Goal: Task Accomplishment & Management: Manage account settings

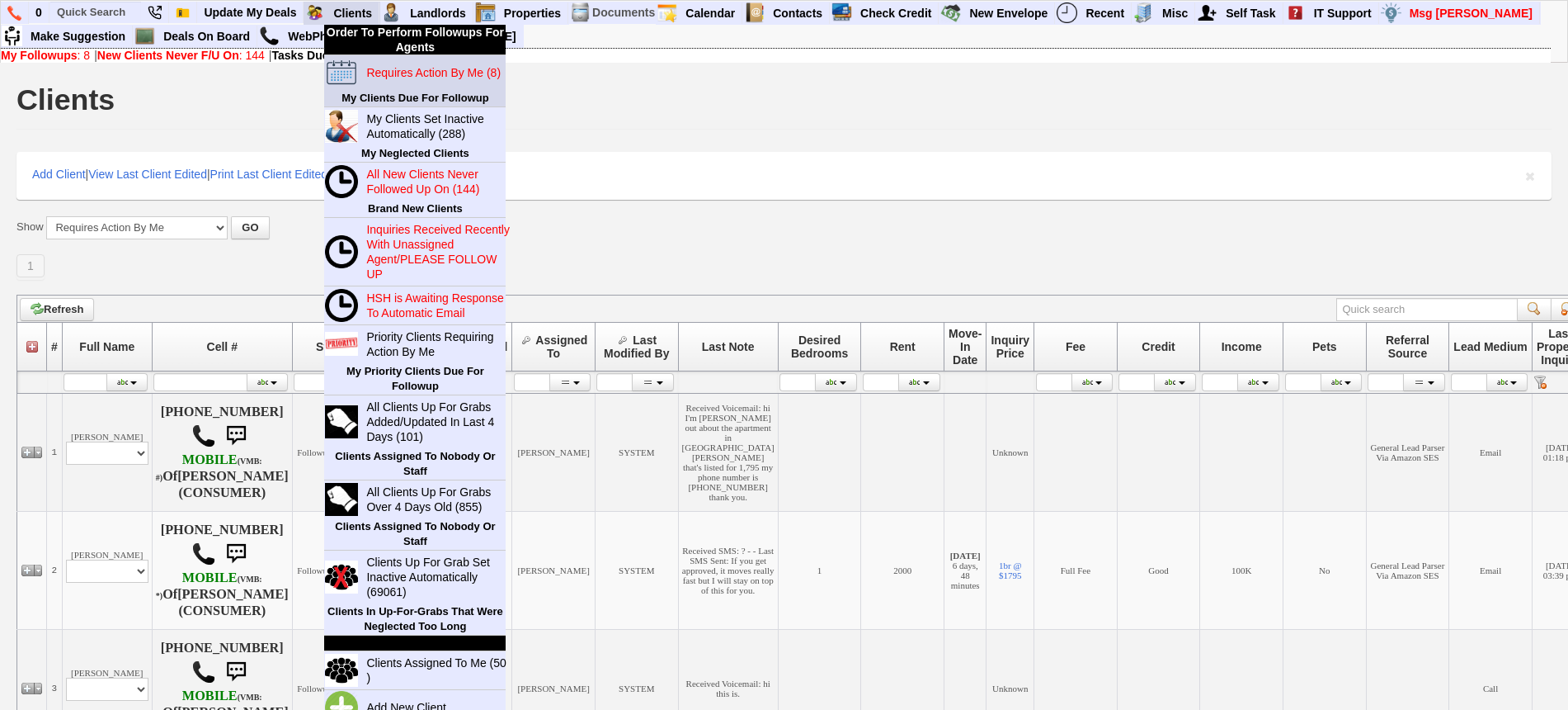
click at [405, 66] on blink "Requires Action By Me (8)" at bounding box center [433, 72] width 135 height 13
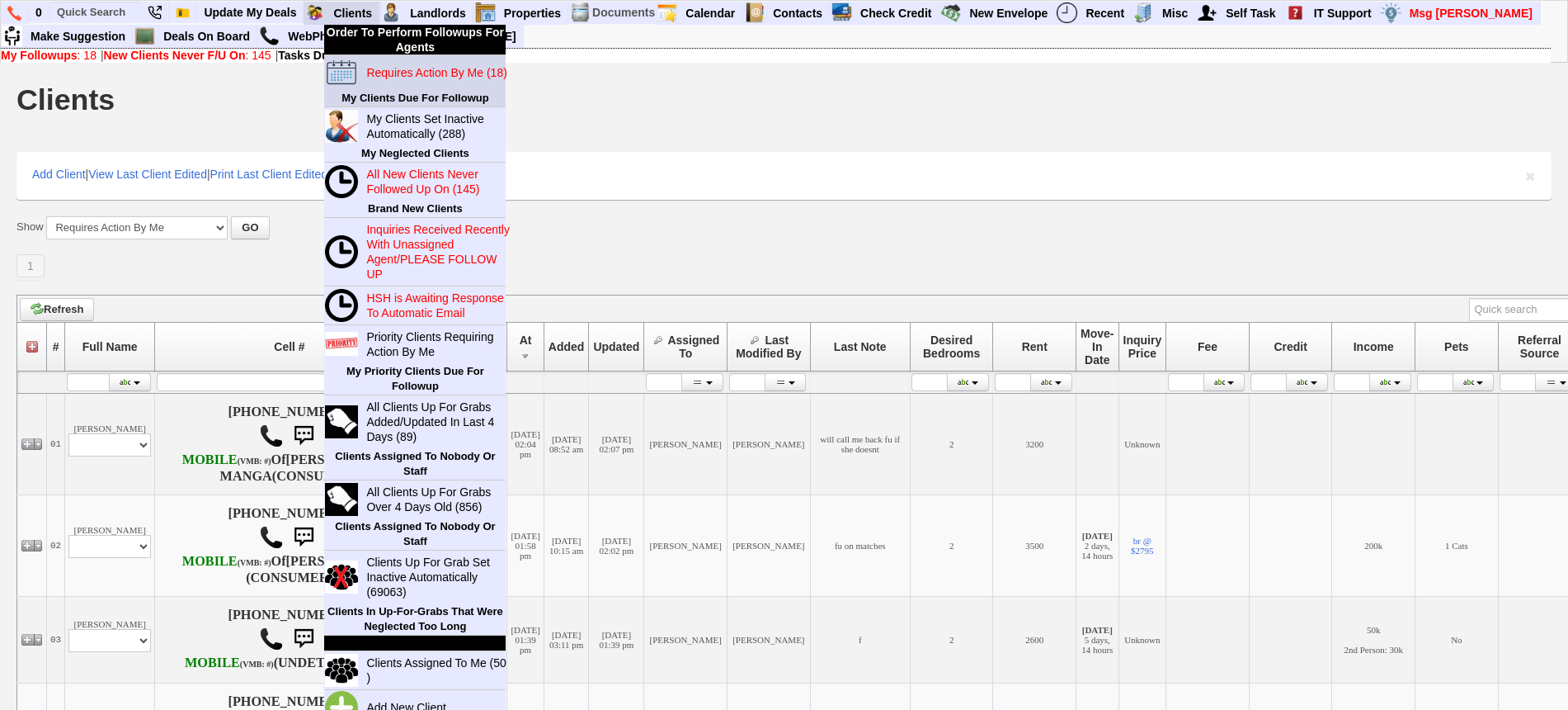
click at [435, 82] on td "Requires Action By Me (18)" at bounding box center [432, 73] width 147 height 35
click at [435, 77] on blink "Requires Action By Me (18)" at bounding box center [436, 72] width 140 height 13
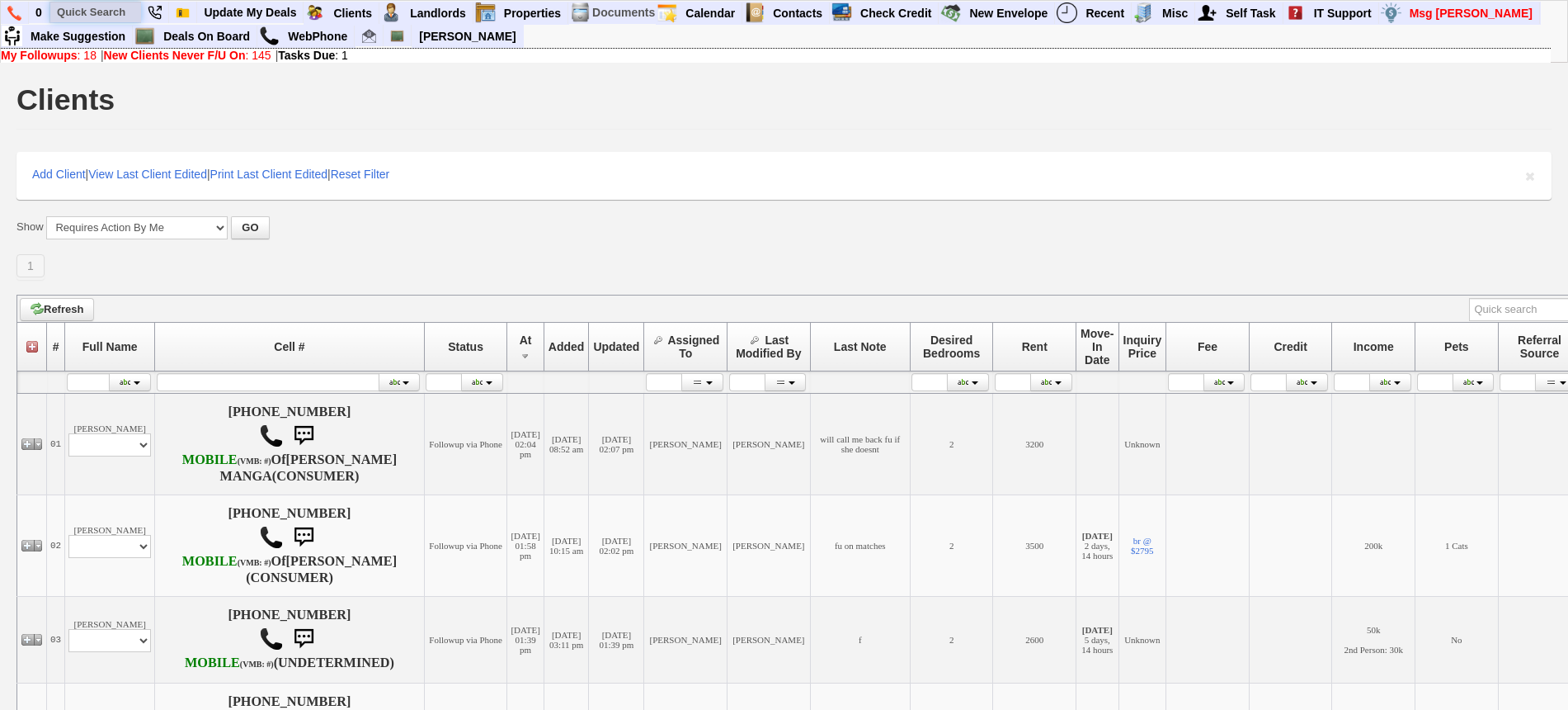
click at [86, 10] on input "text" at bounding box center [95, 12] width 91 height 20
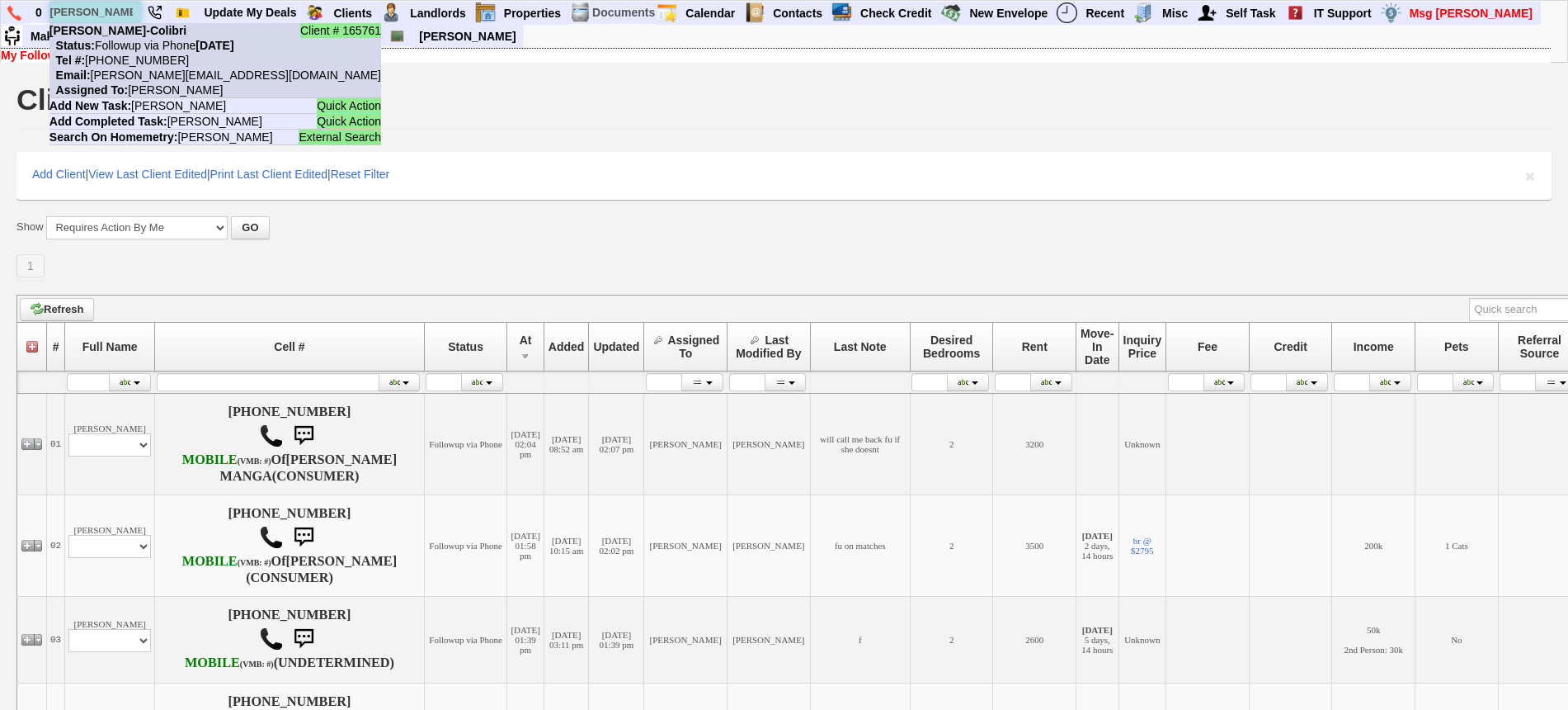
type input "martin cedillo"
click at [117, 44] on nobr "Status: Followup via Phone Wednesday, August 27th, 2025" at bounding box center [142, 45] width 185 height 13
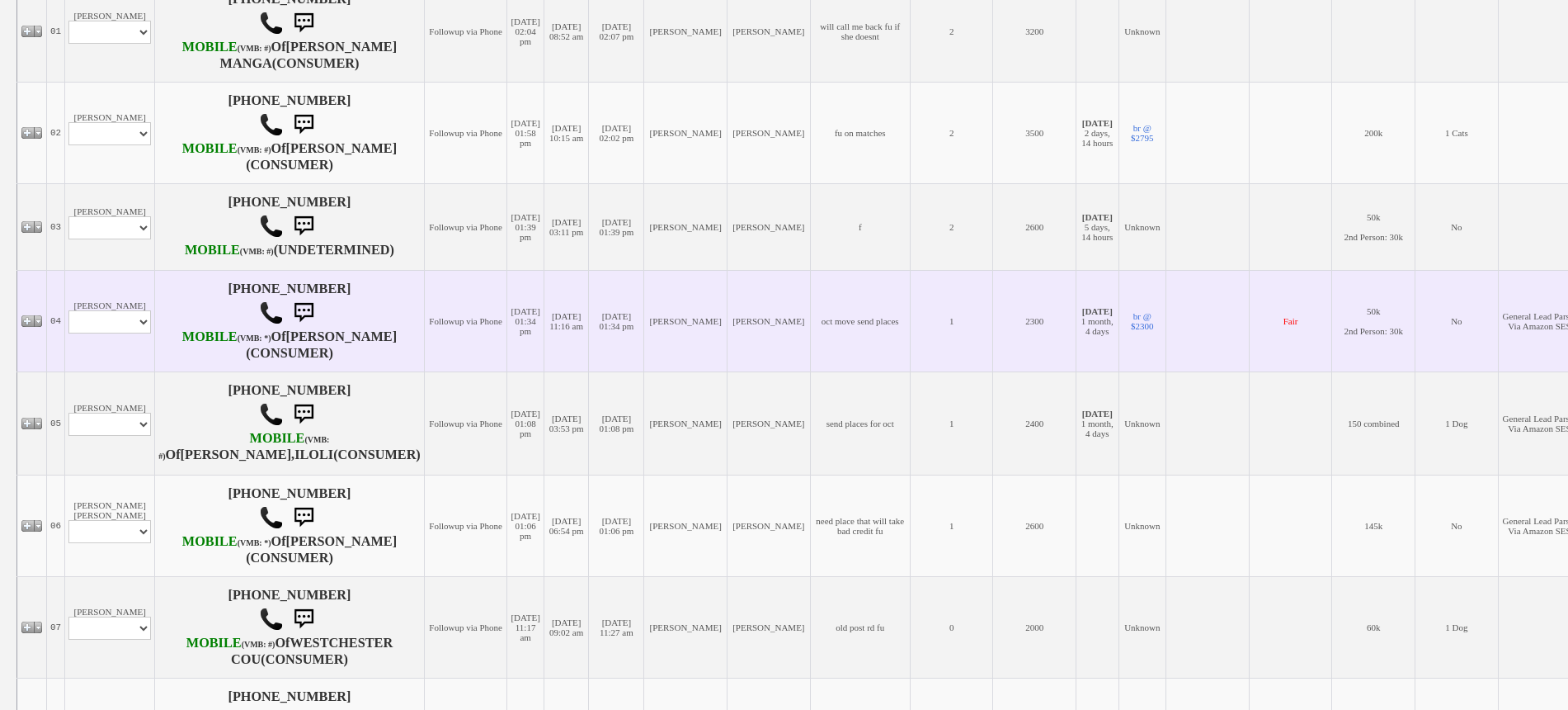
scroll to position [826, 0]
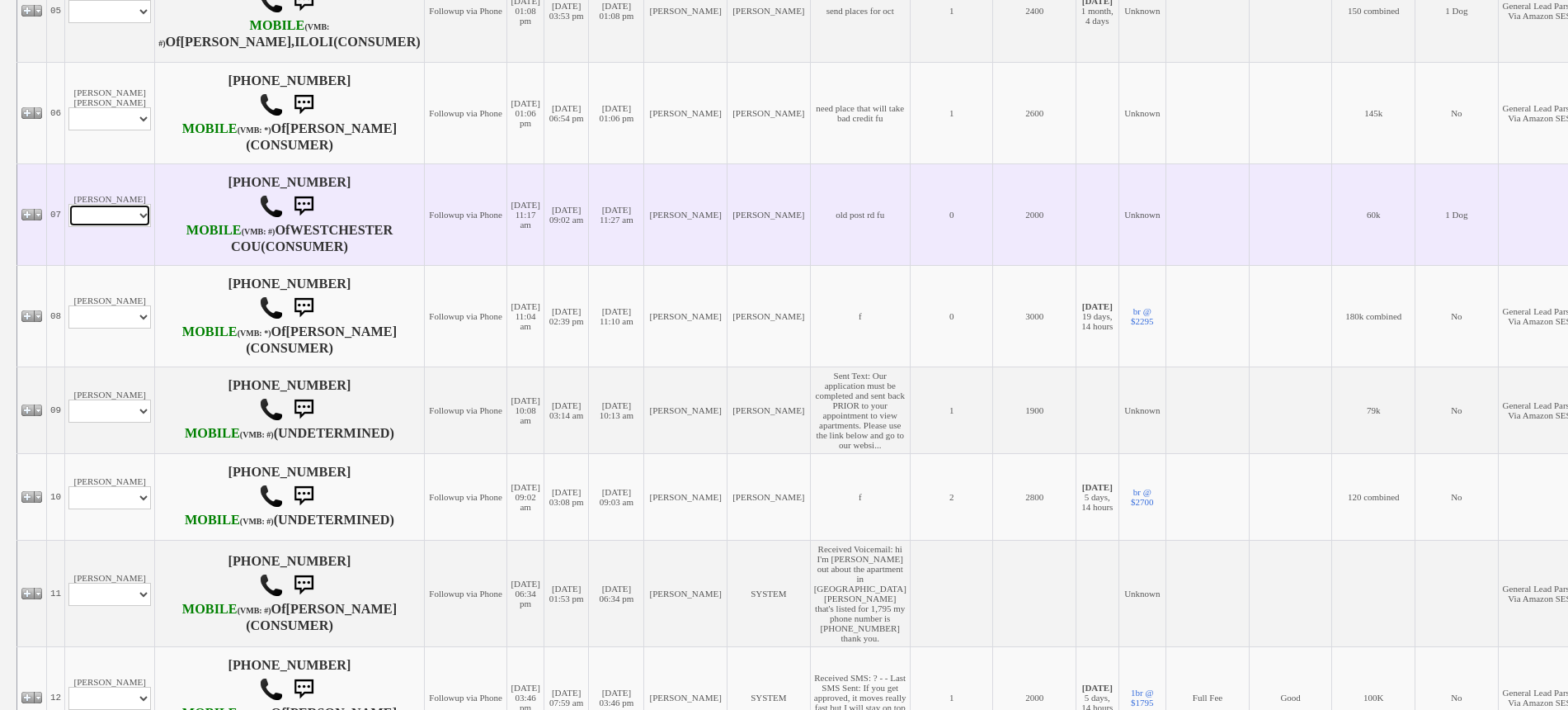
click at [108, 227] on select "Profile Edit Print Closed Deals" at bounding box center [109, 215] width 82 height 23
select select "ChangeURL,/crm/custom/edit_client_form.php?redirect=%2Fcrm%2Fclients.php&id=167…"
click at [68, 227] on select "Profile Edit Print Closed Deals" at bounding box center [109, 215] width 82 height 23
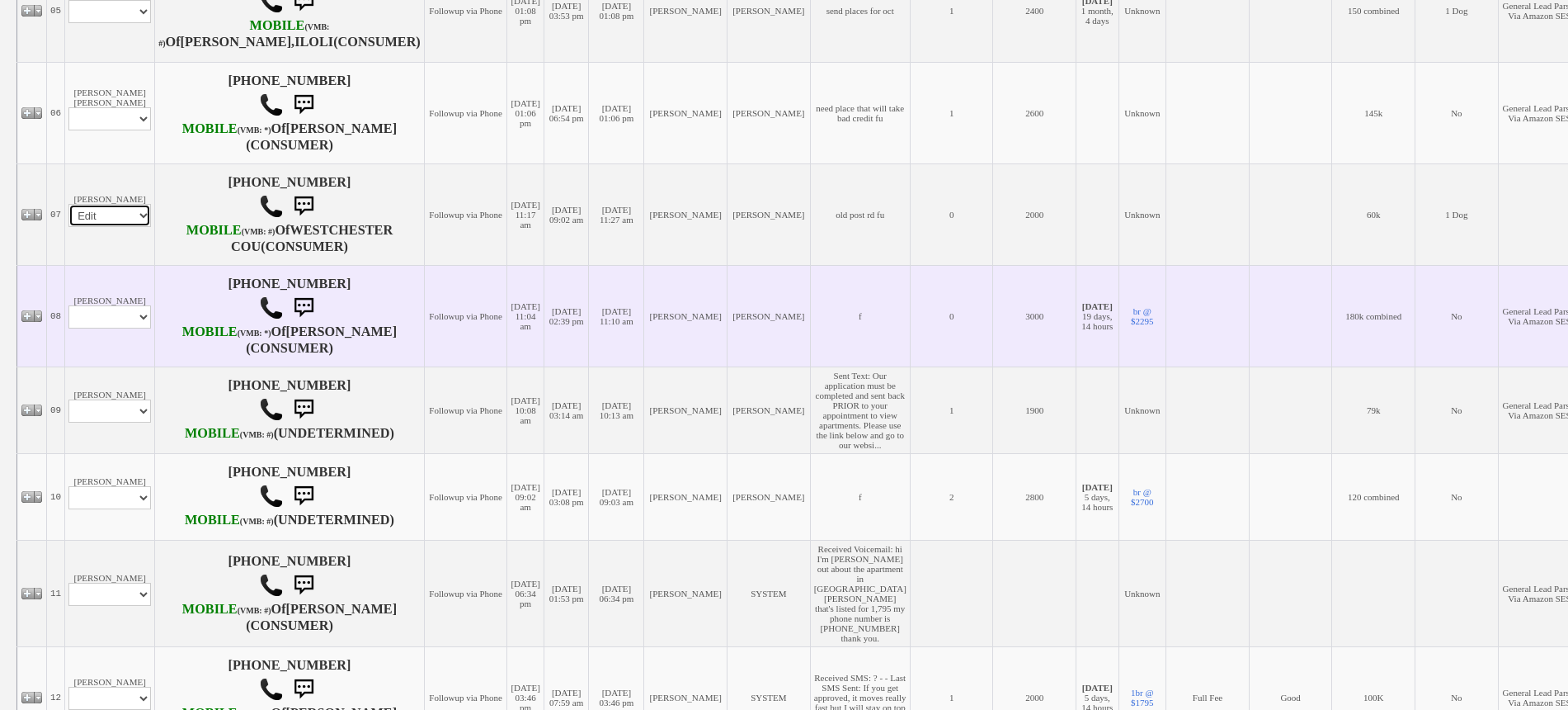
select select
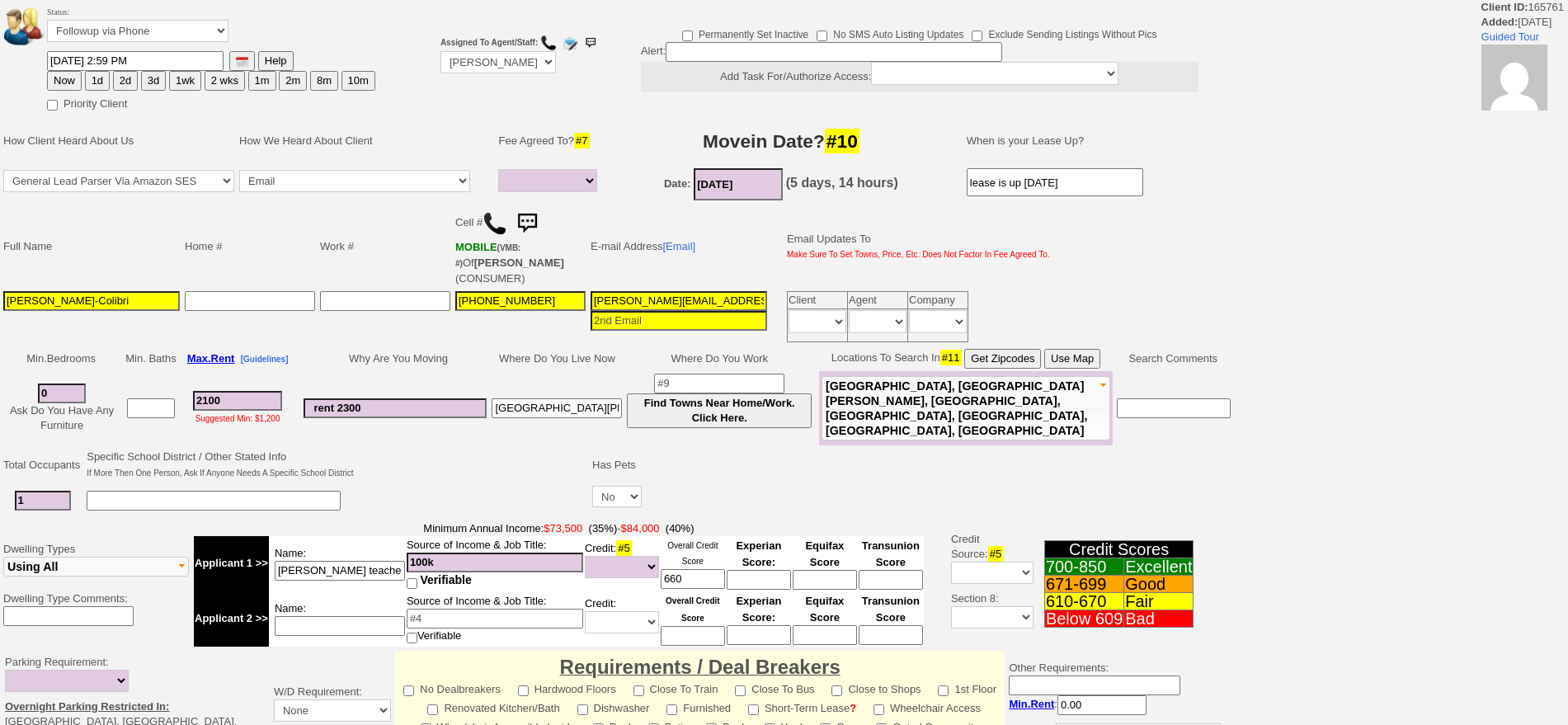
select select
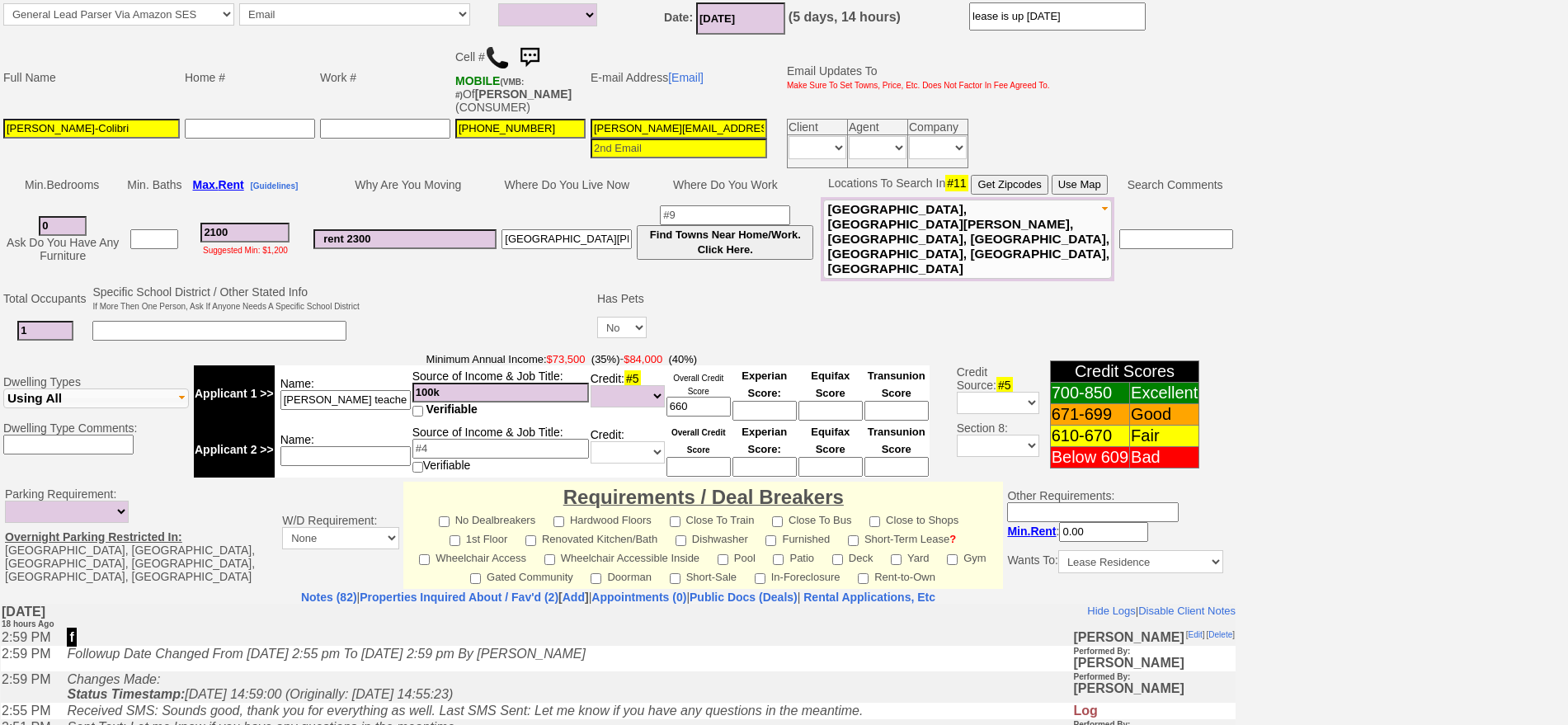
scroll to position [309, 0]
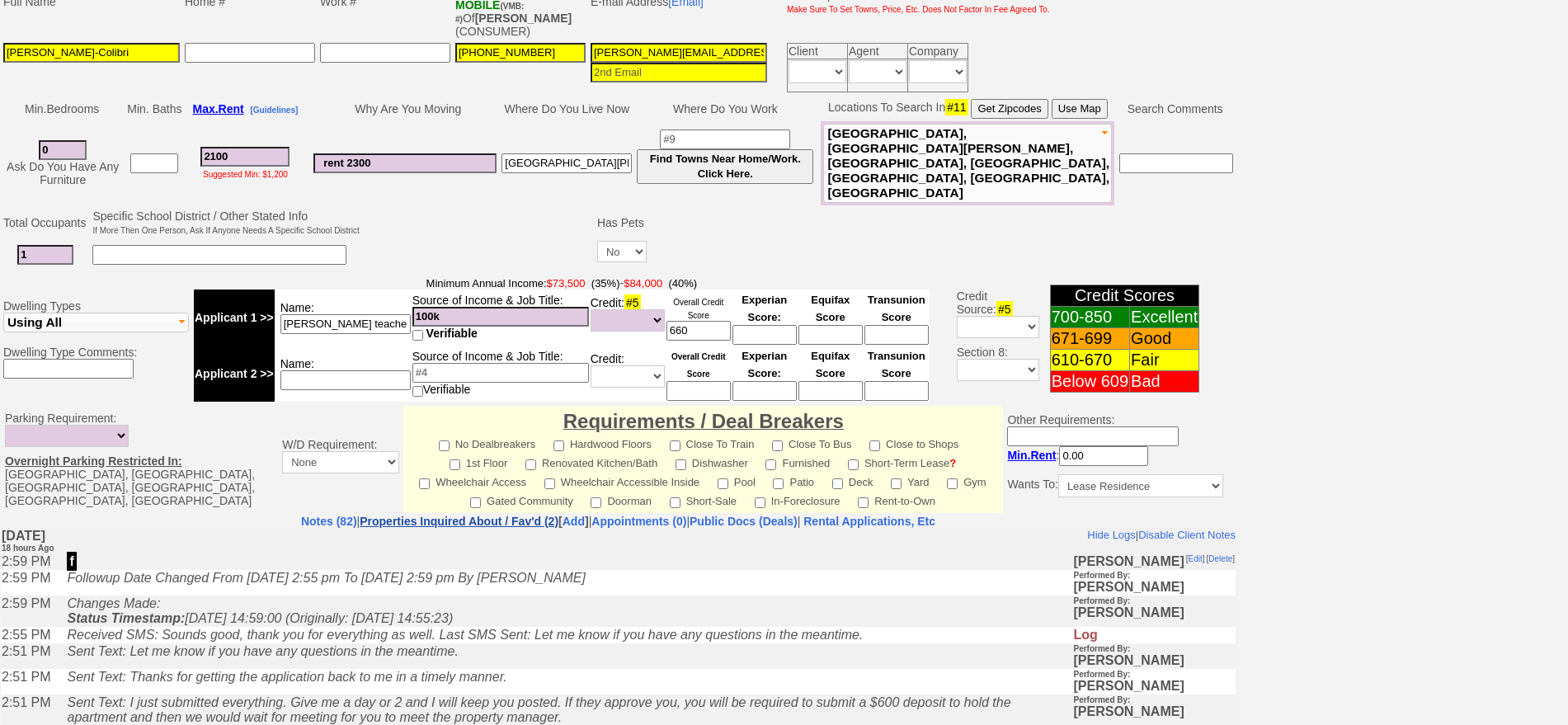
click at [474, 514] on link "Properties Inquired About / Fav'd (2)" at bounding box center [458, 521] width 199 height 13
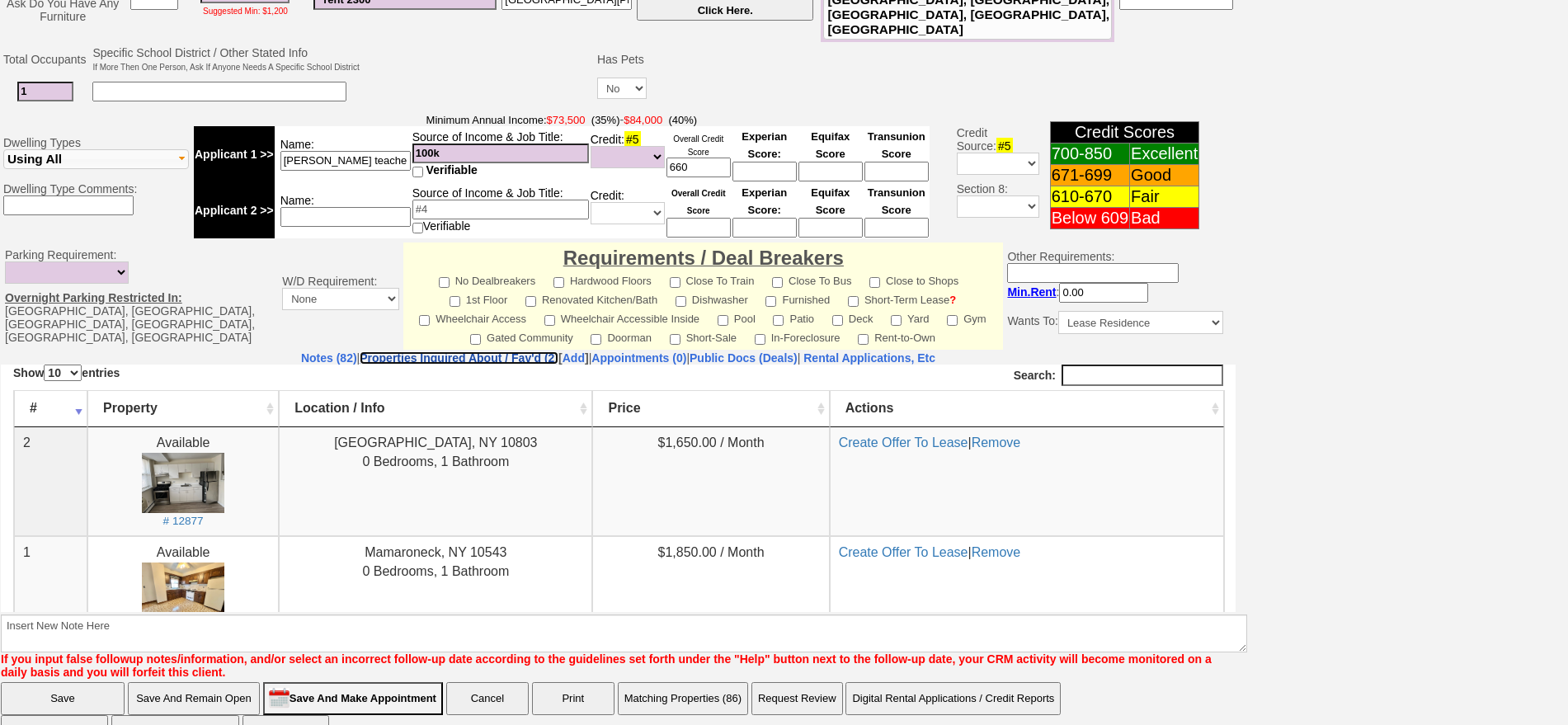
scroll to position [480, 0]
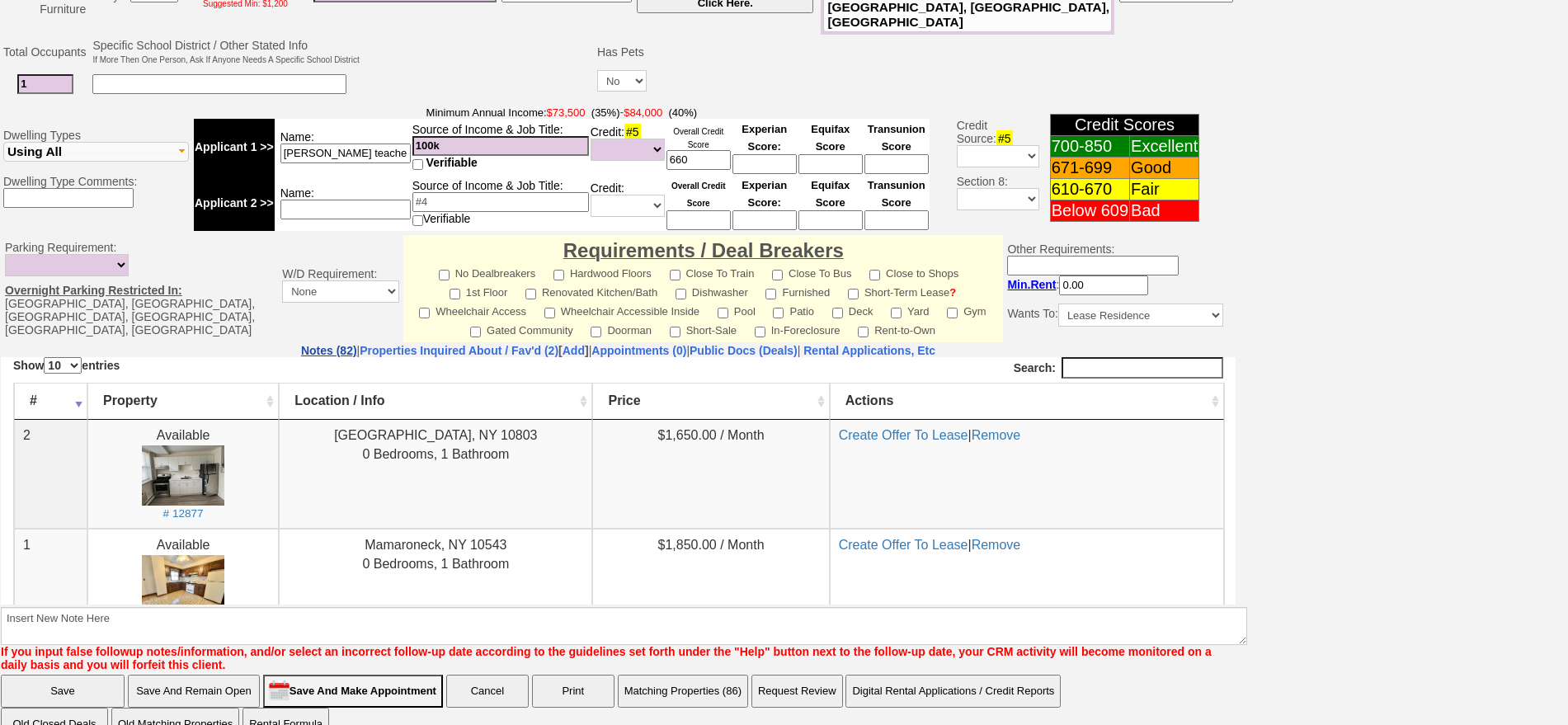
click at [301, 344] on link "Notes (82)" at bounding box center [329, 350] width 56 height 13
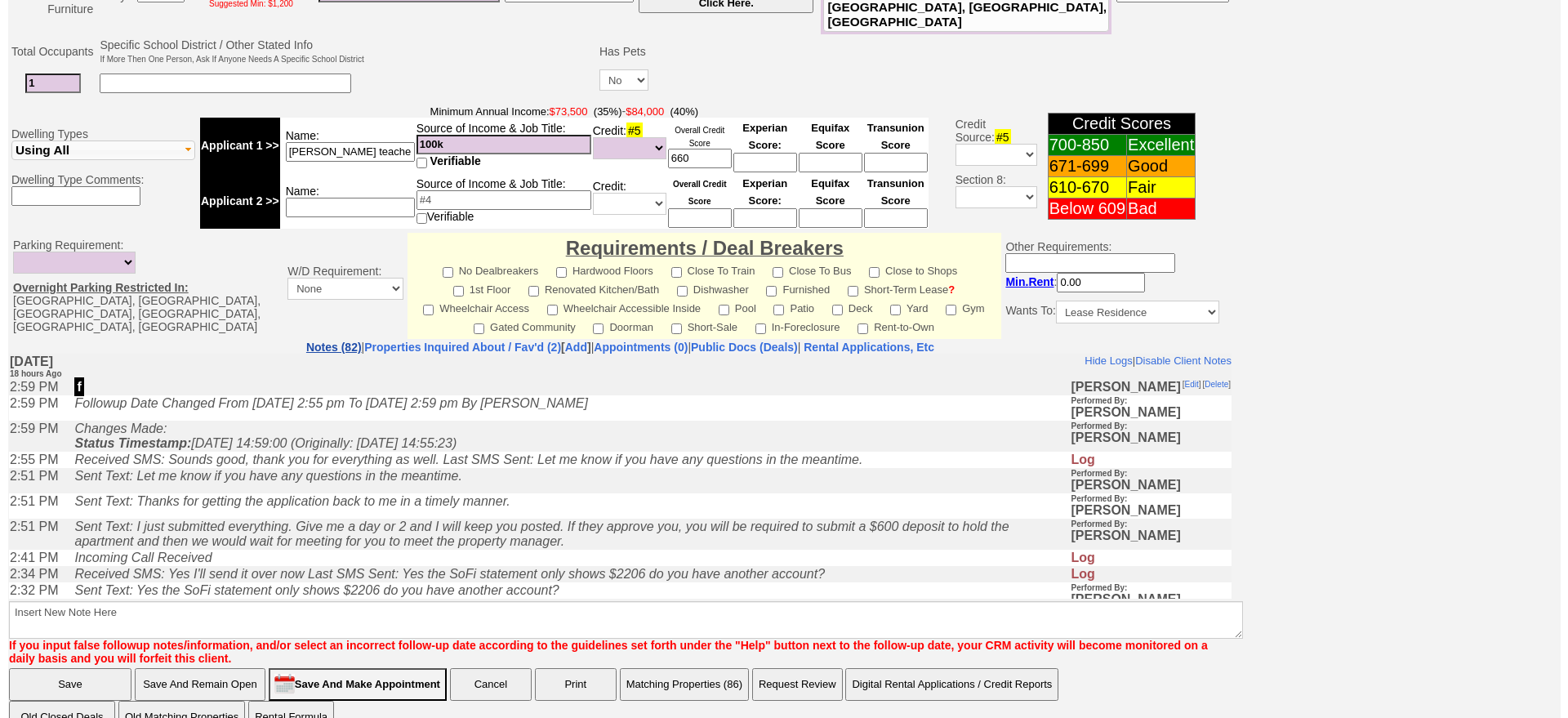
scroll to position [0, 0]
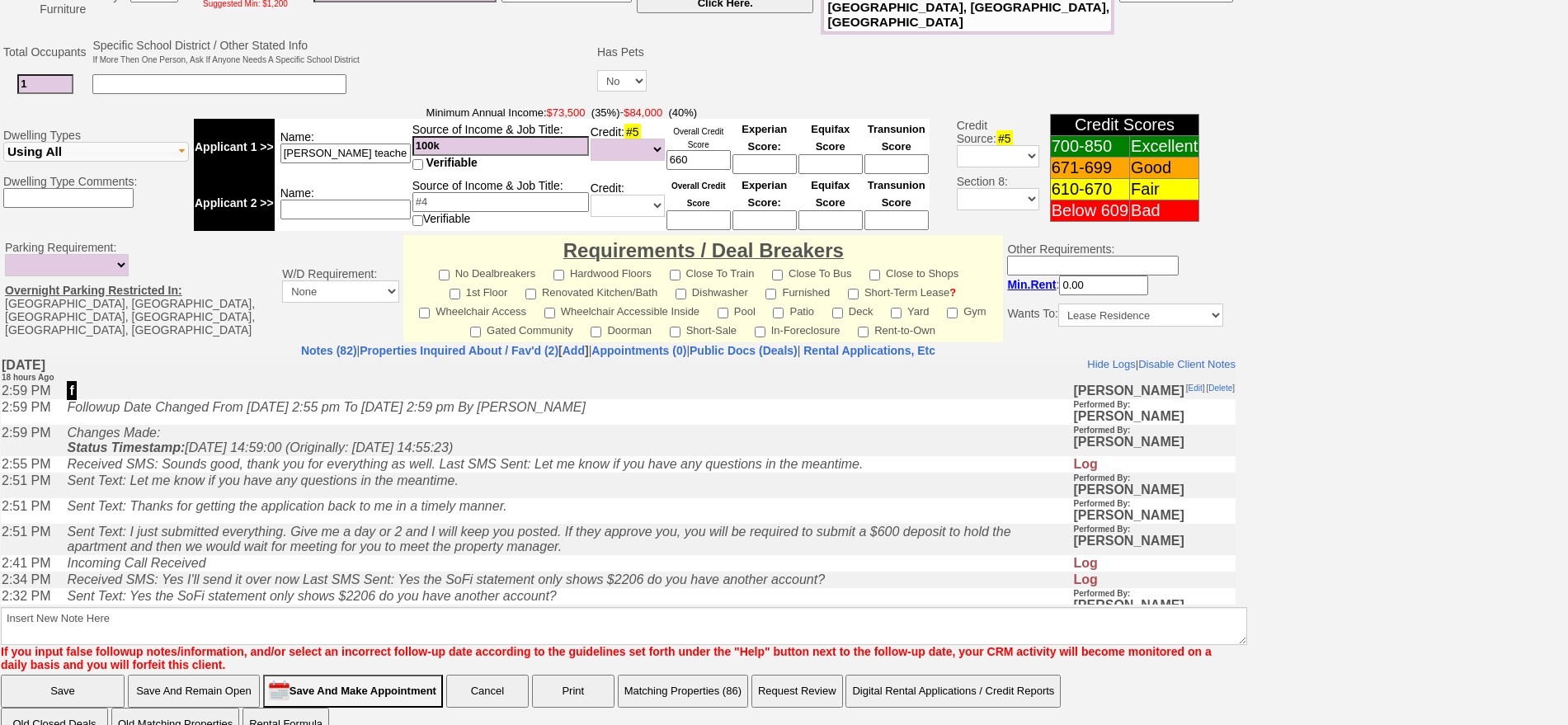
click at [698, 682] on button "Matching Properties (86)" at bounding box center [683, 691] width 130 height 33
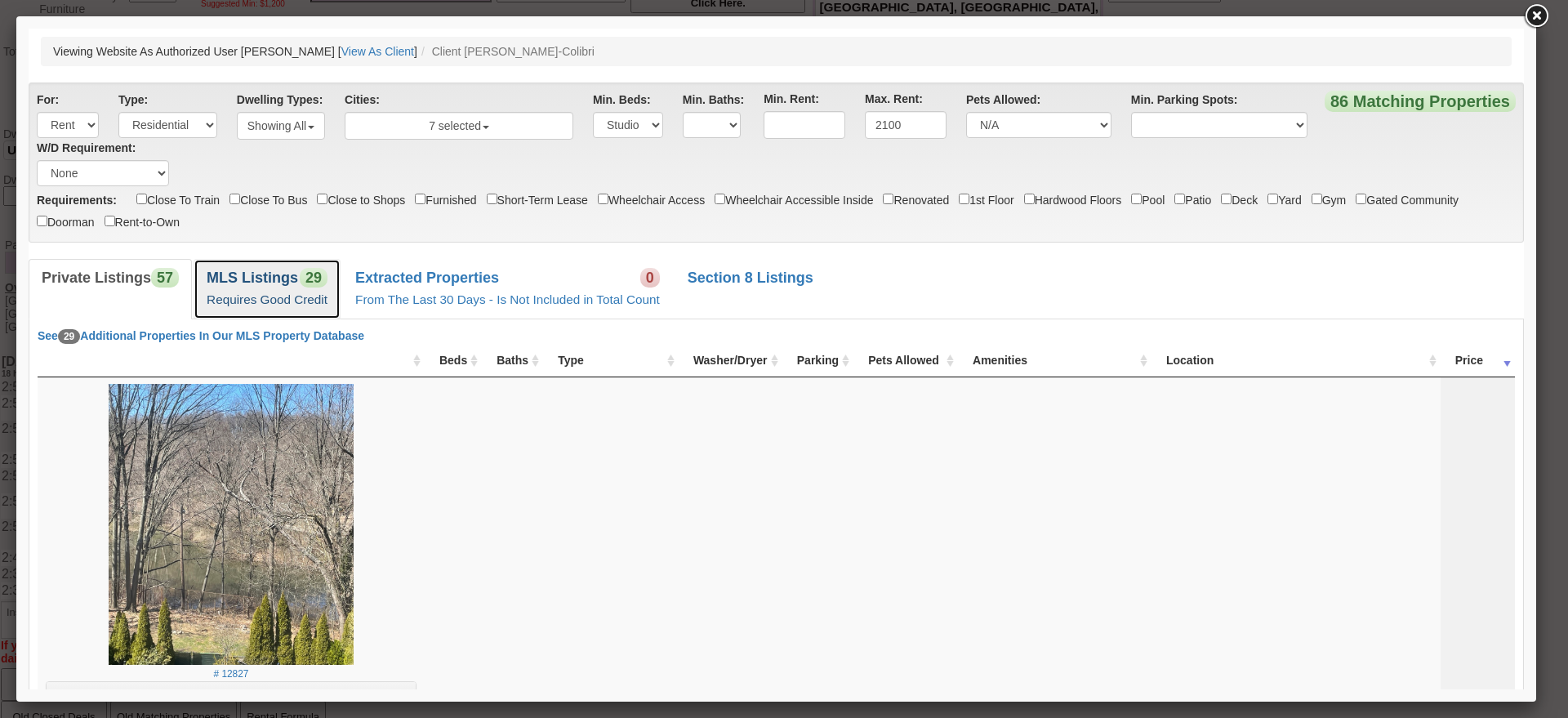
click at [264, 300] on small "Requires Good Credit" at bounding box center [267, 299] width 121 height 14
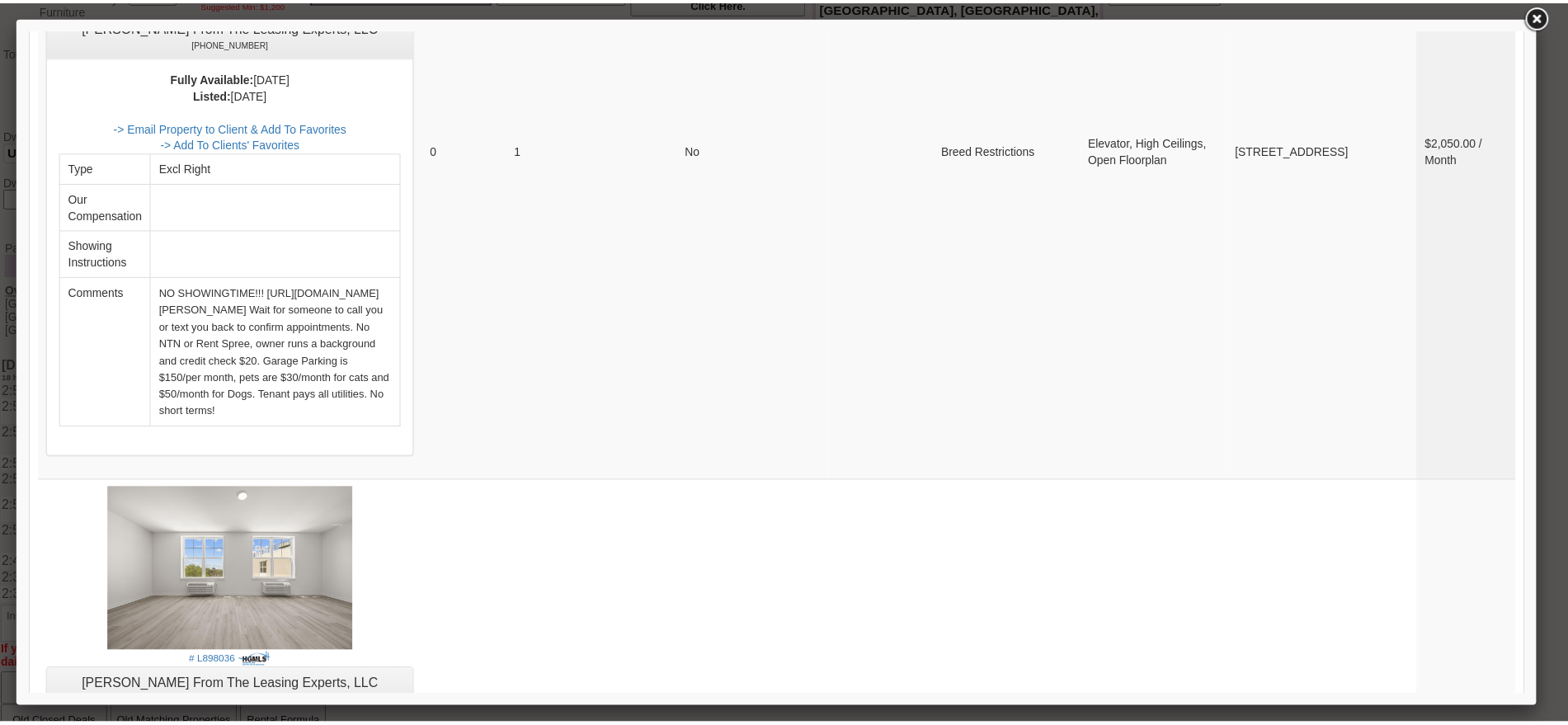
scroll to position [6367, 0]
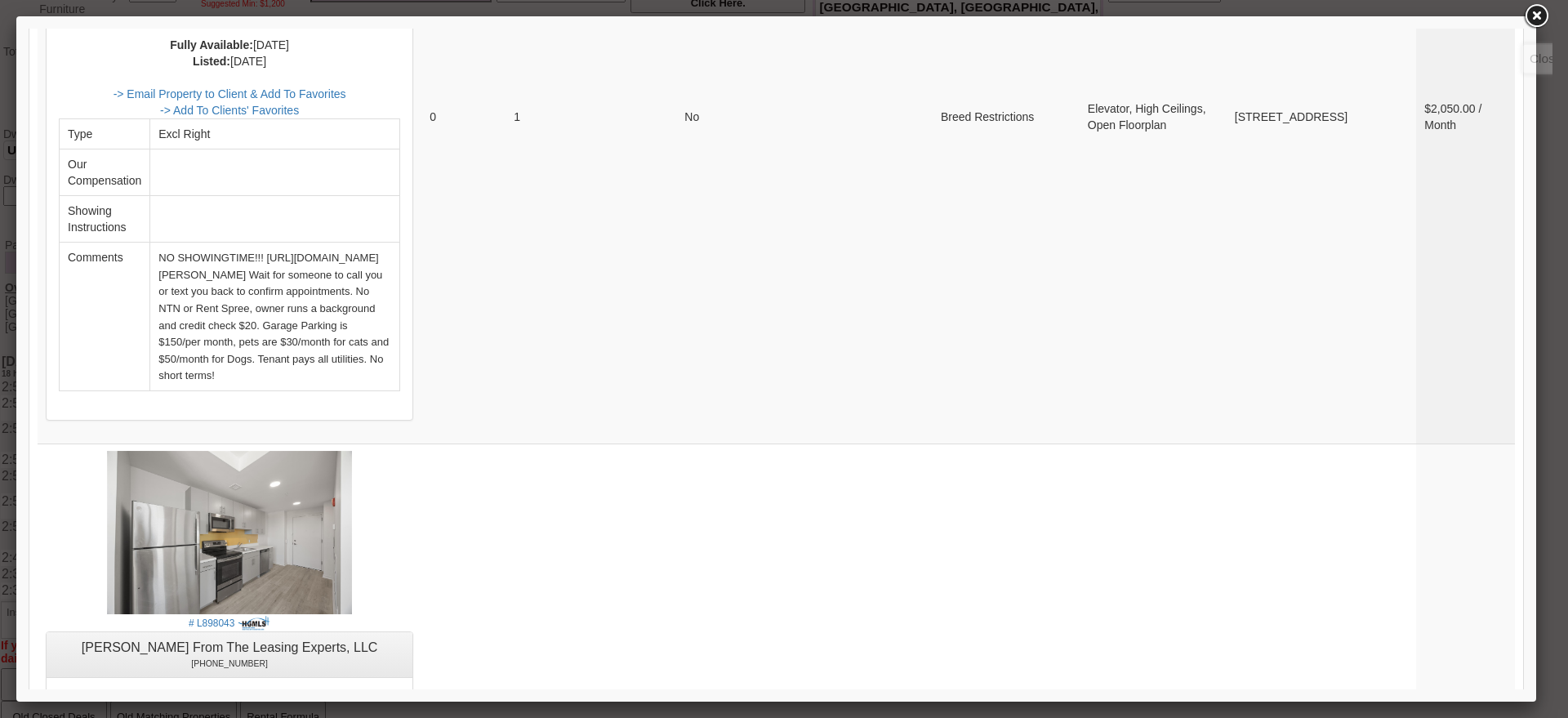
click at [1541, 24] on link at bounding box center [1536, 16] width 29 height 29
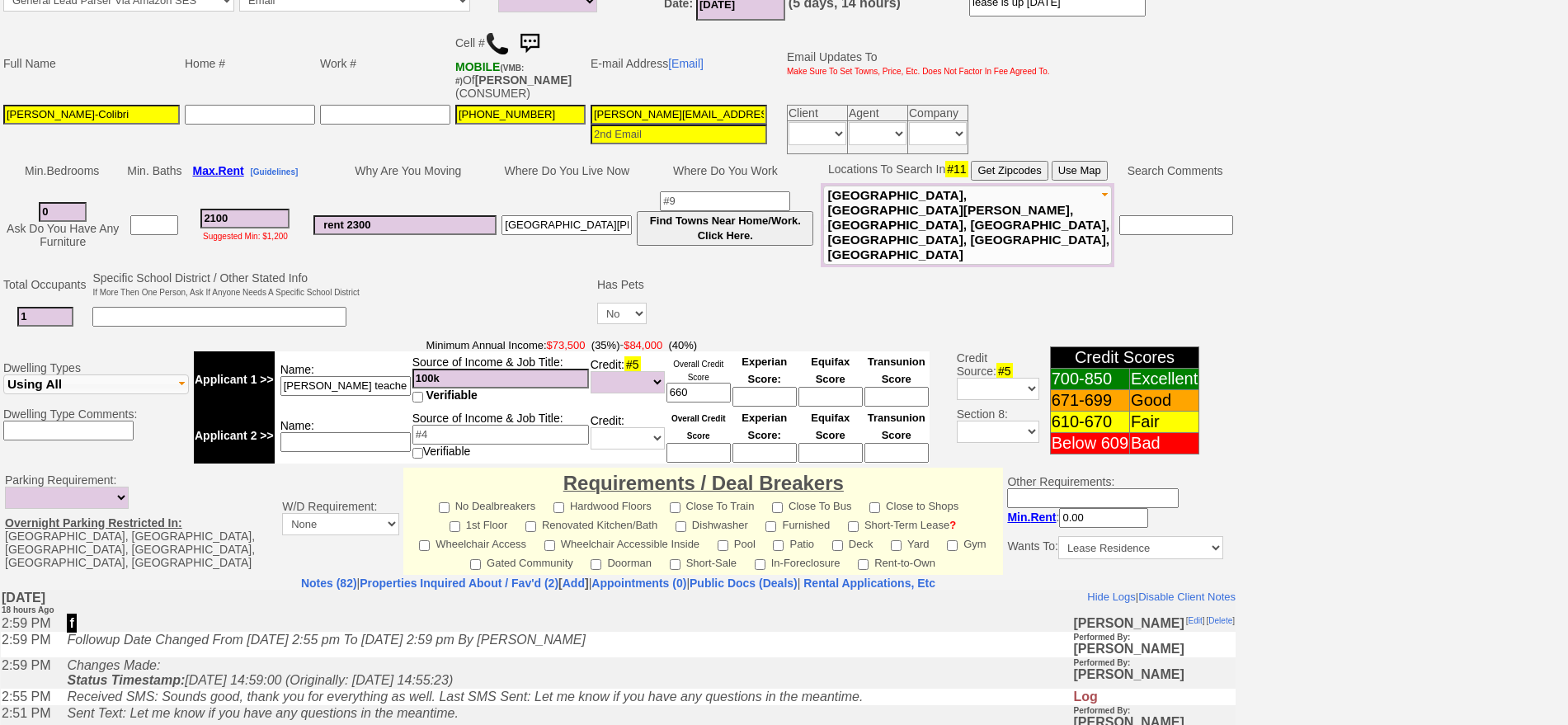
scroll to position [171, 0]
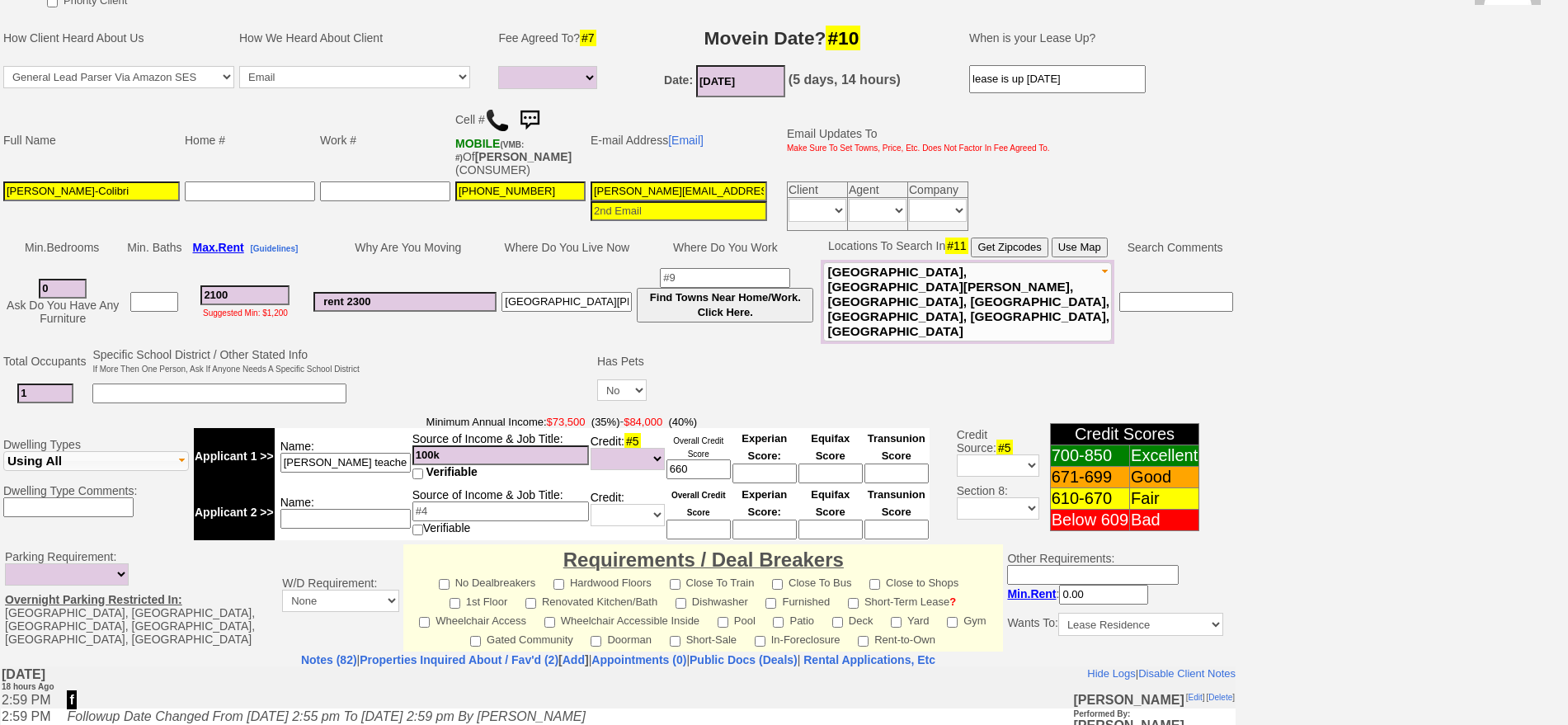
drag, startPoint x: 254, startPoint y: 283, endPoint x: 86, endPoint y: 278, distance: 168.1
click at [86, 278] on tr "0 Ask Do You Have Any Furniture 2100 Suggested Min: $1,200 rent 2300 new rochel…" at bounding box center [618, 301] width 1235 height 84
type input "2"
select select
type input "22"
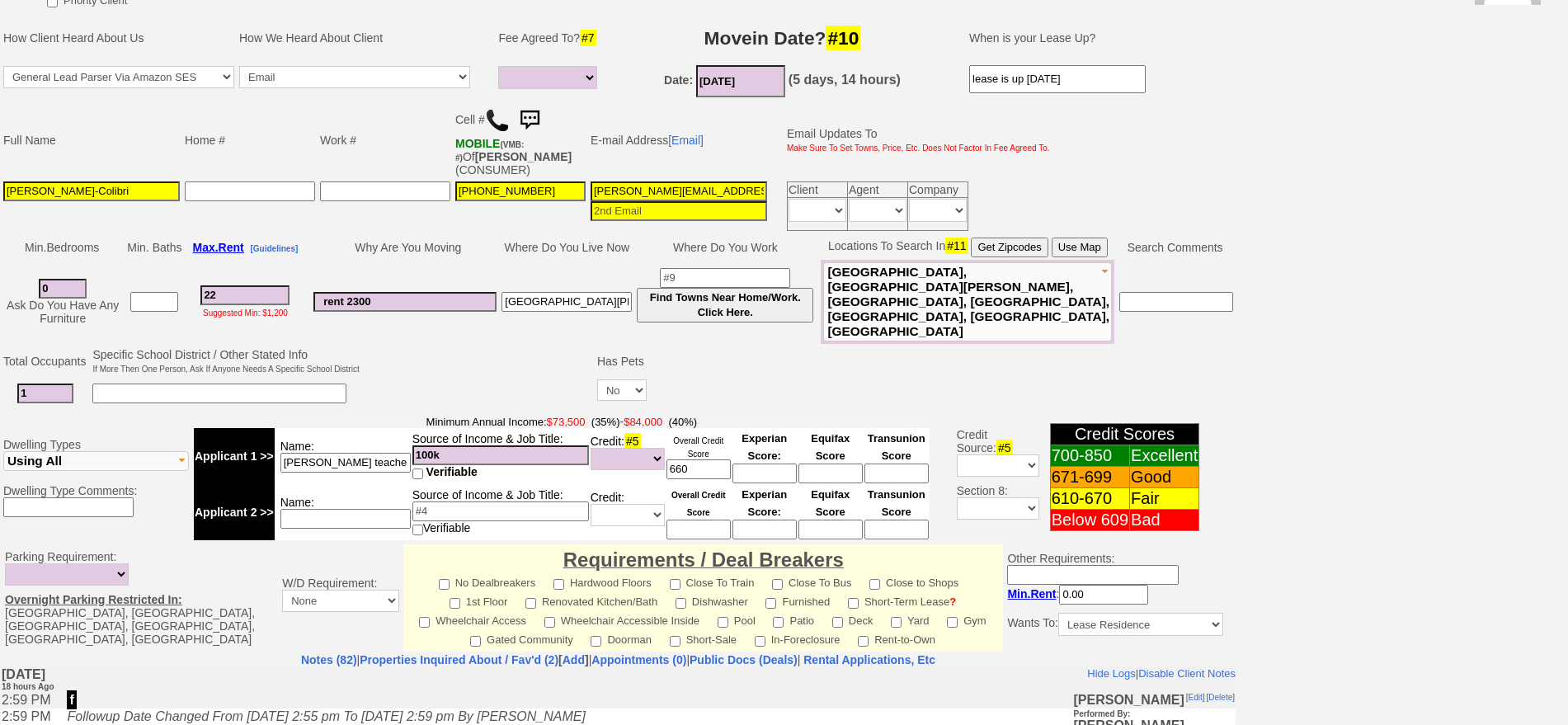
select select
type input "2200"
select select
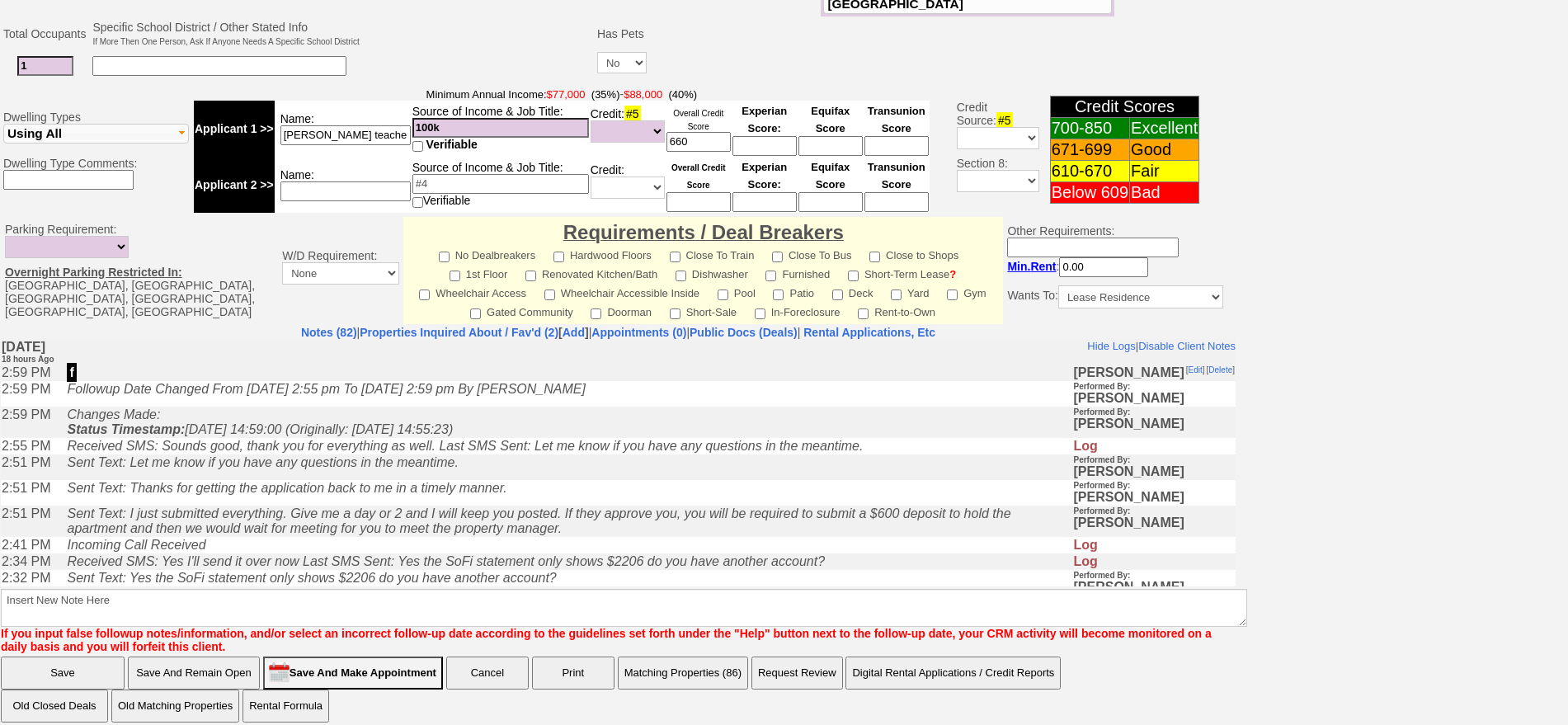
type input "2200"
click at [240, 659] on input "Save And Remain Open" at bounding box center [193, 673] width 132 height 33
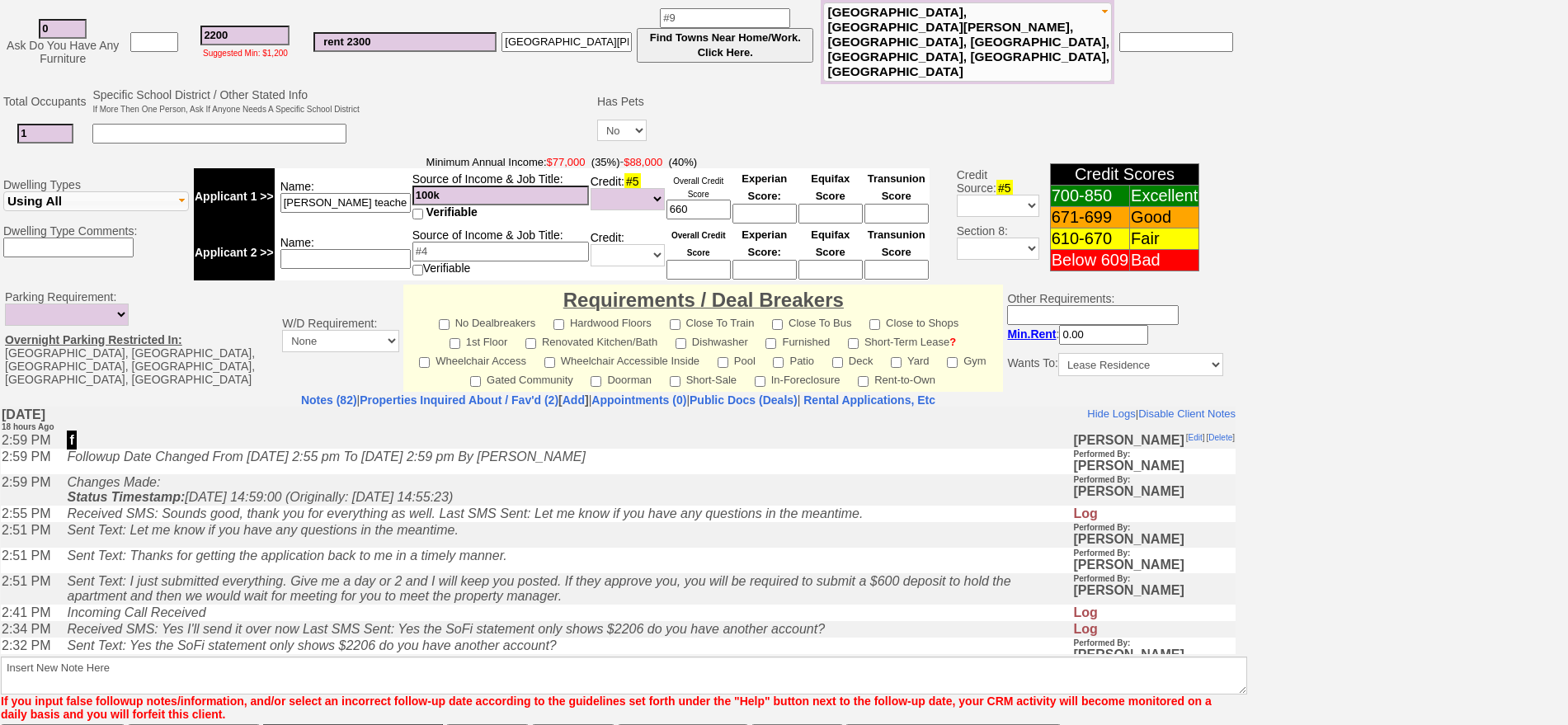
select select
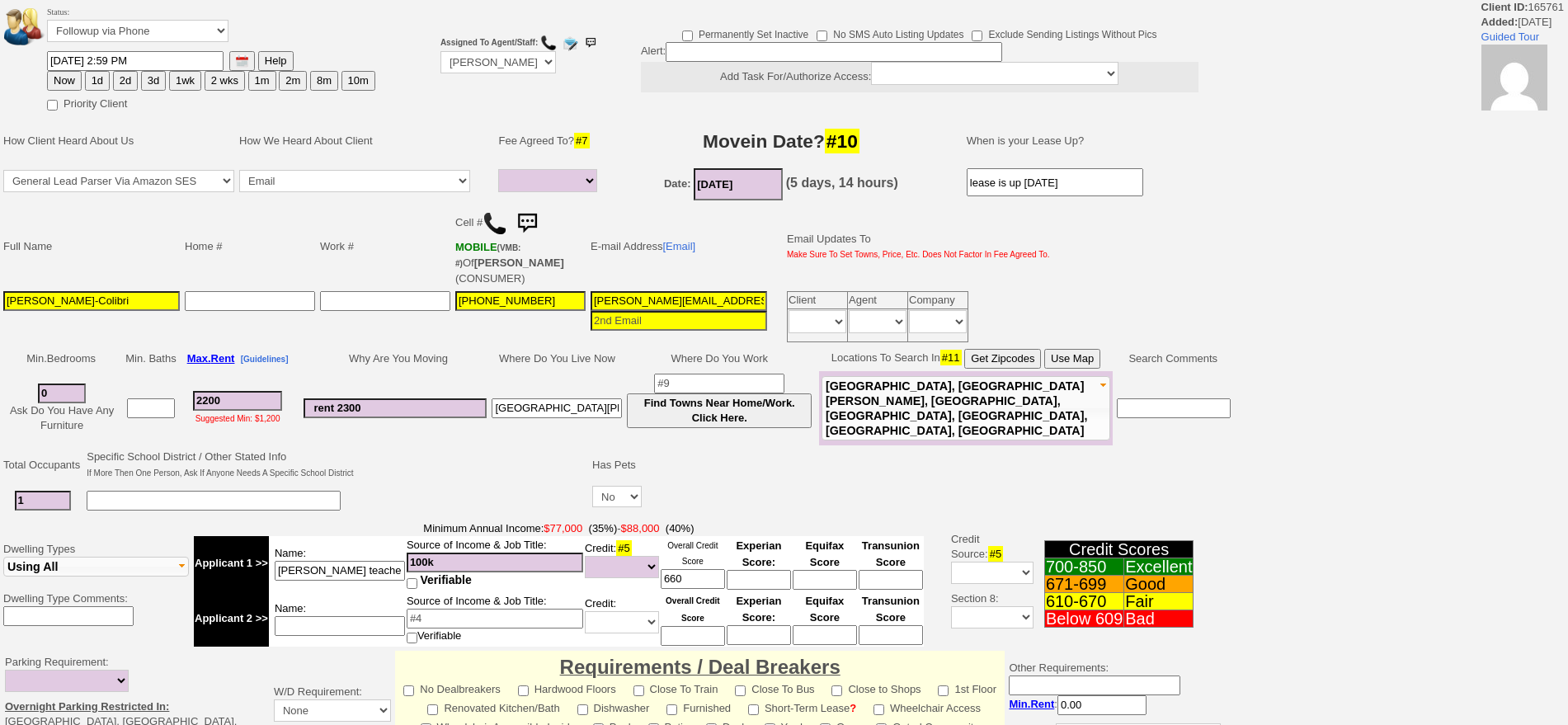
select select
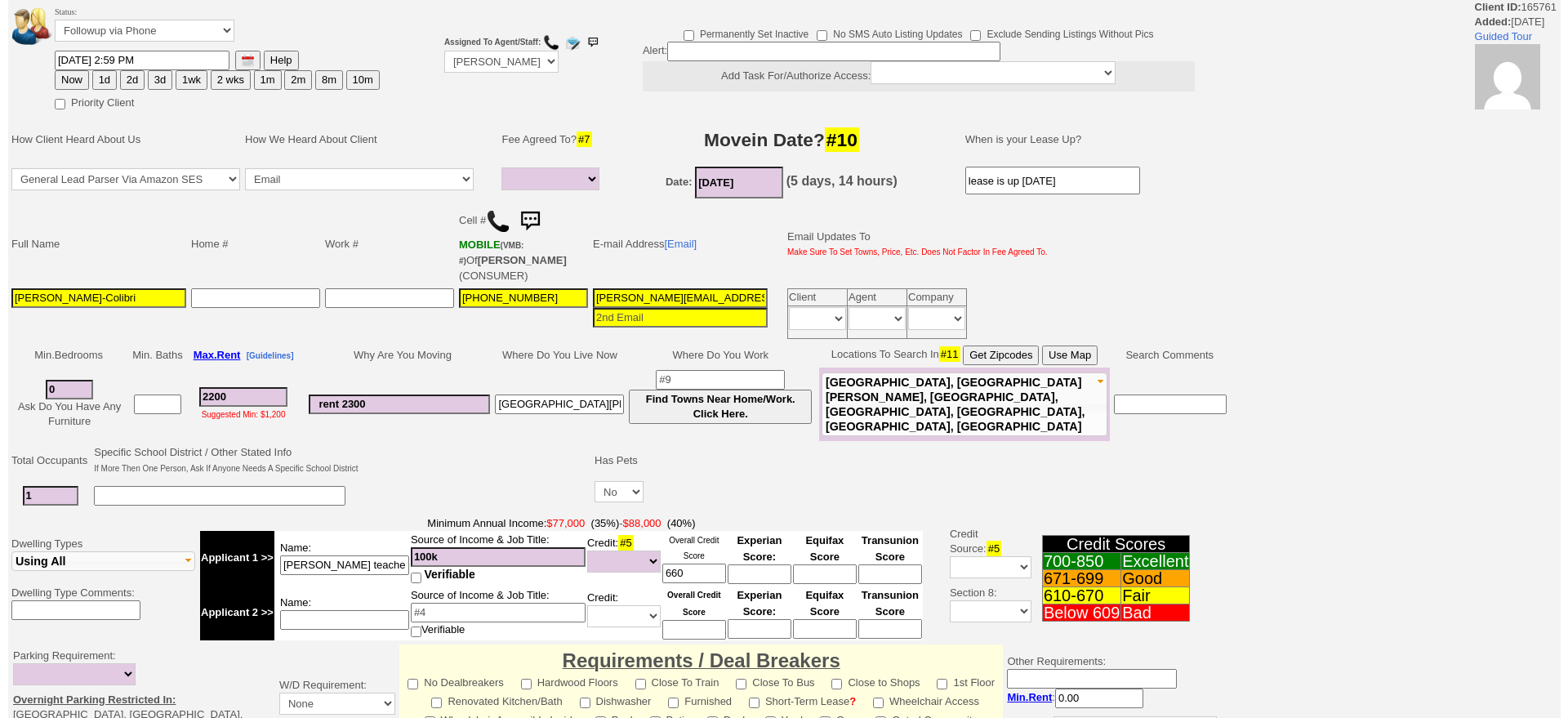
scroll to position [444, 0]
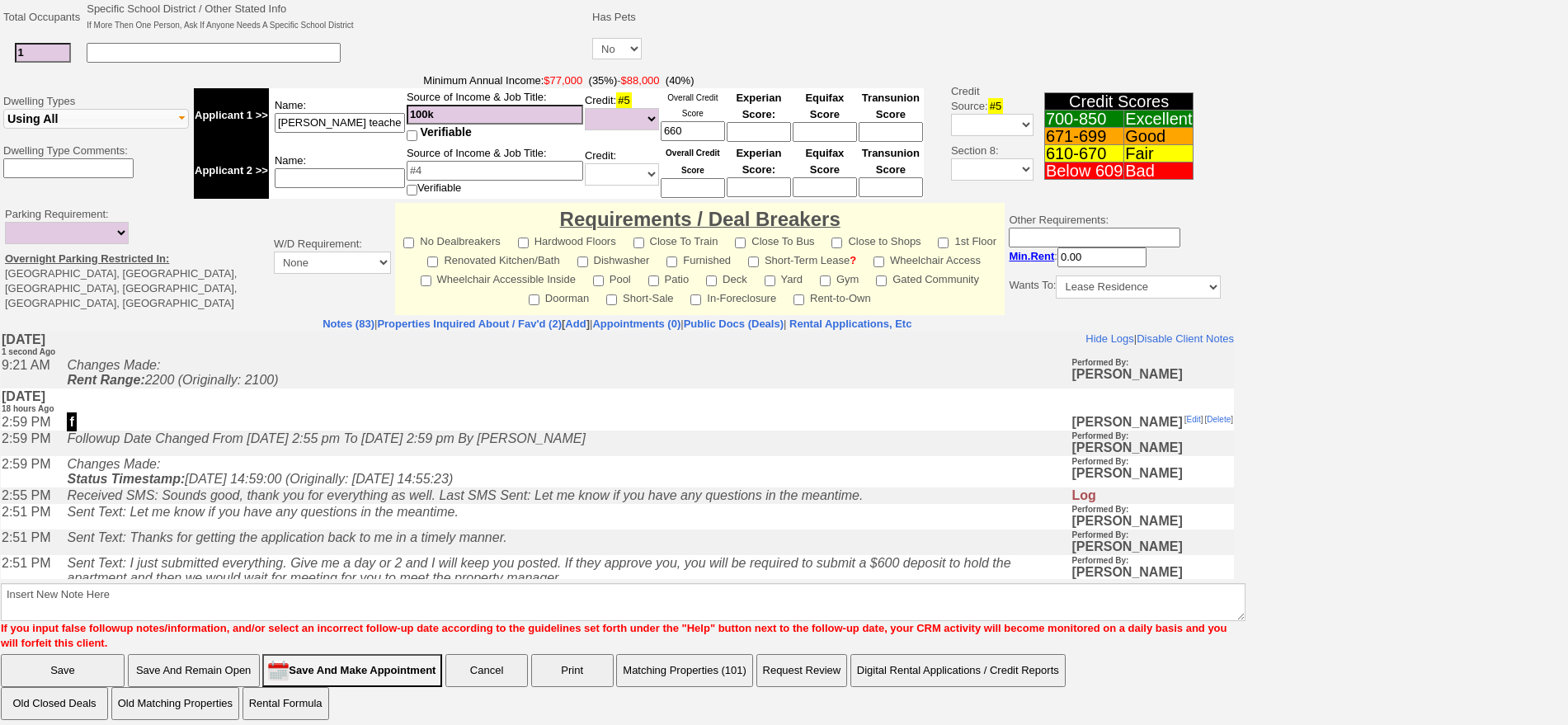
click at [724, 654] on button "Matching Properties (101)" at bounding box center [685, 671] width 137 height 33
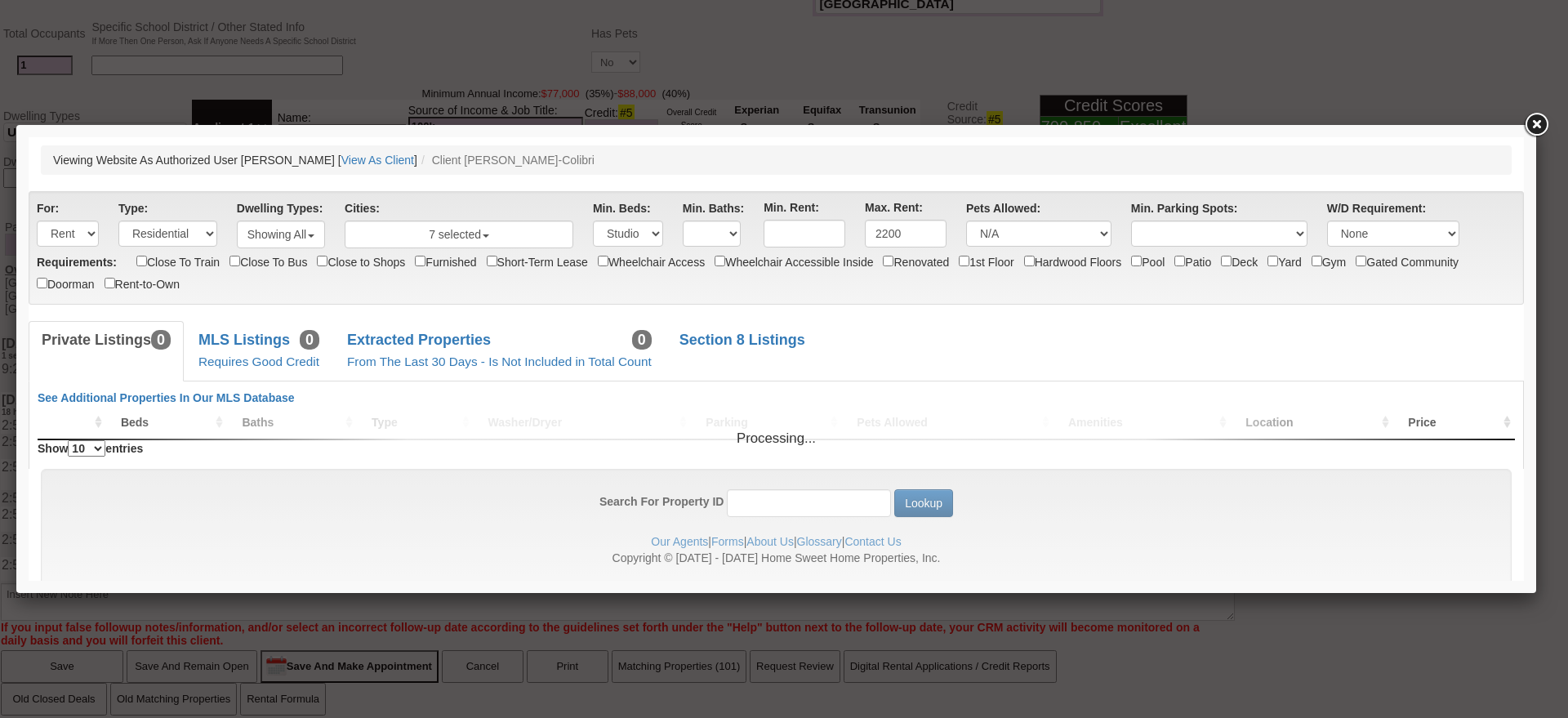
scroll to position [0, 0]
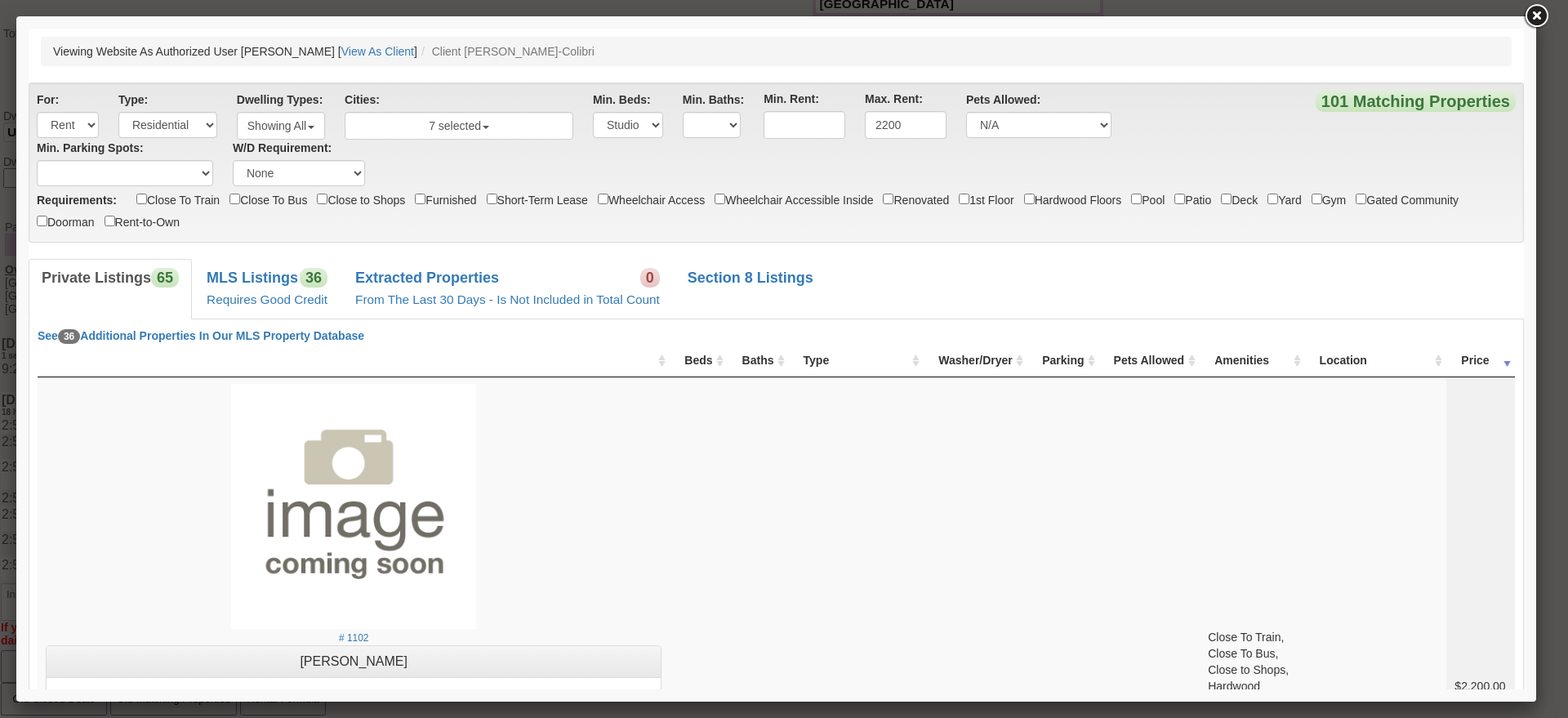
click at [291, 307] on link "MLS Listings 36 Requires Good Credit" at bounding box center [267, 288] width 147 height 59
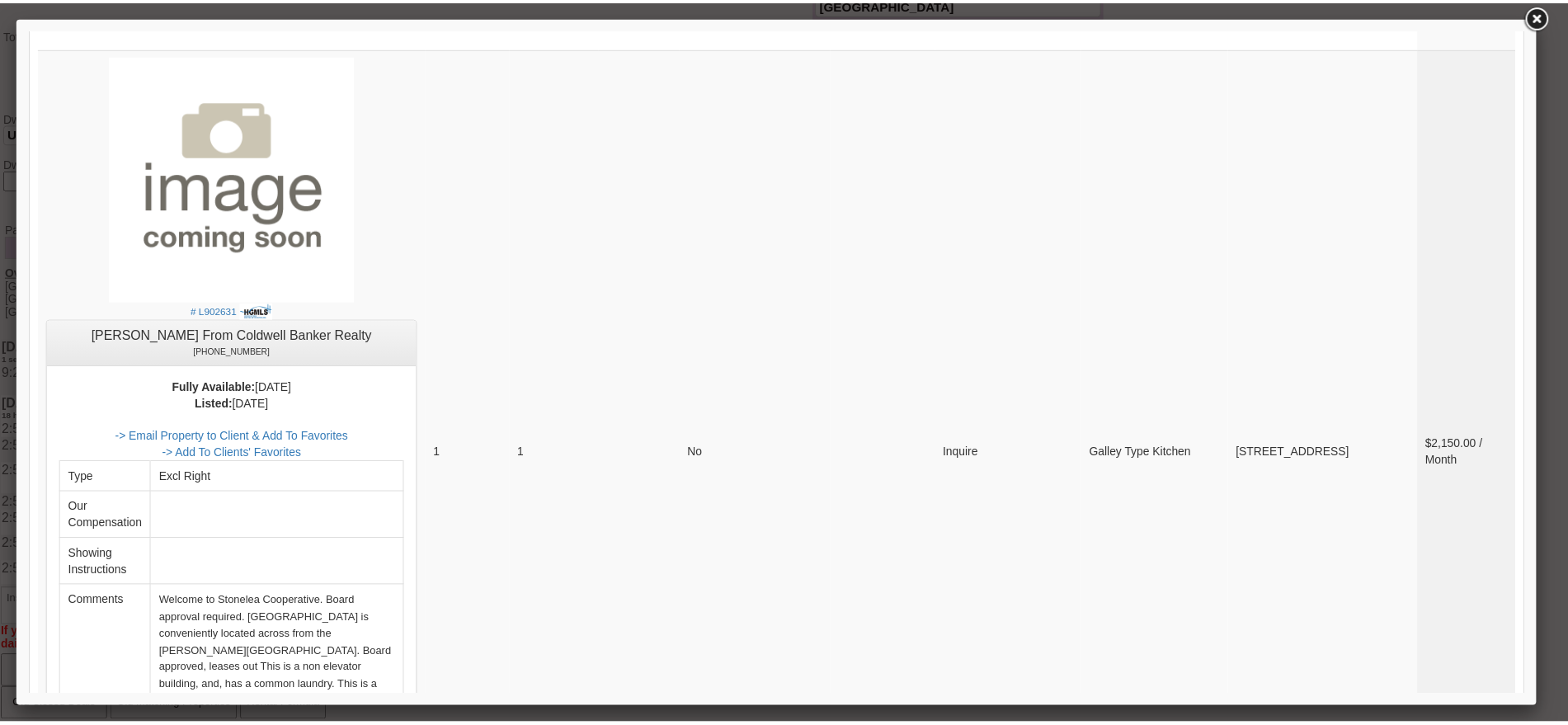
scroll to position [4458, 0]
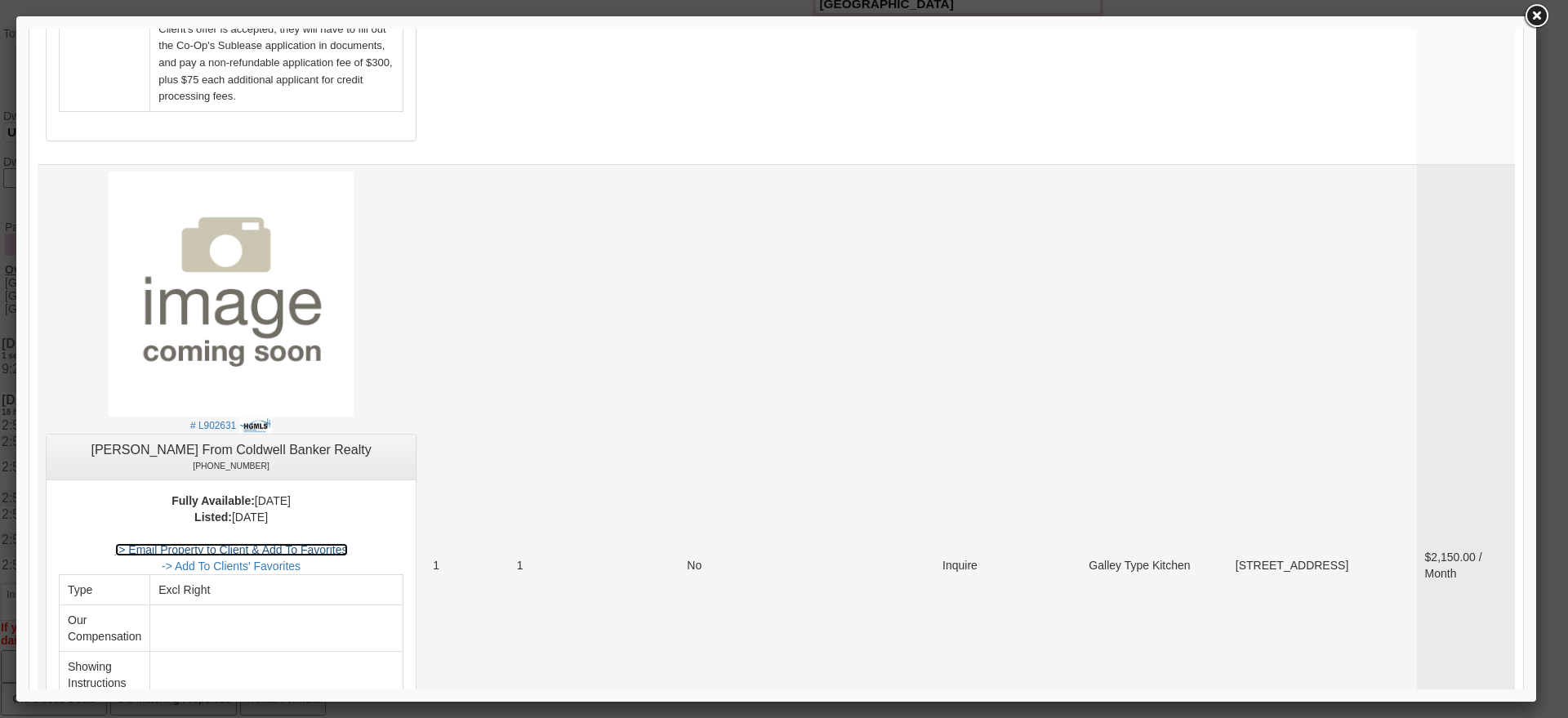
click at [348, 543] on link "-> Email Property to Client & Add To Favorites" at bounding box center [231, 550] width 232 height 13
click at [1547, 13] on link at bounding box center [1536, 16] width 29 height 29
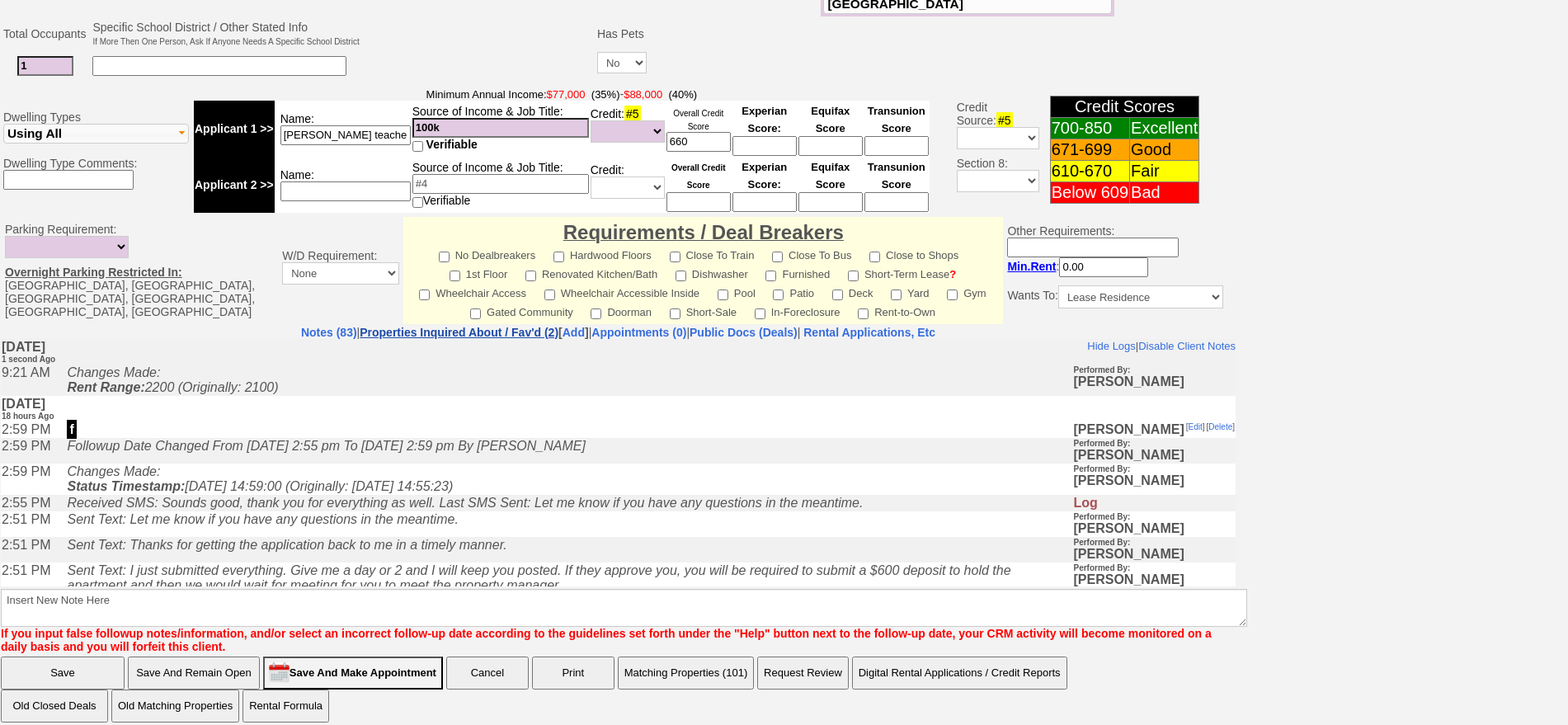
click at [486, 326] on link "Properties Inquired About / Fav'd (2)" at bounding box center [458, 332] width 199 height 13
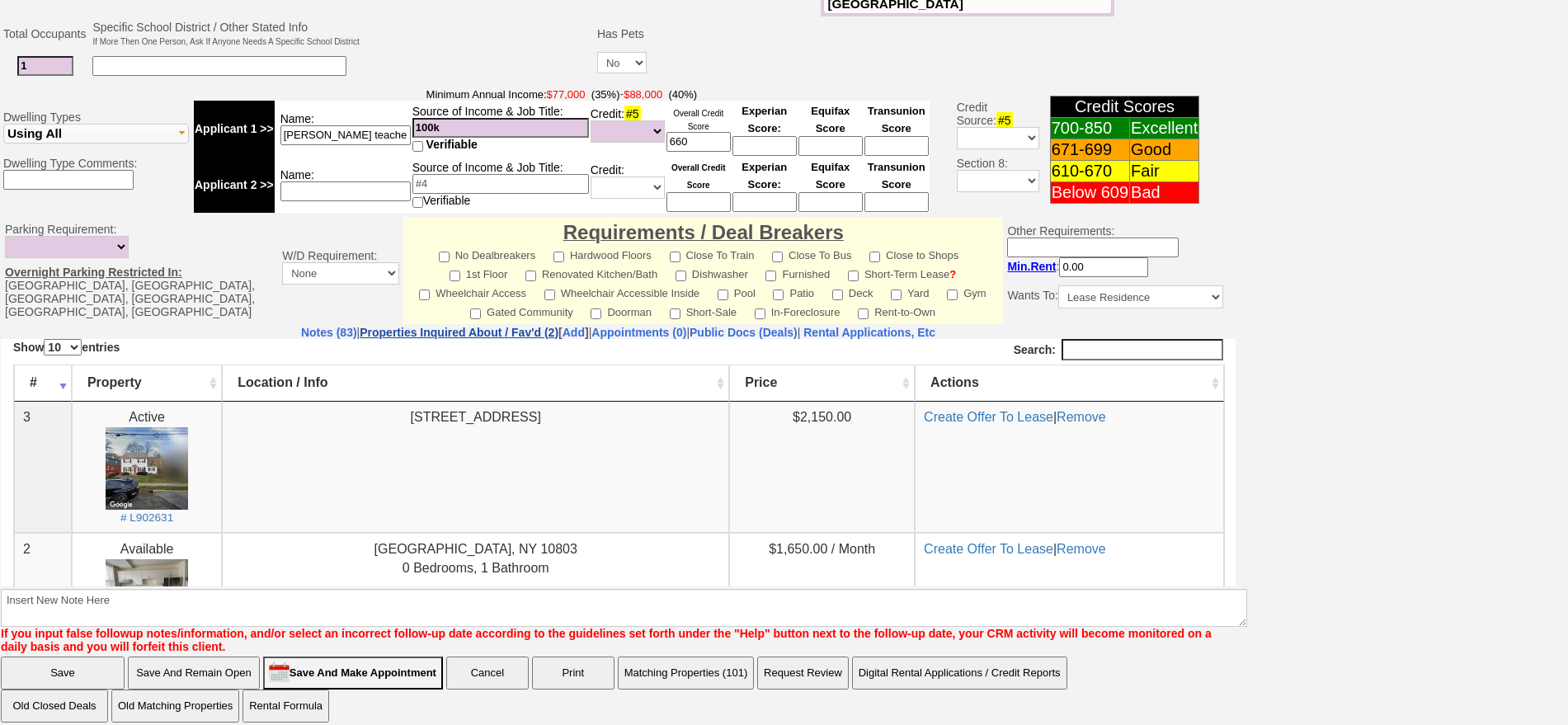
scroll to position [0, 0]
click at [974, 409] on link "Create Offer To Lease" at bounding box center [989, 416] width 129 height 14
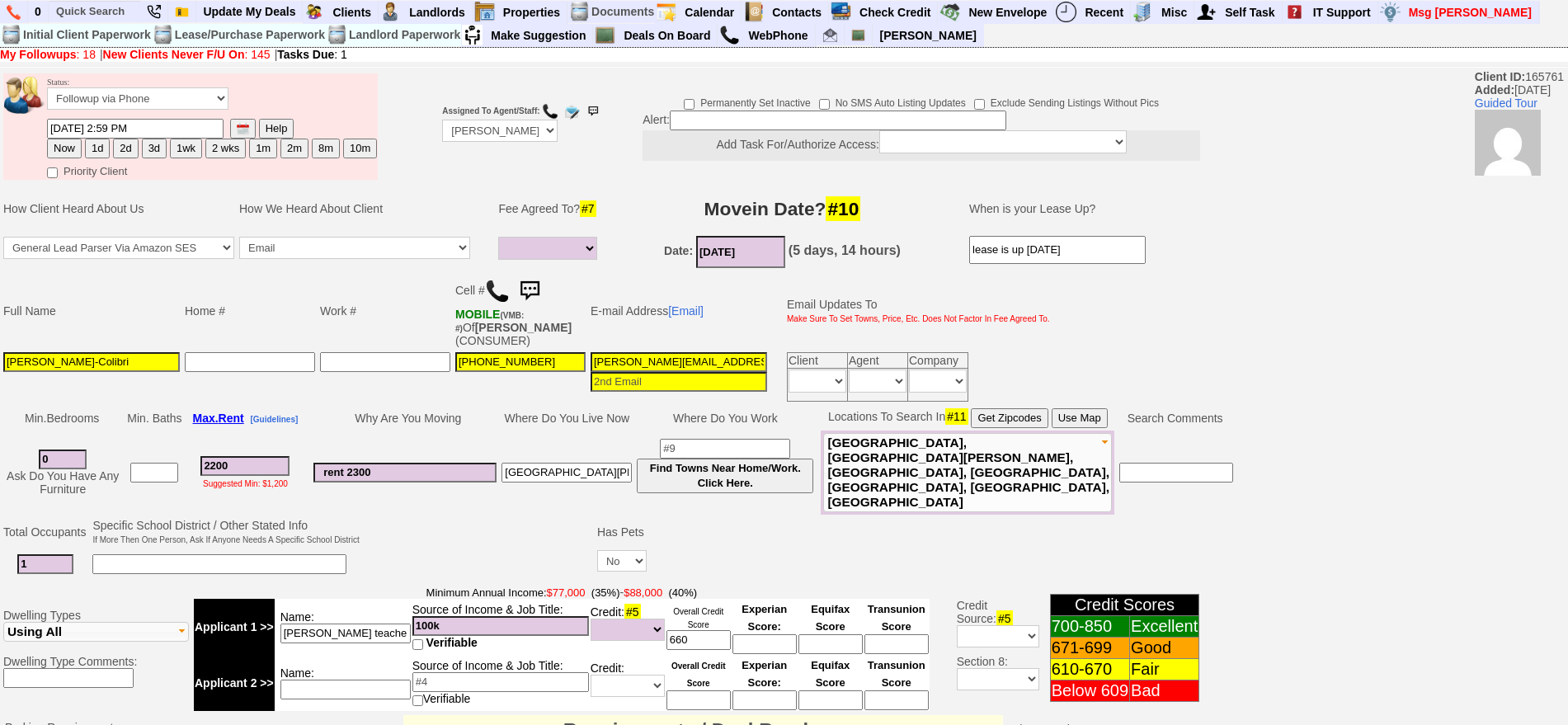
click at [491, 281] on img at bounding box center [497, 291] width 25 height 25
click at [534, 290] on img at bounding box center [529, 291] width 33 height 33
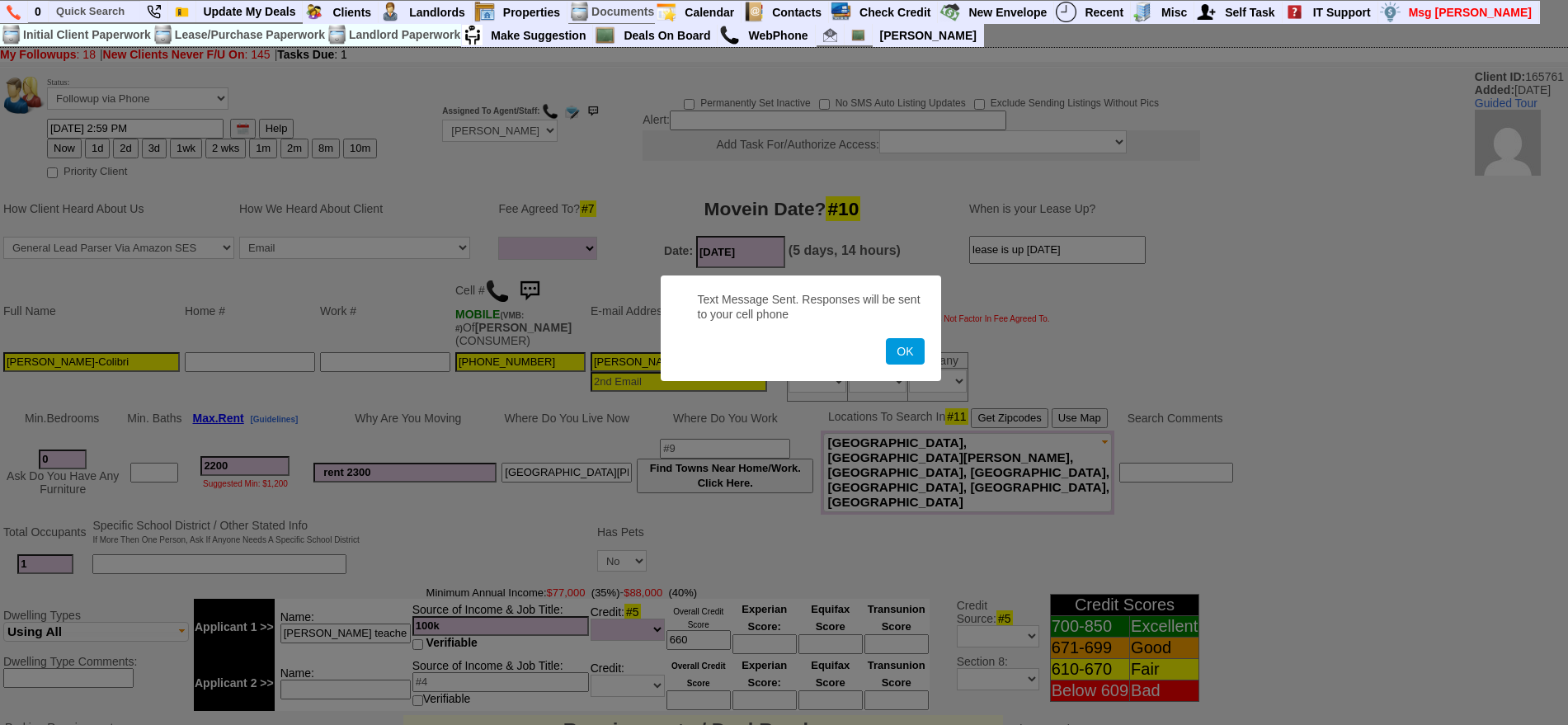
click at [886, 338] on button "OK" at bounding box center [905, 351] width 38 height 27
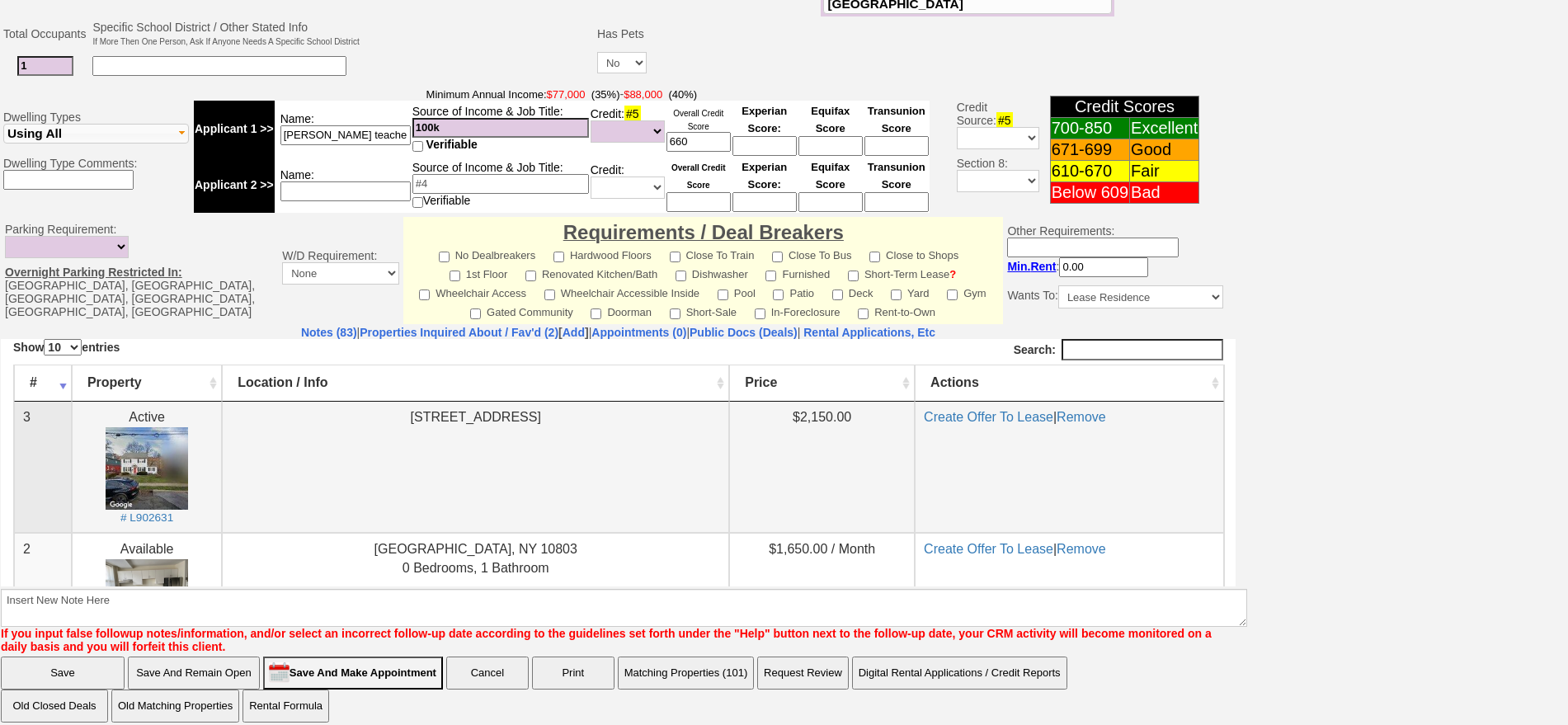
click at [308, 491] on td "110 Stonelea Place Unit # 3A New Rochelle, NY 10801" at bounding box center [475, 466] width 507 height 131
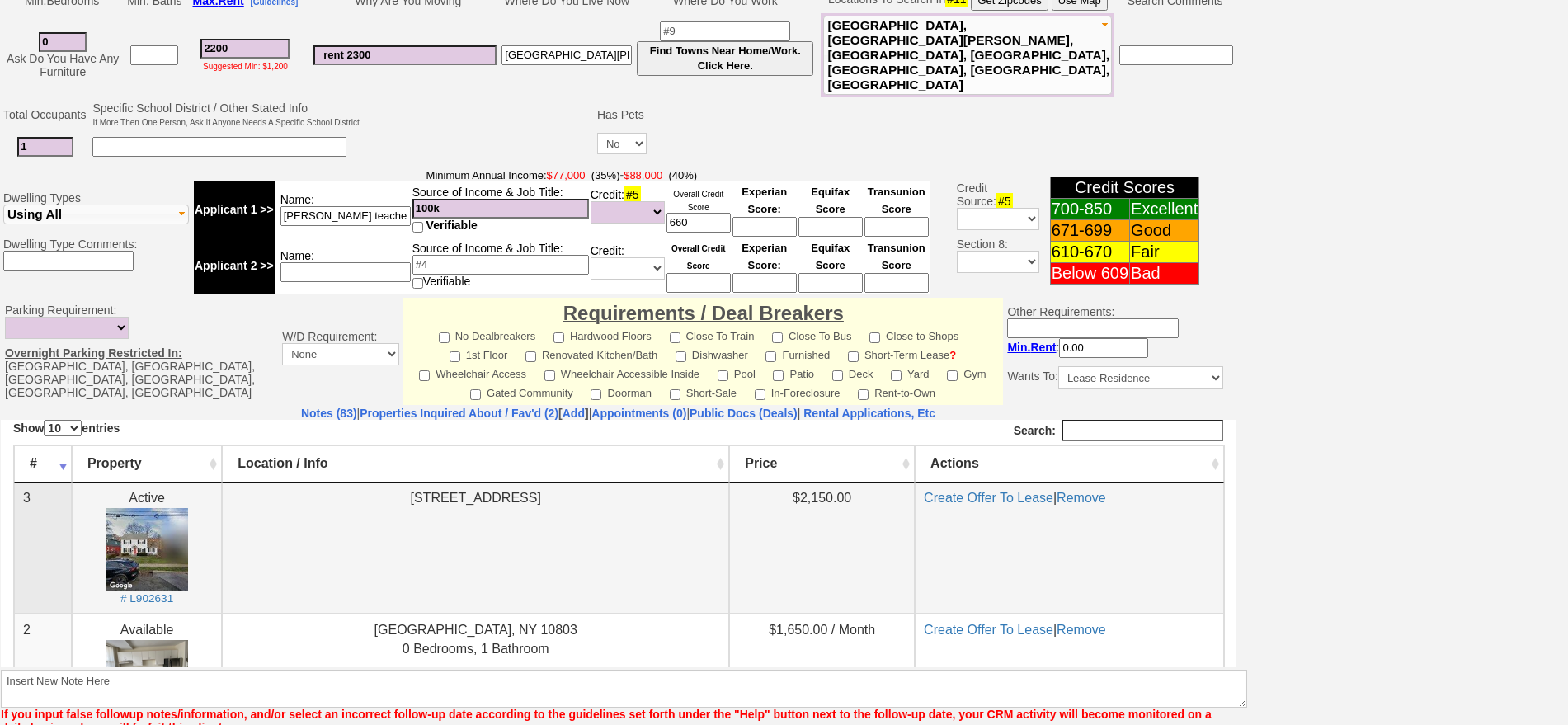
scroll to position [395, 0]
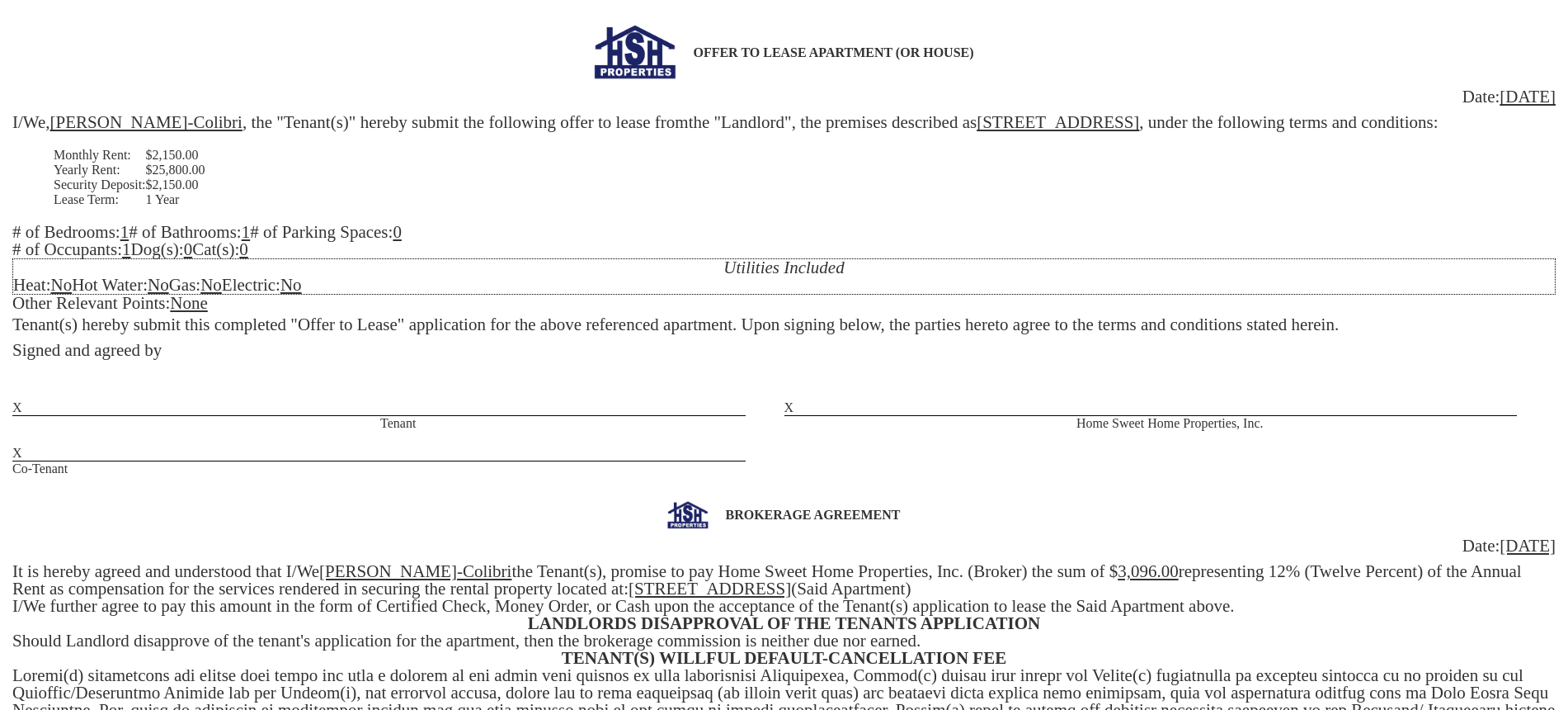
click at [402, 242] on u "0" at bounding box center [397, 231] width 9 height 19
click at [72, 295] on u "No" at bounding box center [60, 284] width 21 height 19
click at [174, 295] on u "No" at bounding box center [162, 284] width 21 height 19
click at [208, 312] on u "None" at bounding box center [188, 302] width 38 height 19
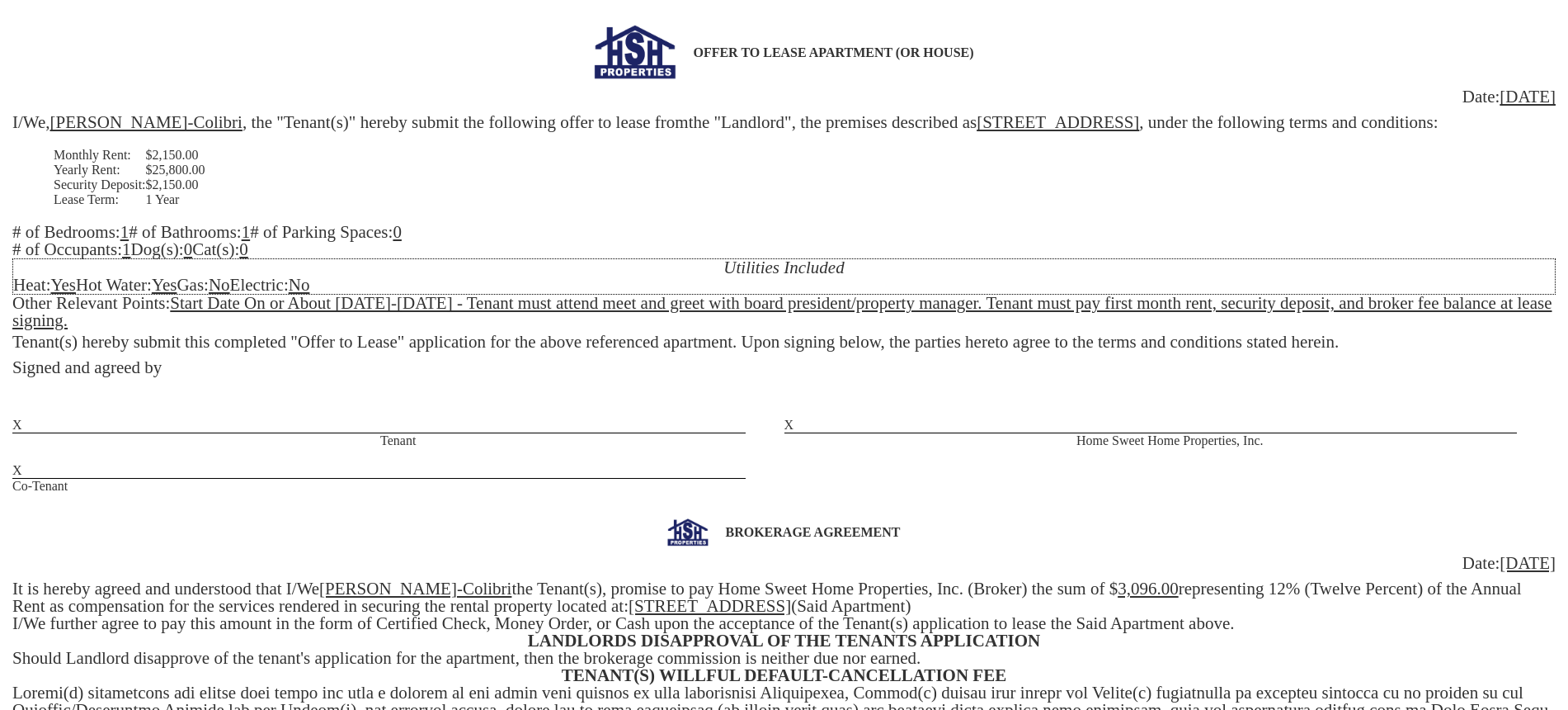
click at [983, 315] on u "Start Date On or About Sept 1-10, 2025 - Tenant must attend meet and greet with…" at bounding box center [782, 312] width 1540 height 37
click at [402, 295] on div "Utilities Included Heat: Yes Hot Water: Yes Gas: No Electric: No" at bounding box center [784, 275] width 1544 height 36
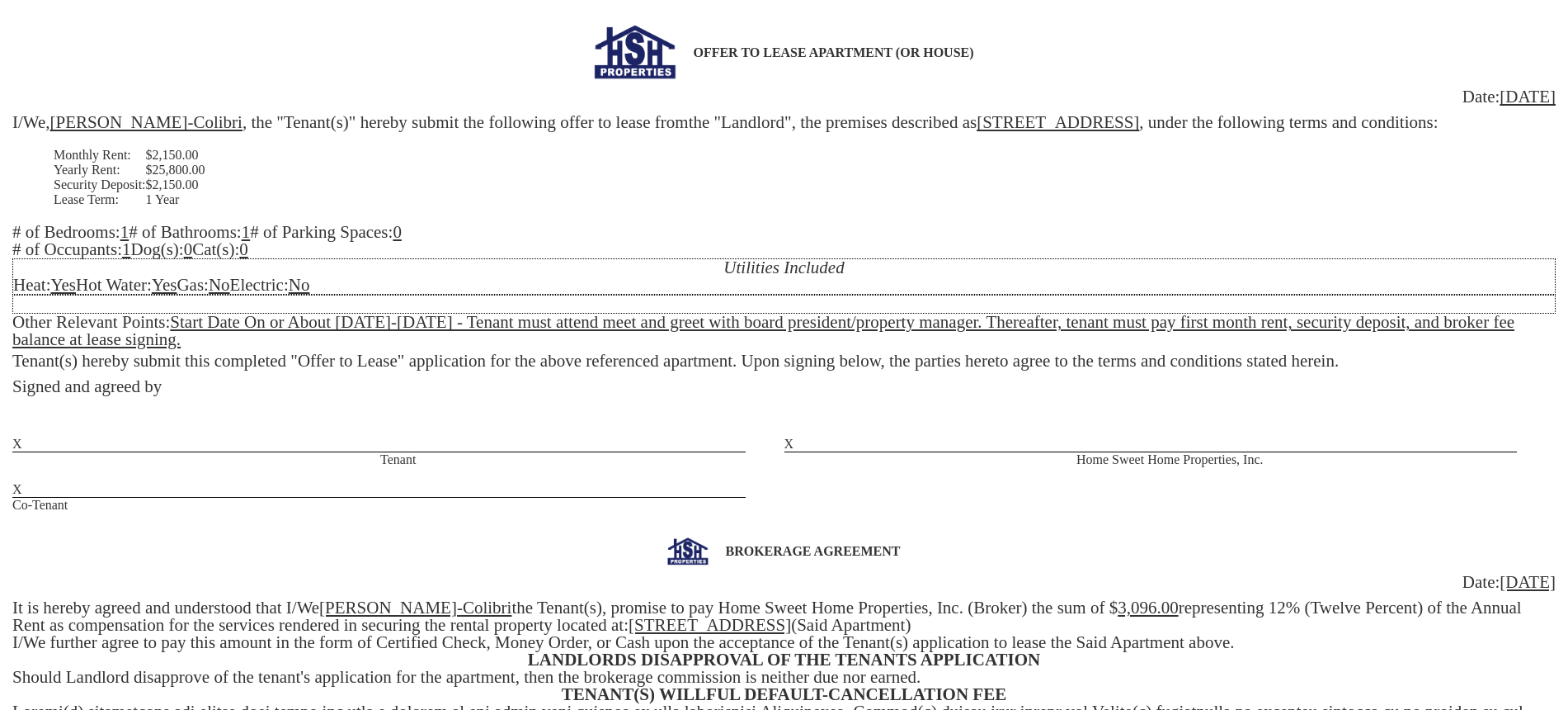
click at [443, 358] on div "OFFER TO LEASE APARTMENT (OR HOUSE) Date: 08/26/2025 I/We, Martin Cedillo-Colib…" at bounding box center [784, 269] width 1544 height 488
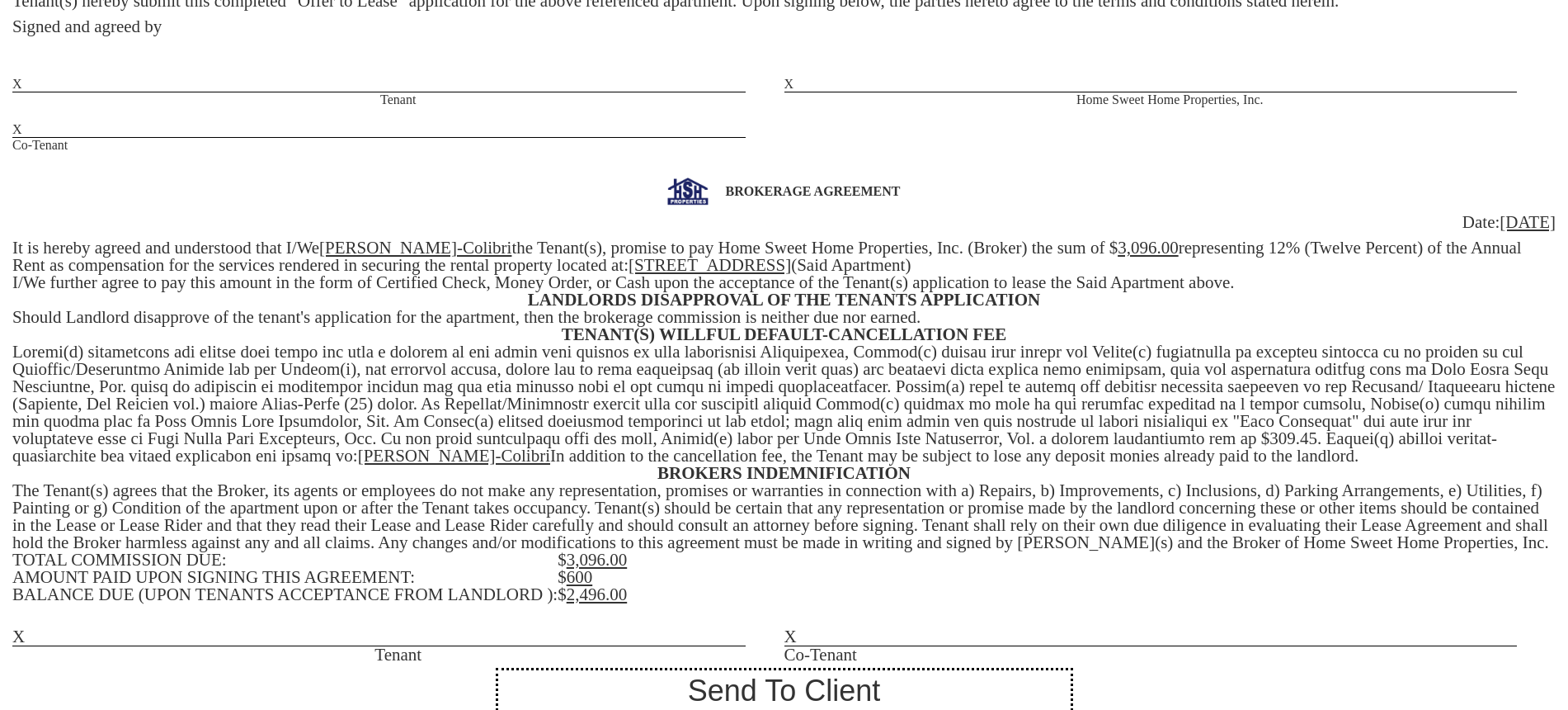
scroll to position [412, 0]
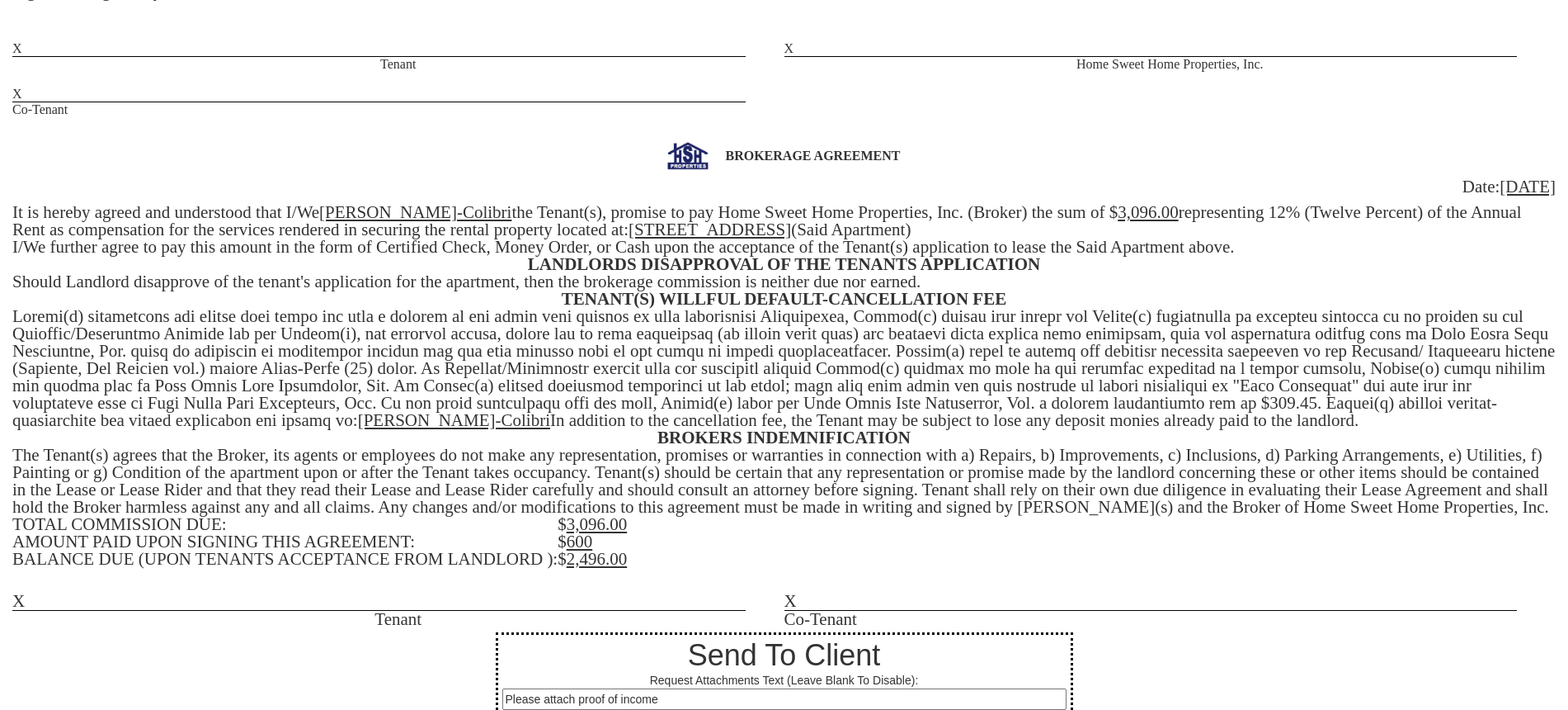
click at [1118, 222] on u "3,096.00" at bounding box center [1149, 212] width 61 height 19
click at [1263, 229] on div "BROKERAGE AGREEMENT Date: 08/26/2025 It is hereby agreed and understood that I/…" at bounding box center [784, 386] width 1544 height 486
click at [590, 534] on u "3,096.00" at bounding box center [597, 523] width 61 height 19
click at [600, 551] on td "$ 600" at bounding box center [1057, 542] width 998 height 18
click at [604, 569] on u "2,496.00" at bounding box center [597, 558] width 61 height 19
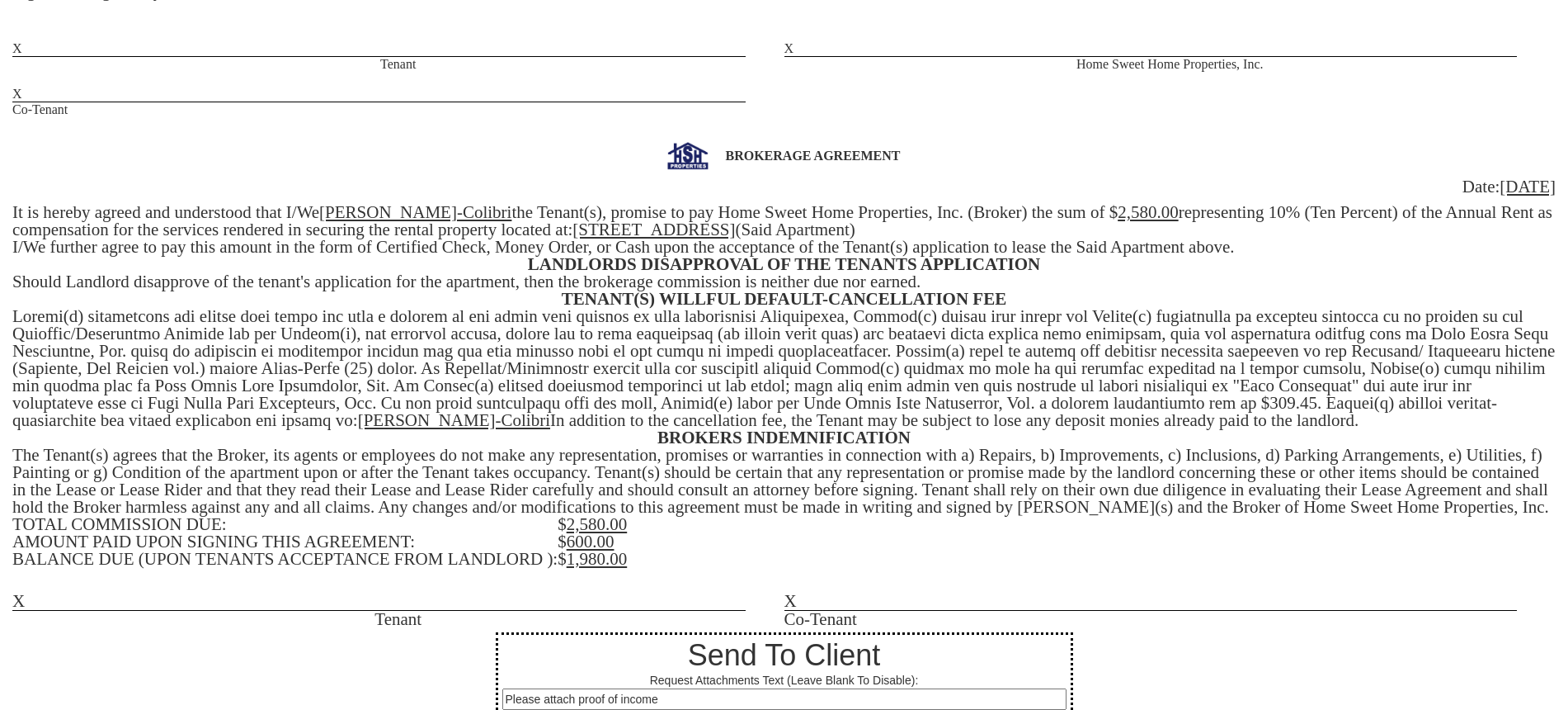
click at [630, 551] on td "$ 600.00" at bounding box center [1057, 542] width 998 height 18
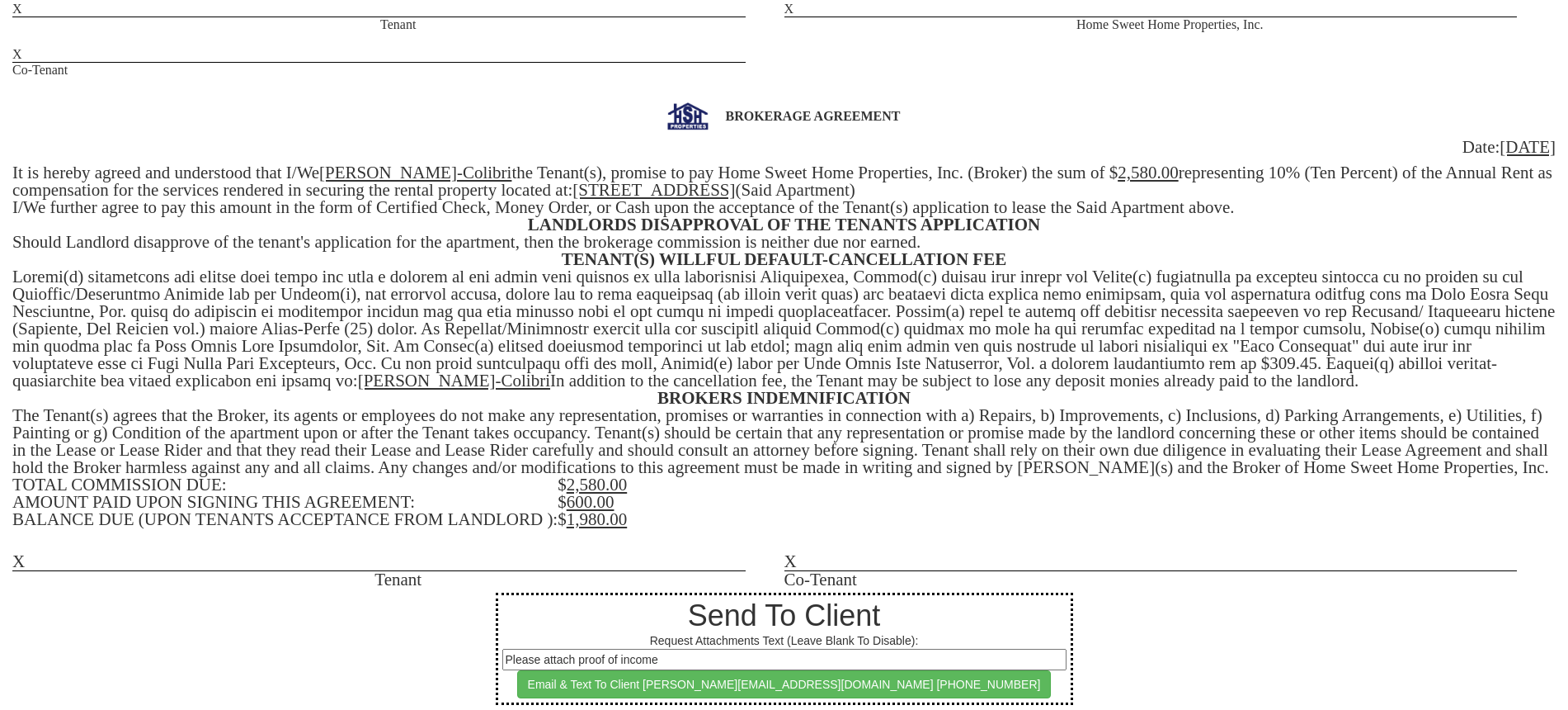
scroll to position [482, 0]
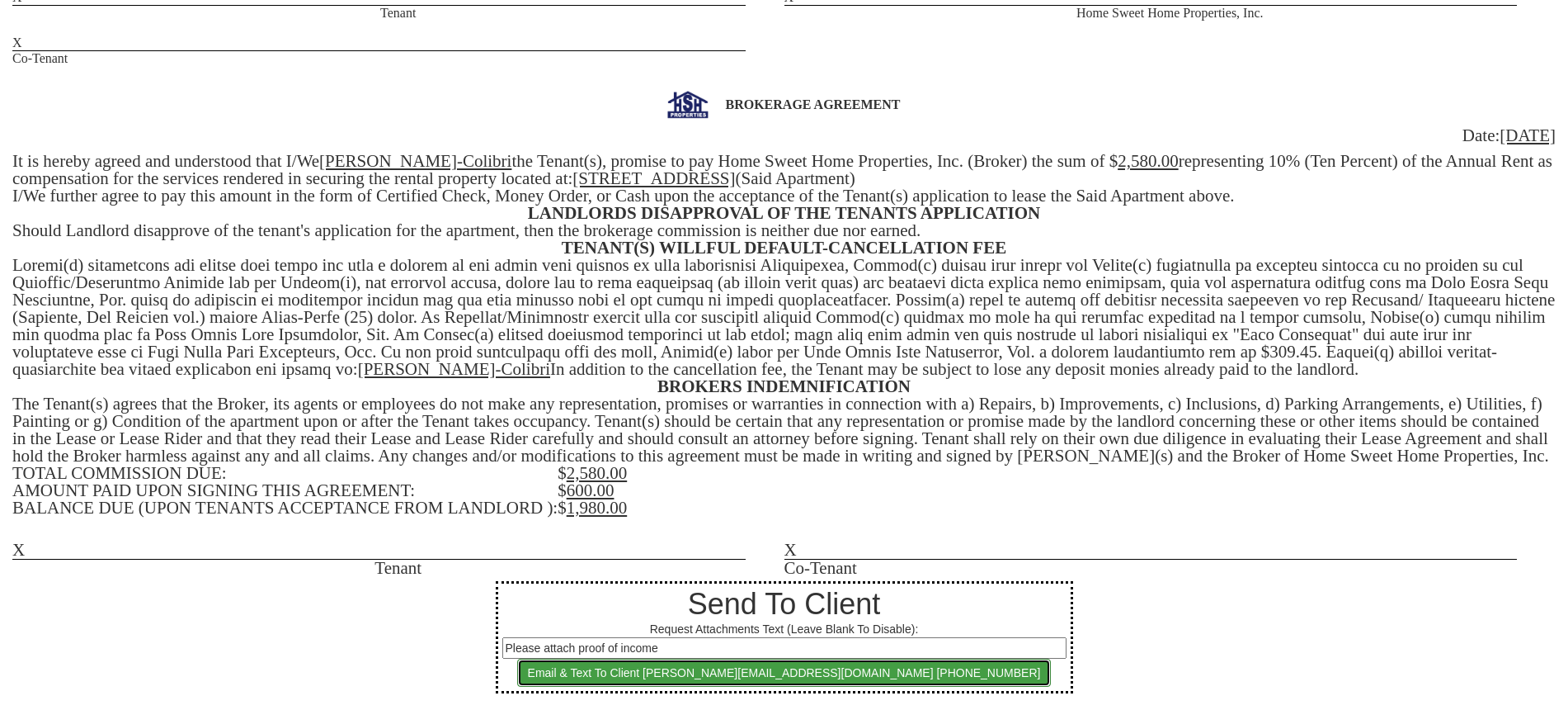
click at [776, 666] on button "Email & Text To Client martin.cedillo1@gmail.com 347-803-3271" at bounding box center [784, 673] width 535 height 28
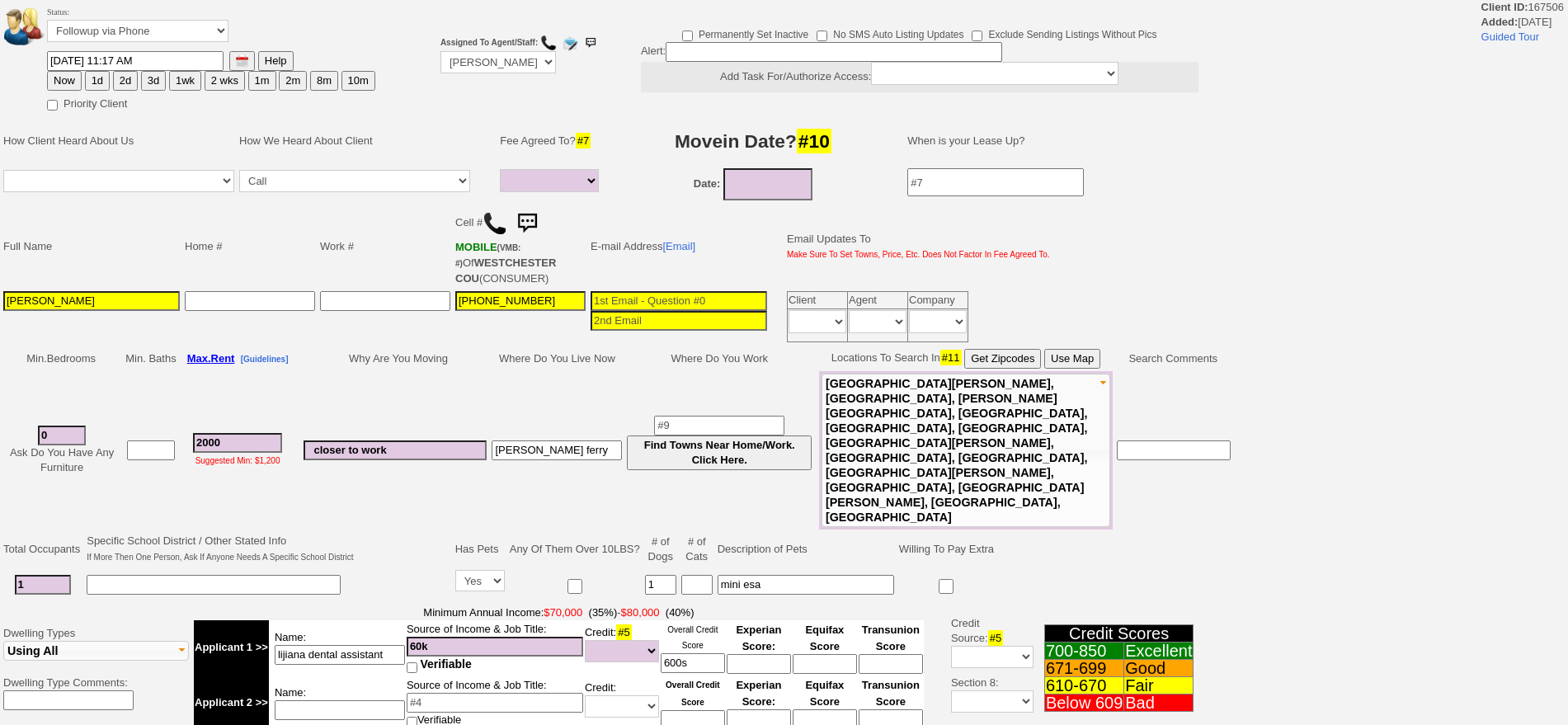
select select
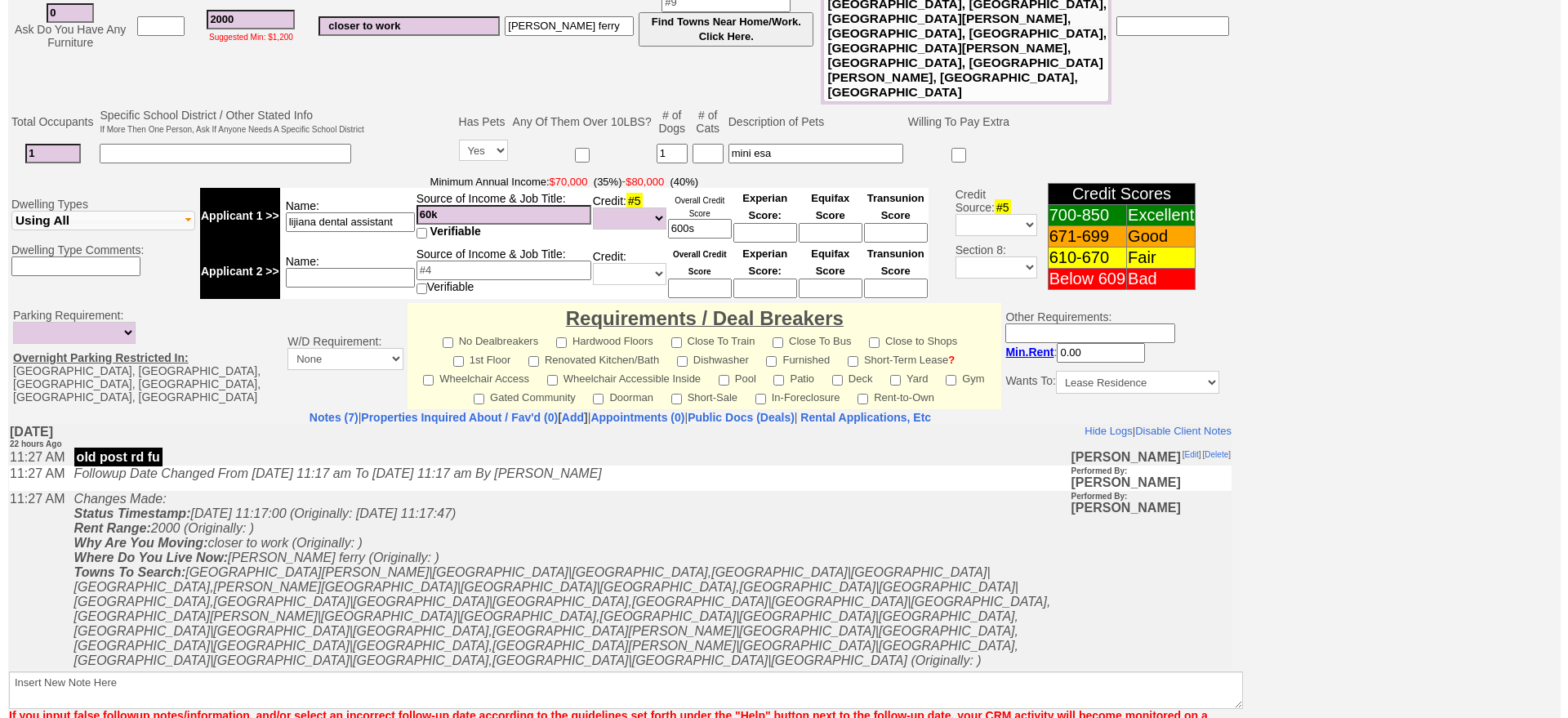
scroll to position [505, 0]
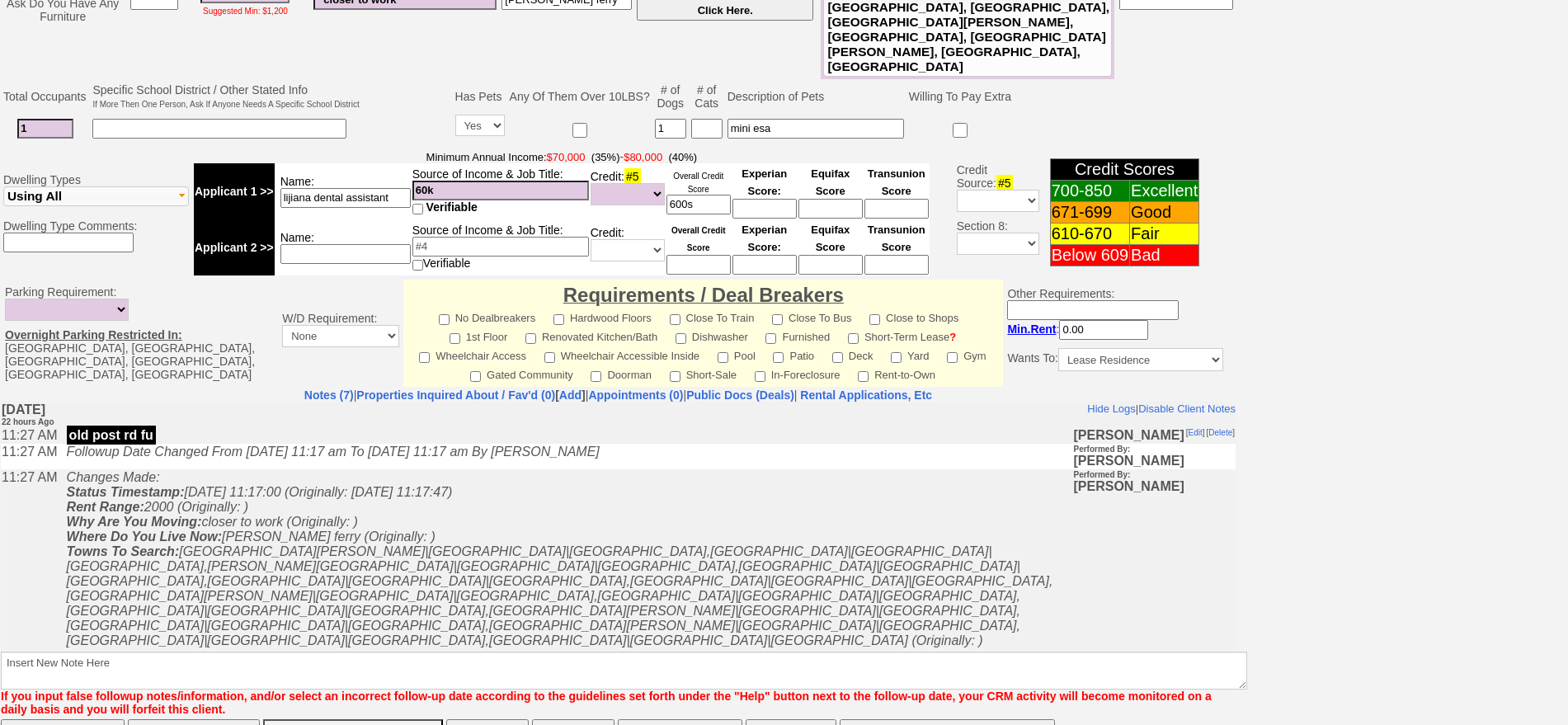
click at [703, 719] on button "Matching Properties (7)" at bounding box center [680, 736] width 125 height 33
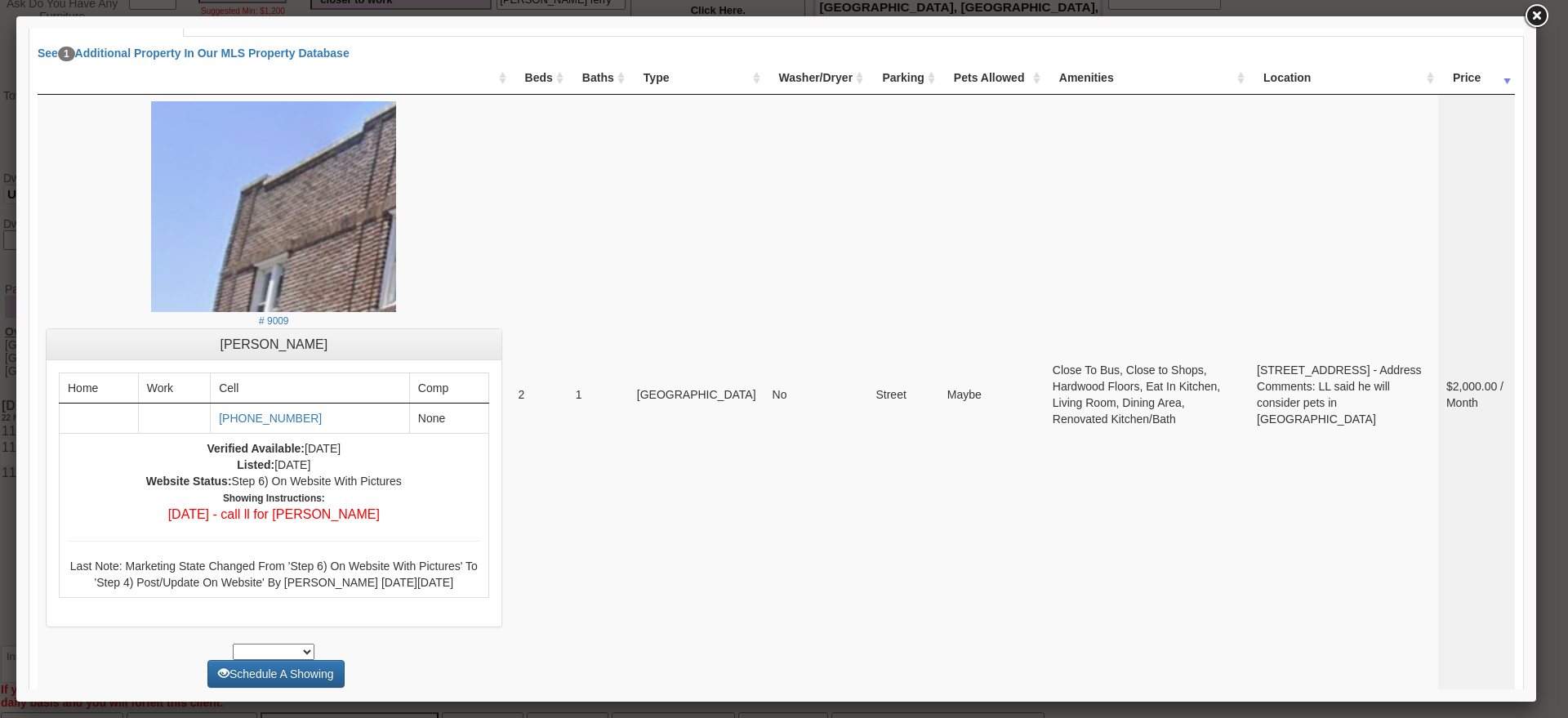
scroll to position [0, 0]
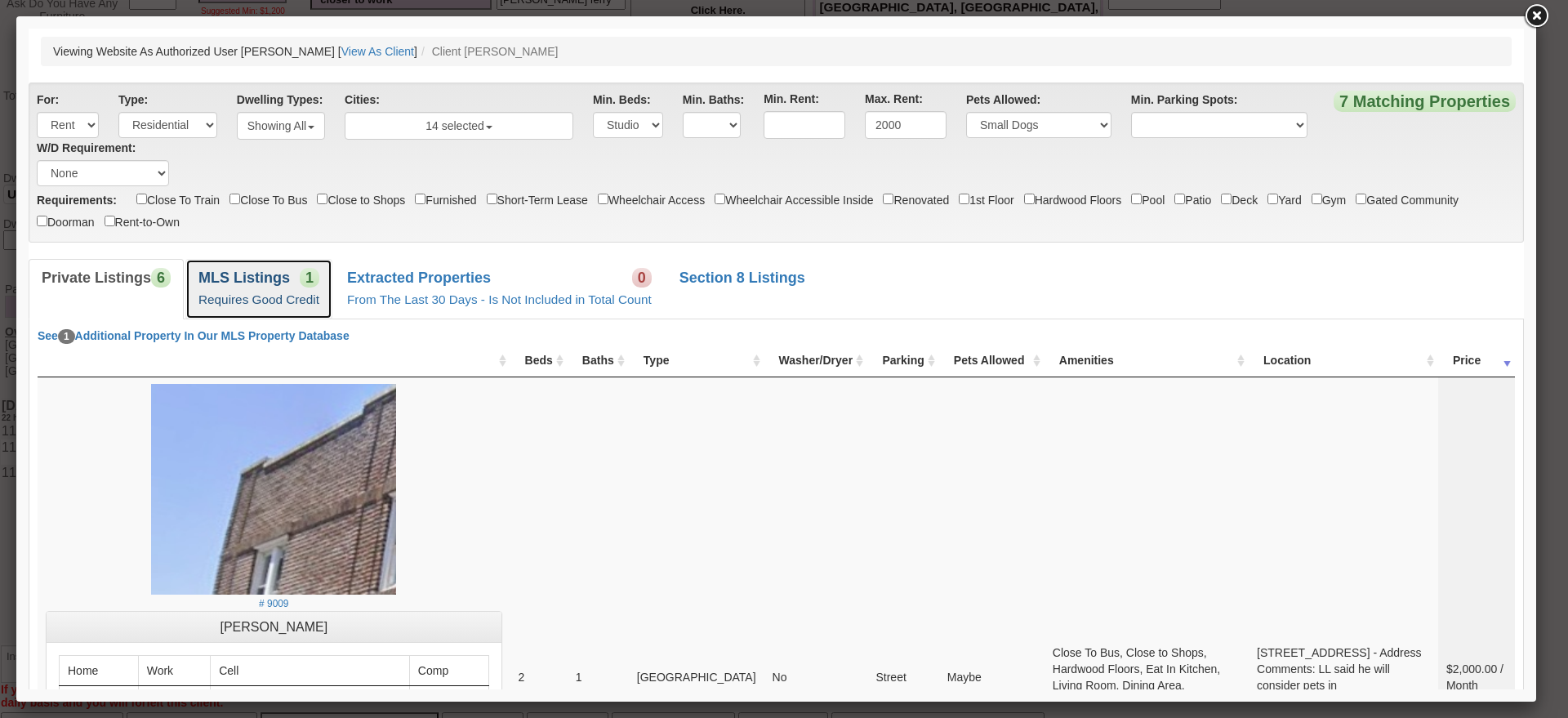
click at [289, 263] on link "MLS Listings 1 Requires Good Credit" at bounding box center [259, 288] width 147 height 59
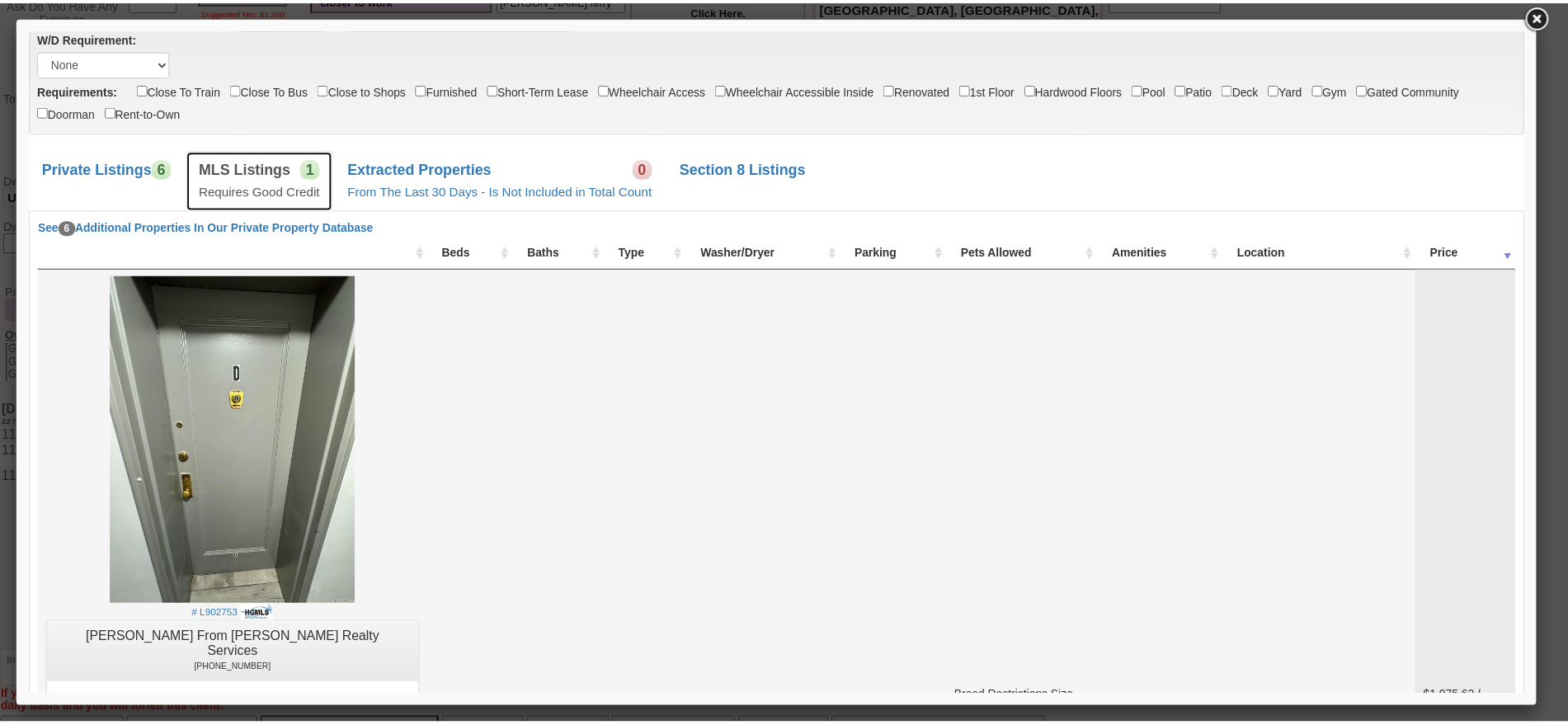
scroll to position [515, 0]
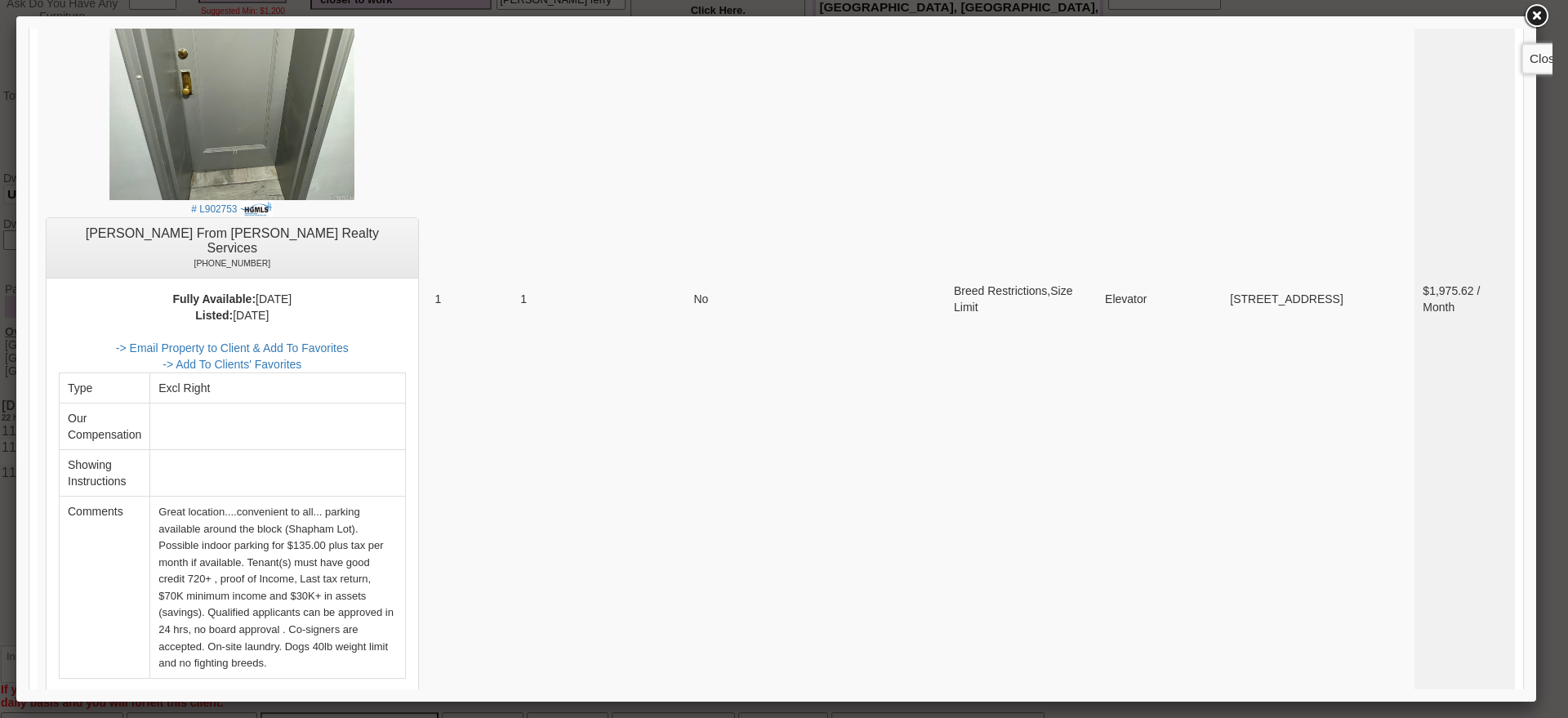
click at [1533, 18] on link at bounding box center [1536, 16] width 29 height 29
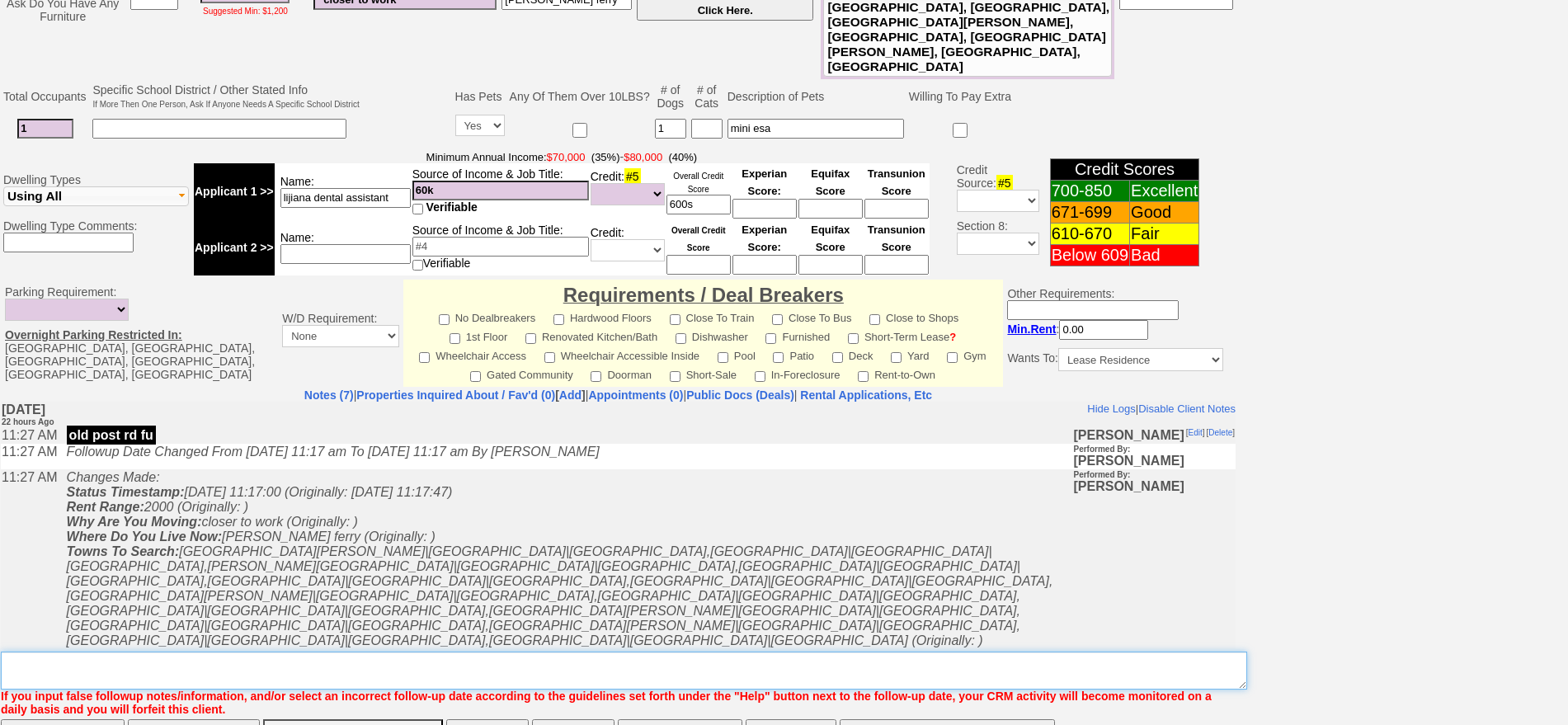
click at [413, 651] on textarea "Insert New Note Here" at bounding box center [624, 670] width 1246 height 38
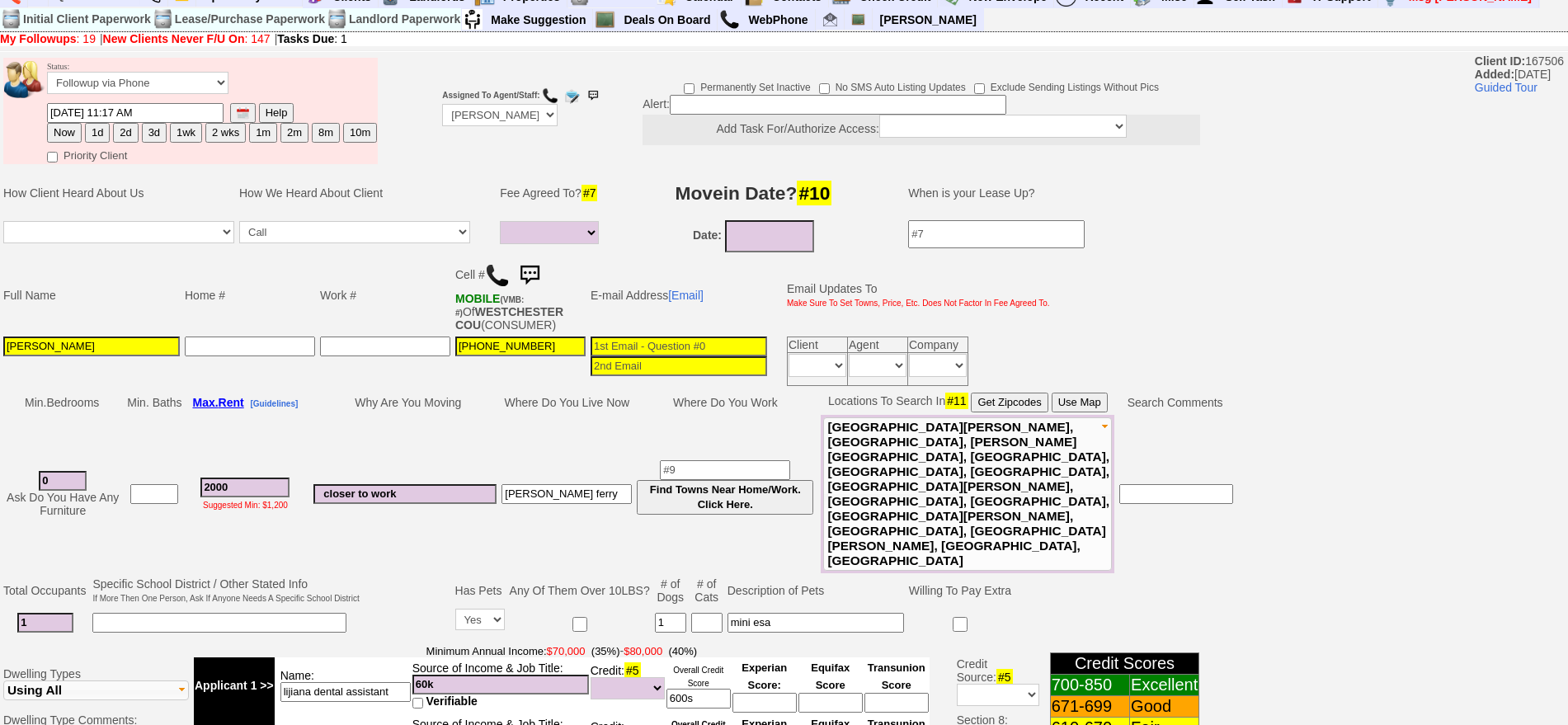
scroll to position [0, 0]
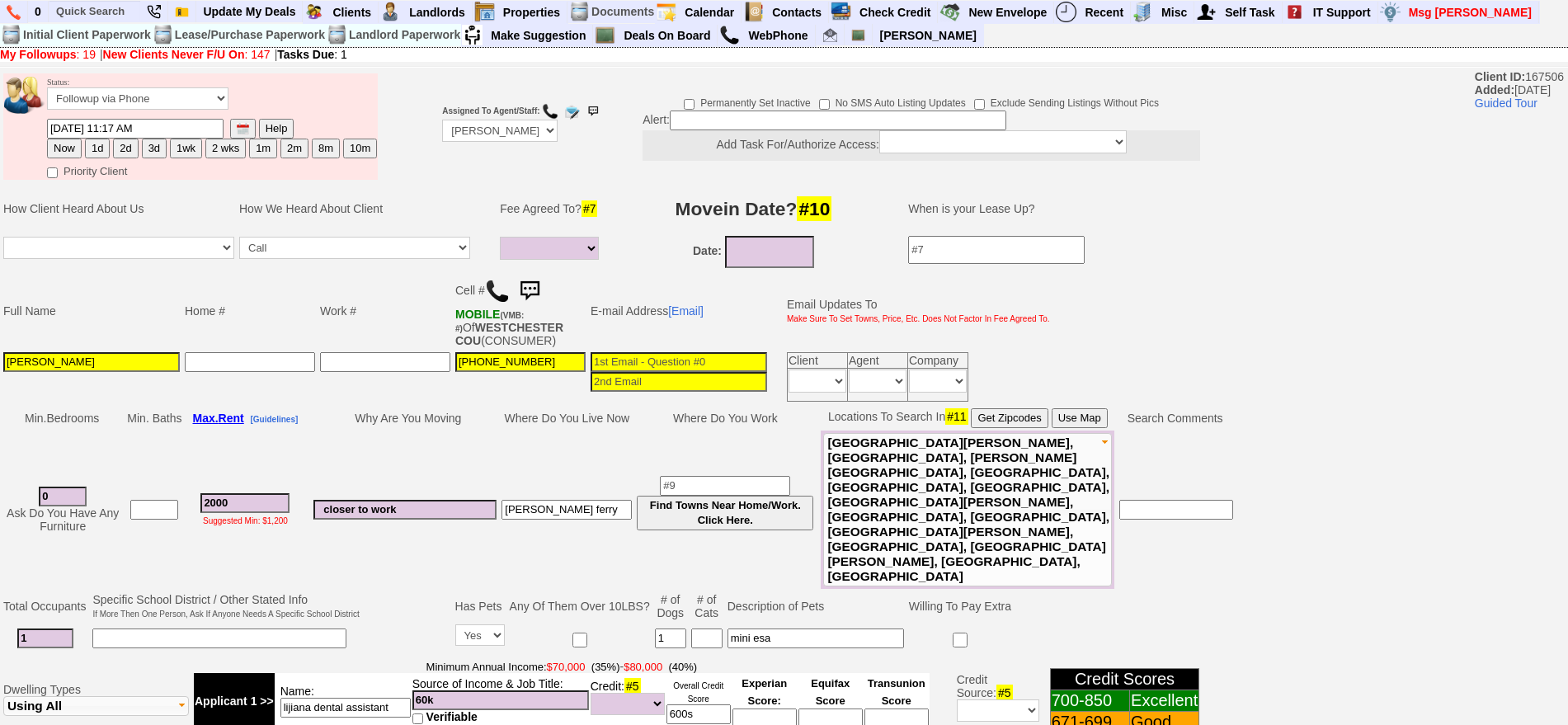
click at [1086, 412] on button "Use Map" at bounding box center [1079, 417] width 56 height 19
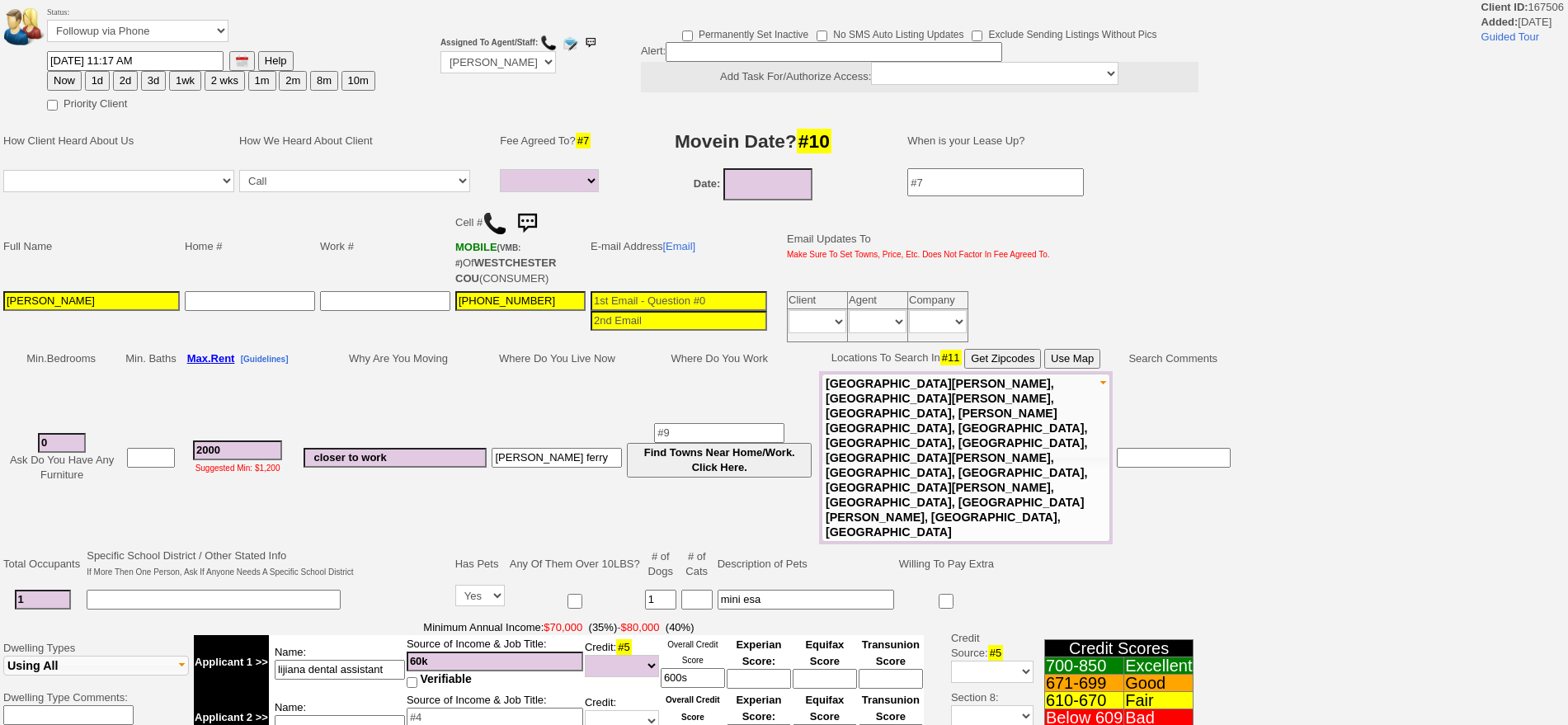
select select
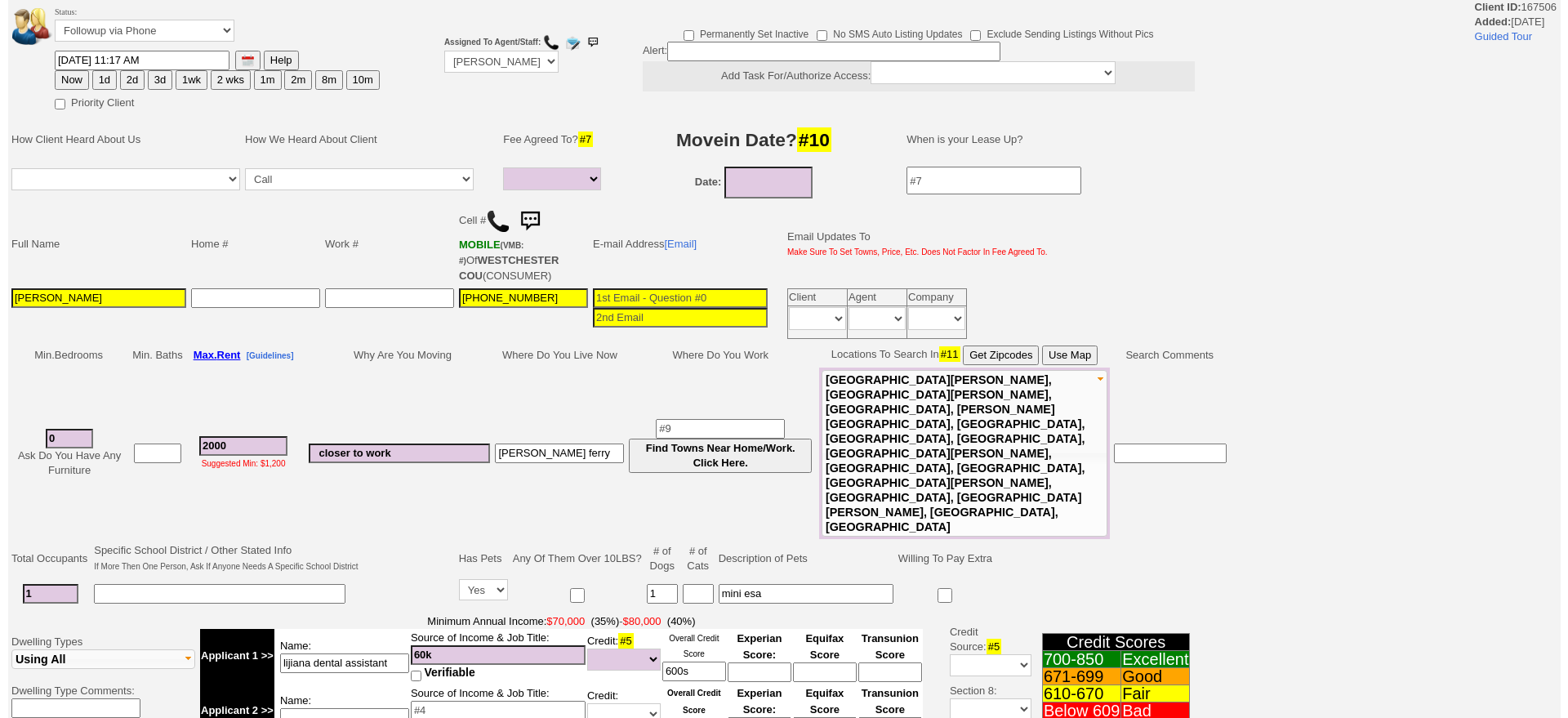
scroll to position [454, 0]
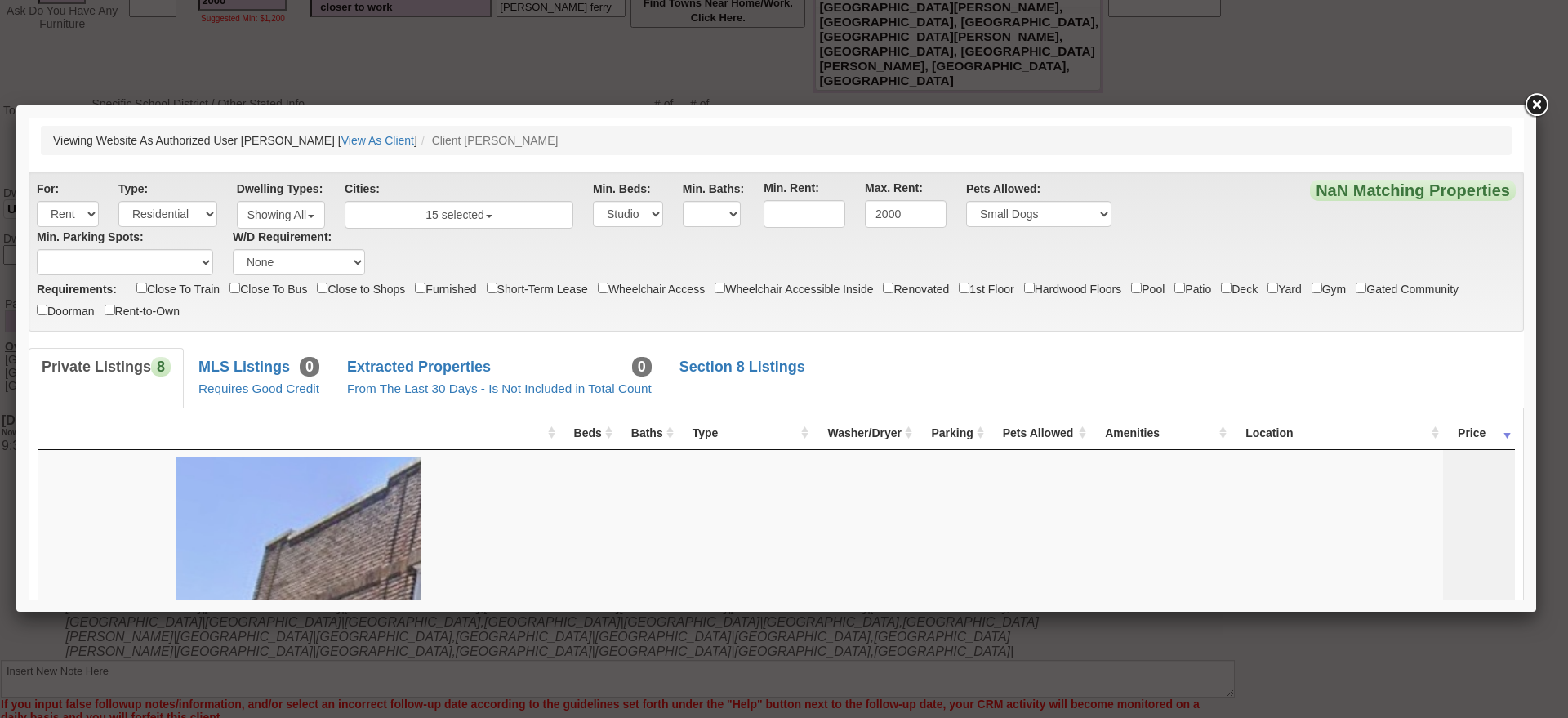
scroll to position [0, 0]
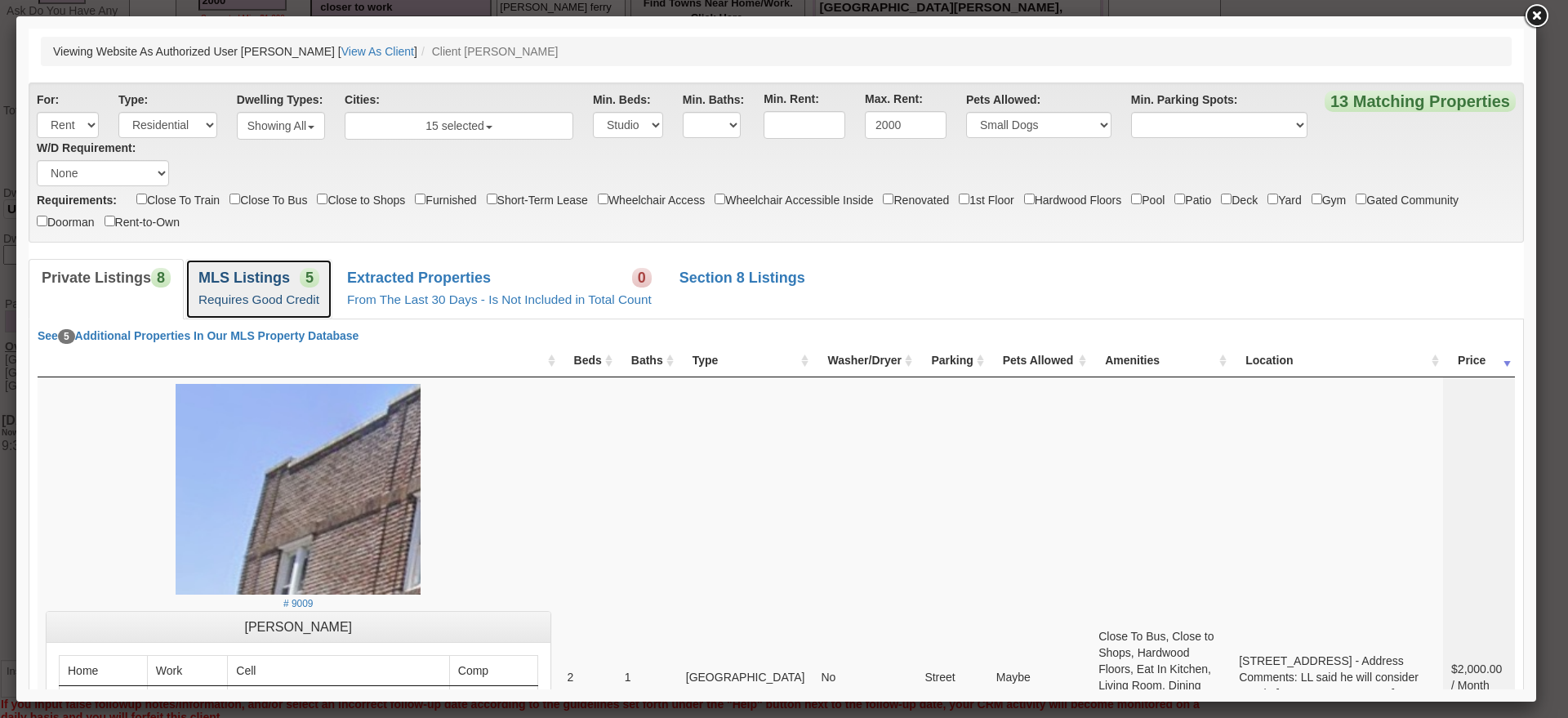
click at [267, 299] on small "Requires Good Credit" at bounding box center [259, 299] width 121 height 14
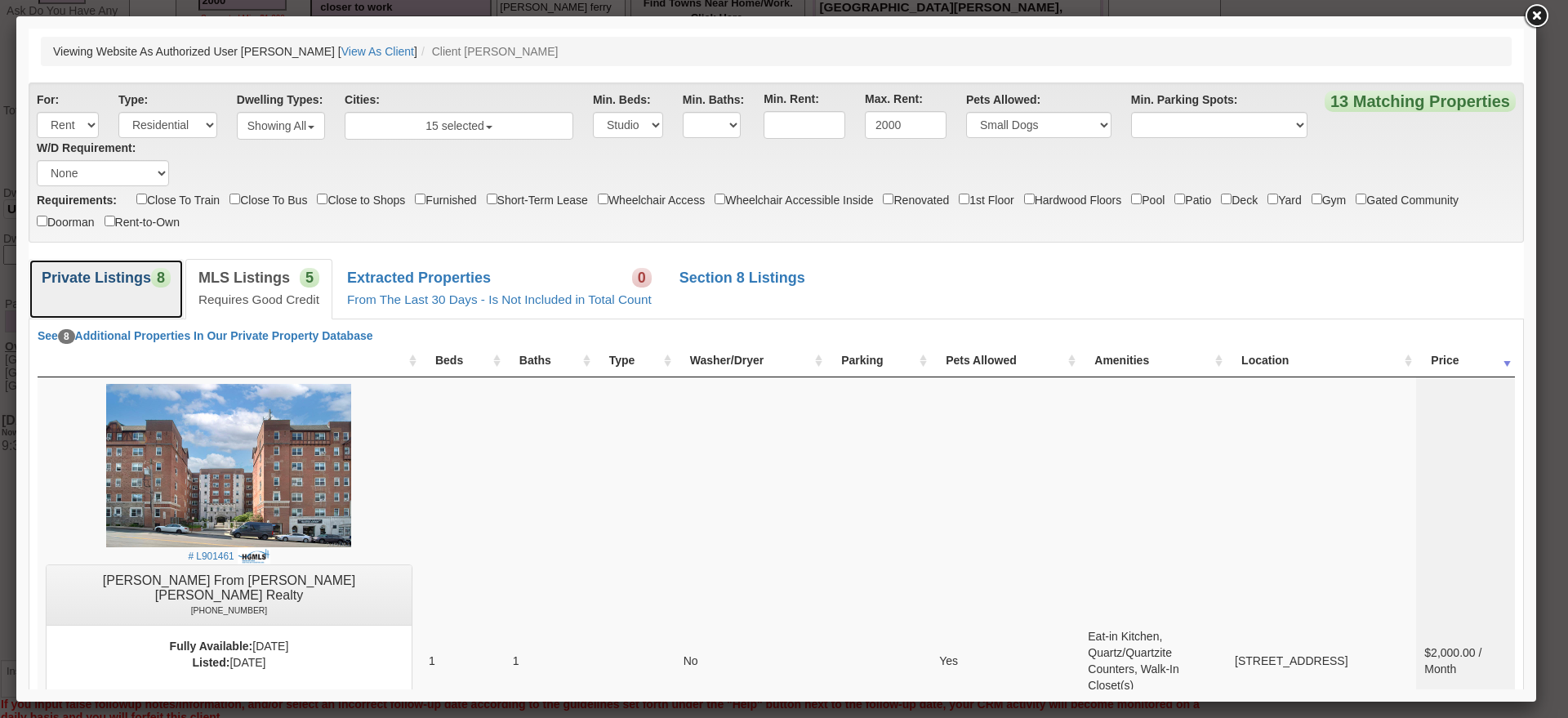
click at [135, 286] on link "Private Listings 8" at bounding box center [106, 288] width 156 height 59
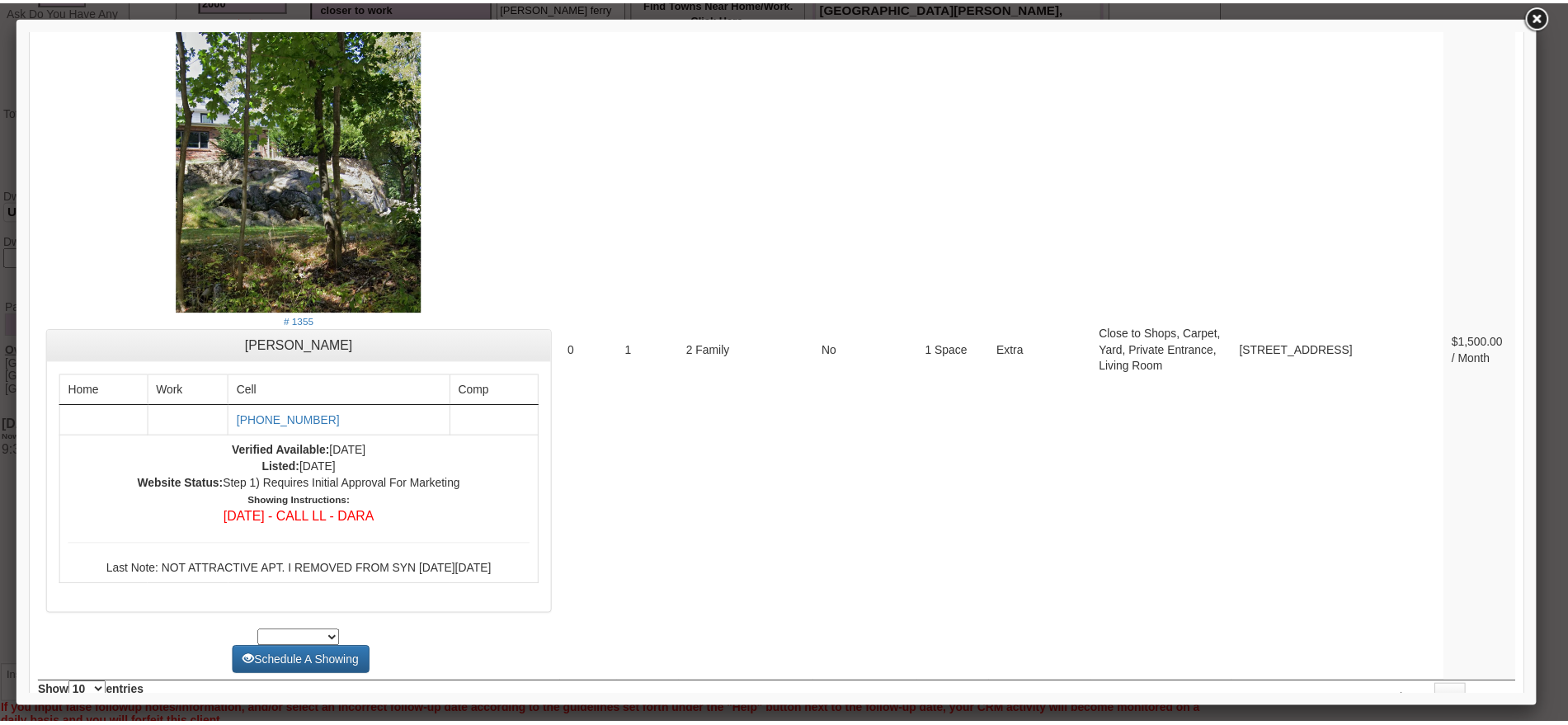
scroll to position [5231, 0]
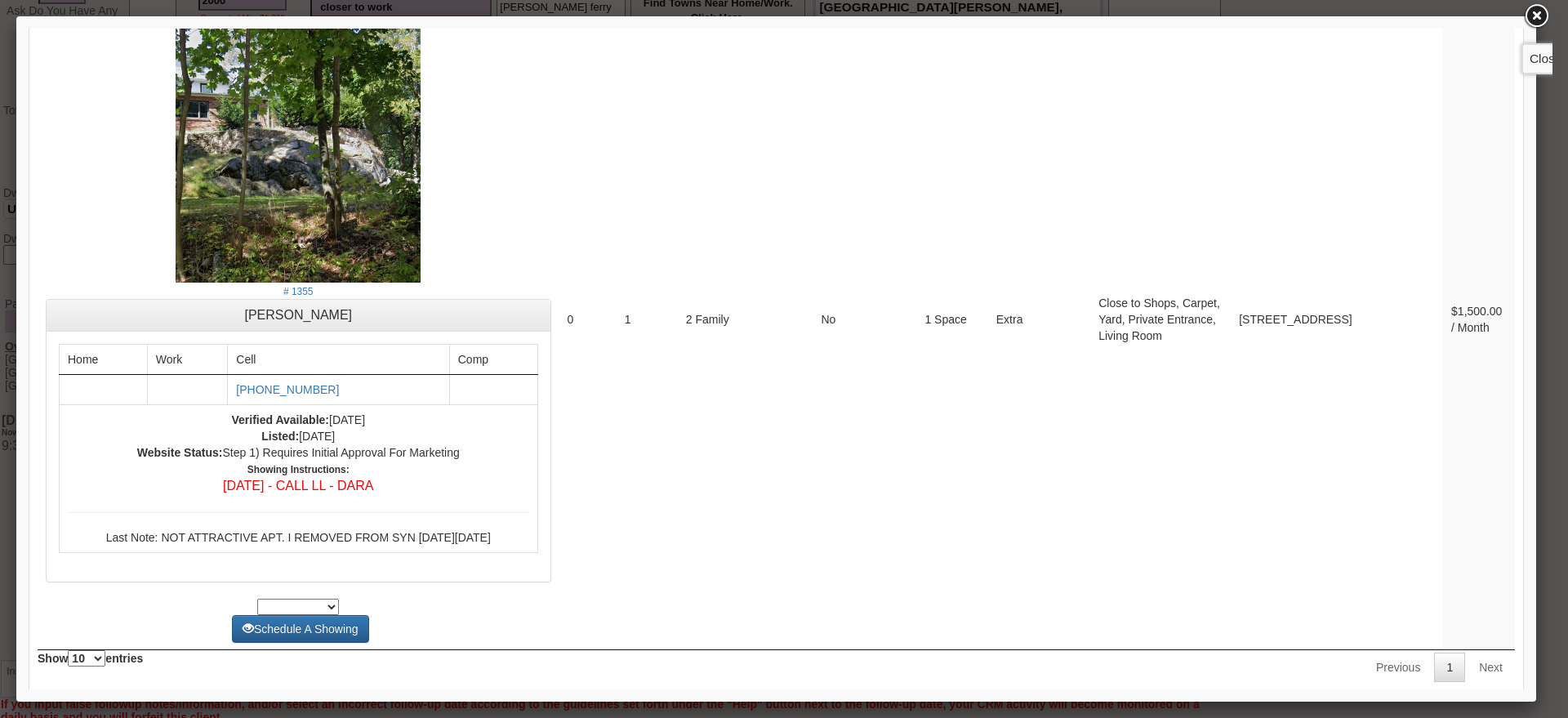
click at [1537, 19] on link at bounding box center [1536, 16] width 29 height 29
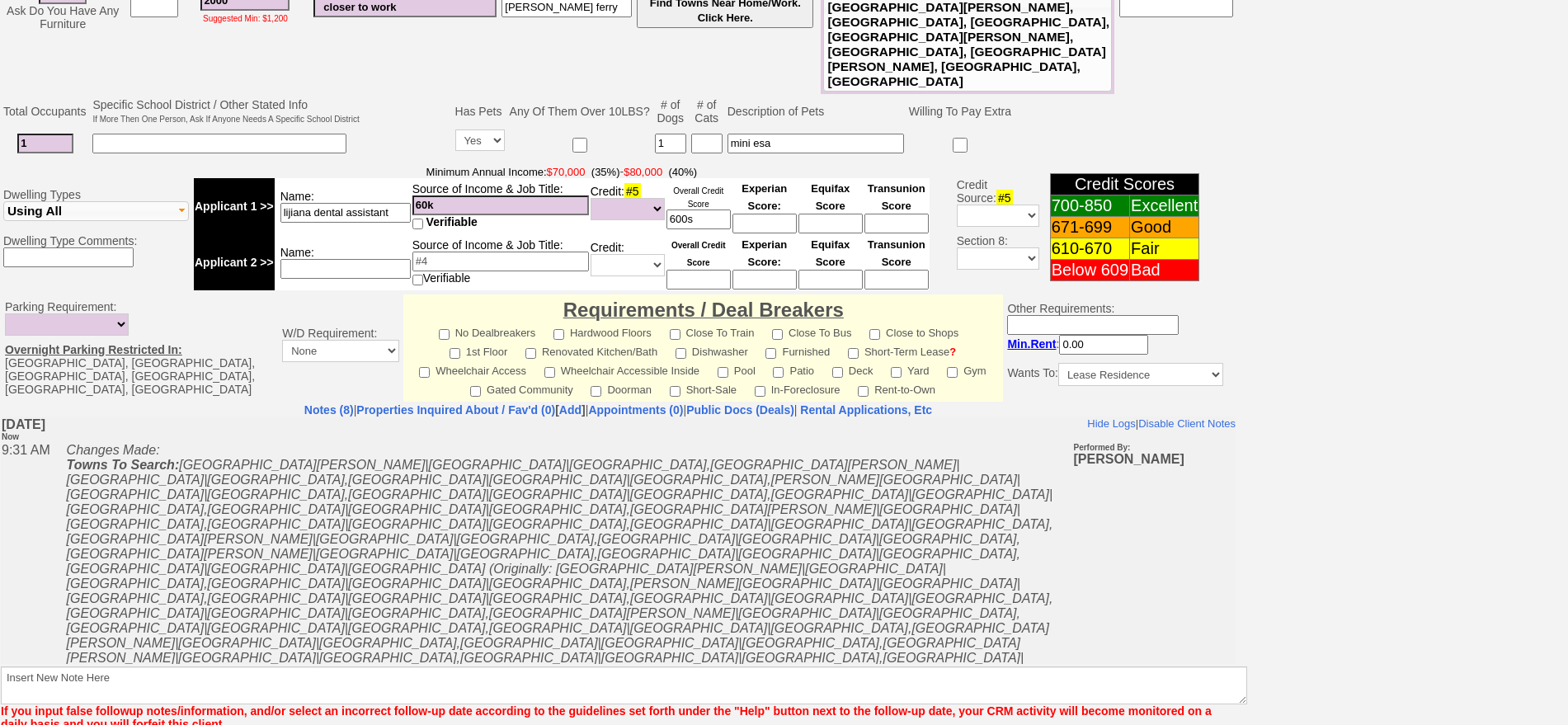
scroll to position [0, 0]
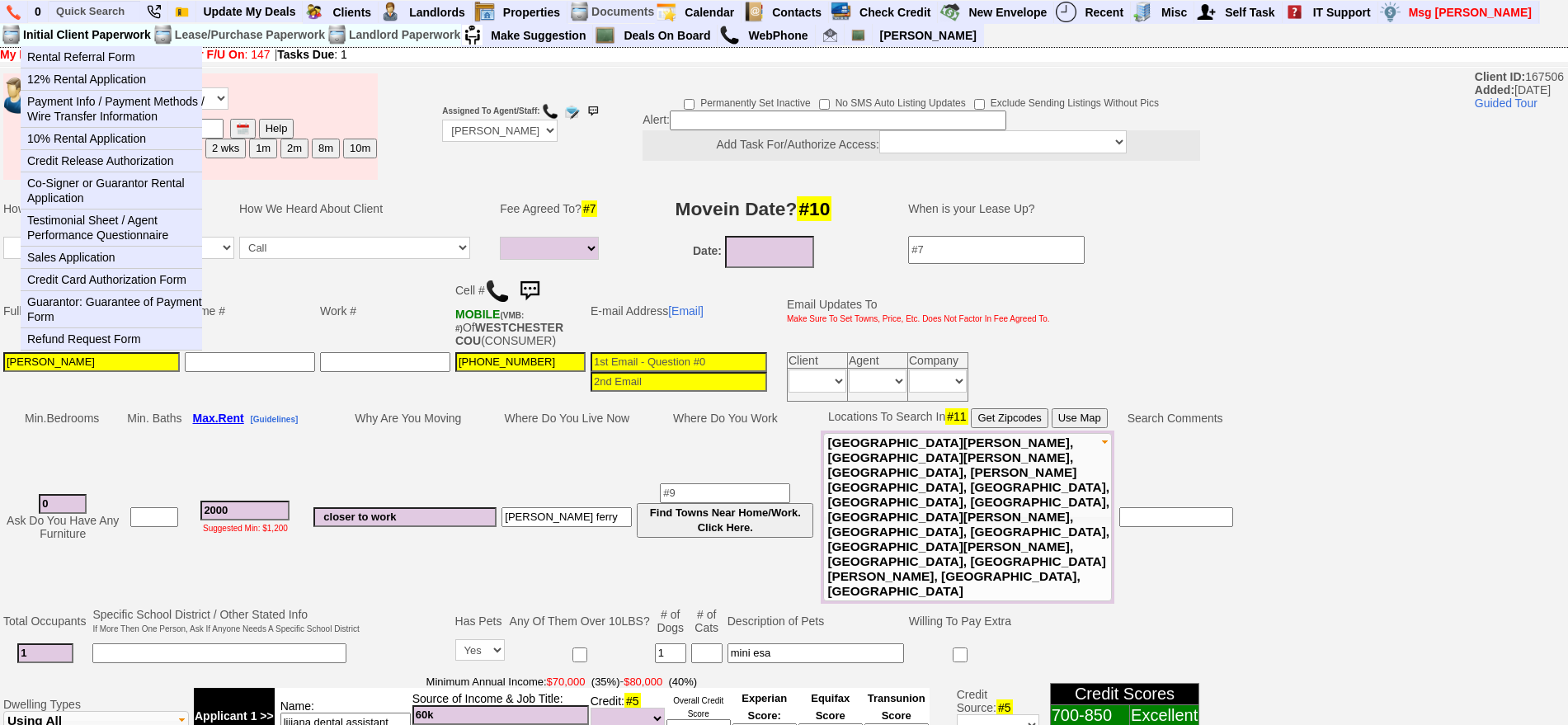
click at [88, 24] on td "Initial Client Paperwork" at bounding box center [87, 35] width 129 height 22
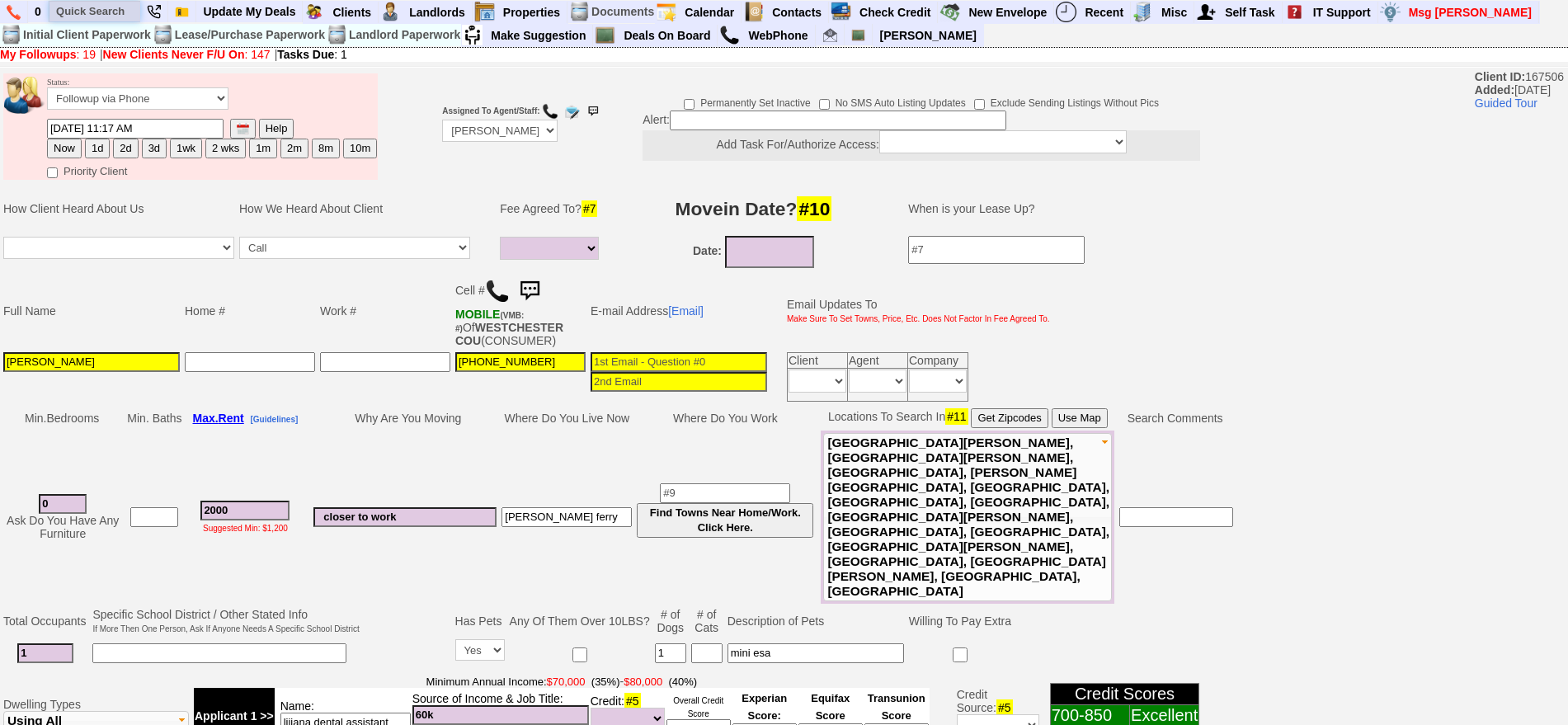
click at [96, 14] on input "text" at bounding box center [95, 11] width 91 height 20
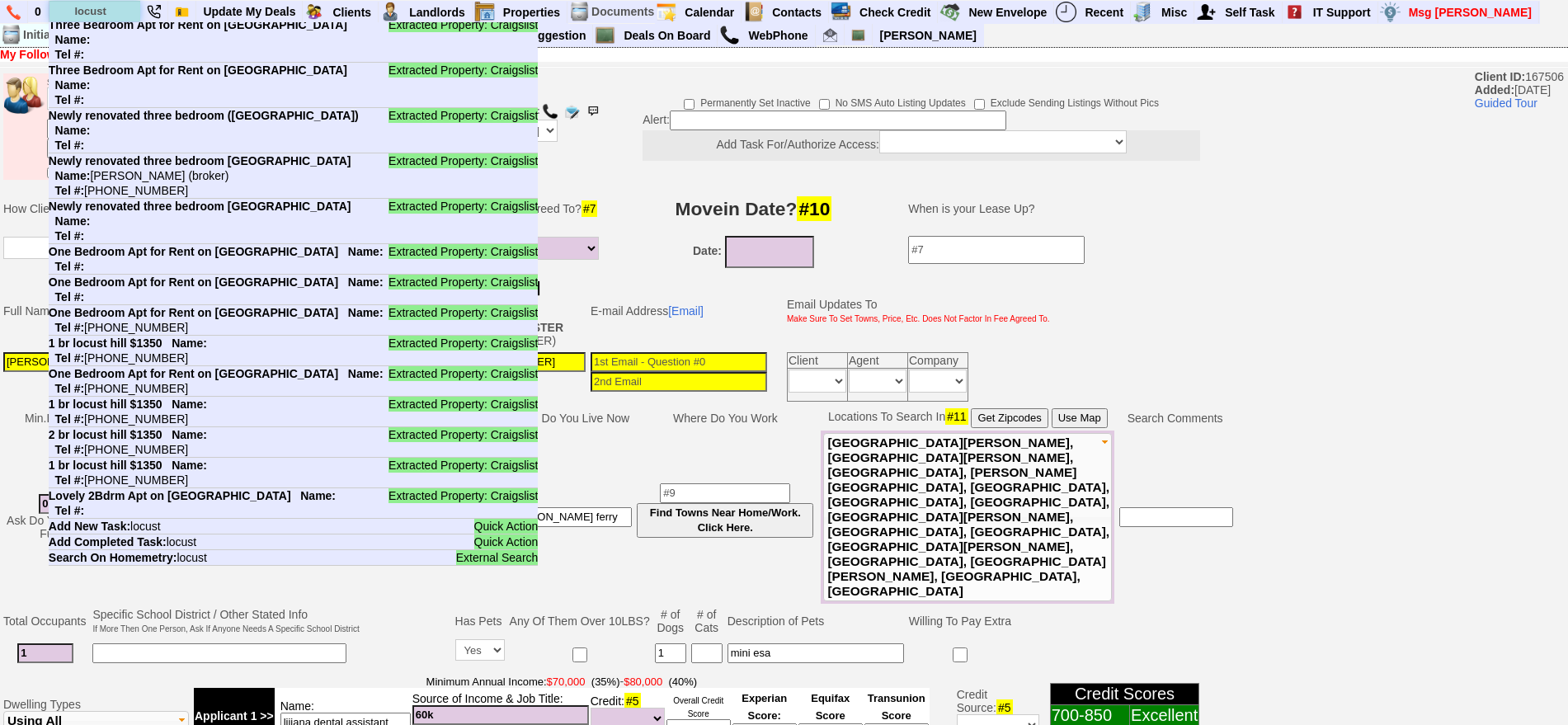
drag, startPoint x: 122, startPoint y: 15, endPoint x: 49, endPoint y: 18, distance: 73.1
click at [50, 18] on input "locust" at bounding box center [95, 11] width 91 height 20
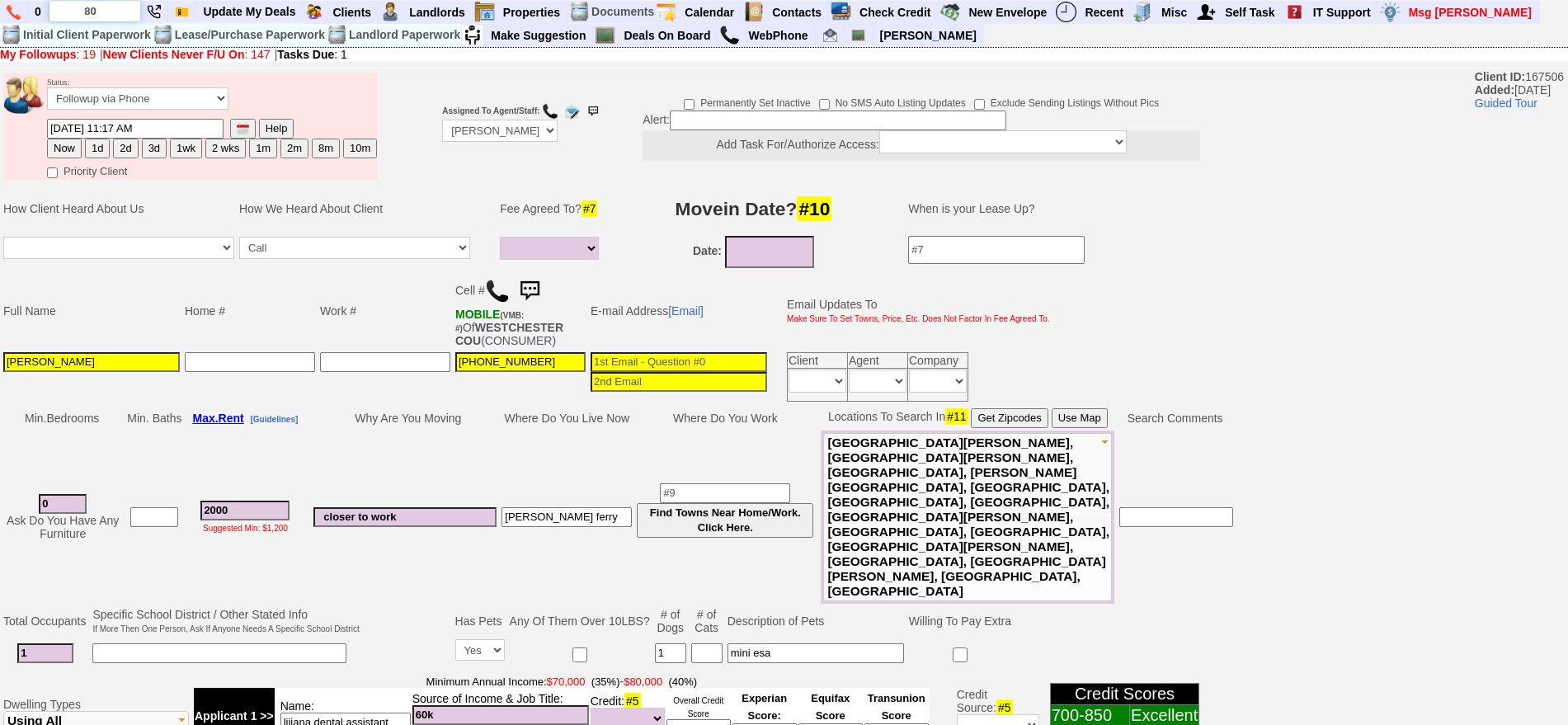
scroll to position [0, 0]
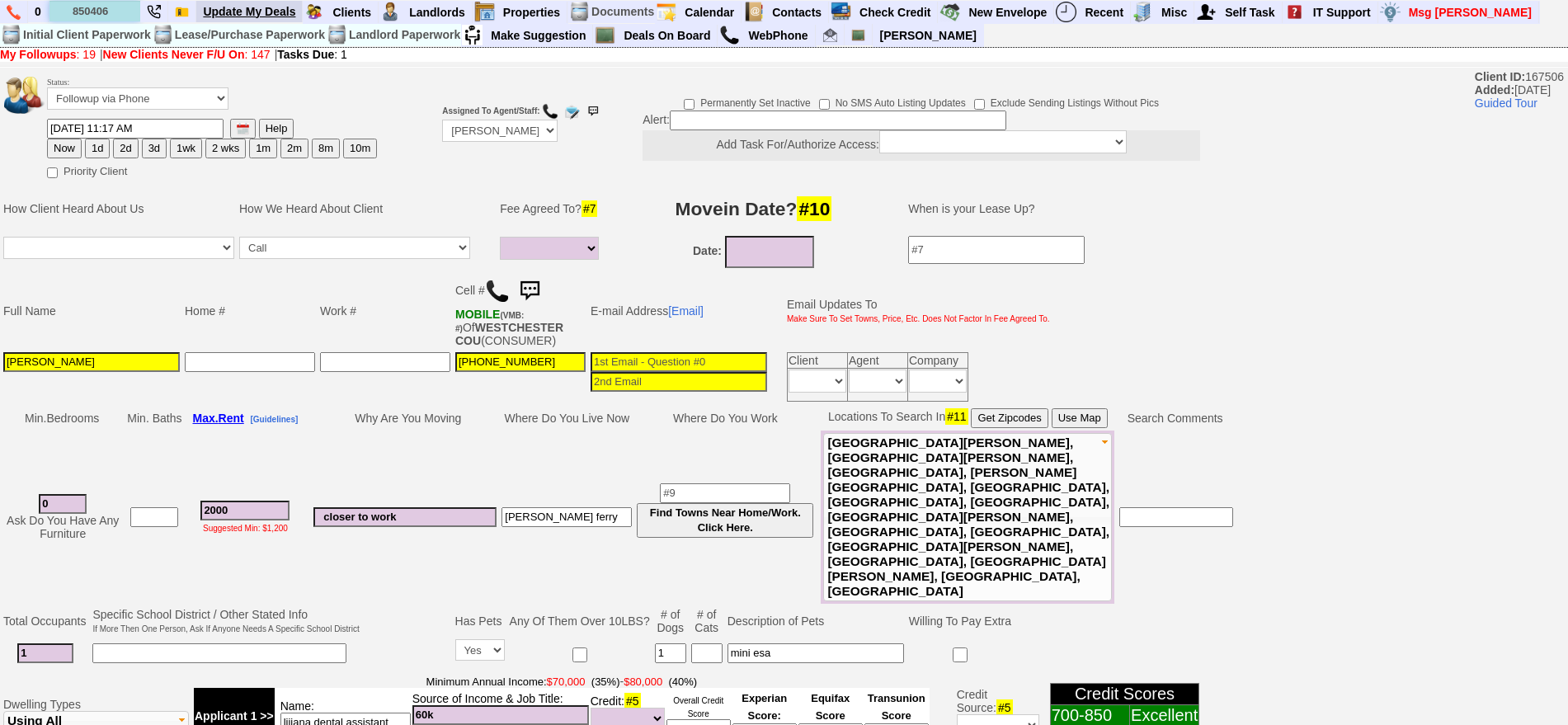
type input "850406"
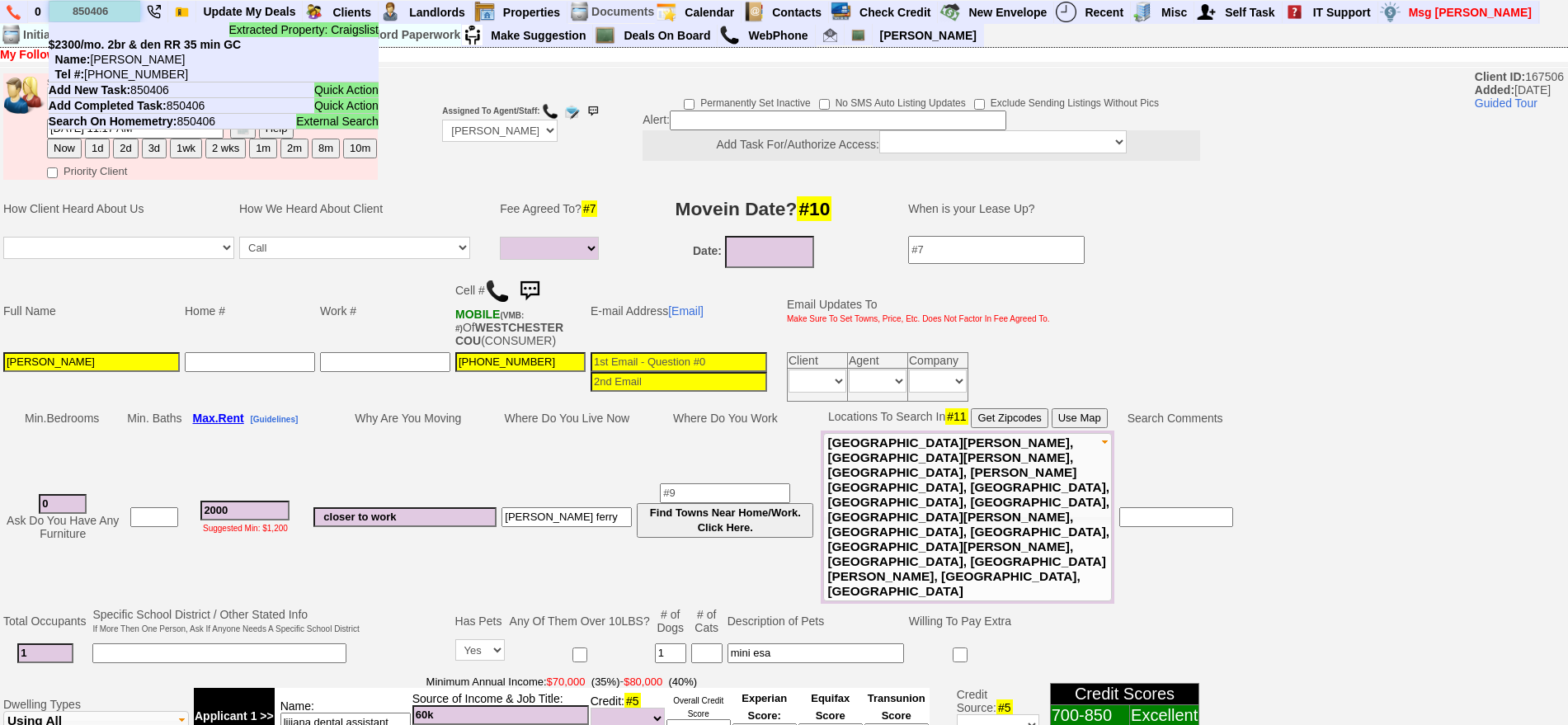
click at [131, 1] on input "850406" at bounding box center [95, 11] width 91 height 20
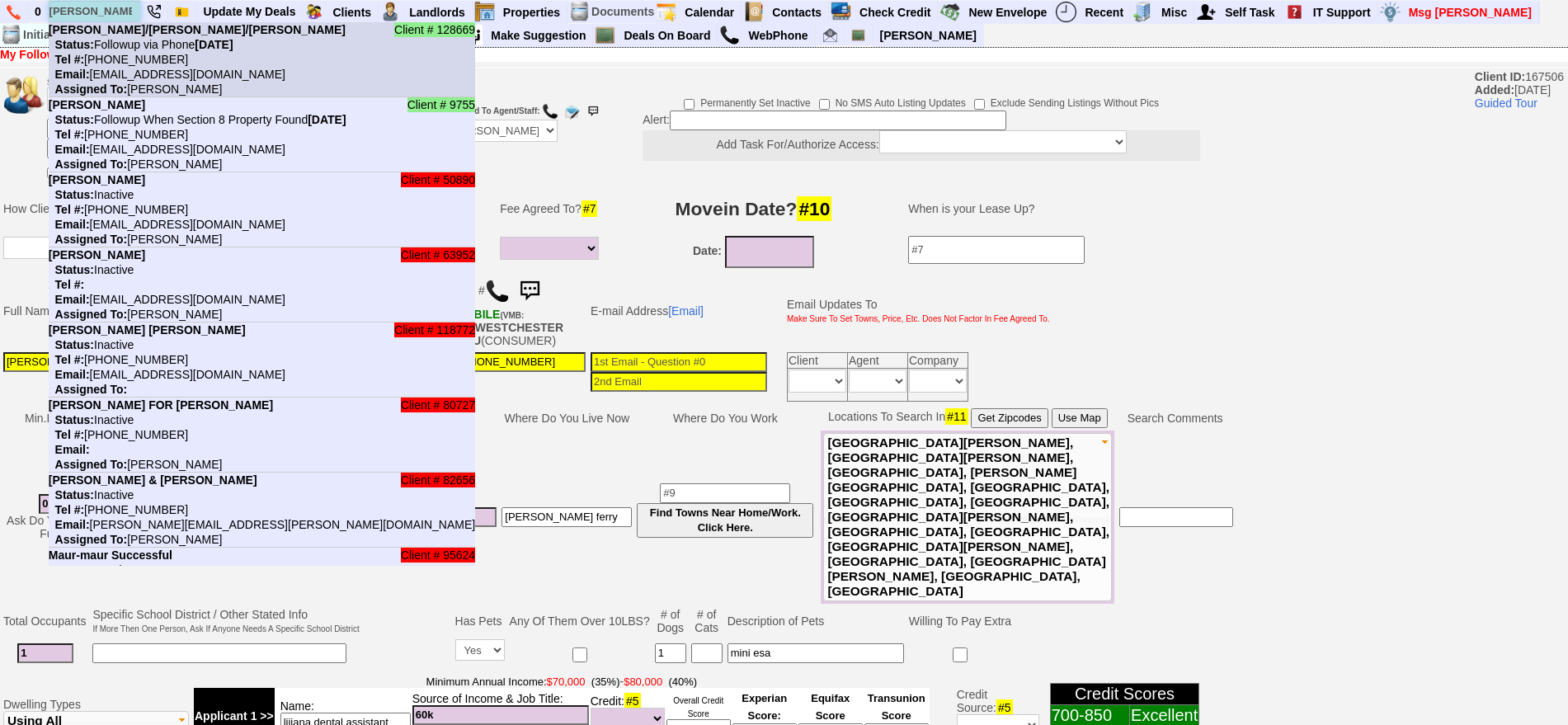
type input "maureen"
click at [123, 40] on nobr "Status: Followup via Phone Tuesday, August 26th, 2025" at bounding box center [141, 44] width 185 height 13
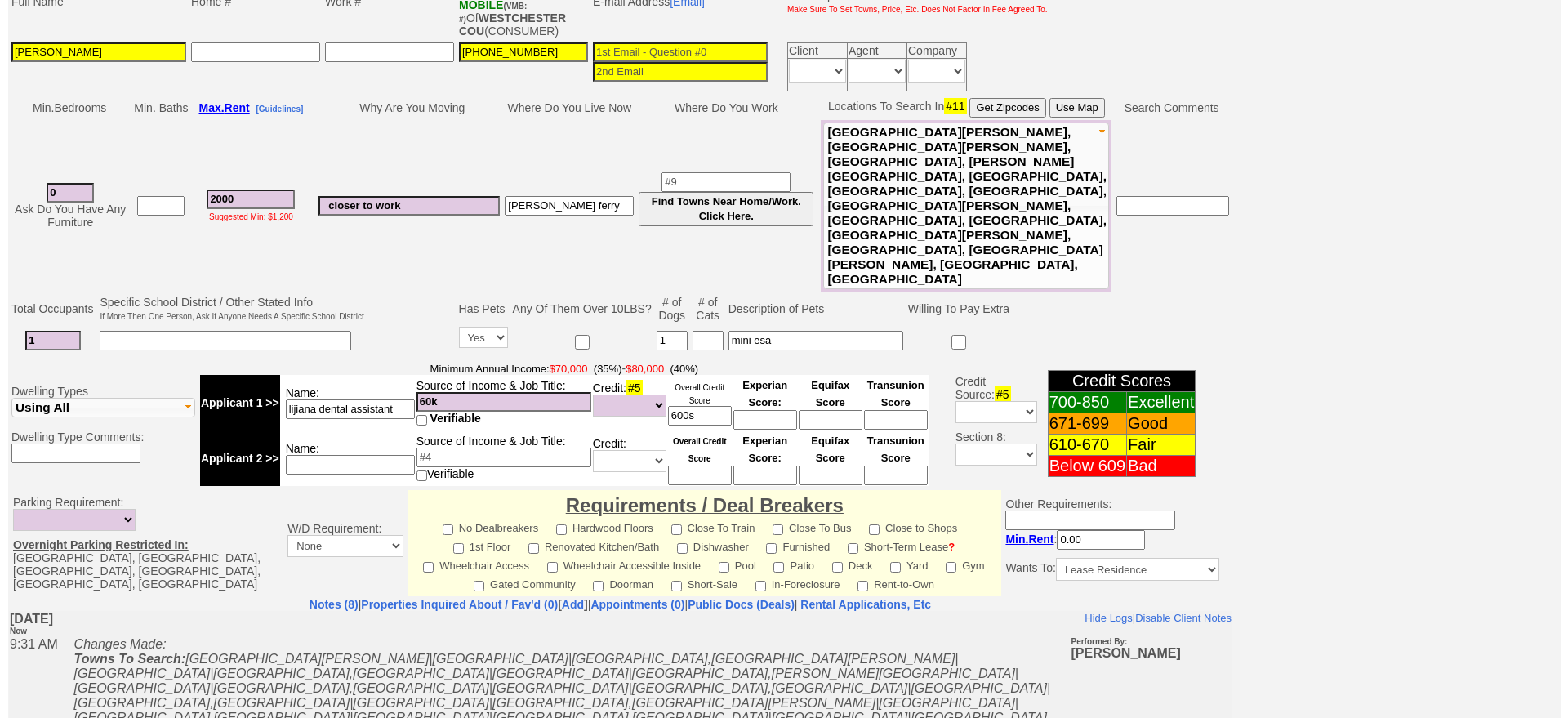
scroll to position [505, 0]
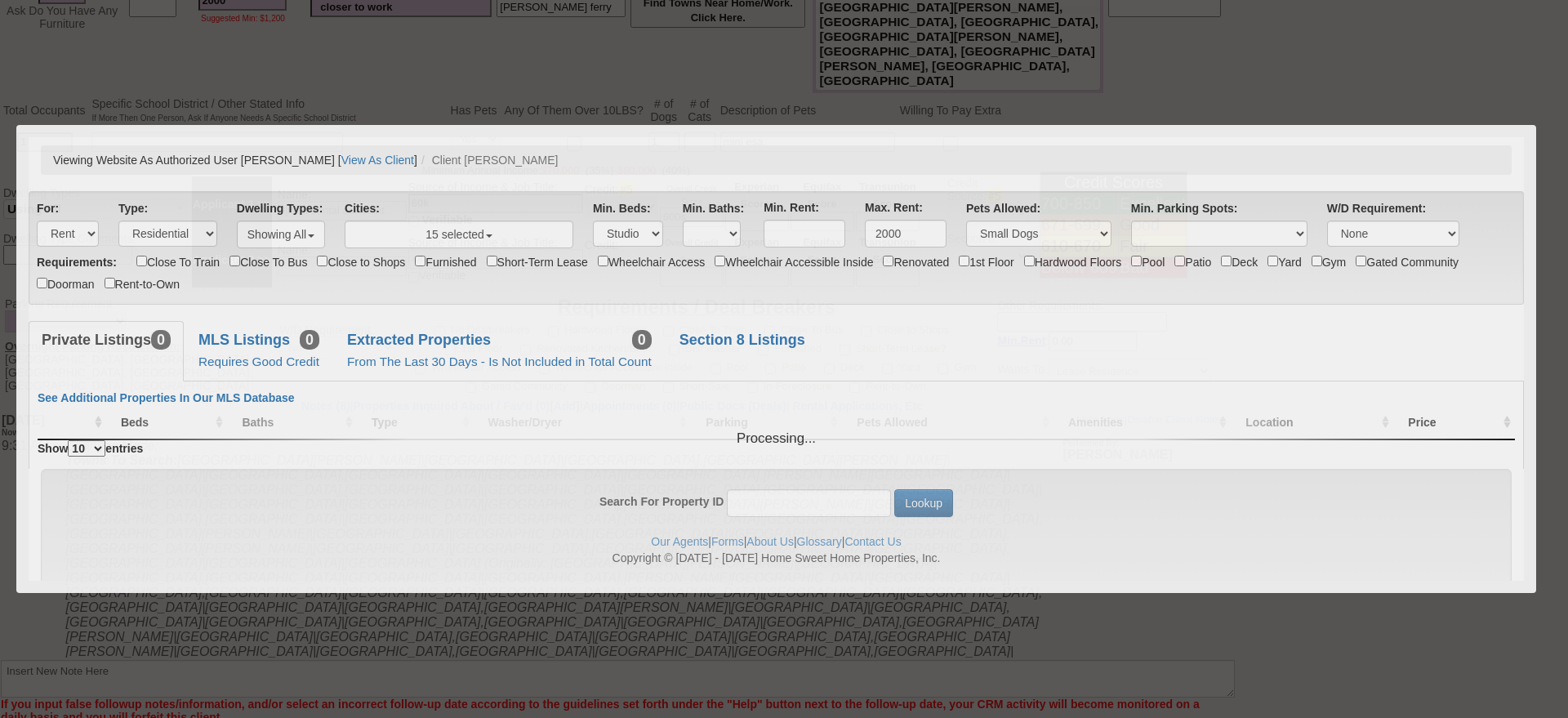
scroll to position [0, 0]
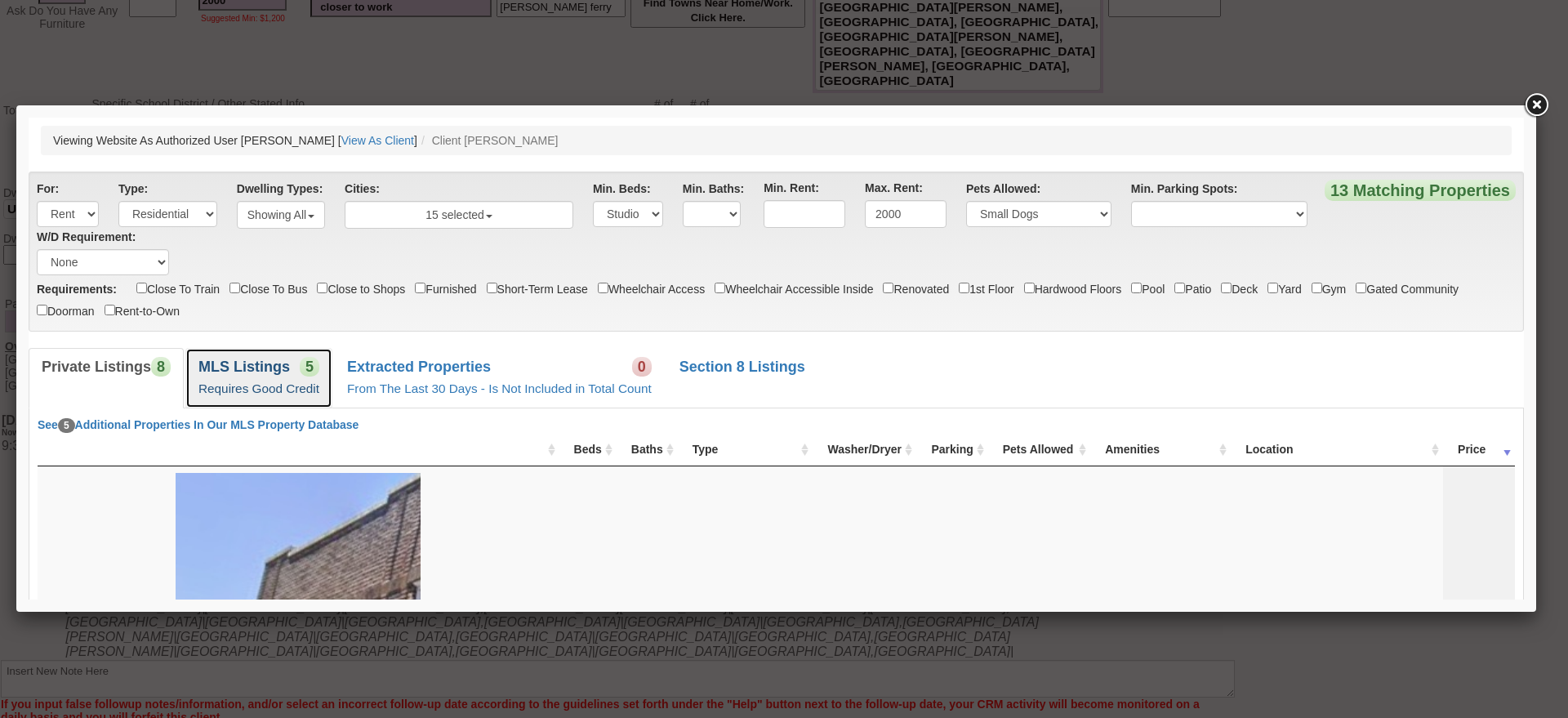
click at [304, 360] on span "5" at bounding box center [309, 366] width 19 height 19
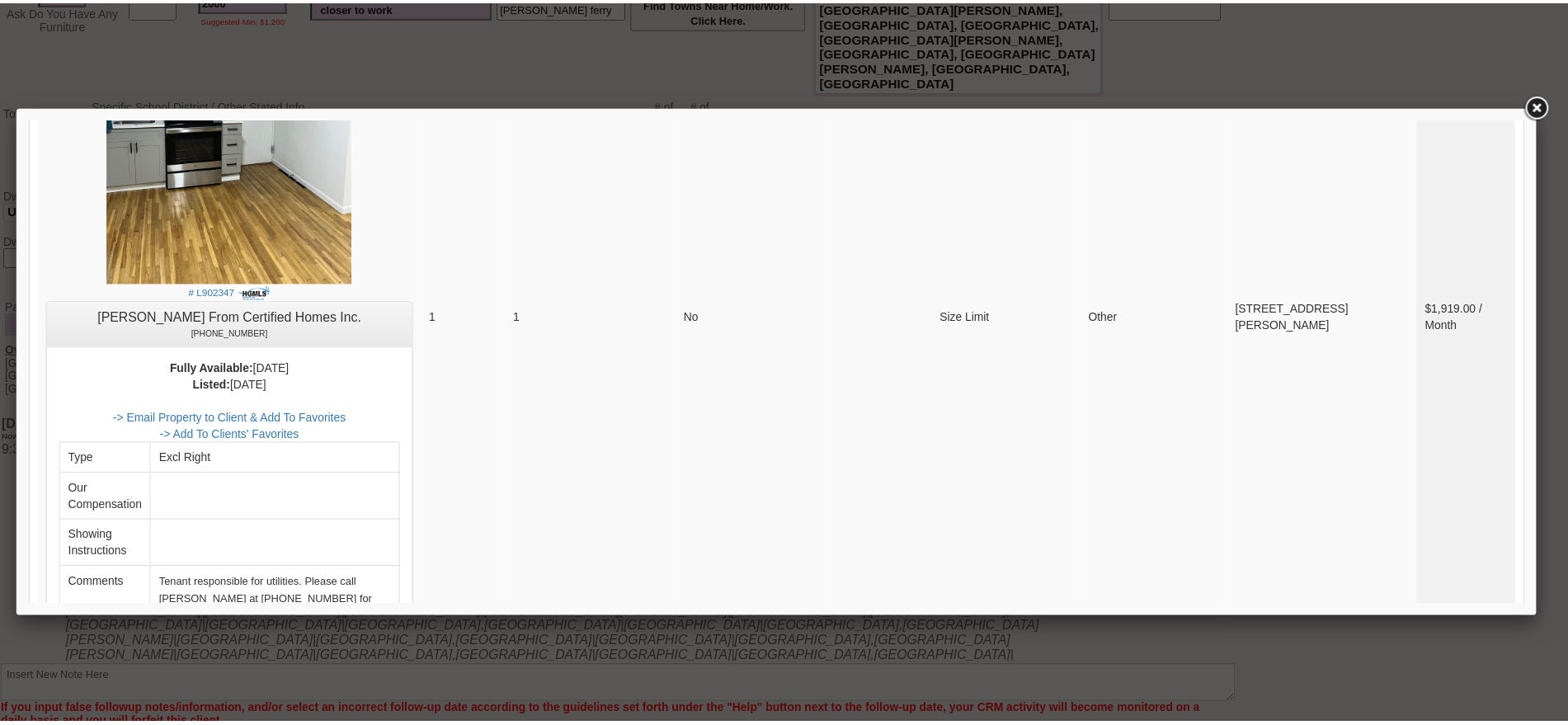
scroll to position [1990, 0]
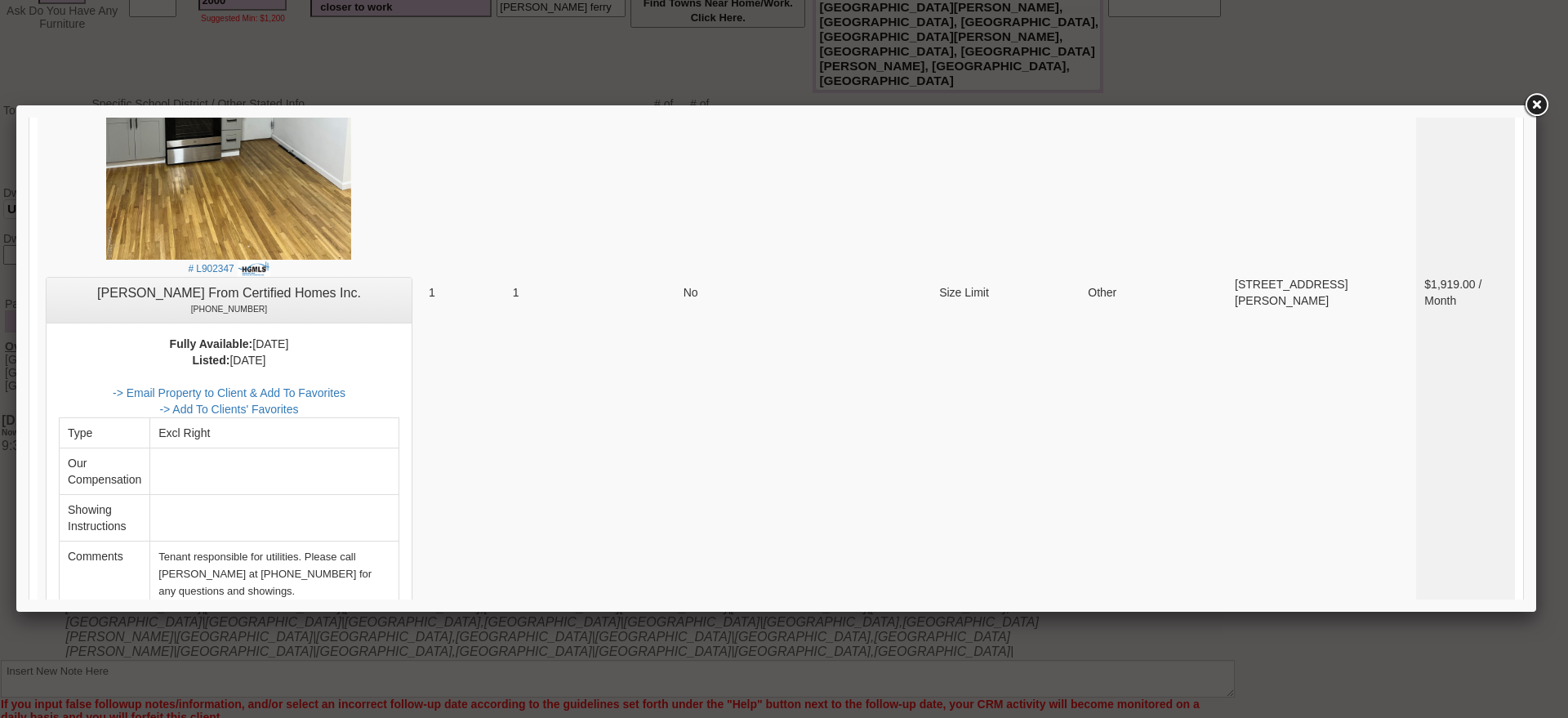
drag, startPoint x: 1512, startPoint y: 415, endPoint x: 1558, endPoint y: 519, distance: 113.7
click at [1530, 102] on link at bounding box center [1536, 105] width 29 height 29
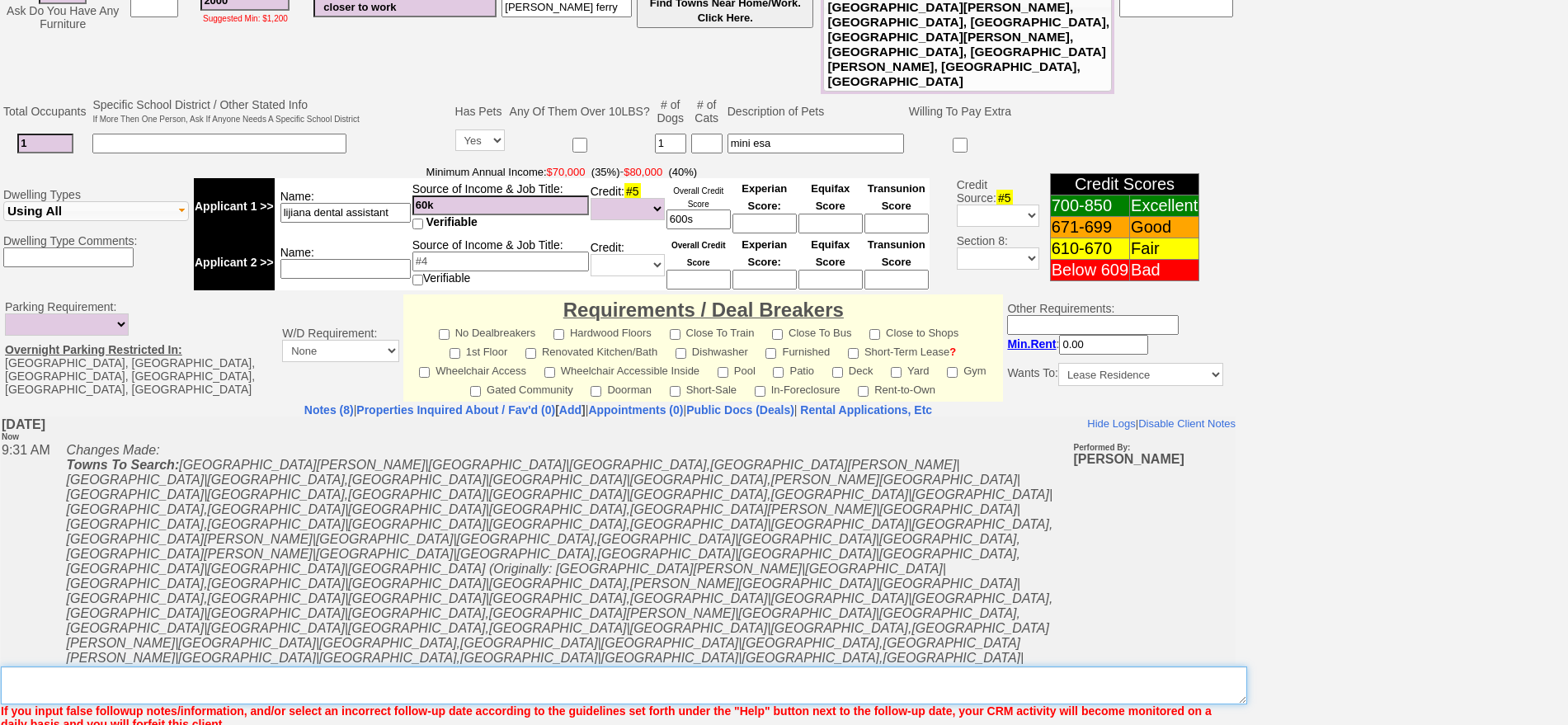
click at [451, 666] on textarea "Insert New Note Here" at bounding box center [624, 684] width 1246 height 38
type textarea "m"
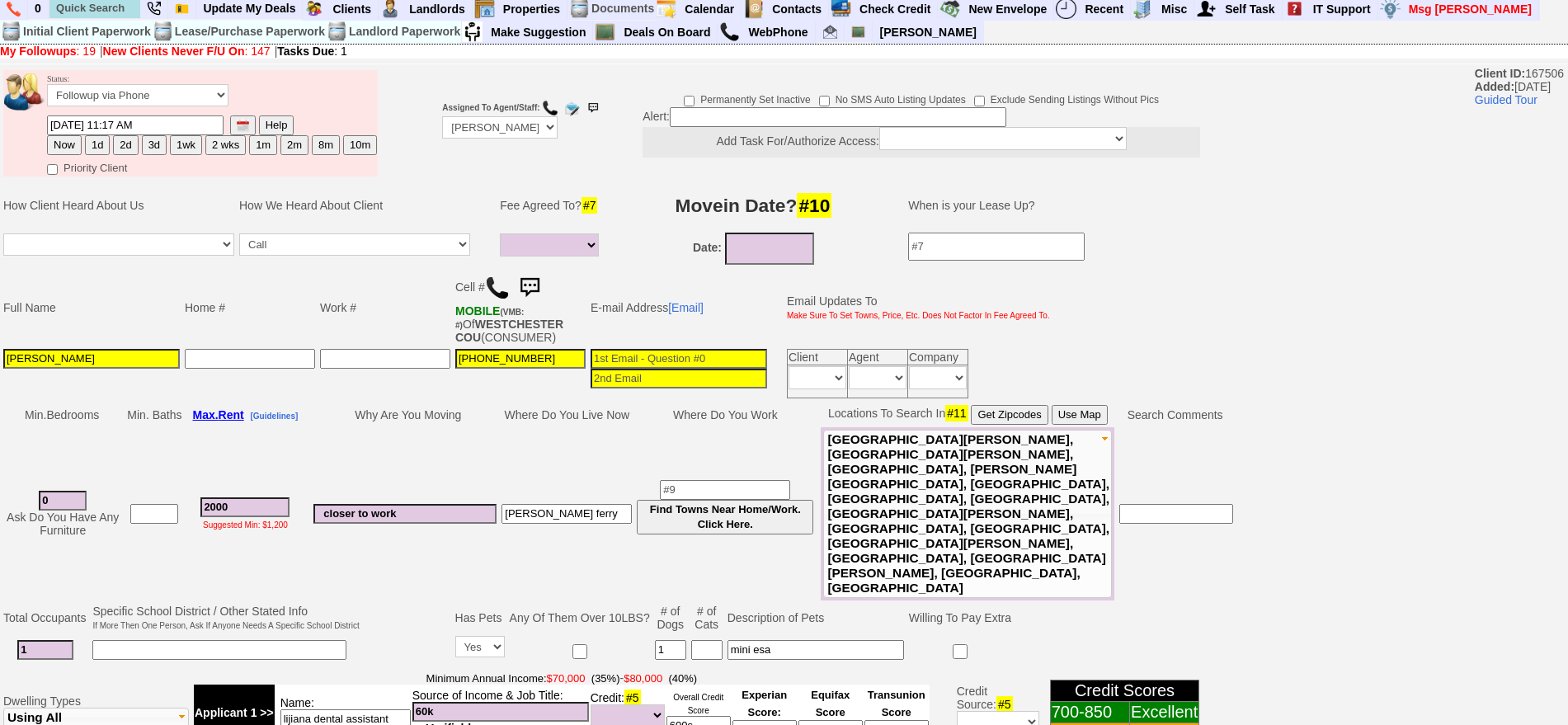
scroll to position [0, 0]
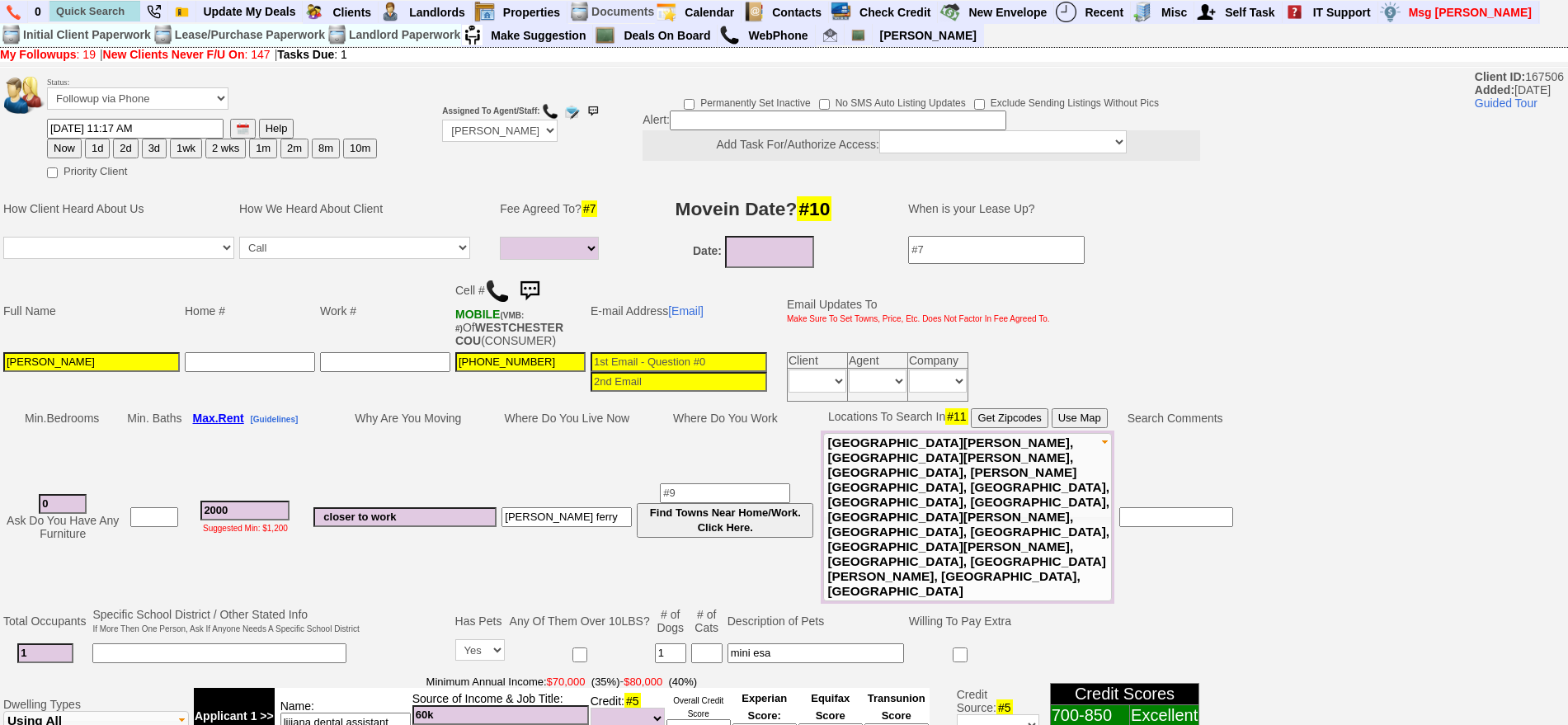
type textarea "no inventory she wants to be in white plains and nothing is in her price range"
click at [153, 93] on select "Followup via Phone Followup via Email Followup When Section 8 Property Found De…" at bounding box center [138, 99] width 181 height 22
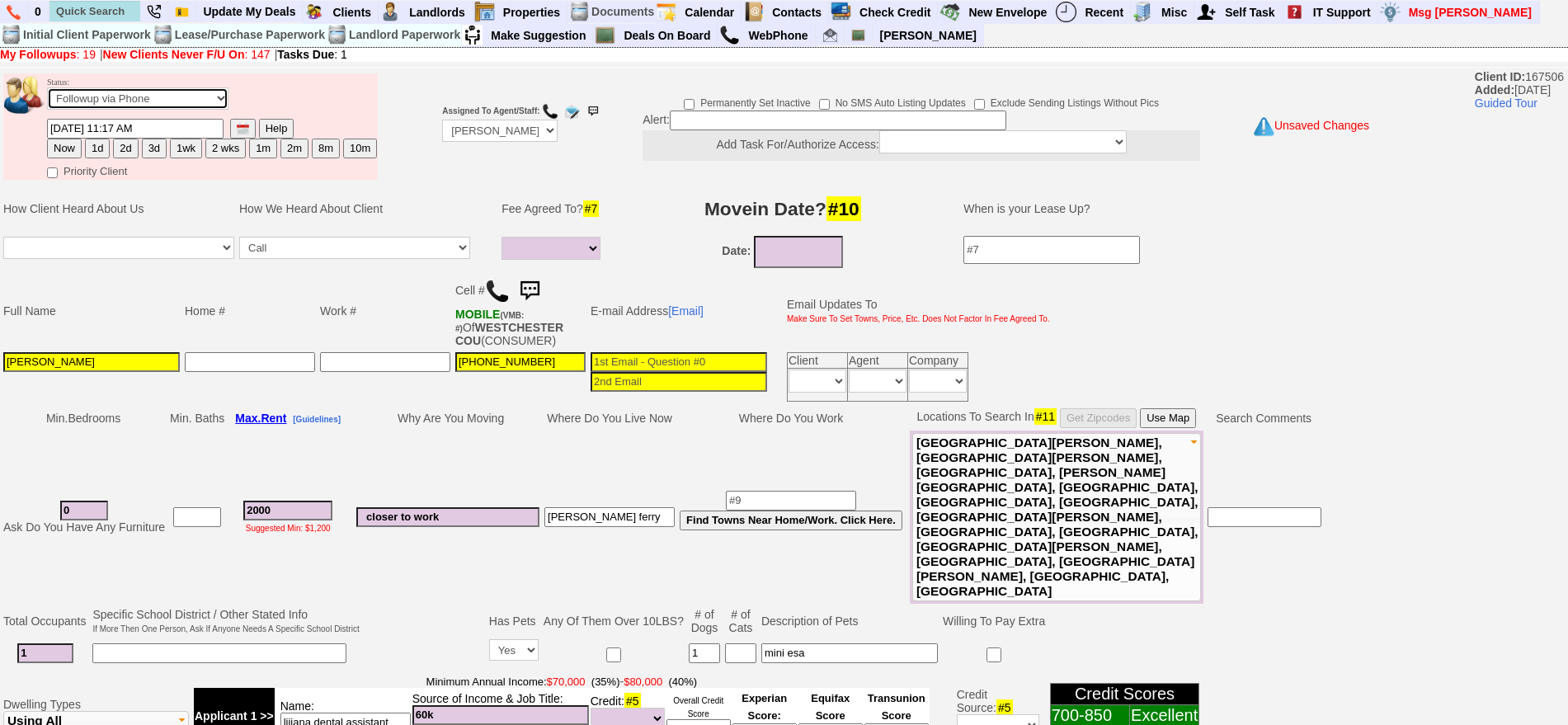
select select "Inactive"
click at [47, 93] on select "Followup via Phone Followup via Email Followup When Section 8 Property Found De…" at bounding box center [138, 99] width 181 height 22
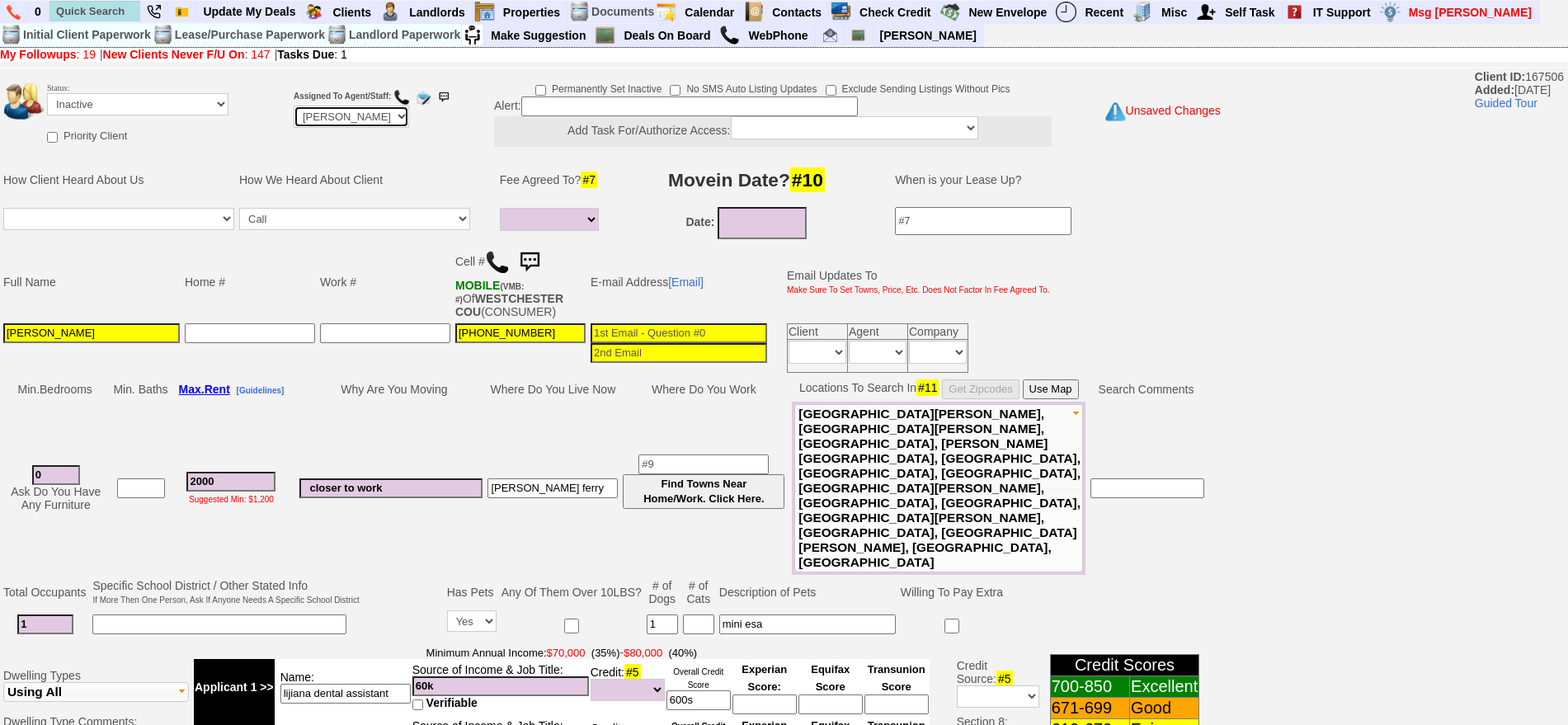
click at [330, 106] on select "Up-For-Grabs ***** STAFF ***** Bob Bruno 914-419-3579 Cristy Liberto 914-486-10…" at bounding box center [351, 116] width 115 height 22
click at [294, 105] on select "Up-For-Grabs ***** STAFF ***** Bob Bruno 914-419-3579 Cristy Liberto 914-486-10…" at bounding box center [351, 116] width 115 height 22
click at [359, 120] on select "Up-For-Grabs ***** STAFF ***** Bob Bruno 914-419-3579 Cristy Liberto 914-486-10…" at bounding box center [351, 116] width 115 height 22
select select "148"
click at [294, 105] on select "Up-For-Grabs ***** STAFF ***** Bob Bruno 914-419-3579 Cristy Liberto 914-486-10…" at bounding box center [351, 116] width 115 height 22
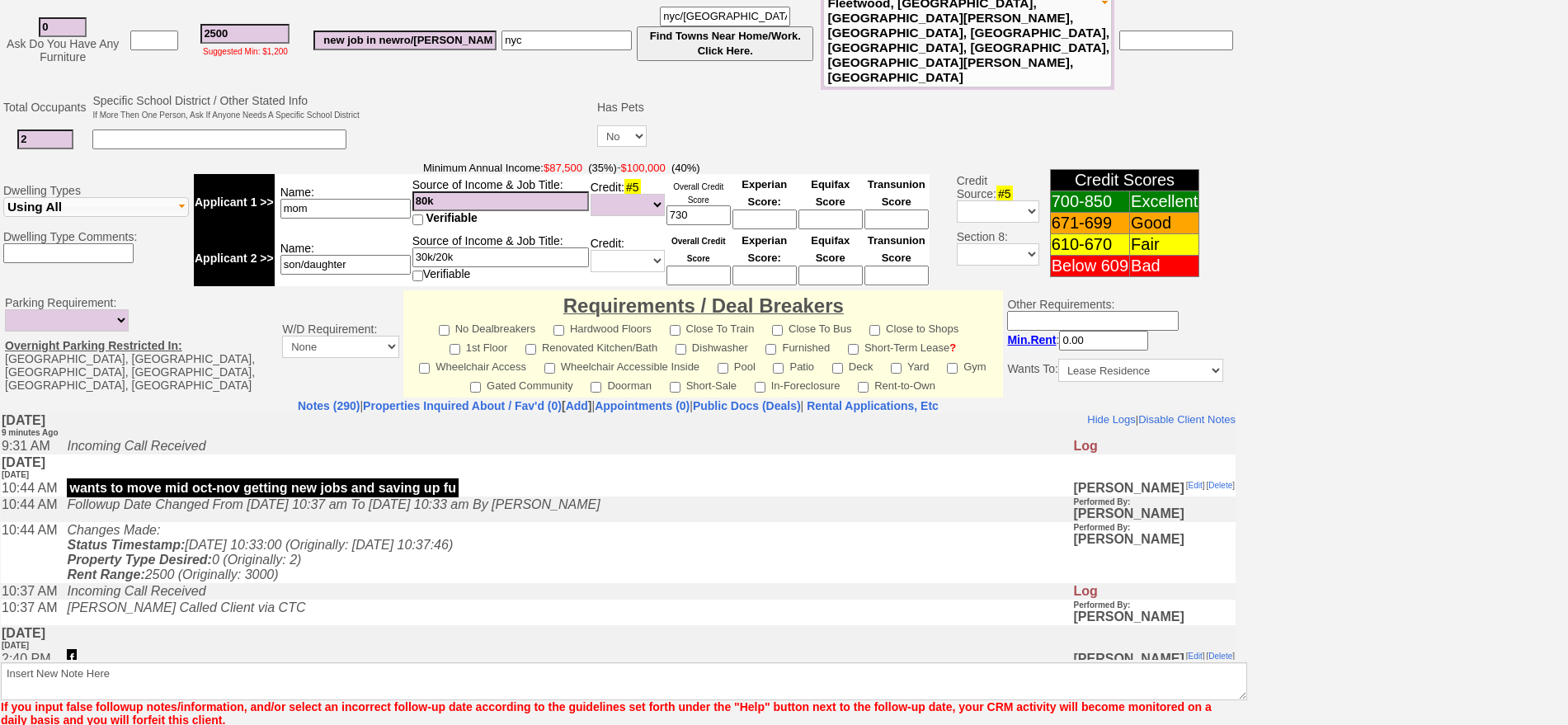
scroll to position [405, 0]
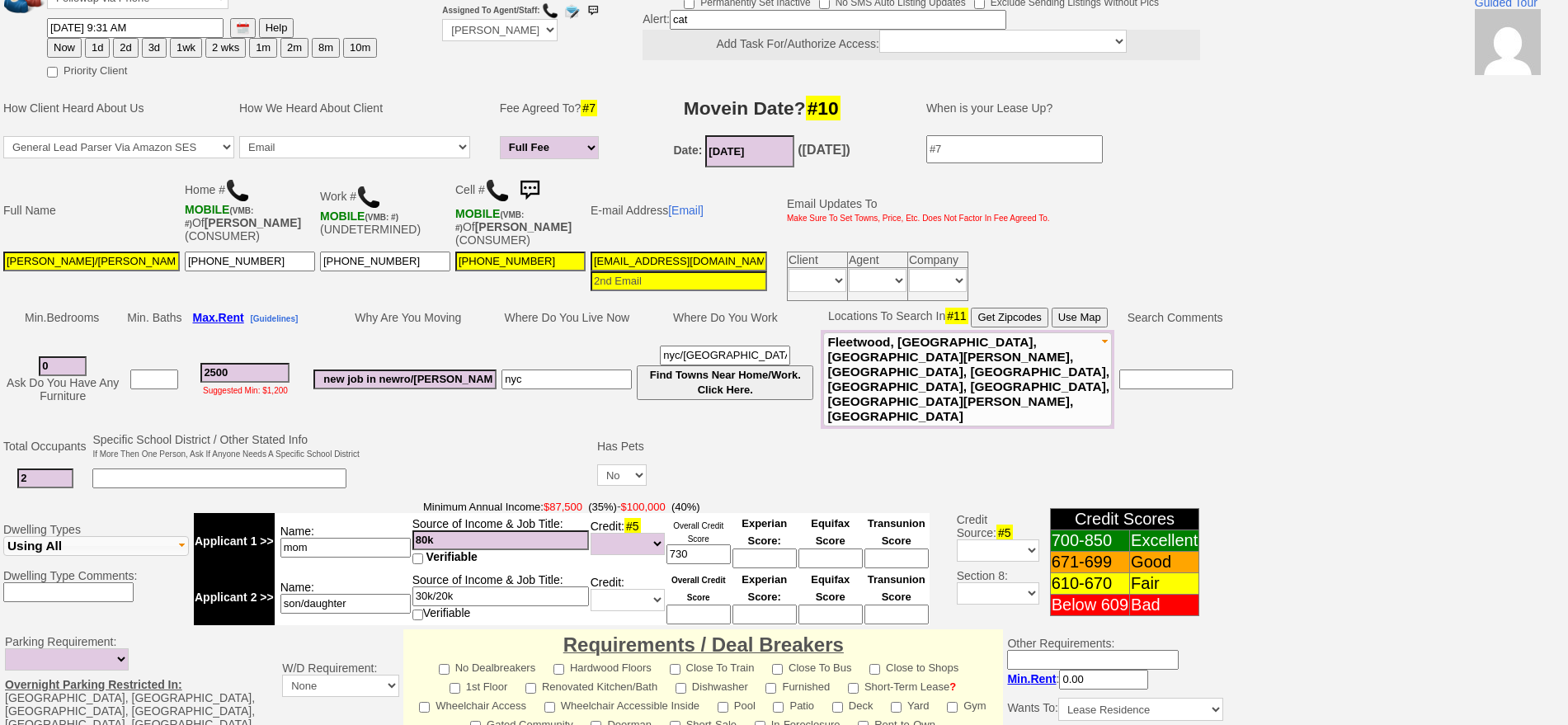
scroll to position [96, 0]
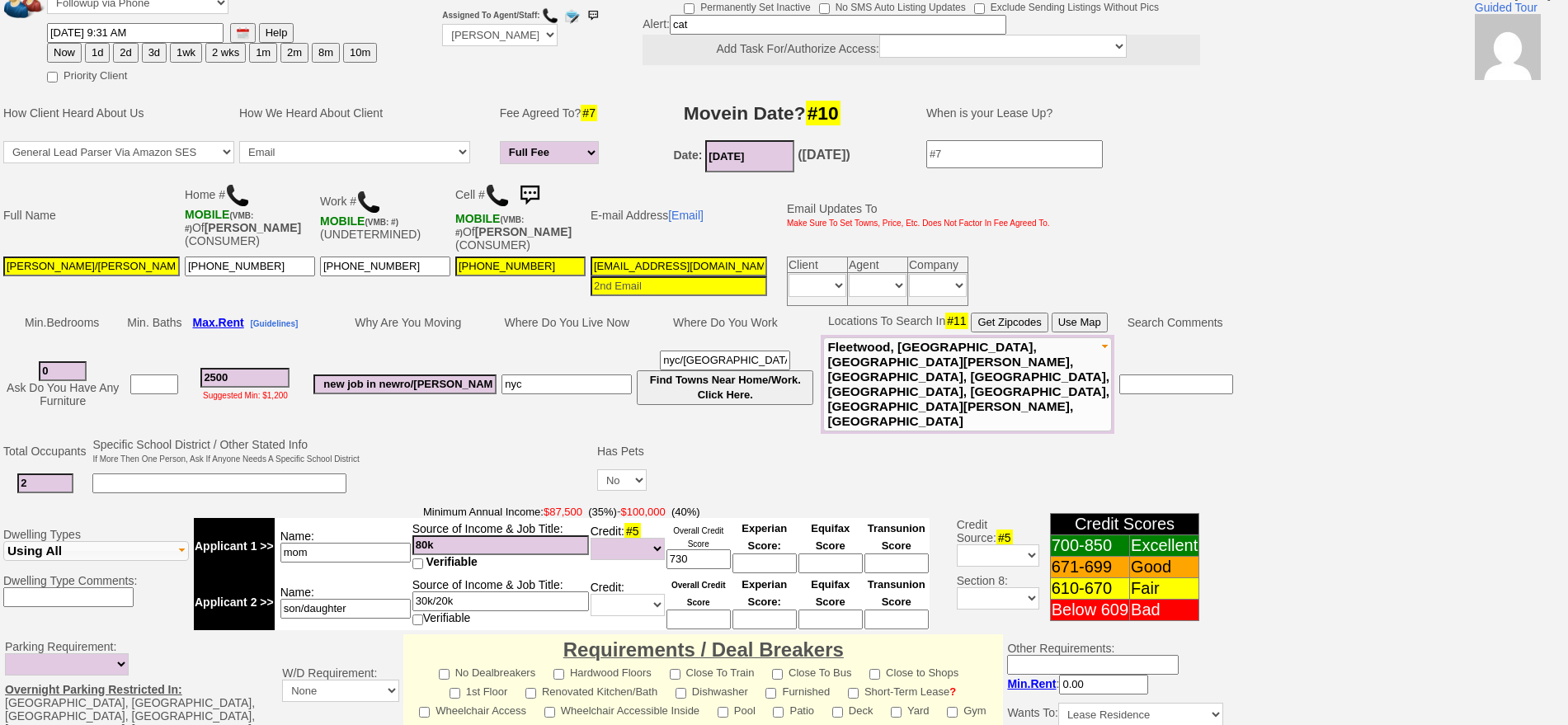
type textarea "may split 1 bedroom with son and daughter 4th street may be a good option fu"
click at [187, 50] on button "1wk" at bounding box center [186, 52] width 32 height 19
type input "[DATE] 09:41 AM"
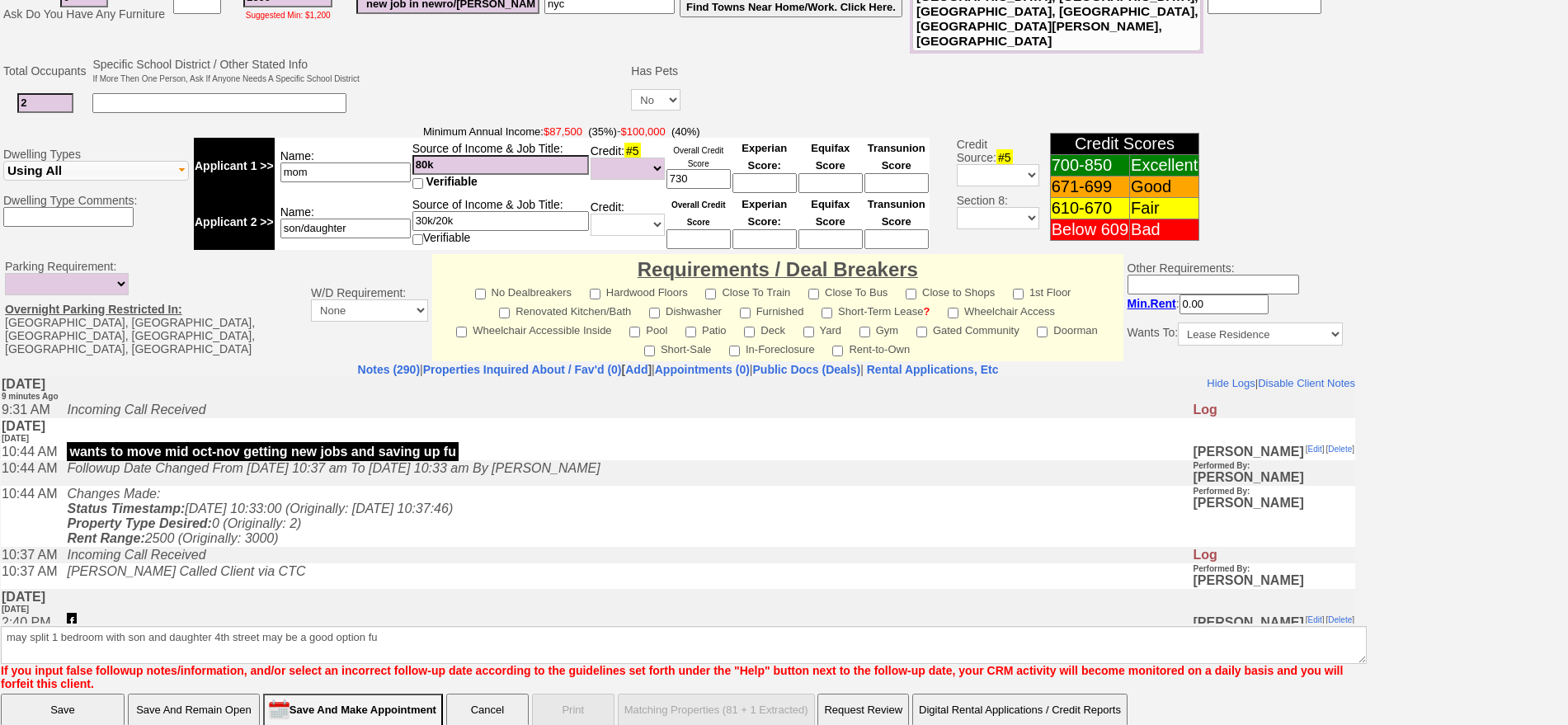
scroll to position [26, 0]
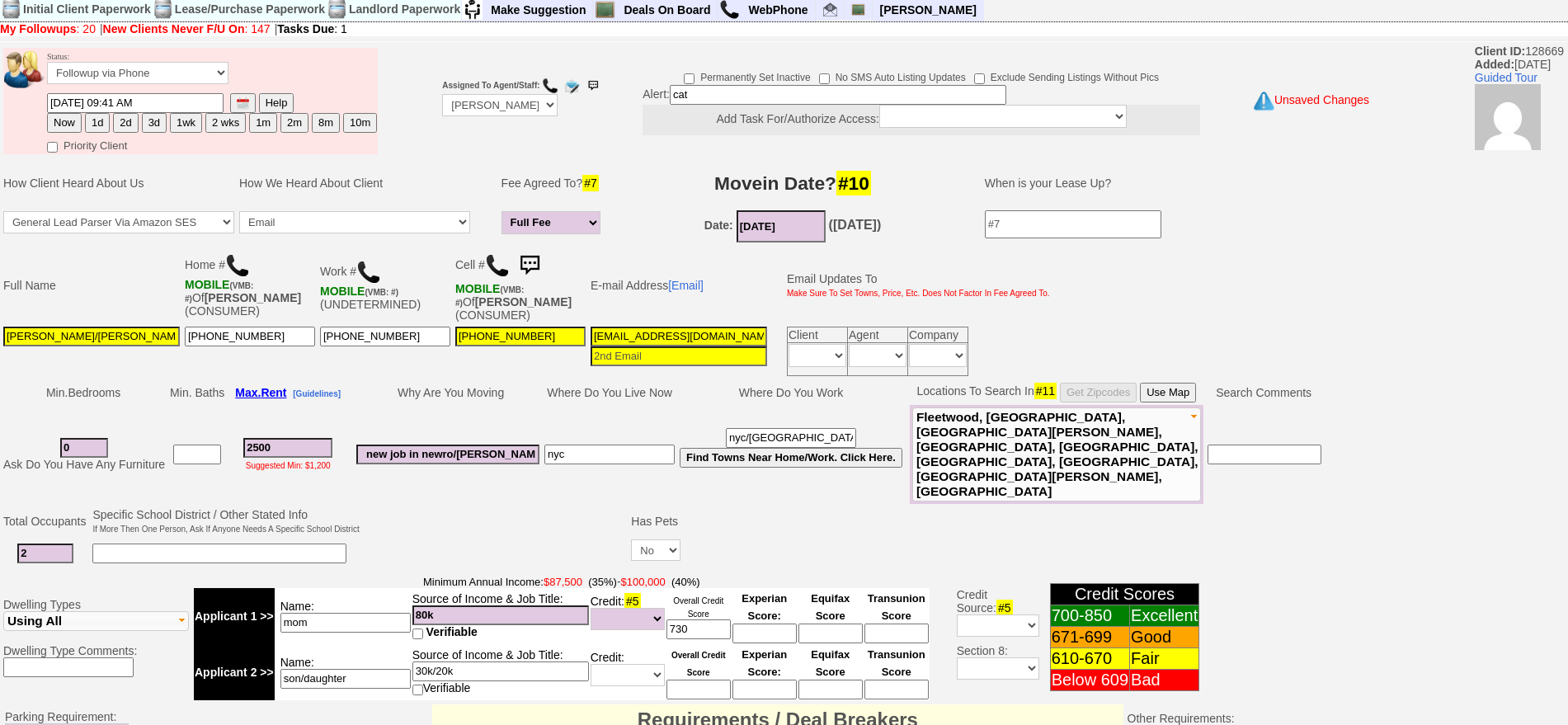
click at [77, 98] on input "[DATE] 09:41 AM" at bounding box center [135, 103] width 176 height 19
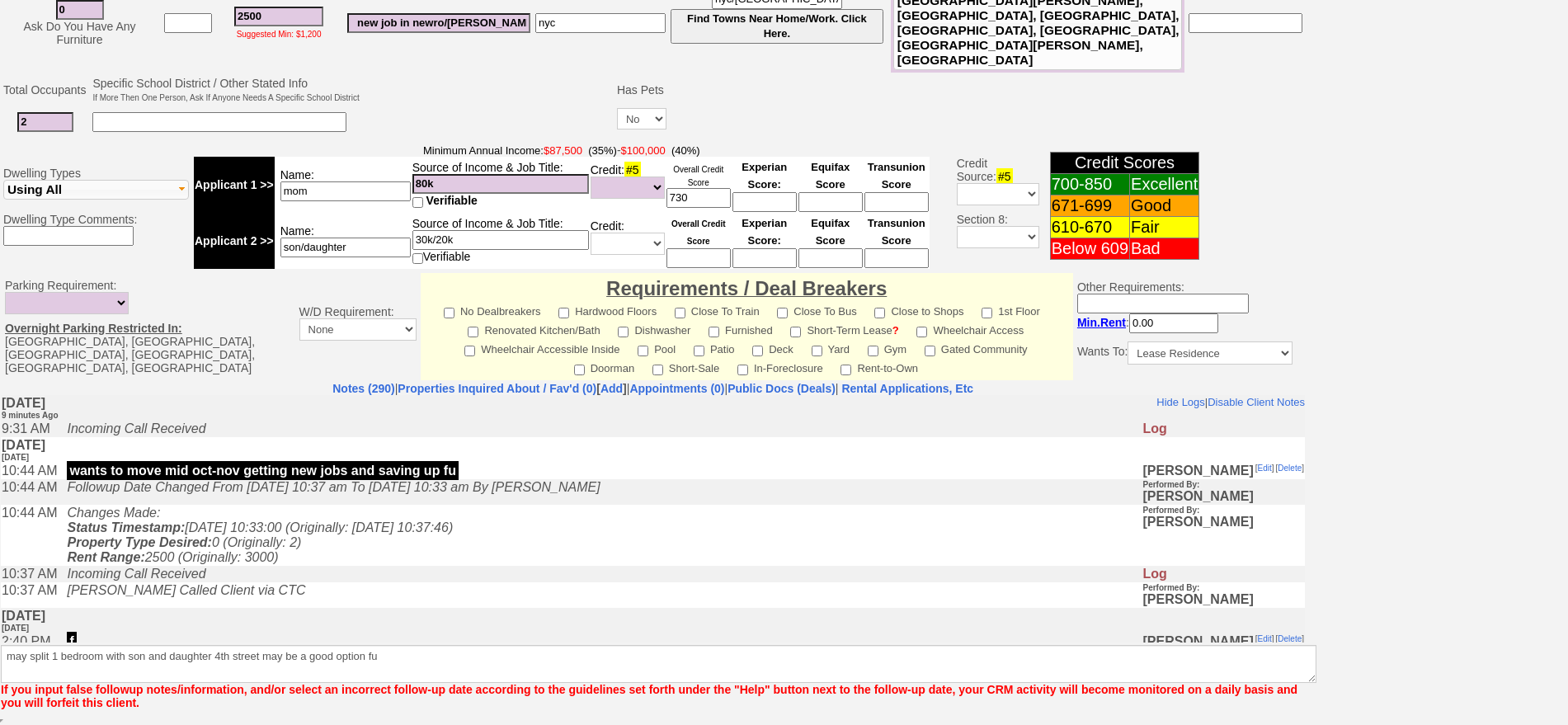
scroll to position [430, 0]
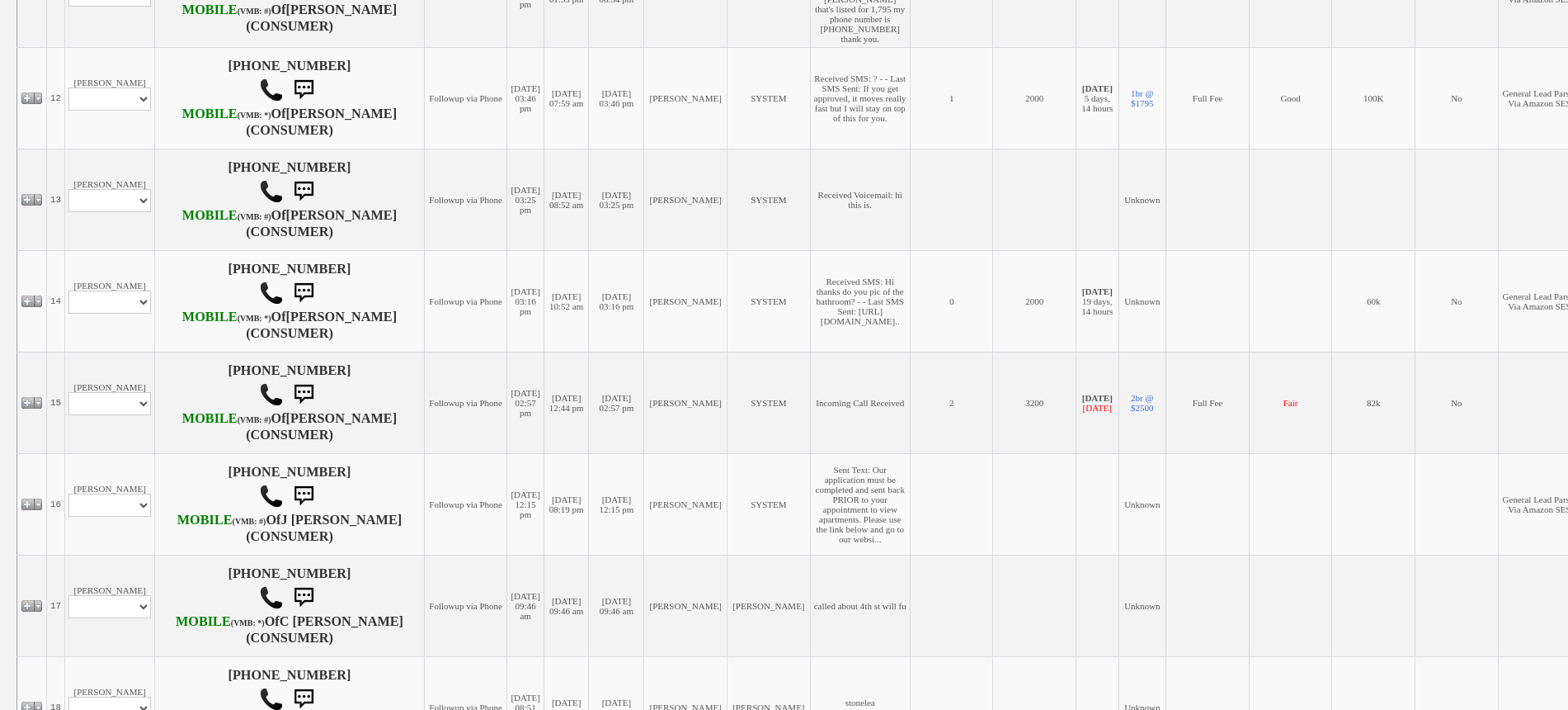
scroll to position [1445, 0]
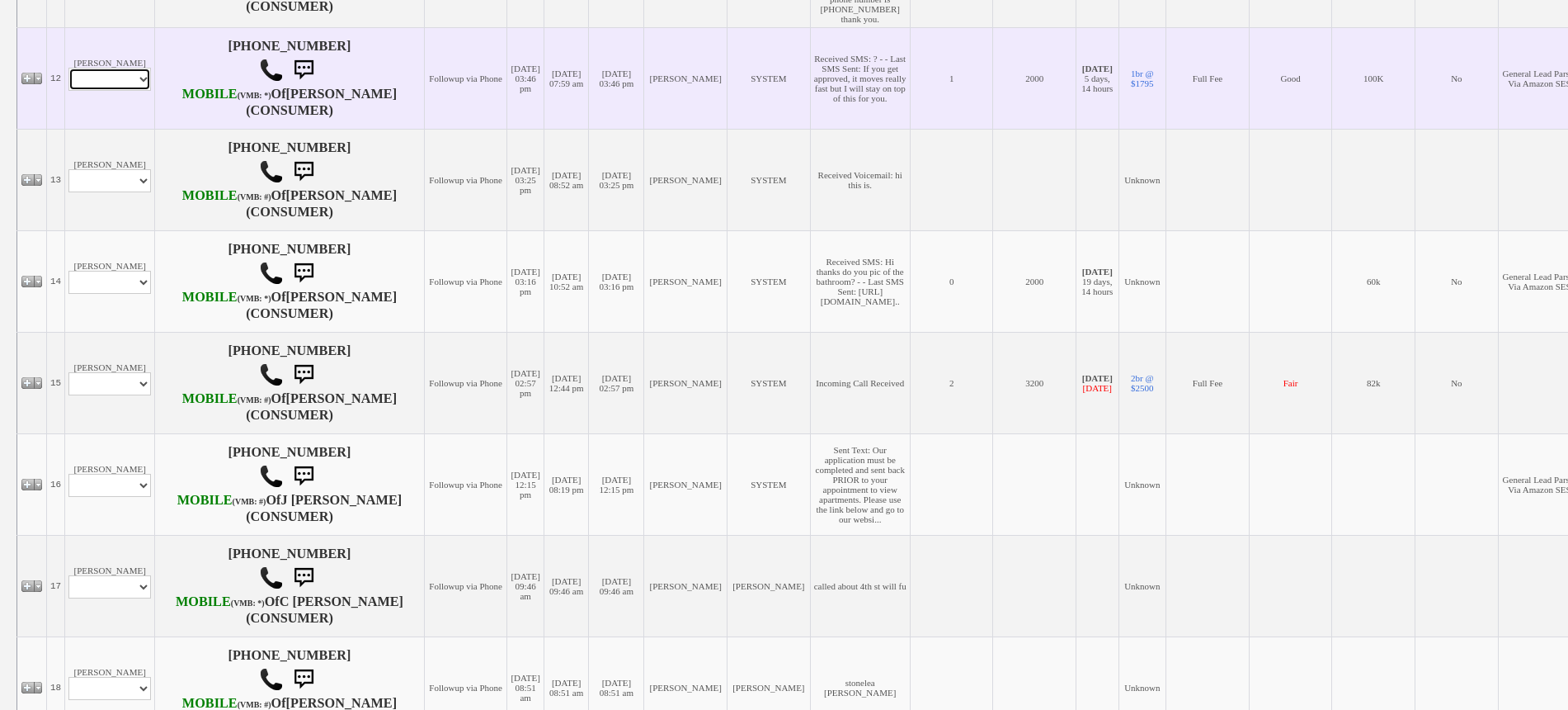
click at [103, 91] on select "Profile Edit Print Email Externally (Will Not Be Tracked In CRM) Closed Deals" at bounding box center [109, 79] width 82 height 23
select select "ChangeURL,/crm/custom/edit_client_form.php?redirect=%2Fcrm%2Fclients.php&id=700…"
click at [68, 91] on select "Profile Edit Print Email Externally (Will Not Be Tracked In CRM) Closed Deals" at bounding box center [109, 79] width 82 height 23
select select
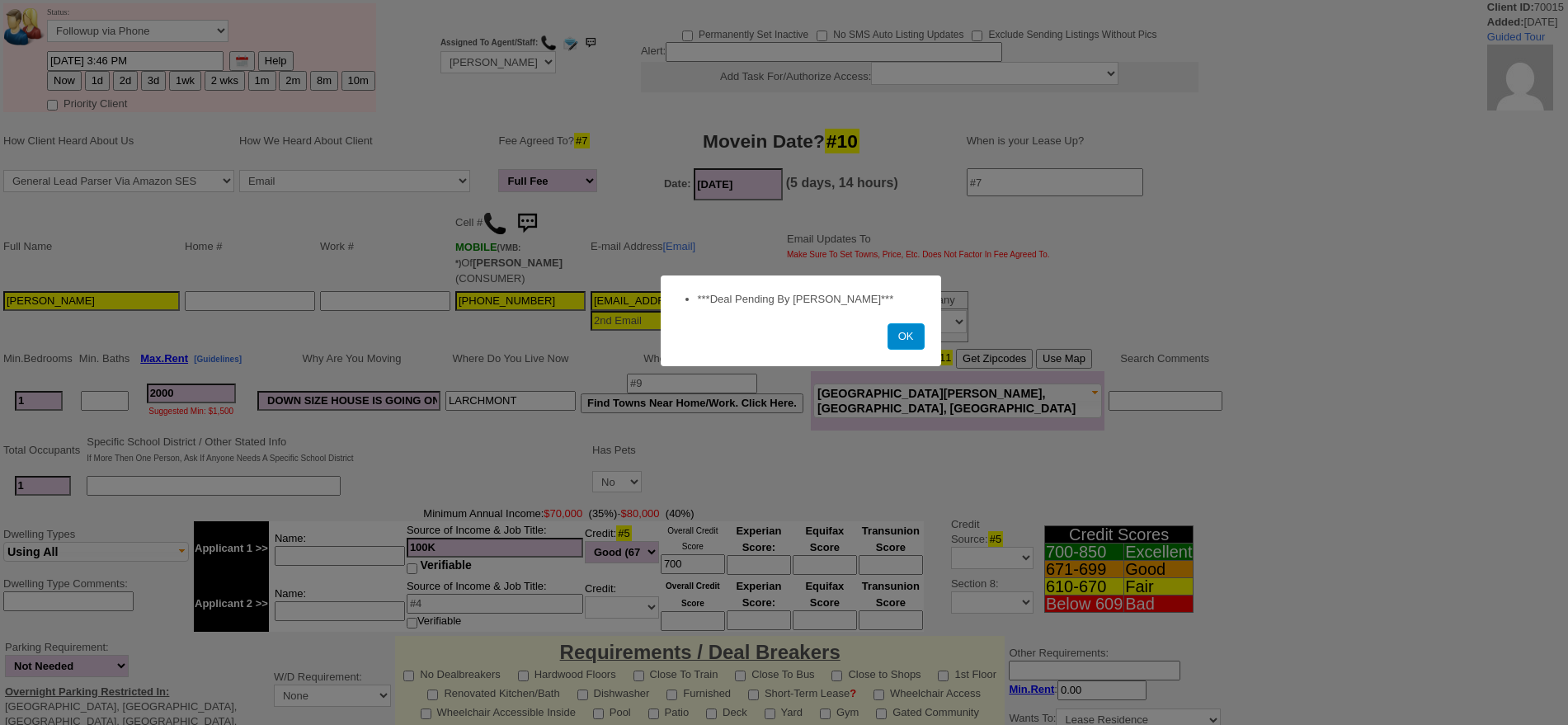
click at [896, 333] on button "OK" at bounding box center [906, 336] width 37 height 27
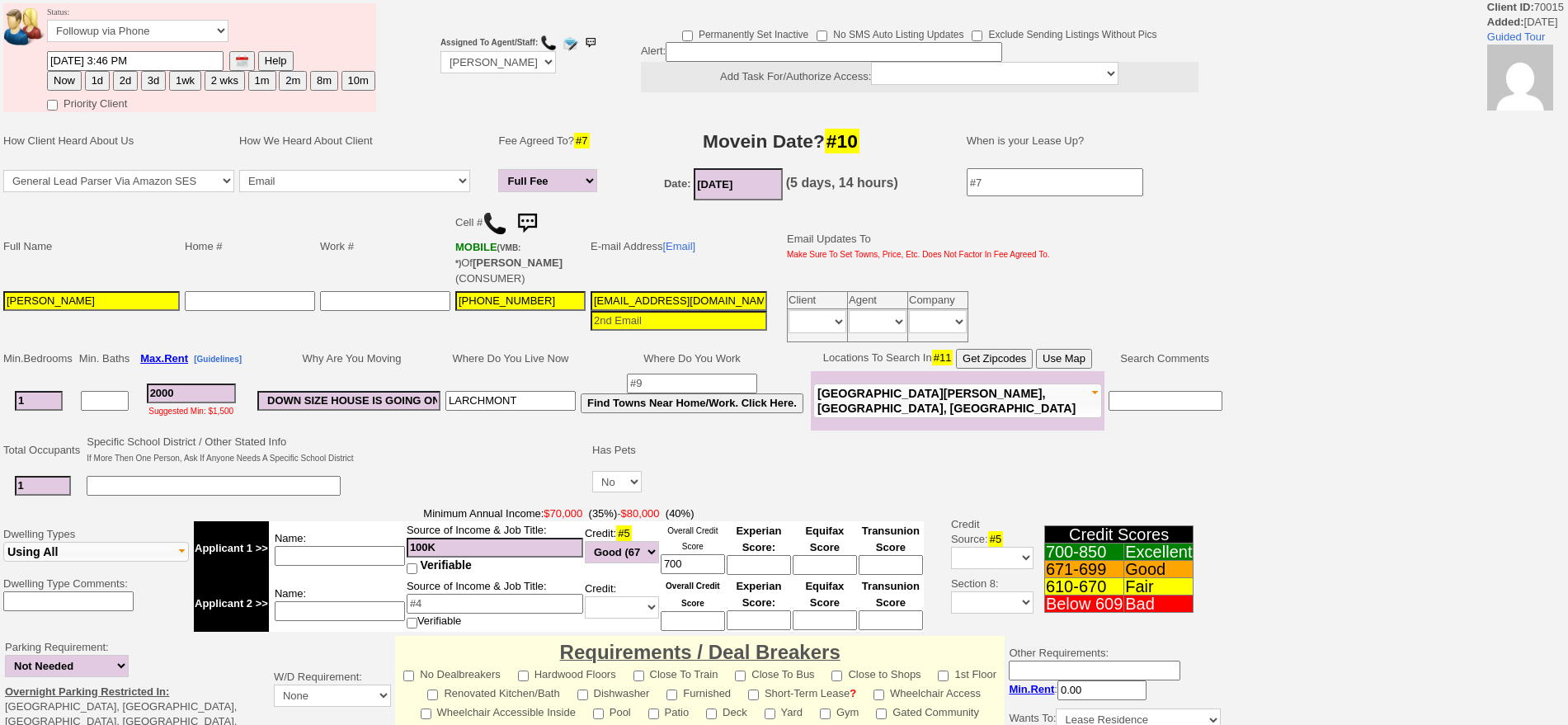
click at [127, 81] on button "2d" at bounding box center [125, 80] width 25 height 19
type input "08/28/2025 09:44 AM"
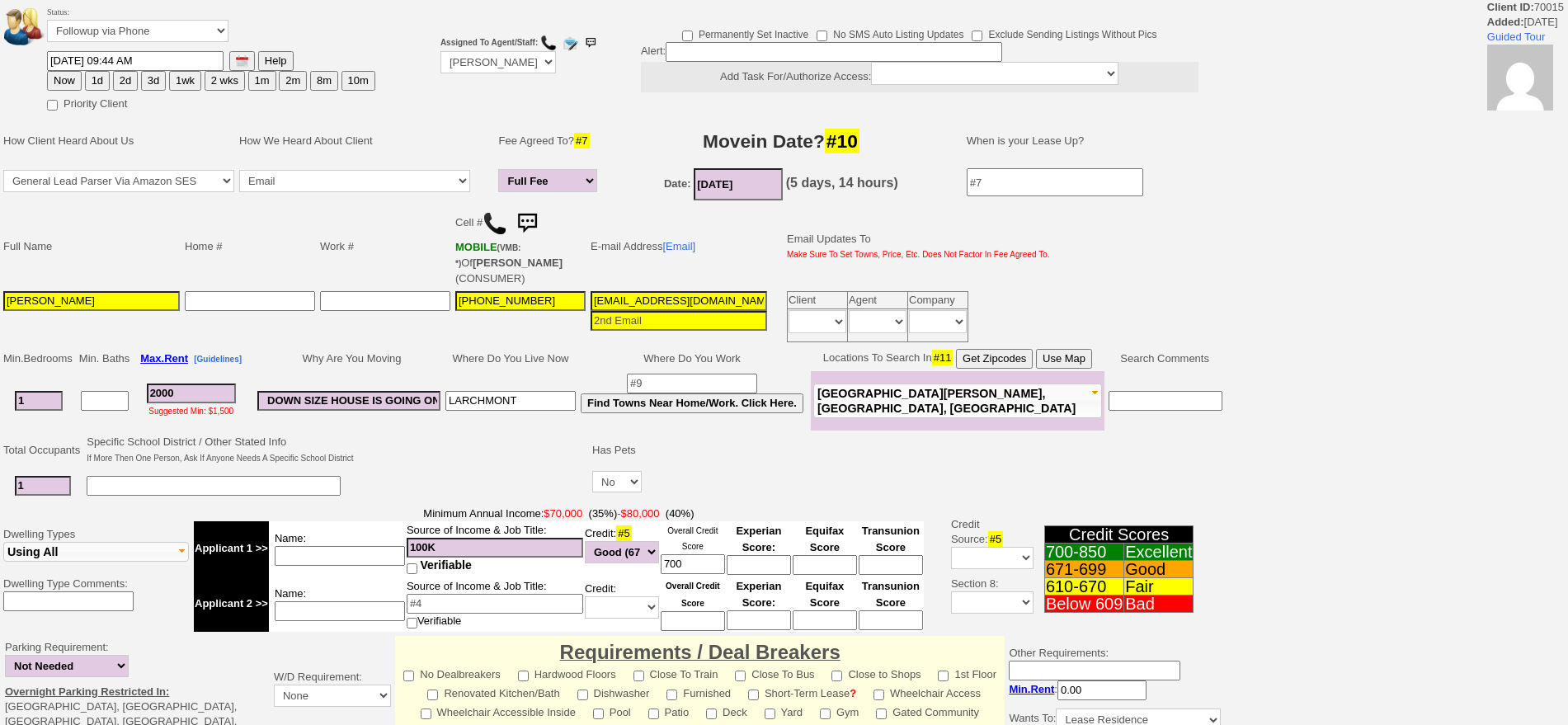
scroll to position [418, 0]
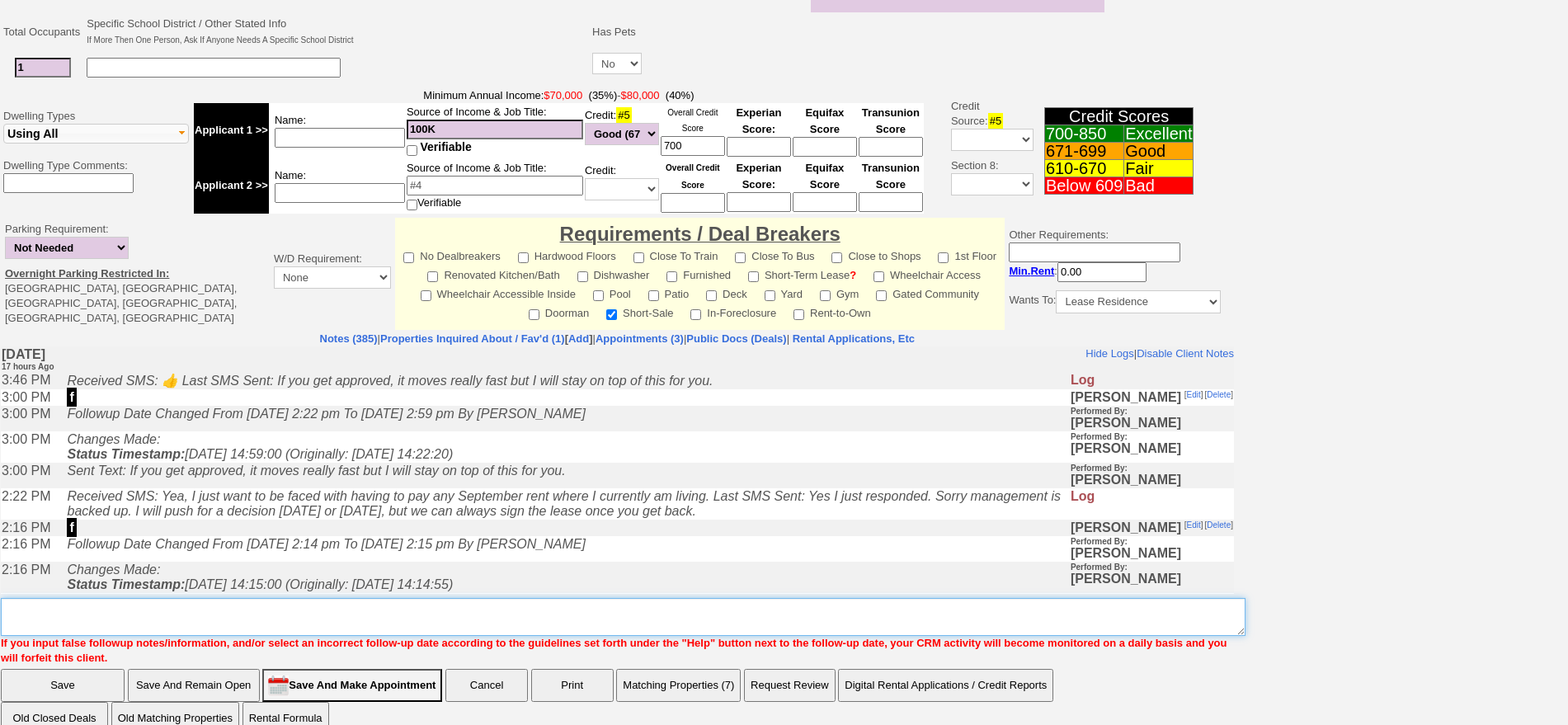
drag, startPoint x: 818, startPoint y: 590, endPoint x: 817, endPoint y: 573, distance: 17.0
click at [819, 598] on textarea "Insert New Note Here" at bounding box center [623, 616] width 1245 height 38
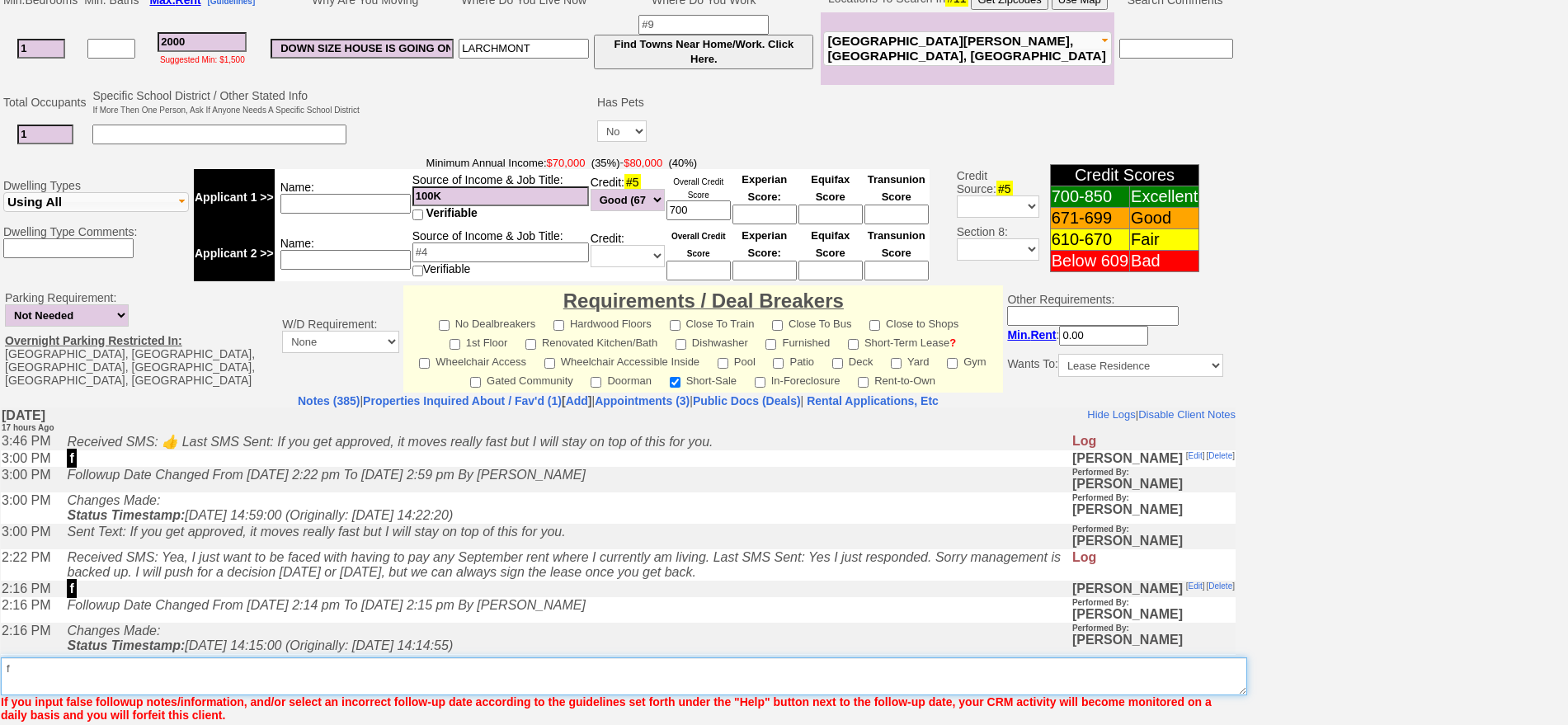
type textarea "f"
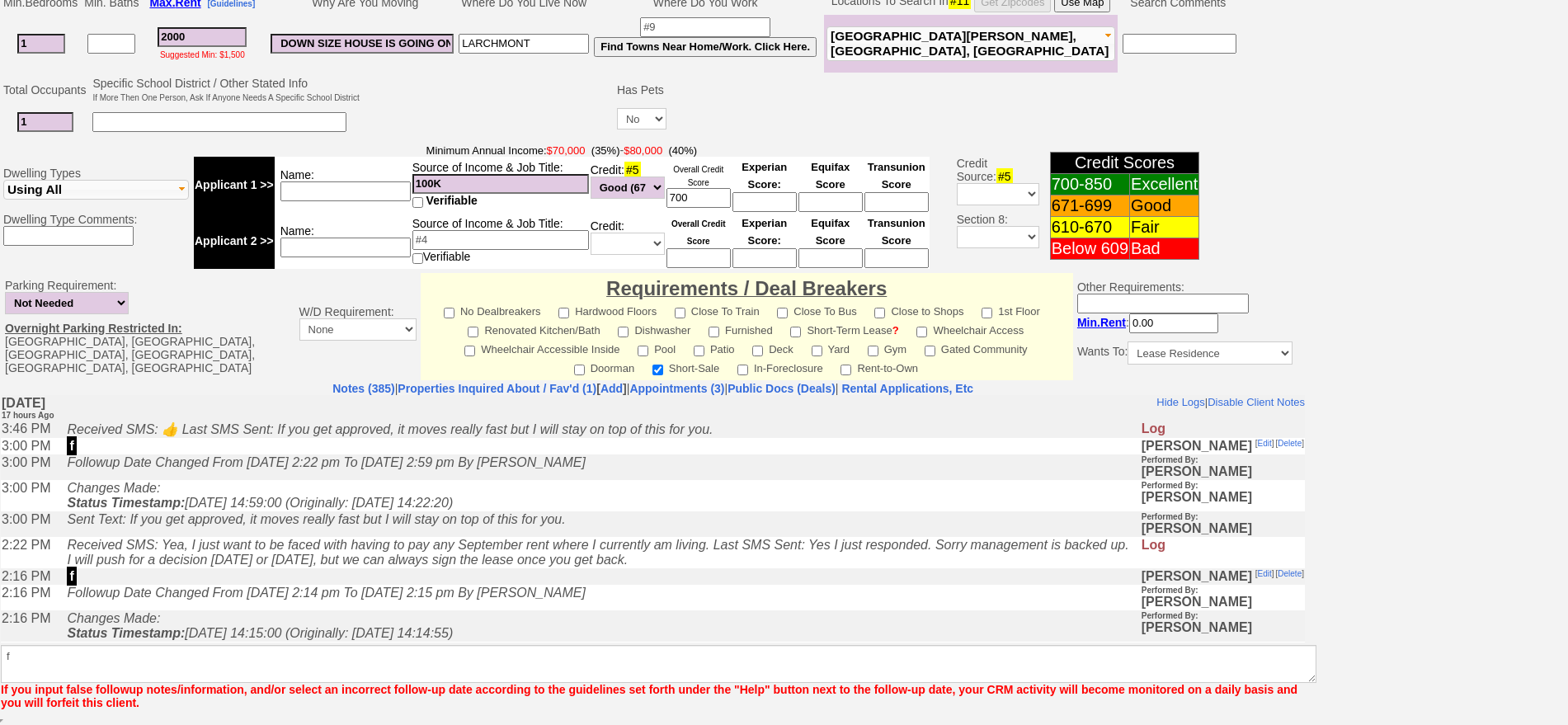
scroll to position [403, 0]
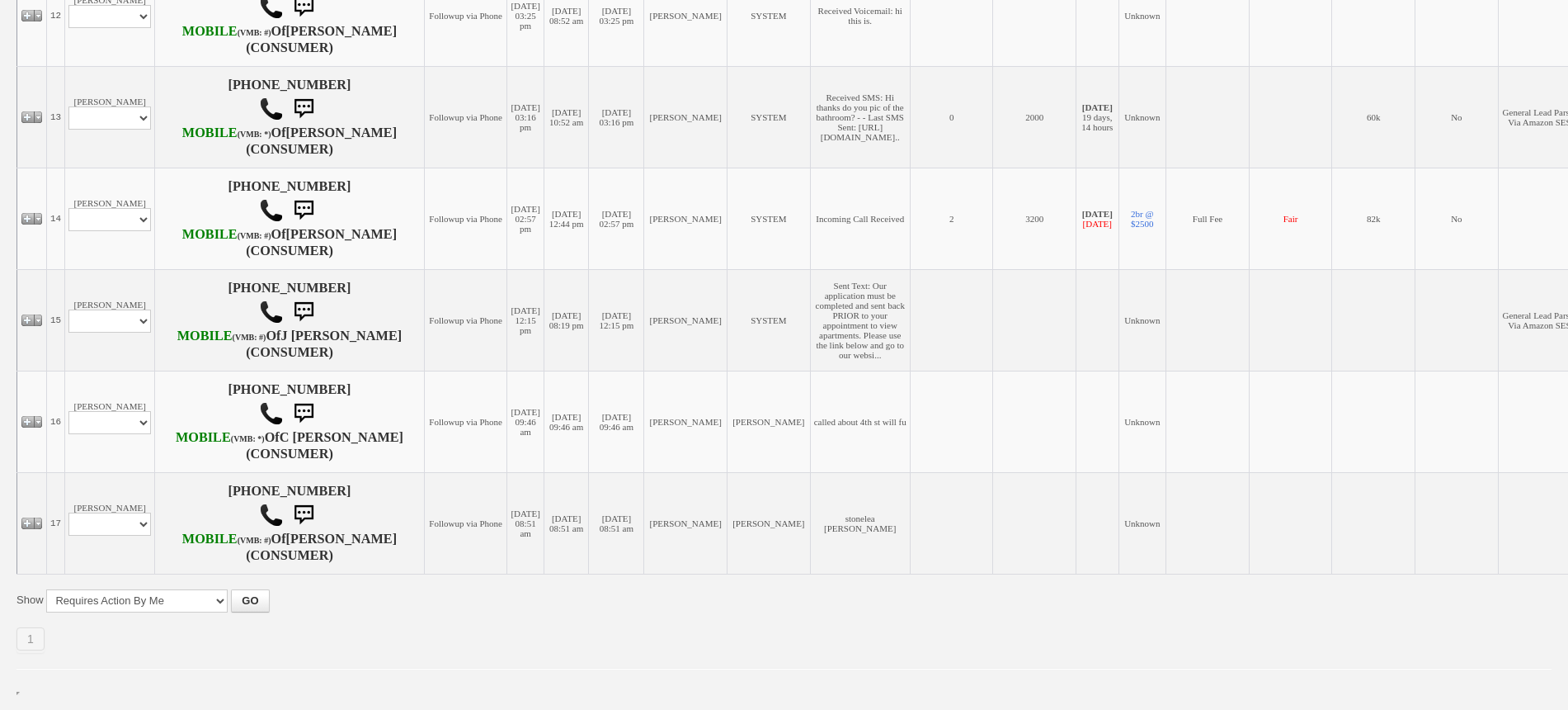
scroll to position [1680, 0]
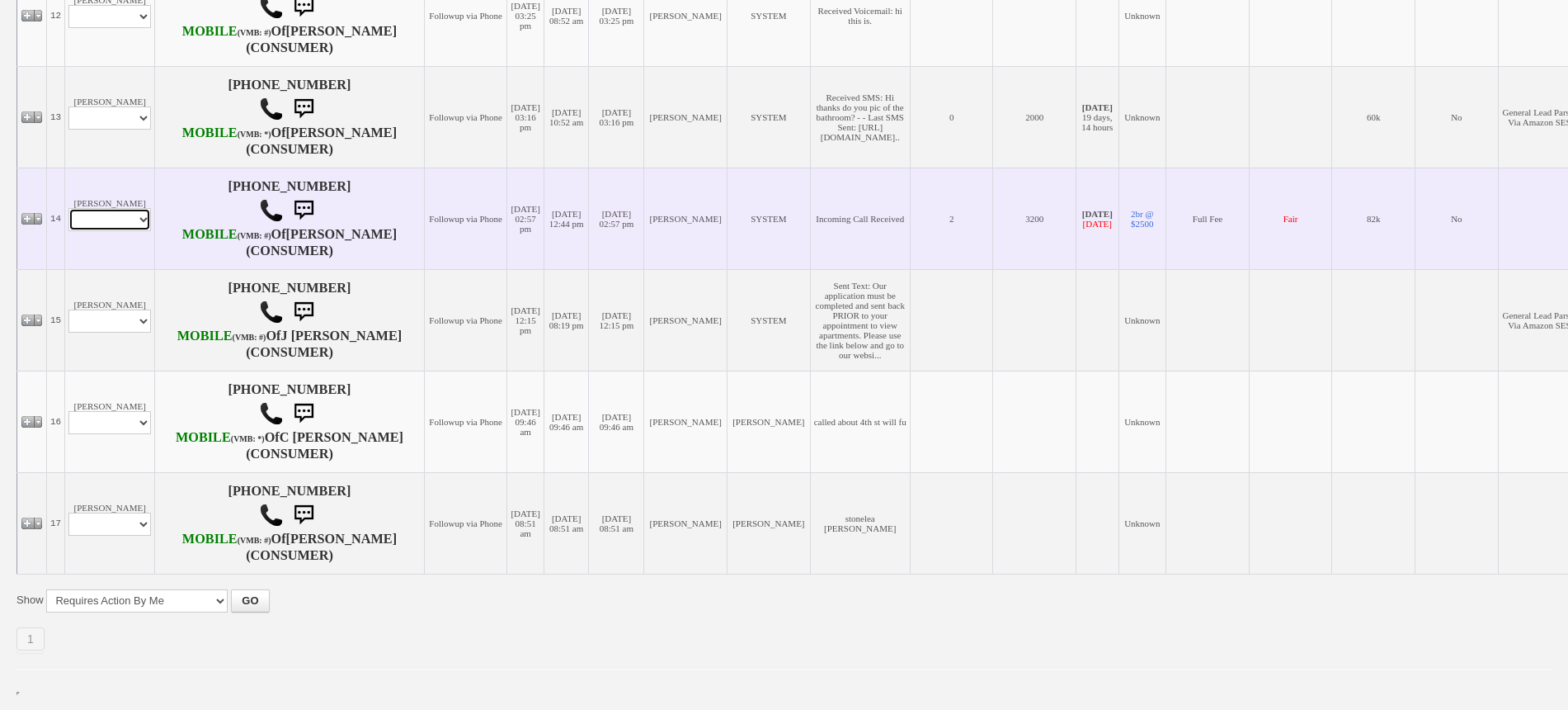
click at [104, 231] on select "Profile Edit Print Email Externally (Will Not Be Tracked In CRM) Closed Deals" at bounding box center [109, 219] width 82 height 23
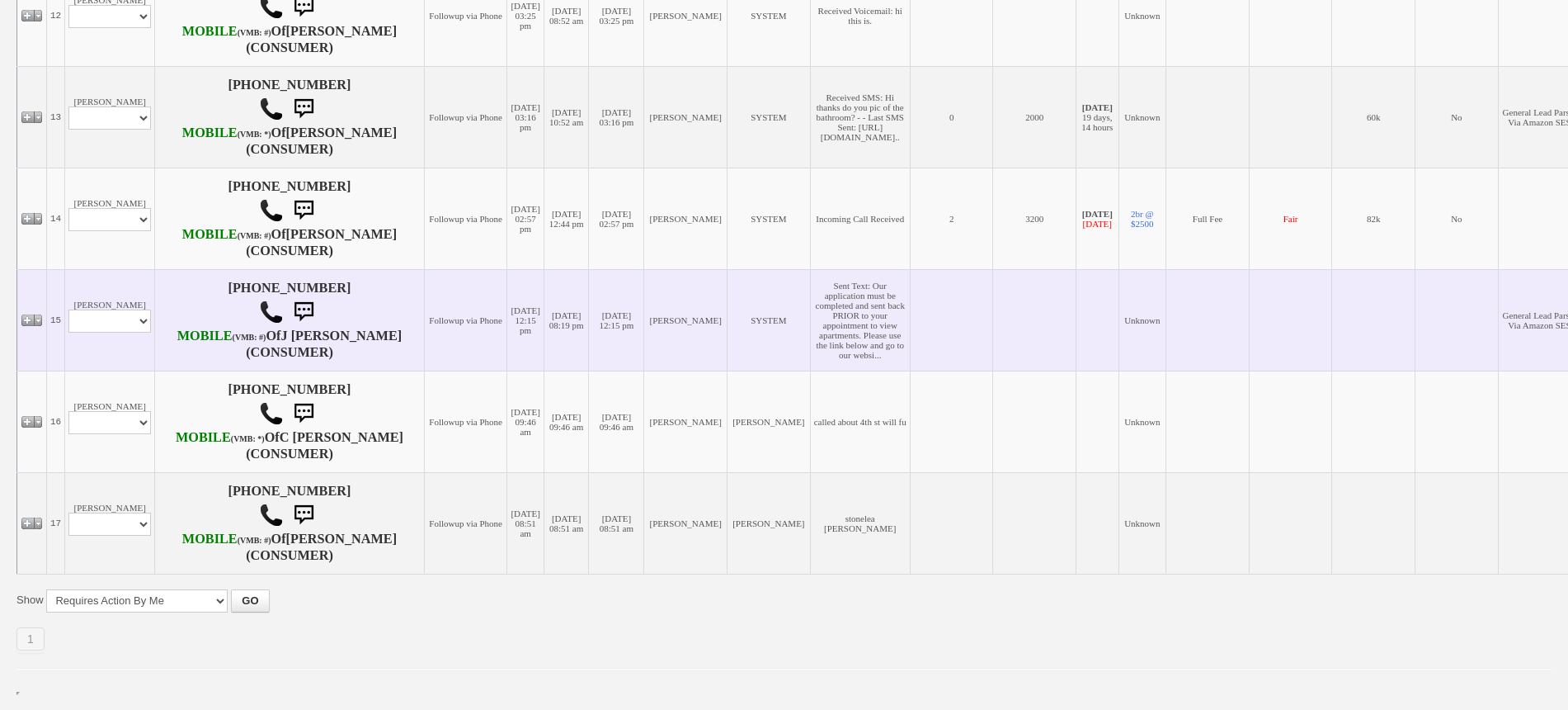
click at [543, 347] on td "[DATE] 08:19 pm" at bounding box center [565, 320] width 45 height 102
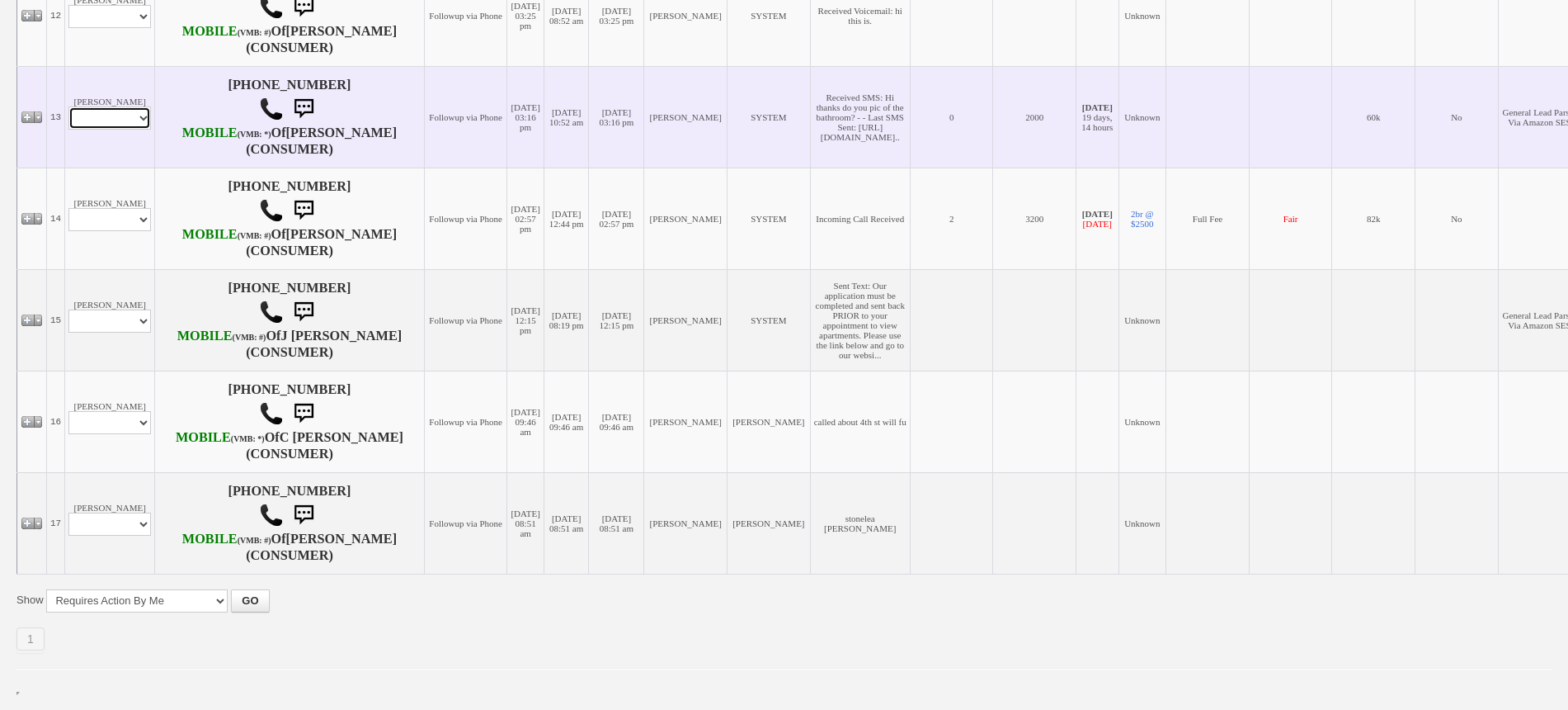
click at [127, 129] on select "Profile Edit Print Email Externally (Will Not Be Tracked In CRM) Closed Deals" at bounding box center [109, 117] width 82 height 23
select select "ChangeURL,/crm/custom/client_profile.php?clientid=167364"
click at [68, 128] on select "Profile Edit Print Email Externally (Will Not Be Tracked In CRM) Closed Deals" at bounding box center [109, 117] width 82 height 23
select select
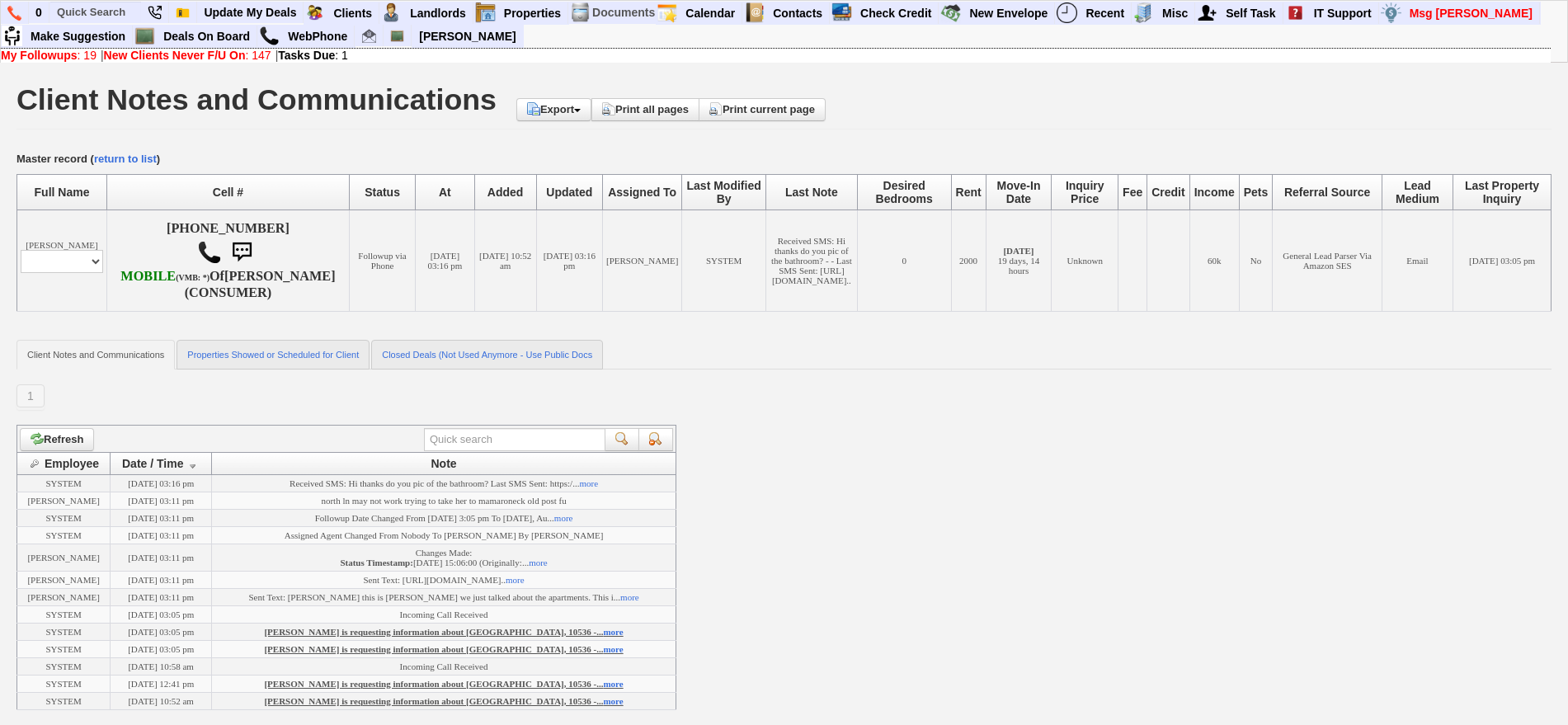
click at [75, 253] on td "[PERSON_NAME] Profile Edit Print Email Externally (Will Not Be Tracked In CRM) …" at bounding box center [62, 260] width 90 height 102
click at [73, 273] on select "Profile Edit Print Email Externally (Will Not Be Tracked In CRM) Closed Deals" at bounding box center [61, 261] width 82 height 23
select select "ChangeURL,/crm/custom/edit_client_form.php?redirect=%2Fcrm%2Fclients.php&id=167…"
click at [20, 271] on select "Profile Edit Print Email Externally (Will Not Be Tracked In CRM) Closed Deals" at bounding box center [61, 261] width 82 height 23
select select
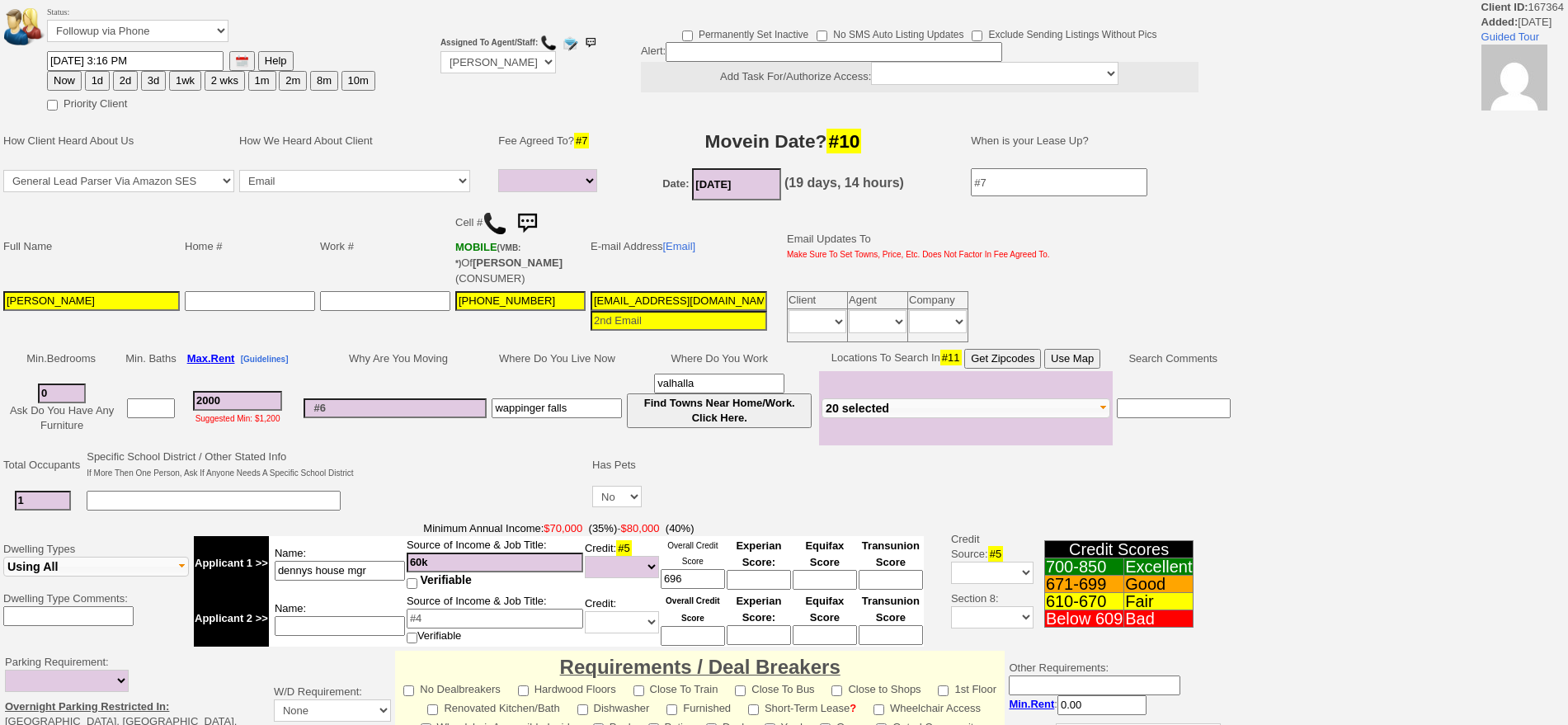
select select
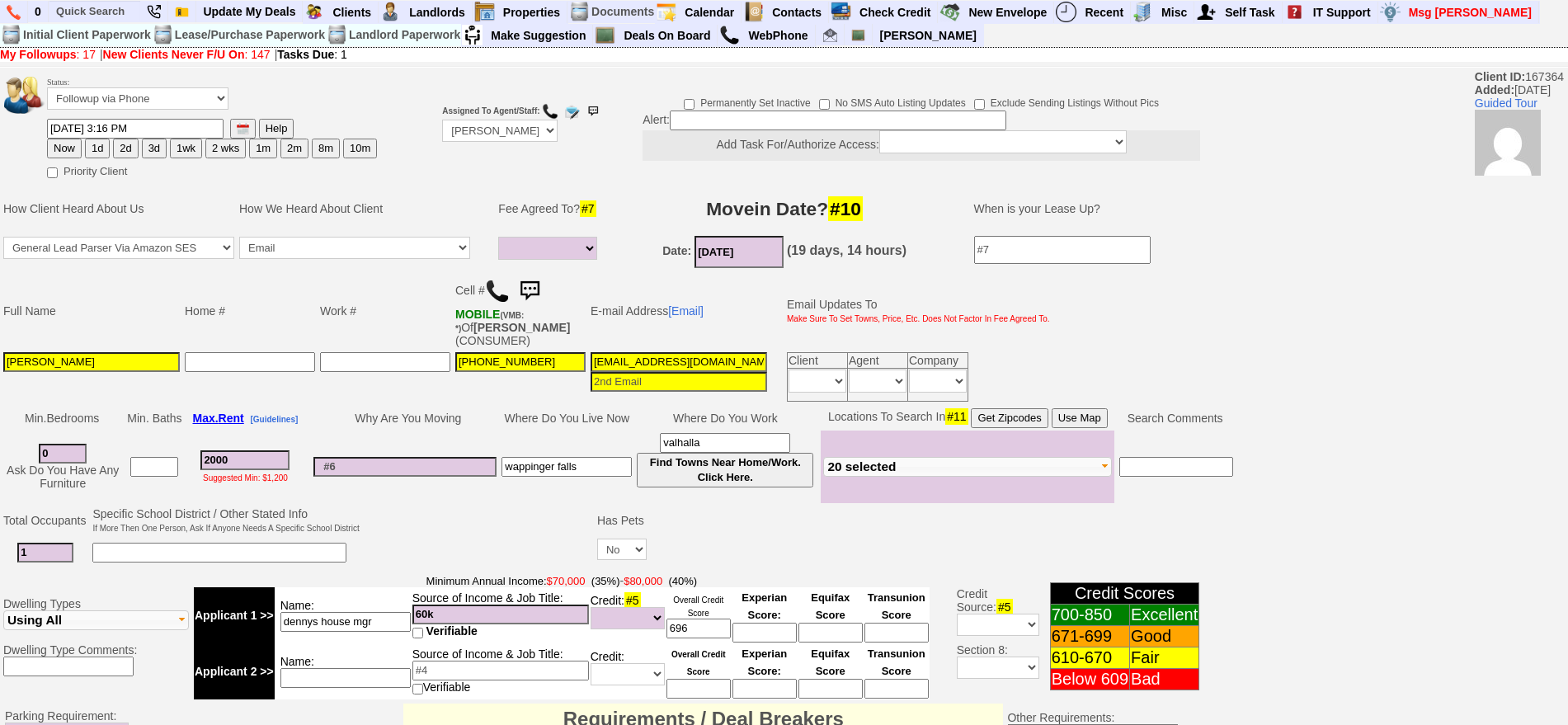
click at [544, 278] on img at bounding box center [529, 291] width 33 height 33
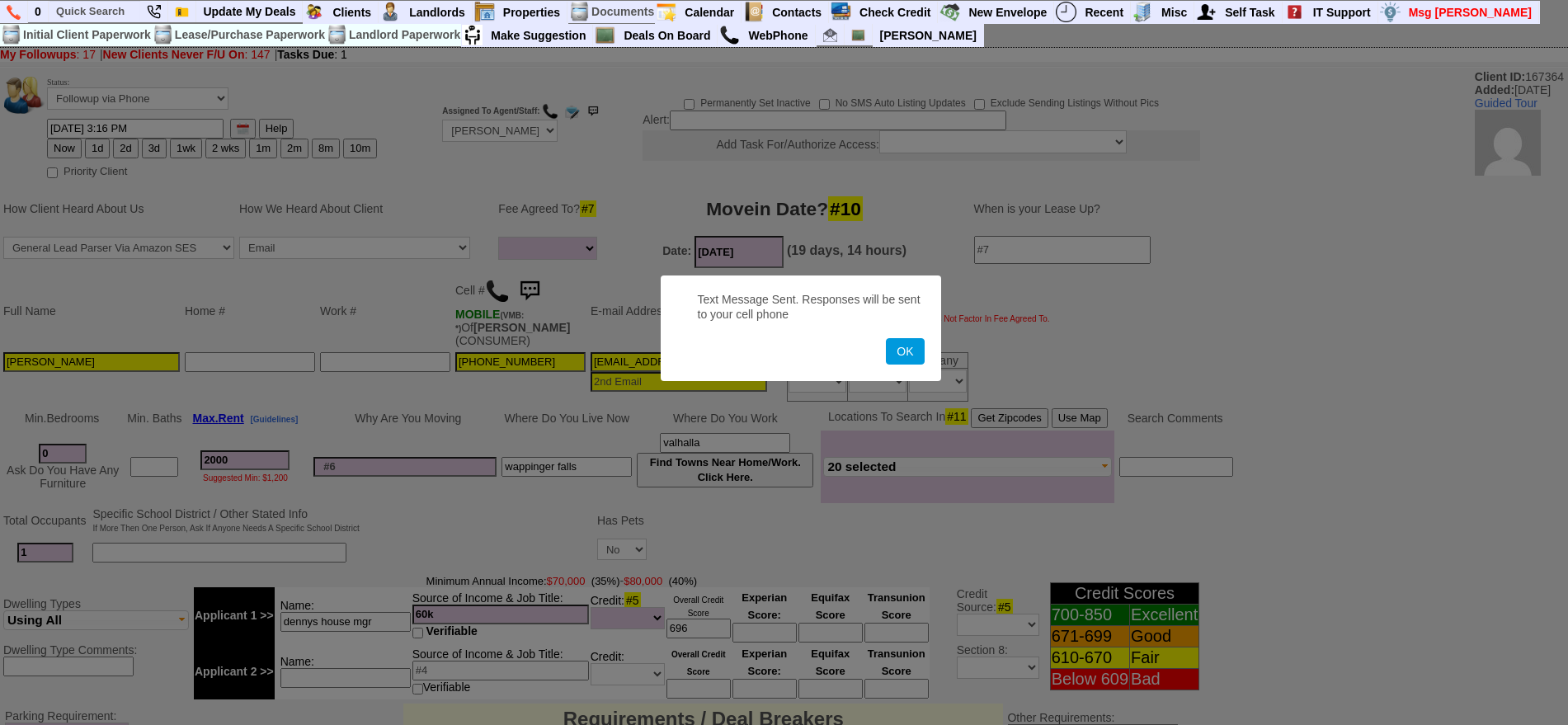
click at [886, 338] on button "OK" at bounding box center [905, 351] width 38 height 27
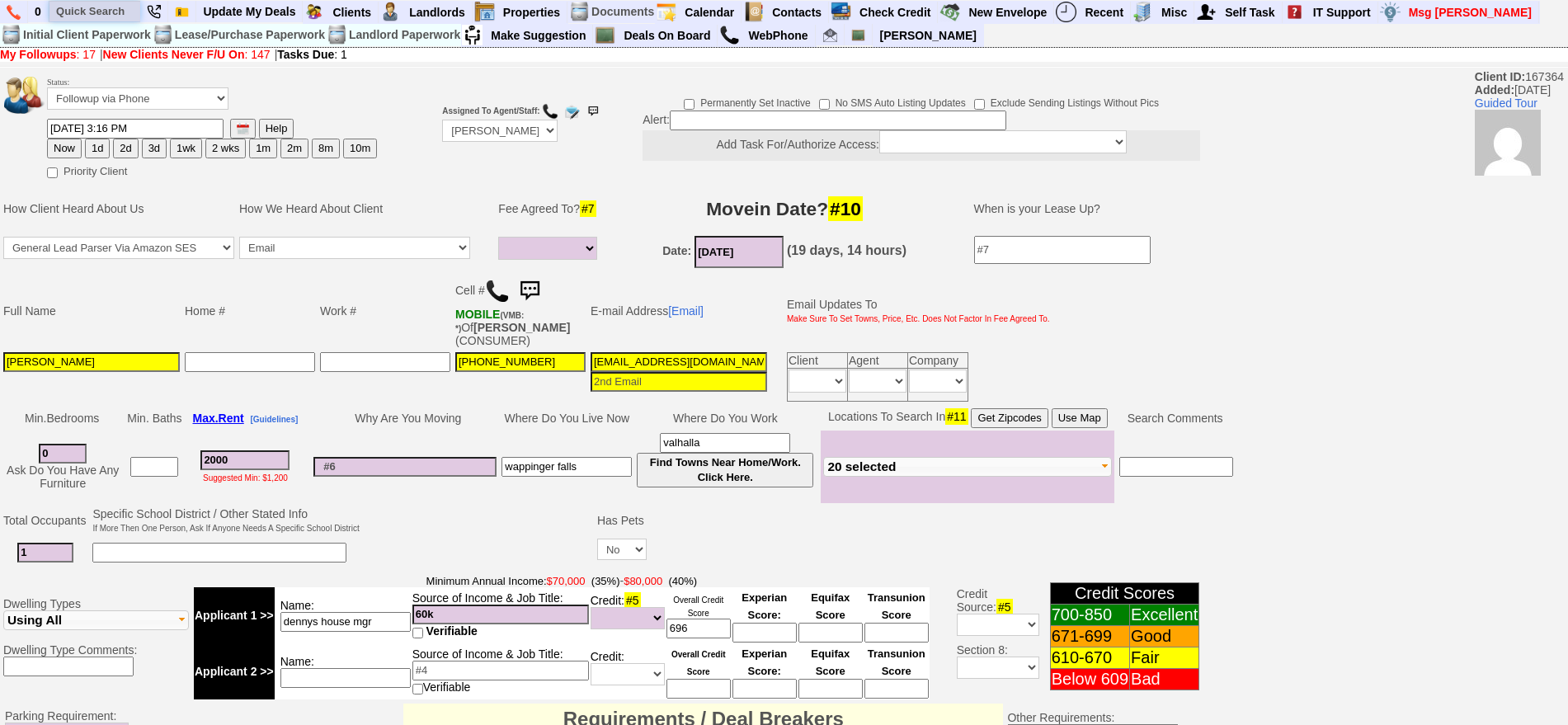
click at [75, 18] on input "text" at bounding box center [95, 11] width 91 height 20
click at [128, 6] on input "jackie mal" at bounding box center [95, 11] width 91 height 20
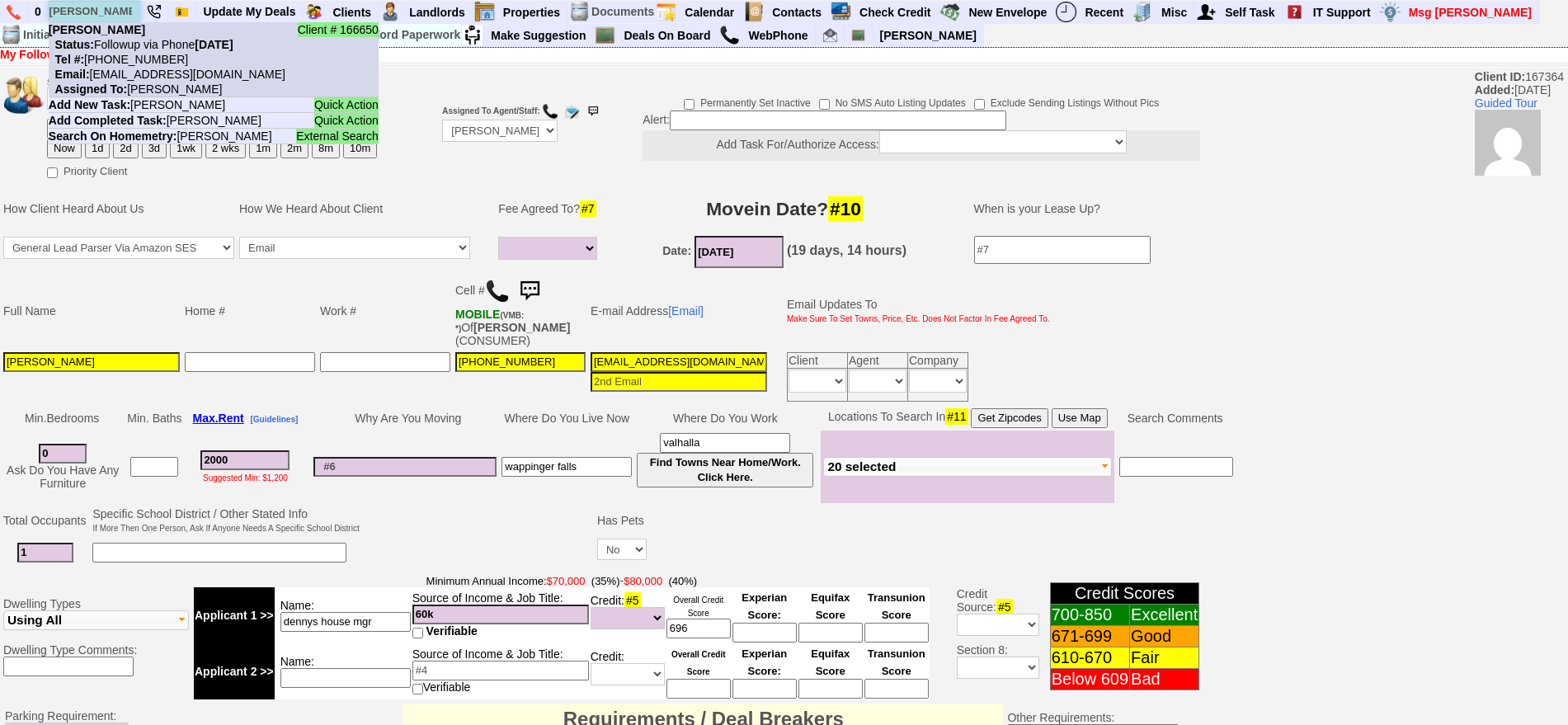
type input "jackie mal"
click at [134, 39] on nobr "Status: Followup via Phone Friday, August 29th, 2025" at bounding box center [141, 44] width 185 height 13
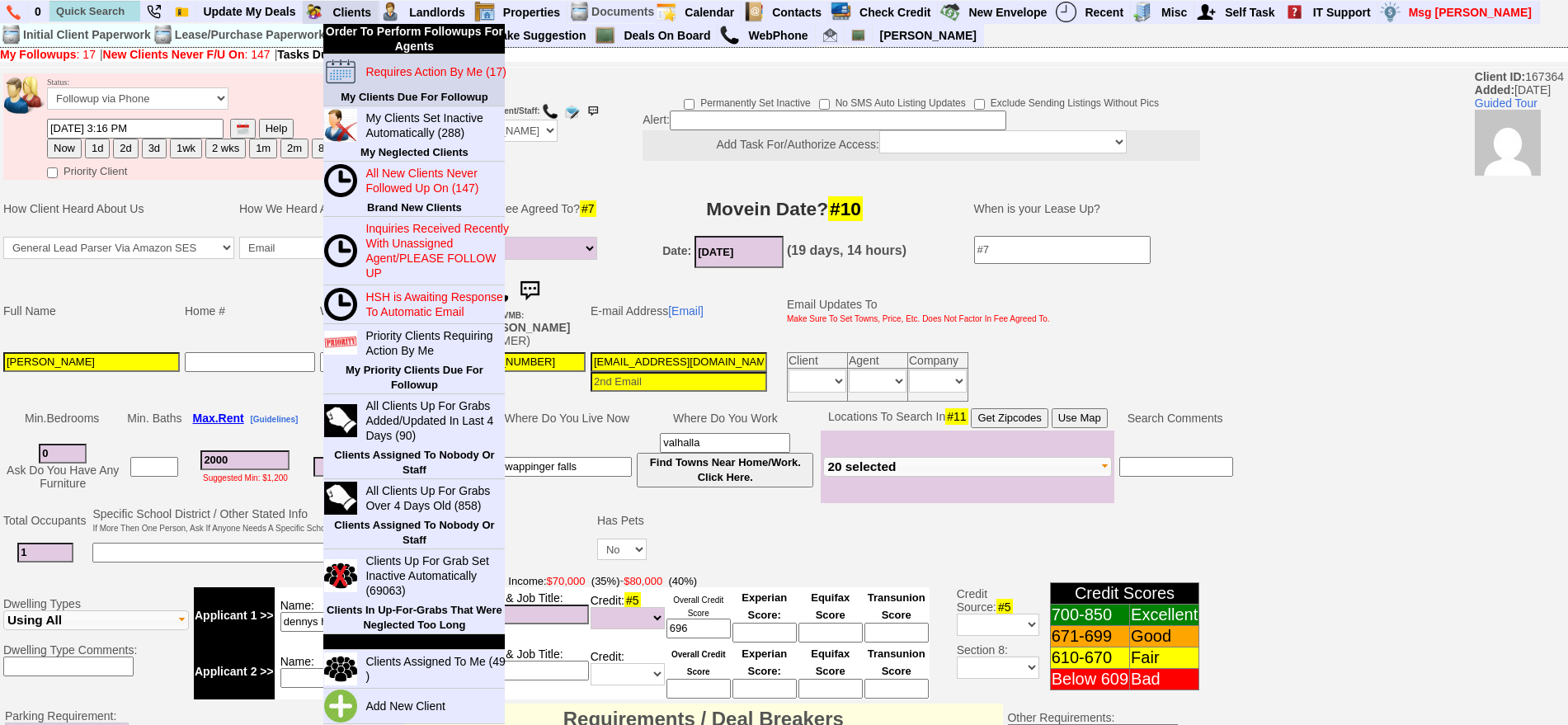
click at [381, 67] on blink "Requires Action By Me (17)" at bounding box center [436, 72] width 140 height 13
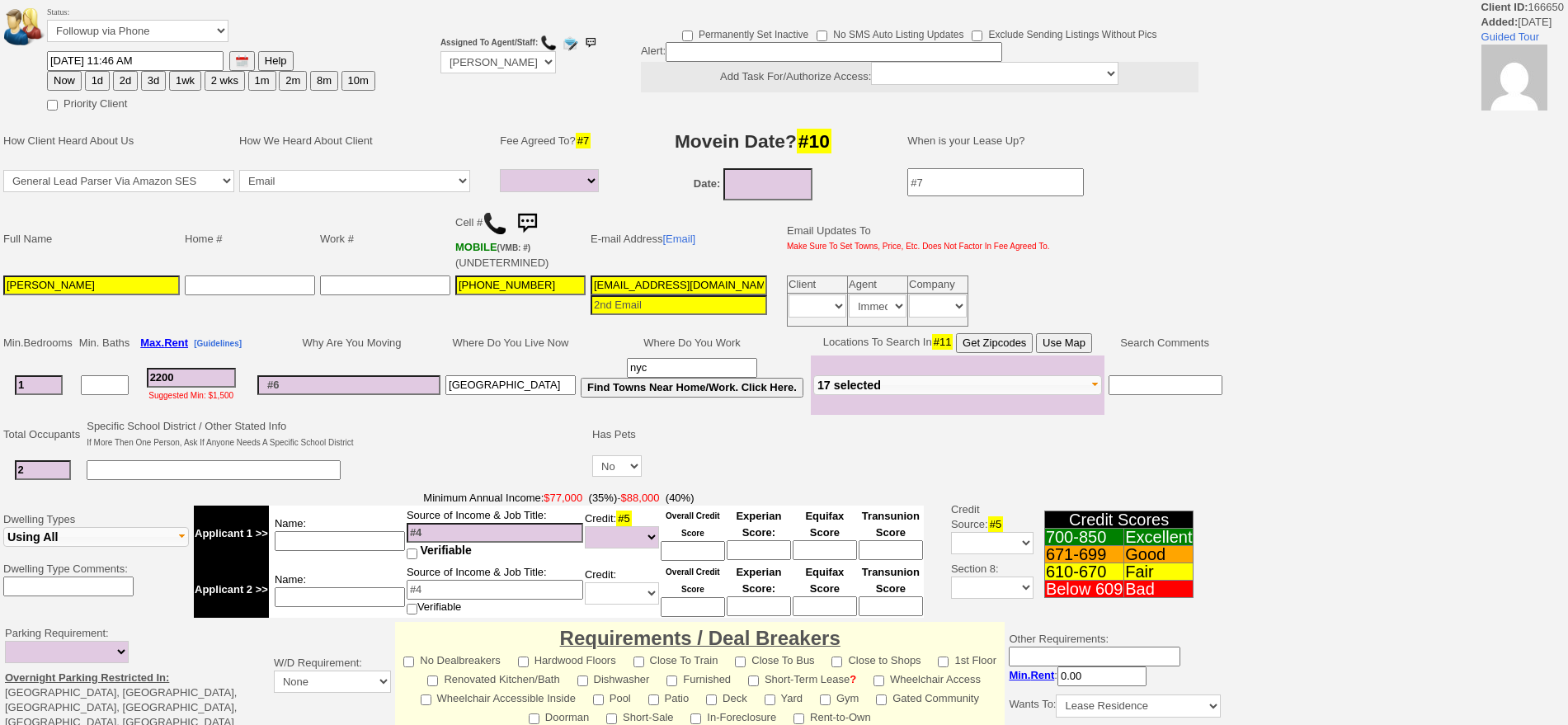
select select
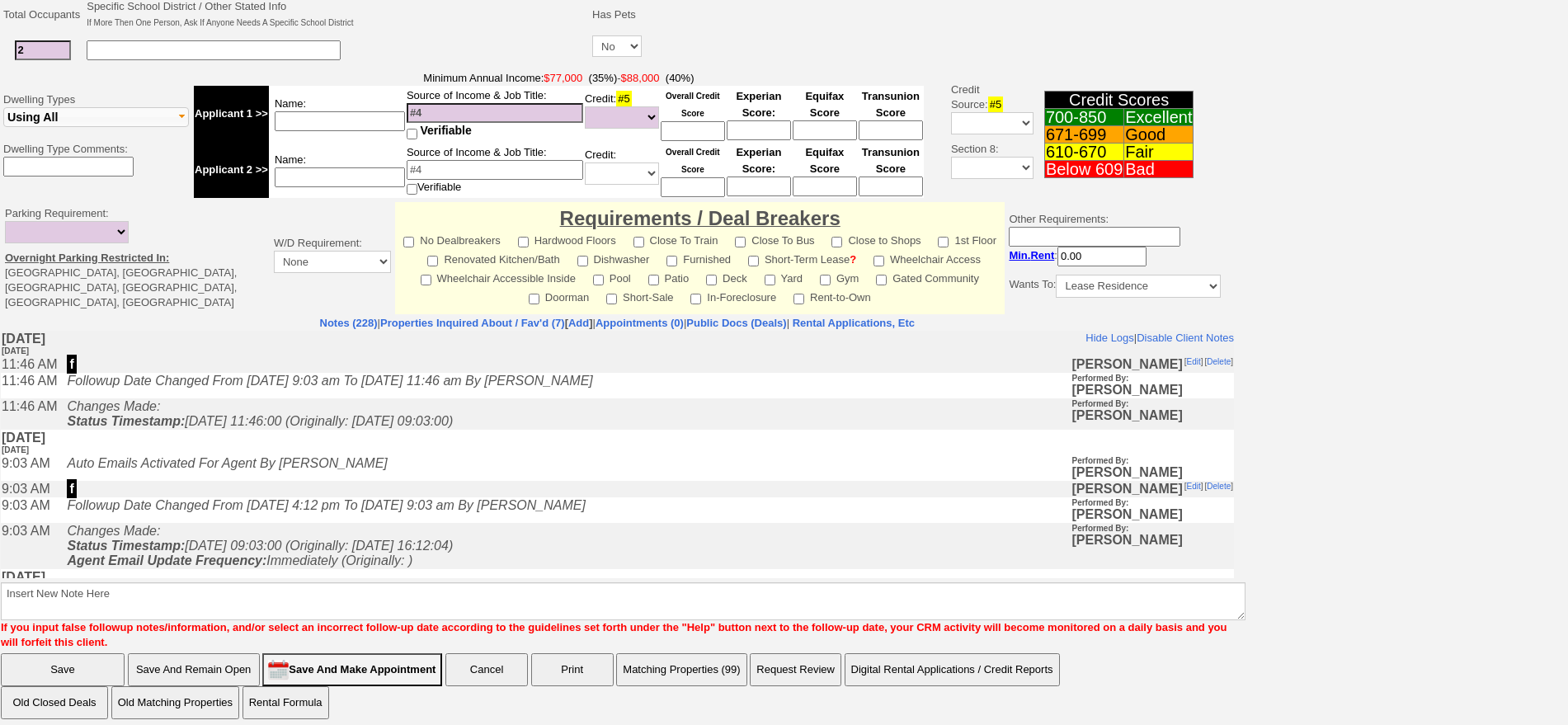
click at [1567, 643] on html "Client ID: 166650 Added: 30 days Ago Guided Tour Status: Followup via Phone Fol…" at bounding box center [784, 158] width 1568 height 1154
click at [512, 497] on td "f" at bounding box center [565, 489] width 1013 height 17
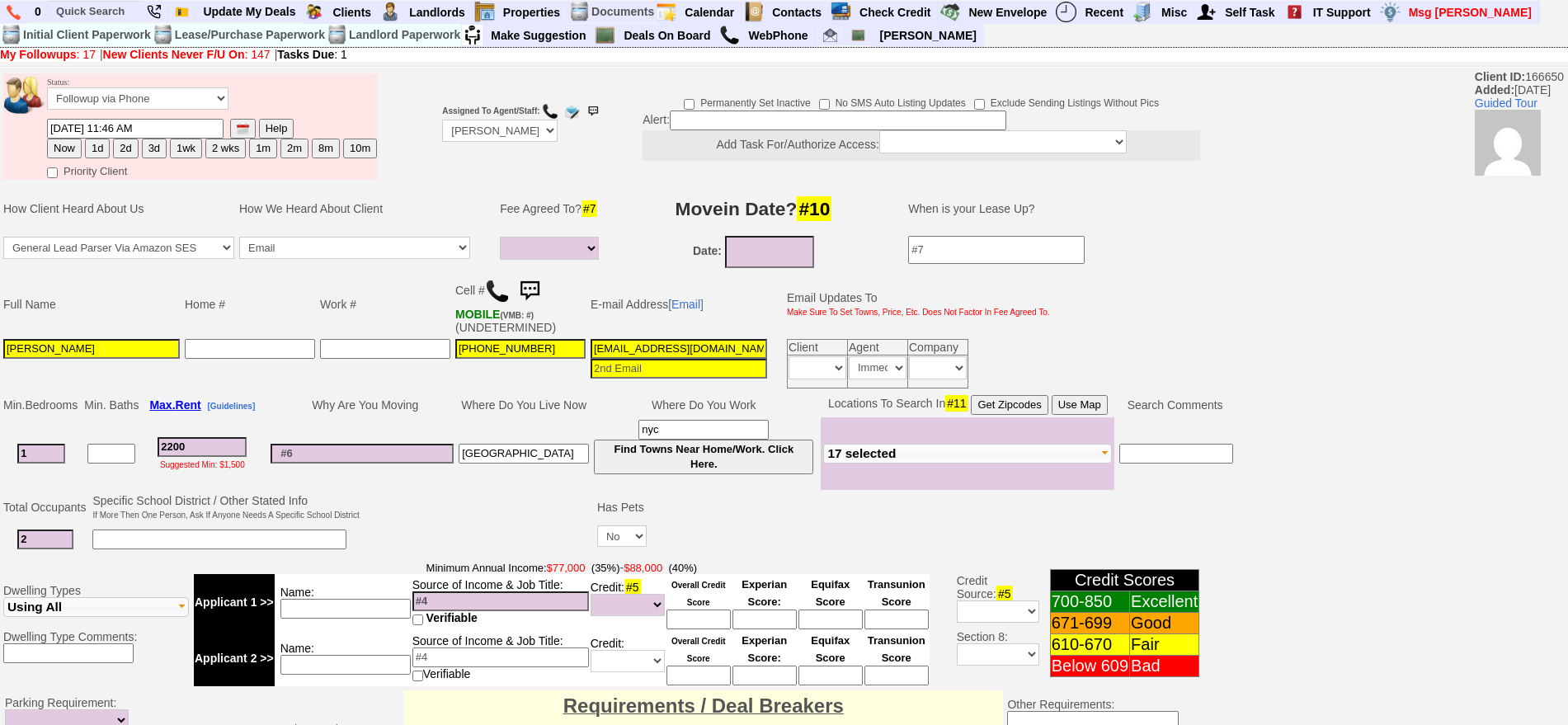
click at [512, 438] on td "middletown" at bounding box center [524, 453] width 135 height 73
click at [868, 364] on select "Immediately Daily" at bounding box center [878, 368] width 58 height 23
select select
click at [849, 356] on select "Immediately Daily" at bounding box center [878, 368] width 58 height 23
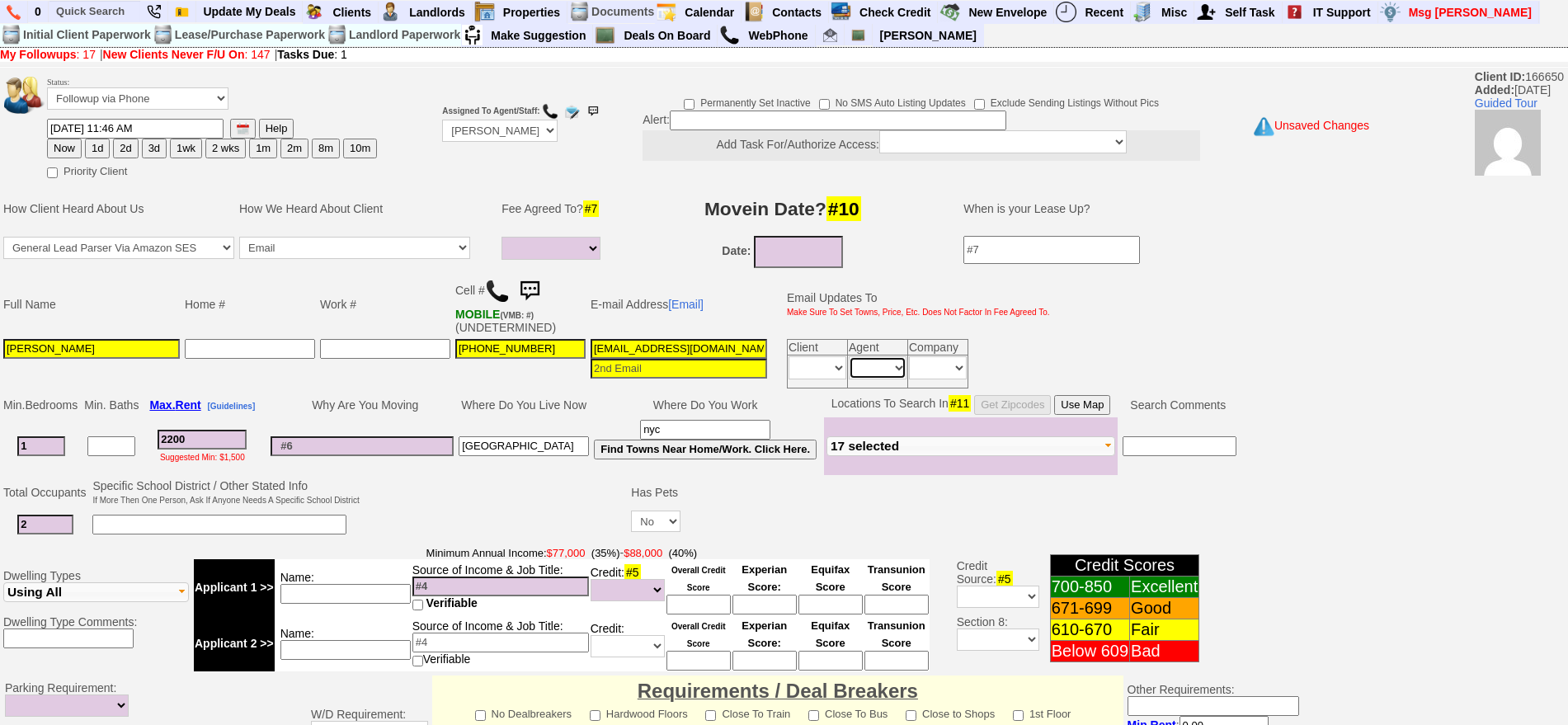
scroll to position [463, 0]
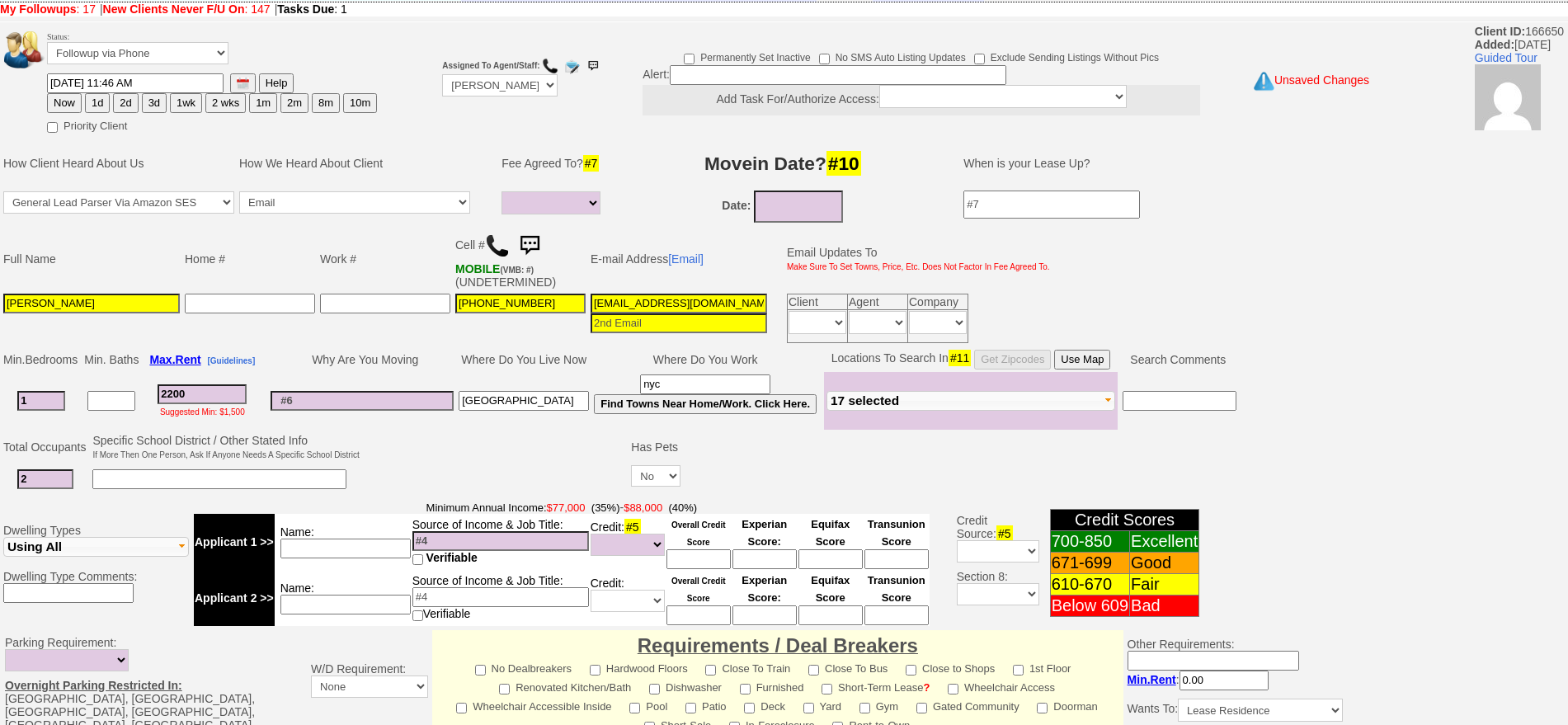
scroll to position [0, 0]
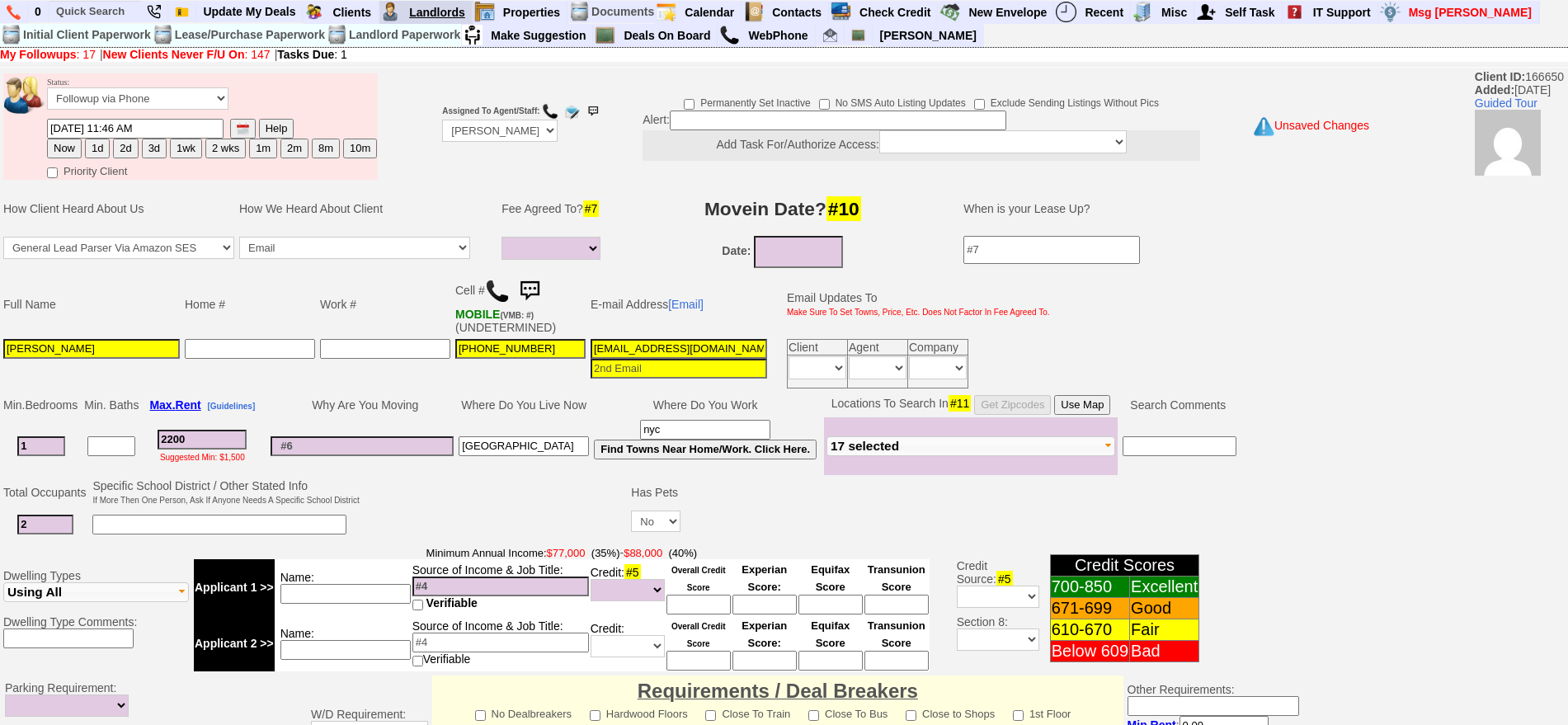
type textarea "stale lead ia"
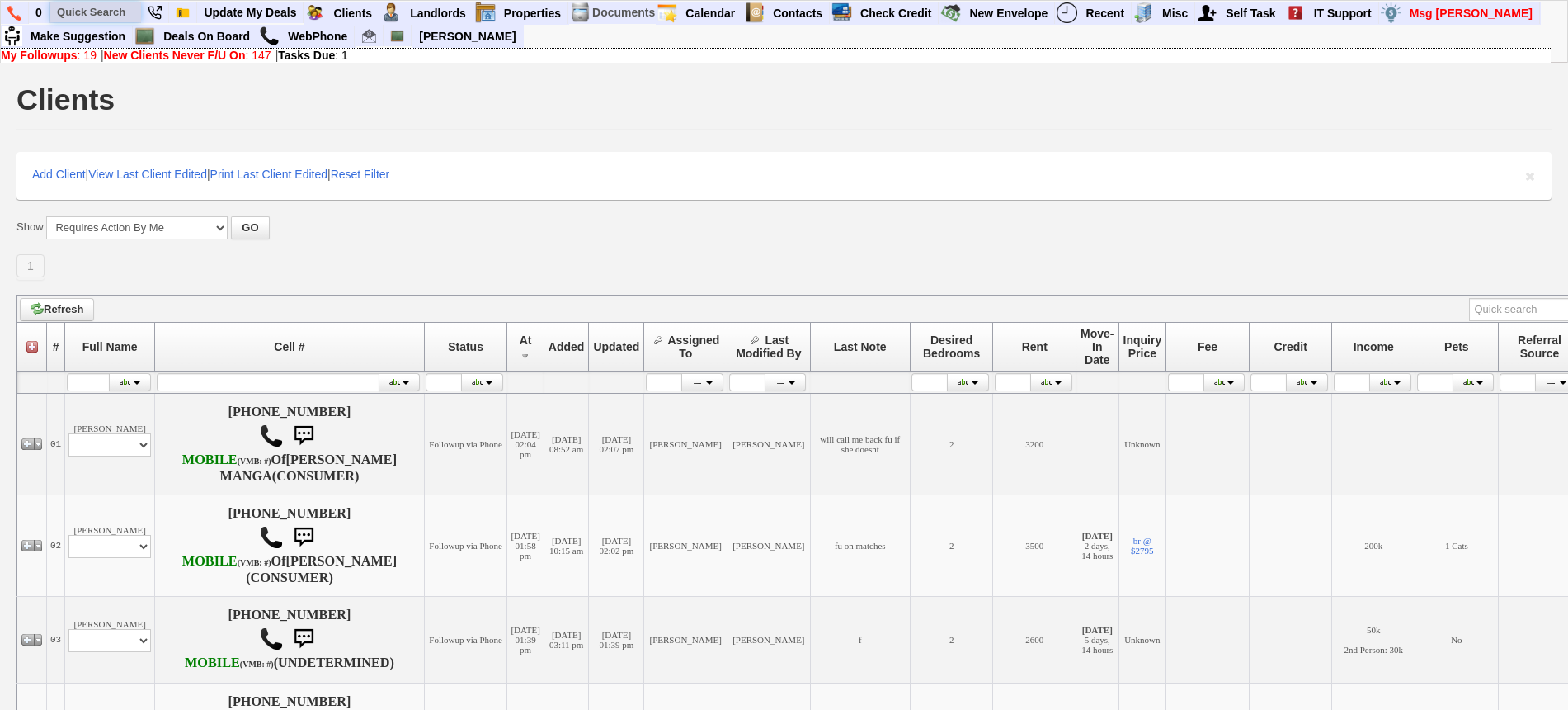
click at [125, 2] on input "text" at bounding box center [95, 12] width 91 height 20
click at [127, 7] on input "9148820125" at bounding box center [95, 12] width 91 height 20
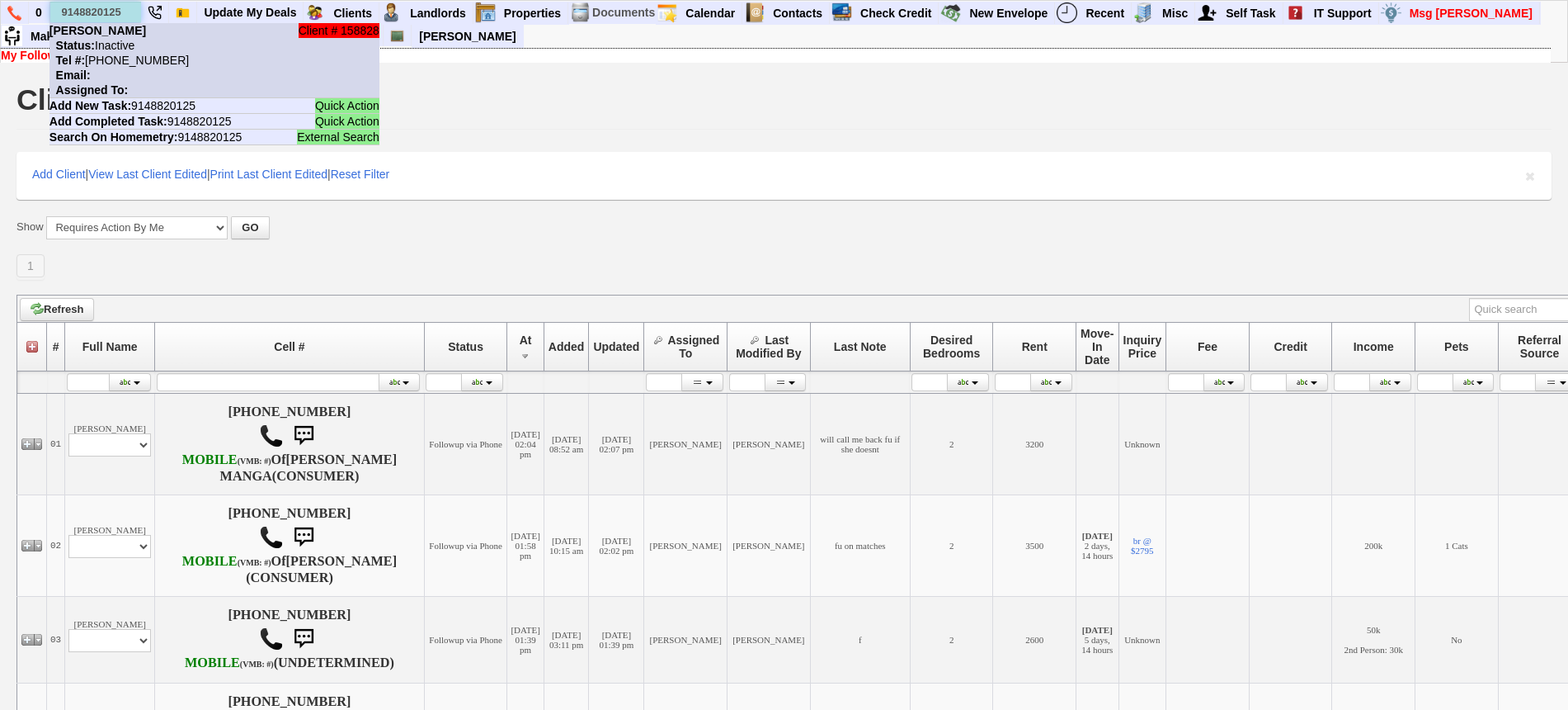
type input "9148820125"
click at [135, 43] on nobr "Status: Inactive" at bounding box center [92, 45] width 85 height 13
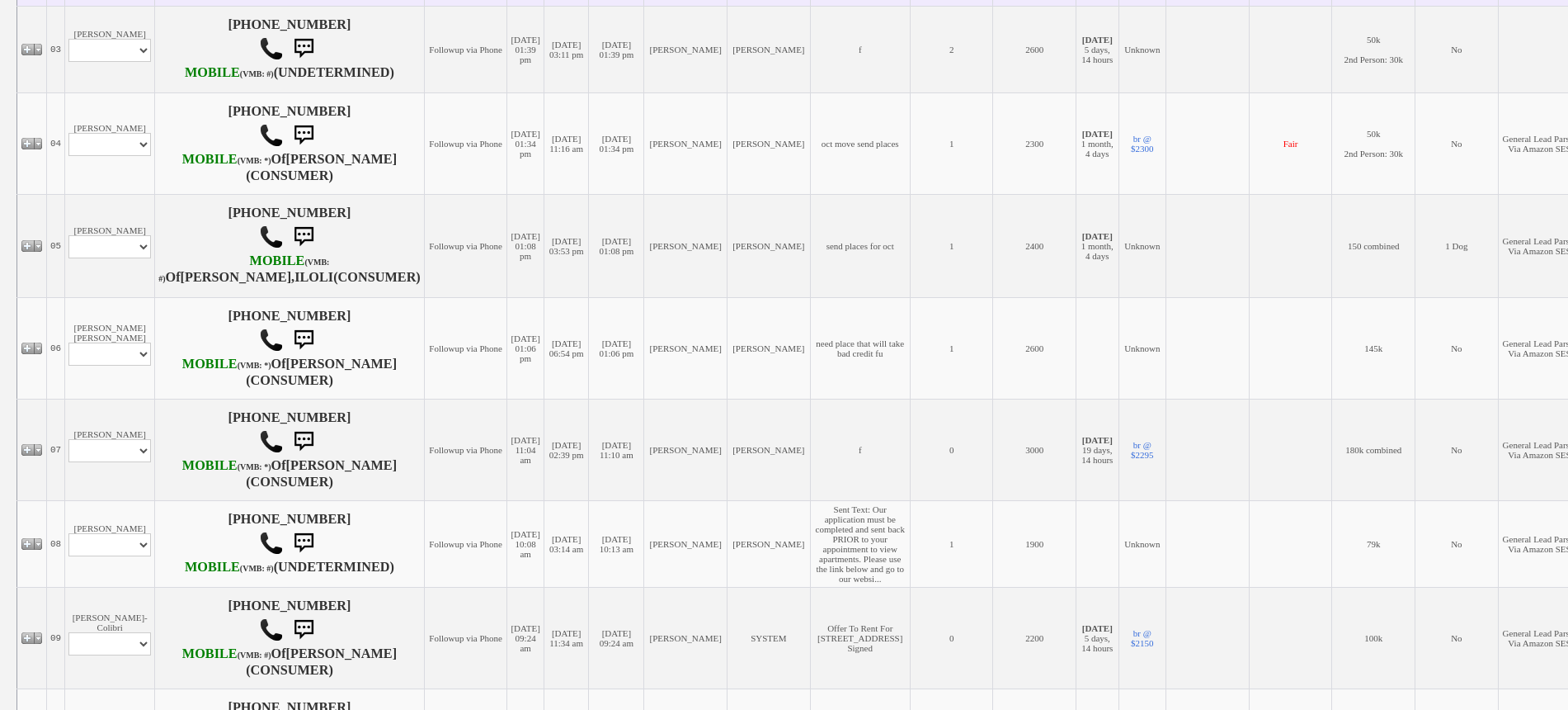
scroll to position [722, 0]
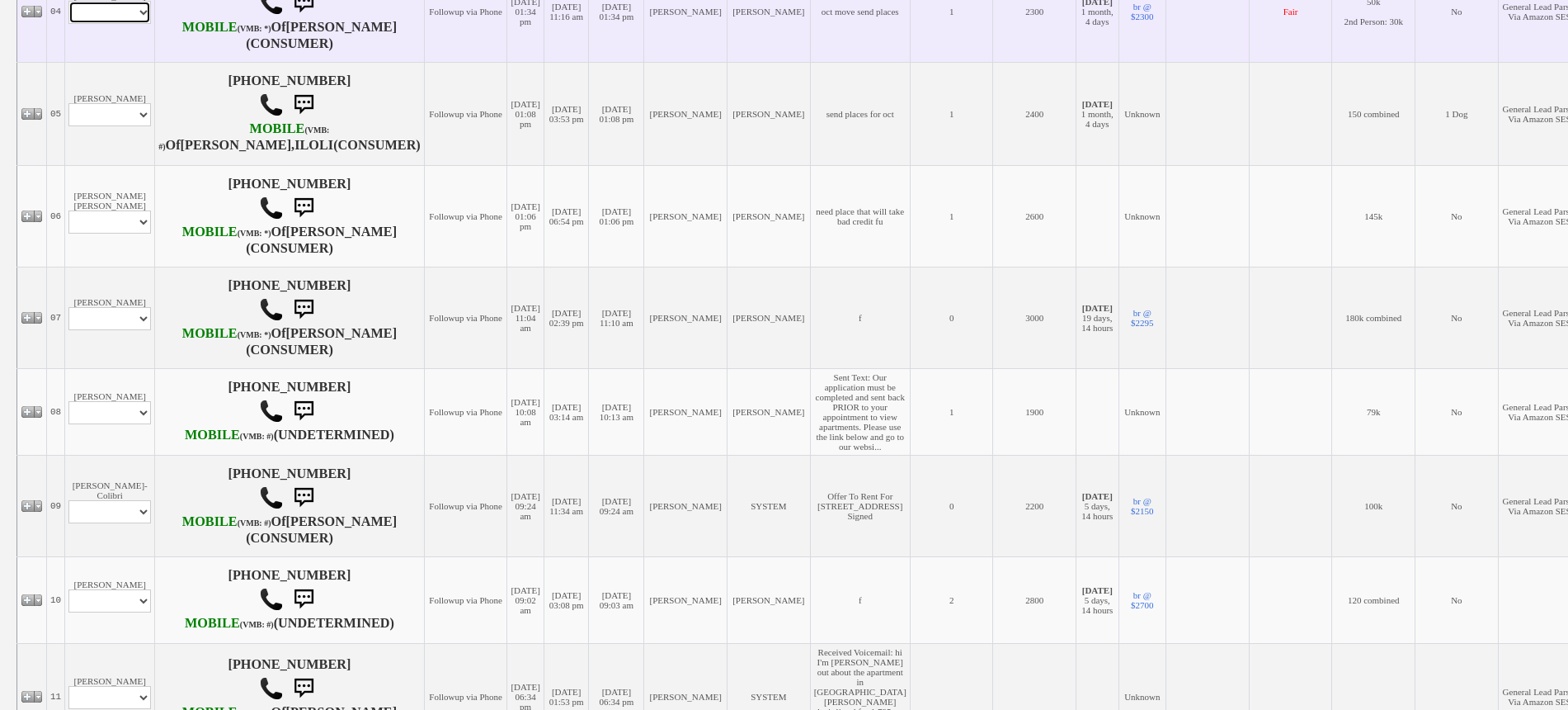
click at [115, 24] on select "Profile Edit Print Email Externally (Will Not Be Tracked In CRM) Closed Deals" at bounding box center [109, 12] width 82 height 23
select select "ChangeURL,/crm/custom/edit_client_form.php?redirect=%2Fcrm%2Fclients.php&id=158…"
click at [68, 24] on select "Profile Edit Print Email Externally (Will Not Be Tracked In CRM) Closed Deals" at bounding box center [109, 12] width 82 height 23
select select
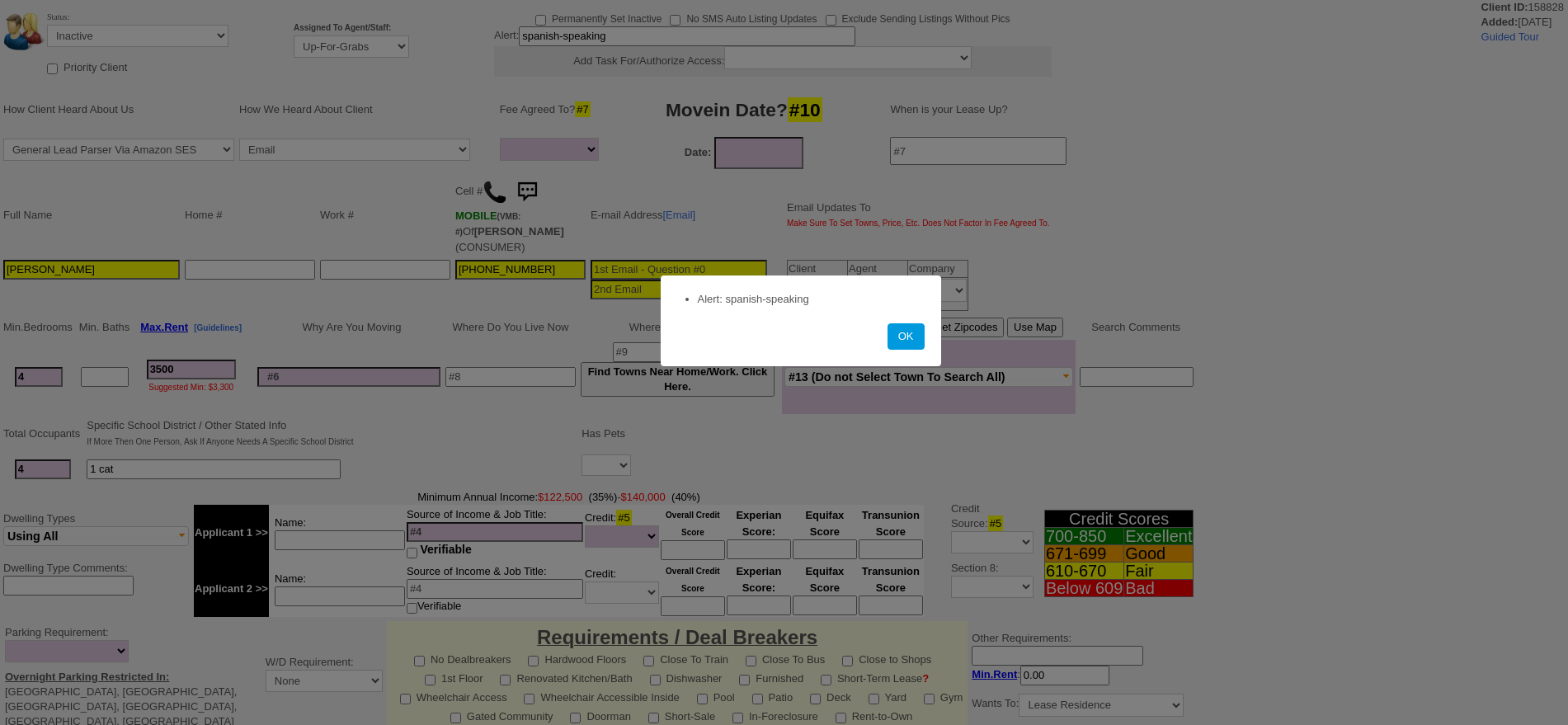
select select
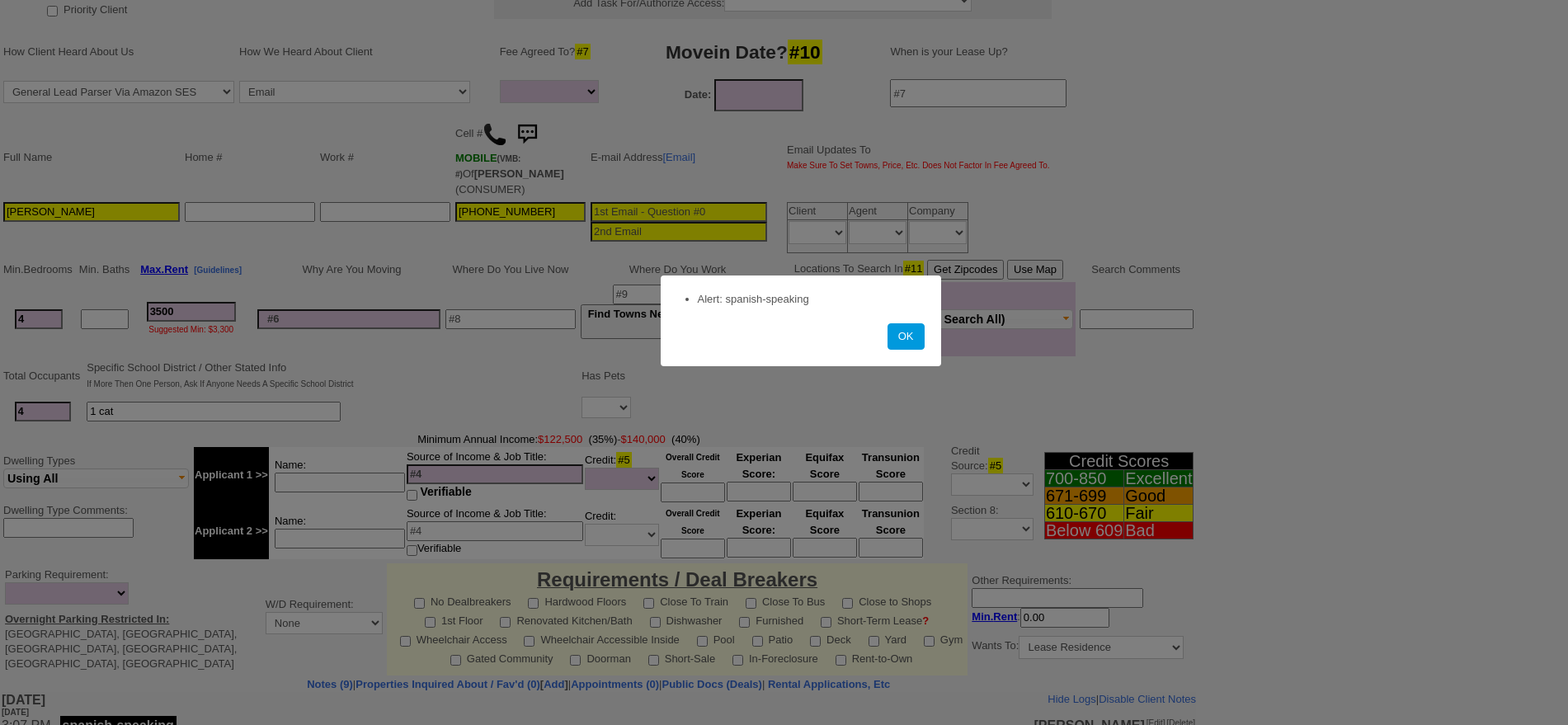
scroll to position [206, 0]
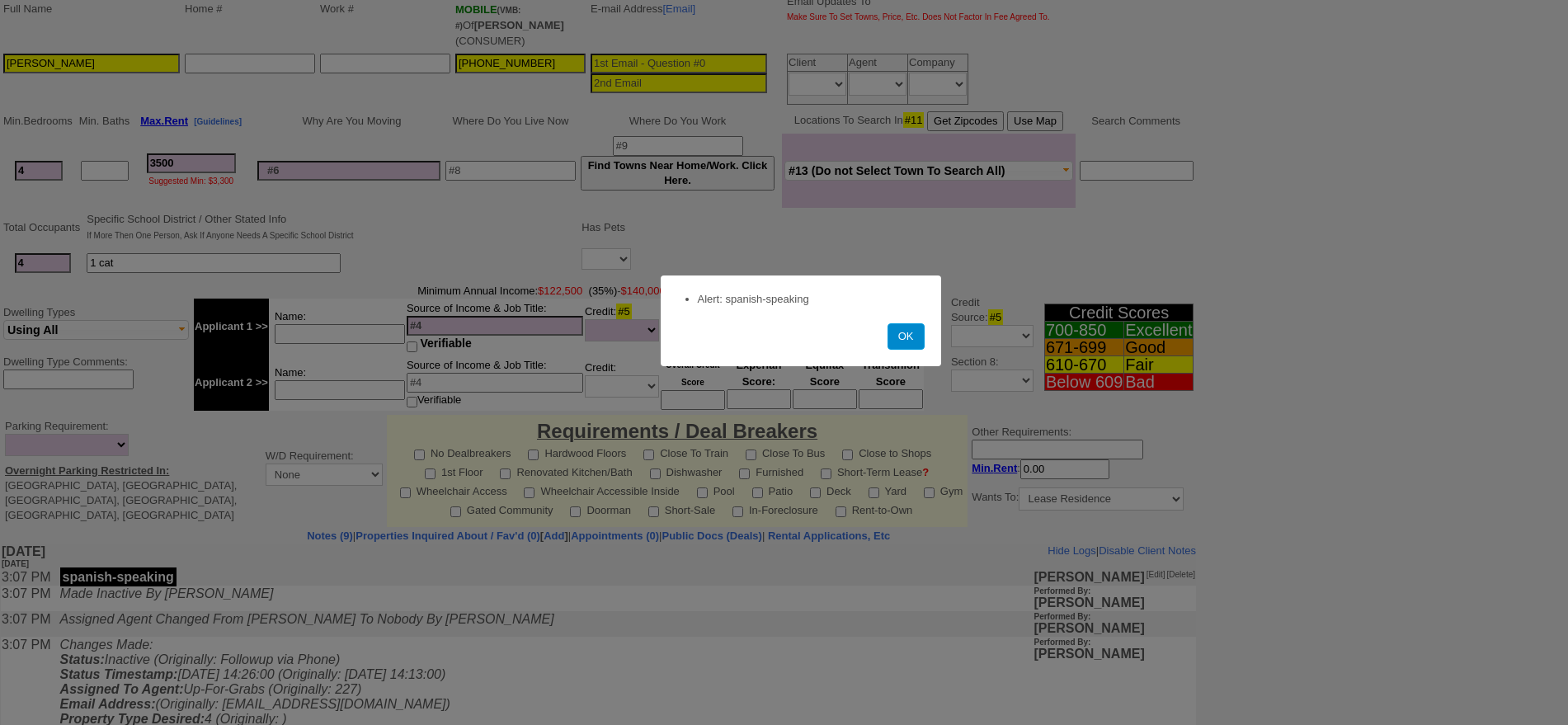
click at [893, 336] on button "OK" at bounding box center [906, 336] width 37 height 27
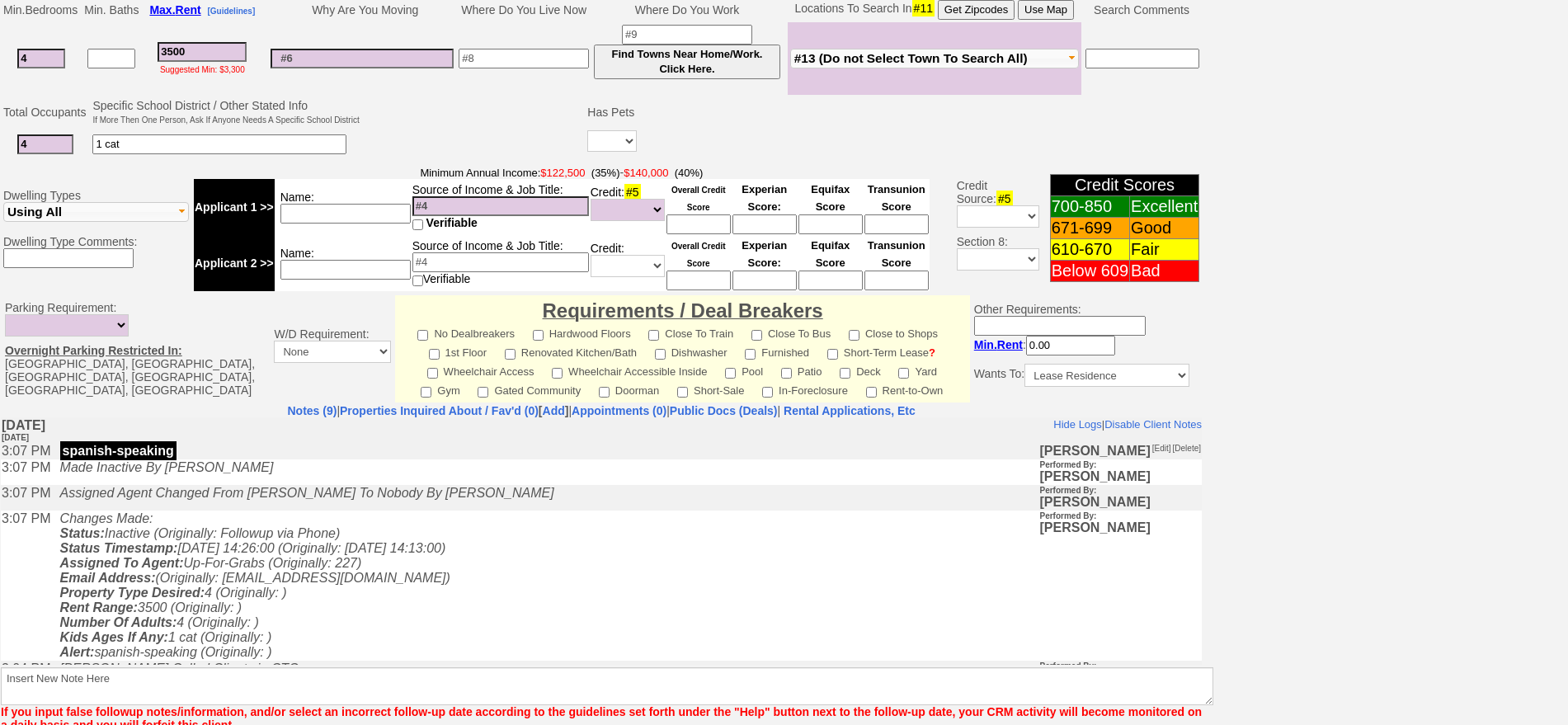
scroll to position [0, 0]
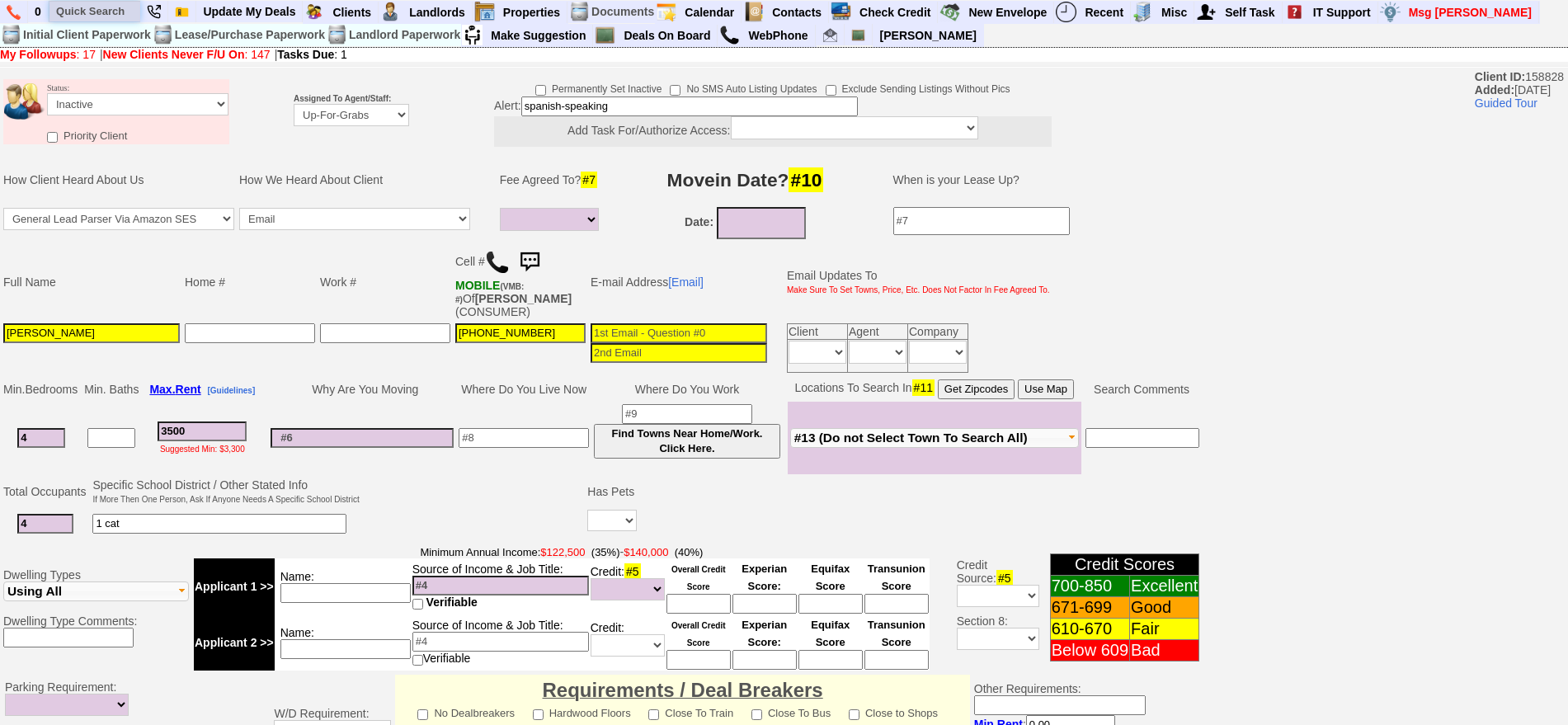
click at [93, 11] on input "text" at bounding box center [95, 11] width 91 height 20
type input "9144208430"
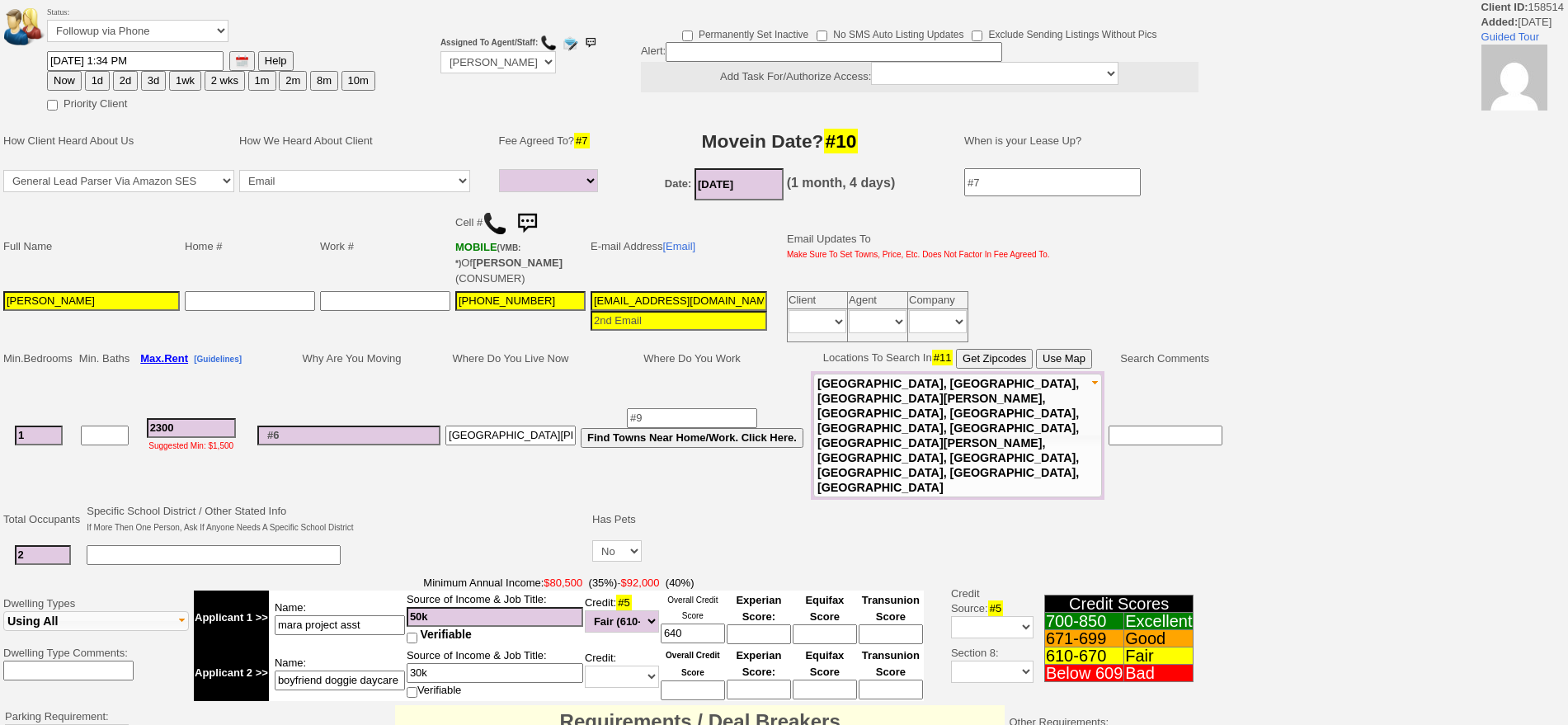
select select
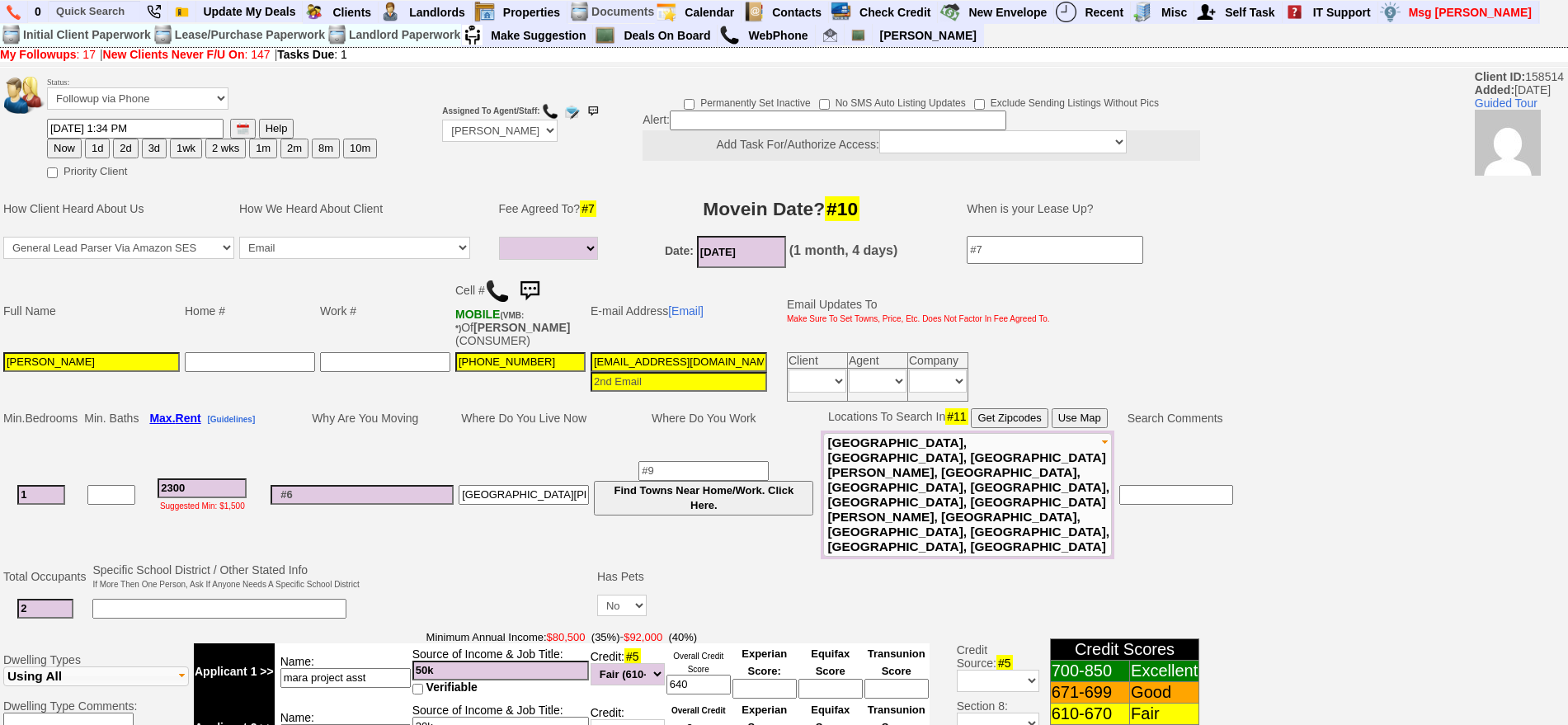
click at [193, 151] on button "1wk" at bounding box center [186, 148] width 32 height 19
type input "[DATE] 09:47 AM"
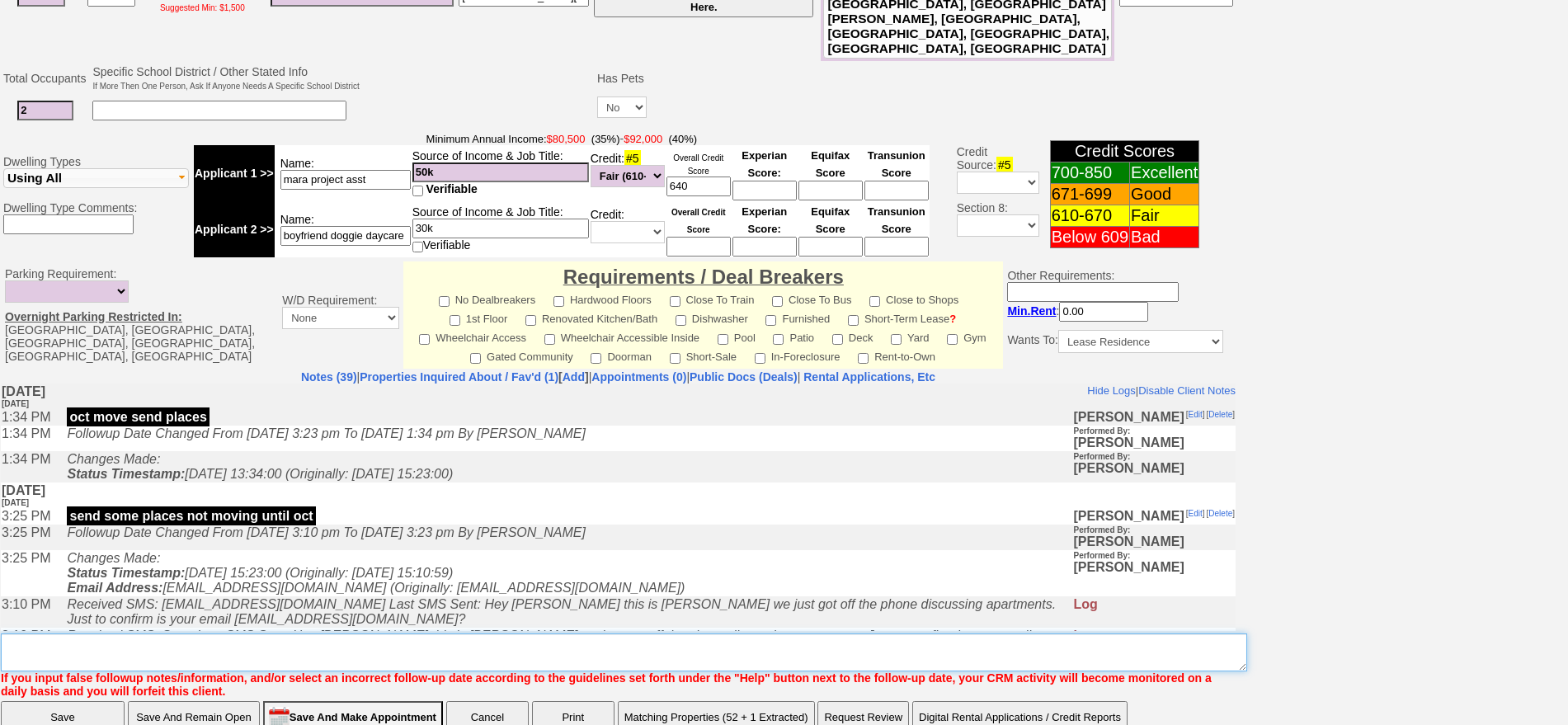
click at [778, 634] on textarea "Insert New Note Here" at bounding box center [624, 652] width 1246 height 38
type textarea "f"
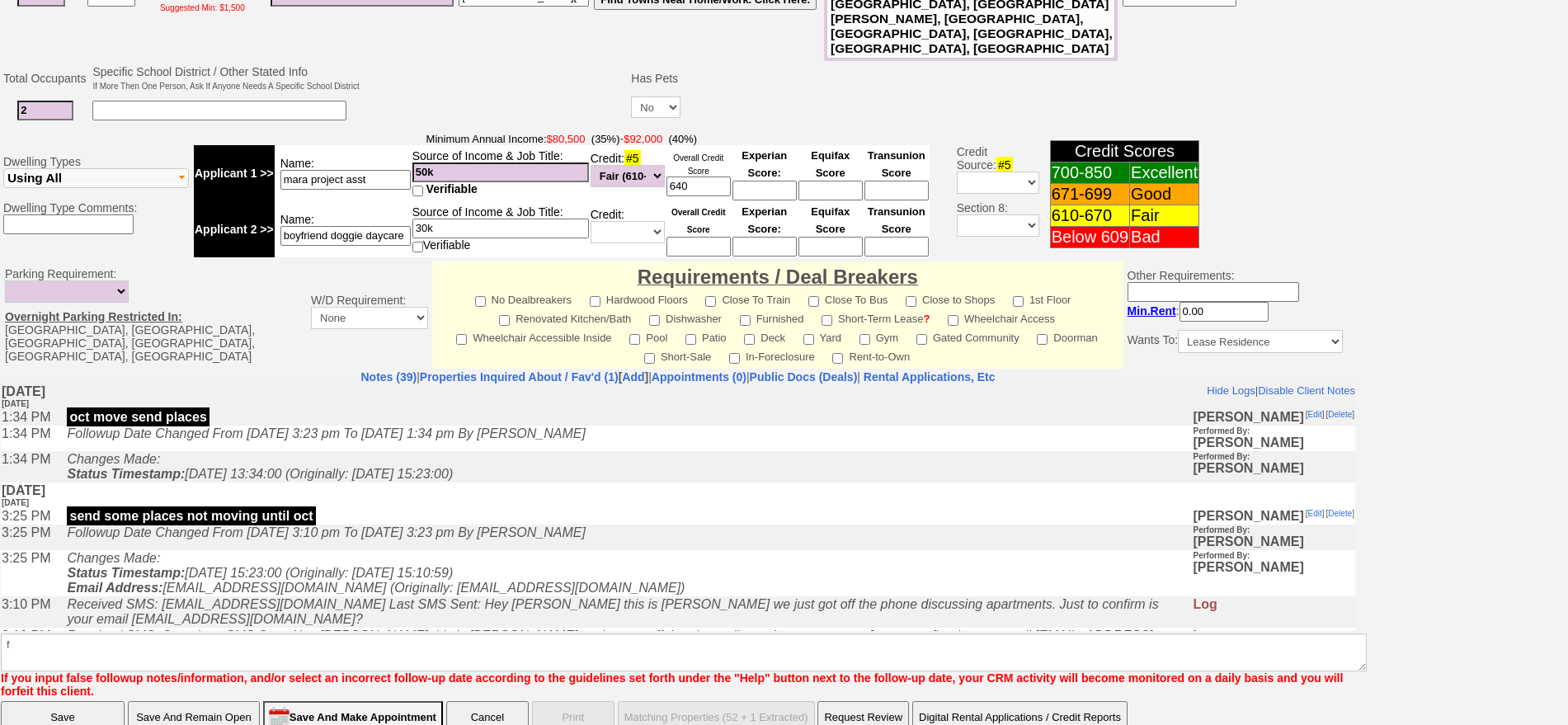
click input "Save" at bounding box center [63, 718] width 124 height 33
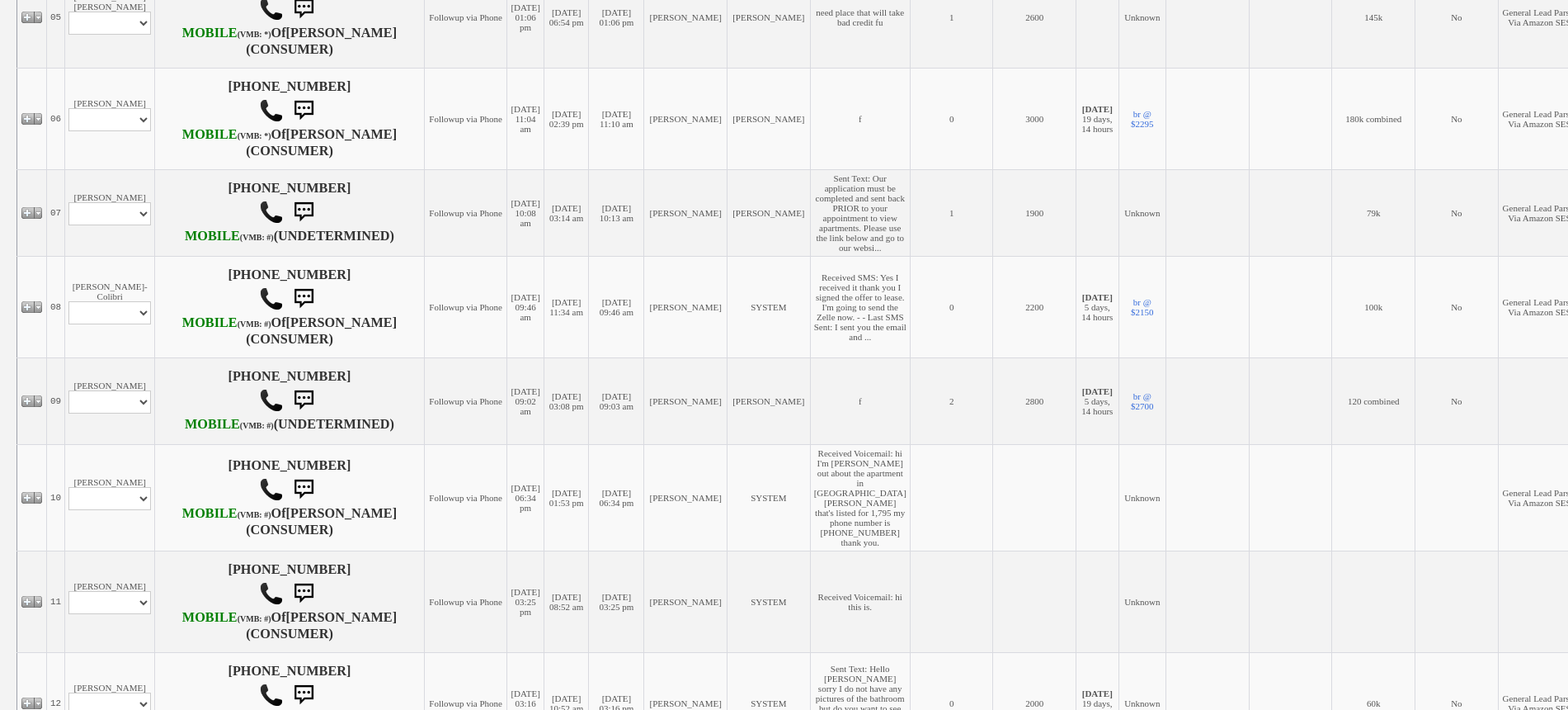
scroll to position [826, 0]
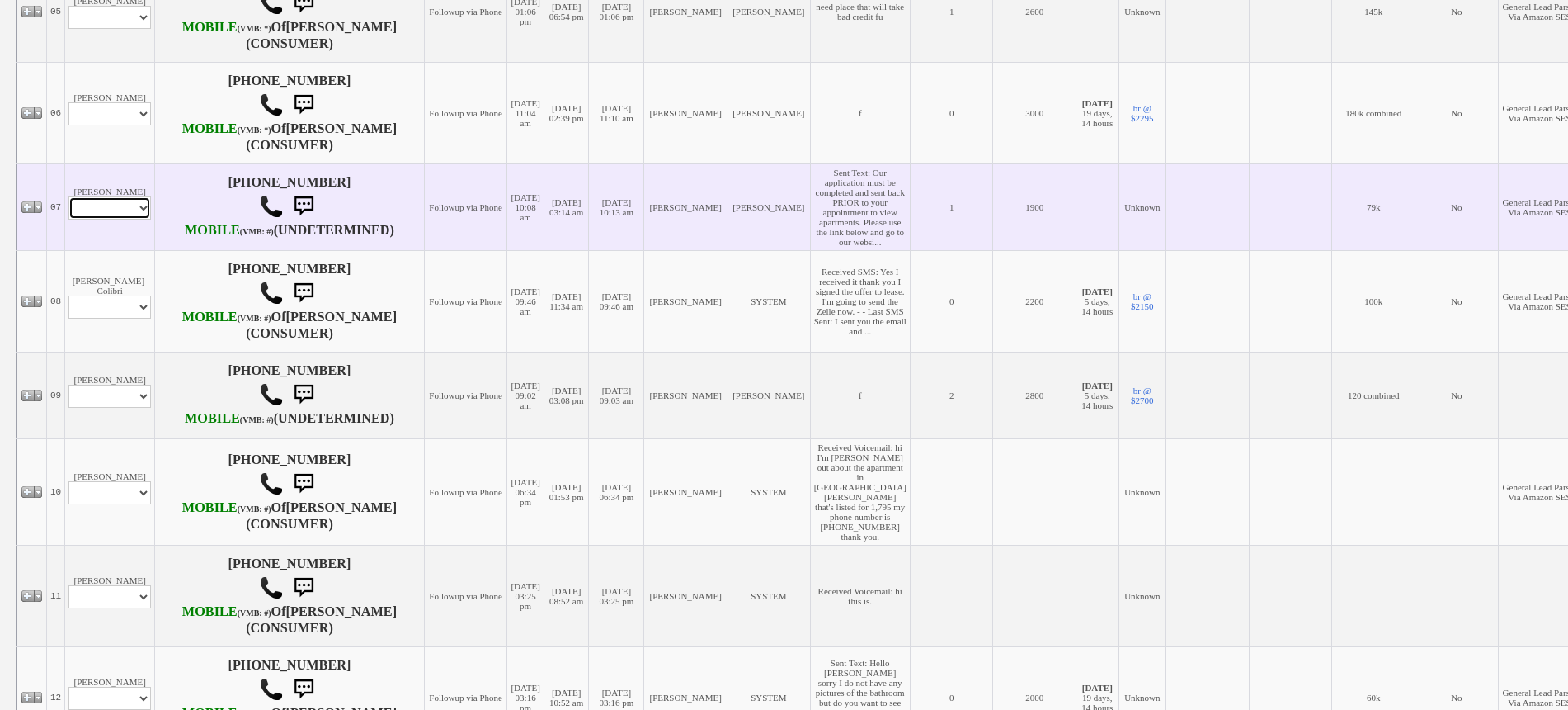
click at [113, 220] on select "Profile Edit Print Email Externally (Will Not Be Tracked In CRM) Closed Deals" at bounding box center [109, 208] width 82 height 23
select select "ChangeURL,/crm/custom/edit_client_form.php?redirect=%2Fcrm%2Fclients.php&id=167…"
click at [68, 220] on select "Profile Edit Print Email Externally (Will Not Be Tracked In CRM) Closed Deals" at bounding box center [109, 208] width 82 height 23
select select
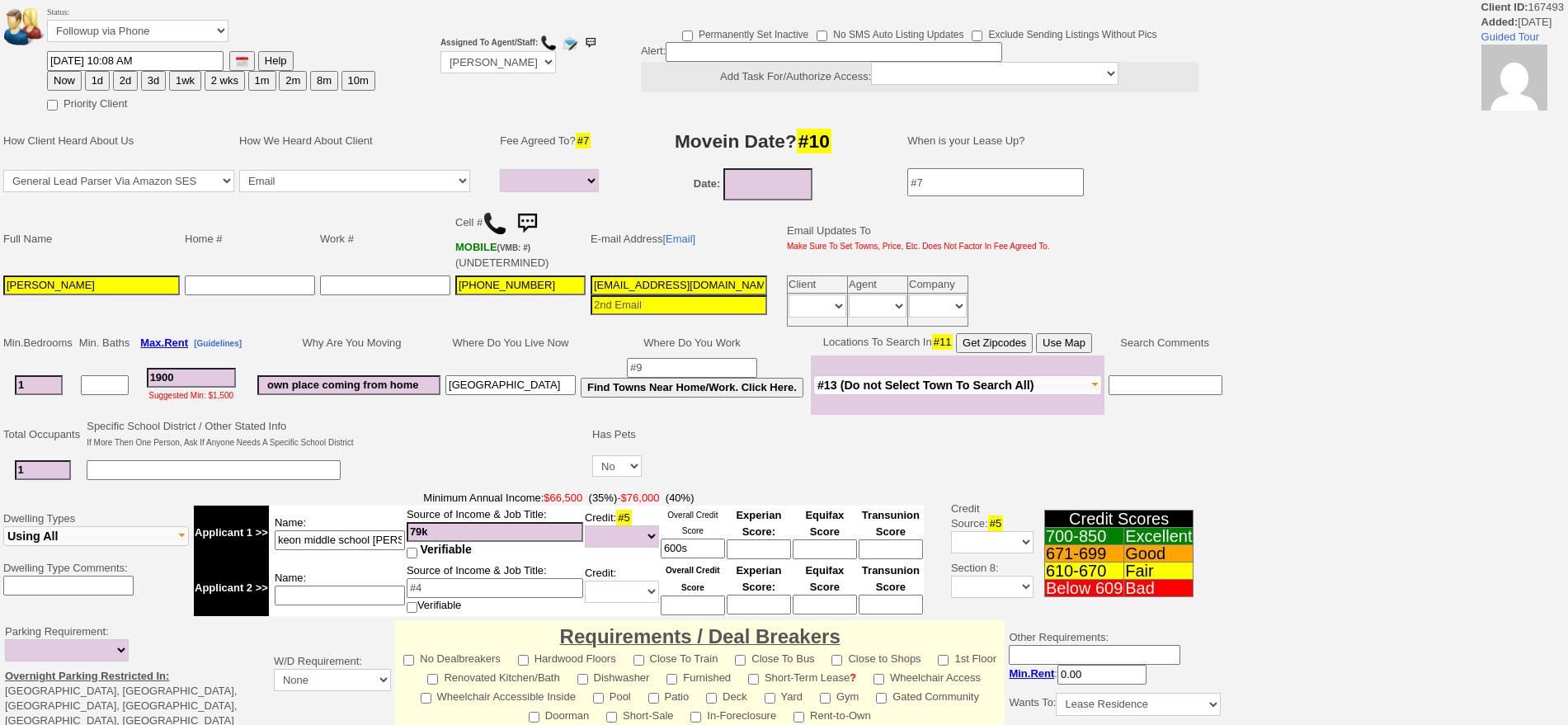
select select
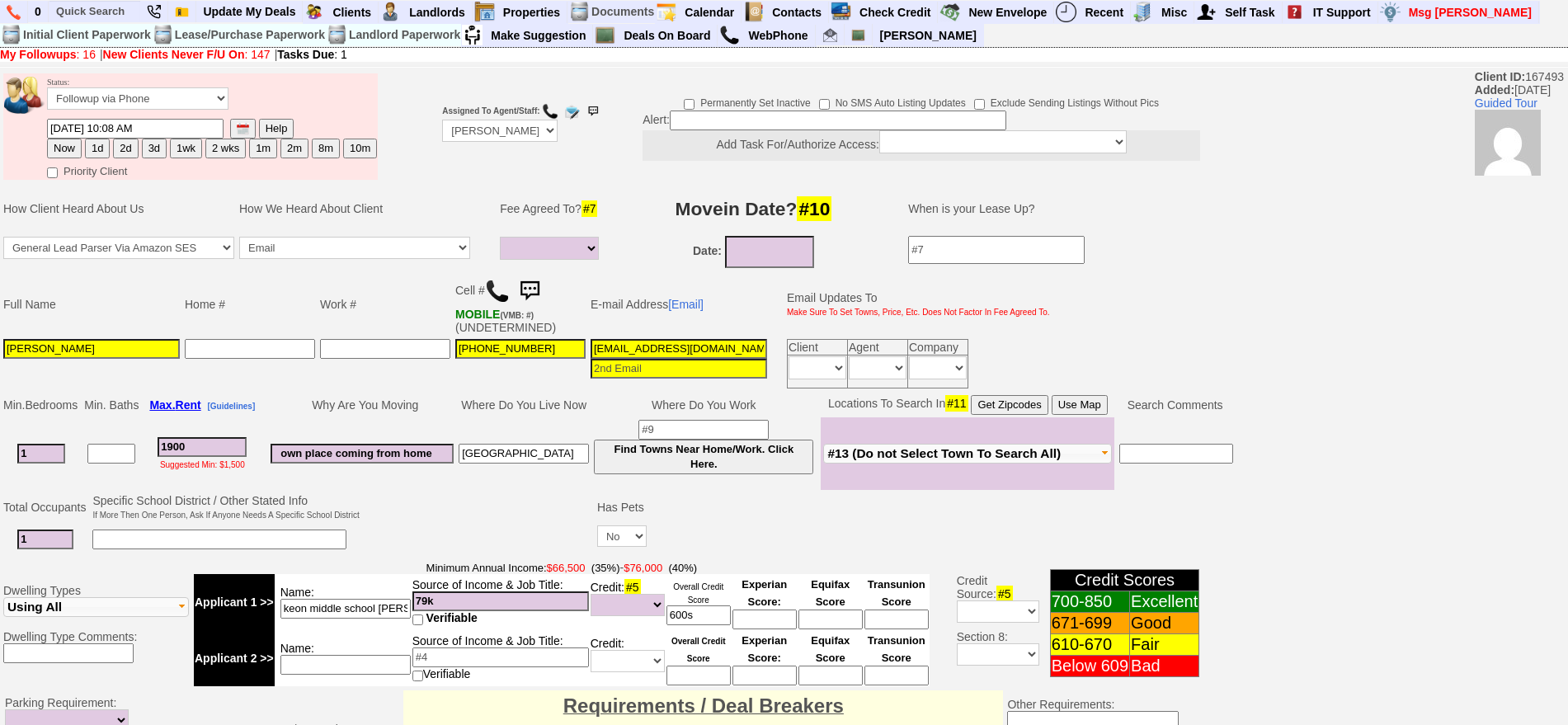
click at [537, 286] on img at bounding box center [529, 291] width 33 height 33
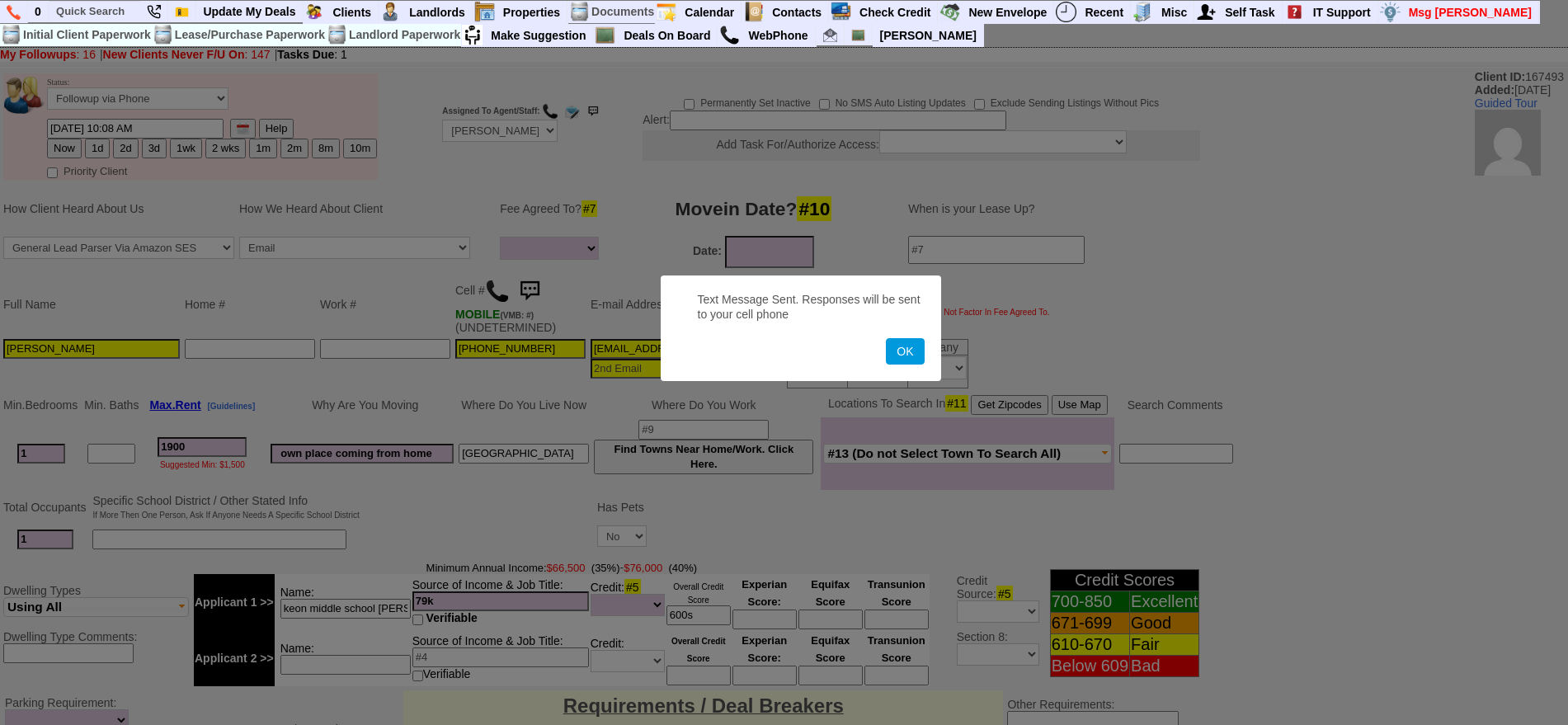
click at [886, 338] on button "OK" at bounding box center [905, 351] width 38 height 27
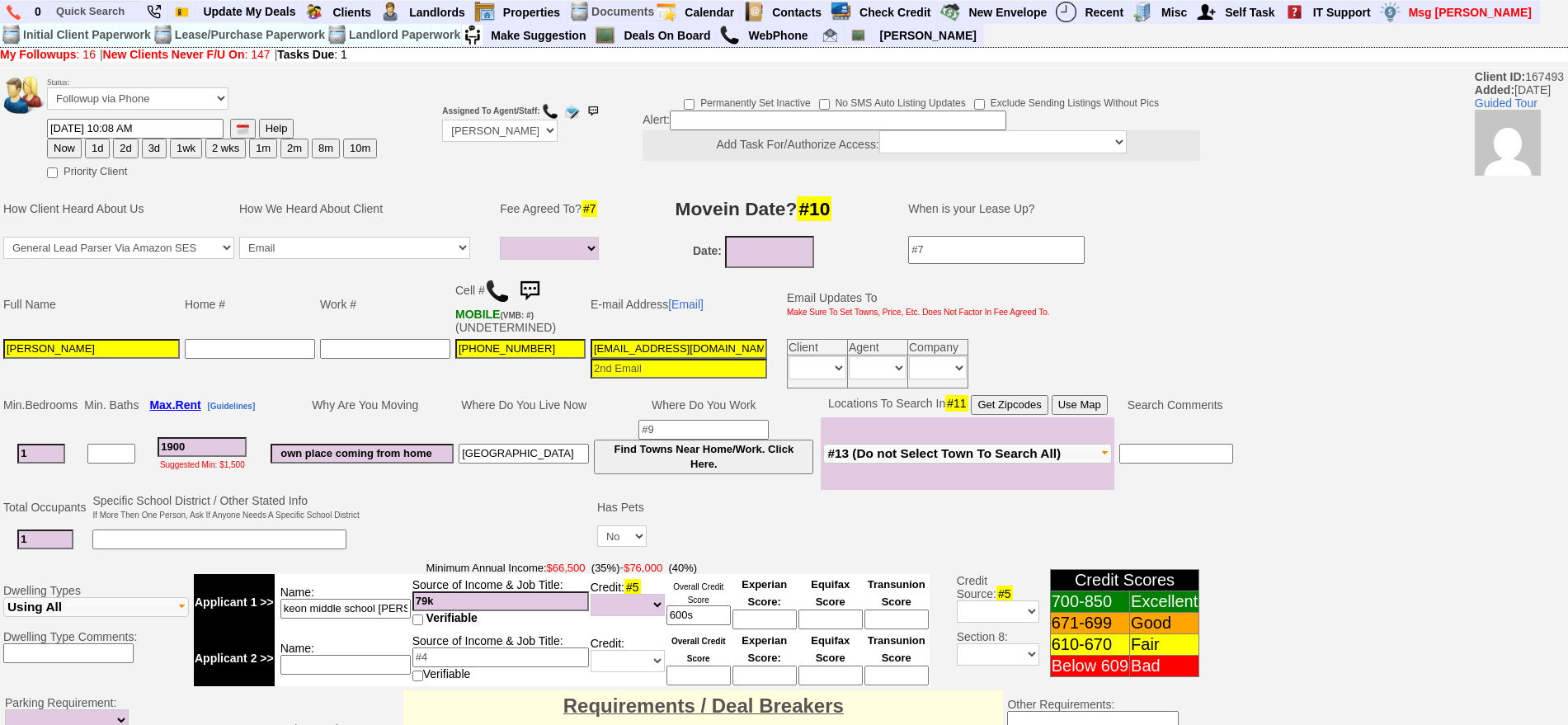
click at [540, 292] on img at bounding box center [529, 291] width 33 height 33
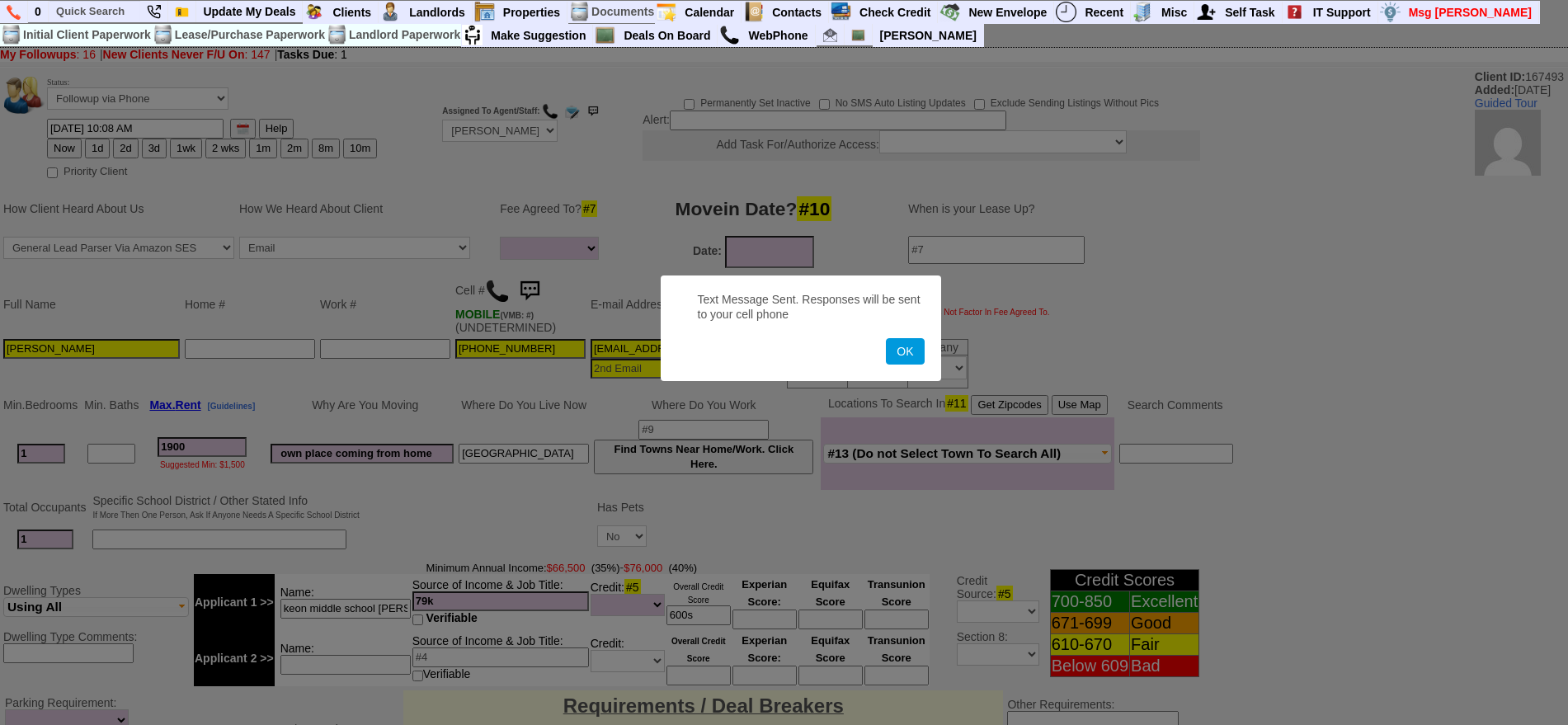
click at [886, 338] on button "OK" at bounding box center [905, 351] width 38 height 27
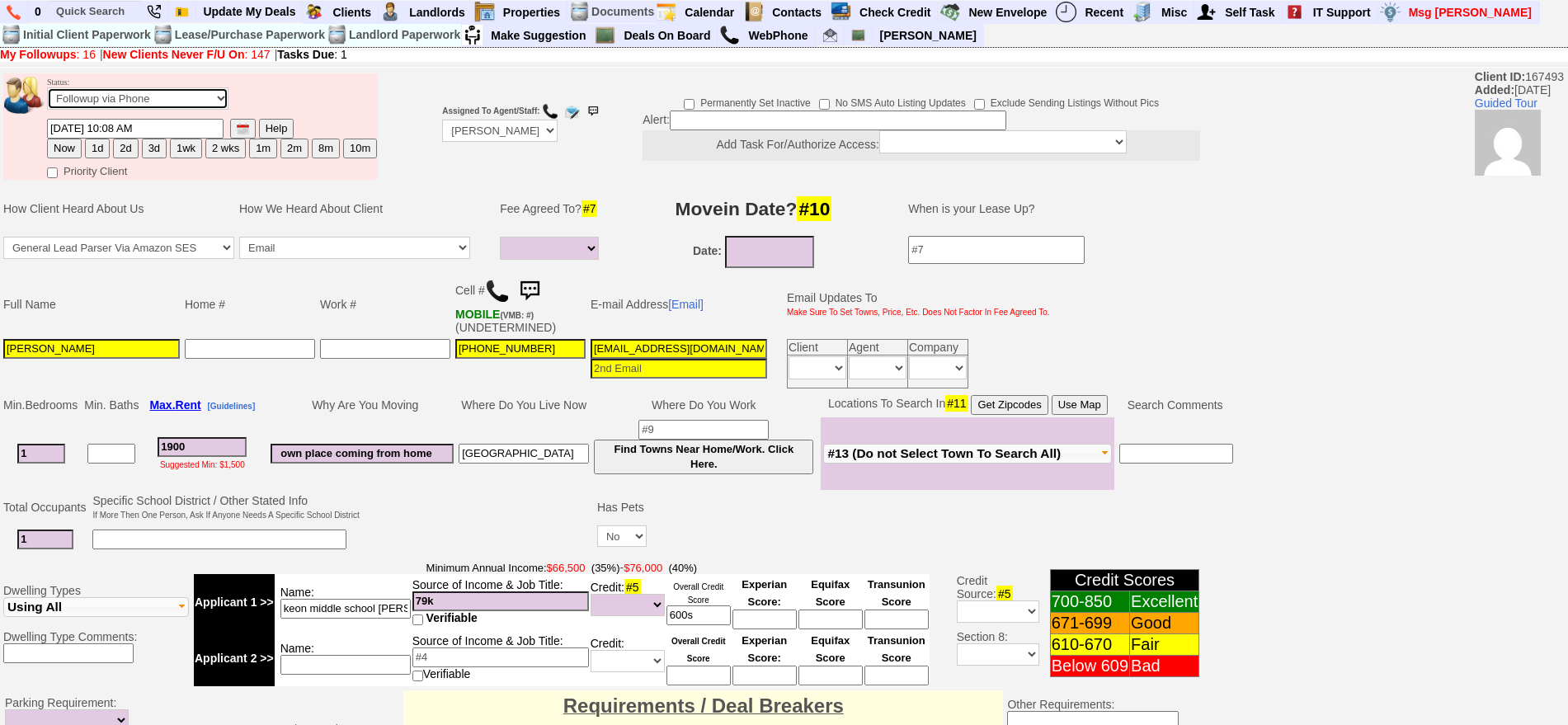
click at [112, 91] on select "Followup via Phone Followup via Email Followup When Section 8 Property Found De…" at bounding box center [138, 99] width 181 height 22
select select "Inactive"
click at [47, 93] on select "Followup via Phone Followup via Email Followup When Section 8 Property Found De…" at bounding box center [138, 99] width 181 height 22
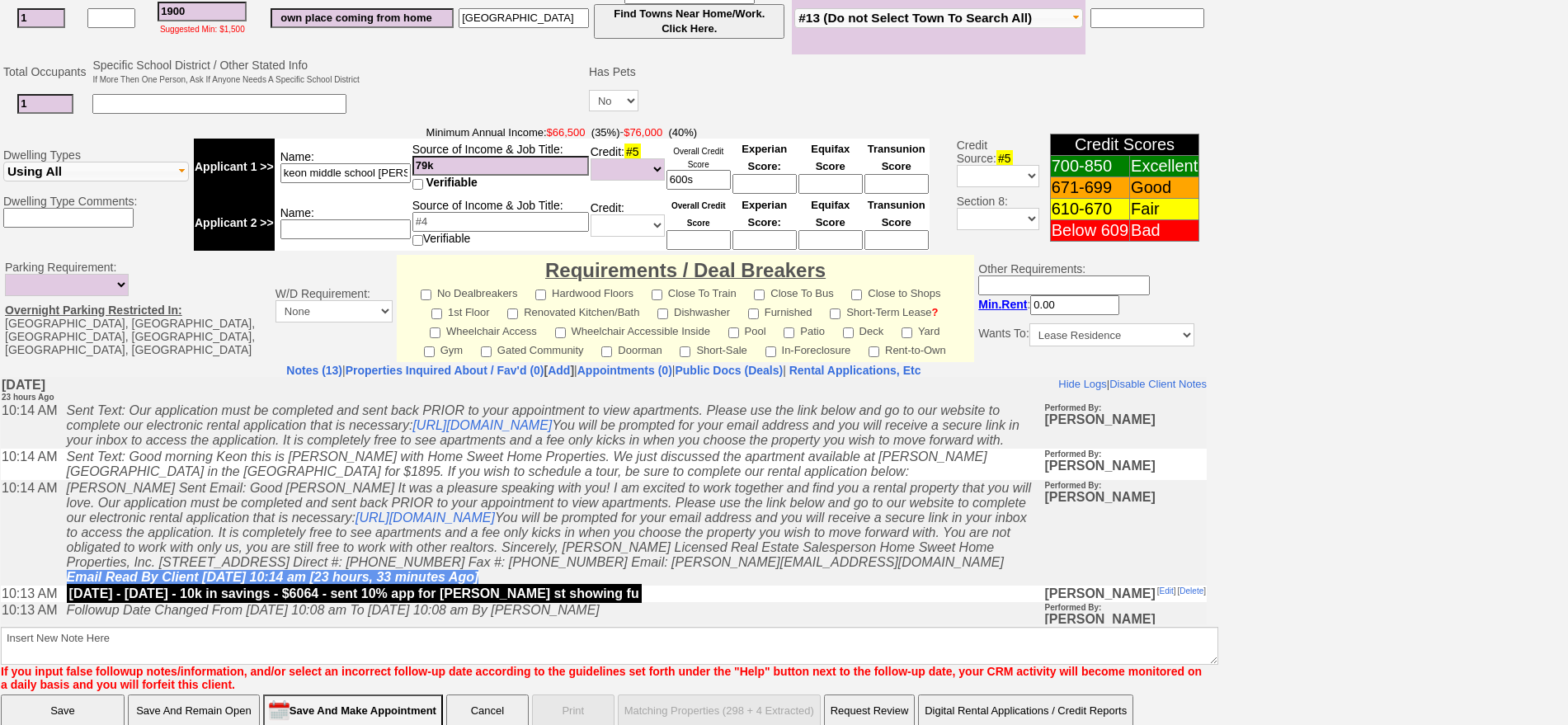
scroll to position [456, 0]
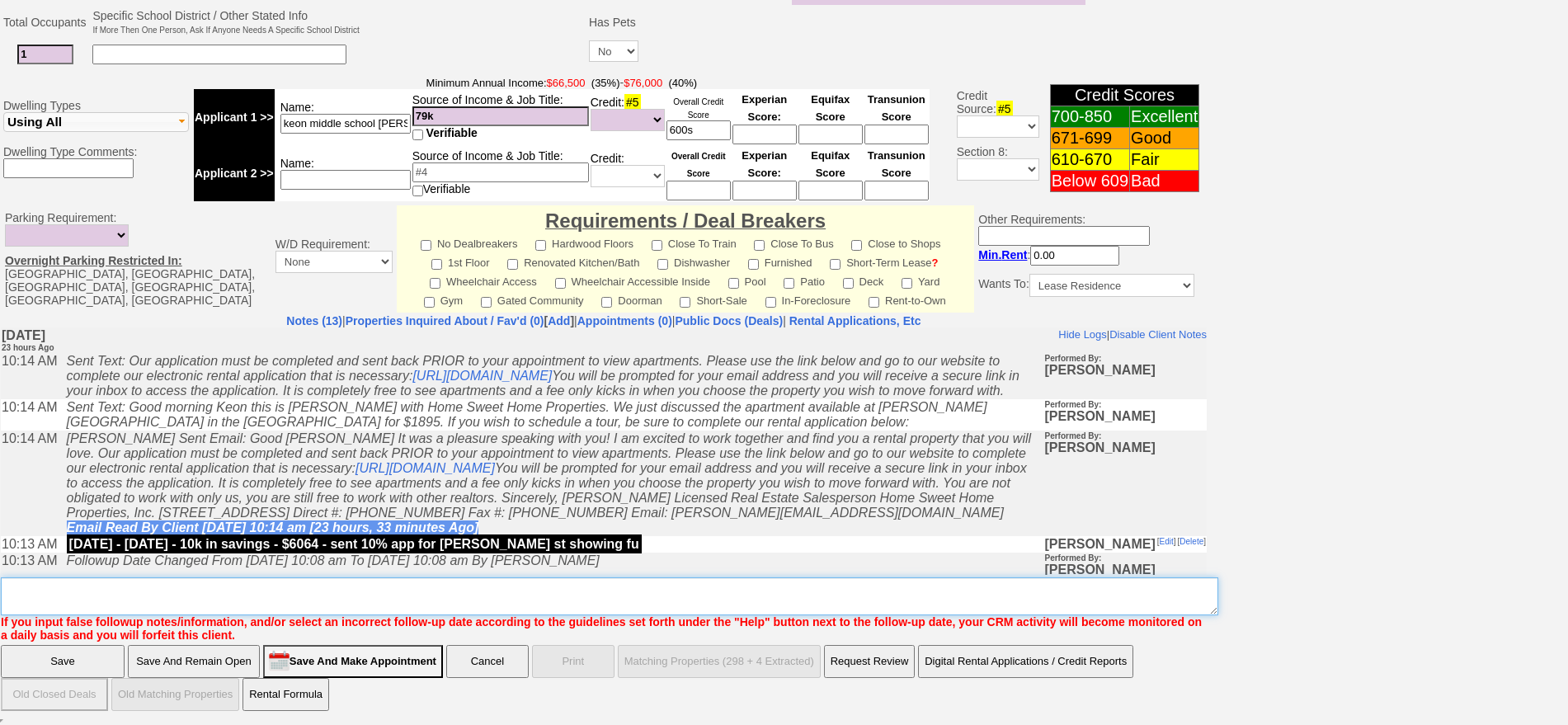
click at [936, 593] on textarea "Insert New Note Here" at bounding box center [610, 596] width 1218 height 38
type textarea "no app sent txt ia until response"
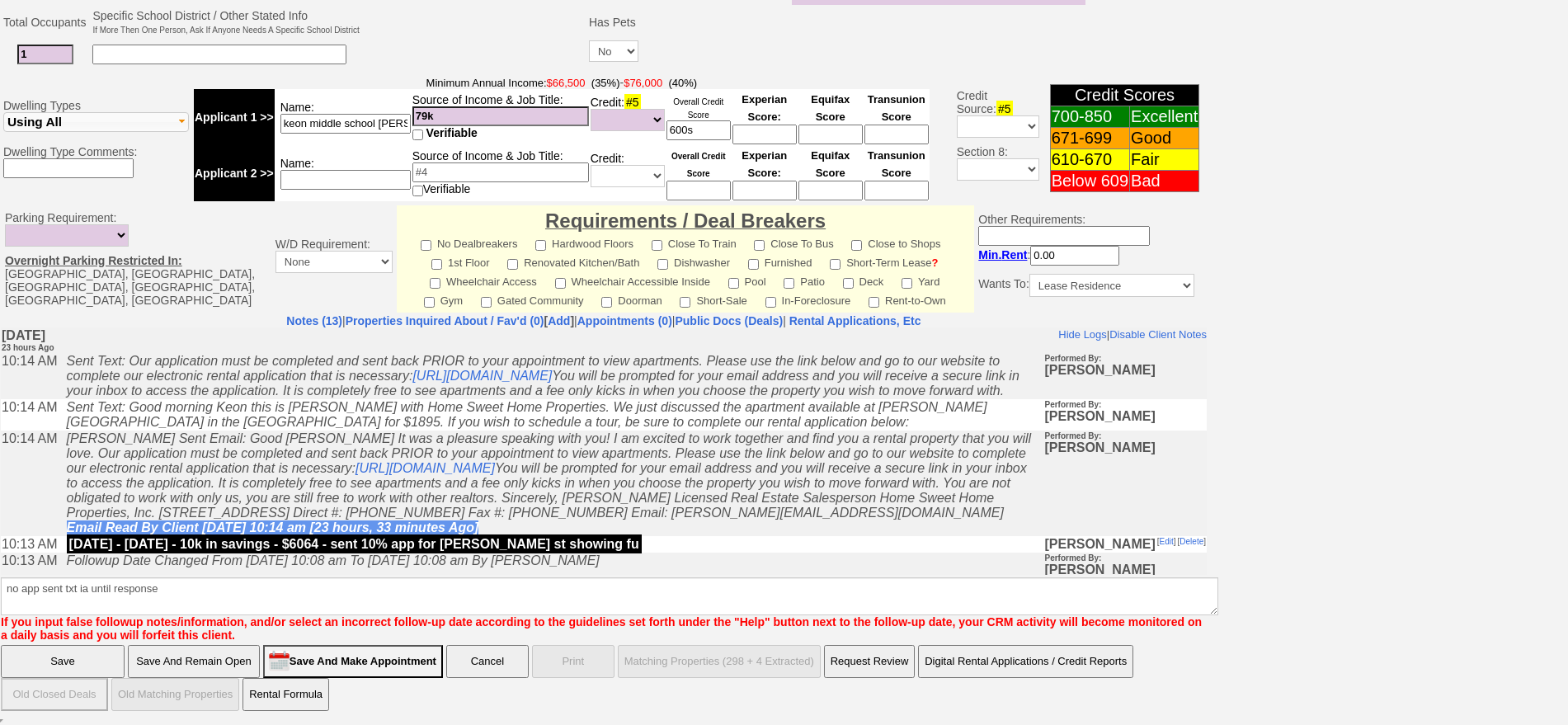
click input "Save" at bounding box center [63, 661] width 124 height 33
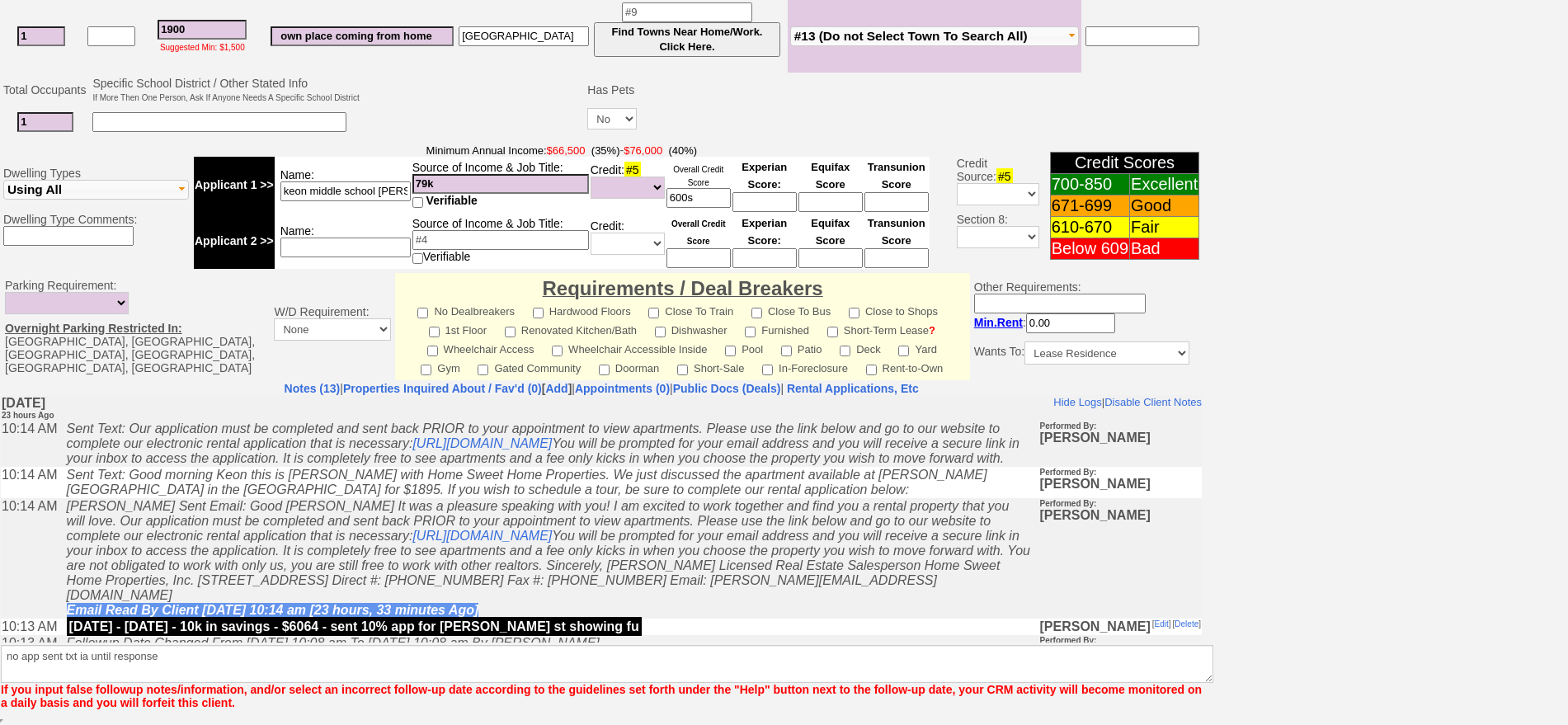
scroll to position [389, 0]
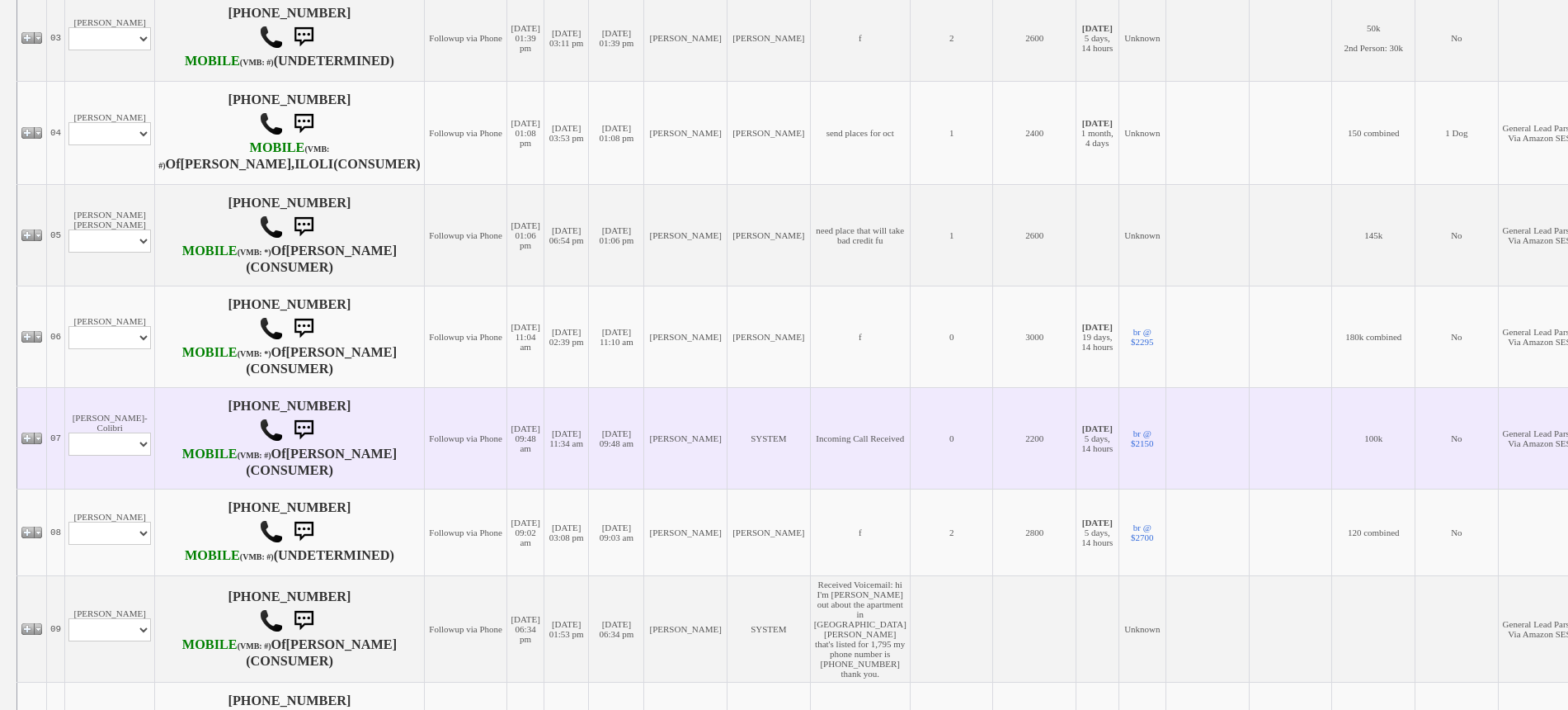
scroll to position [597, 0]
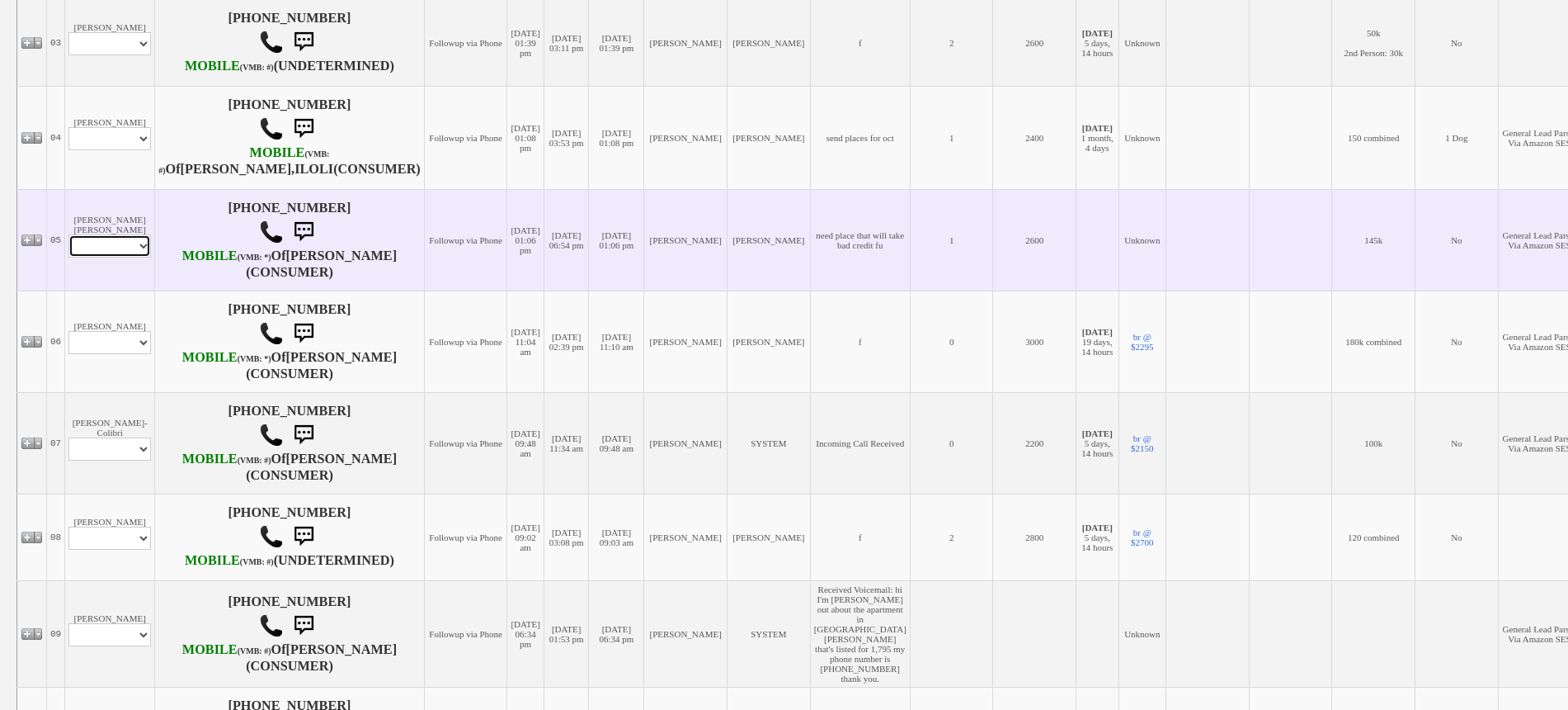
click at [119, 258] on select "Profile Edit Print Email Externally (Will Not Be Tracked In CRM) Closed Deals" at bounding box center [109, 246] width 82 height 23
select select "ChangeURL,/crm/custom/edit_client_form.php?redirect=%2Fcrm%2Fclients.php&id=130…"
click at [68, 258] on select "Profile Edit Print Email Externally (Will Not Be Tracked In CRM) Closed Deals" at bounding box center [109, 246] width 82 height 23
select select
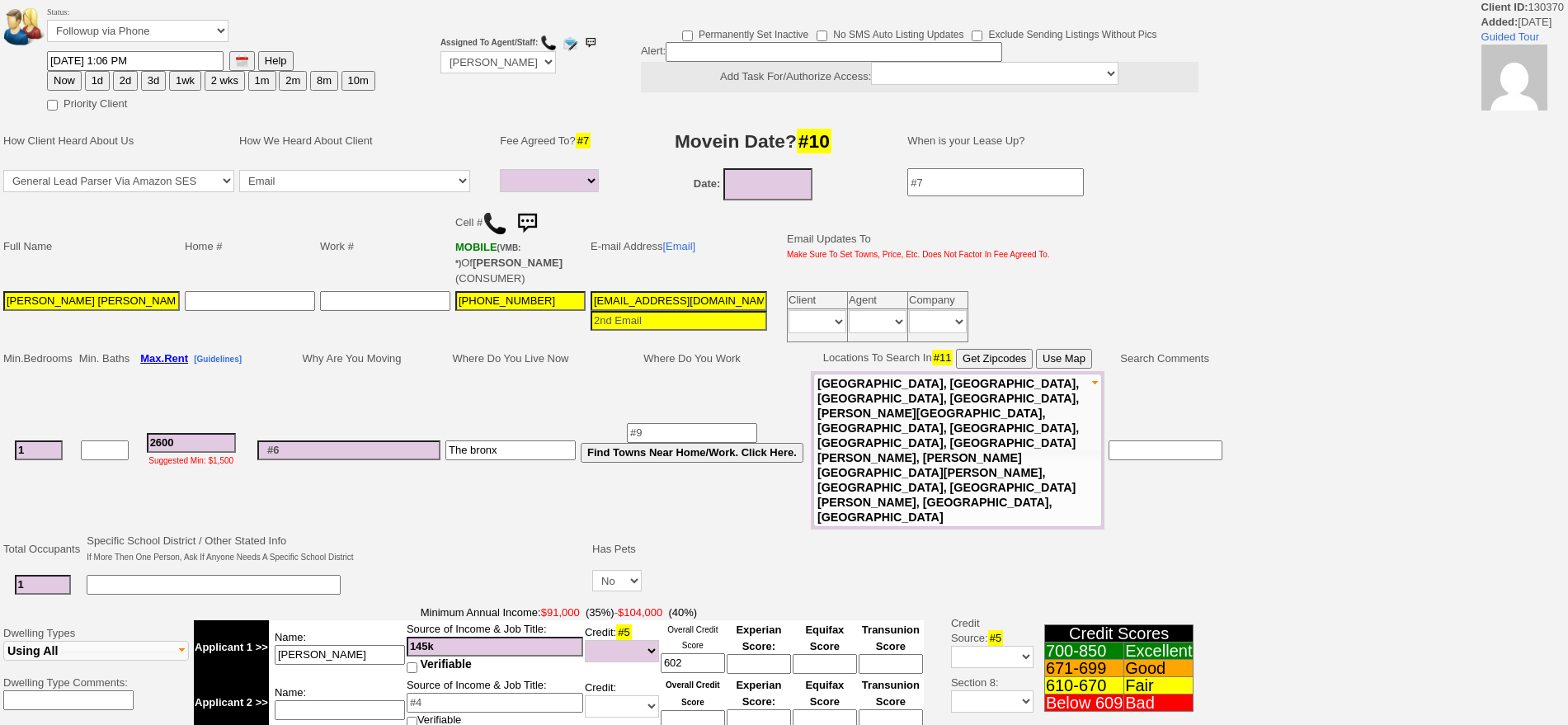
select select
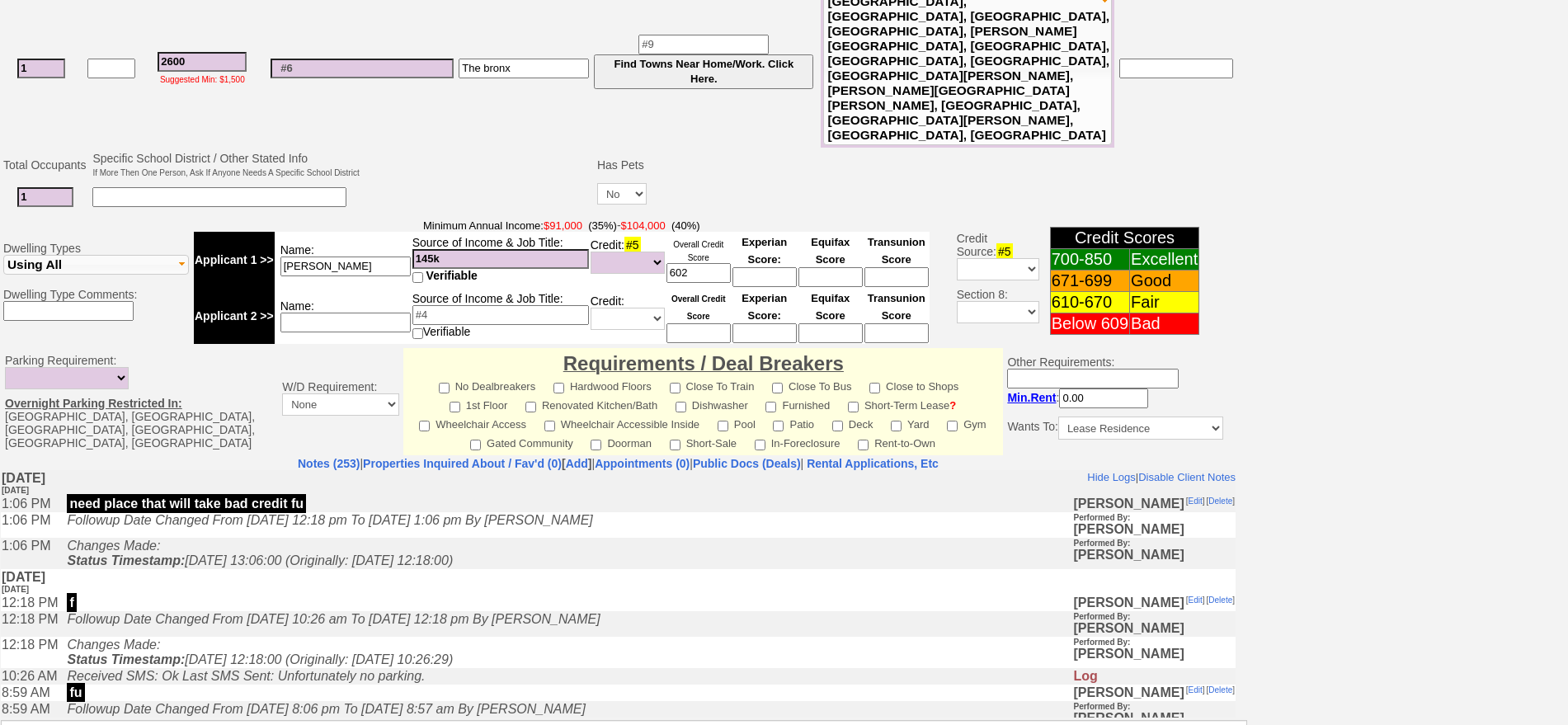
scroll to position [481, 0]
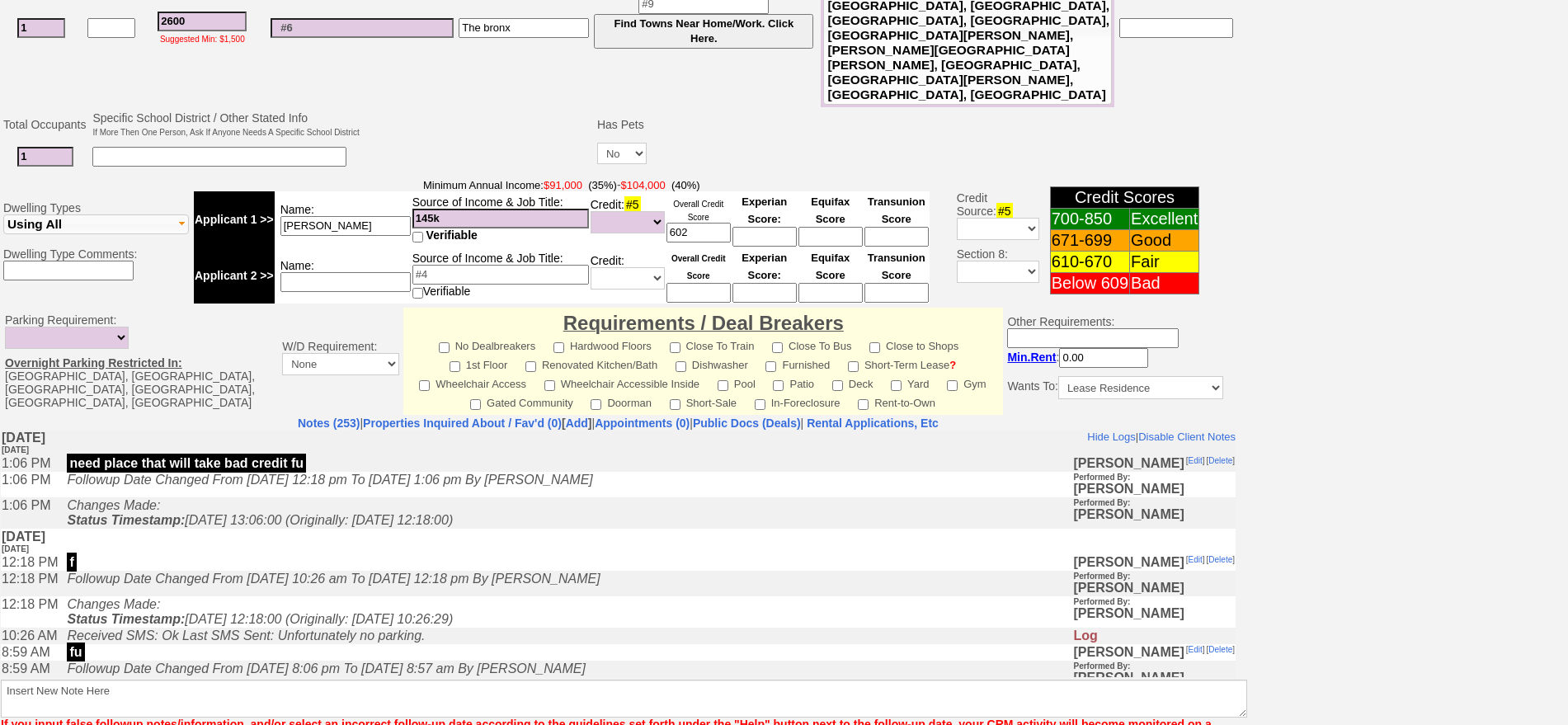
click at [704, 564] on td "f" at bounding box center [565, 562] width 1014 height 17
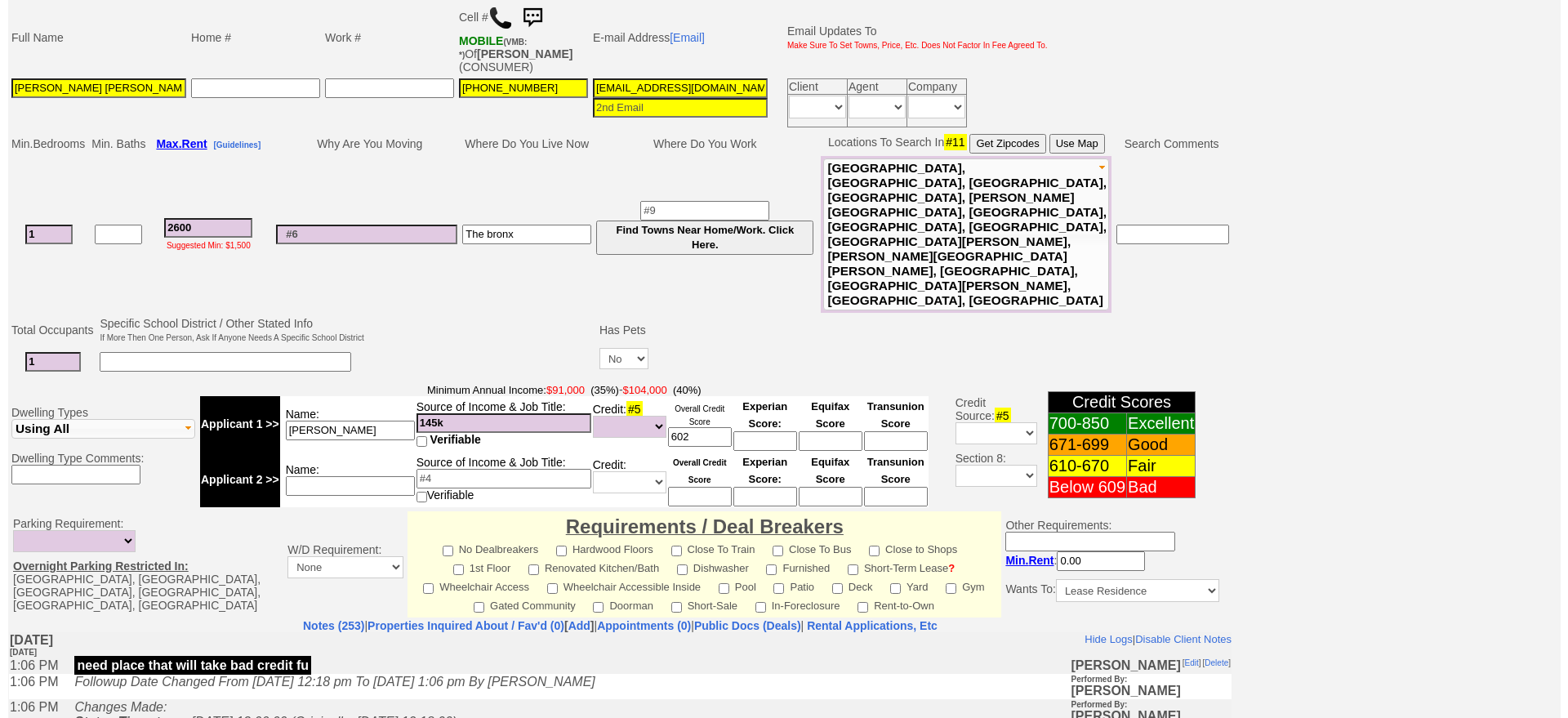
scroll to position [505, 0]
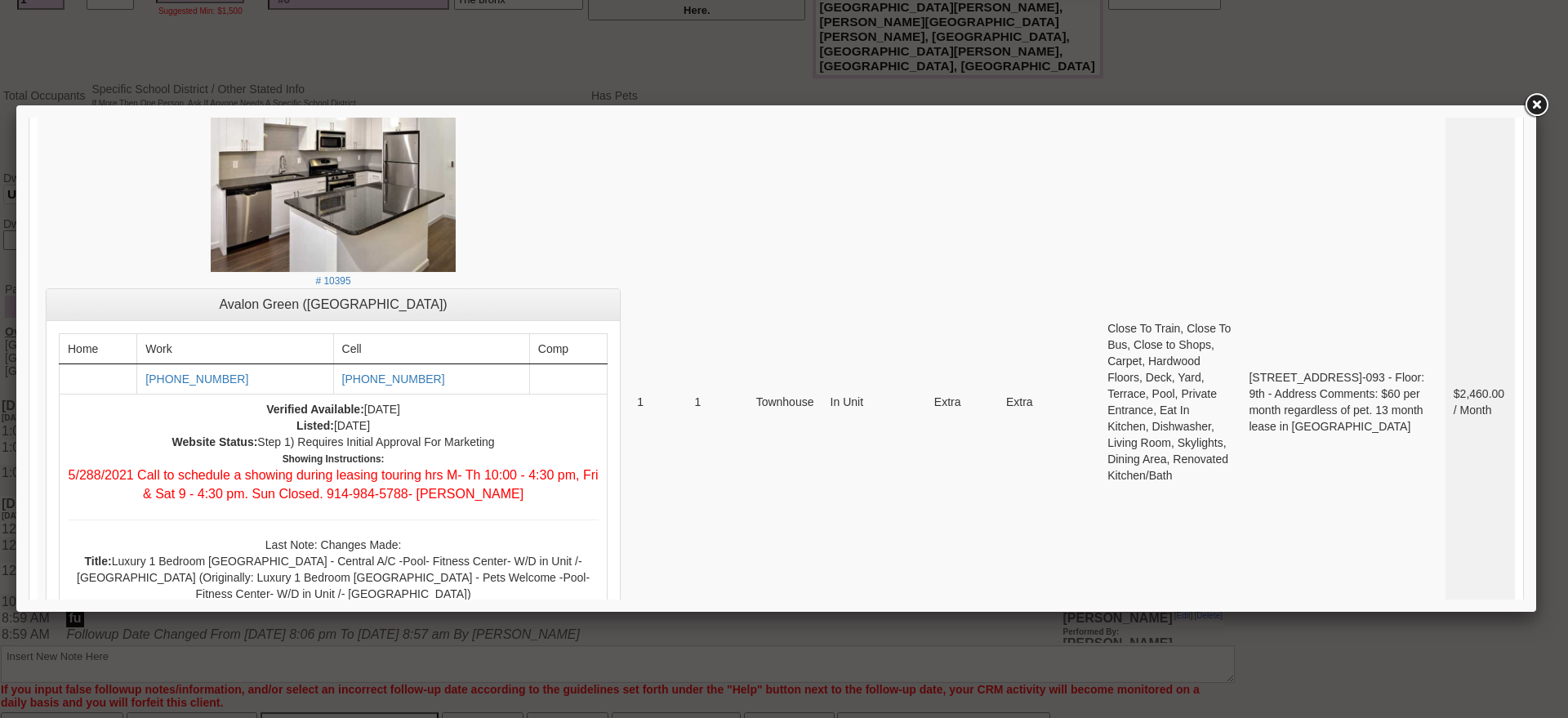
scroll to position [6184, 0]
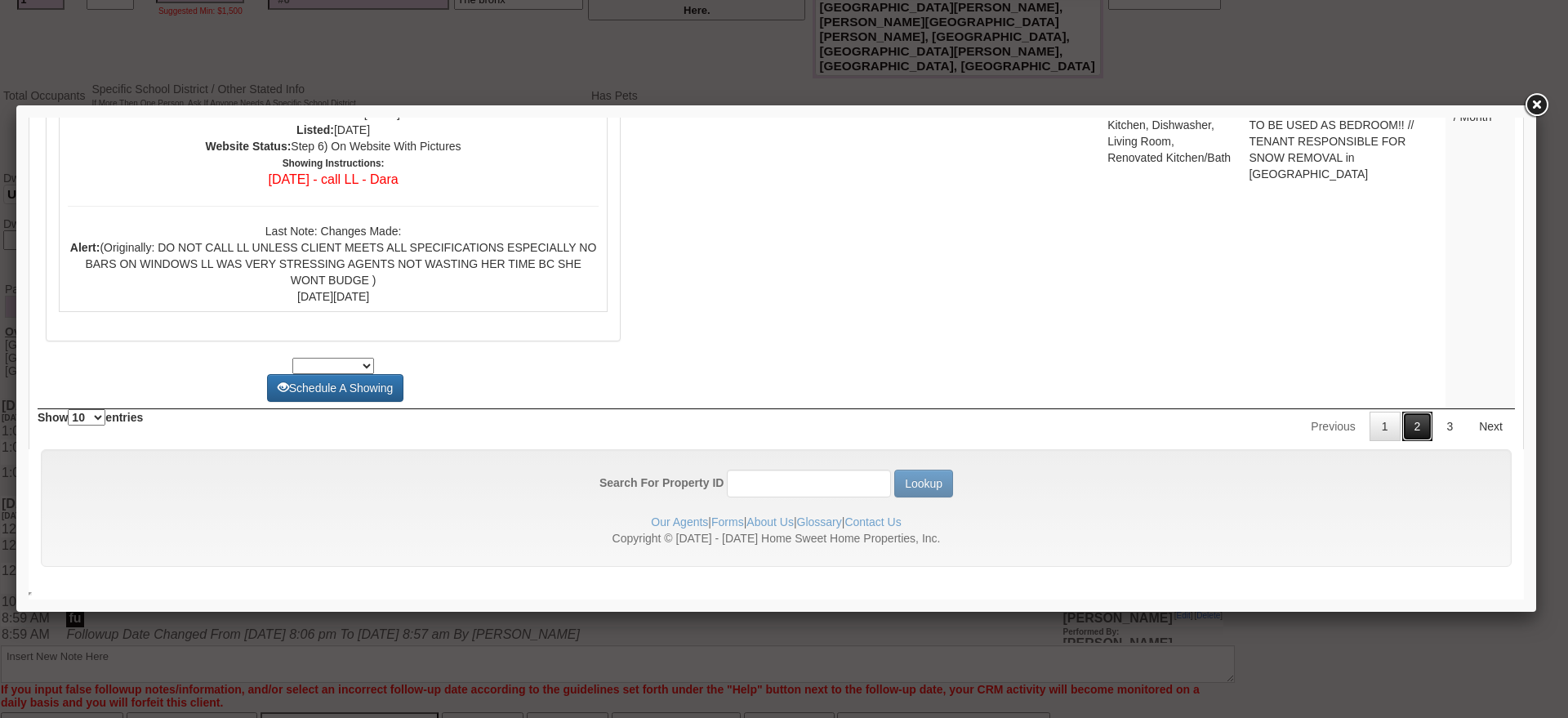
click at [1402, 422] on link "2" at bounding box center [1418, 426] width 31 height 29
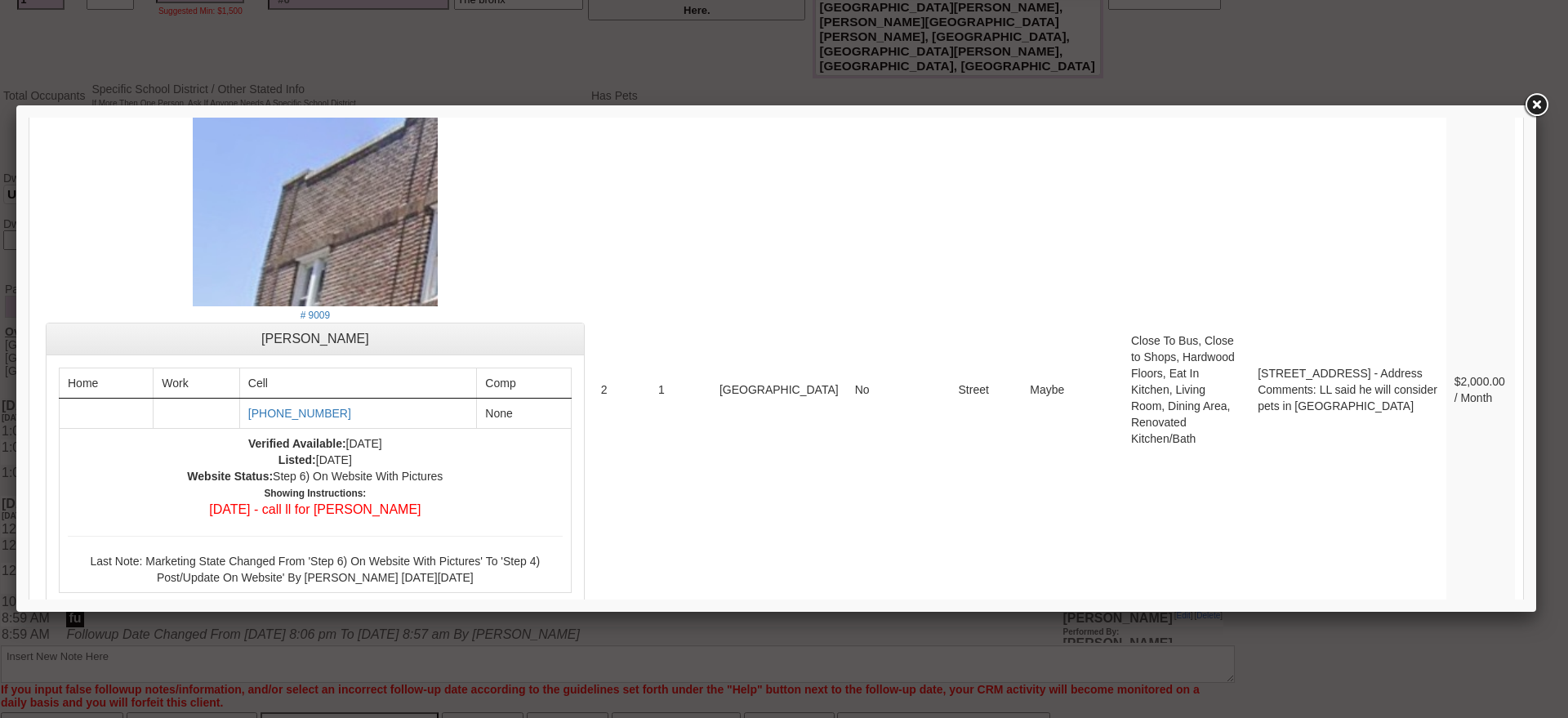
scroll to position [6400, 0]
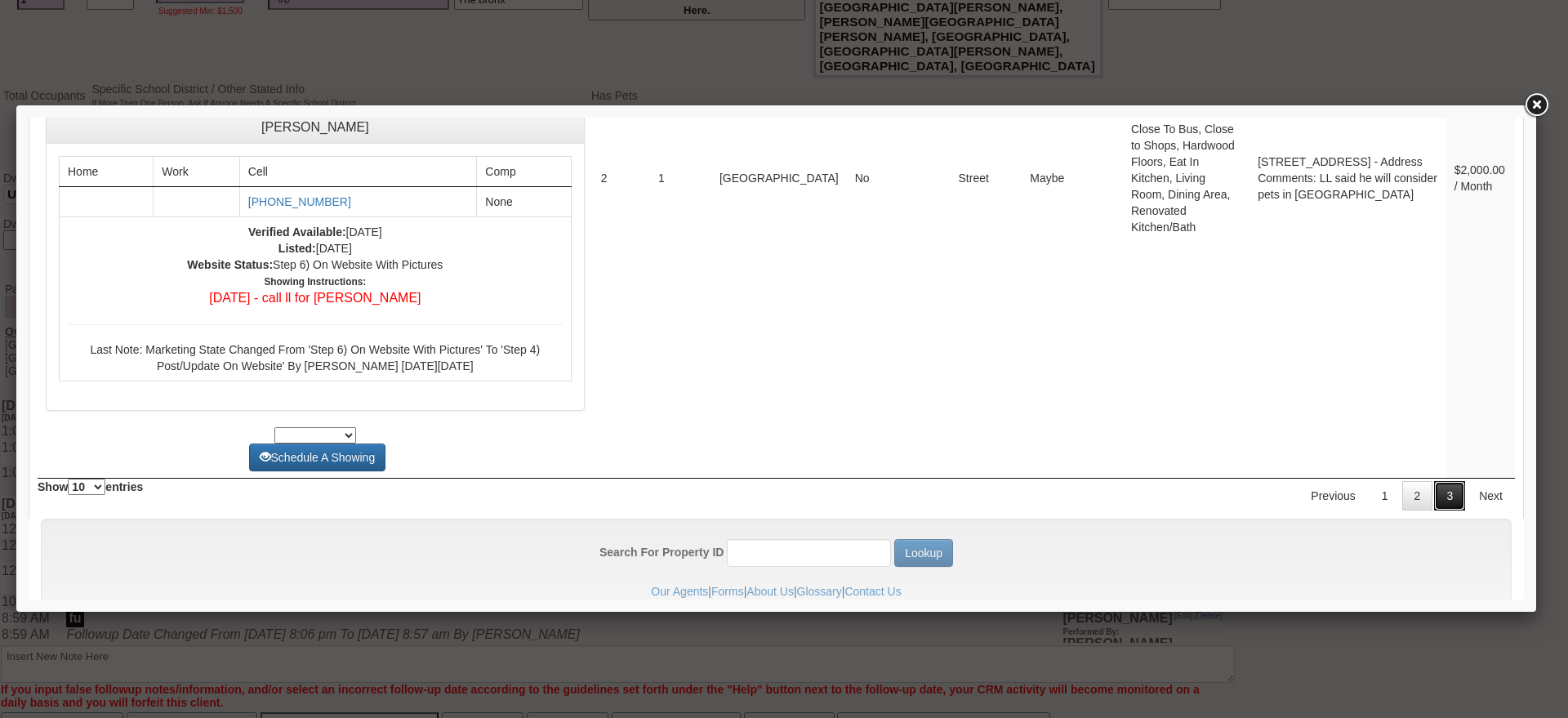
click at [1434, 481] on link "3" at bounding box center [1450, 496] width 31 height 29
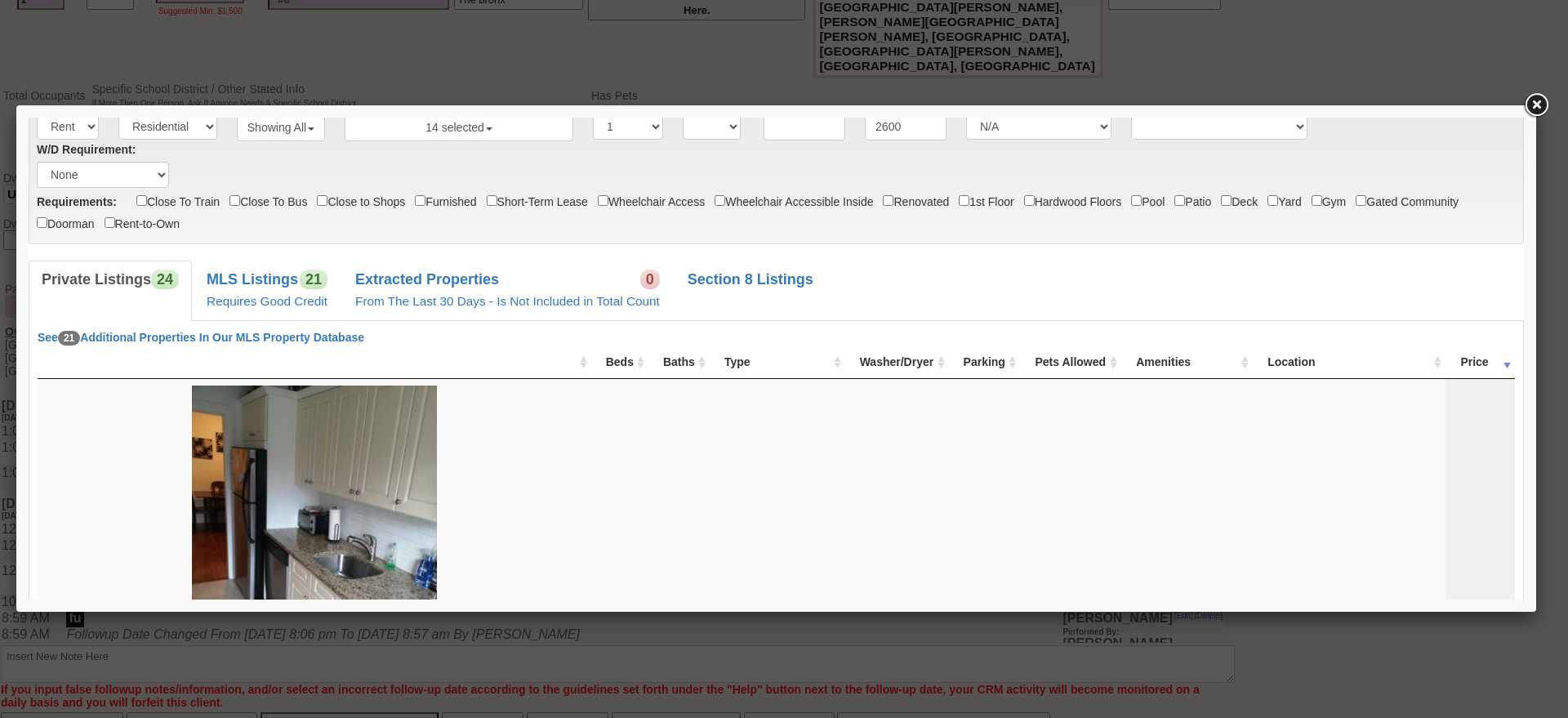
scroll to position [42, 0]
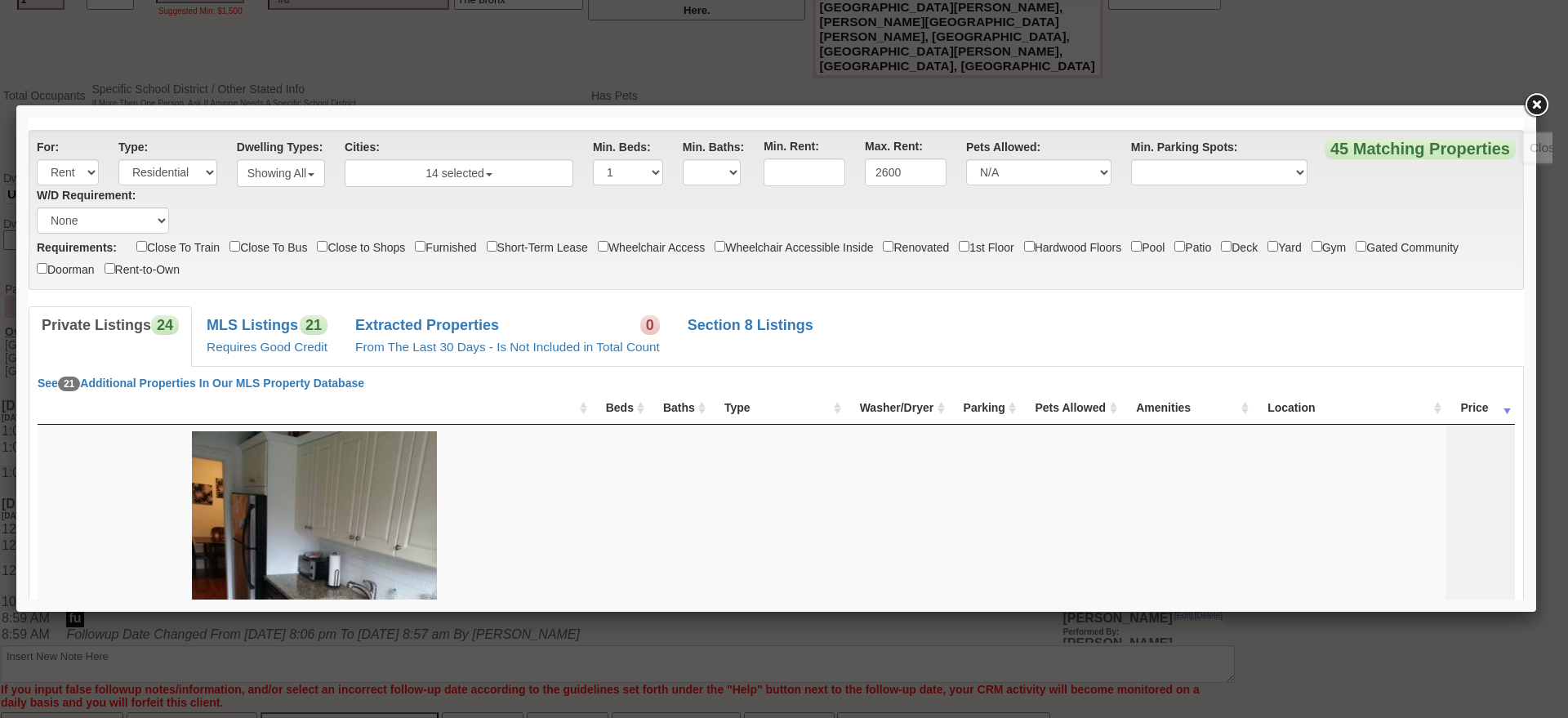
click at [553, 659] on link at bounding box center [286, 674] width 536 height 32
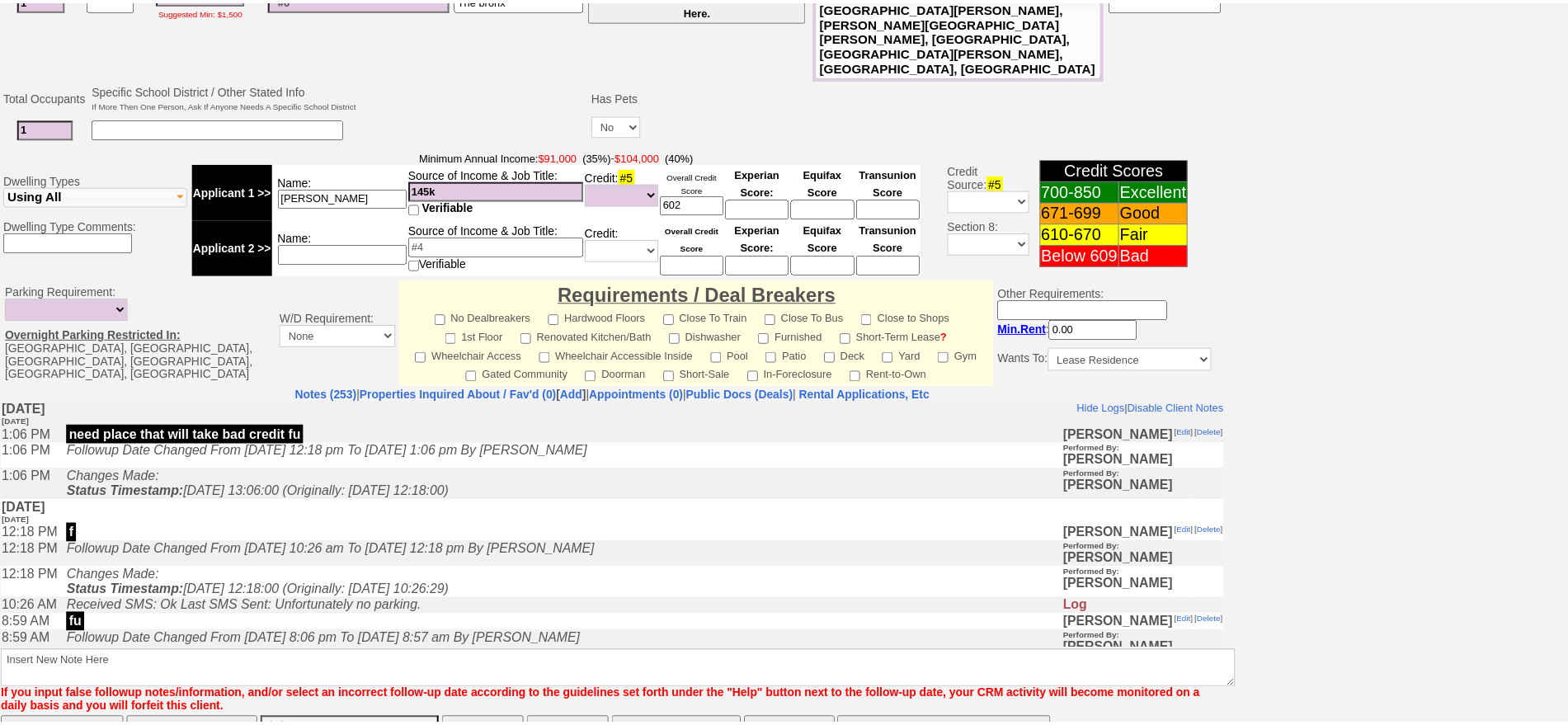
scroll to position [0, 0]
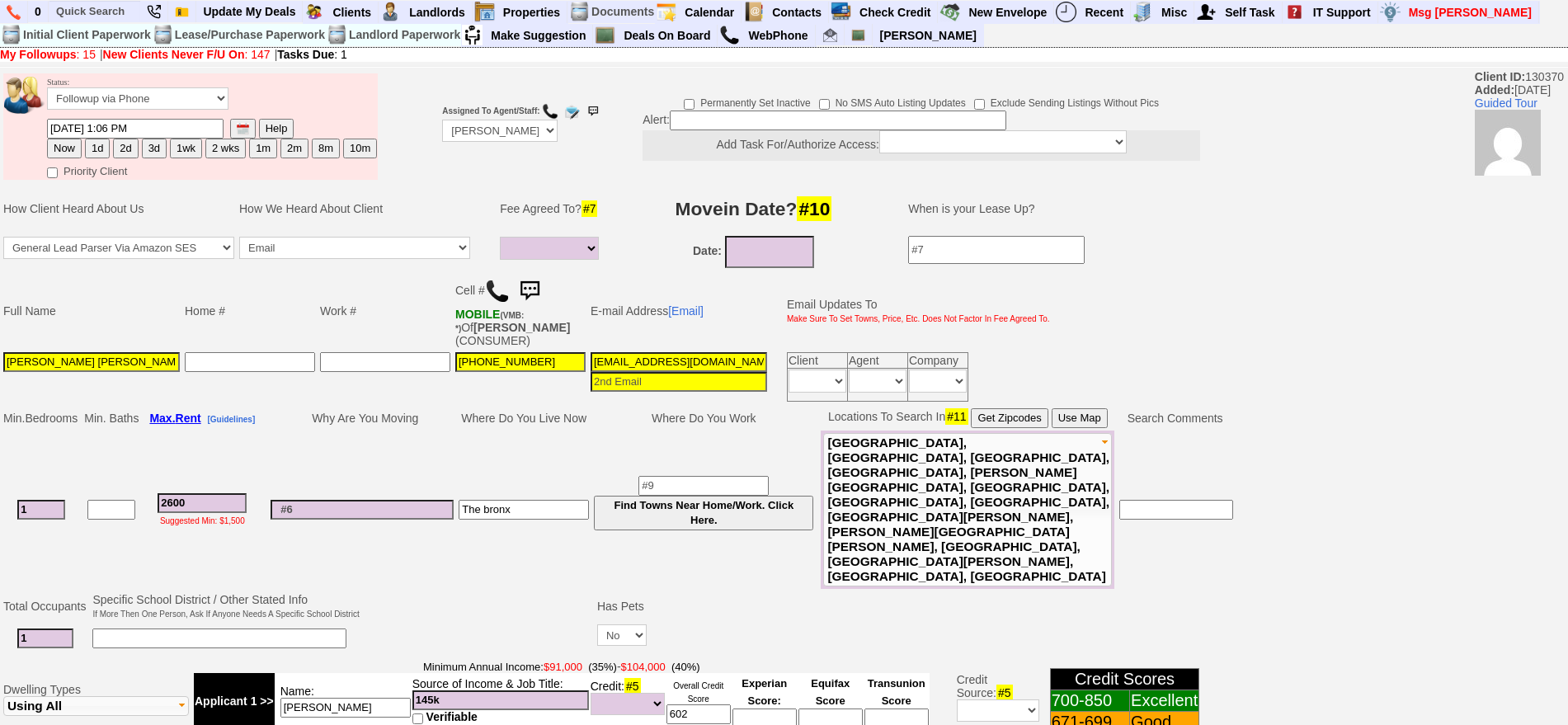
click at [135, 110] on td "Status: Followup via Phone Followup via Email Followup When Section 8 Property …" at bounding box center [212, 95] width 332 height 44
click at [133, 84] on td "Status: Followup via Phone Followup via Email Followup When Section 8 Property …" at bounding box center [212, 95] width 332 height 44
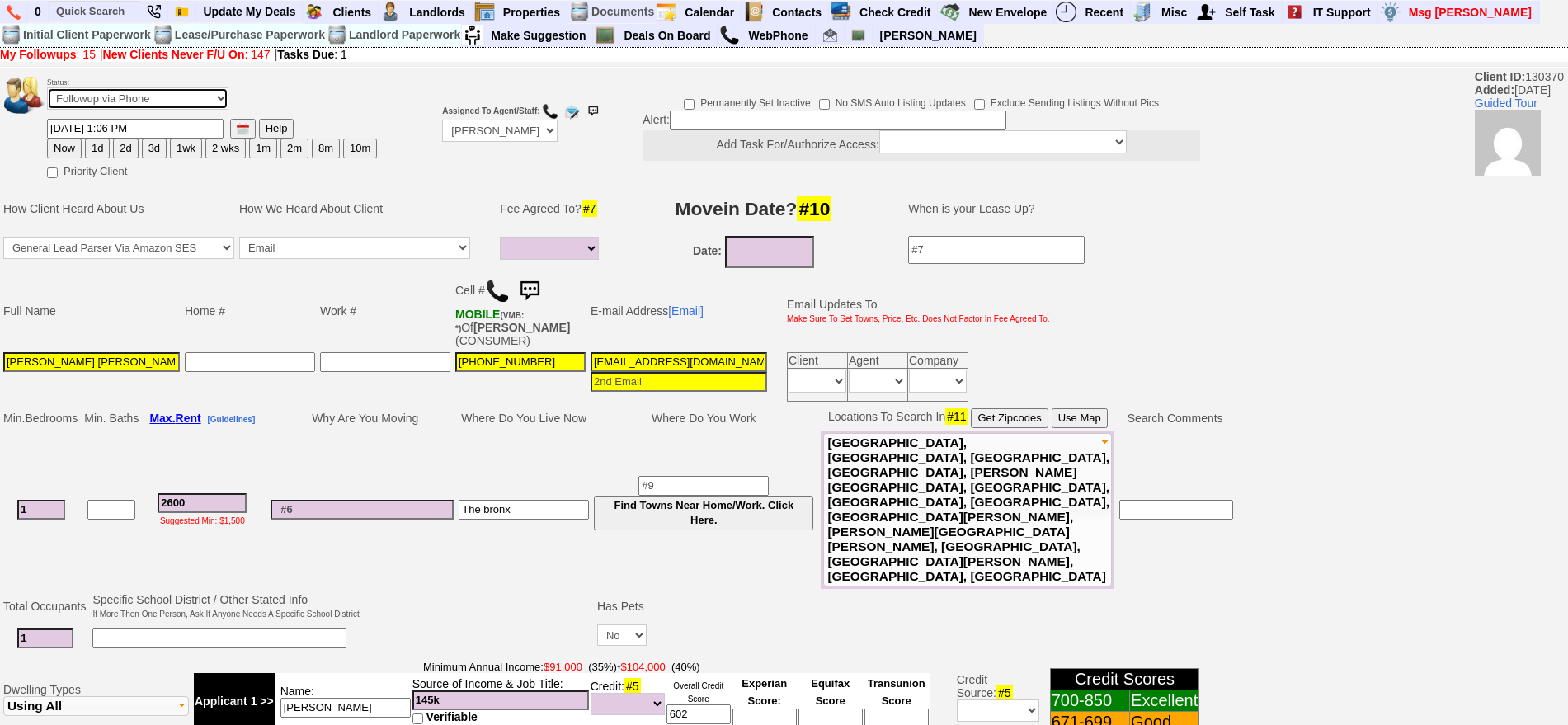
click at [133, 94] on select "Followup via Phone Followup via Email Followup When Section 8 Property Found De…" at bounding box center [138, 99] width 181 height 22
select select "Inactive"
click at [47, 93] on select "Followup via Phone Followup via Email Followup When Section 8 Property Found De…" at bounding box center [138, 99] width 181 height 22
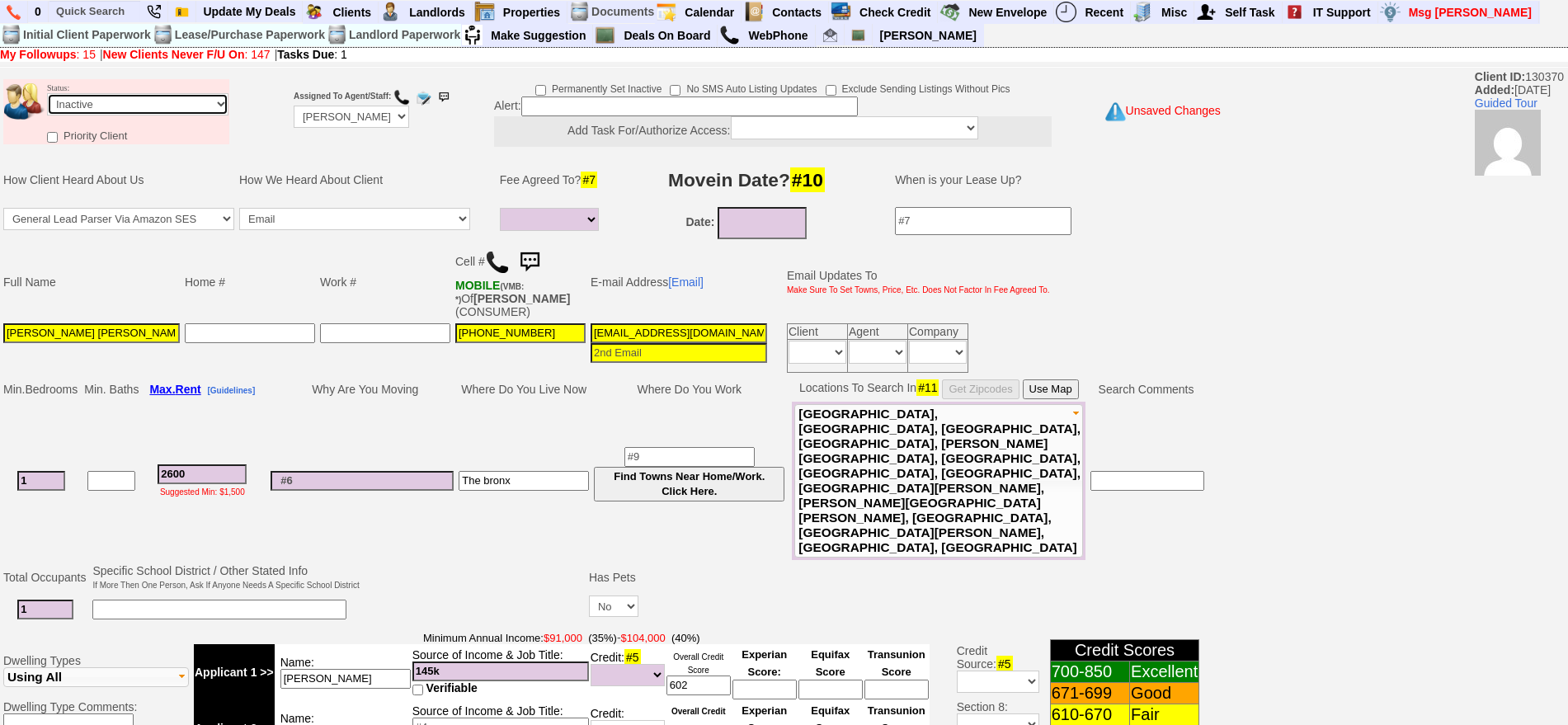
scroll to position [481, 0]
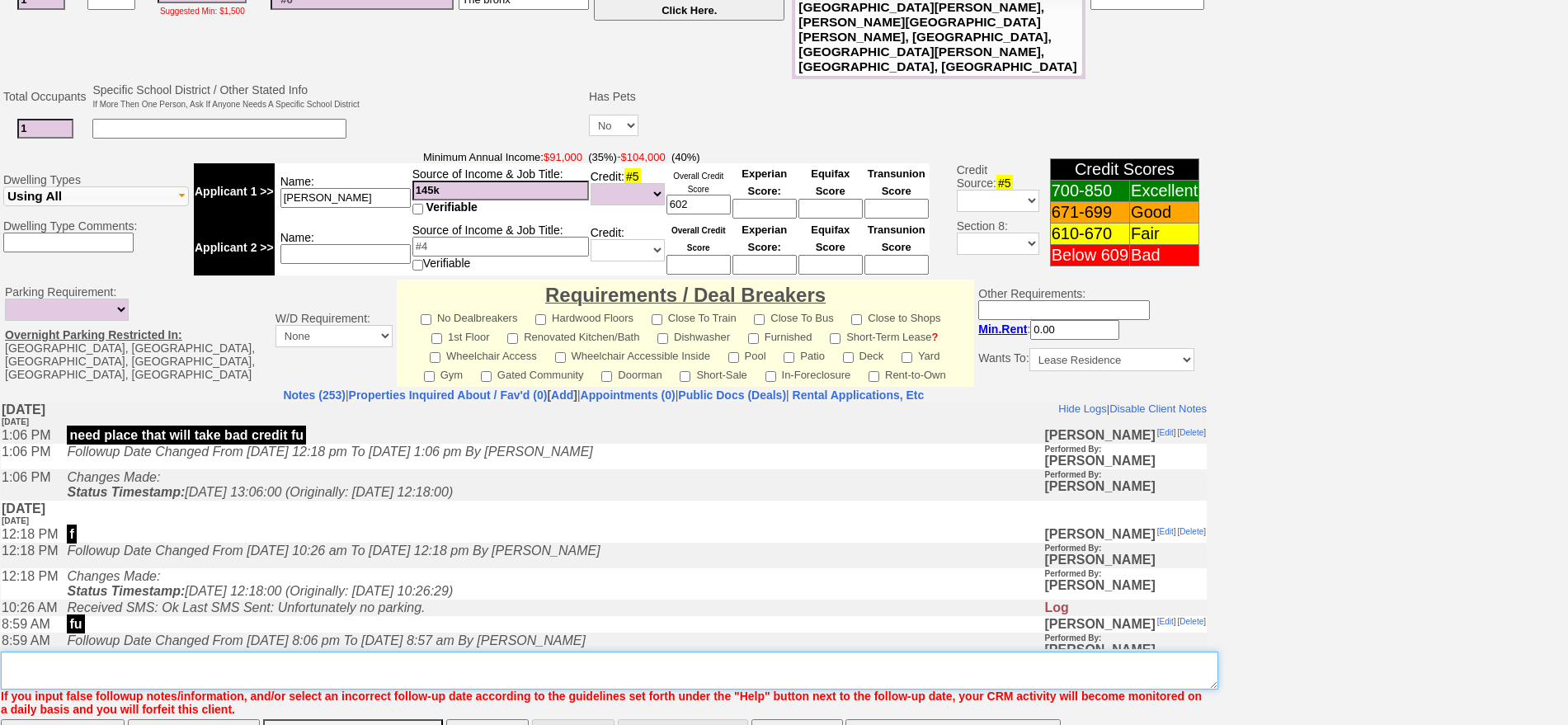
type textarea "credit shot no inventory"
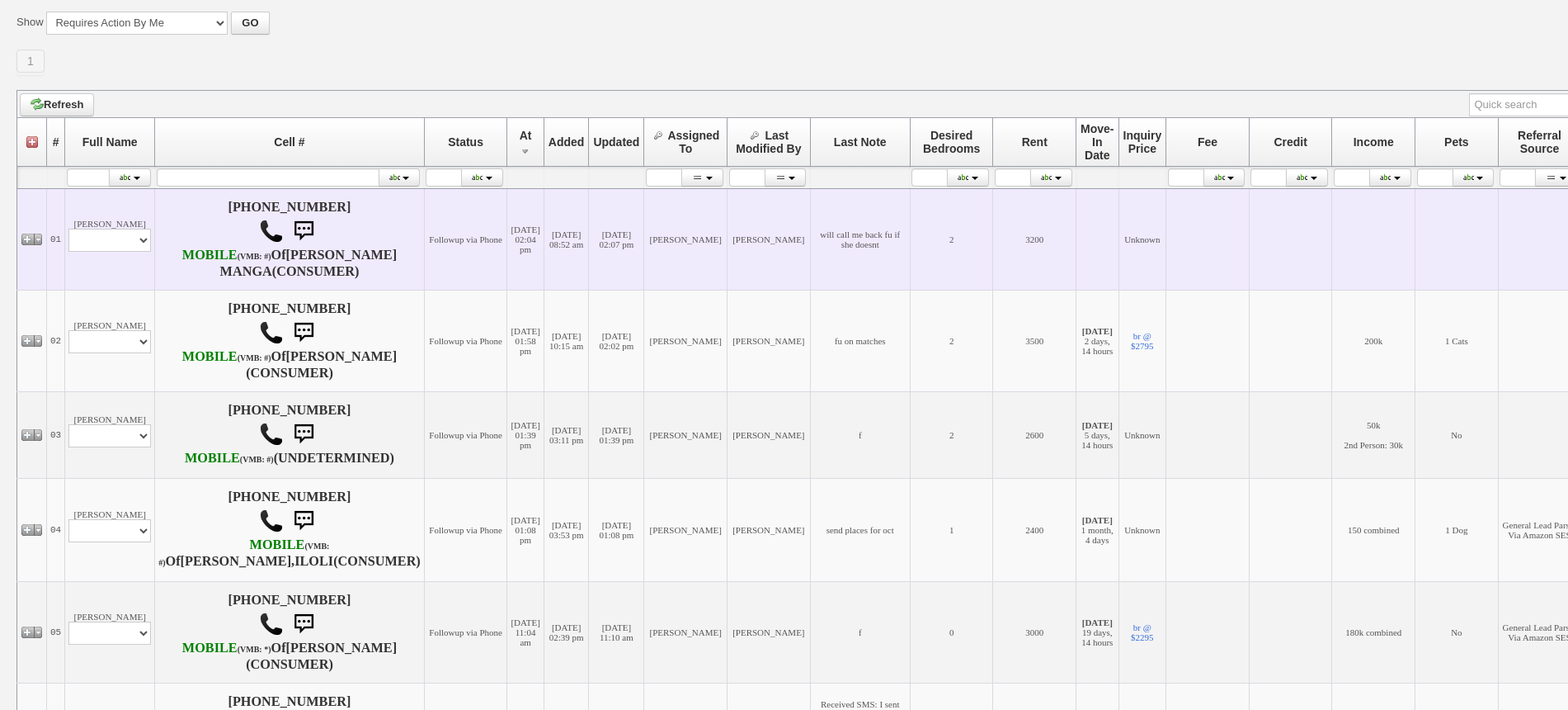
scroll to position [619, 0]
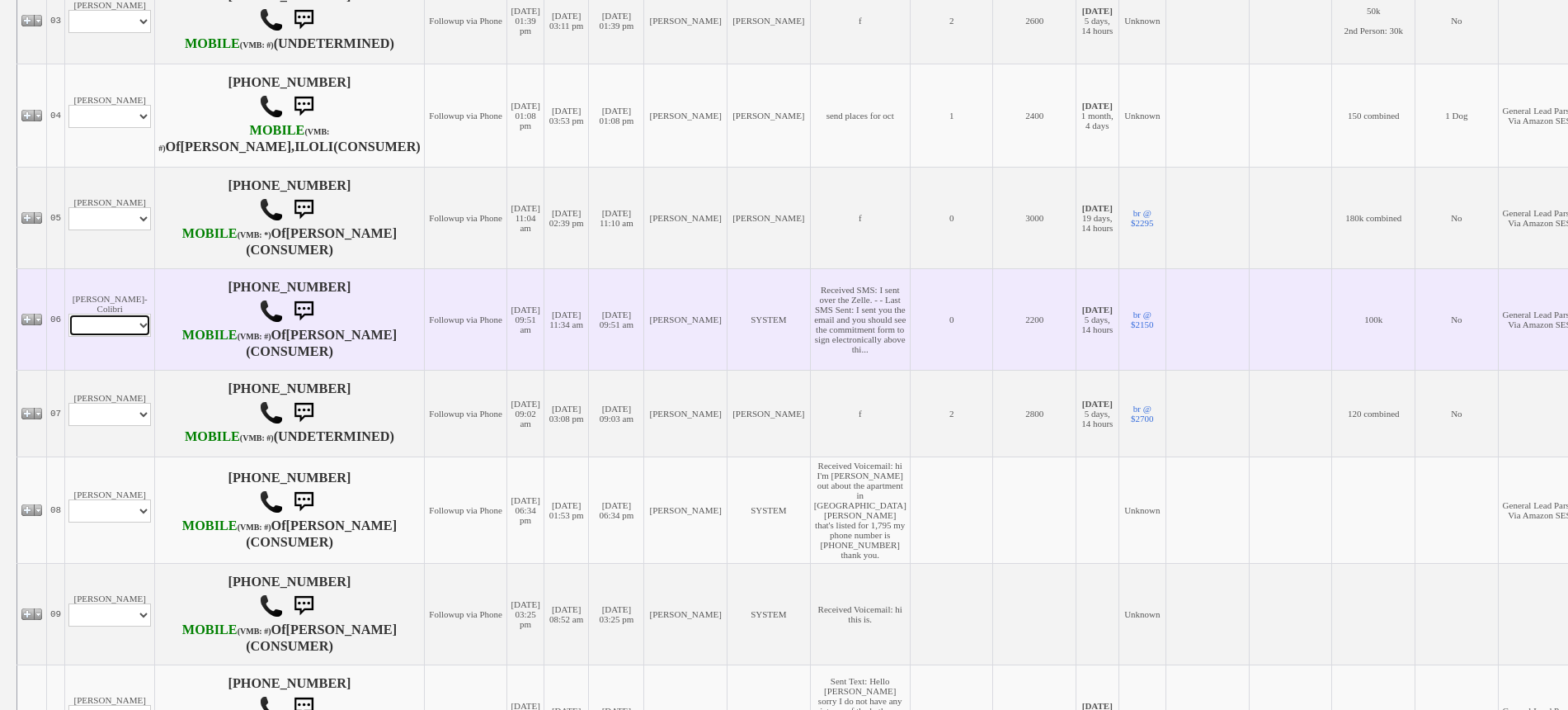
click at [104, 337] on select "Profile Edit Print Email Externally (Will Not Be Tracked In CRM) Closed Deals" at bounding box center [109, 324] width 82 height 23
select select "ChangeURL,/crm/custom/edit_client_form.php?redirect=%2Fcrm%2Fclients.php&id=165…"
click at [68, 337] on select "Profile Edit Print Email Externally (Will Not Be Tracked In CRM) Closed Deals" at bounding box center [109, 324] width 82 height 23
select select
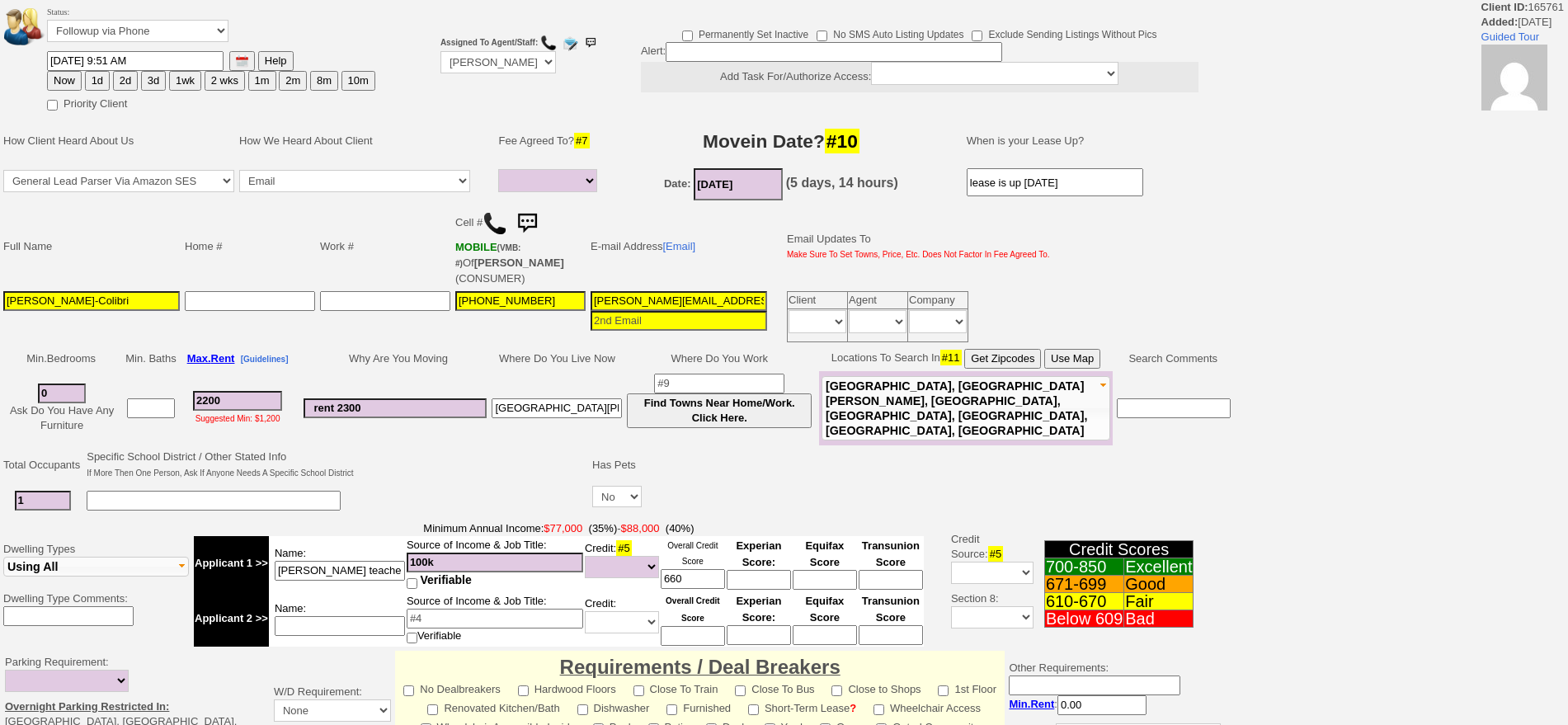
select select
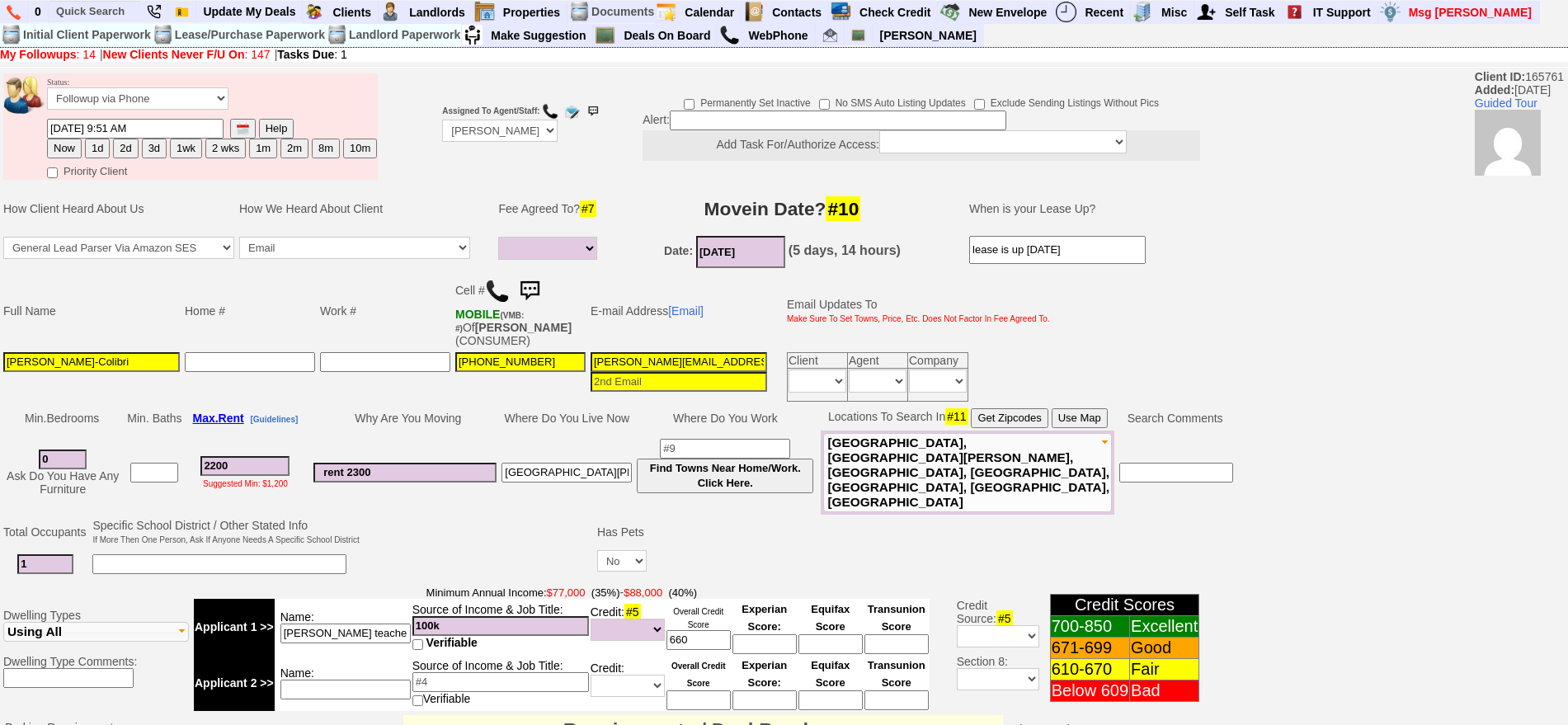
click at [526, 210] on td "Fee Agreed To? #7" at bounding box center [551, 209] width 109 height 50
click at [518, 288] on img at bounding box center [529, 291] width 33 height 33
click at [544, 289] on img at bounding box center [529, 291] width 33 height 33
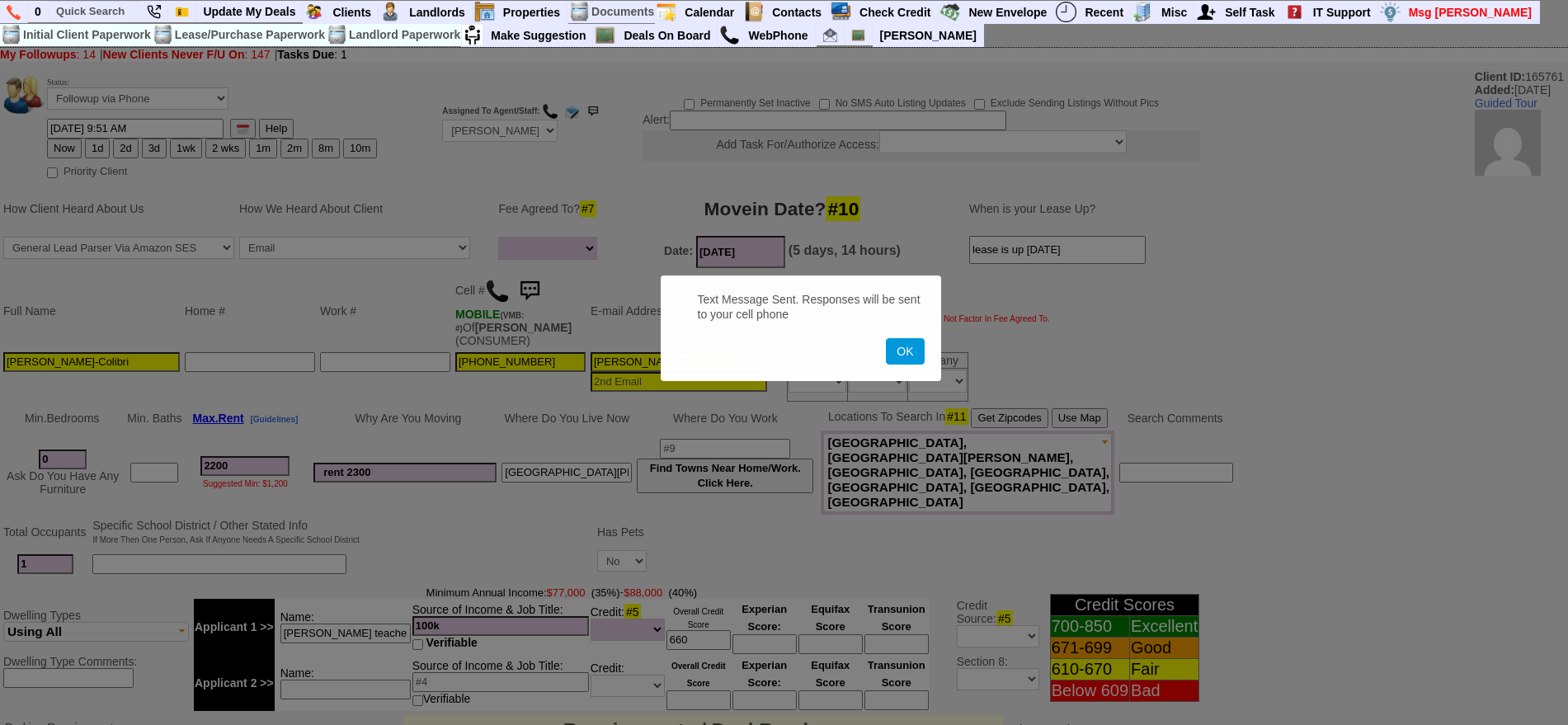
click at [886, 338] on button "OK" at bounding box center [905, 351] width 38 height 27
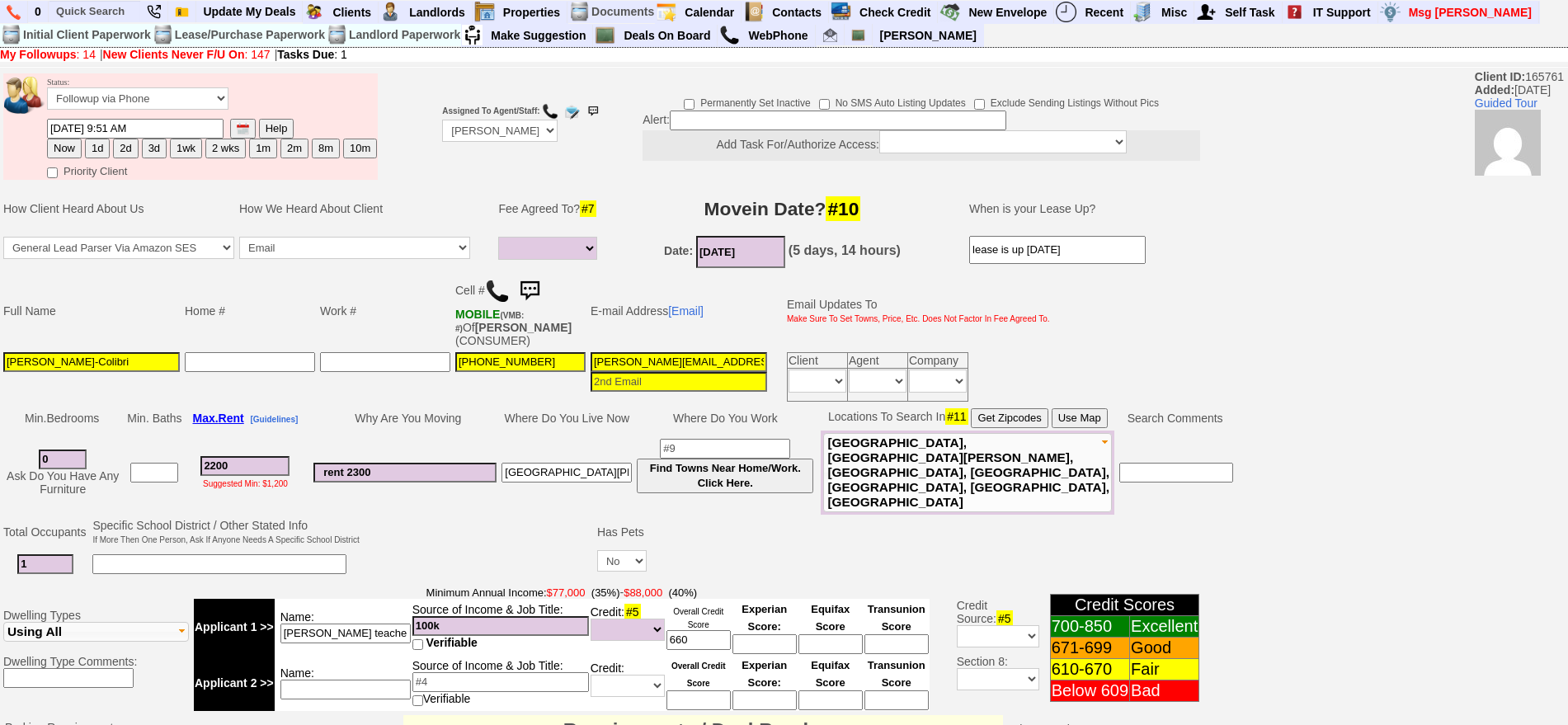
click at [544, 289] on img at bounding box center [529, 291] width 33 height 33
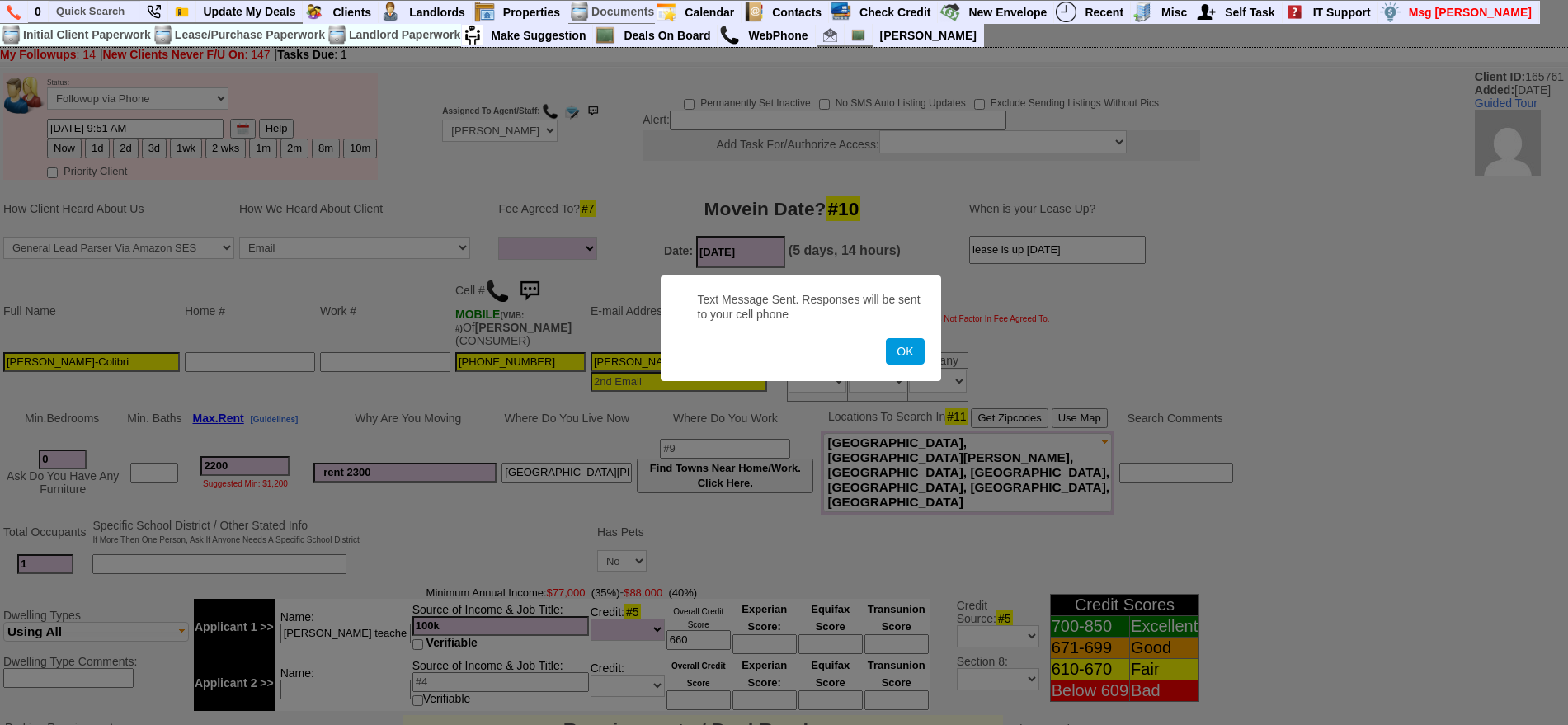
click at [886, 338] on button "OK" at bounding box center [905, 351] width 38 height 27
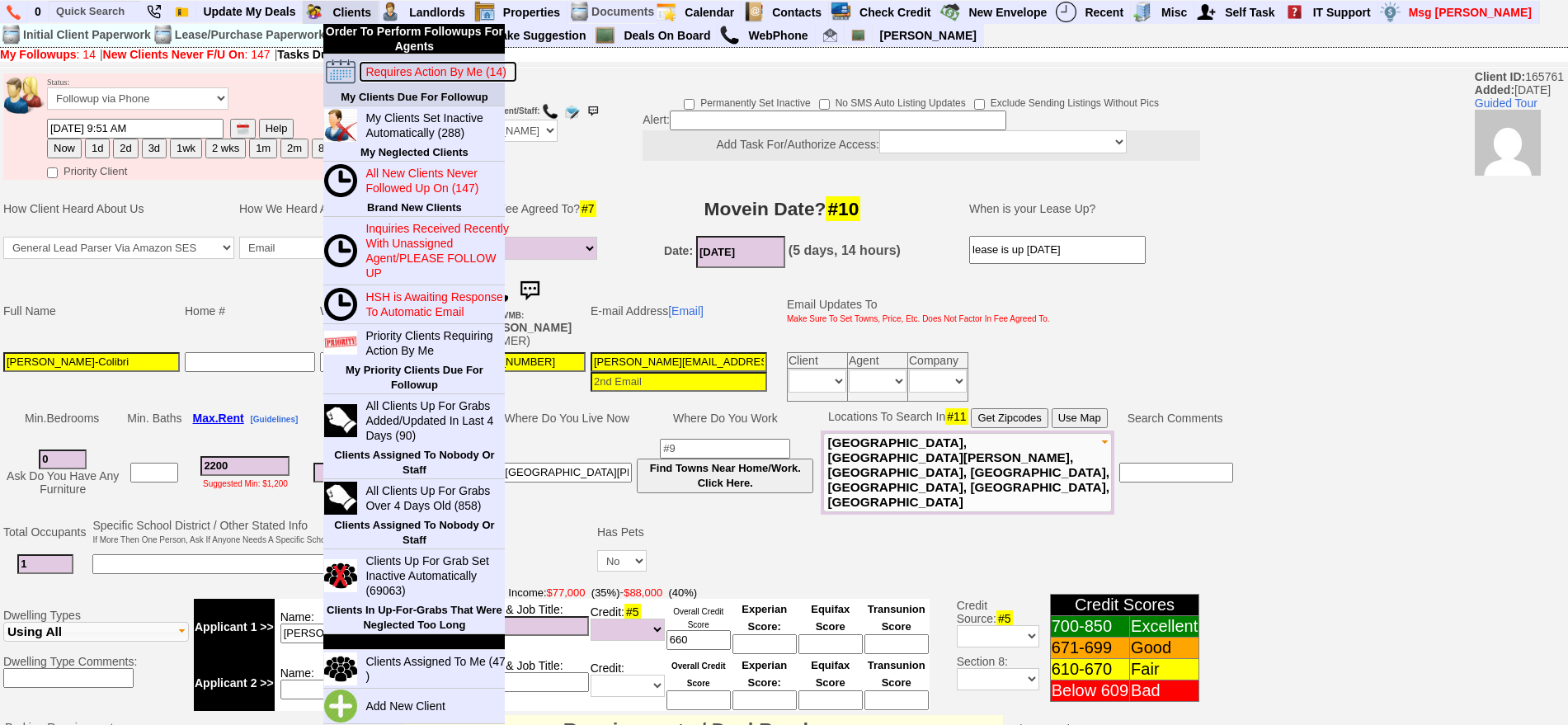
click at [446, 81] on link "Requires Action By Me (14)" at bounding box center [437, 71] width 158 height 21
click at [443, 61] on link "Requires Action By Me (14)" at bounding box center [437, 71] width 158 height 21
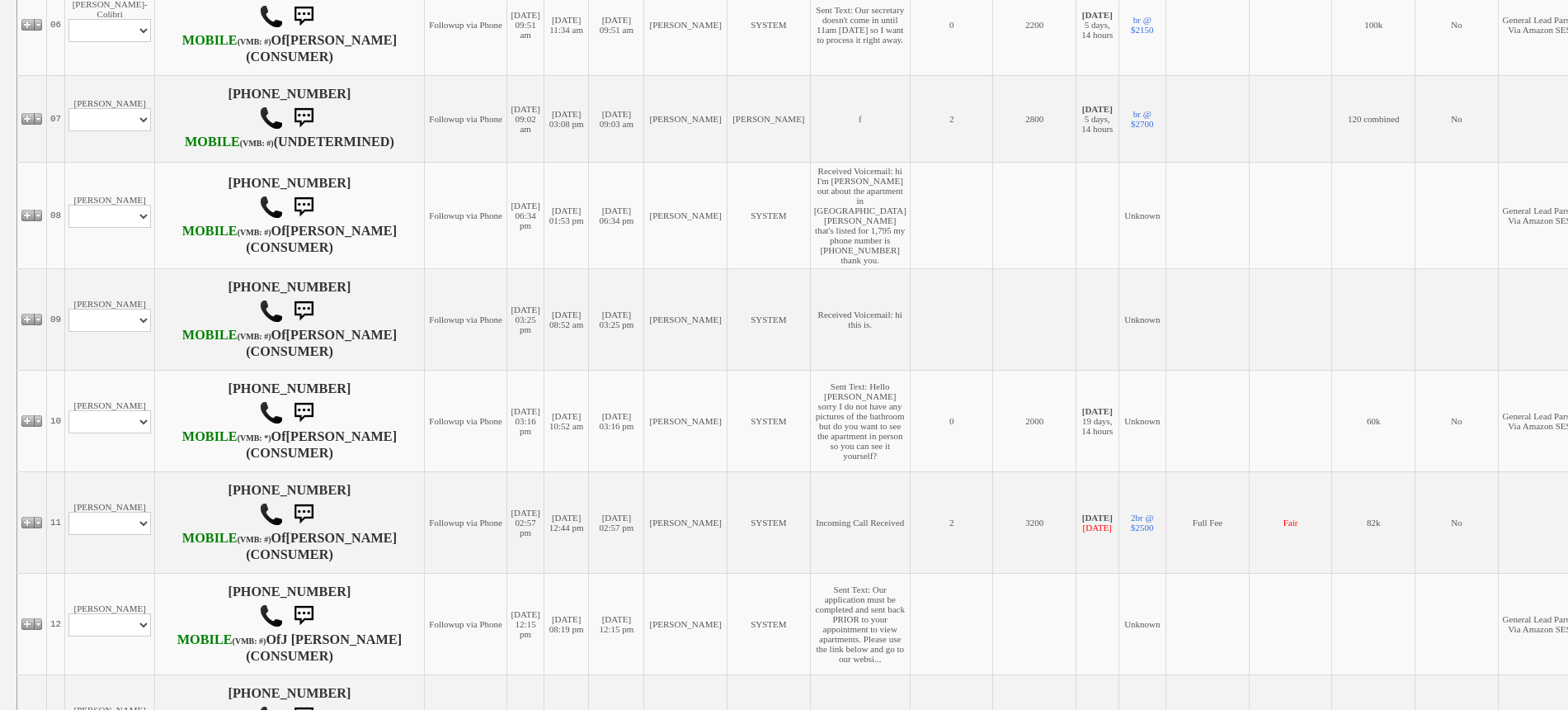
scroll to position [958, 0]
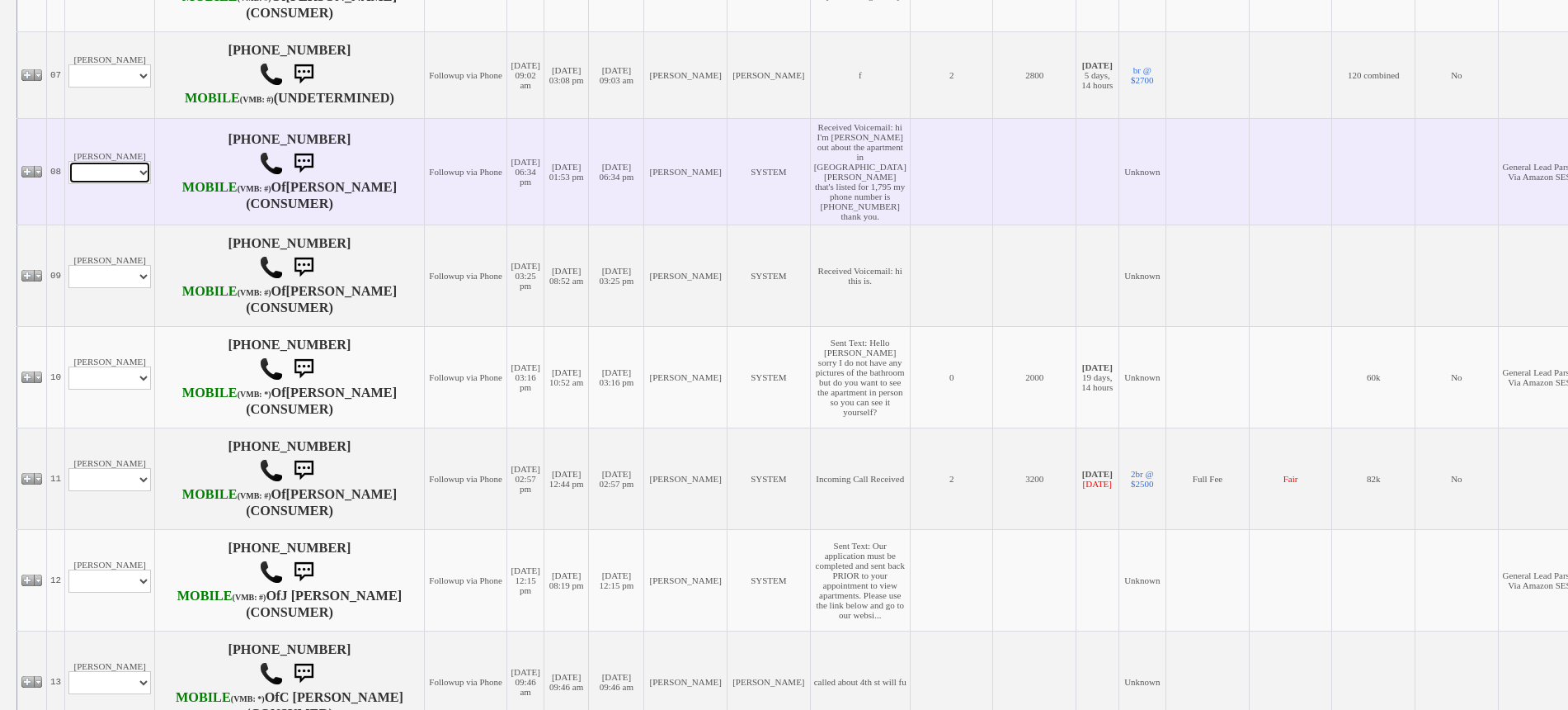
click at [111, 184] on select "Profile Edit Print Email Externally (Will Not Be Tracked In CRM) Closed Deals" at bounding box center [109, 172] width 82 height 23
select select "ChangeURL,/crm/custom/edit_client_form.php?redirect=%2Fcrm%2Fclients.php&id=166…"
click at [68, 184] on select "Profile Edit Print Email Externally (Will Not Be Tracked In CRM) Closed Deals" at bounding box center [109, 172] width 82 height 23
select select
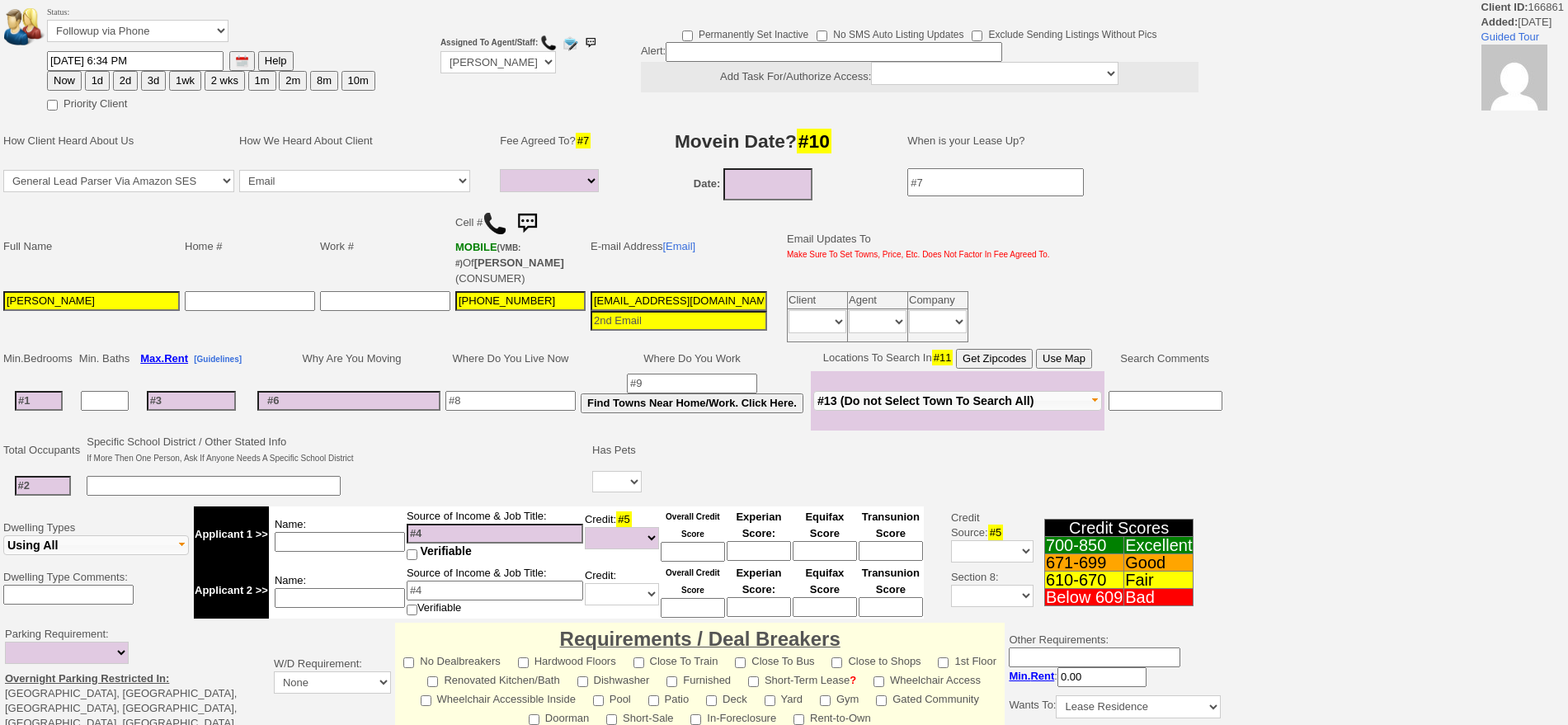
select select
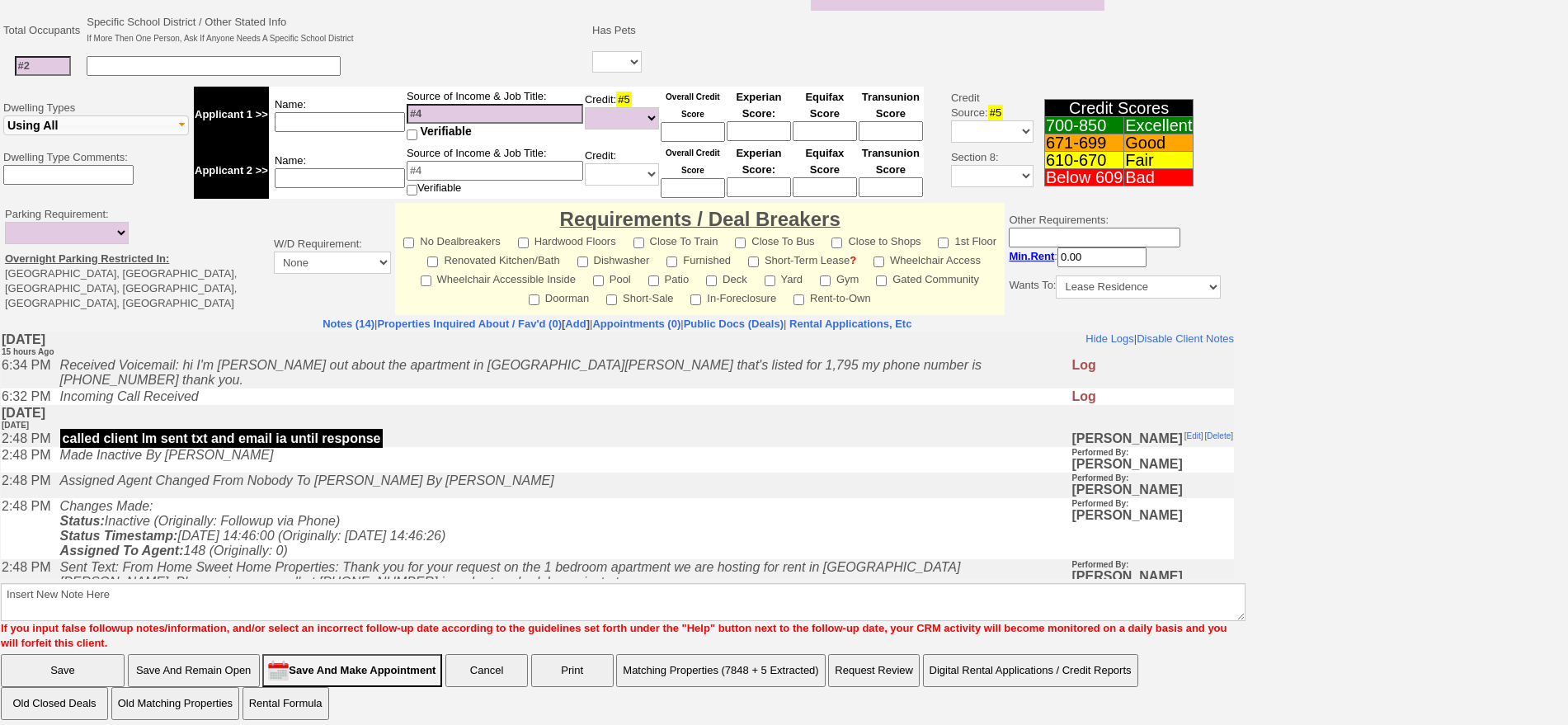
click at [1567, 647] on html "Client ID: 166861 Added: [DATE] Guided Tour Status: Followup via Phone Followup…" at bounding box center [784, 158] width 1568 height 1155
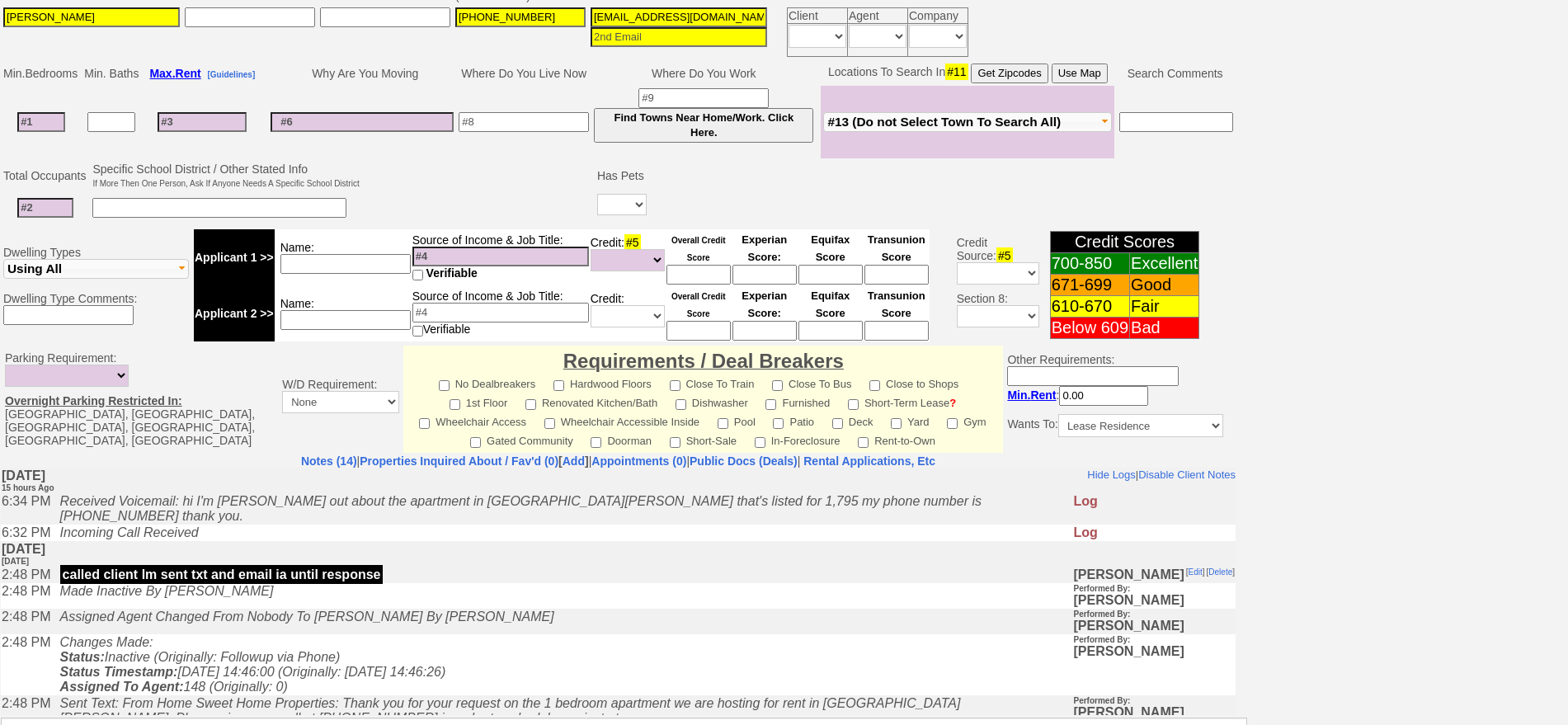
scroll to position [485, 0]
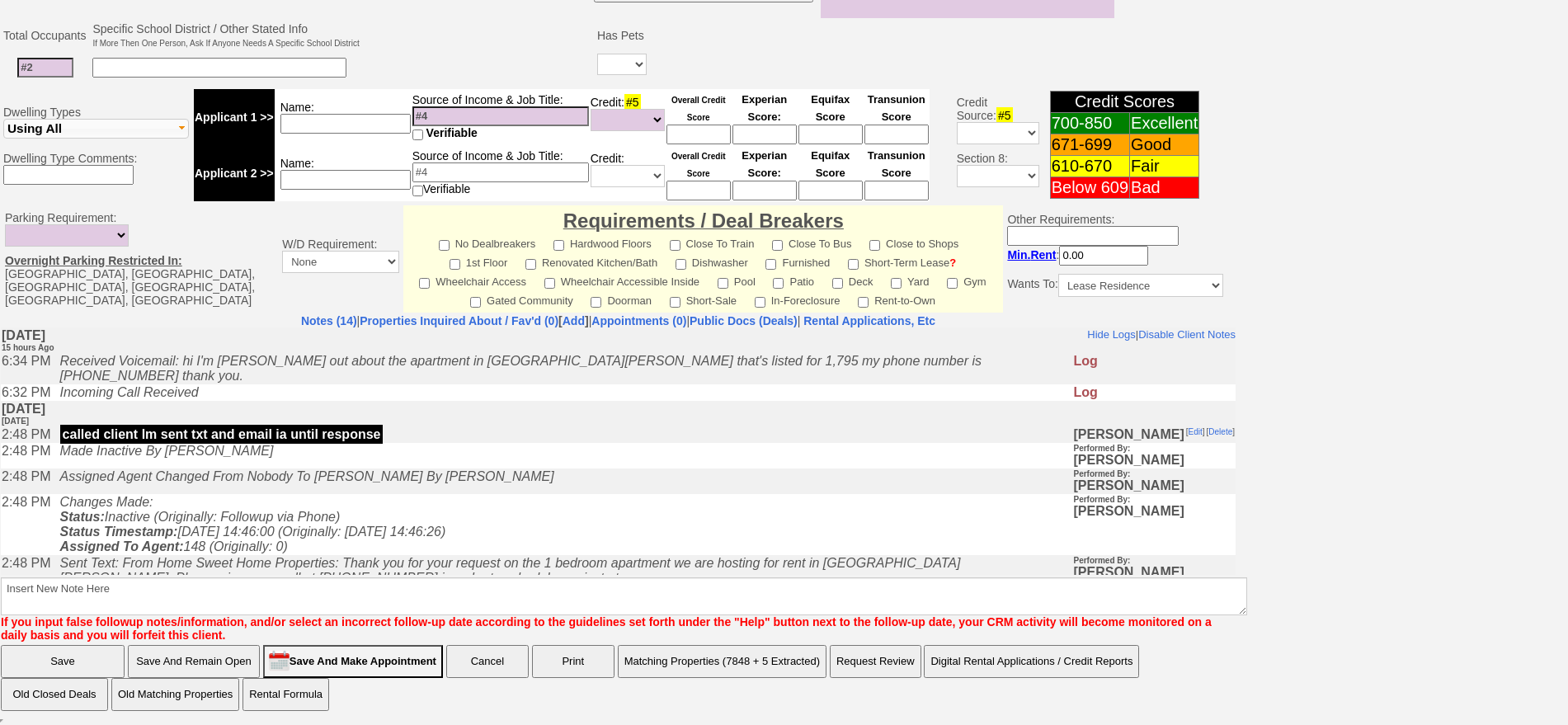
click at [345, 513] on icon "Changes Made: Status: Inactive (Originally: Followup via Phone) Status Timestam…" at bounding box center [253, 523] width 386 height 58
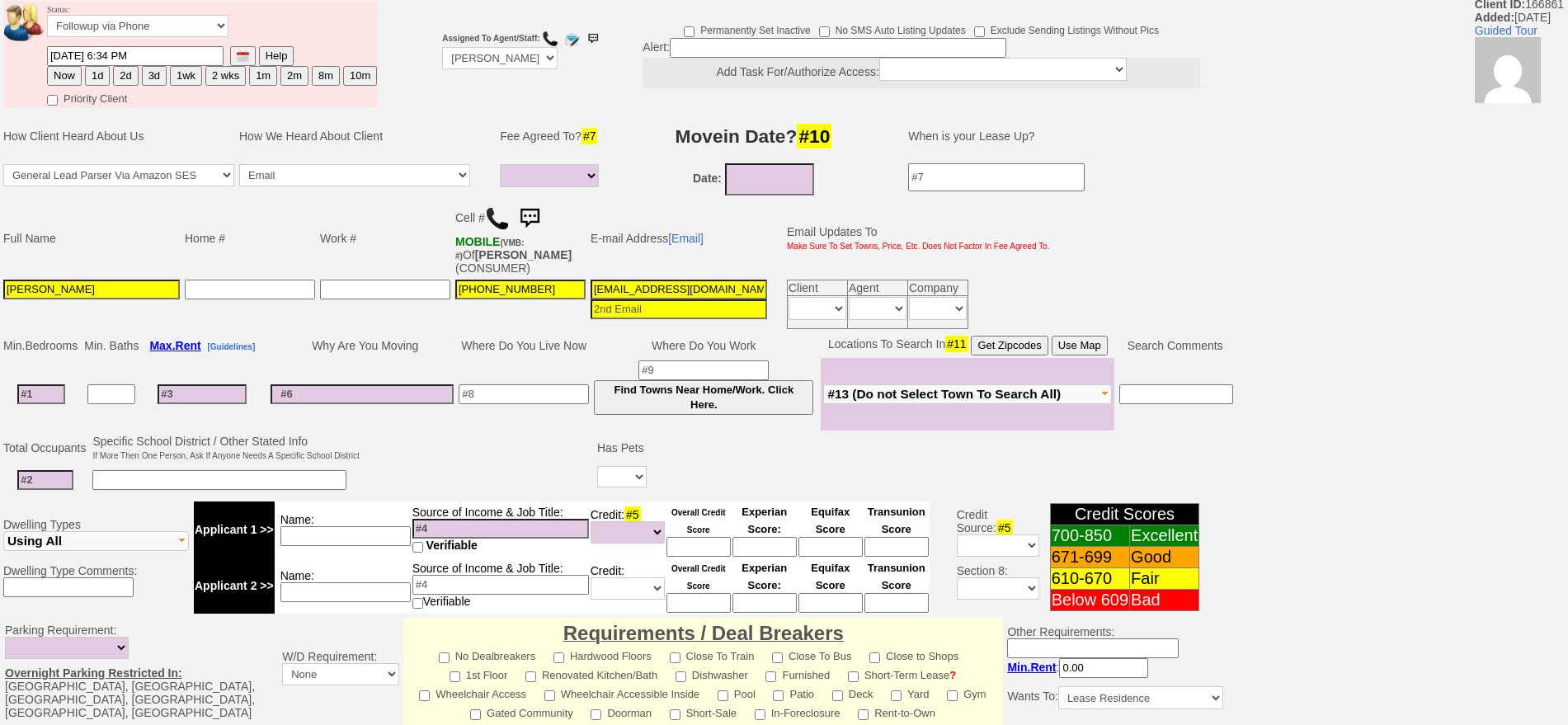
scroll to position [0, 0]
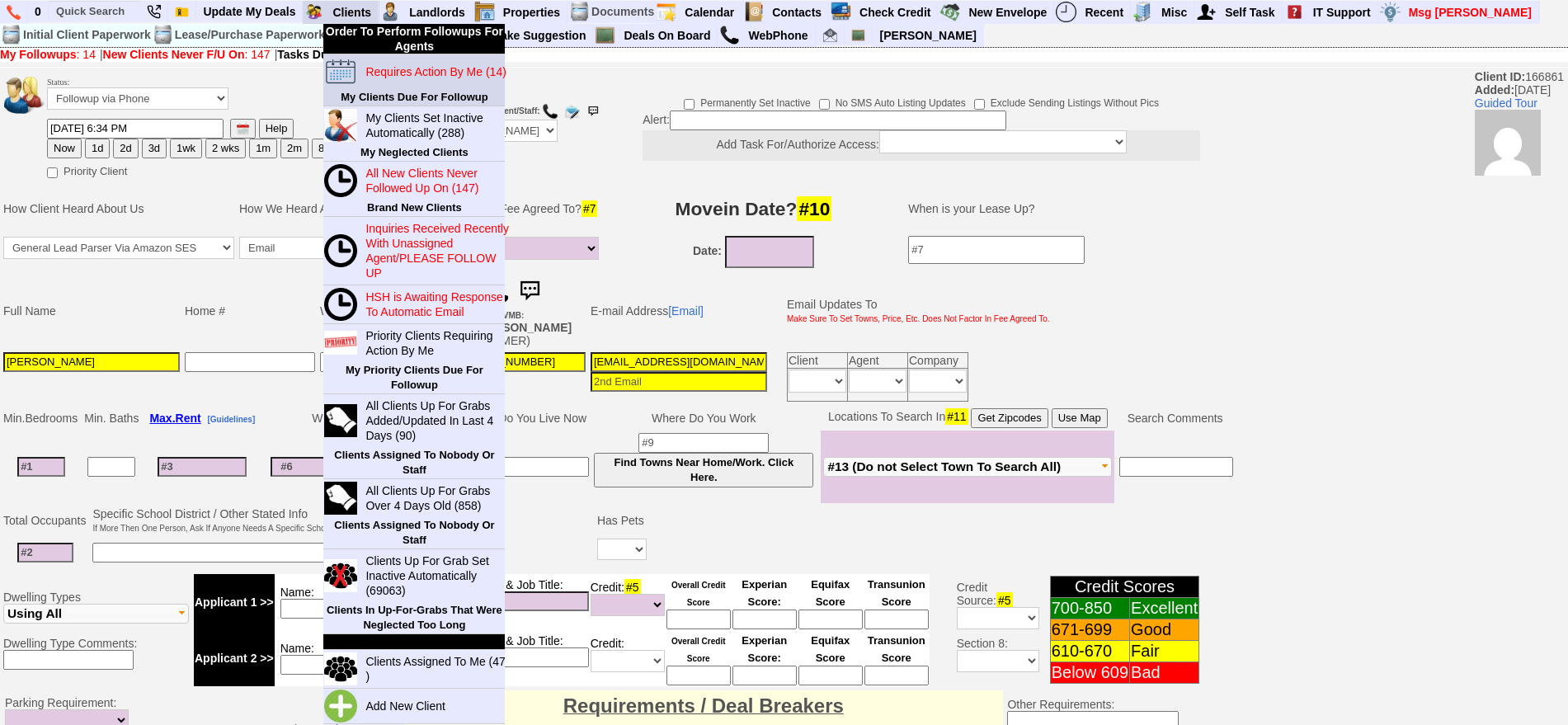
click at [387, 62] on link "Requires Action By Me (14)" at bounding box center [437, 71] width 158 height 21
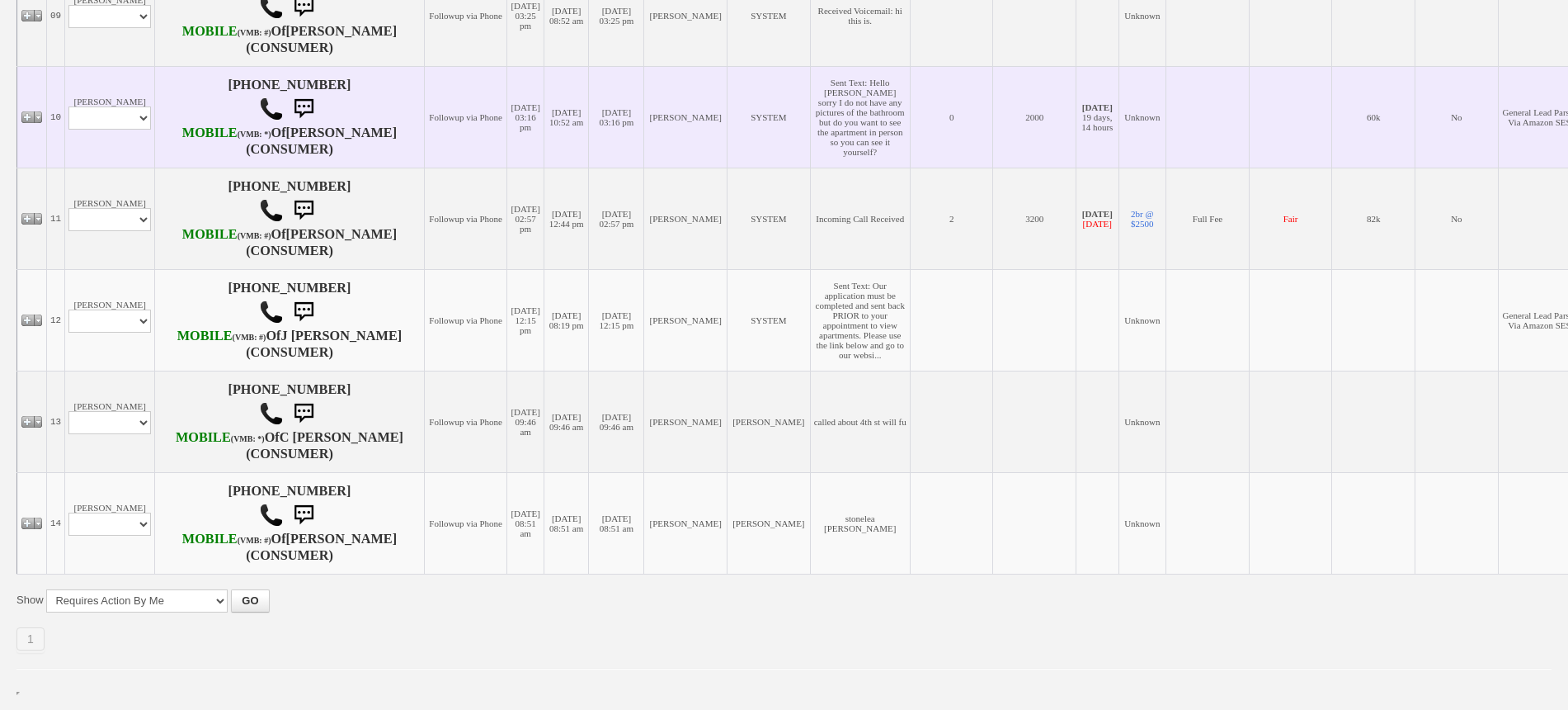
scroll to position [1341, 0]
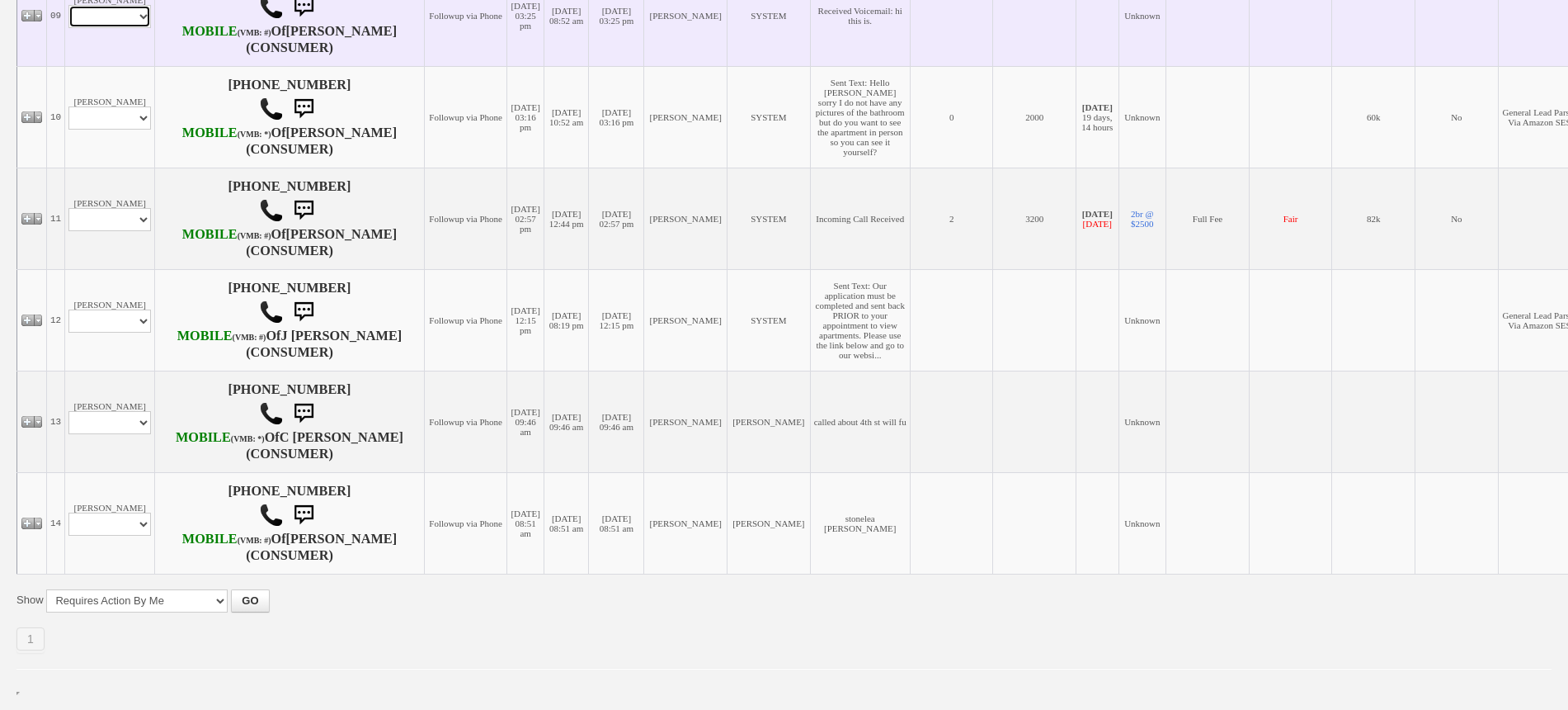
click at [115, 28] on select "Profile Edit Print Email Externally (Will Not Be Tracked In CRM) Closed Deals" at bounding box center [109, 16] width 82 height 23
select select "ChangeURL,/crm/custom/edit_client_form.php?redirect=%2Fcrm%2Fclients.php&id=166…"
click at [68, 28] on select "Profile Edit Print Email Externally (Will Not Be Tracked In CRM) Closed Deals" at bounding box center [109, 16] width 82 height 23
select select
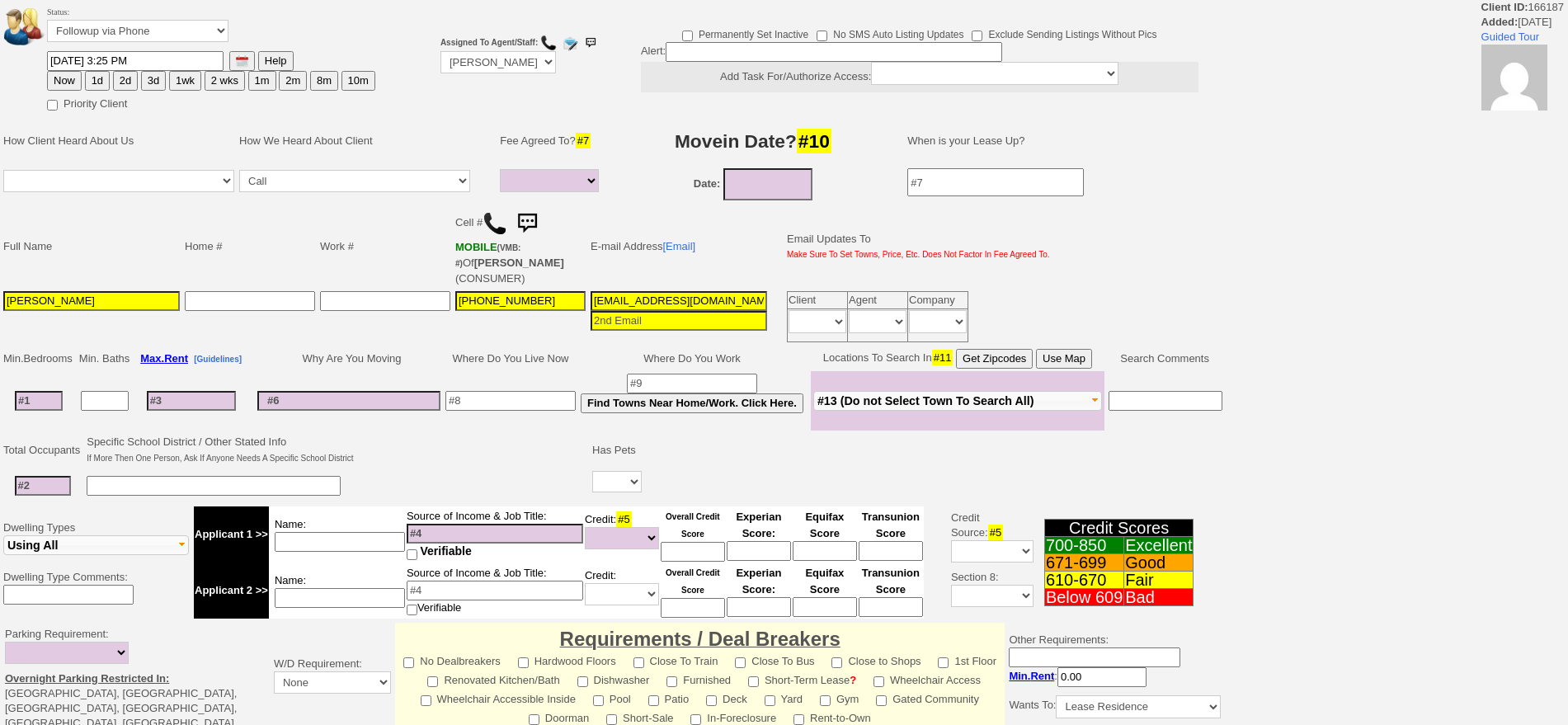
select select
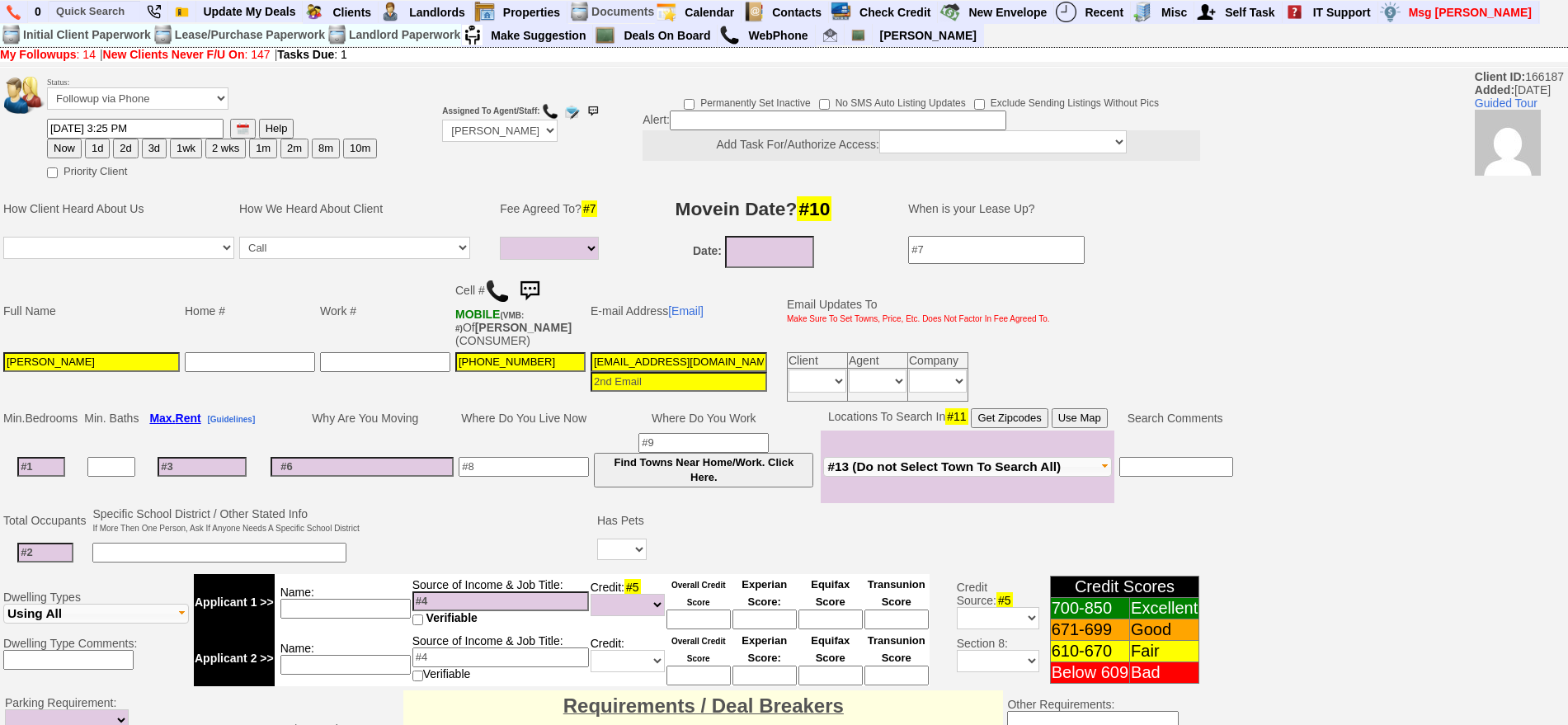
click at [492, 283] on img at bounding box center [497, 291] width 25 height 25
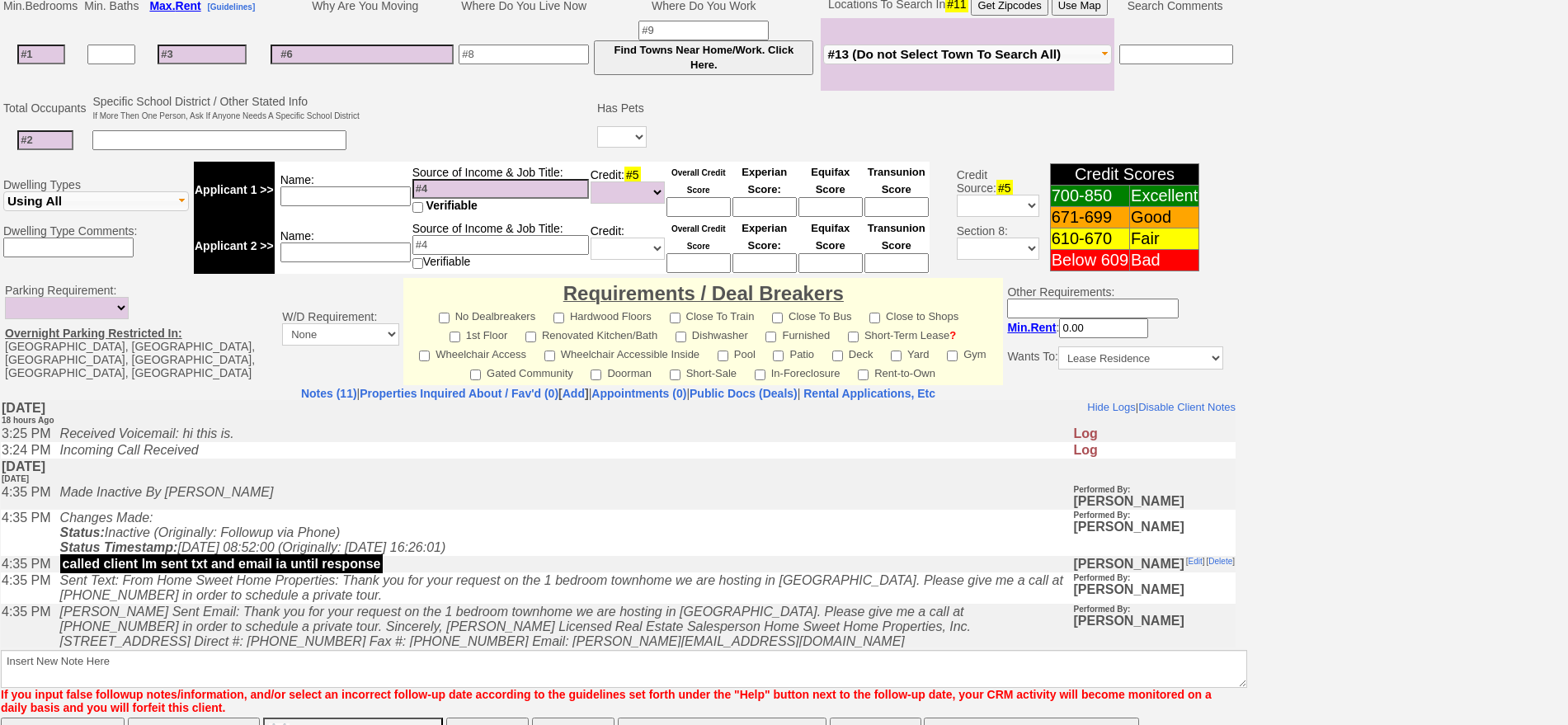
scroll to position [206, 0]
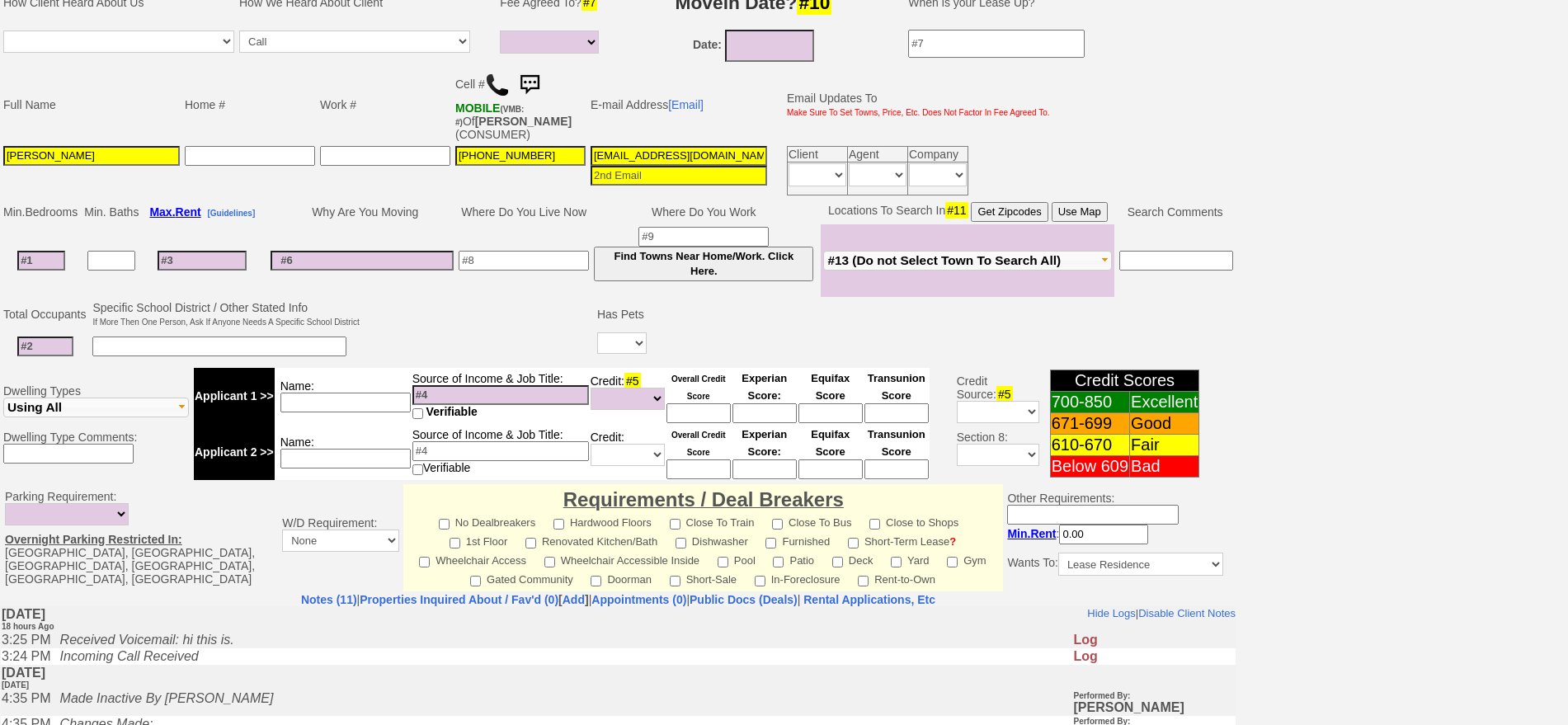
click at [1105, 196] on td "Full Name Home # Work # Cell # MOBILE (VMB: #) Of MAGALY ERAZO (CONSUMER) E-mai…" at bounding box center [618, 132] width 1236 height 134
click at [1098, 211] on button "Use Map" at bounding box center [1079, 211] width 56 height 19
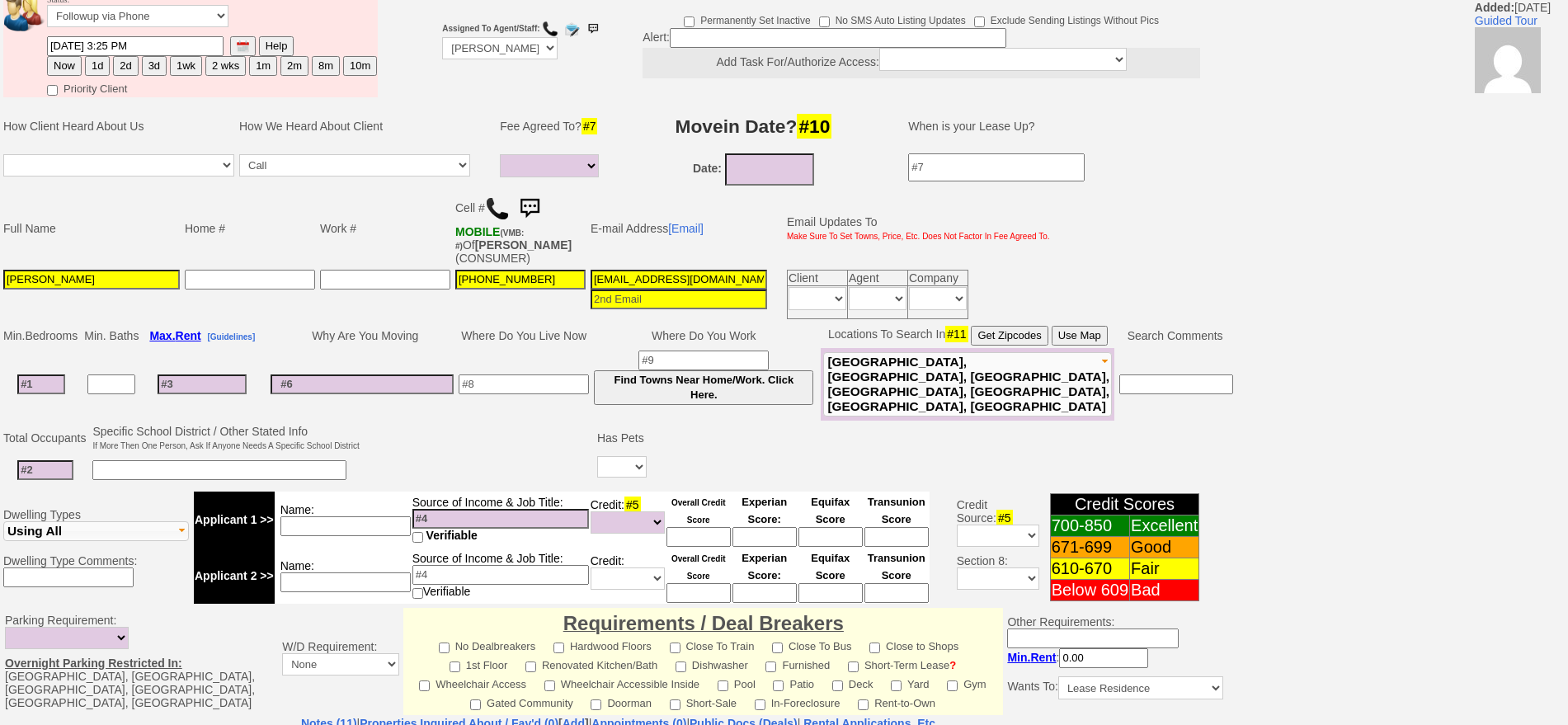
scroll to position [0, 0]
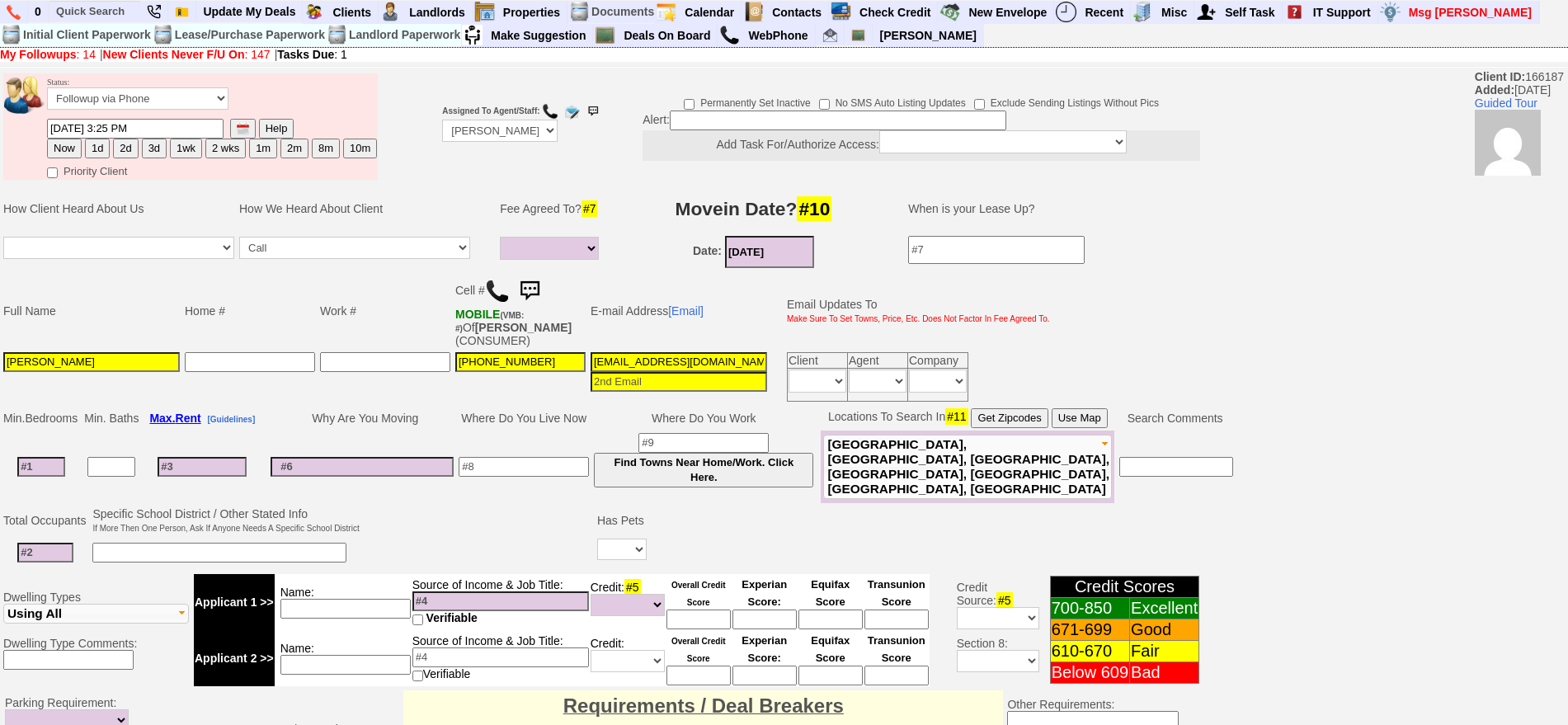
click at [798, 260] on input "08/26/2025" at bounding box center [770, 251] width 89 height 32
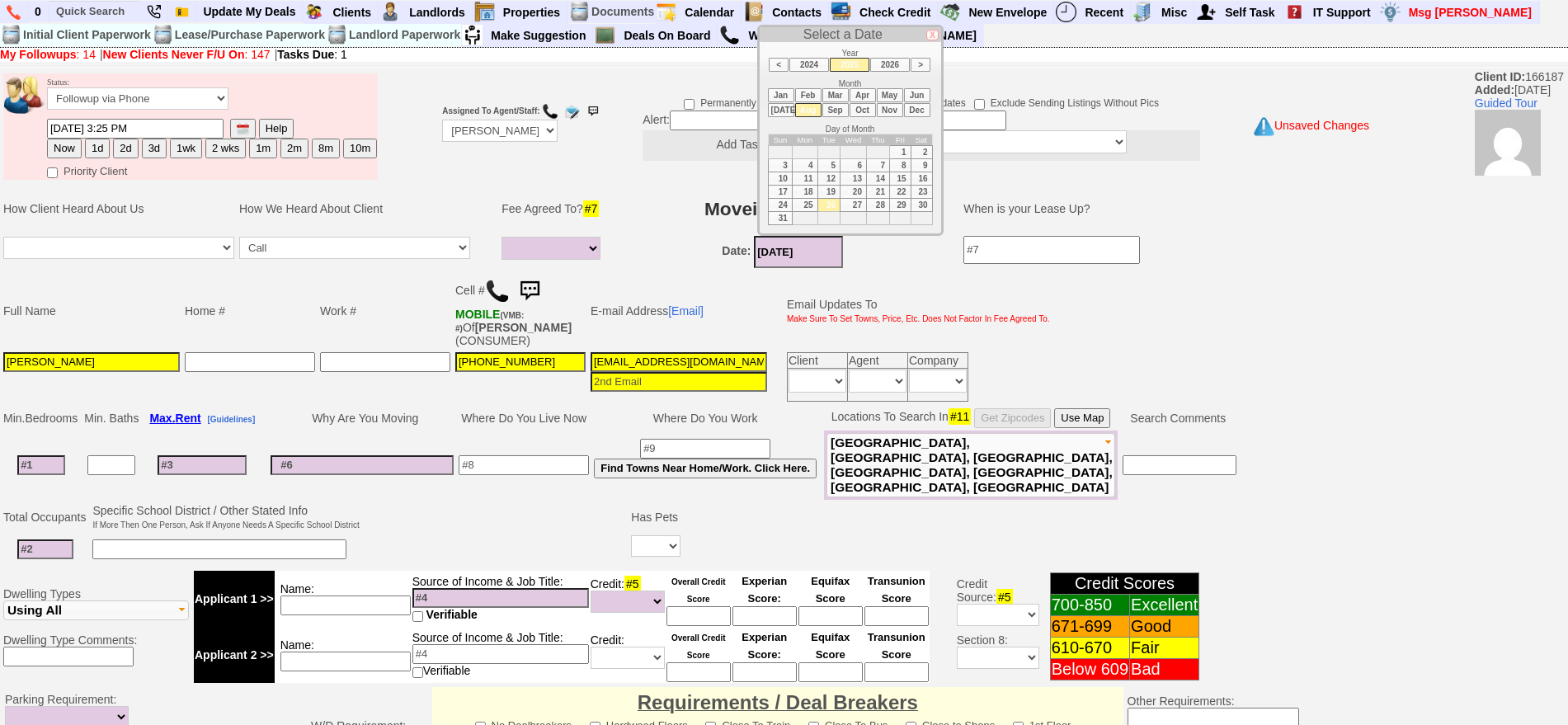
click at [856, 108] on li "Oct" at bounding box center [863, 110] width 27 height 14
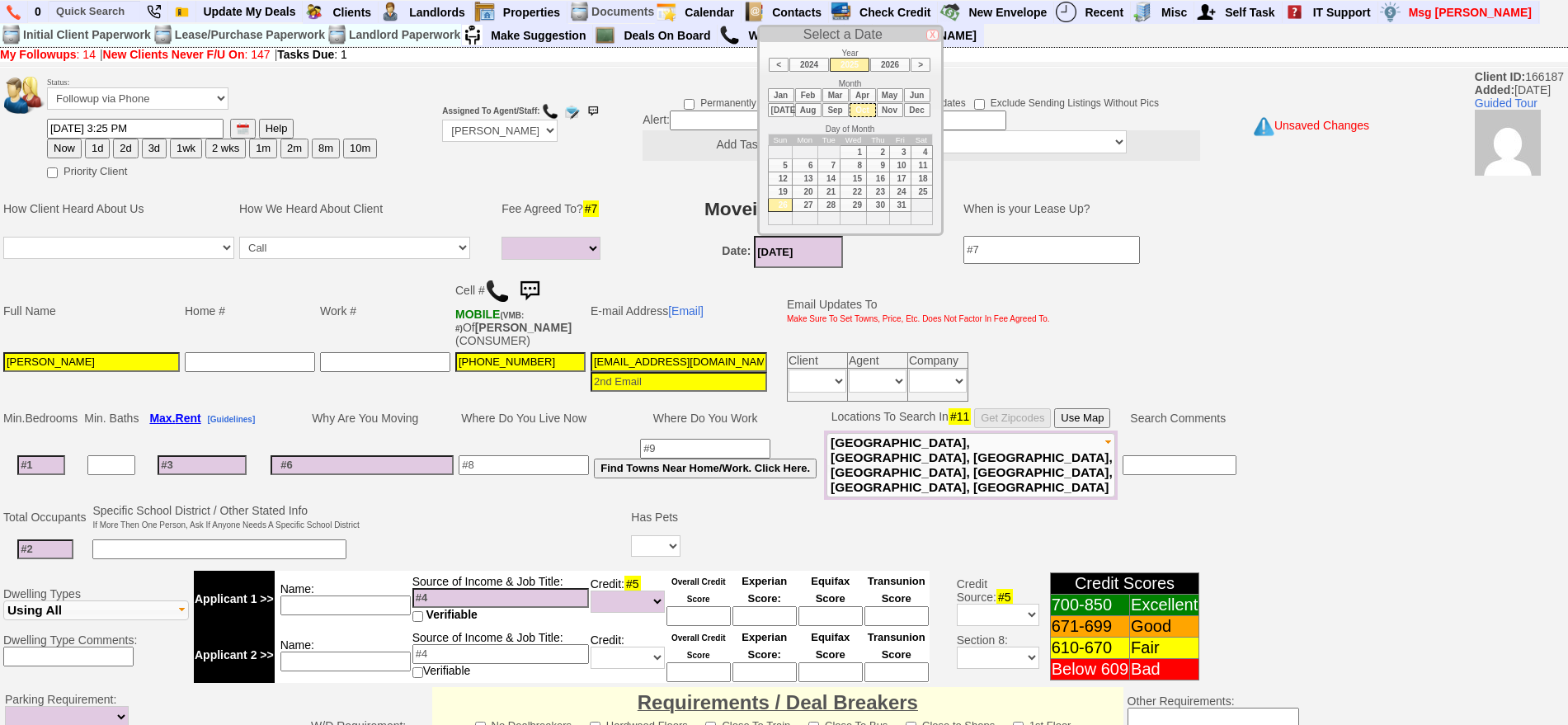
click at [853, 155] on td "1" at bounding box center [854, 151] width 27 height 13
type input "10/01/2025"
click at [48, 464] on input at bounding box center [42, 465] width 48 height 19
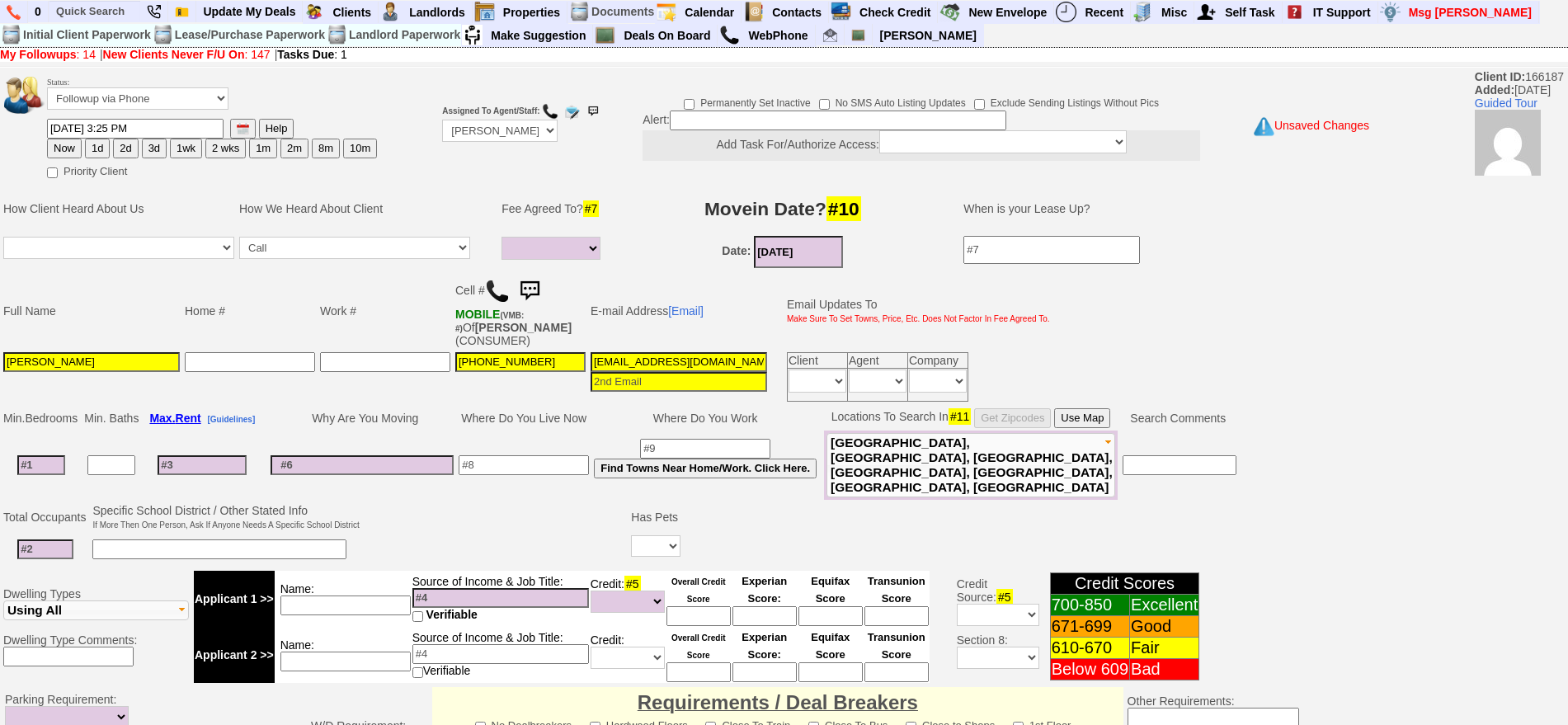
click at [53, 464] on input at bounding box center [42, 465] width 48 height 19
click at [44, 547] on input at bounding box center [45, 549] width 56 height 19
type input "2"
click at [197, 459] on input at bounding box center [202, 465] width 89 height 19
type input "2"
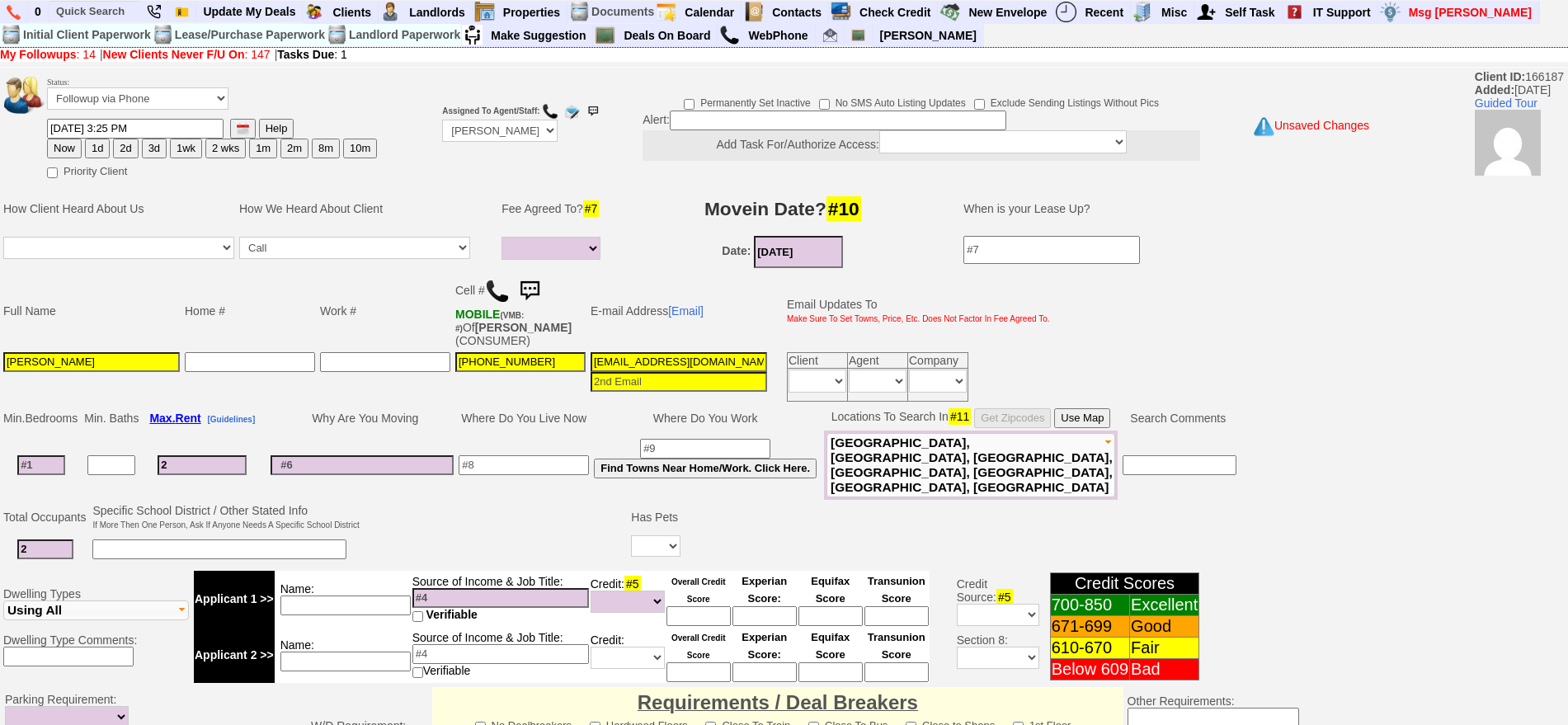
select select
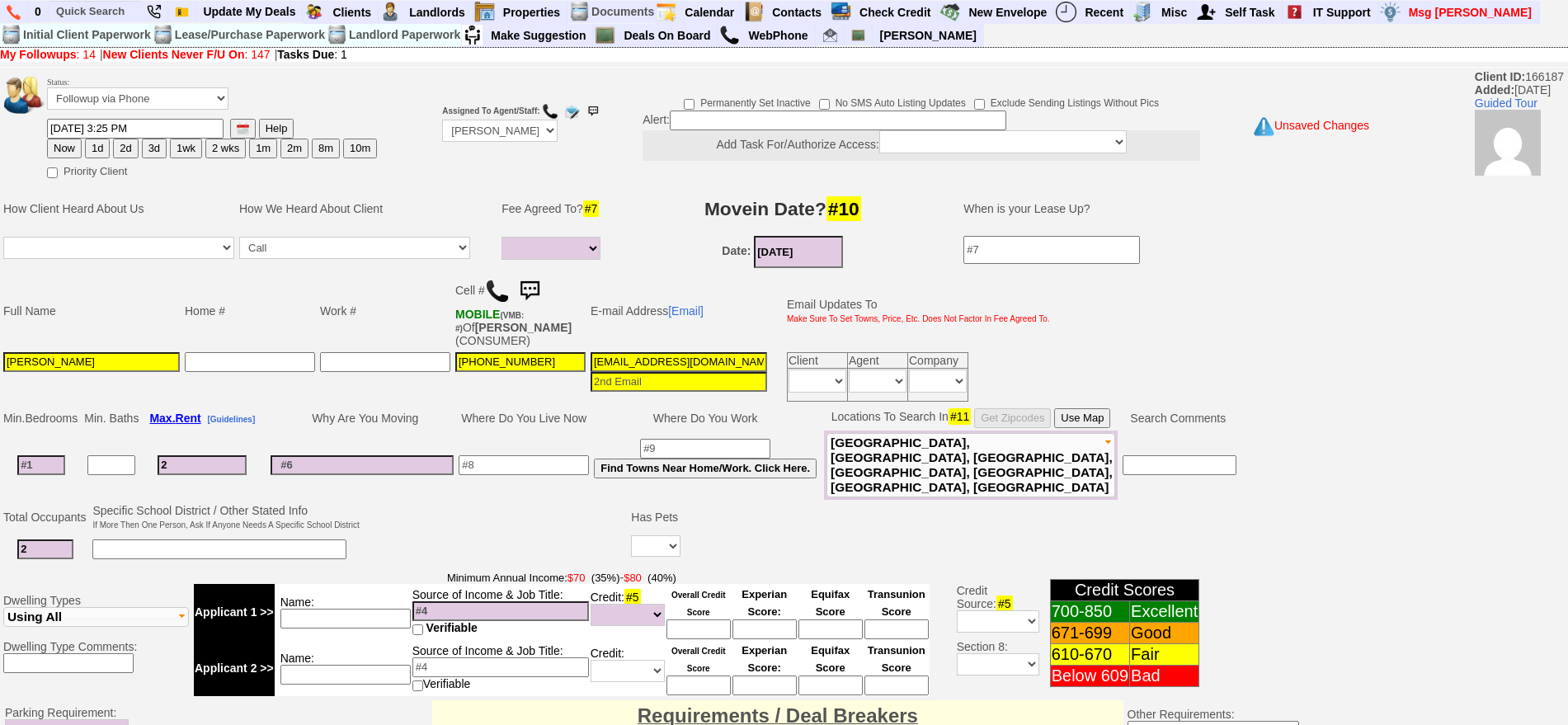
type input "25"
select select
type input "2500"
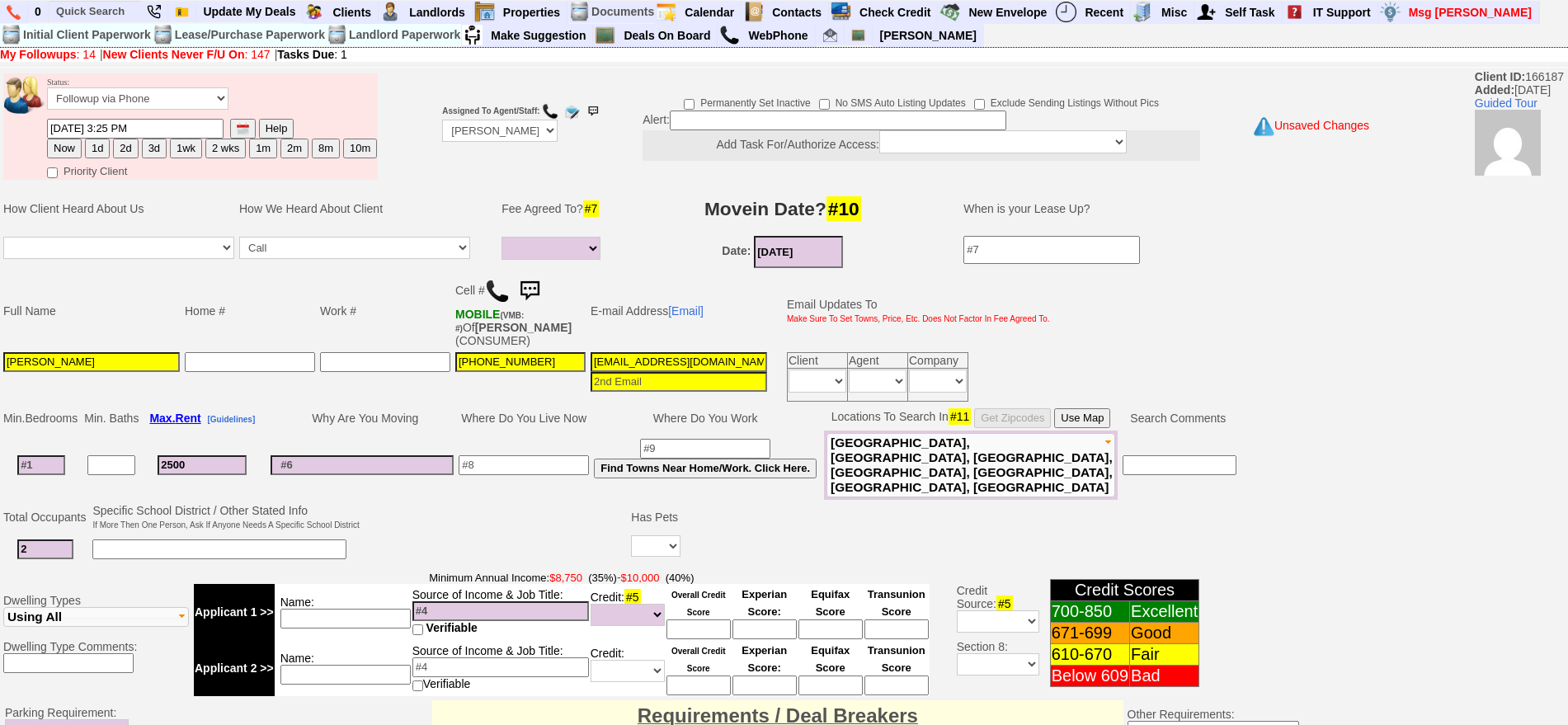
select select
type input "2500"
select select
click at [45, 462] on input at bounding box center [42, 465] width 48 height 19
type input "1"
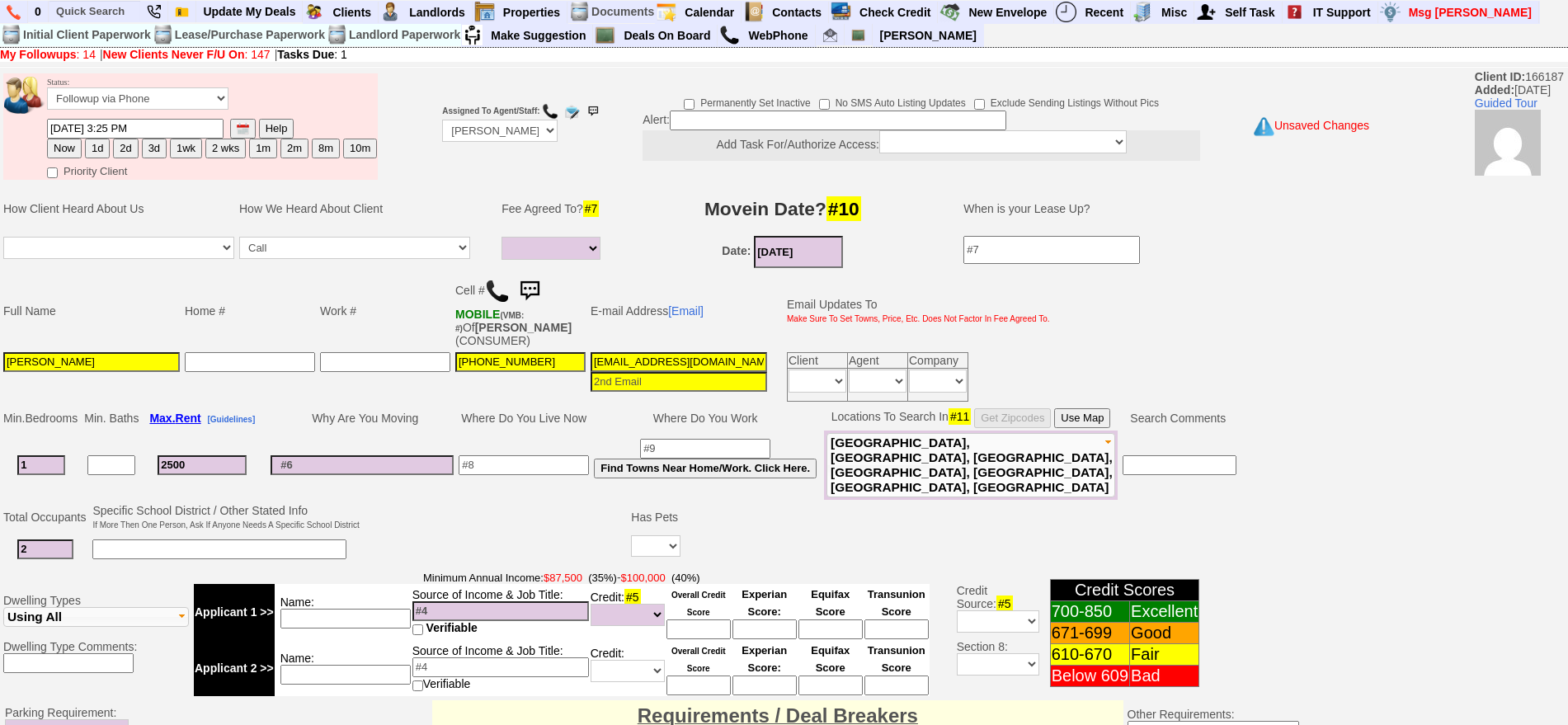
select select
type input "1"
select select
click at [534, 458] on input at bounding box center [523, 465] width 130 height 19
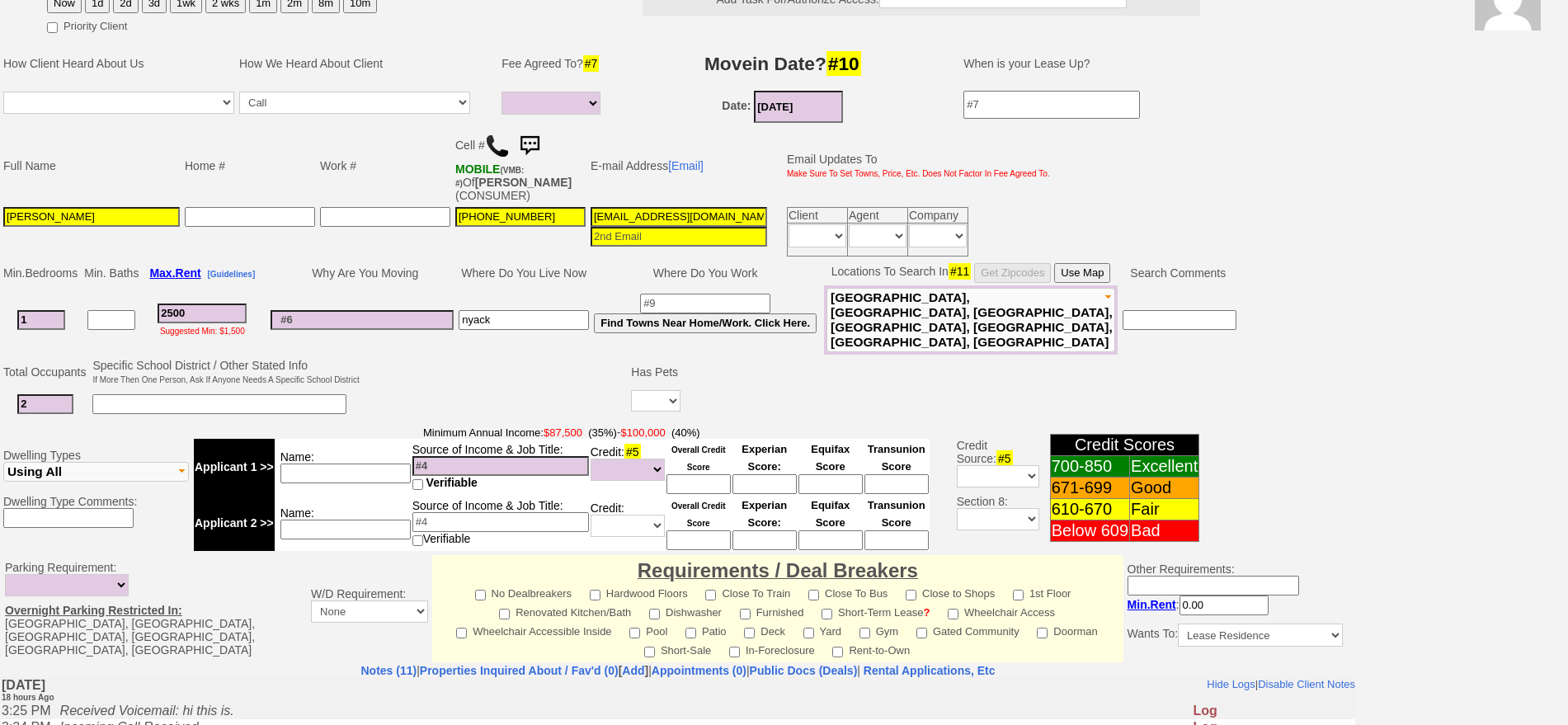
scroll to position [206, 0]
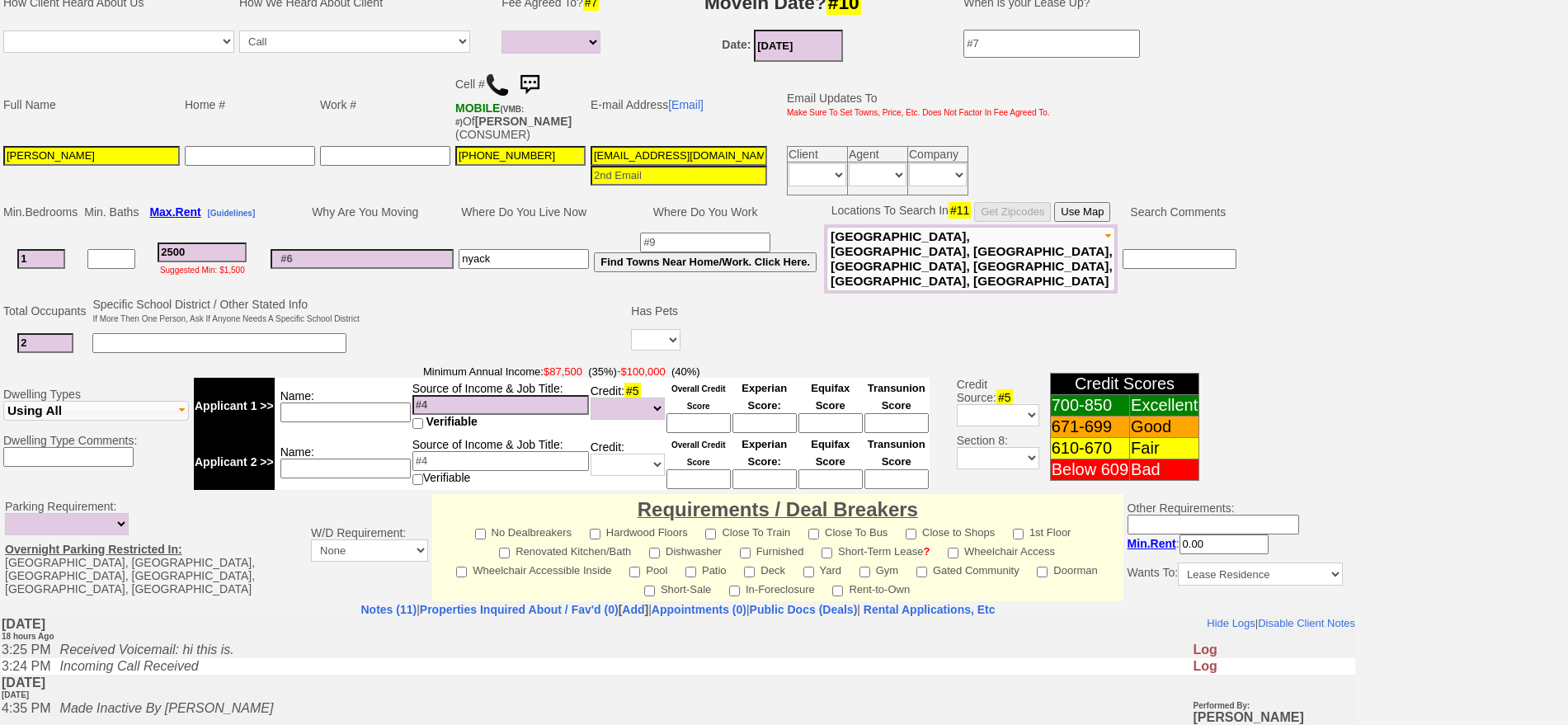
type input "nyack"
click at [456, 361] on td "Dwelling Types Apartment Single Family House Multi-Family House Townhouse Condo…" at bounding box center [678, 427] width 1356 height 132
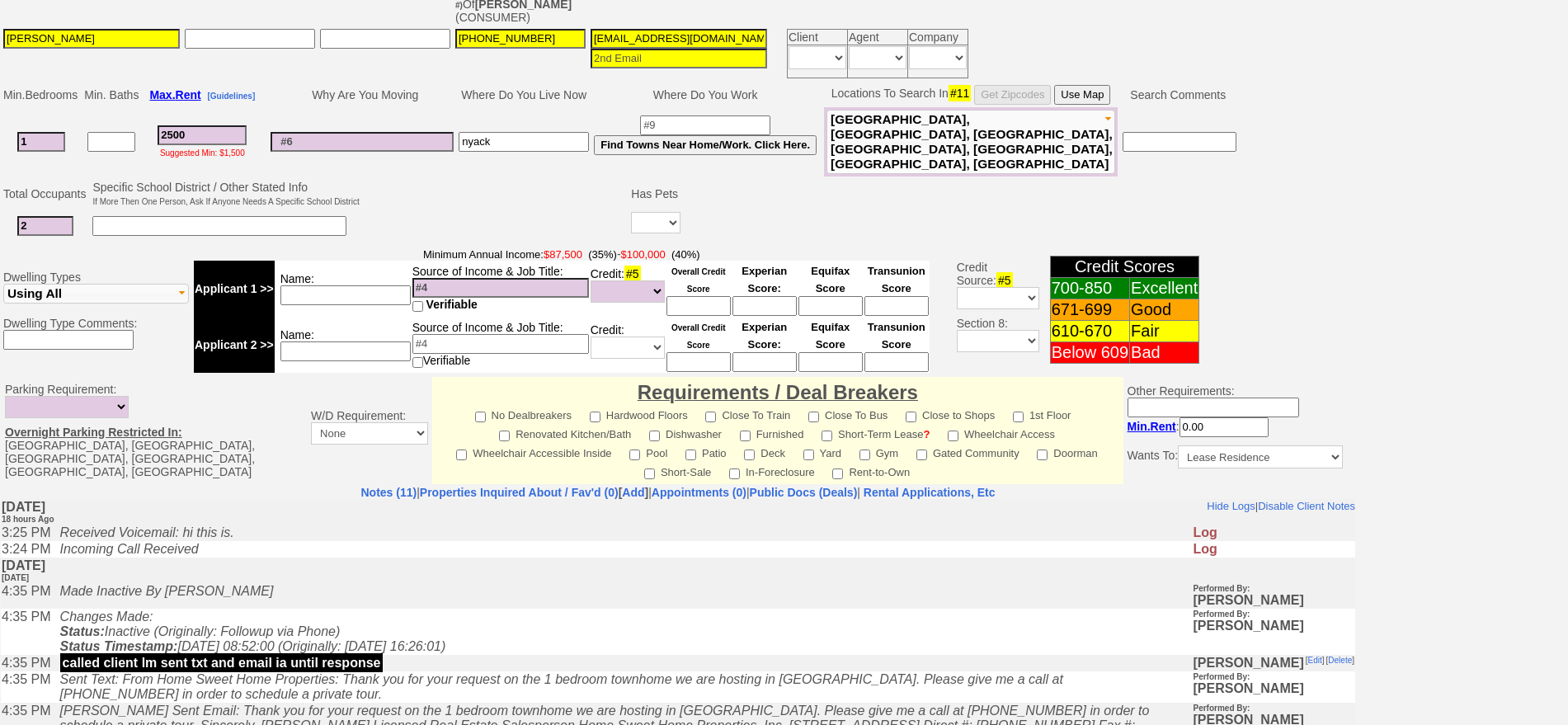
scroll to position [476, 0]
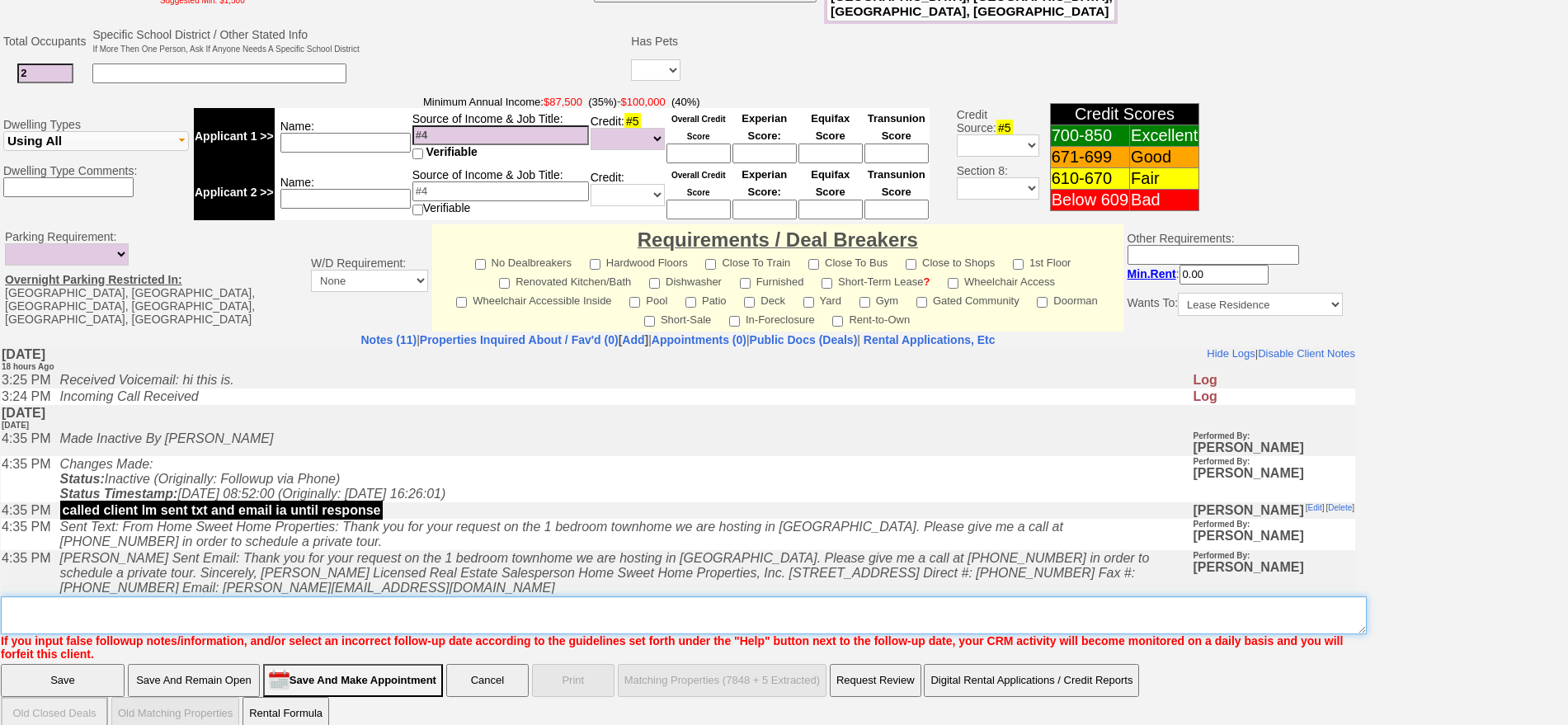
click at [338, 597] on textarea "Insert New Note Here" at bounding box center [684, 615] width 1367 height 38
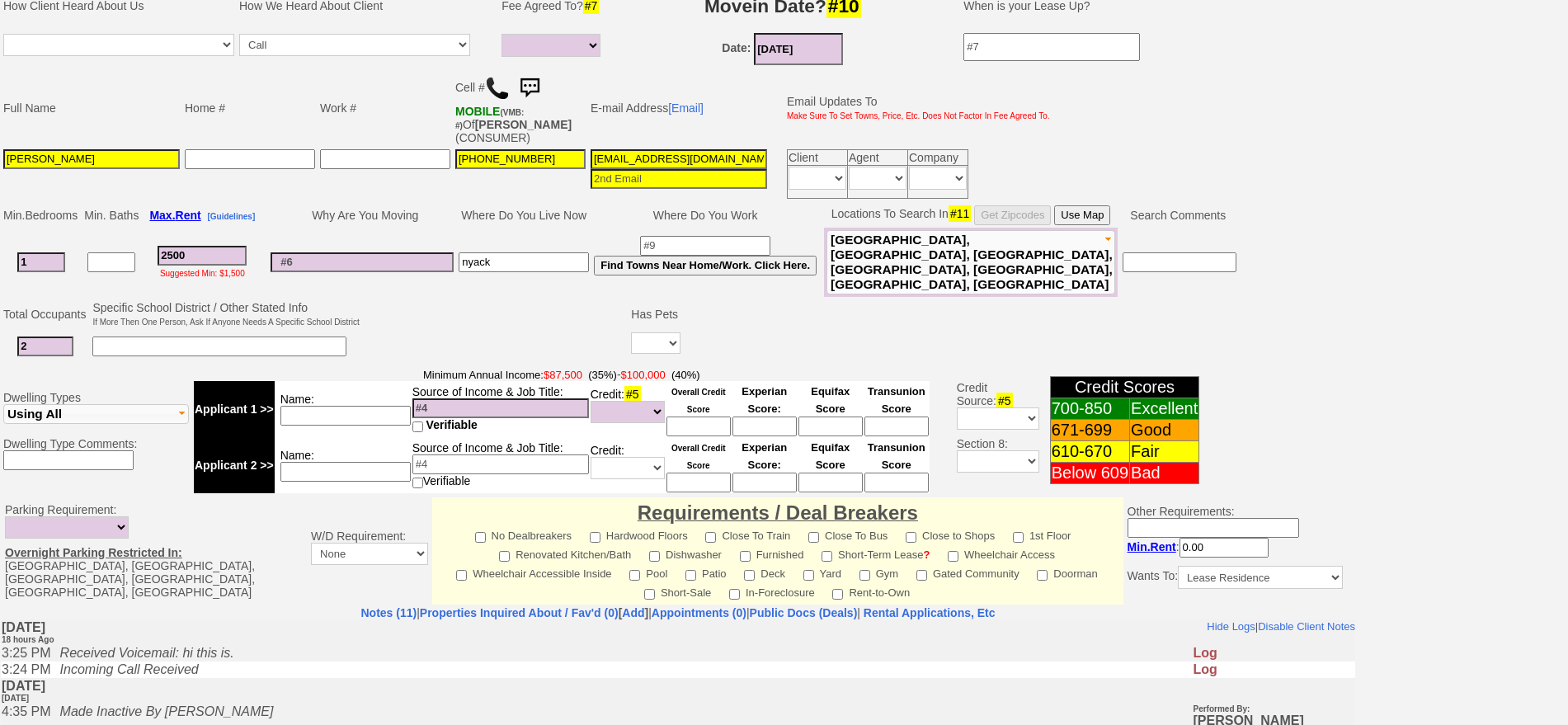
scroll to position [166, 0]
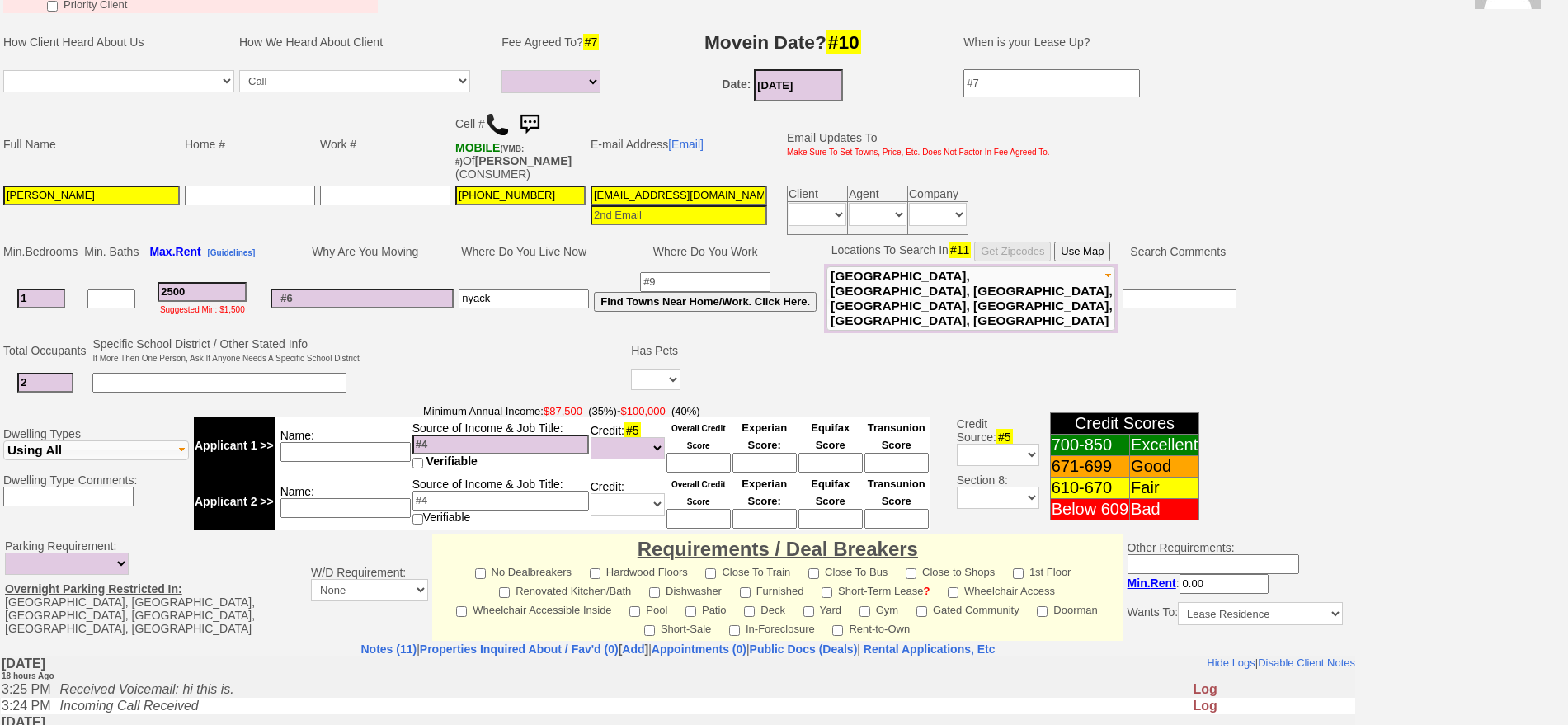
type textarea "2 cars"
click at [641, 369] on select "Yes No" at bounding box center [656, 379] width 50 height 21
select select "No"
click at [631, 369] on select "Yes No" at bounding box center [656, 379] width 50 height 21
click at [366, 442] on input at bounding box center [346, 452] width 130 height 19
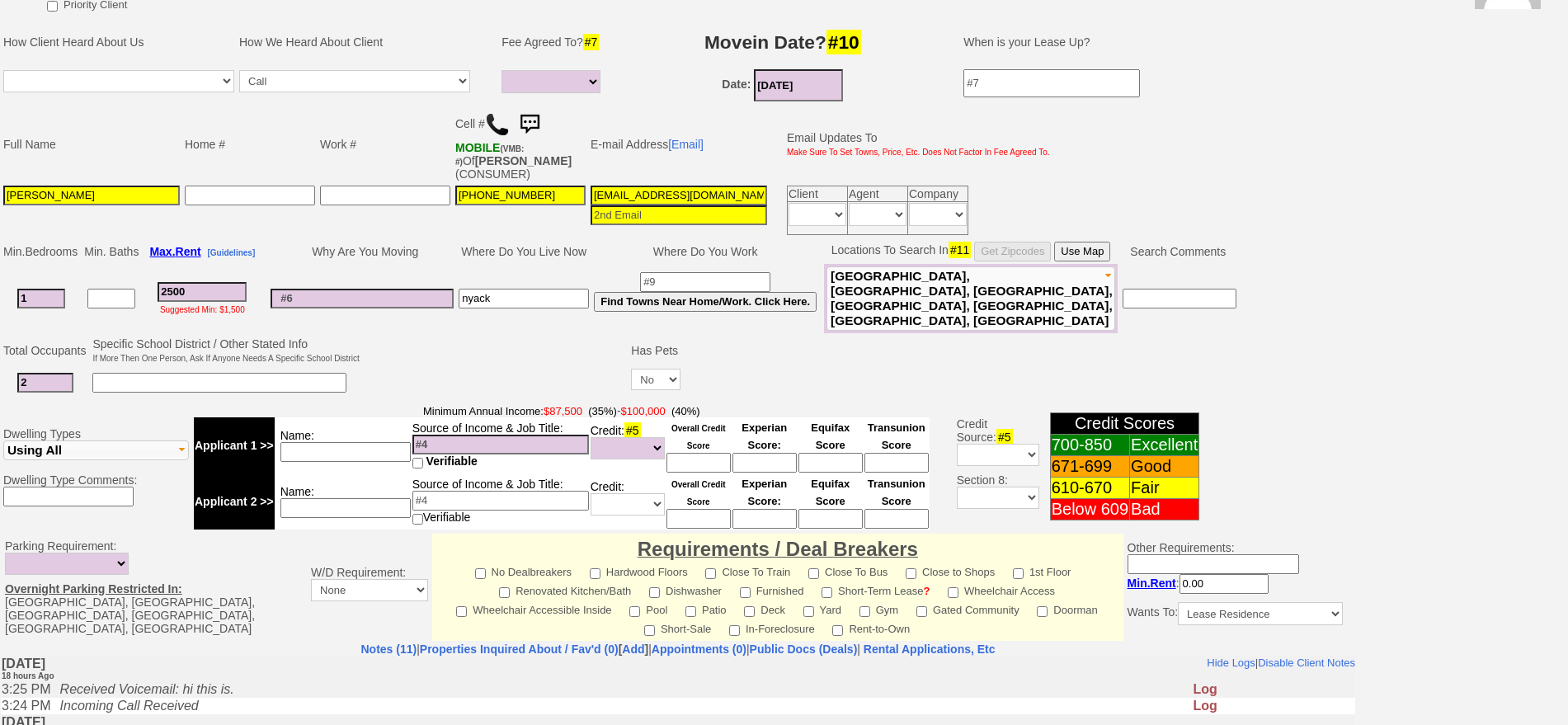
drag, startPoint x: 41, startPoint y: 196, endPoint x: 0, endPoint y: 191, distance: 41.3
click at [0, 191] on td "Full Name Home # Work # Cell # MOBILE (VMB: #) Of MAGALY ERAZO (CONSUMER) E-mai…" at bounding box center [678, 171] width 1356 height 134
type input "Maggie Erazo"
click at [323, 292] on input at bounding box center [362, 298] width 183 height 19
click at [674, 455] on input at bounding box center [699, 462] width 65 height 19
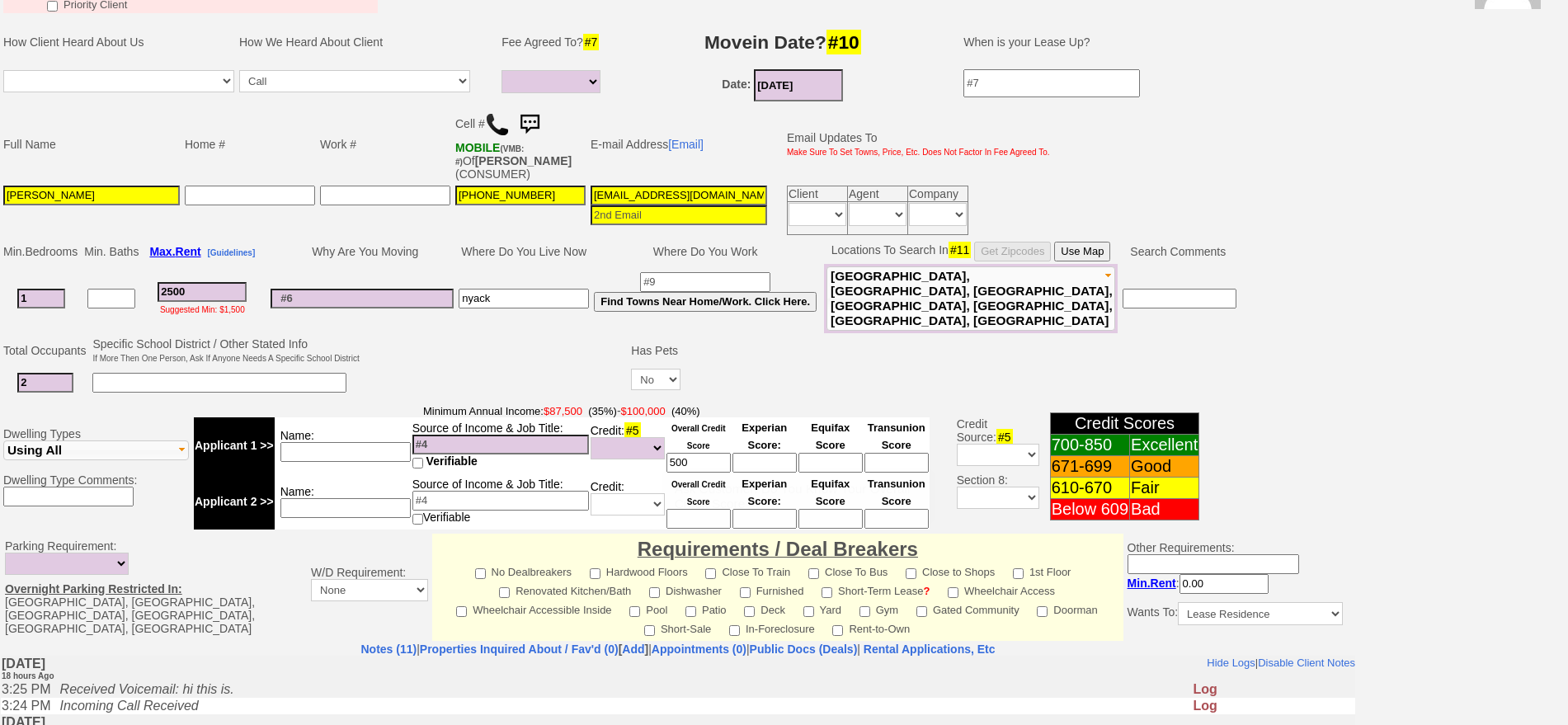
type input "500"
click at [353, 483] on td "Name:" at bounding box center [343, 501] width 137 height 56
click at [359, 448] on input at bounding box center [346, 452] width 130 height 19
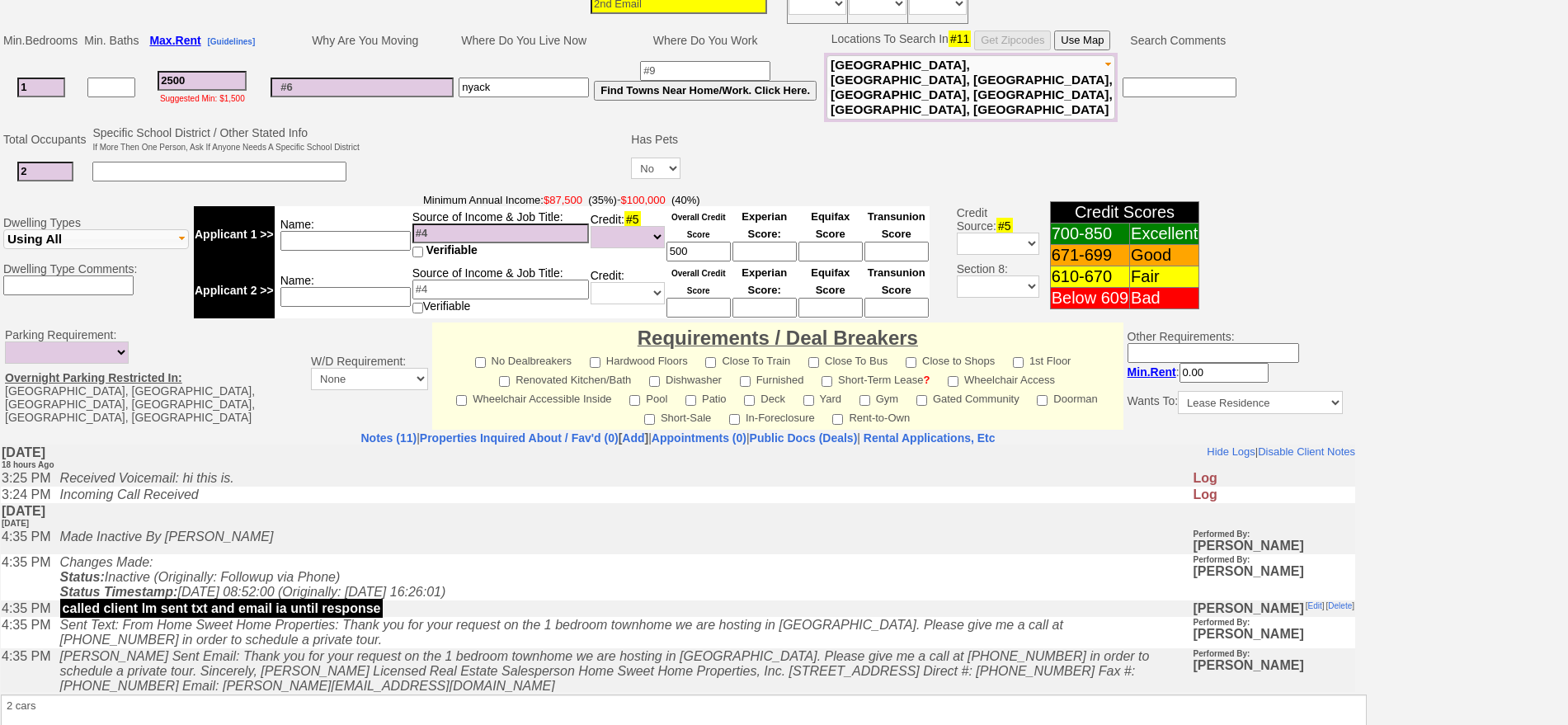
scroll to position [388, 0]
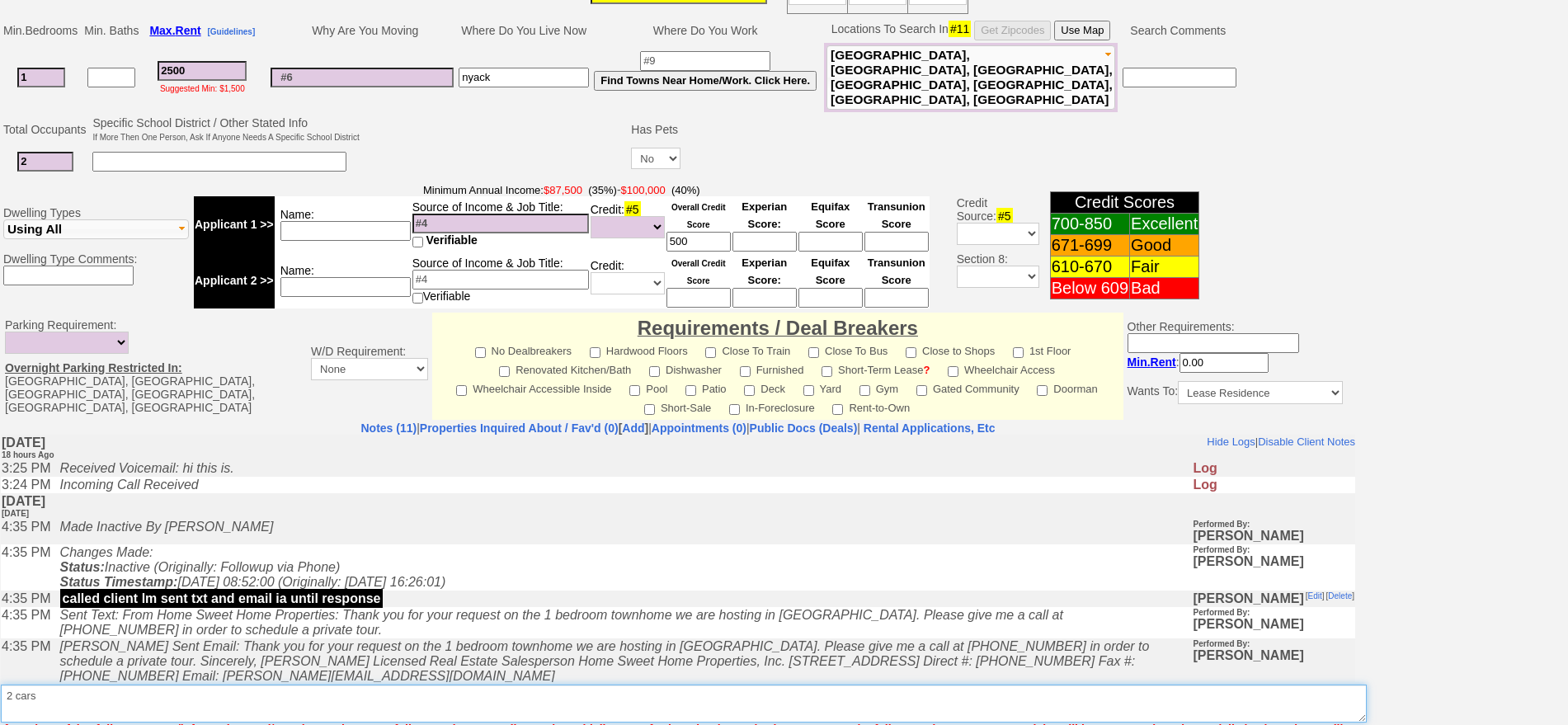
click at [833, 684] on textarea "Insert New Note Here" at bounding box center [684, 703] width 1367 height 38
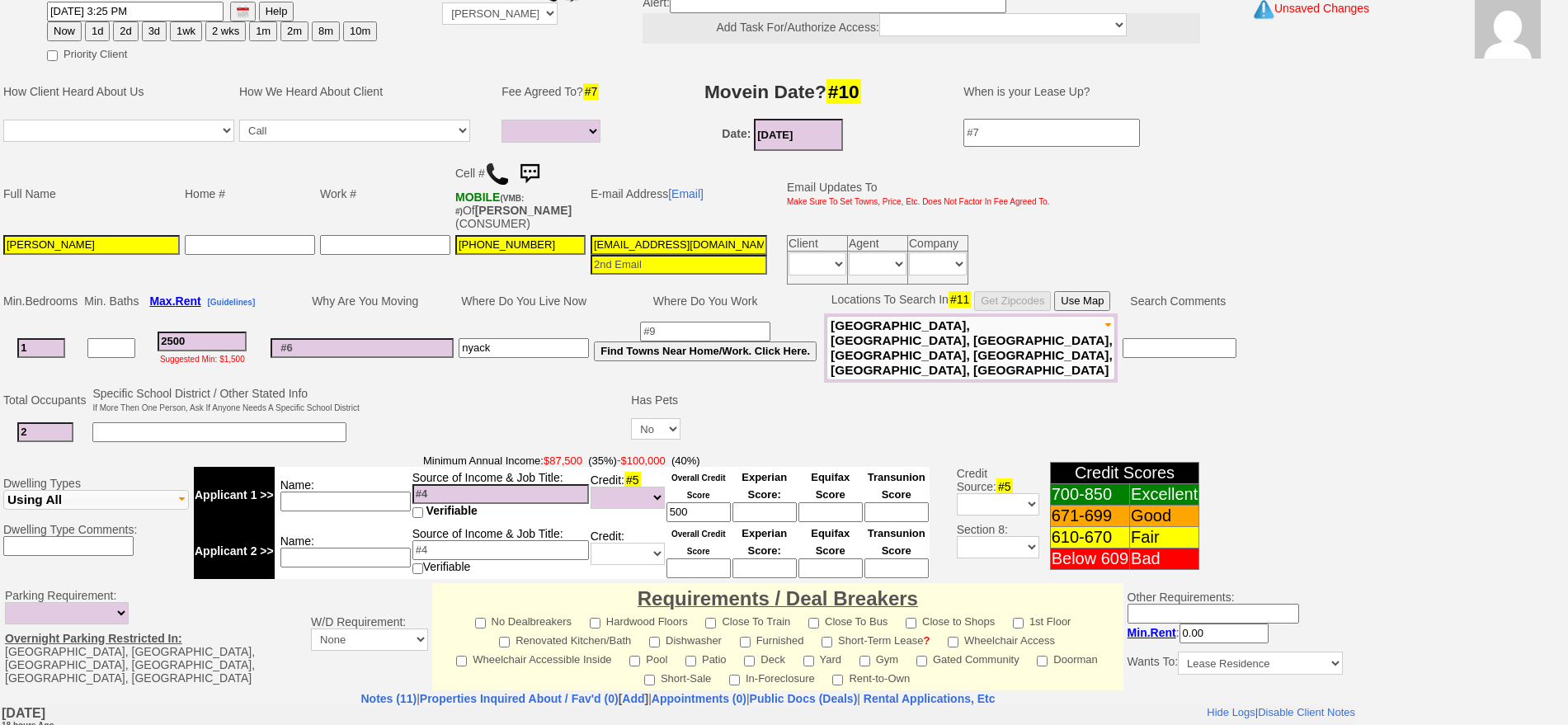
scroll to position [206, 0]
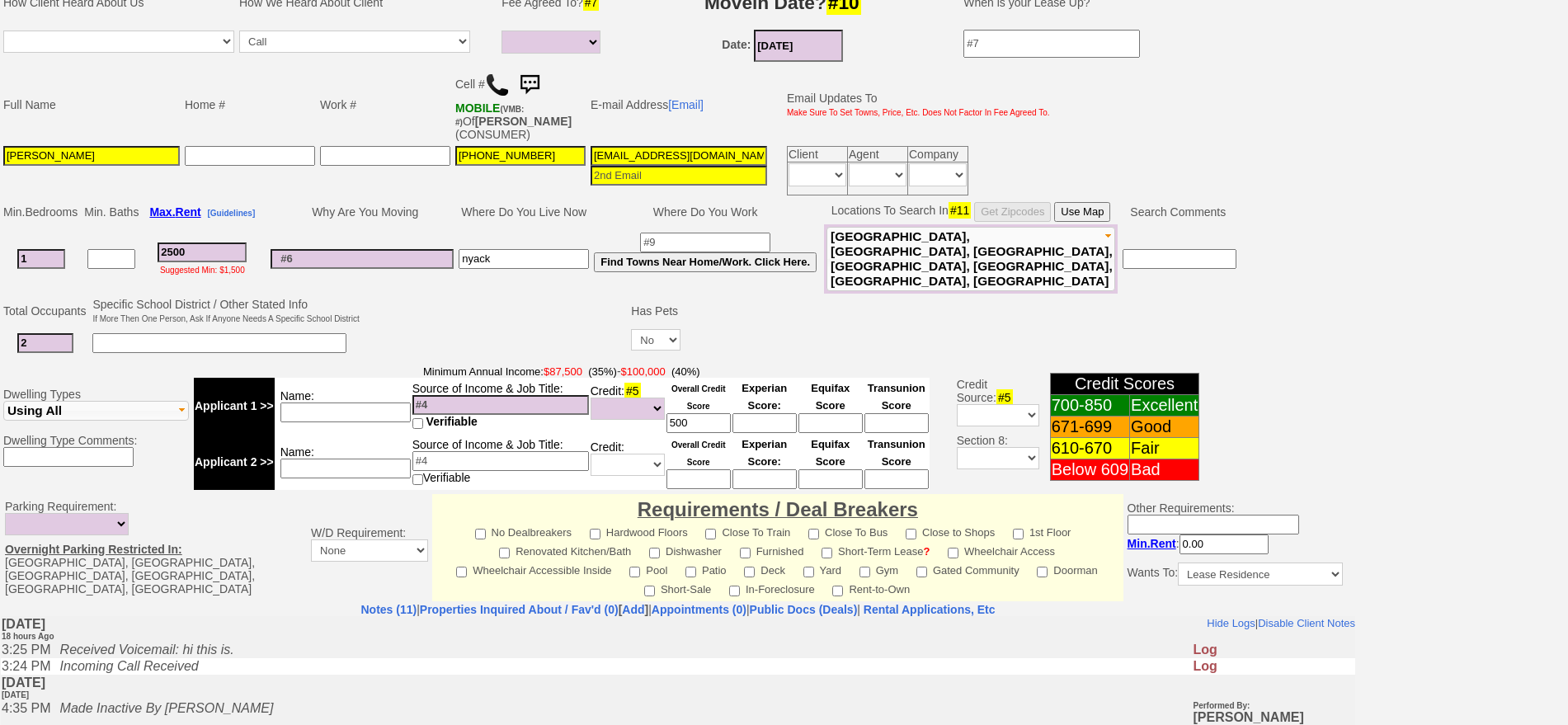
click at [148, 151] on input "Maggie Erazo" at bounding box center [91, 155] width 176 height 19
type input "Maggie Erazo and Eric Erazo"
click at [320, 459] on input at bounding box center [346, 467] width 130 height 19
type input "eric"
click at [712, 413] on input "500" at bounding box center [699, 422] width 65 height 19
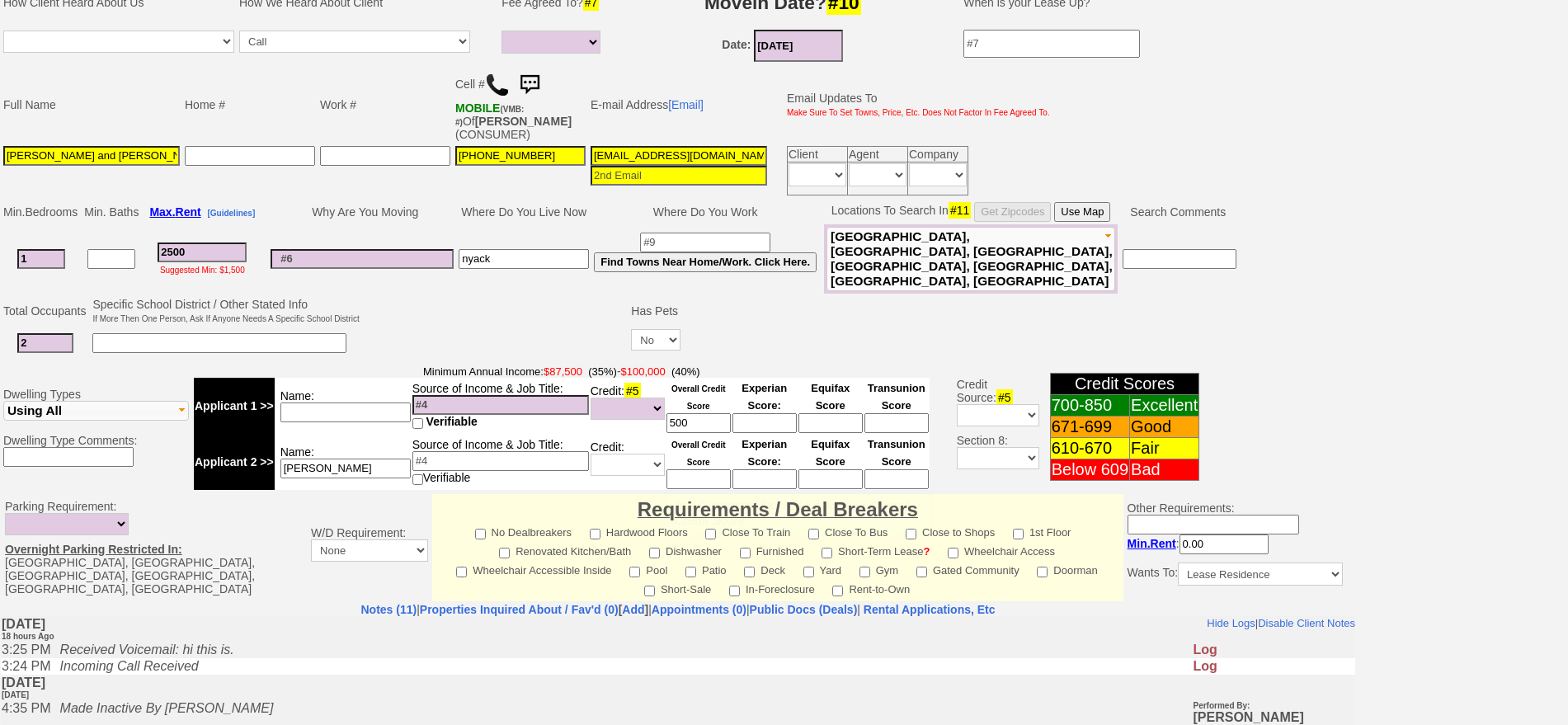
click at [714, 470] on input at bounding box center [699, 478] width 65 height 19
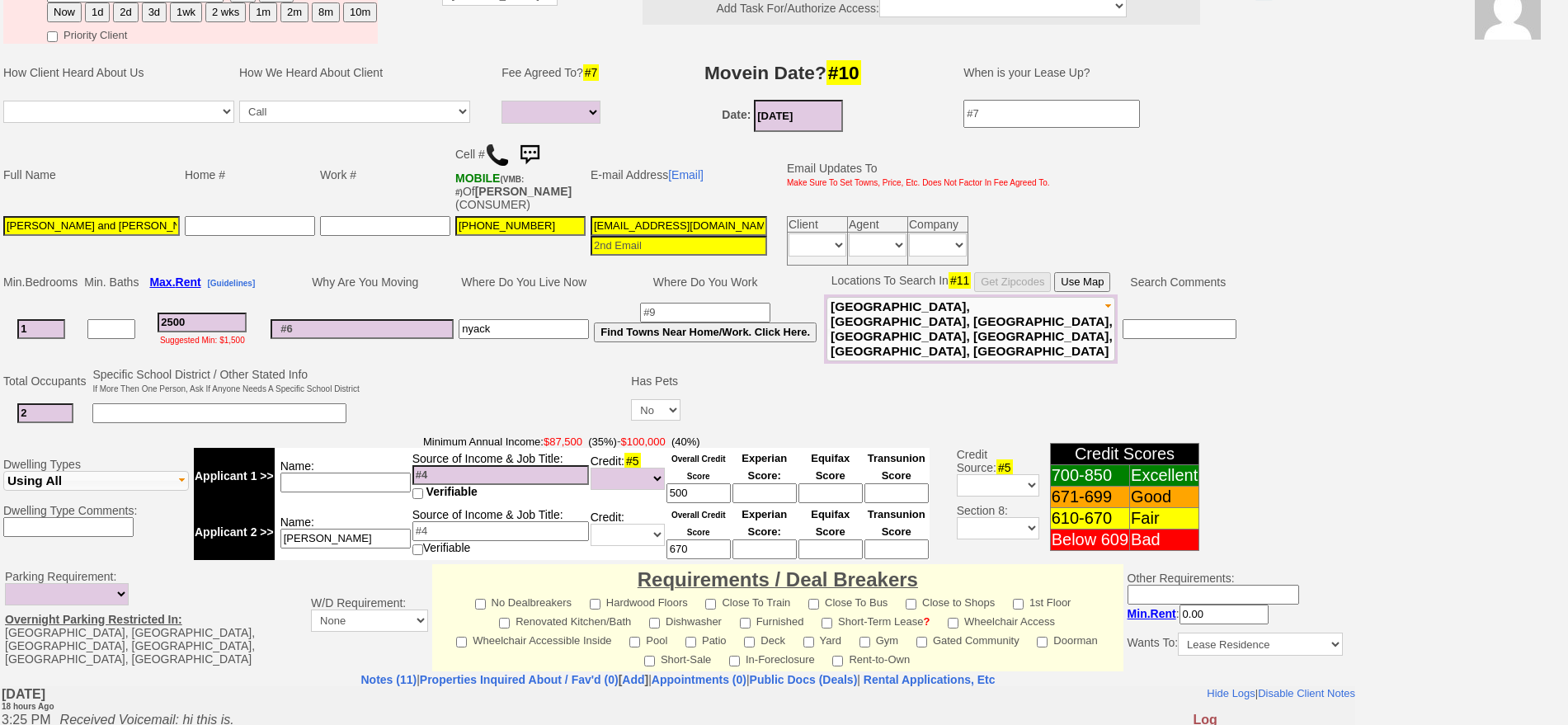
scroll to position [103, 0]
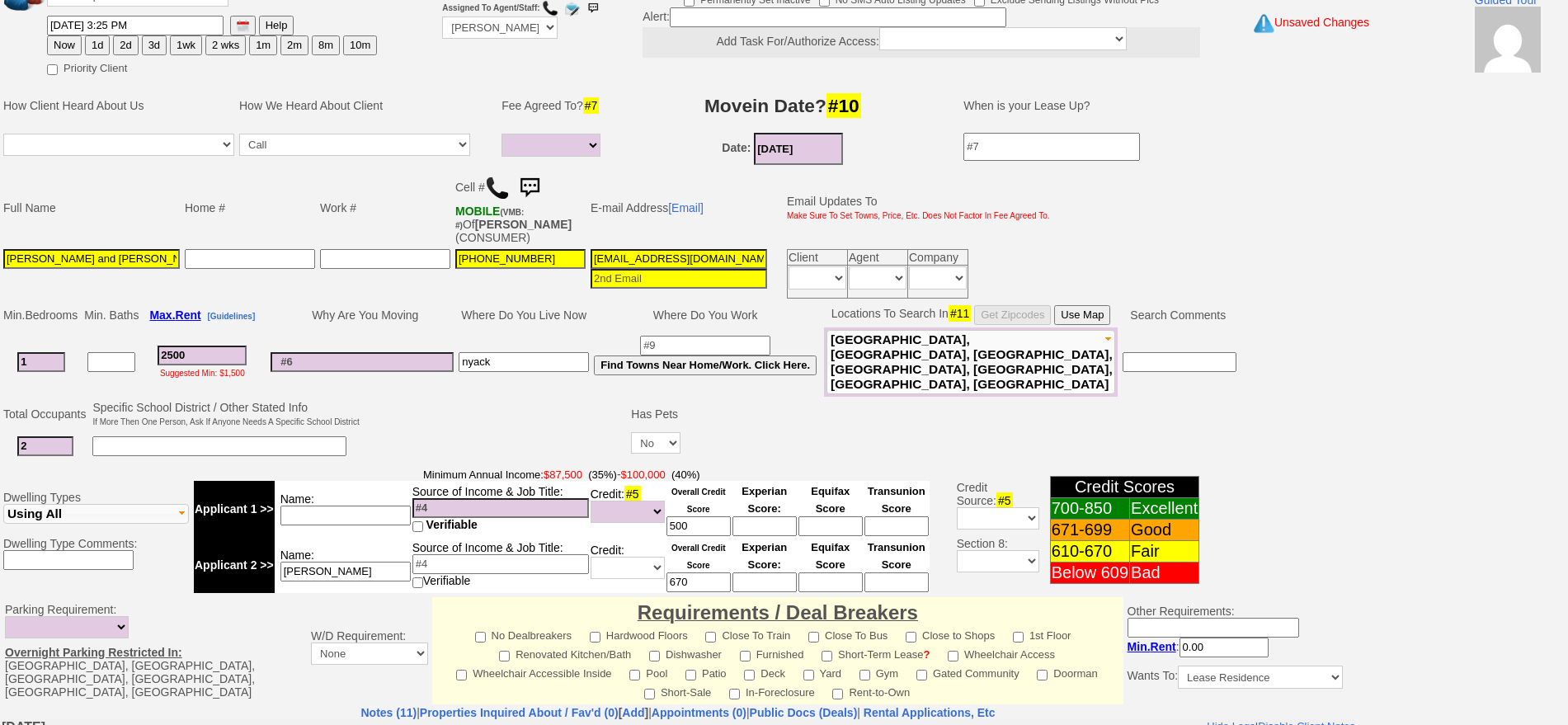
type input "670"
click at [362, 562] on input "eric" at bounding box center [346, 571] width 130 height 19
click at [166, 256] on input "Maggie Erazo and Eric Erazo" at bounding box center [91, 259] width 176 height 19
type input "Maggie Erazo and Eric Erazo (son)"
click at [377, 563] on input "eric" at bounding box center [346, 571] width 130 height 19
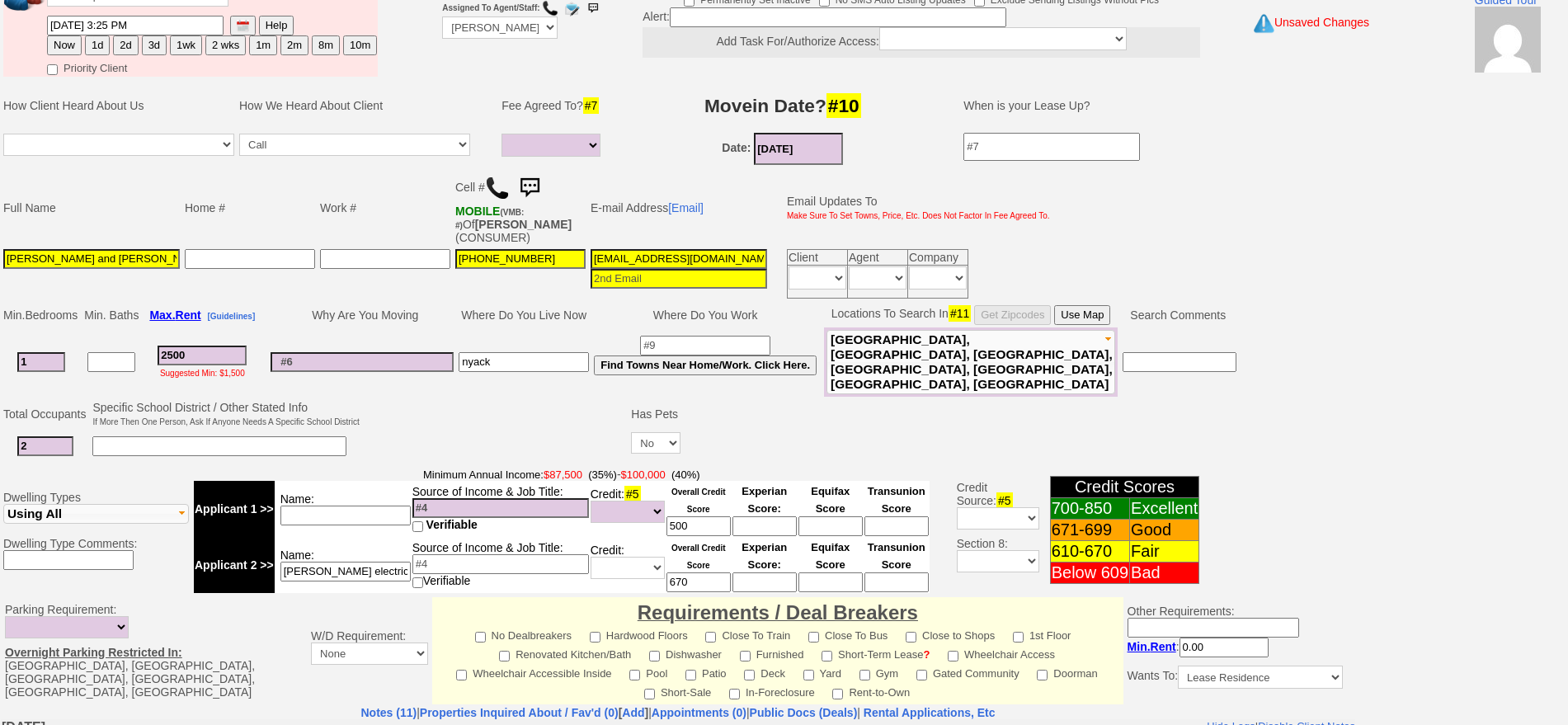
type input "eric electrician"
click at [568, 554] on input at bounding box center [500, 563] width 176 height 19
click at [374, 505] on input at bounding box center [346, 514] width 130 height 19
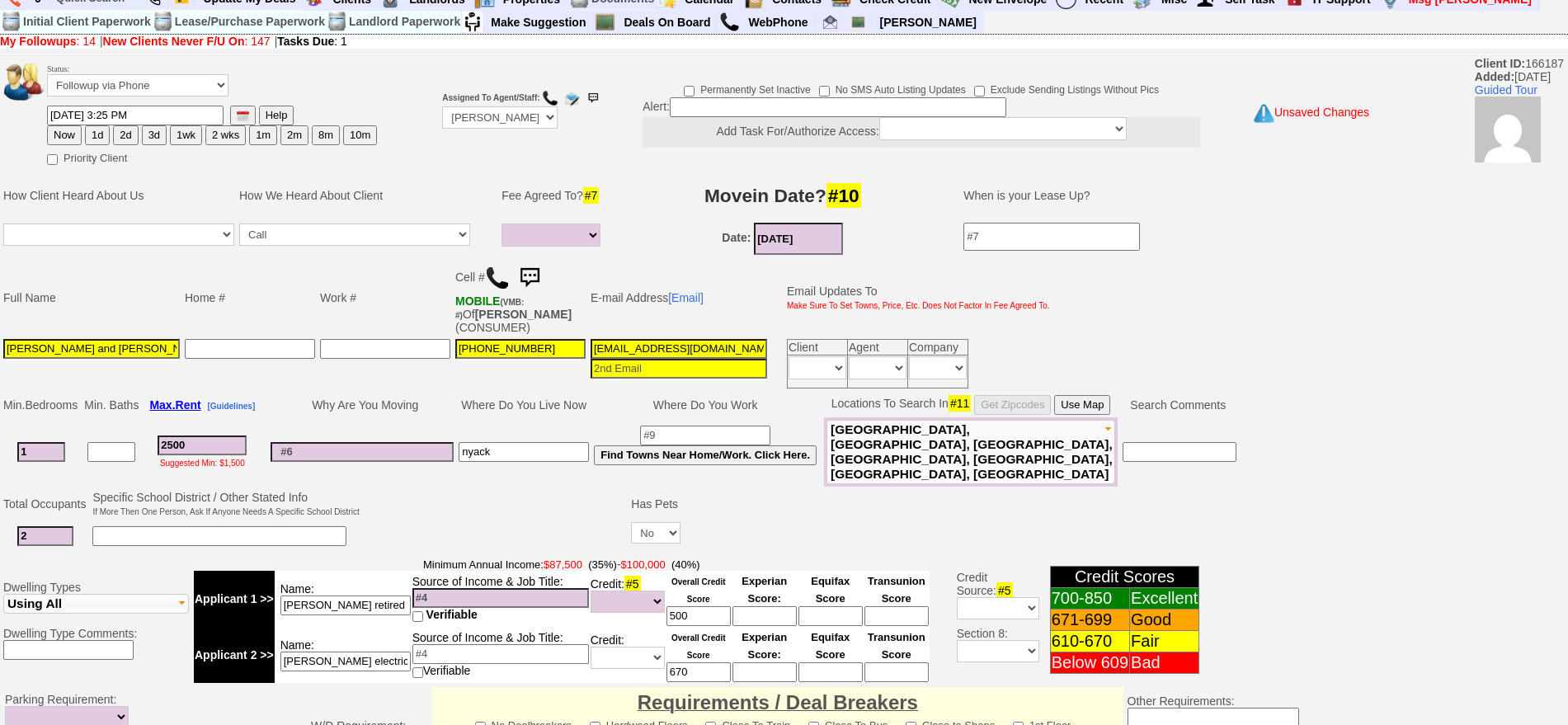
scroll to position [0, 0]
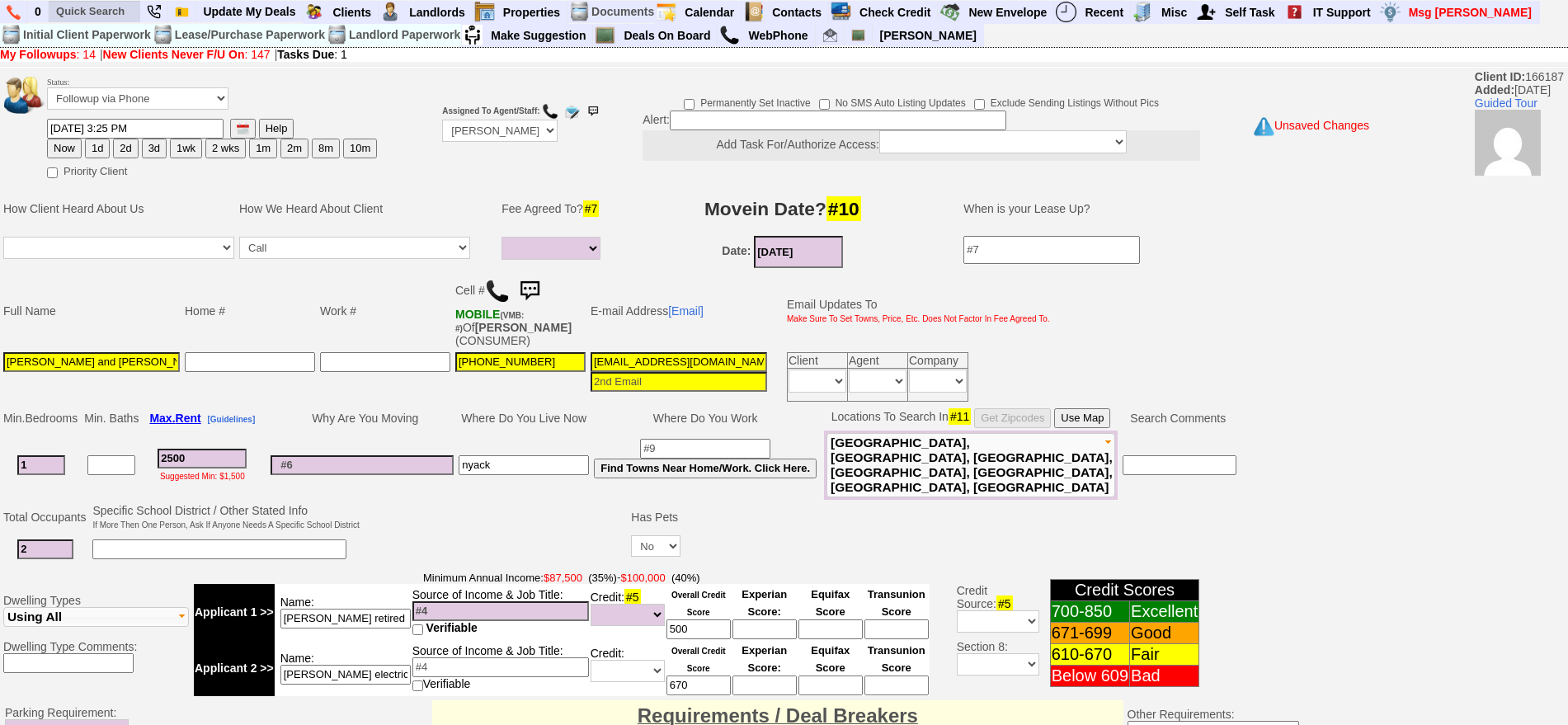
type input "maggie retired"
click at [106, 12] on input "text" at bounding box center [95, 11] width 91 height 20
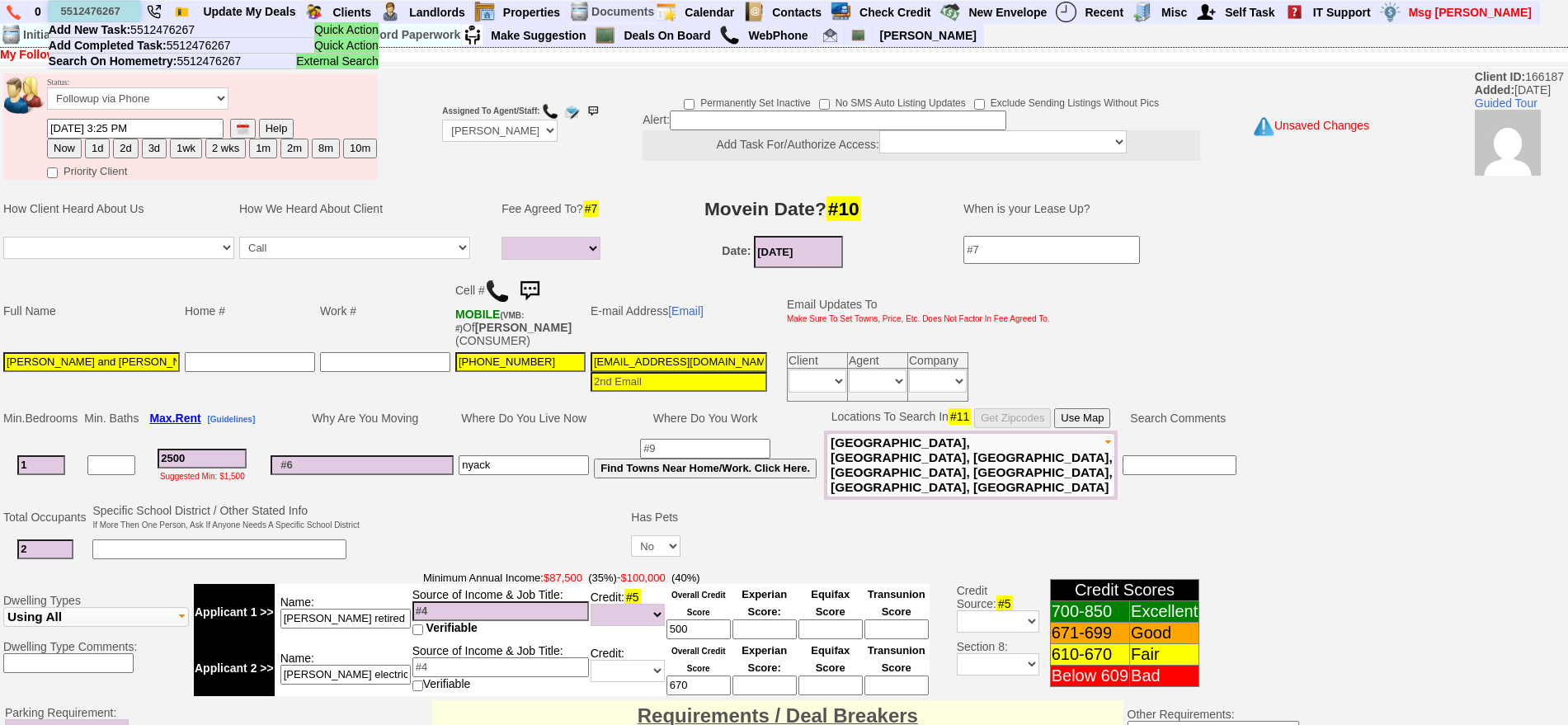
click at [106, 12] on input "5512476267" at bounding box center [95, 11] width 91 height 20
click at [155, 106] on ul "Quick Action Add New Task: 5512476267 Quick Action Add Completed Task: 55124762…" at bounding box center [213, 294] width 330 height 543
click at [154, 96] on ul "Quick Action Add New Task: 5512476267 Quick Action Add Completed Task: 55124762…" at bounding box center [213, 294] width 330 height 543
click at [185, 108] on ul "Quick Action Add New Task: 5512476267 Quick Action Add Completed Task: 55124762…" at bounding box center [213, 294] width 330 height 543
click at [193, 99] on ul "Quick Action Add New Task: 5512476267 Quick Action Add Completed Task: 55124762…" at bounding box center [213, 294] width 330 height 543
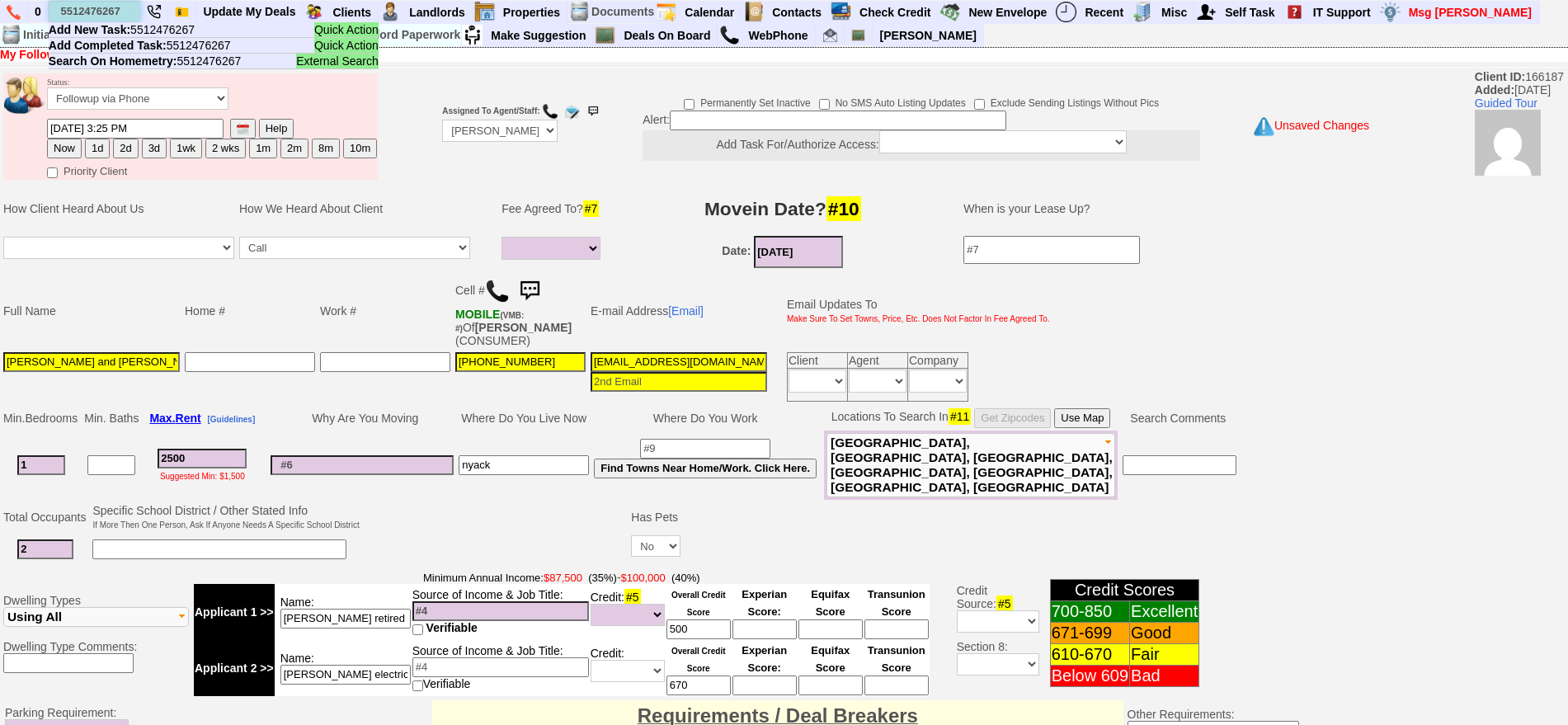
click at [117, 1] on input "5512476267" at bounding box center [95, 11] width 91 height 20
drag, startPoint x: 124, startPoint y: 6, endPoint x: 81, endPoint y: 13, distance: 43.6
click at [81, 13] on input "5512476267" at bounding box center [95, 11] width 91 height 20
click at [109, 12] on input "5512476267" at bounding box center [95, 11] width 91 height 20
click at [110, 12] on input "5512476267" at bounding box center [95, 11] width 91 height 20
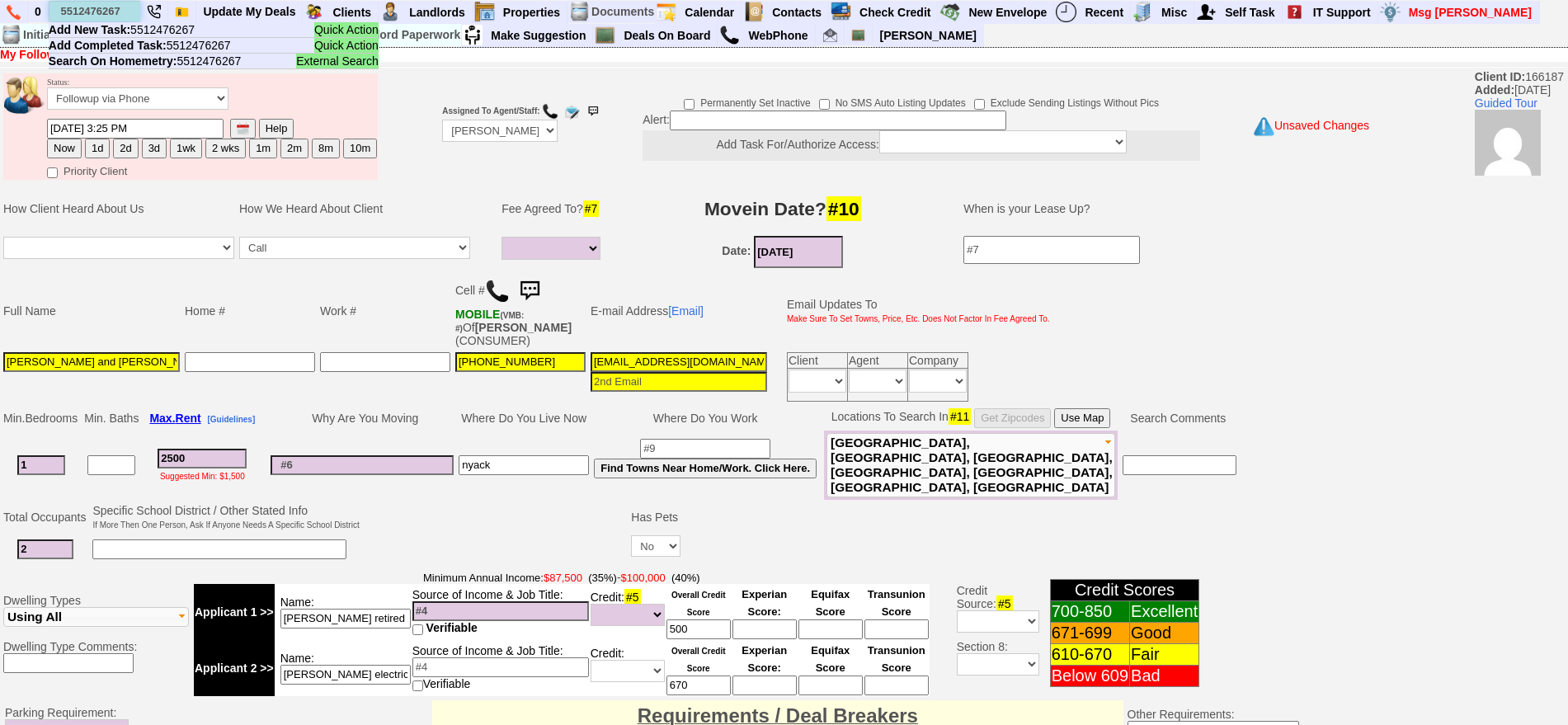
click at [124, 12] on input "5512476267" at bounding box center [95, 11] width 91 height 20
click at [130, 13] on input "5512476267" at bounding box center [95, 11] width 91 height 20
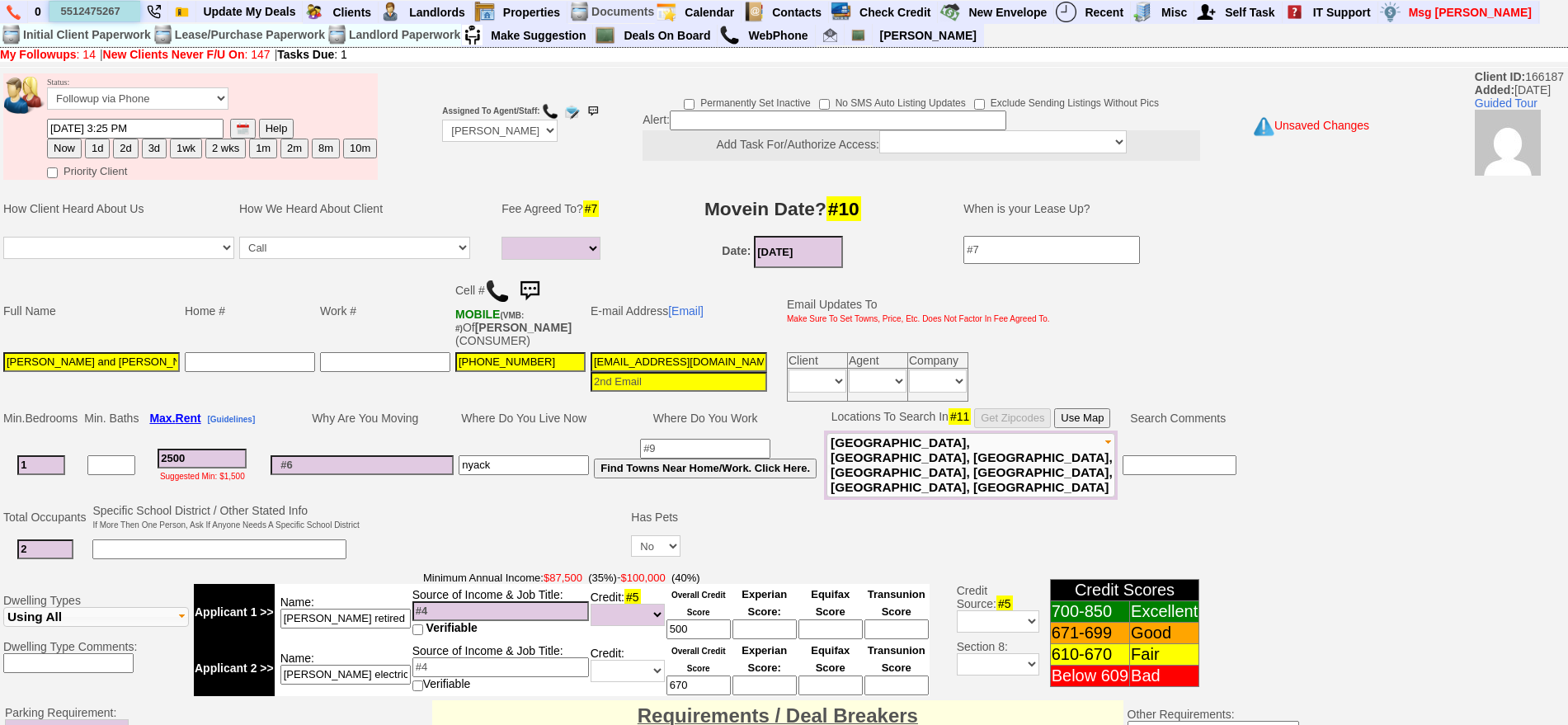
click at [130, 12] on input "5512475267" at bounding box center [95, 11] width 91 height 20
type input "5512475267"
click at [158, 81] on td "Status: Followup via Phone Followup via Email Followup When Section 8 Property …" at bounding box center [212, 95] width 332 height 44
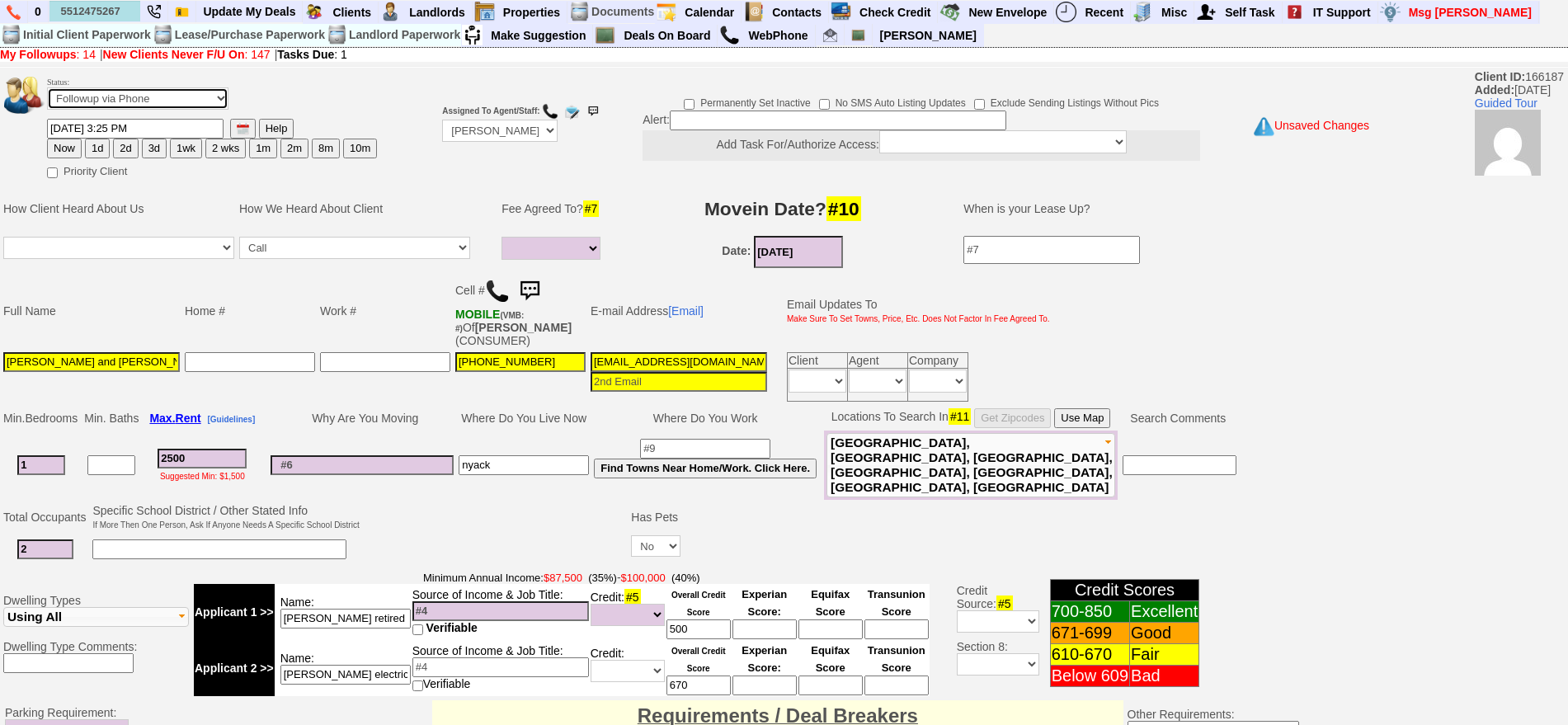
click at [158, 89] on select "Followup via Phone Followup via Email Followup When Section 8 Property Found De…" at bounding box center [138, 99] width 181 height 22
select select "Inactive"
click at [47, 93] on select "Followup via Phone Followup via Email Followup When Section 8 Property Found De…" at bounding box center [138, 99] width 181 height 22
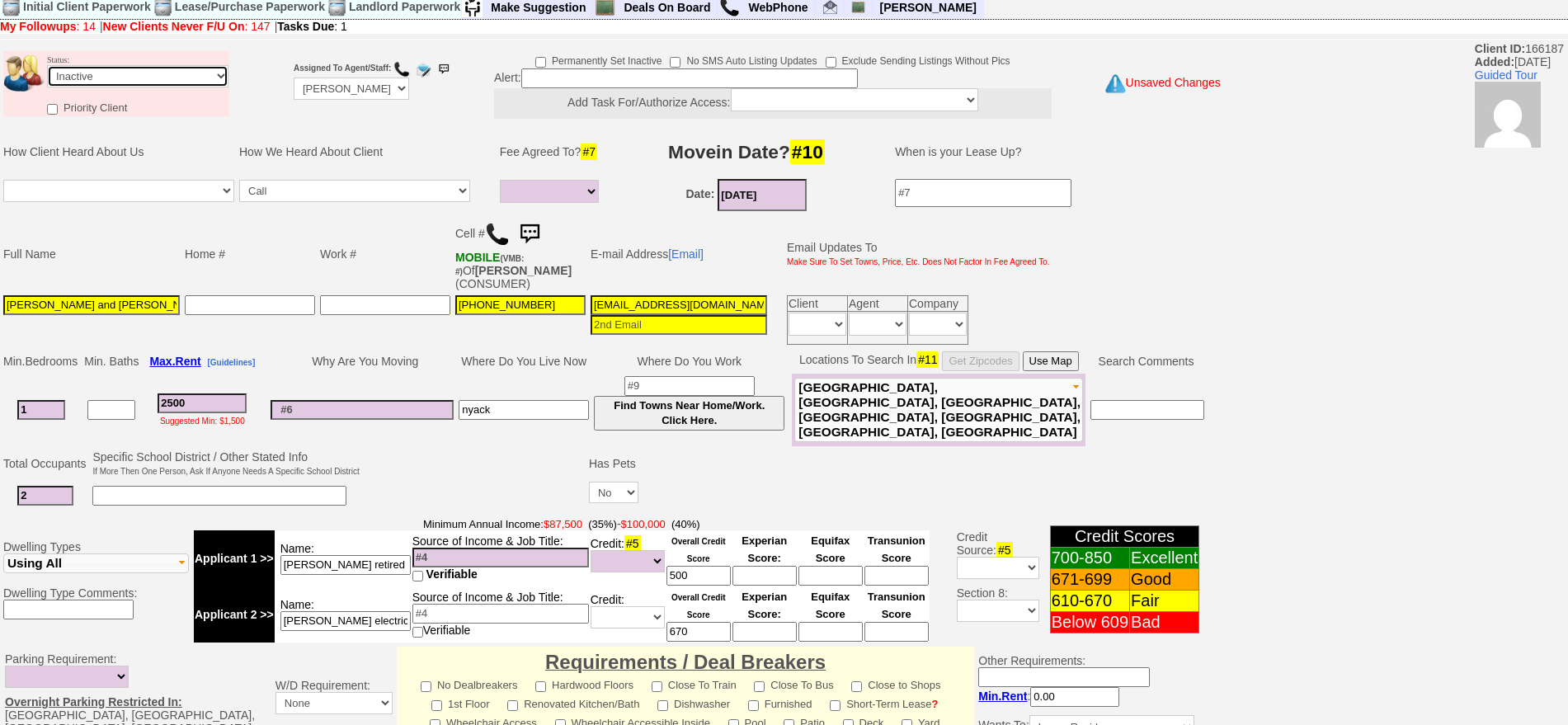
scroll to position [469, 0]
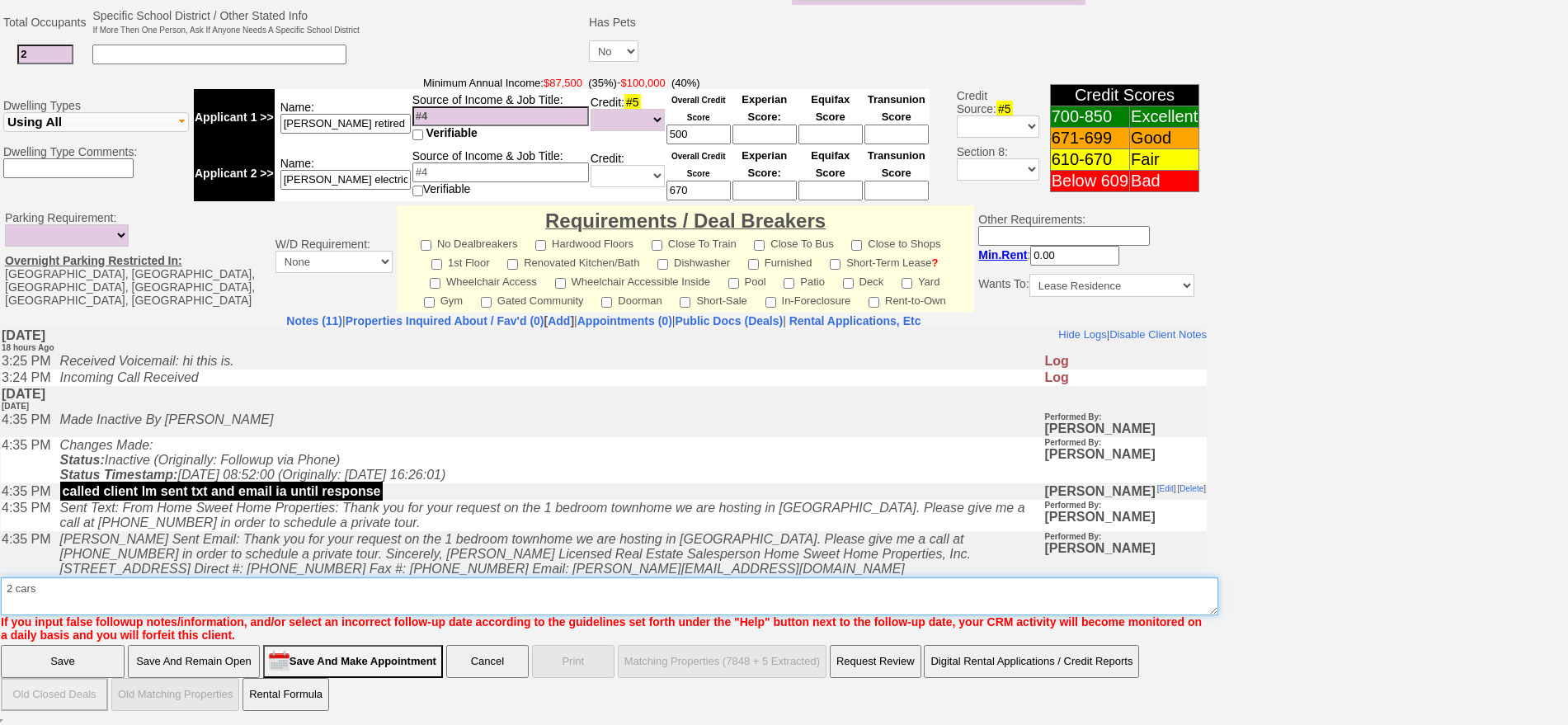
click at [820, 594] on textarea "Insert New Note Here" at bounding box center [610, 596] width 1218 height 38
type textarea "2 cars - doesnt know sons income unsure about credit i told her to call me back…"
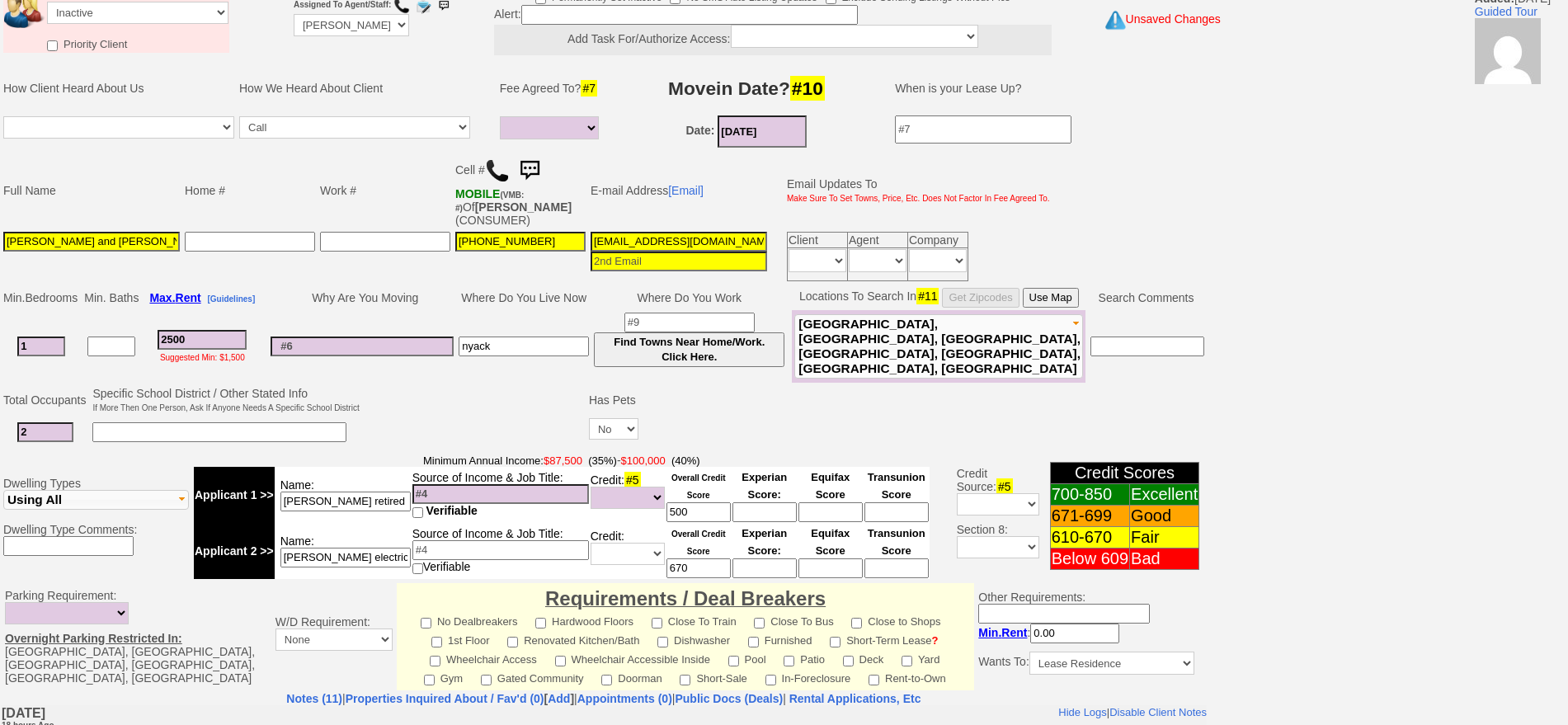
scroll to position [0, 0]
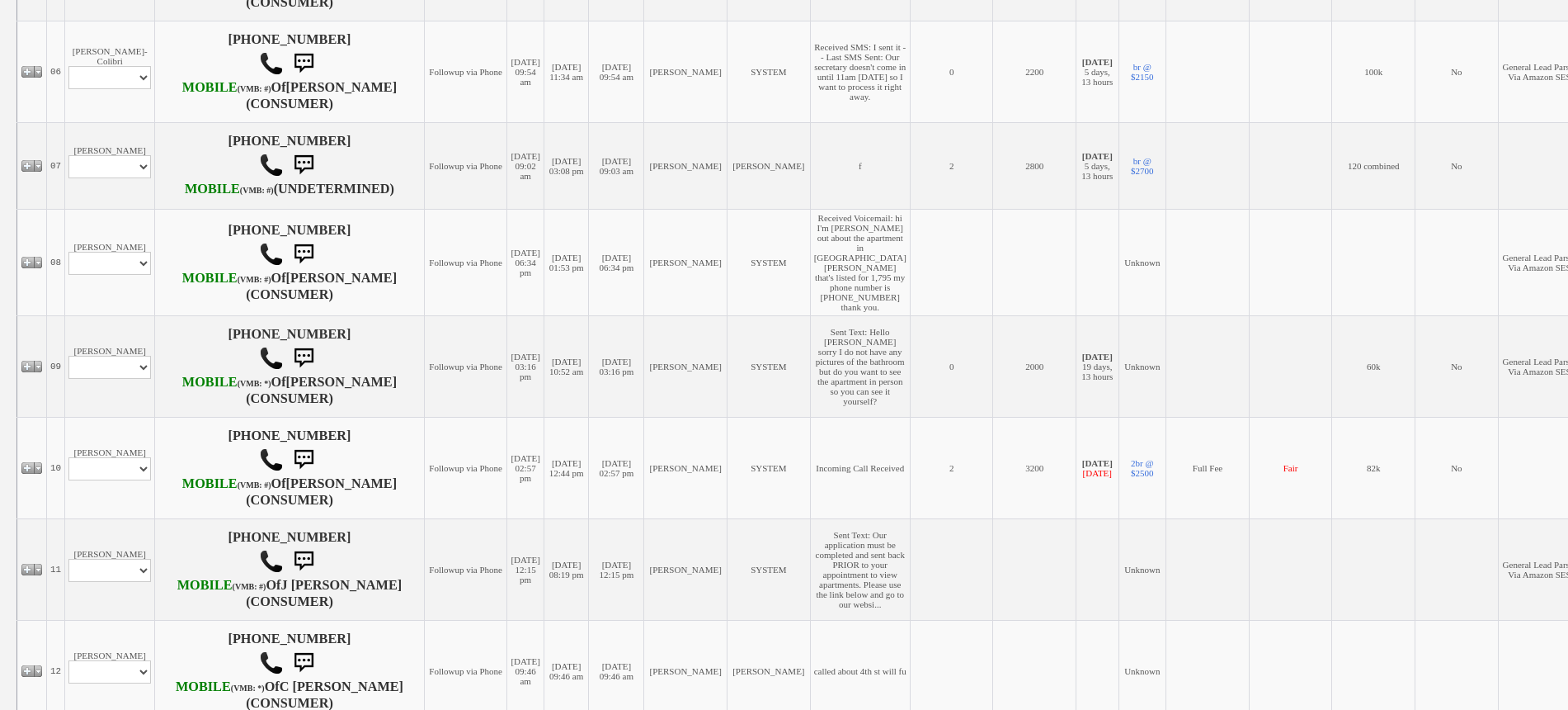
scroll to position [928, 0]
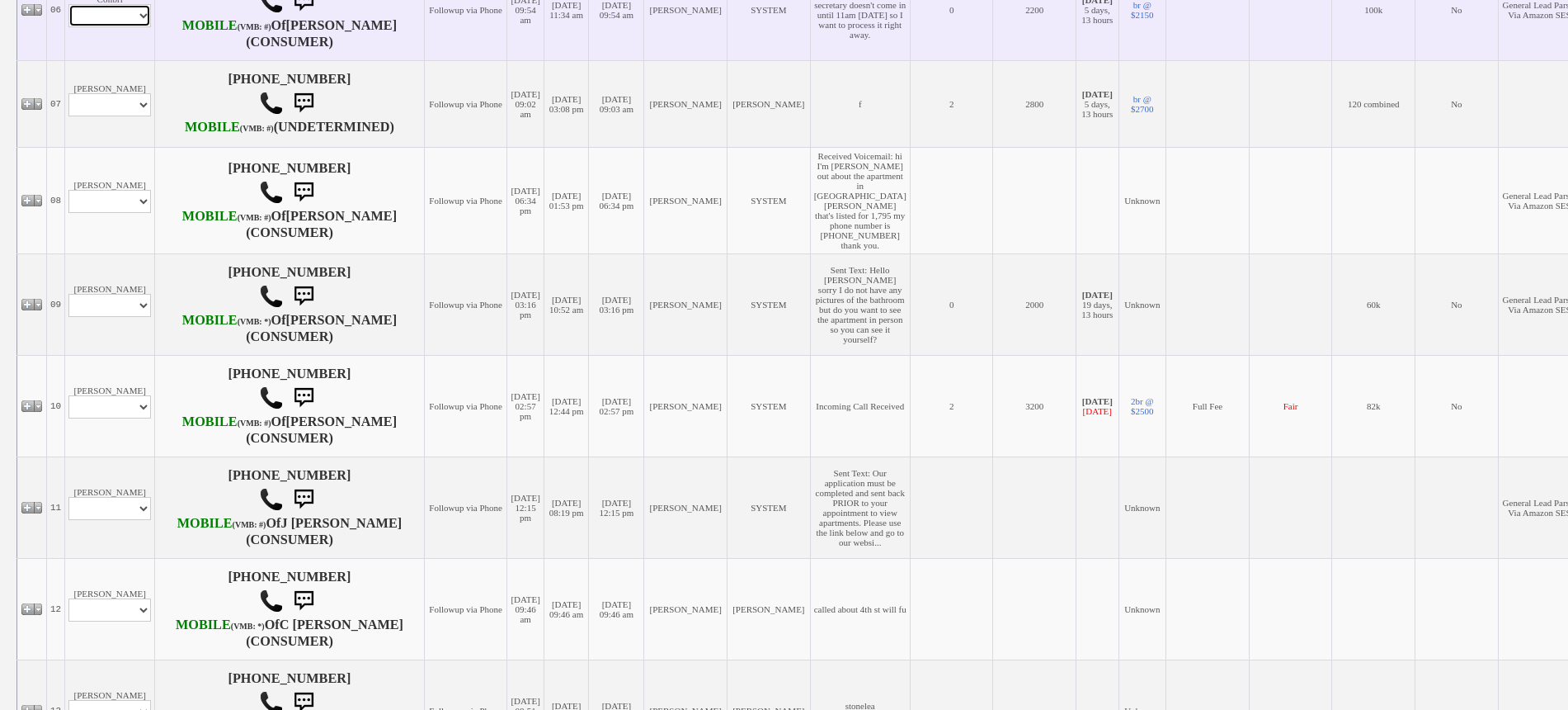
click at [87, 27] on select "Profile Edit Print Email Externally (Will Not Be Tracked In CRM) Closed Deals" at bounding box center [109, 15] width 82 height 23
select select "ChangeURL,/crm/custom/edit_client_form.php?redirect=%2Fcrm%2Fclients.php&id=165…"
click at [68, 27] on select "Profile Edit Print Email Externally (Will Not Be Tracked In CRM) Closed Deals" at bounding box center [109, 15] width 82 height 23
select select
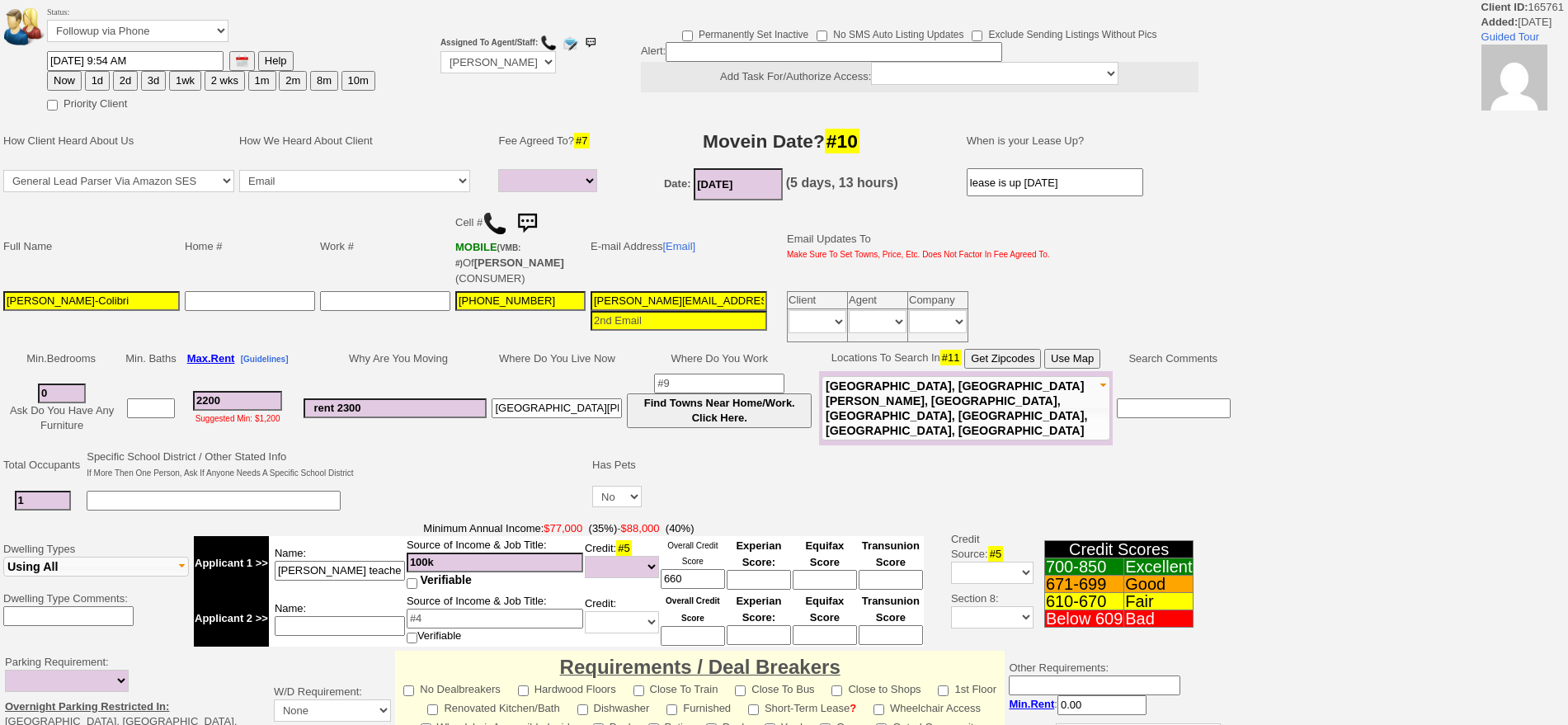
select select
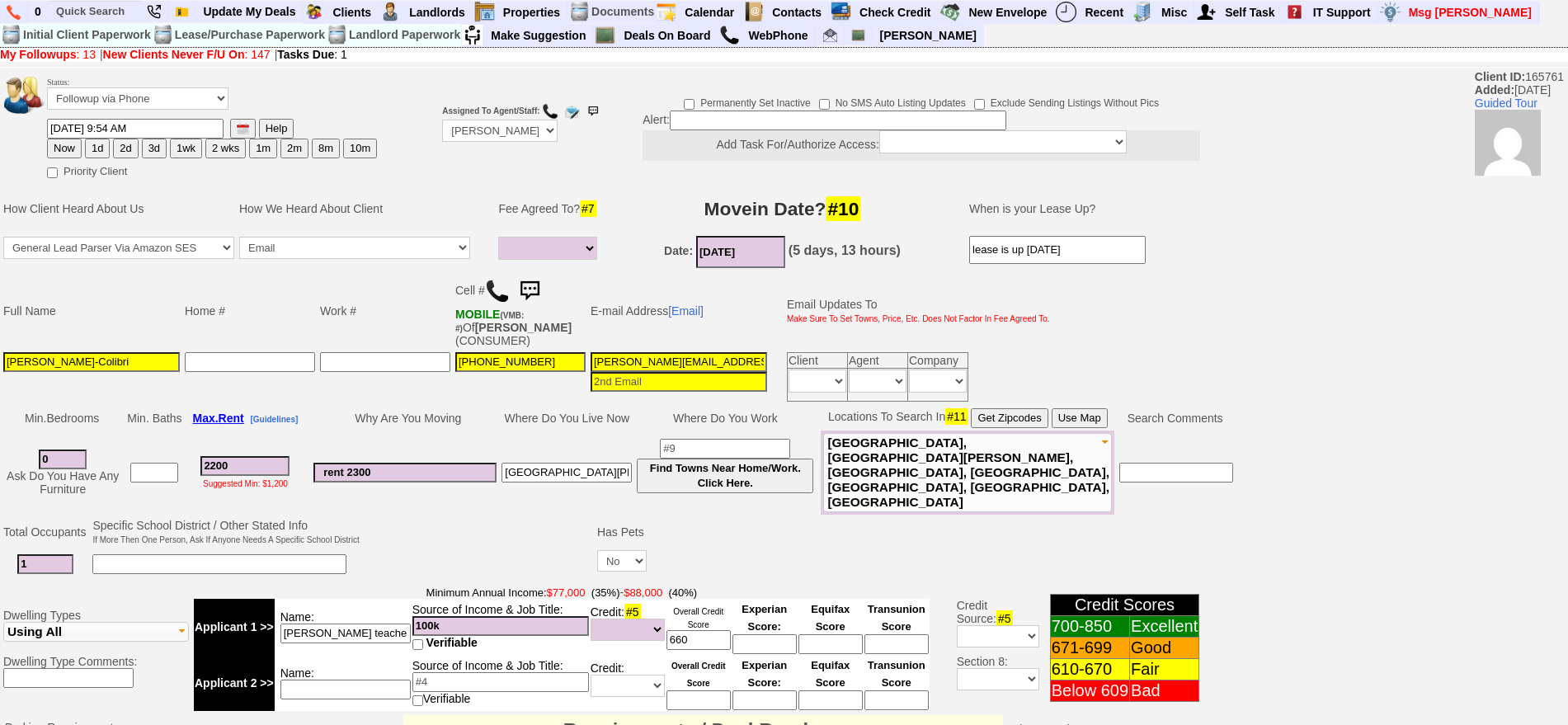
click at [542, 279] on img at bounding box center [529, 291] width 33 height 33
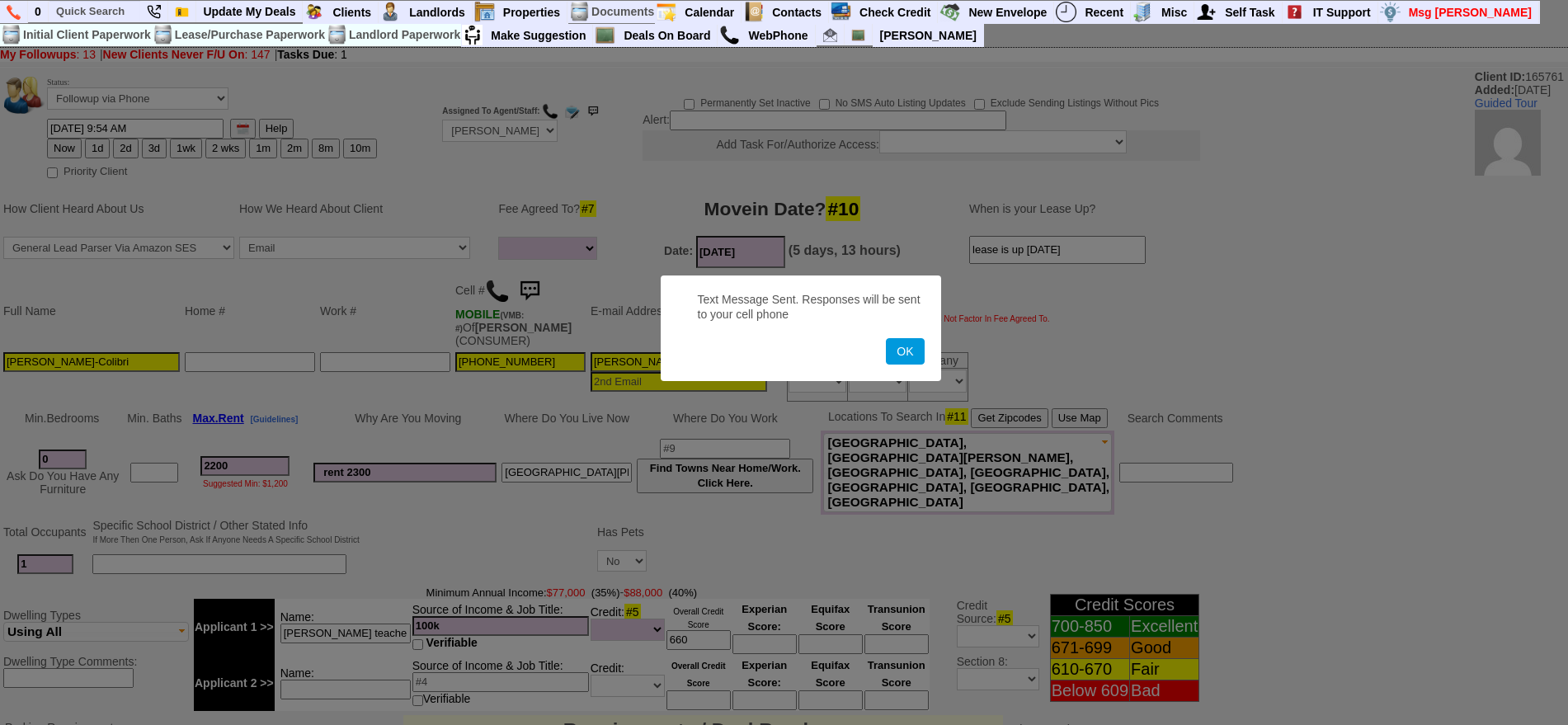
click at [886, 338] on button "OK" at bounding box center [905, 351] width 38 height 27
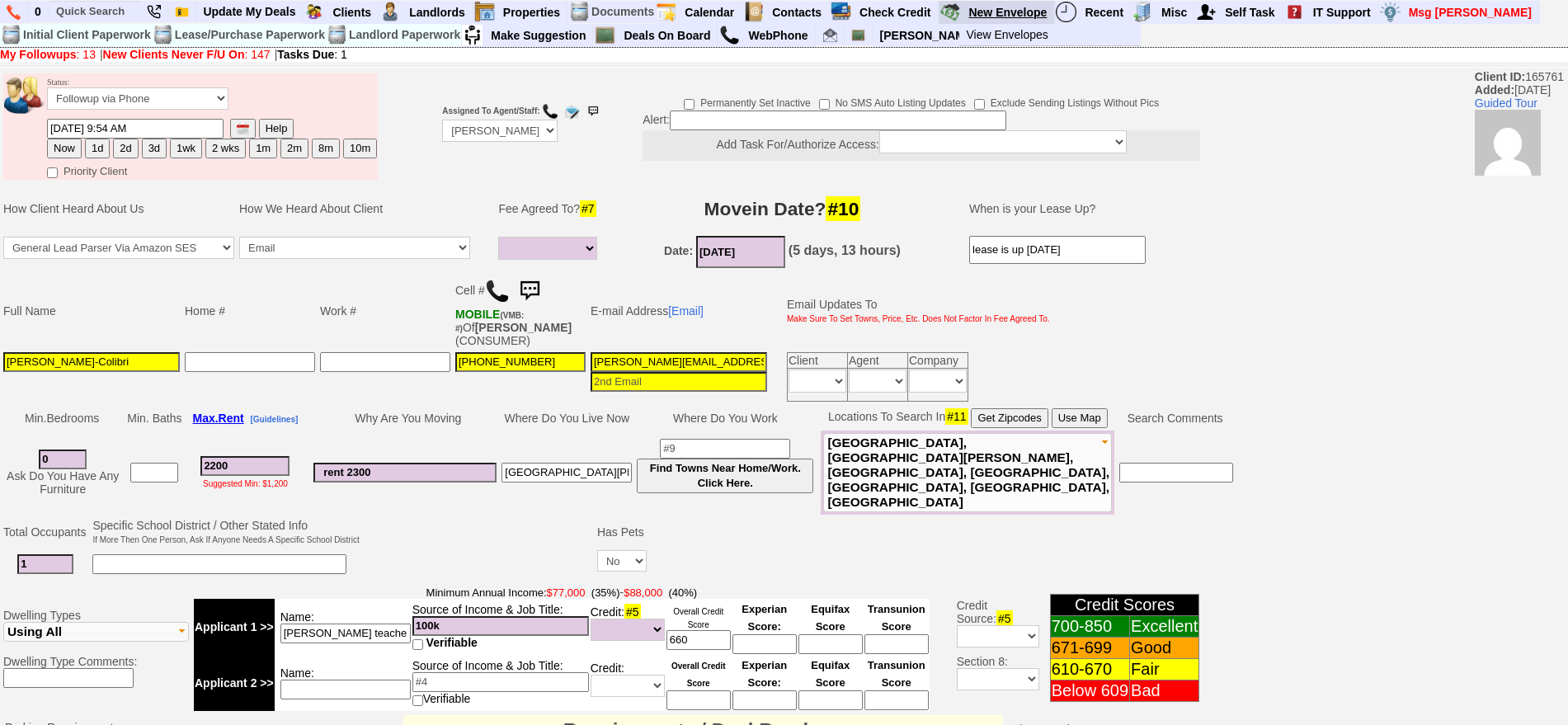
click at [1007, 6] on link "New Envelope" at bounding box center [1008, 12] width 92 height 21
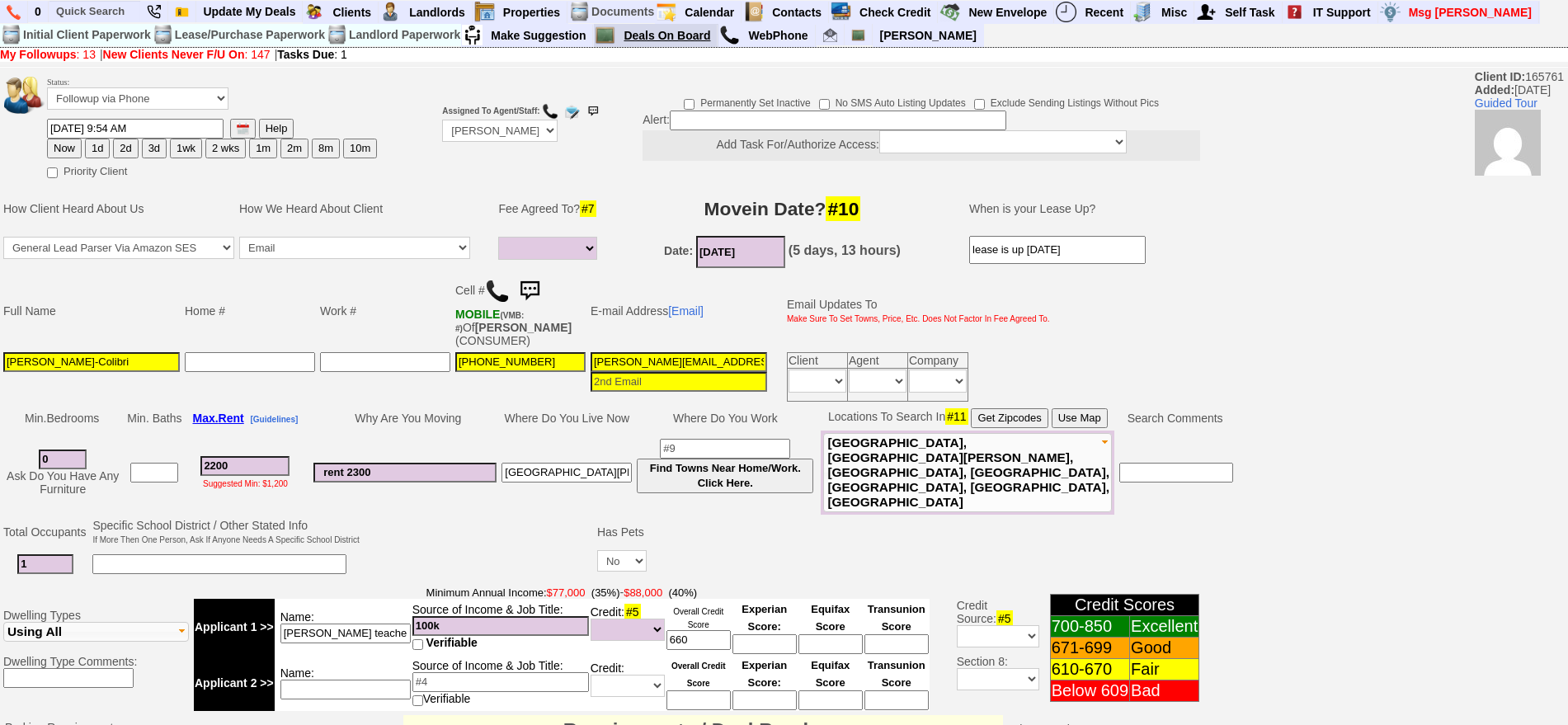
click at [679, 41] on link "Deals On Board" at bounding box center [667, 35] width 101 height 21
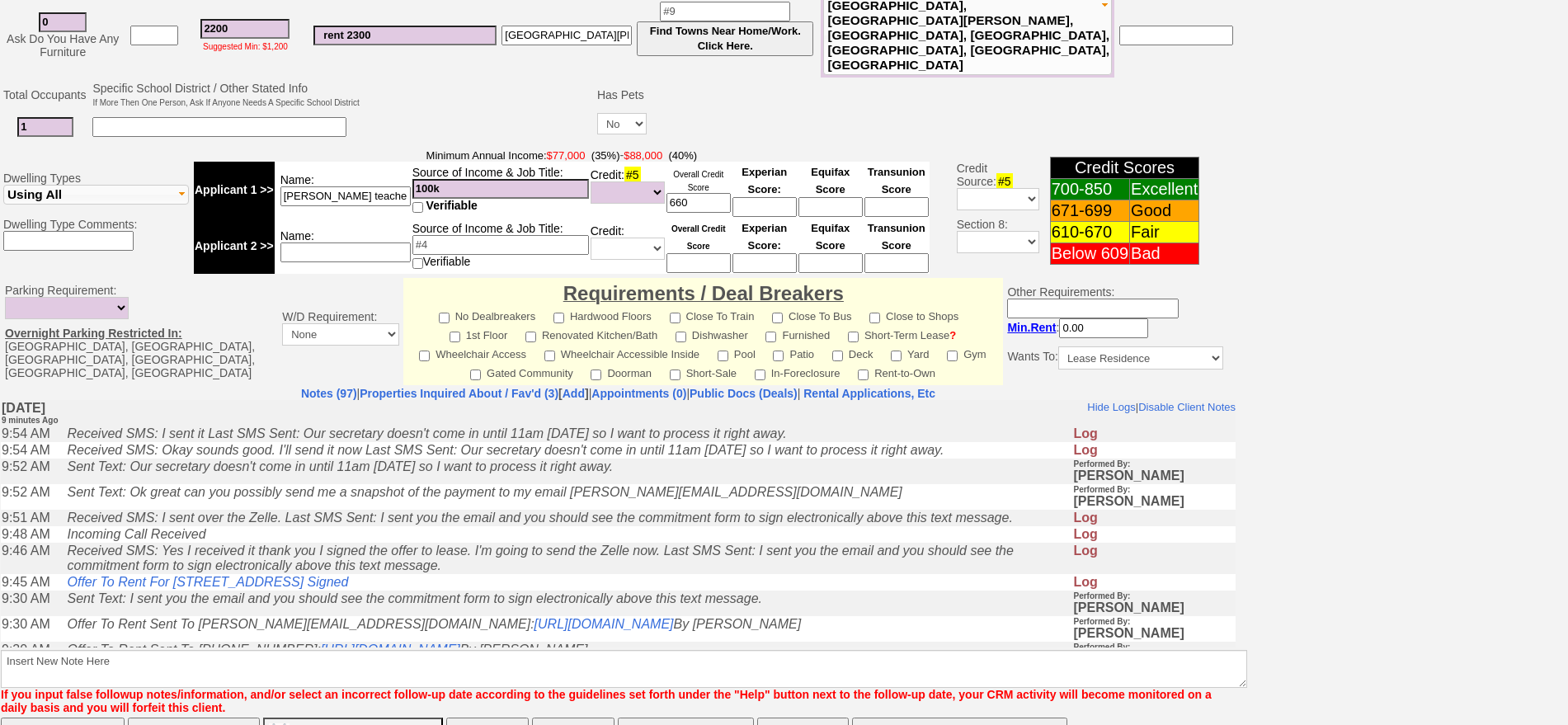
scroll to position [498, 0]
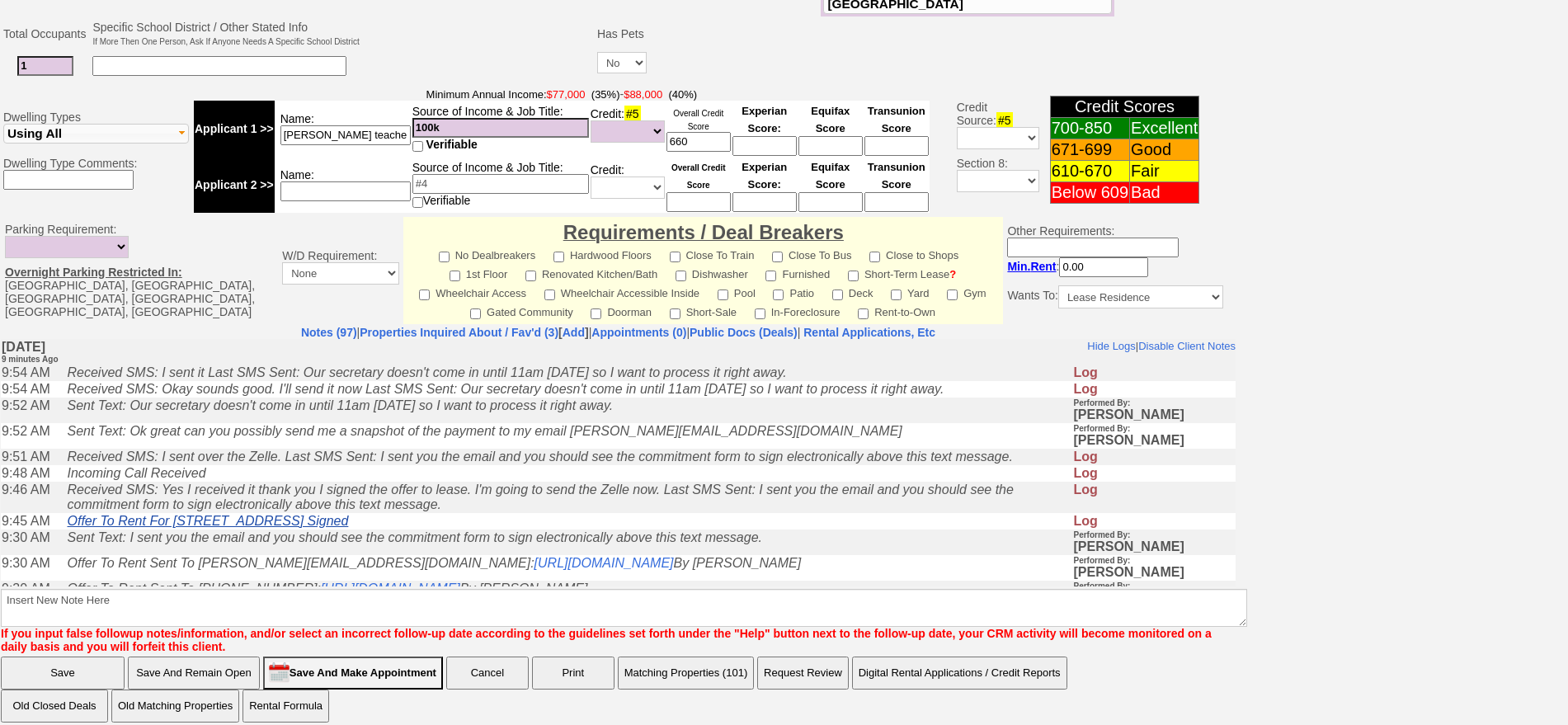
click at [348, 527] on link "Offer To Rent For [STREET_ADDRESS] Signed" at bounding box center [207, 519] width 281 height 14
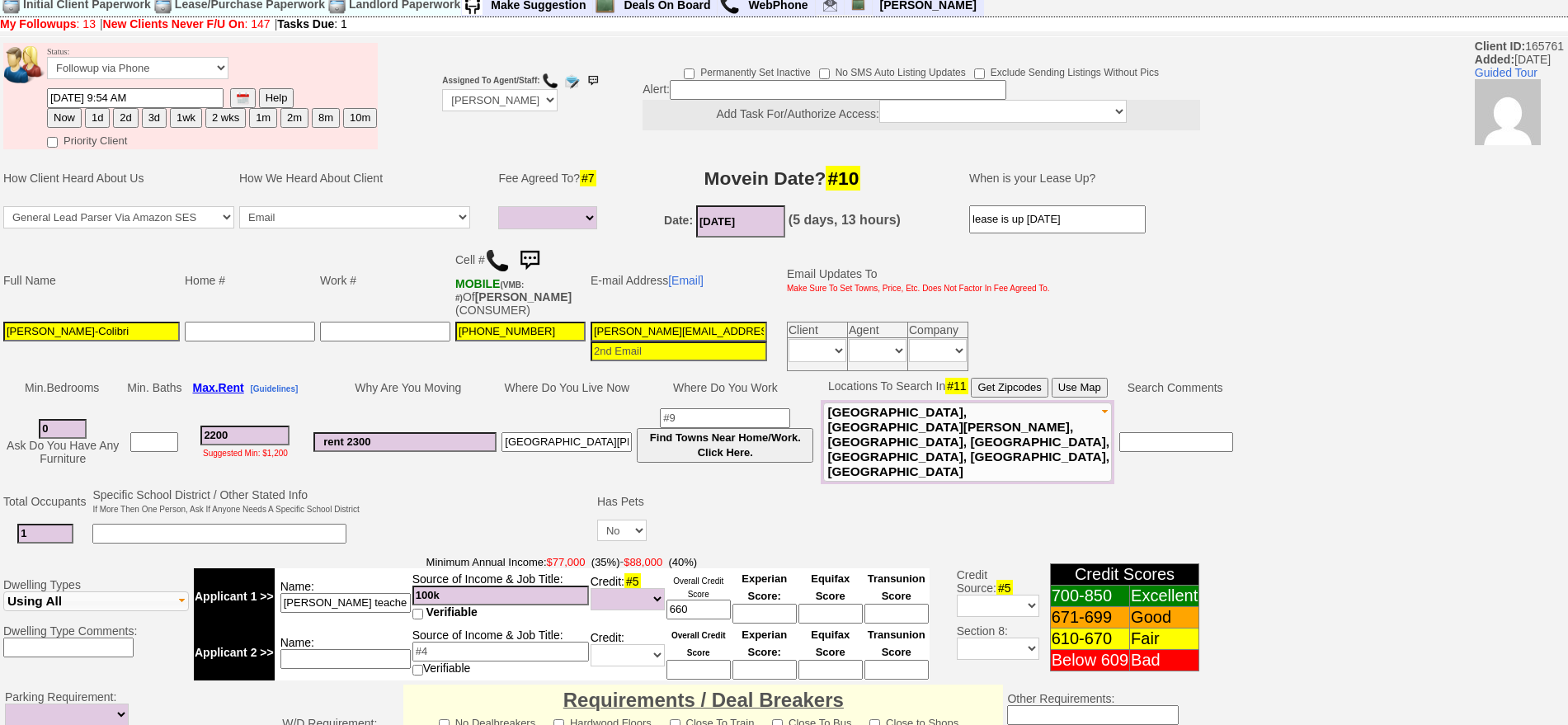
scroll to position [0, 0]
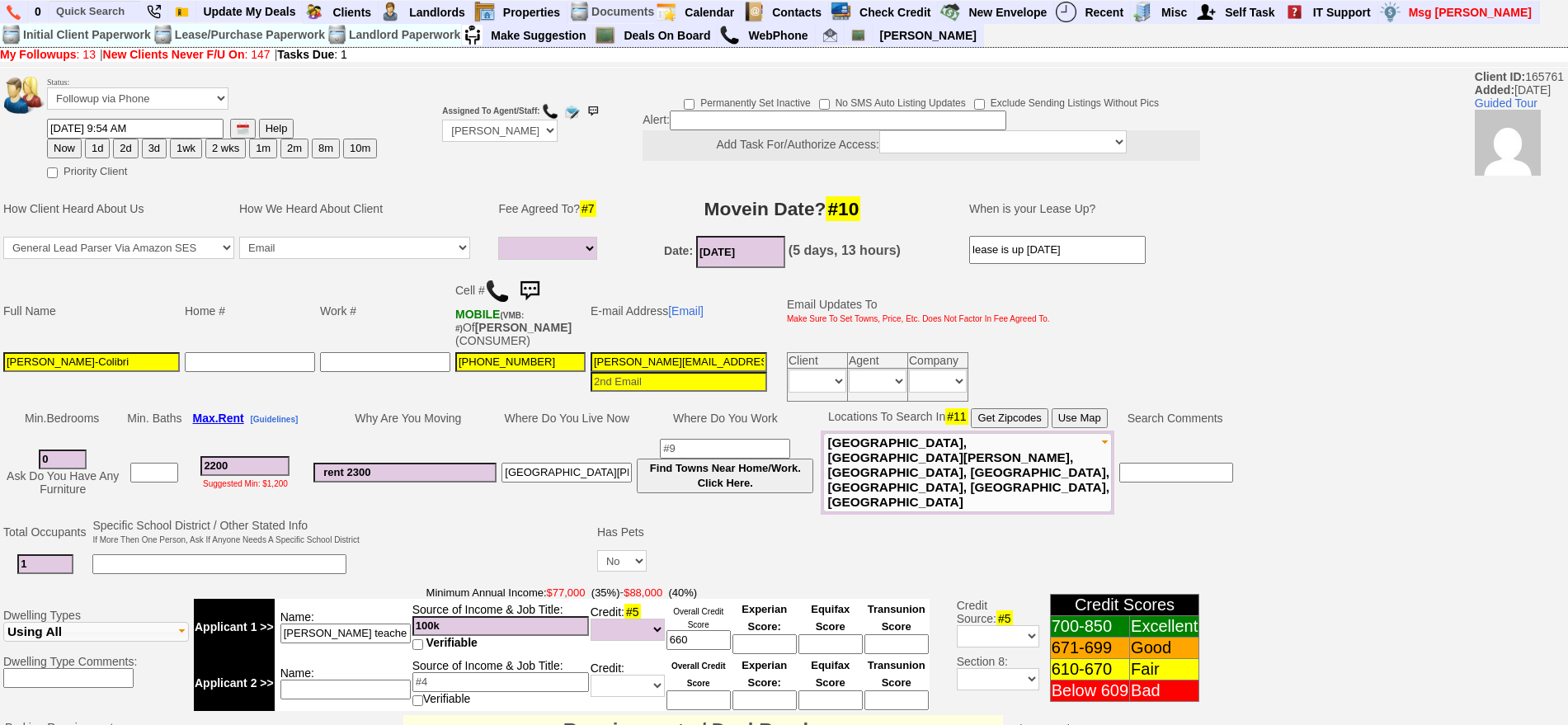
click at [128, 149] on button "2d" at bounding box center [125, 148] width 25 height 19
type input "[DATE] 10:04 AM"
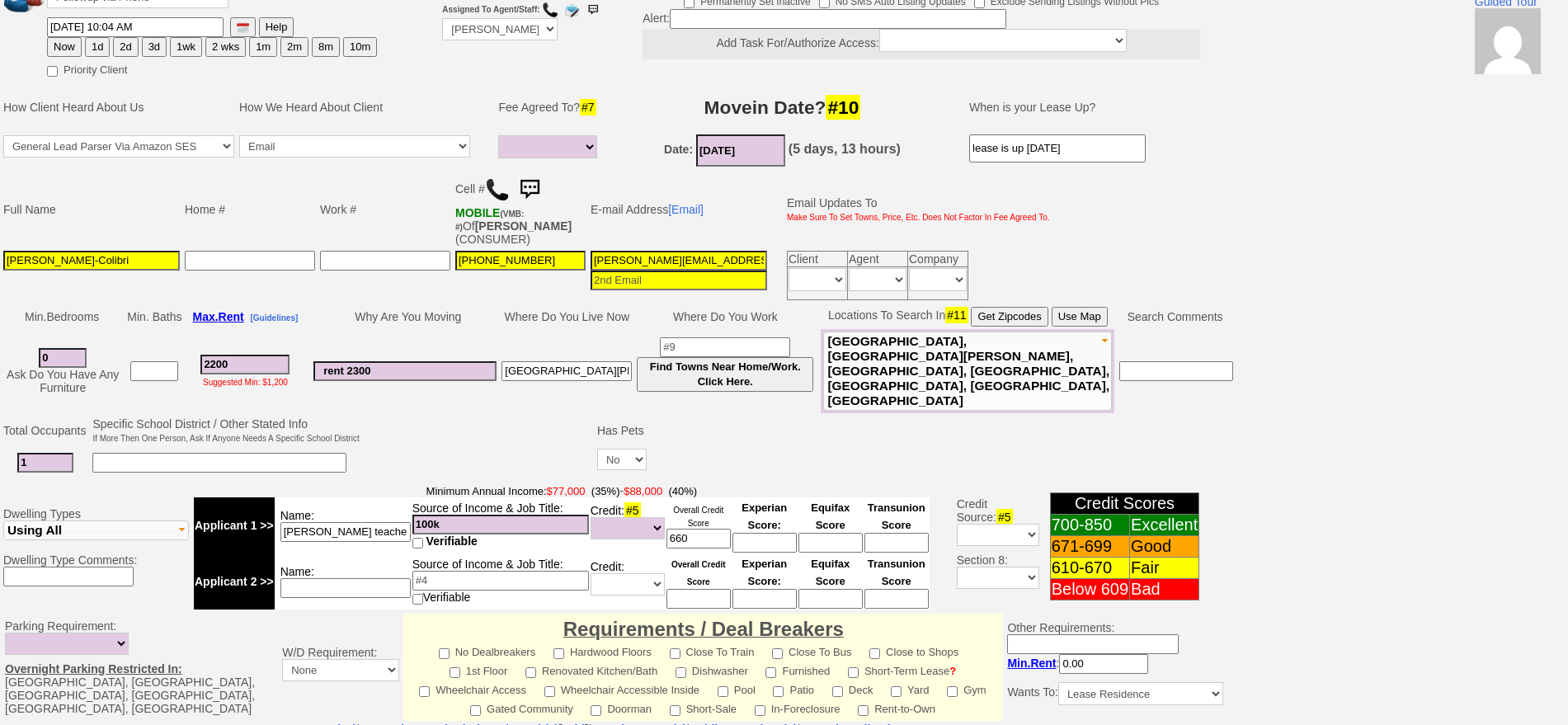
scroll to position [498, 0]
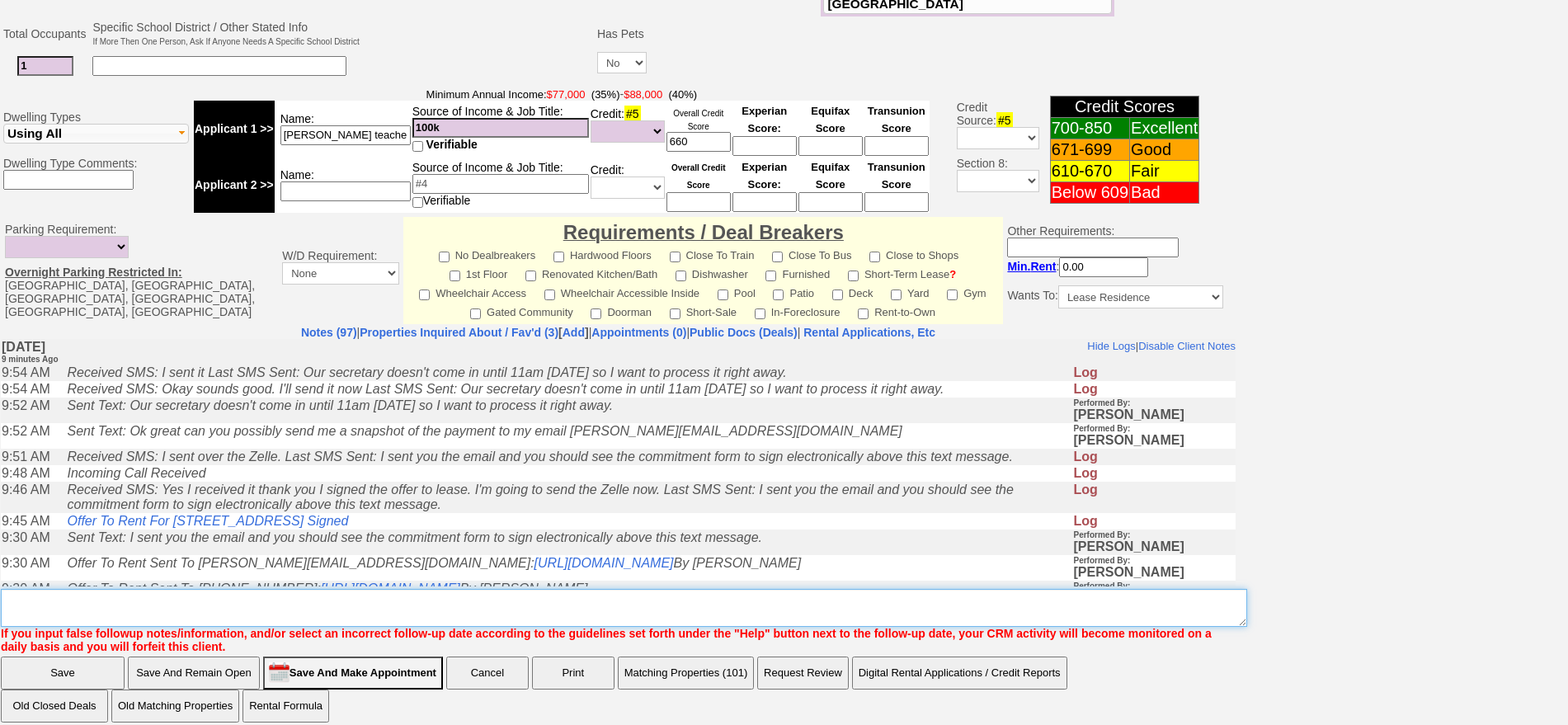
click at [758, 589] on textarea "Insert New Note Here" at bounding box center [624, 608] width 1246 height 38
type textarea "f"
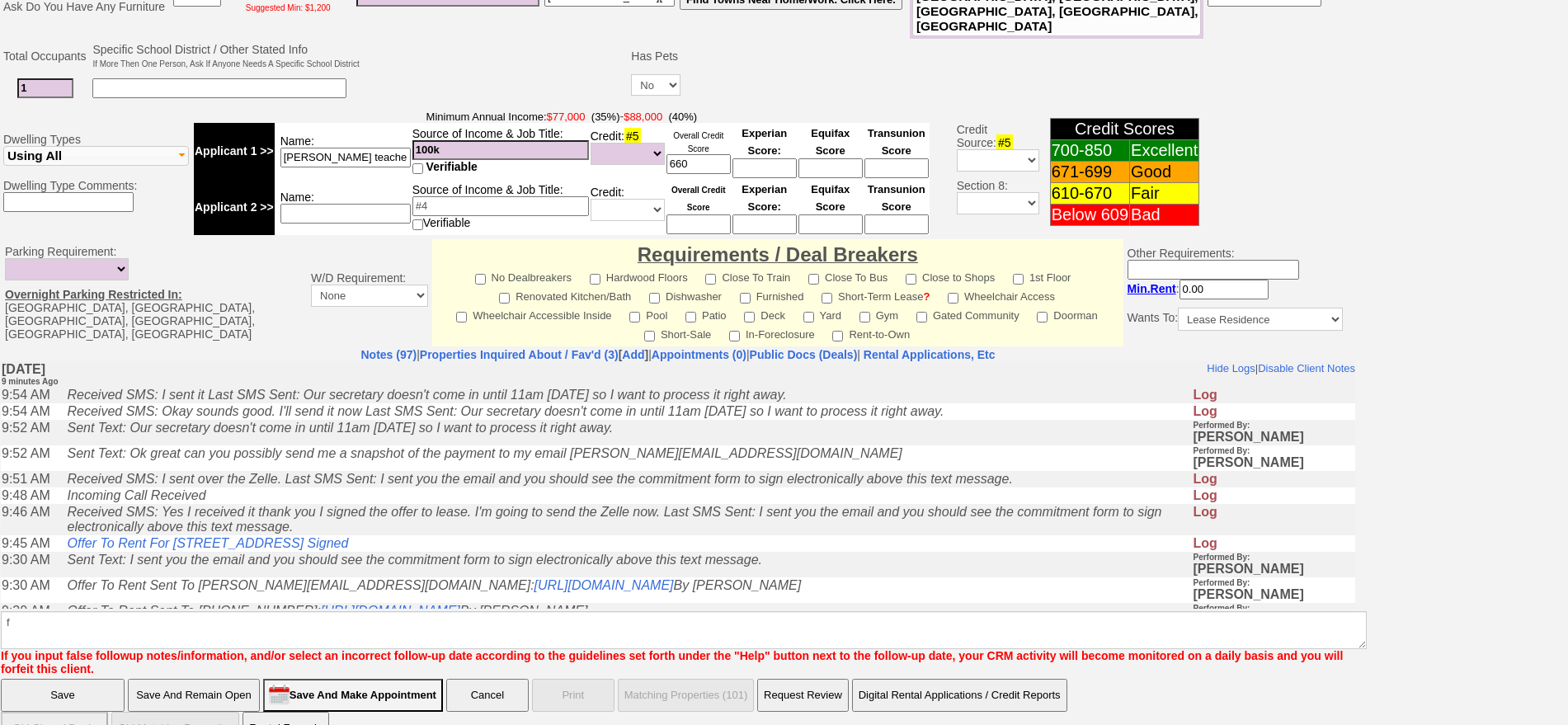
click input "Save" at bounding box center [63, 695] width 124 height 33
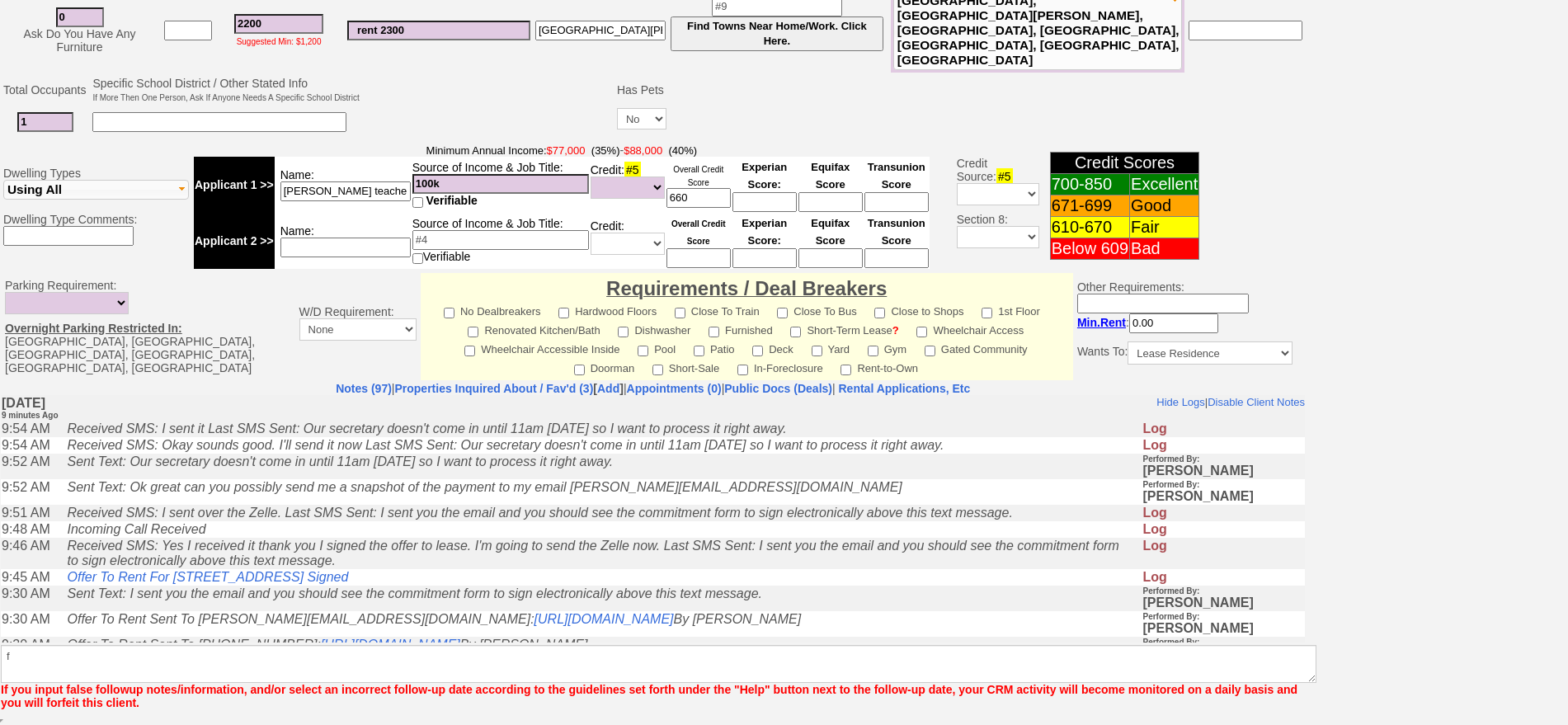
scroll to position [430, 0]
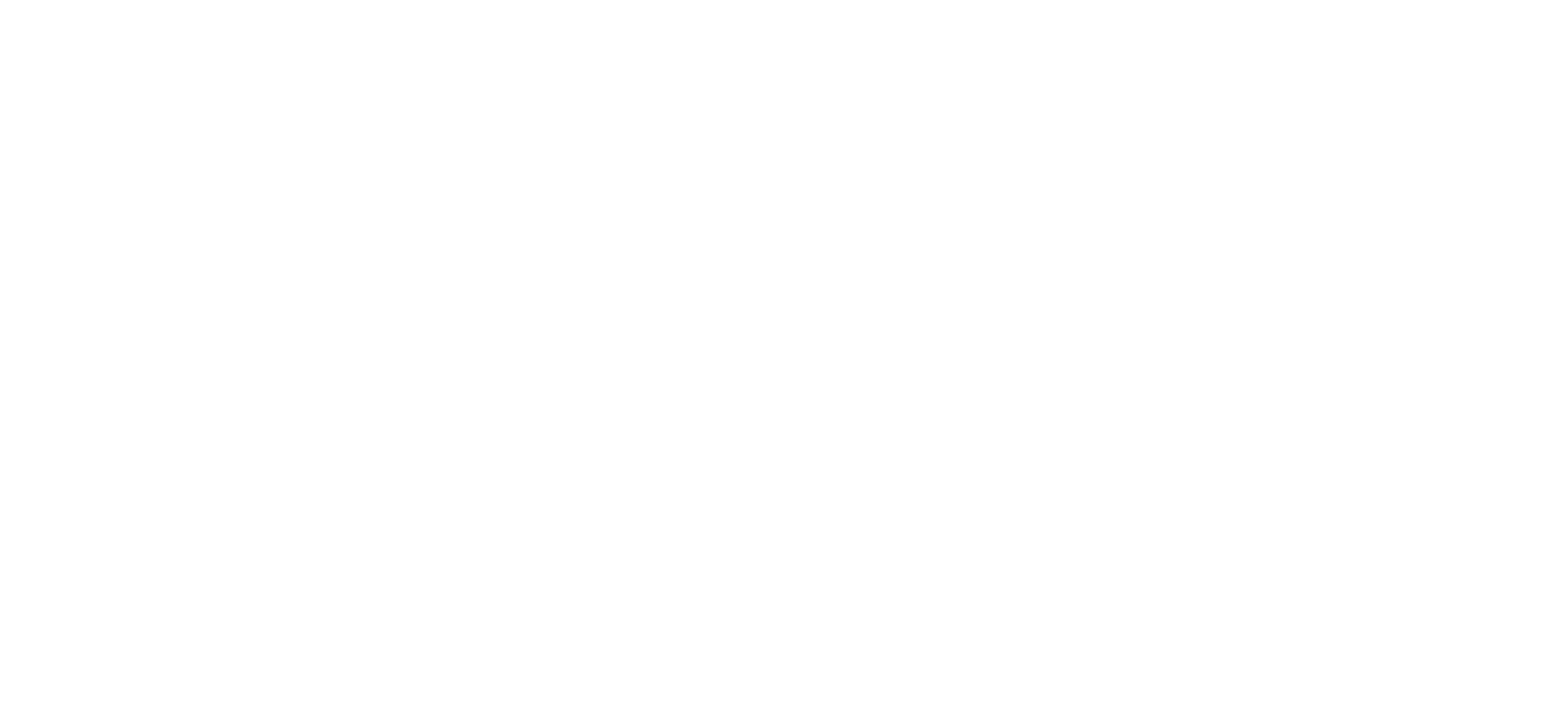
select select "Client"
select select "Yes"
select select "Brokers Fee"
select select "Lotus"
select select "Yes"
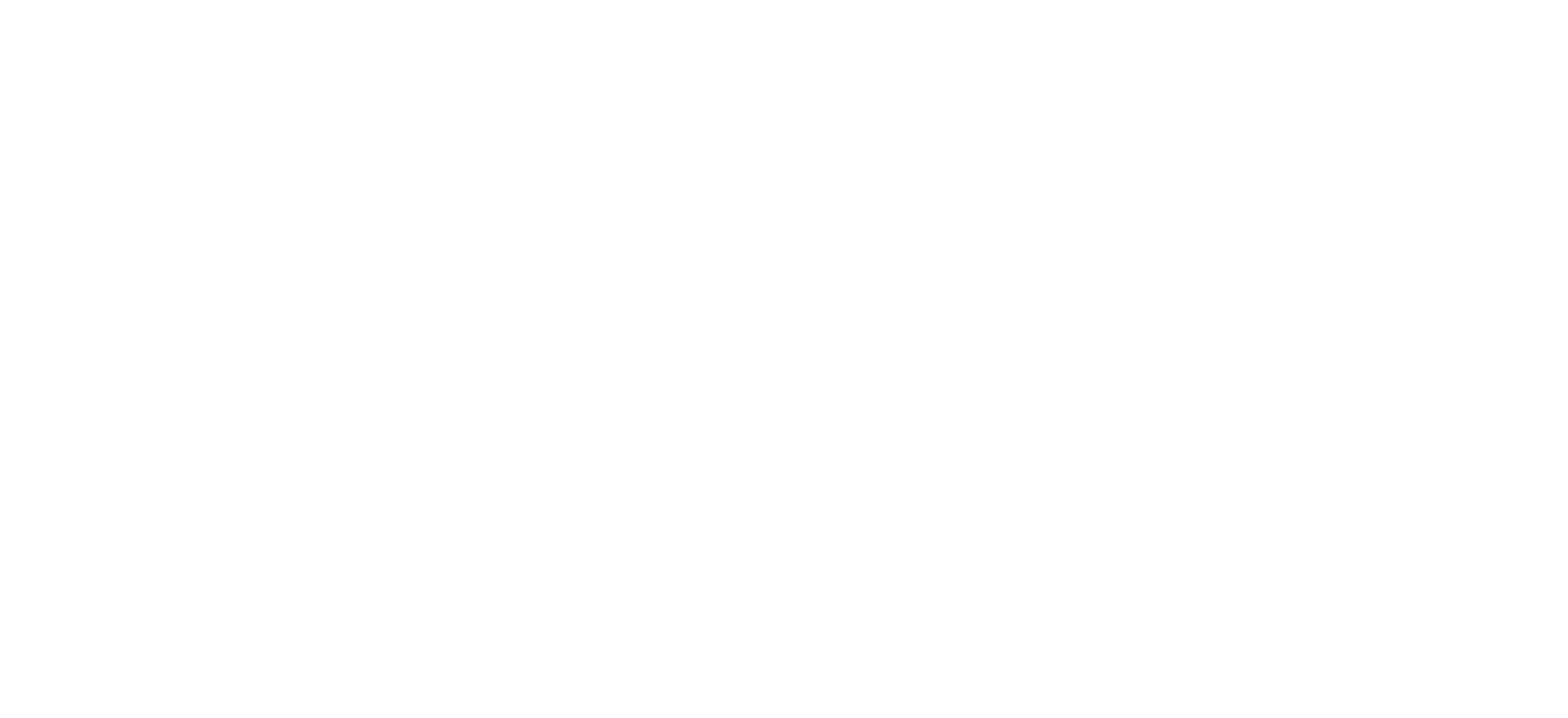
select select "No"
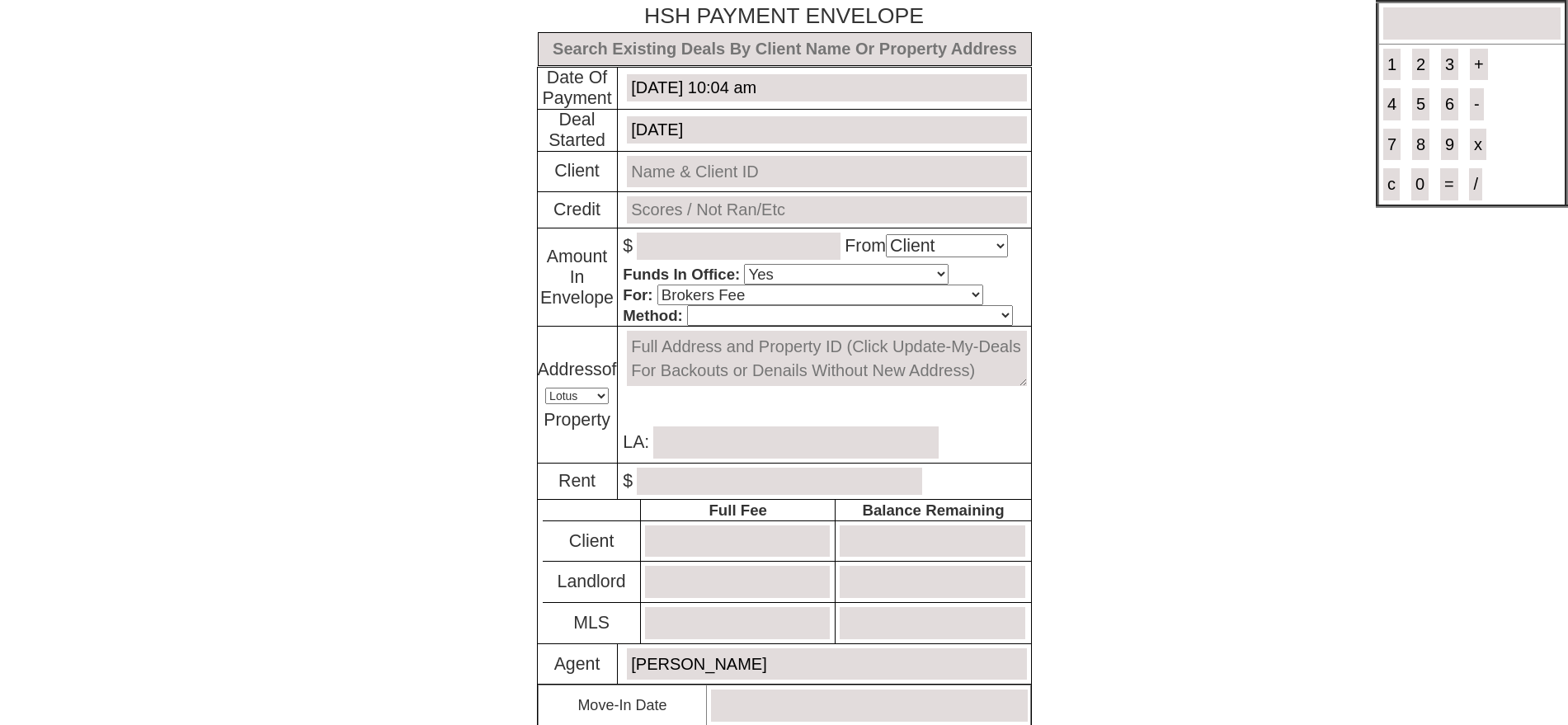
click at [705, 54] on input "text" at bounding box center [784, 49] width 494 height 34
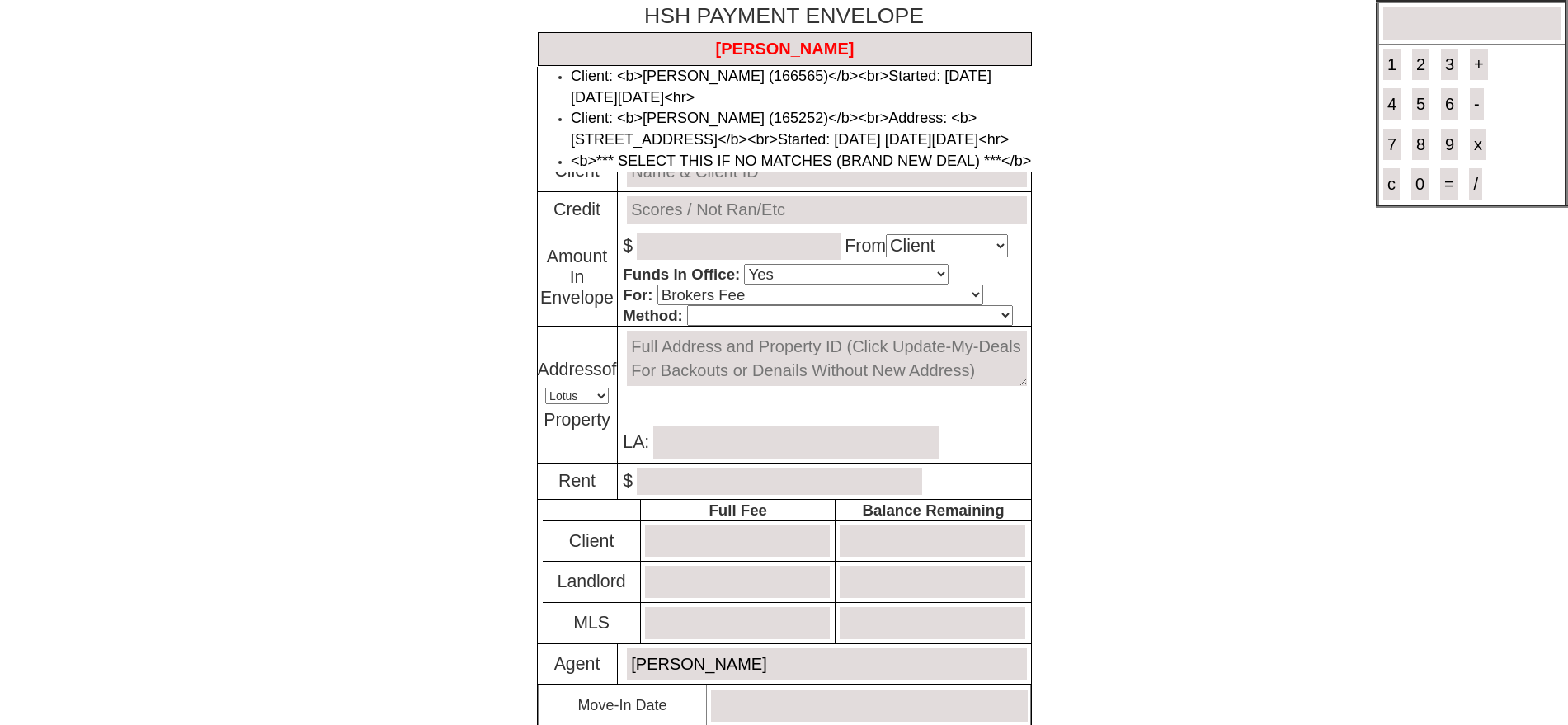
click at [730, 169] on link "<b>*** SELECT THIS IF NO MATCHES (BRAND NEW DEAL) ***</b>" at bounding box center [801, 161] width 460 height 17
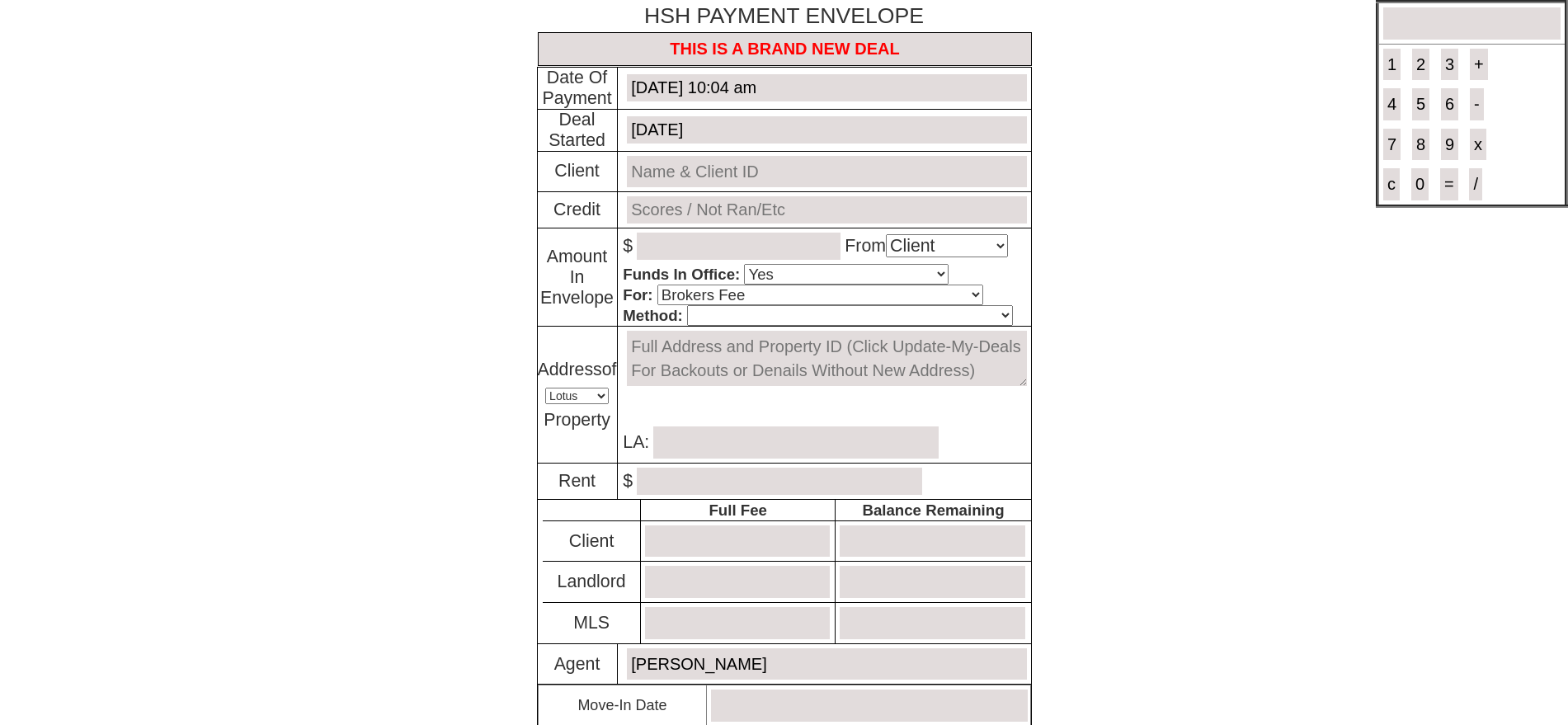
type input "THIS IS A BRAND NEW DEAL"
click at [730, 177] on input "text" at bounding box center [827, 172] width 399 height 32
click at [737, 197] on link "[PERSON_NAME]-Colibri # 165761" at bounding box center [772, 198] width 235 height 17
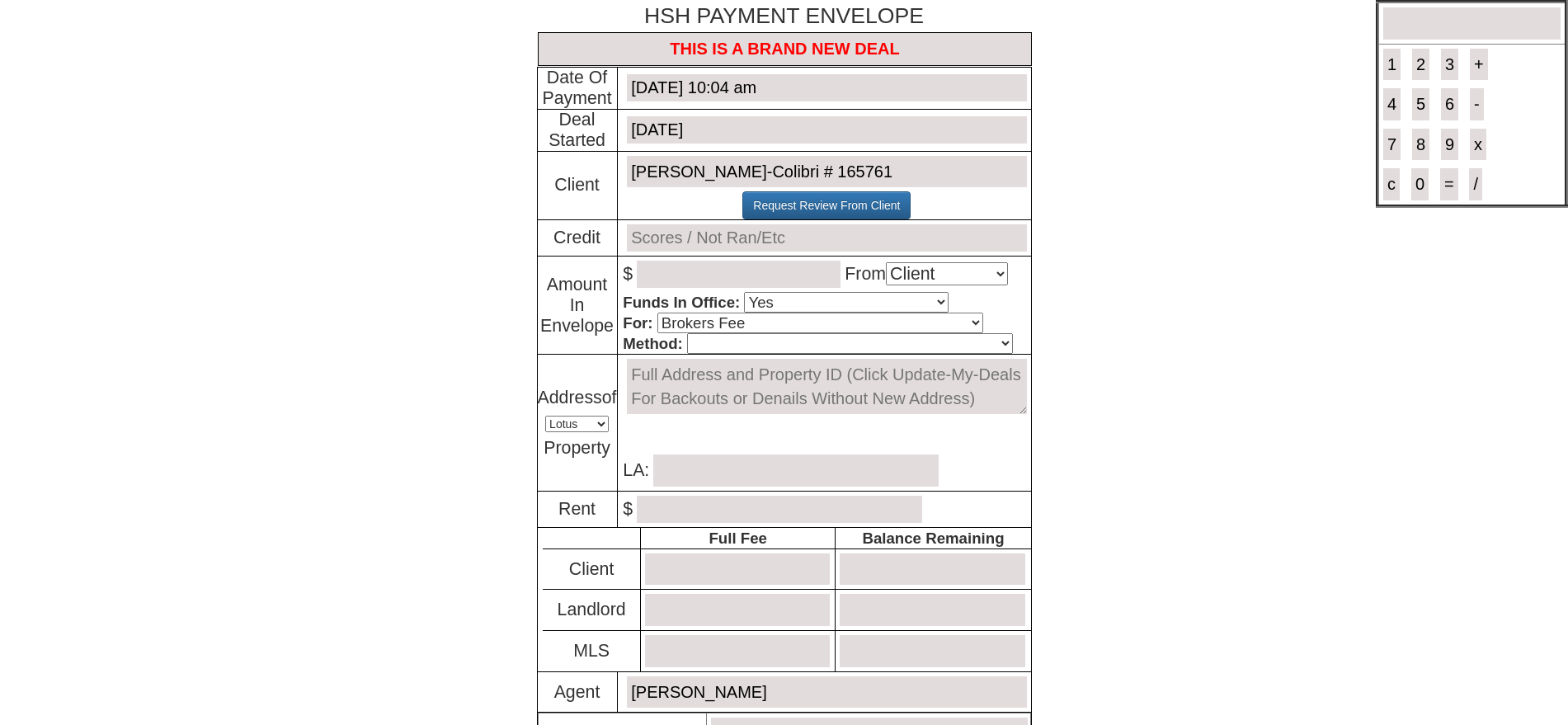
type input "[PERSON_NAME]-Colibri # 165761"
click at [711, 238] on input "text" at bounding box center [827, 237] width 399 height 27
type input "Mgmt Will Run"
type input "600.00"
click at [846, 344] on select "Cash Certified Check Regular Check Credit Card Quickpay Wire ACH N/A" at bounding box center [850, 344] width 326 height 20
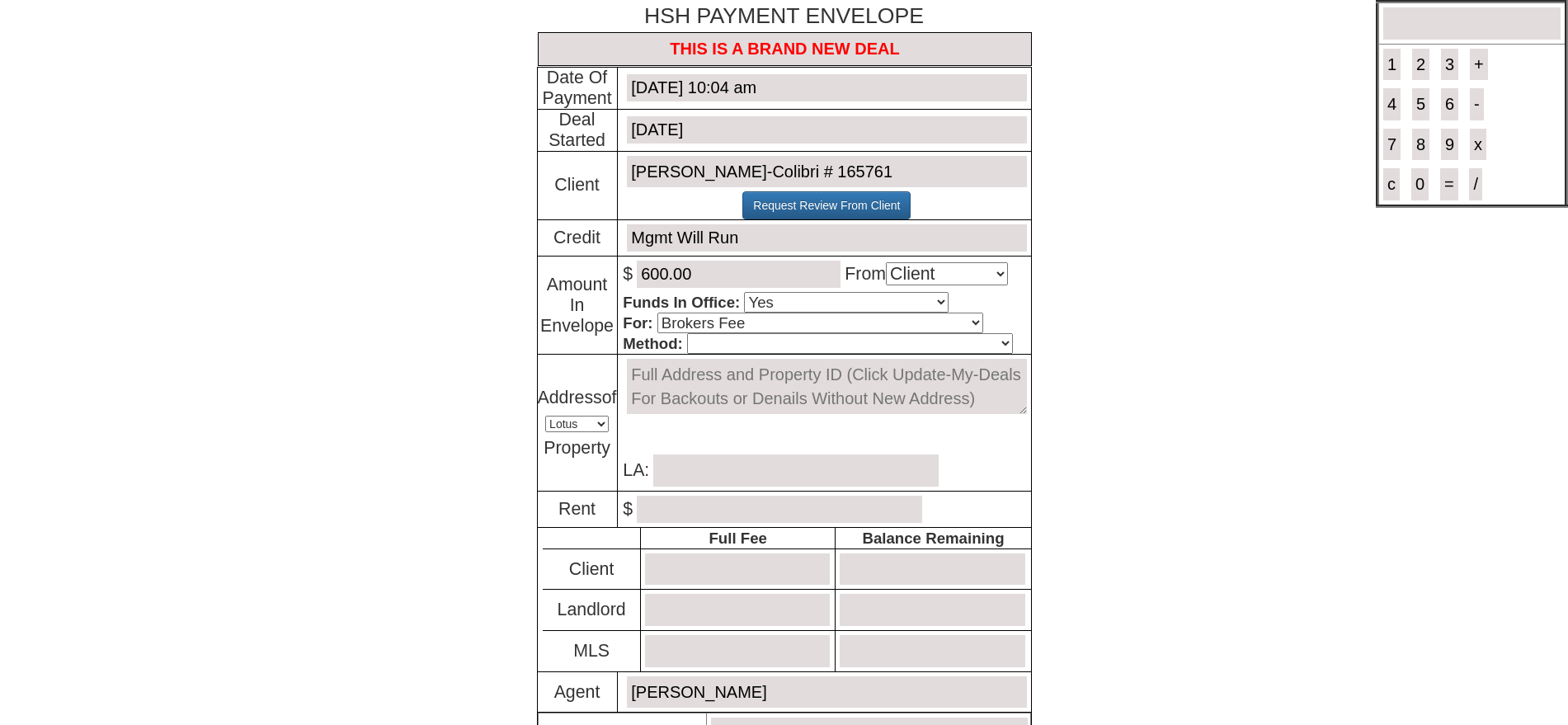
select select "Quickpay"
click at [687, 333] on select "Cash Certified Check Regular Check Credit Card Quickpay Wire ACH N/A" at bounding box center [850, 344] width 326 height 20
click at [751, 394] on textarea at bounding box center [827, 386] width 399 height 55
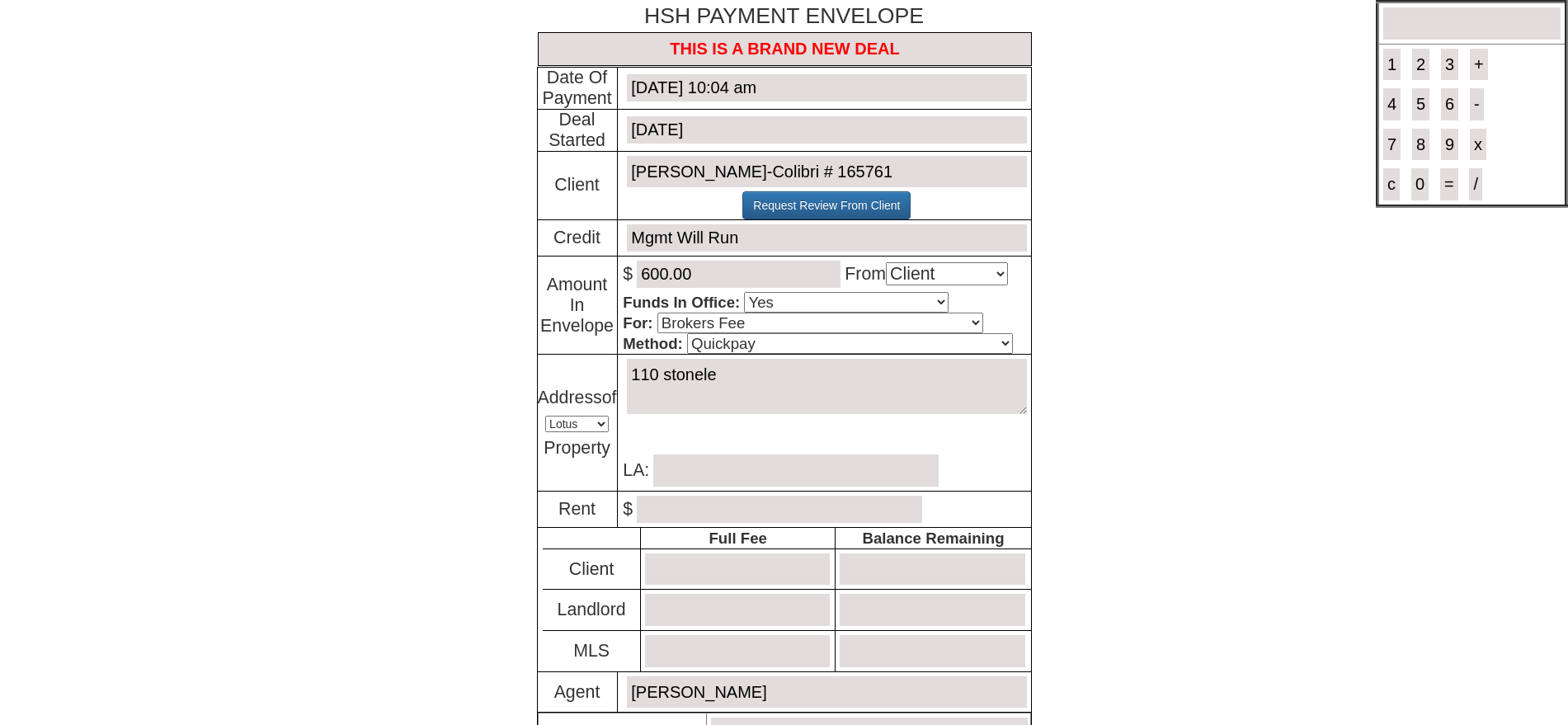
type textarea "110 stonelea"
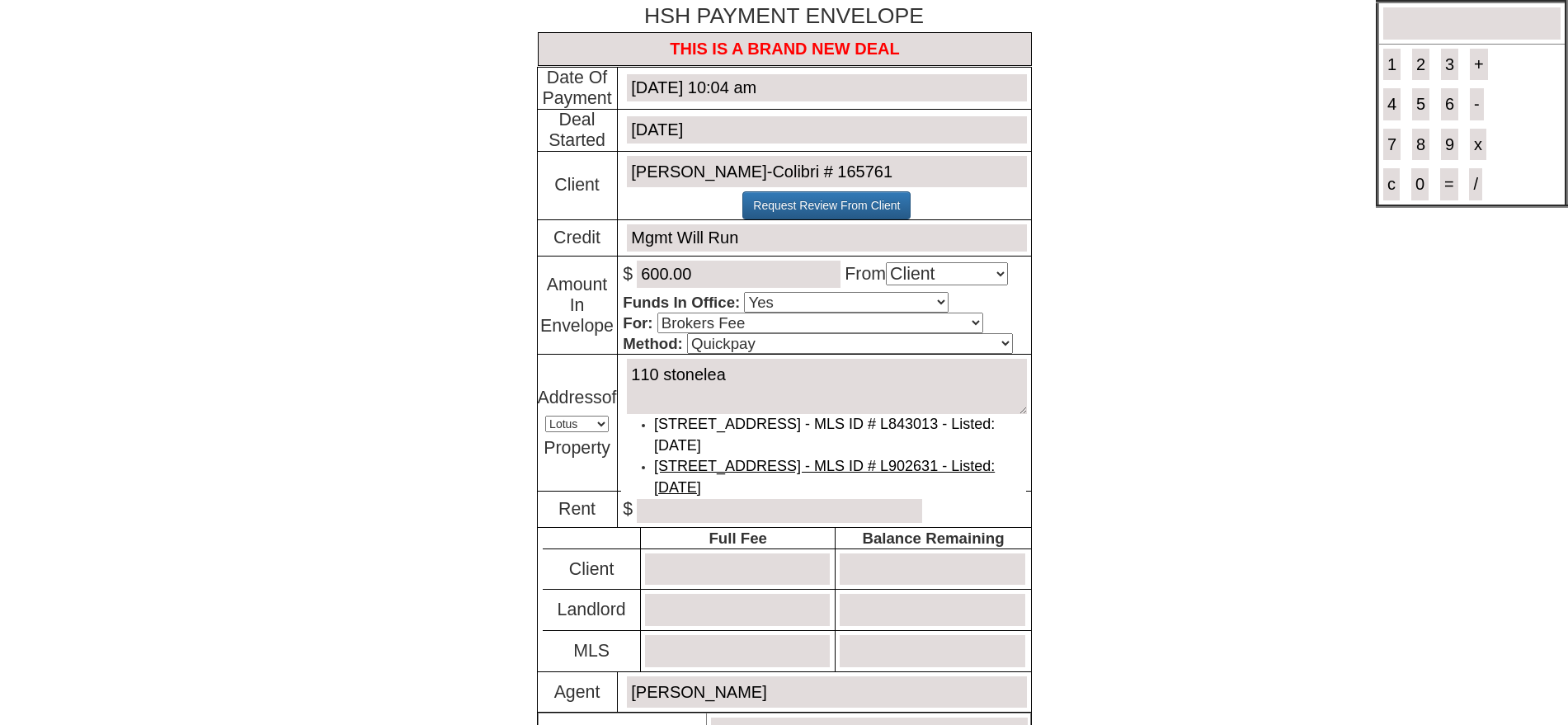
click at [746, 472] on link "[STREET_ADDRESS] - MLS ID # L902631 - Listed: [DATE]" at bounding box center [824, 477] width 341 height 38
select select "MLS"
type textarea "[STREET_ADDRESS] - MLS ID # L902631 - Listed: [DATE]"
type input "Coldwell Banker Realty - [PERSON_NAME] - [PHONE_NUMBER]"
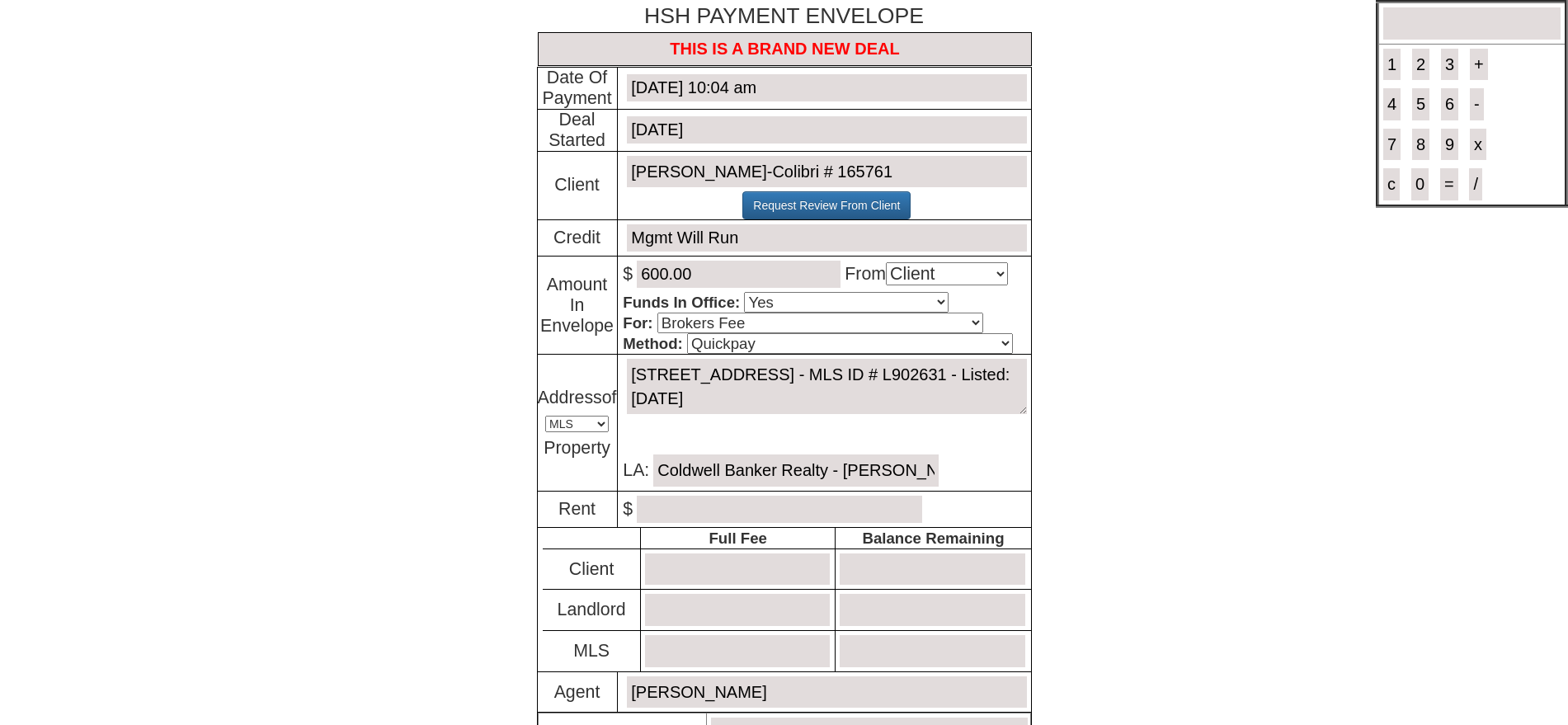
click at [798, 390] on textarea "[STREET_ADDRESS] - MLS ID # L902631 - Listed: [DATE]" at bounding box center [827, 386] width 399 height 55
drag, startPoint x: 840, startPoint y: 395, endPoint x: 1040, endPoint y: 402, distance: 200.1
click at [1040, 402] on body "× Close Login E-mail Address: [EMAIL_ADDRESS][DOMAIN_NAME] Login! ×" at bounding box center [784, 491] width 1568 height 984
drag, startPoint x: 823, startPoint y: 397, endPoint x: 766, endPoint y: 392, distance: 57.2
click at [766, 392] on textarea "[STREET_ADDRESS] - MLS ID # L902631 -" at bounding box center [827, 386] width 399 height 55
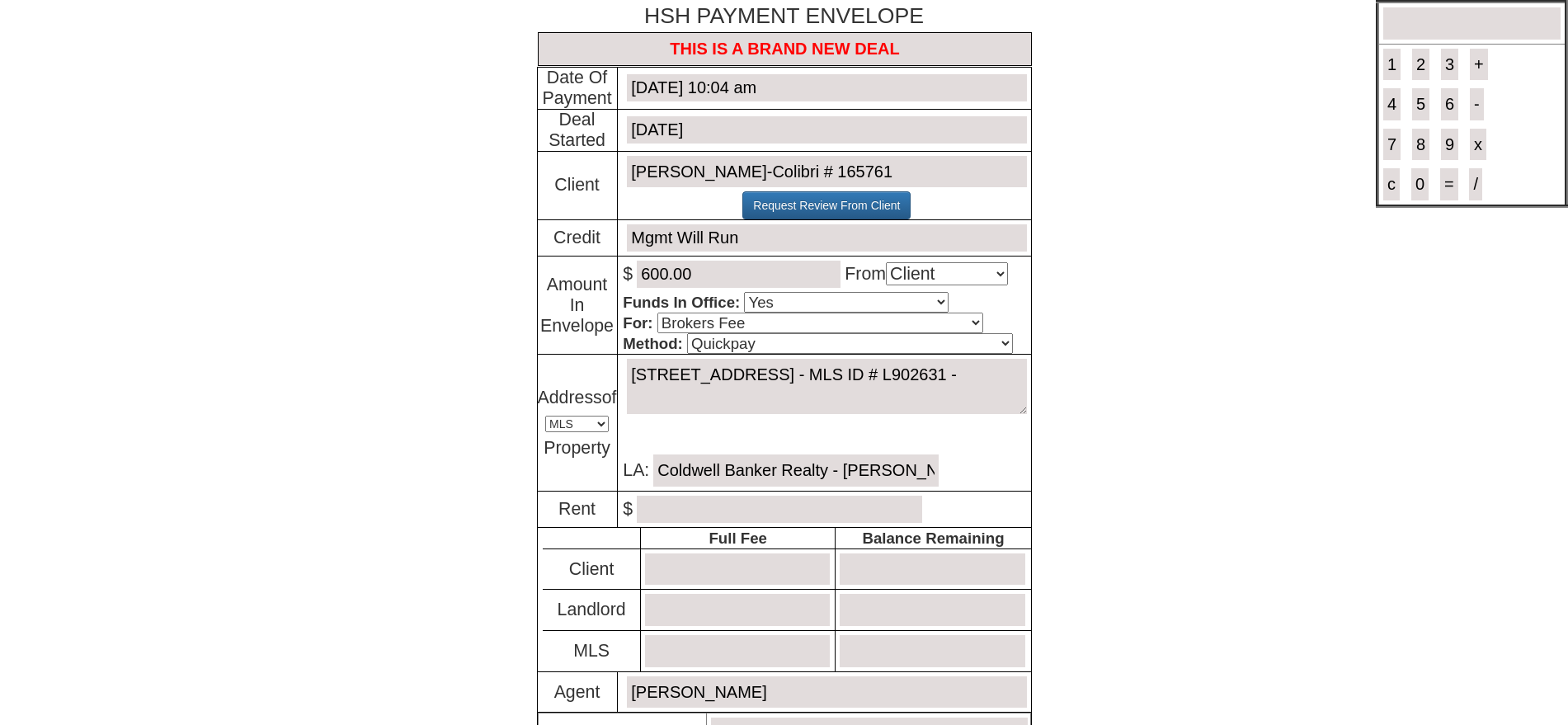
click at [627, 373] on textarea "[STREET_ADDRESS] - MLS ID # L902631 -" at bounding box center [827, 386] width 399 height 55
paste textarea "902631"
drag, startPoint x: 930, startPoint y: 393, endPoint x: 793, endPoint y: 393, distance: 137.0
click at [793, 393] on textarea "902631 - 110 Stonelea Place Unit # 3A - New Rochelle, NY 10801 - MLS ID # L9026…" at bounding box center [827, 386] width 399 height 55
click at [917, 372] on textarea "902631 - 110 Stonelea Place Unit # 3A - New Rochelle, NY 10801" at bounding box center [827, 386] width 399 height 55
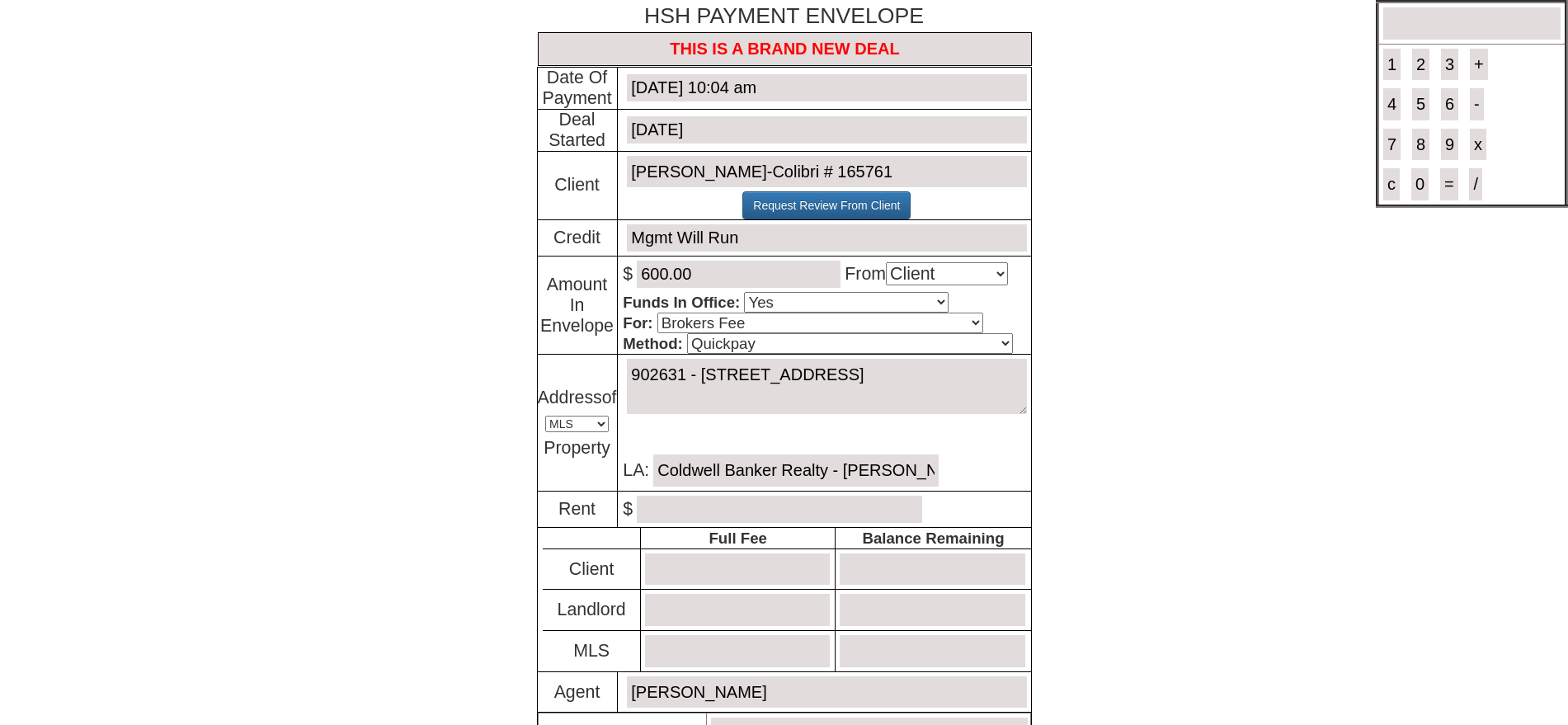
type textarea "902631 - 110 Stonelea Place Unit # 3A, New Rochelle, NY 10801"
click at [759, 512] on input "number" at bounding box center [779, 509] width 286 height 27
type input "2150.00"
type input "2580.00"
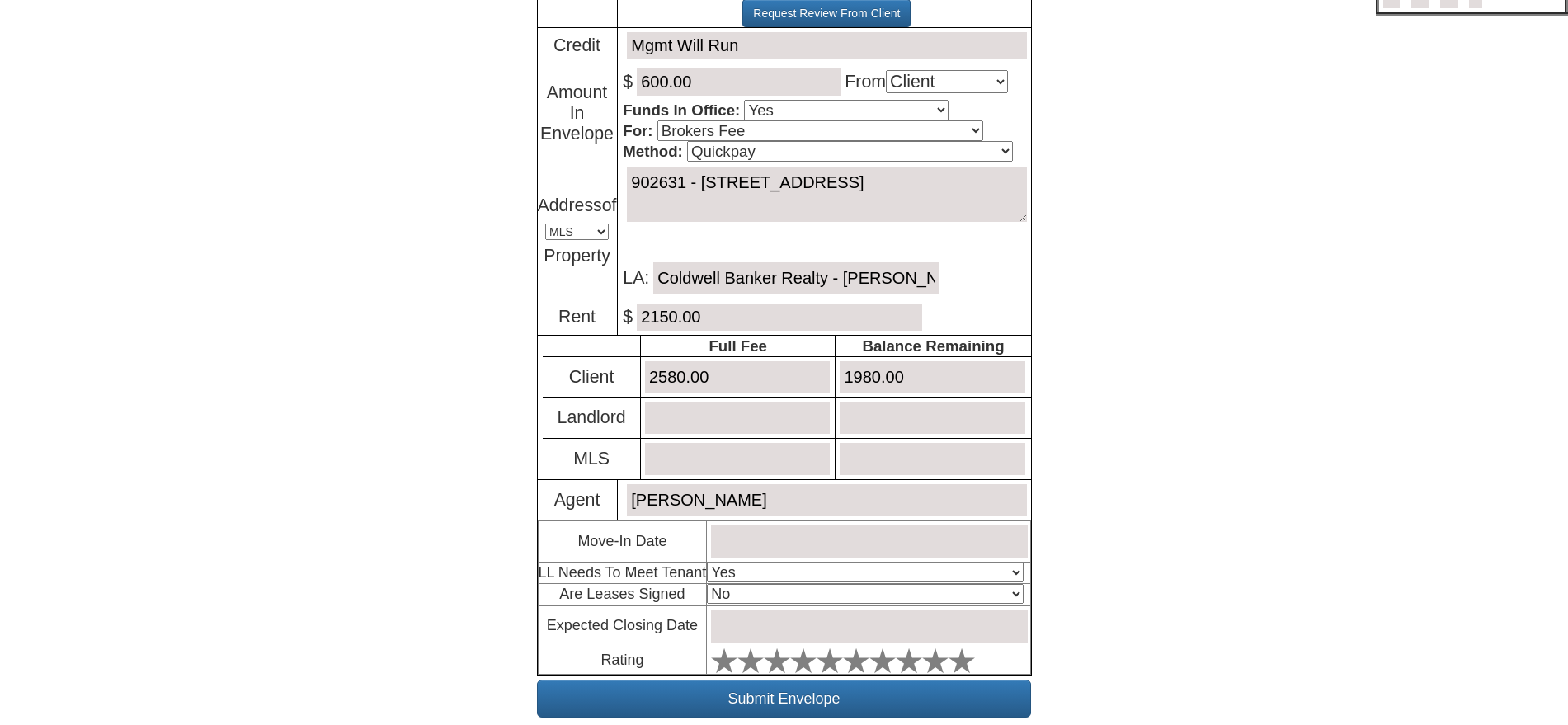
scroll to position [206, 0]
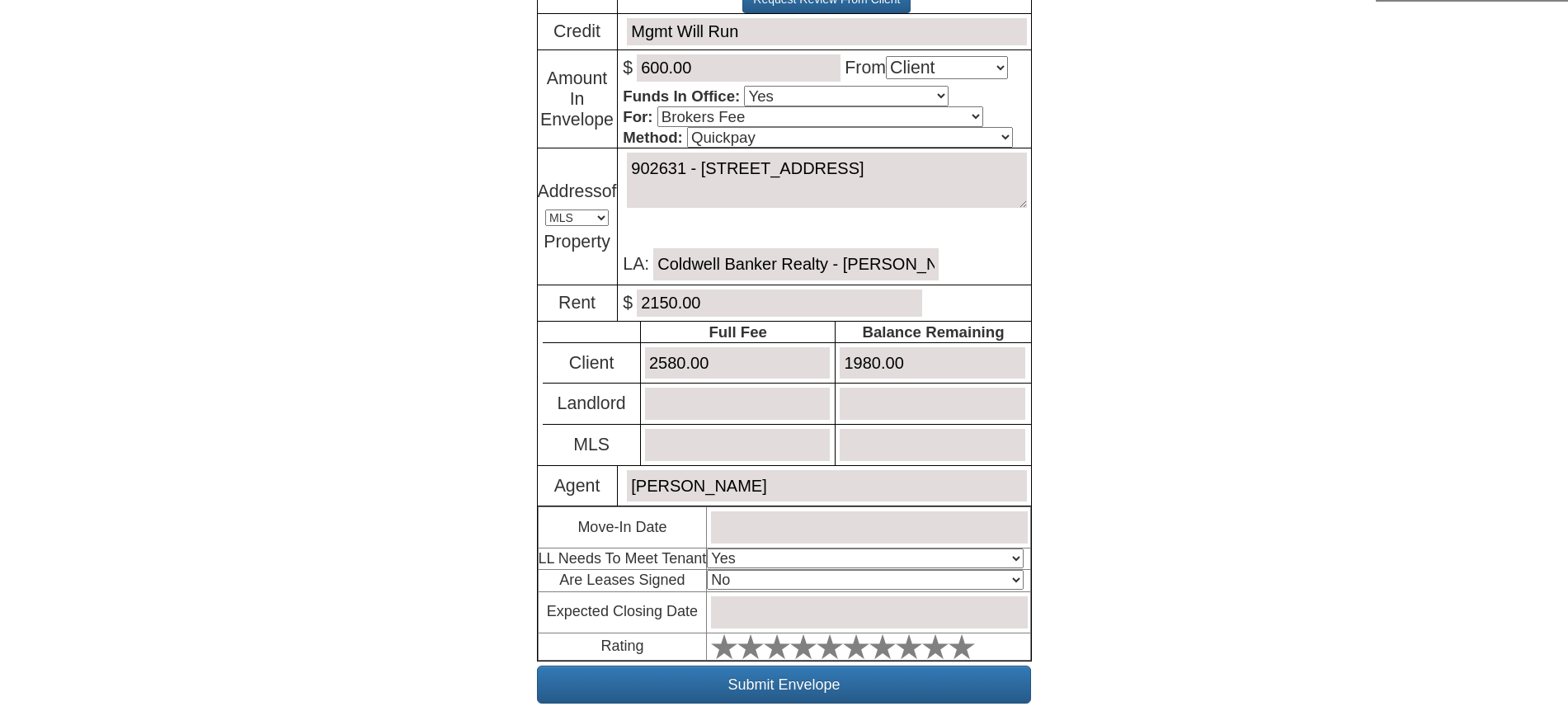
type input "1980.00"
click at [772, 520] on input "text" at bounding box center [869, 527] width 316 height 32
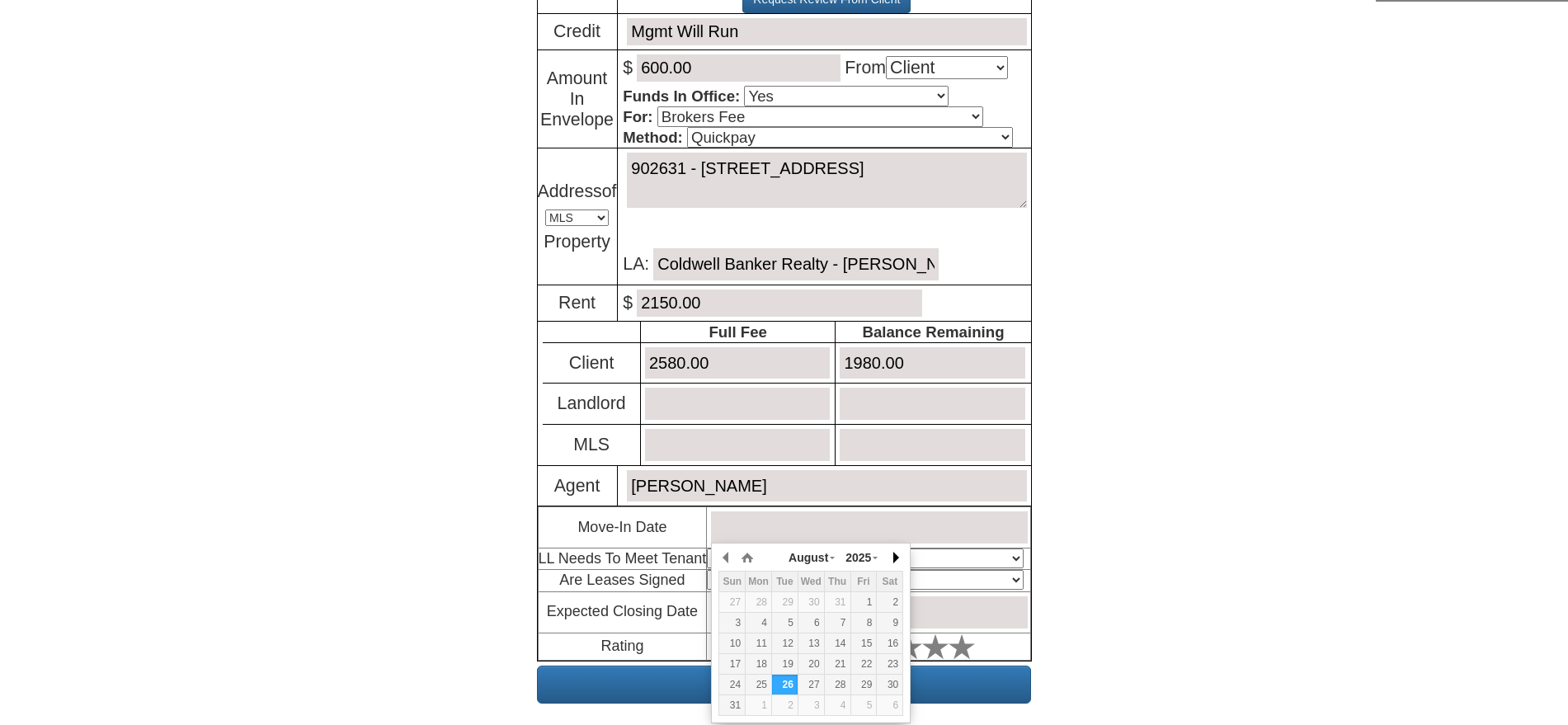
click at [889, 556] on button "button" at bounding box center [895, 557] width 17 height 25
click at [803, 620] on div "10" at bounding box center [811, 622] width 26 height 14
type input "September 10, 2025"
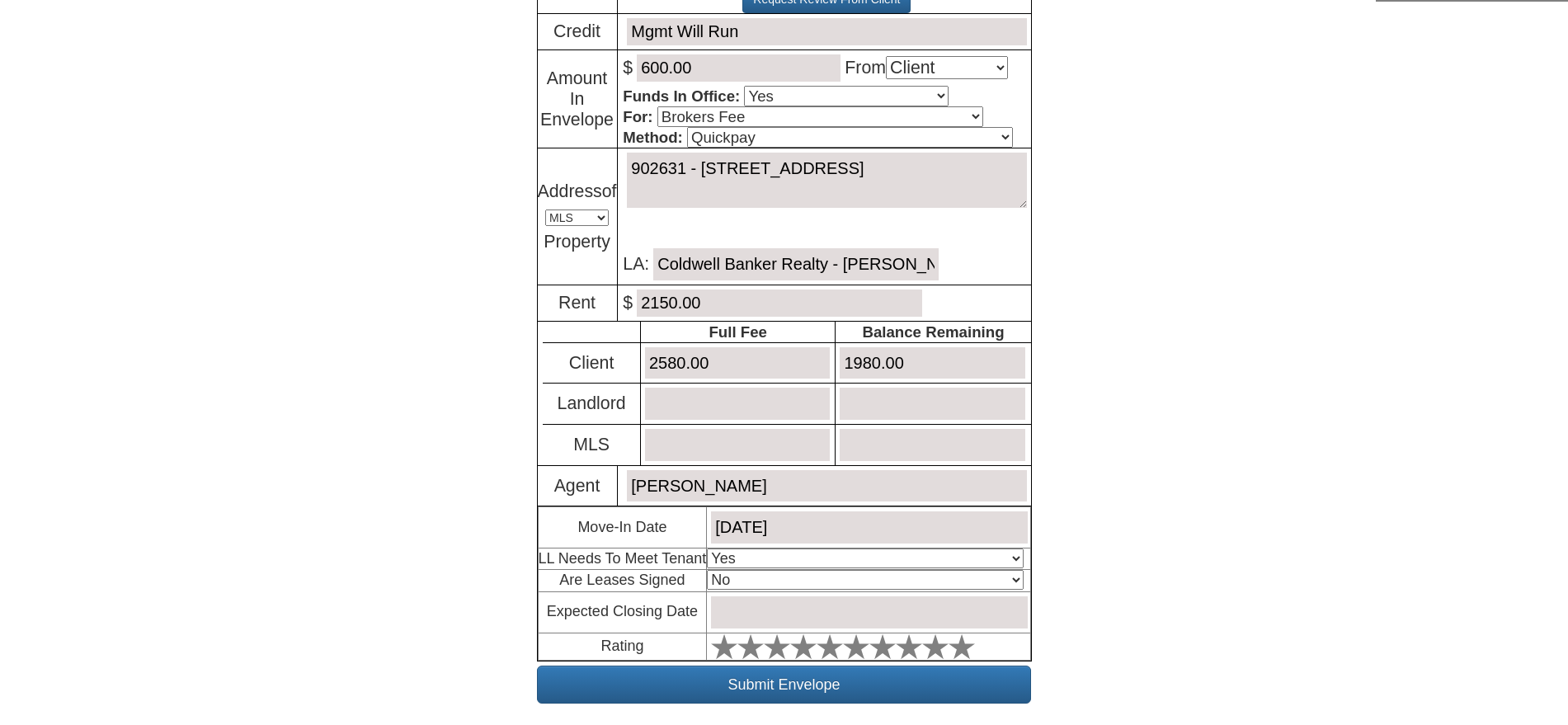
click at [742, 557] on select "Select An Option Yes Yes - Met No" at bounding box center [865, 558] width 316 height 19
select select "No"
click at [707, 549] on select "Select An Option Yes Yes - Met No" at bounding box center [865, 558] width 316 height 19
click at [746, 616] on input "text" at bounding box center [869, 612] width 316 height 32
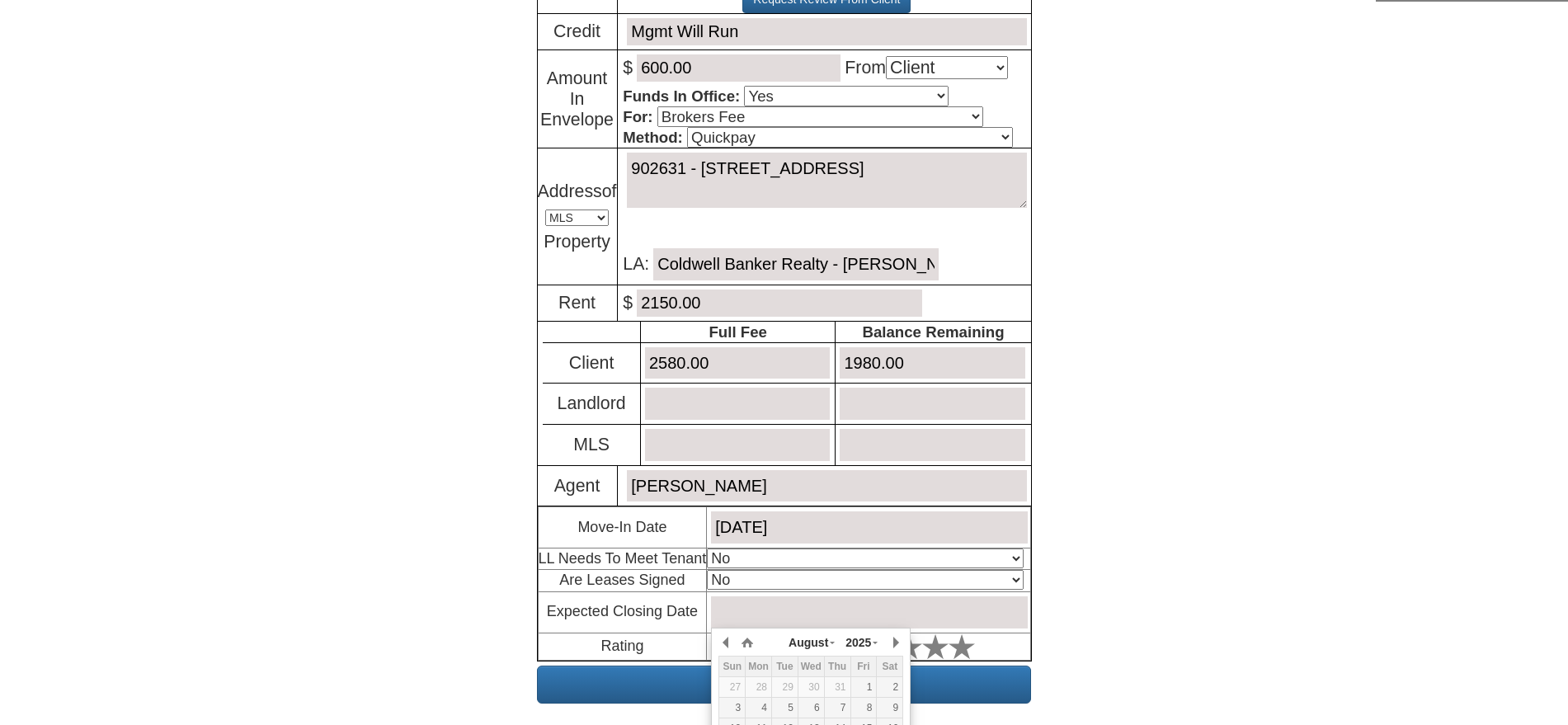
scroll to position [259, 0]
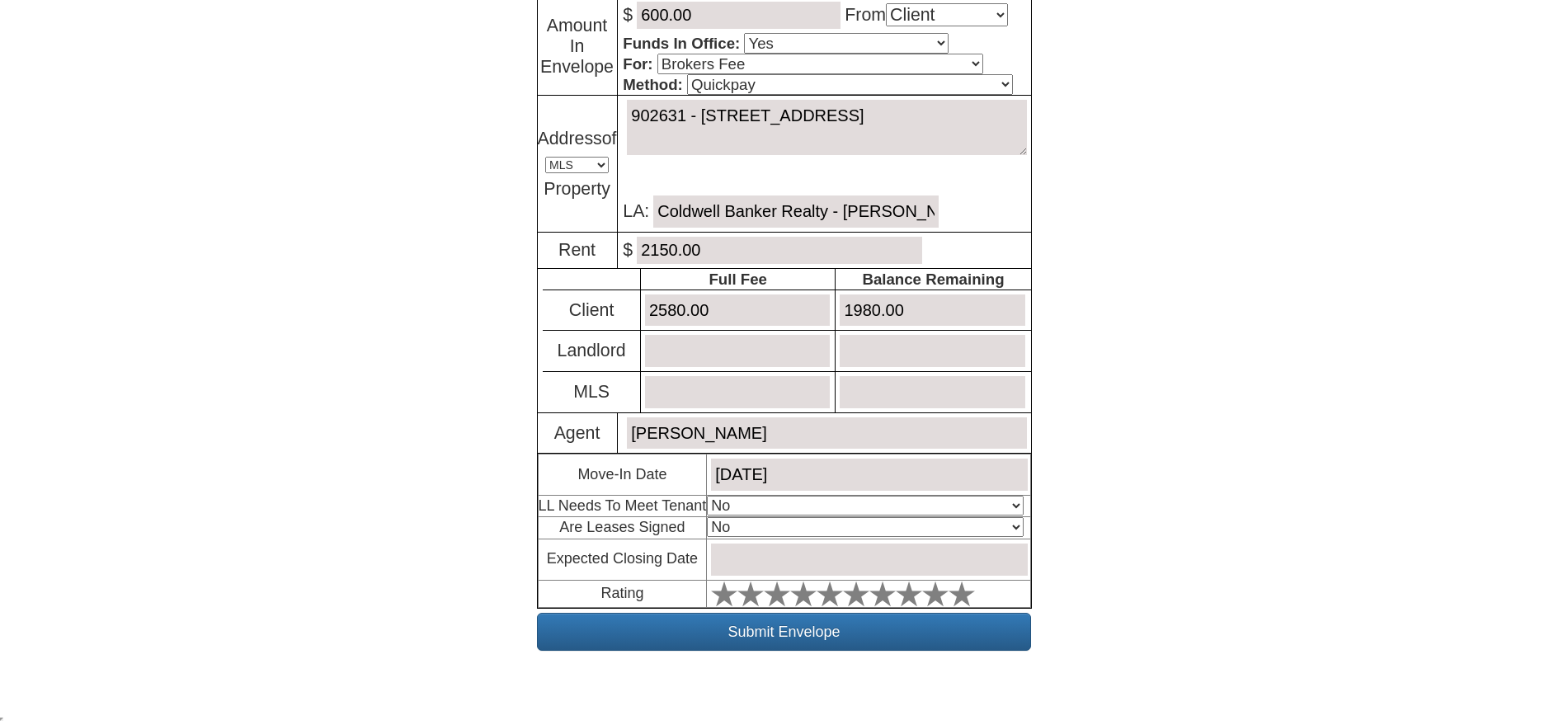
click at [958, 551] on input "text" at bounding box center [869, 559] width 316 height 32
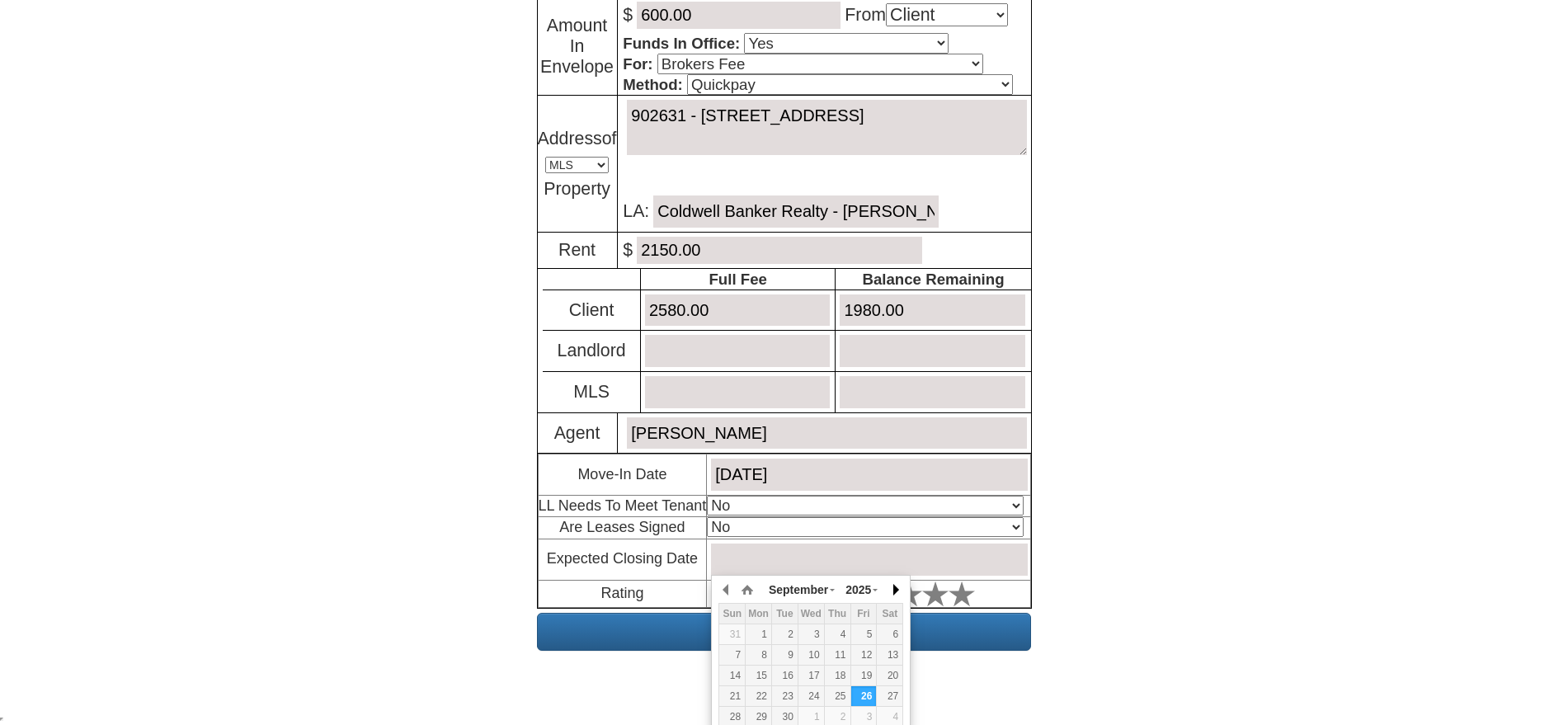
click at [889, 587] on button "button" at bounding box center [895, 589] width 17 height 25
click at [866, 631] on div "5" at bounding box center [864, 634] width 26 height 14
type input "September 5, 2025"
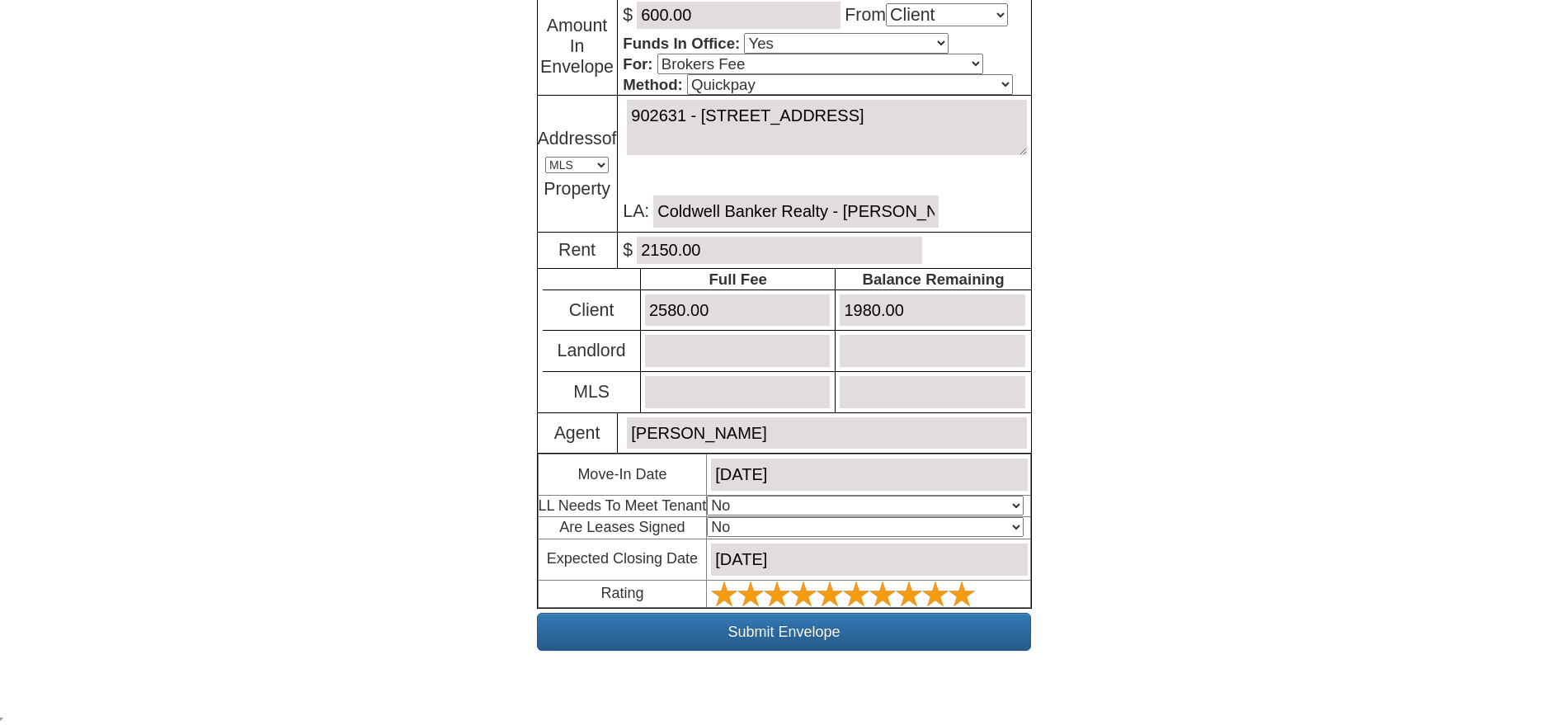
click at [961, 596] on polygon at bounding box center [962, 593] width 27 height 25
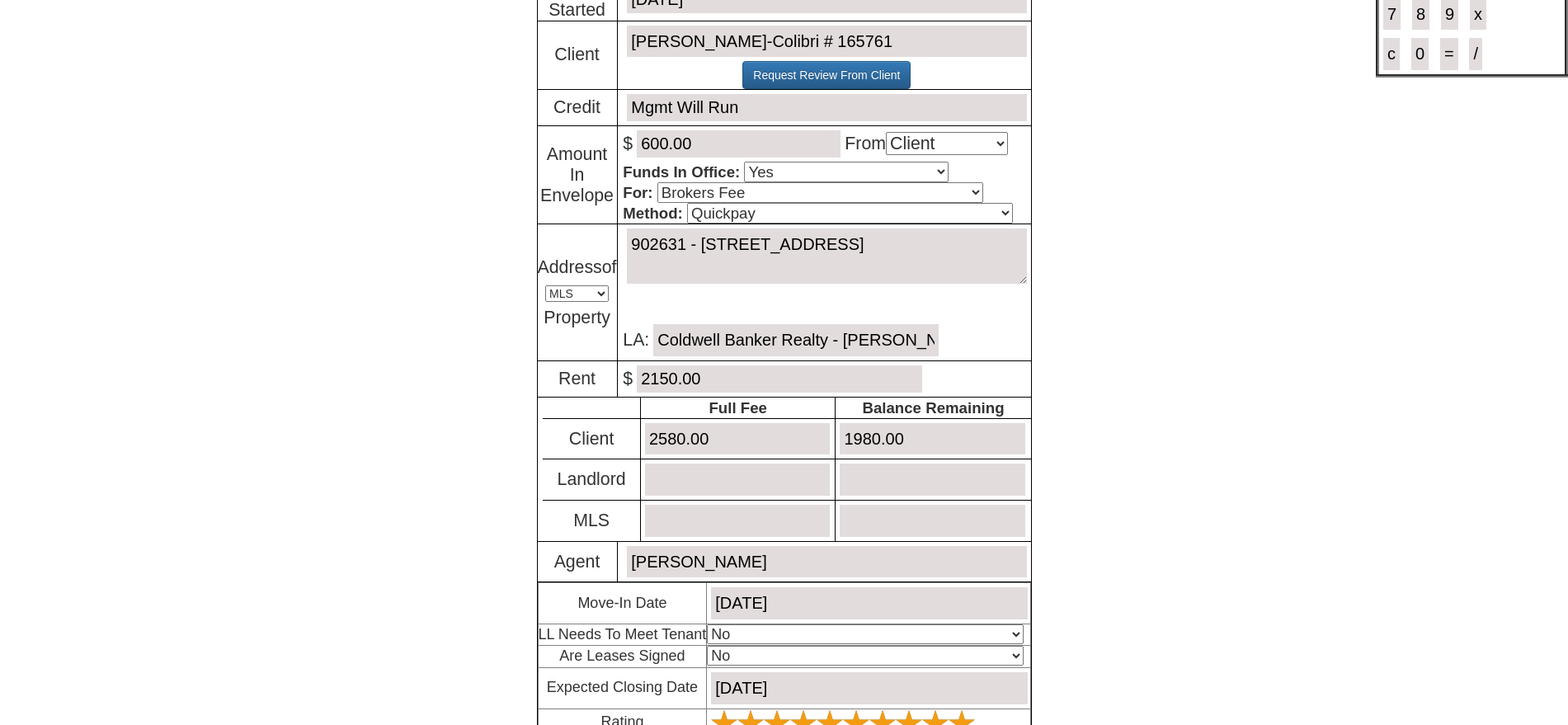
scroll to position [0, 0]
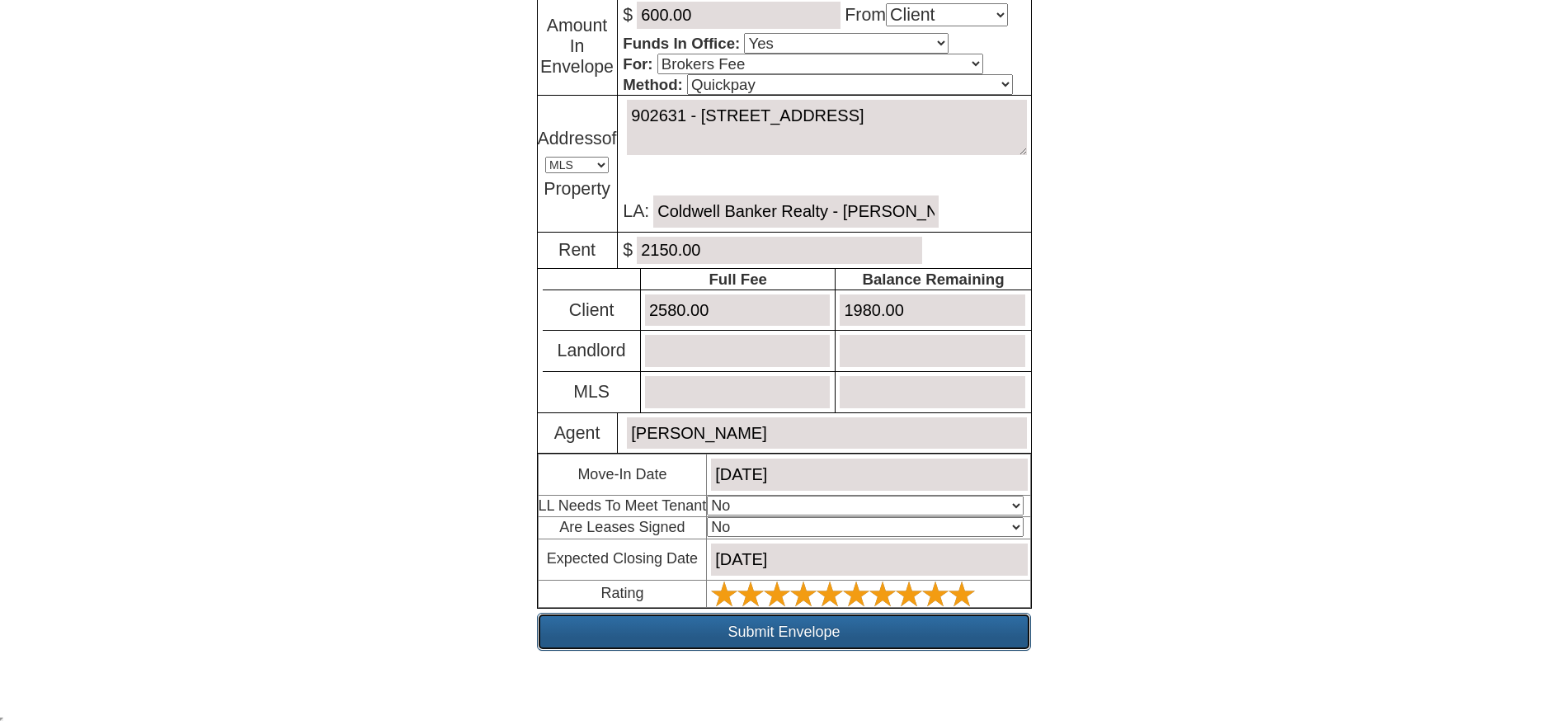
click at [835, 637] on input "Submit Envelope" at bounding box center [784, 631] width 494 height 38
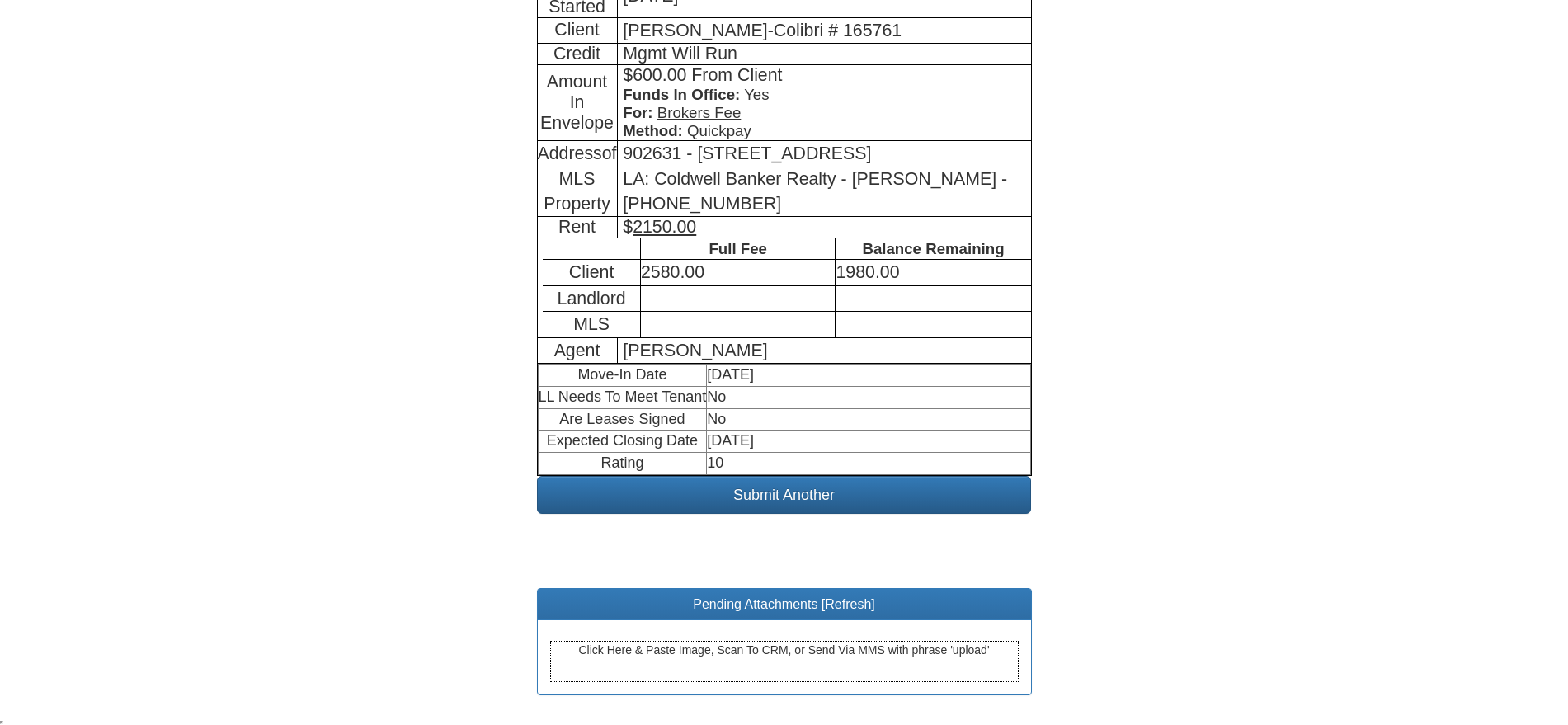
scroll to position [387, 0]
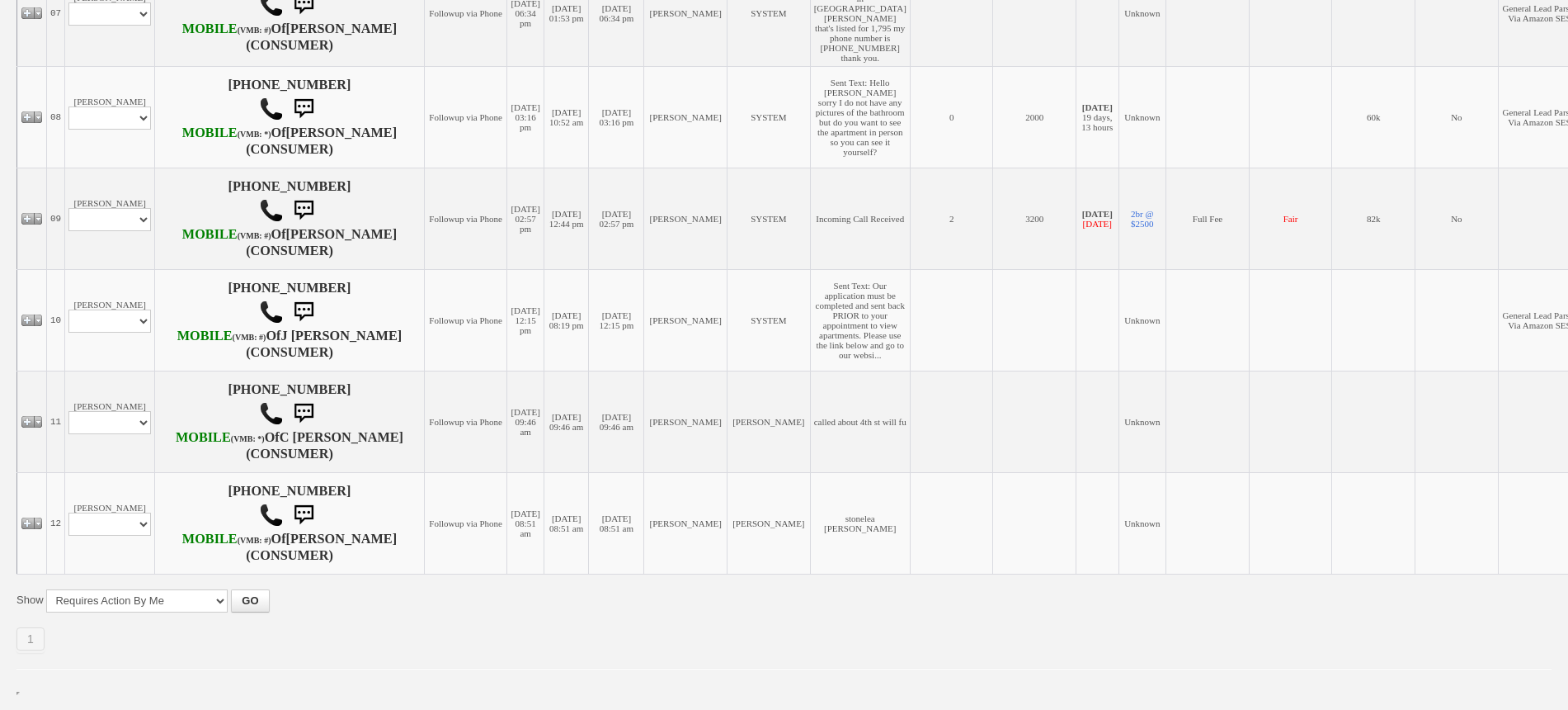
scroll to position [1135, 0]
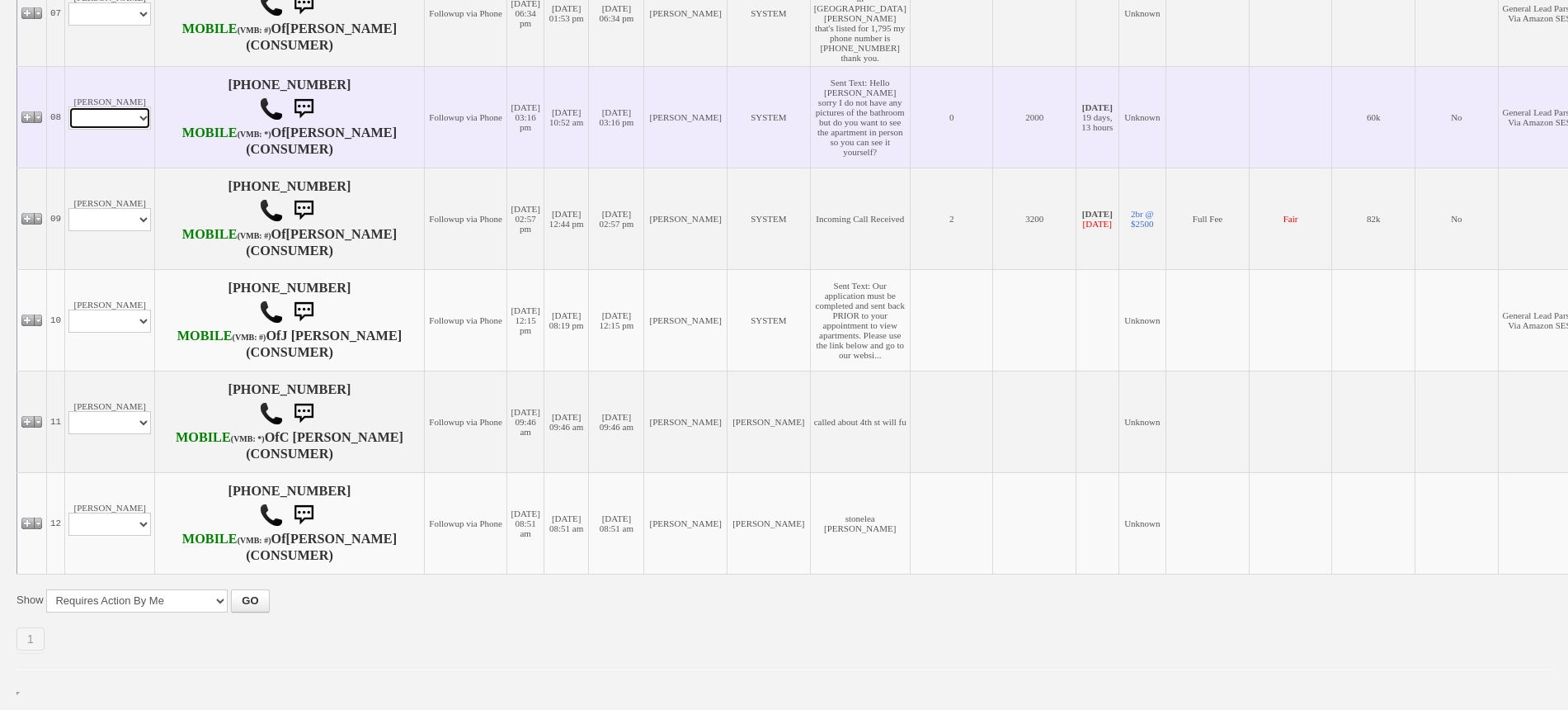
click at [118, 129] on select "Profile Edit Print Email Externally (Will Not Be Tracked In CRM) Closed Deals" at bounding box center [109, 117] width 82 height 23
select select "ChangeURL,/crm/custom/edit_client_form.php?redirect=%2Fcrm%2Fclients.php&id=167…"
click at [68, 129] on select "Profile Edit Print Email Externally (Will Not Be Tracked In CRM) Closed Deals" at bounding box center [109, 117] width 82 height 23
select select
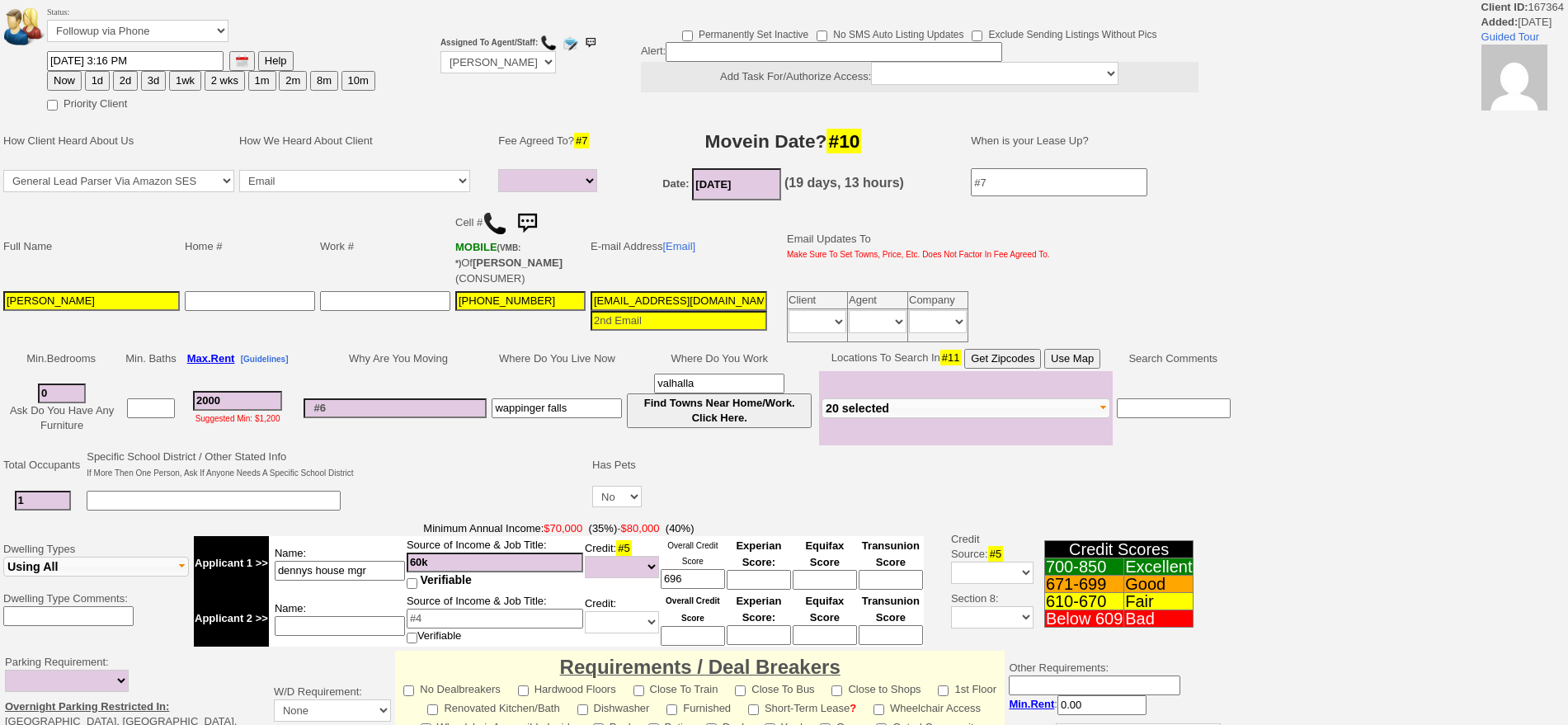
select select
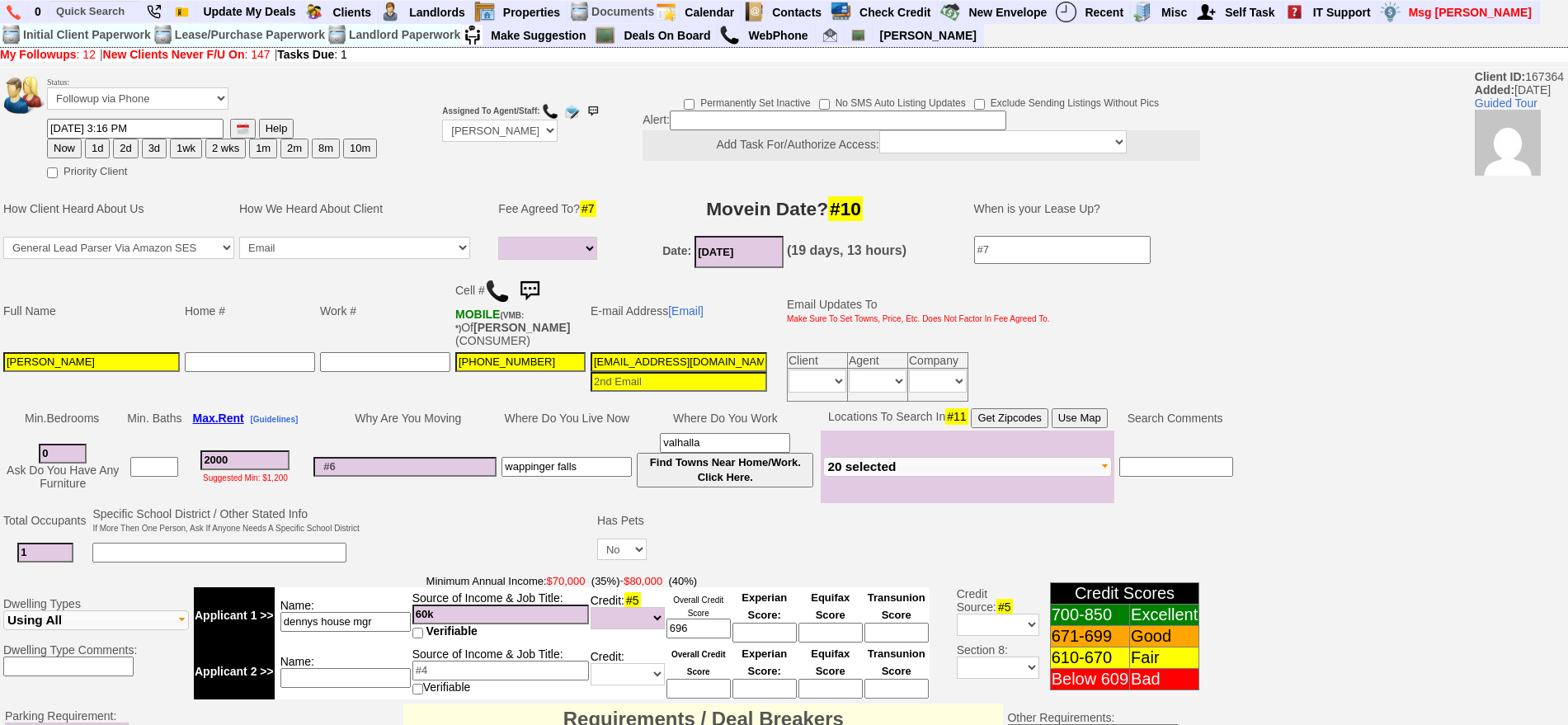
click at [492, 287] on img at bounding box center [497, 291] width 25 height 25
click at [1083, 414] on button "Use Map" at bounding box center [1079, 417] width 56 height 19
drag, startPoint x: 271, startPoint y: 467, endPoint x: 95, endPoint y: 458, distance: 176.2
click at [95, 458] on tr "0 Ask Do You Have Any Furniture 2000 Suggested Min: $1,200 wappinger falls valh…" at bounding box center [618, 466] width 1235 height 73
type input "17"
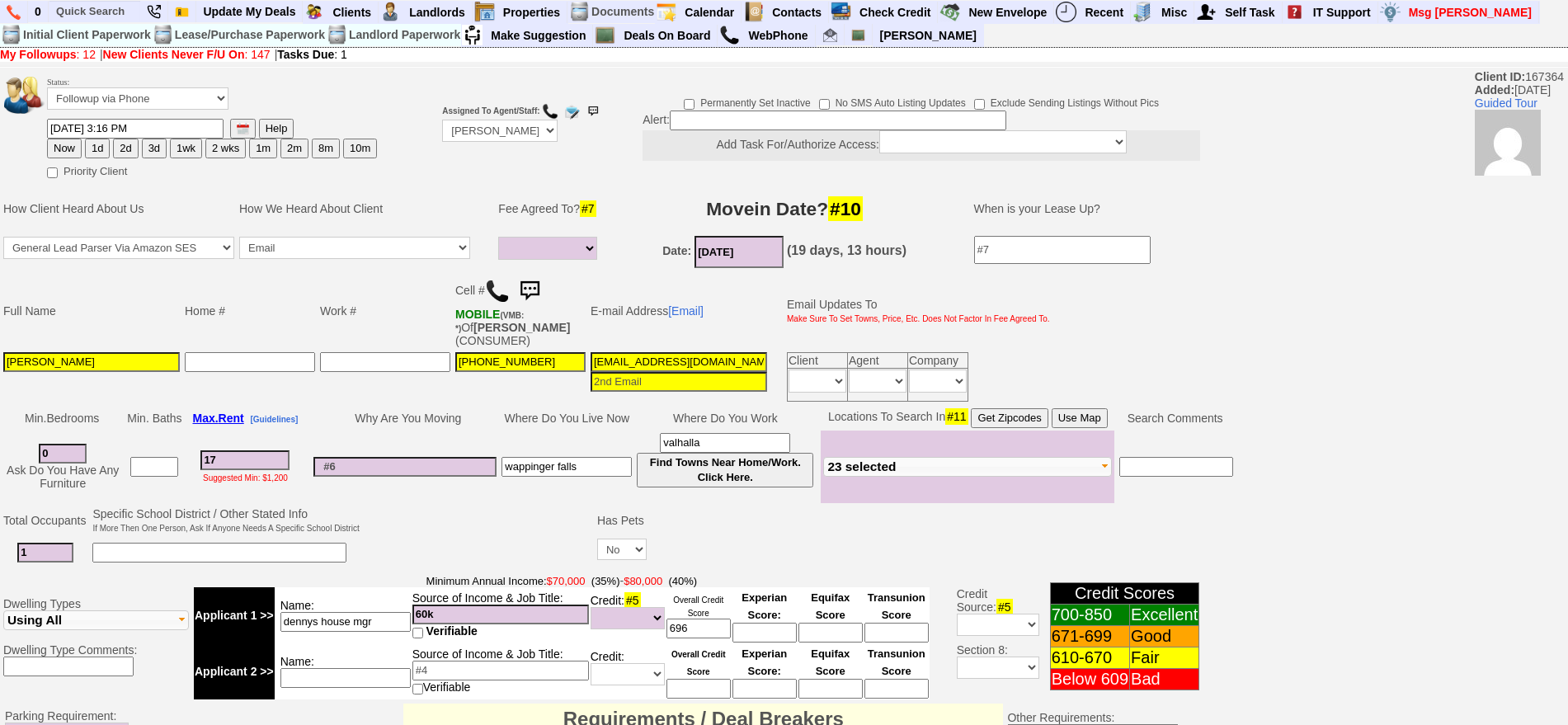
select select
type input "170"
select select
type input "1700"
select select
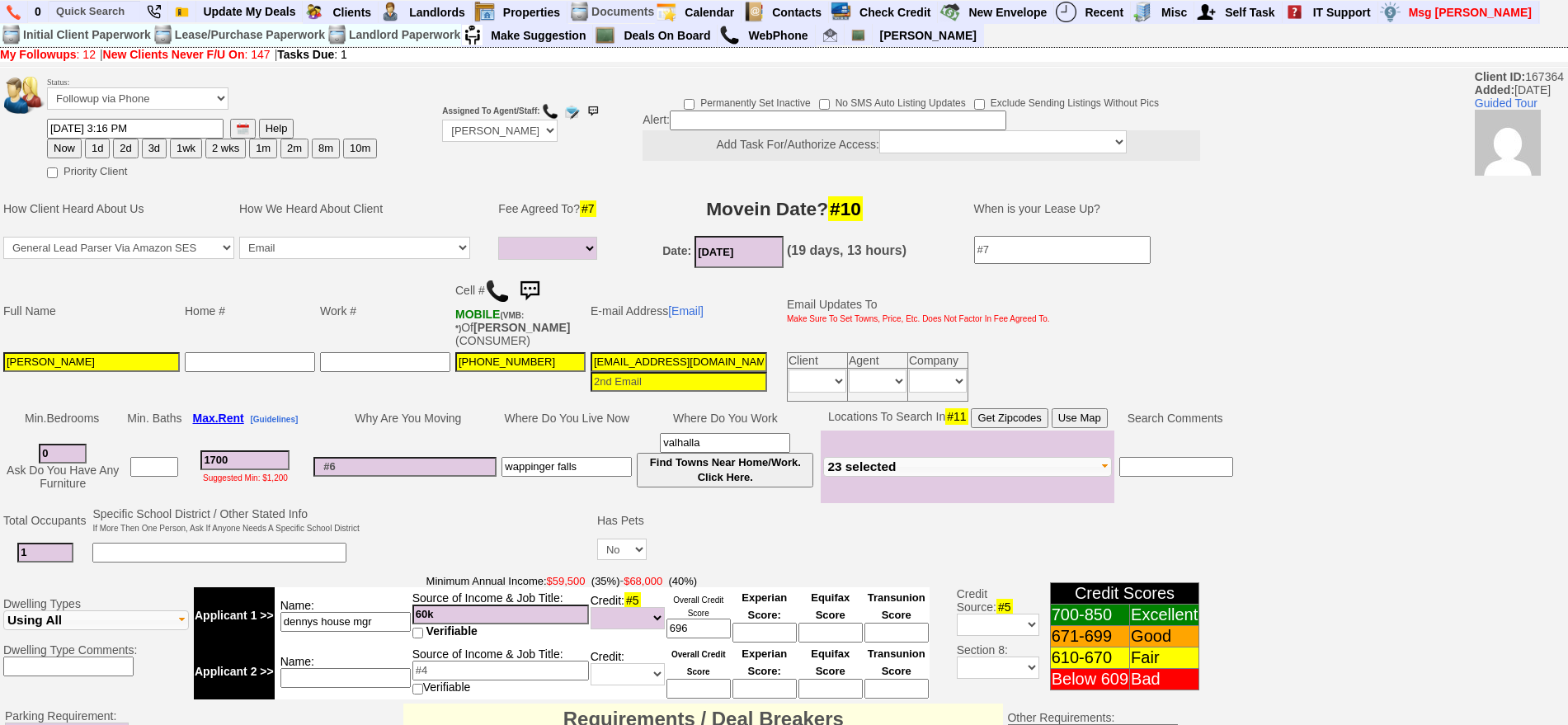
type input "1700"
click at [179, 98] on select "Followup via Phone Followup via Email Followup When Section 8 Property Found De…" at bounding box center [138, 99] width 181 height 22
select select
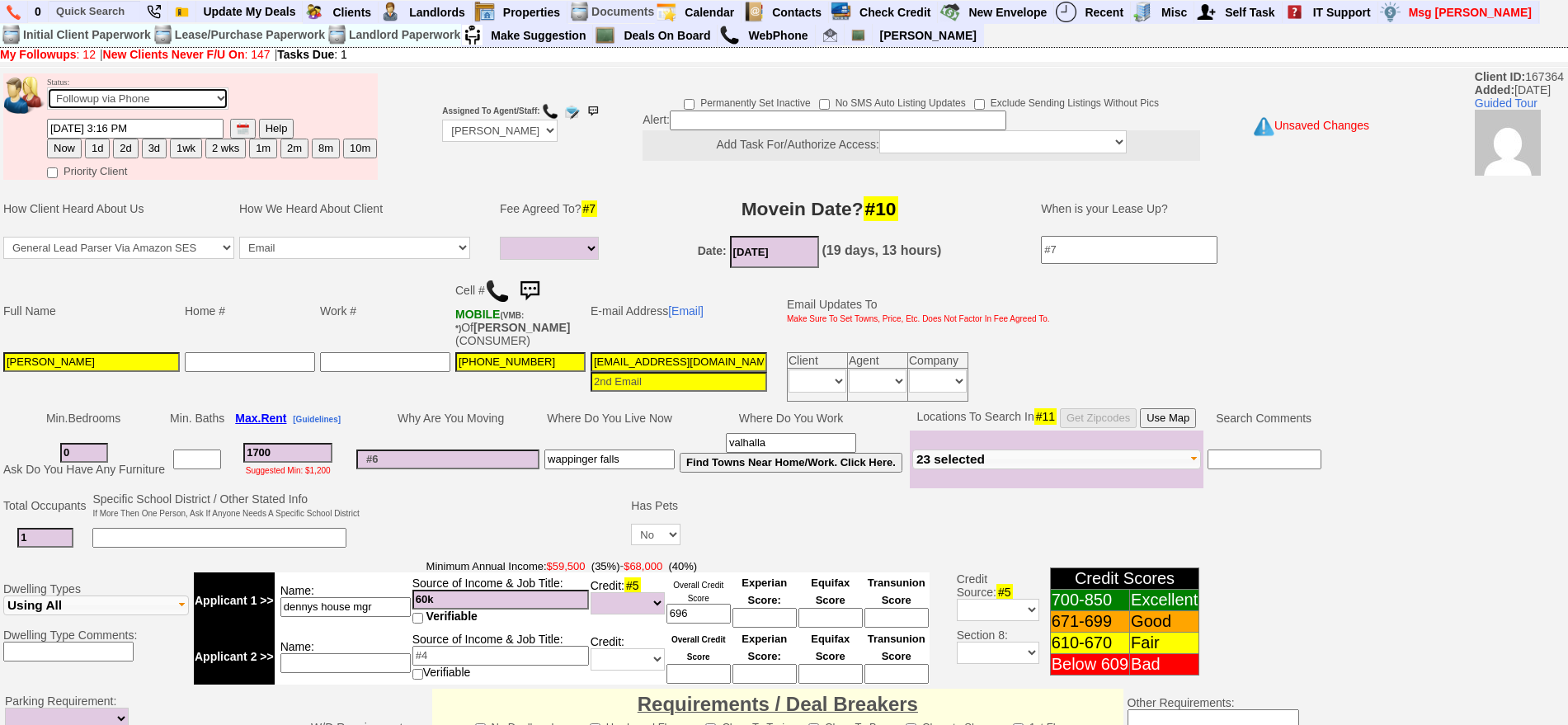
select select "Inactive"
click at [47, 93] on select "Followup via Phone Followup via Email Followup When Section 8 Property Found De…" at bounding box center [138, 99] width 181 height 22
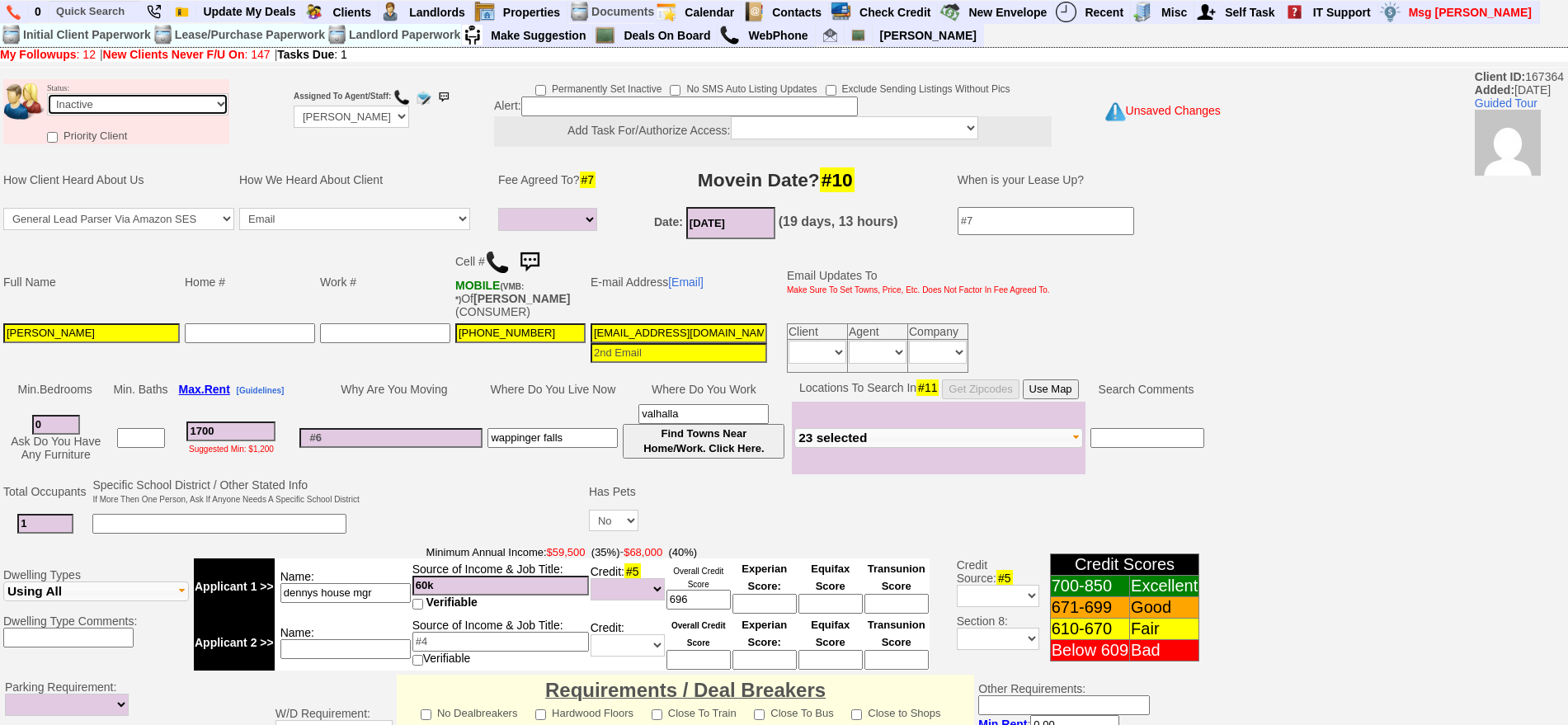
scroll to position [469, 0]
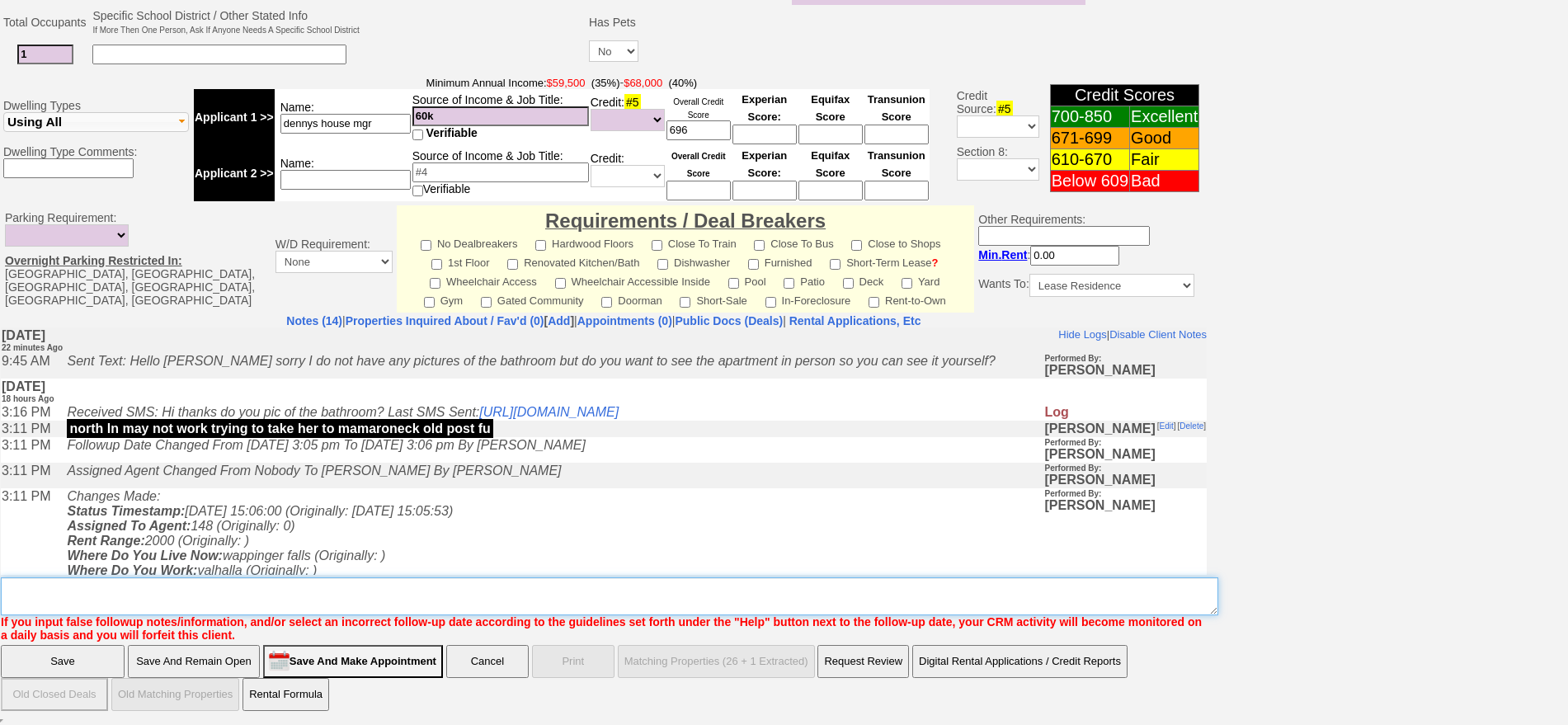
click at [564, 579] on textarea "Insert New Note Here" at bounding box center [610, 596] width 1218 height 38
type textarea "only wants to spend 1600 and wont do pelham or mt [PERSON_NAME] ia until respon…"
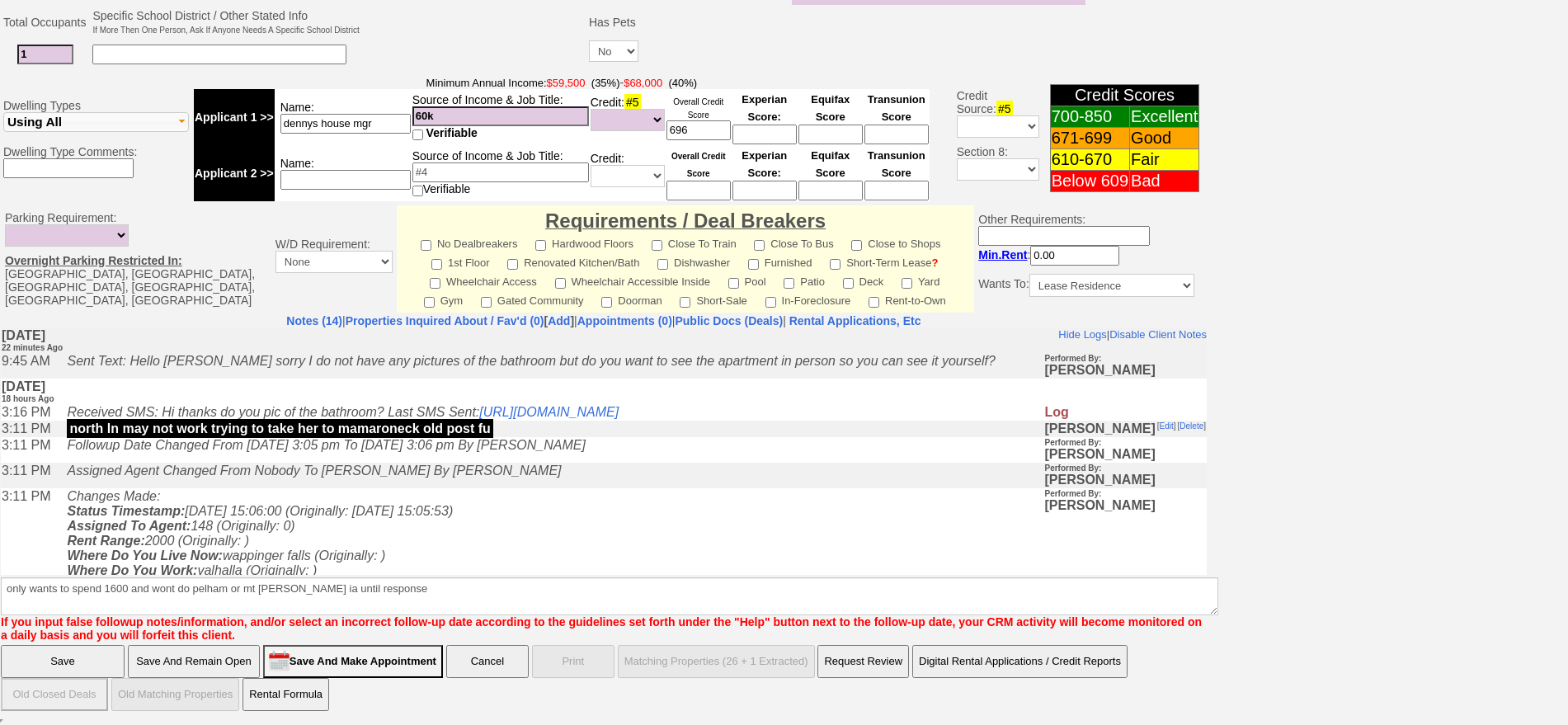
click at [212, 651] on input "Save And Remain Open" at bounding box center [193, 661] width 132 height 33
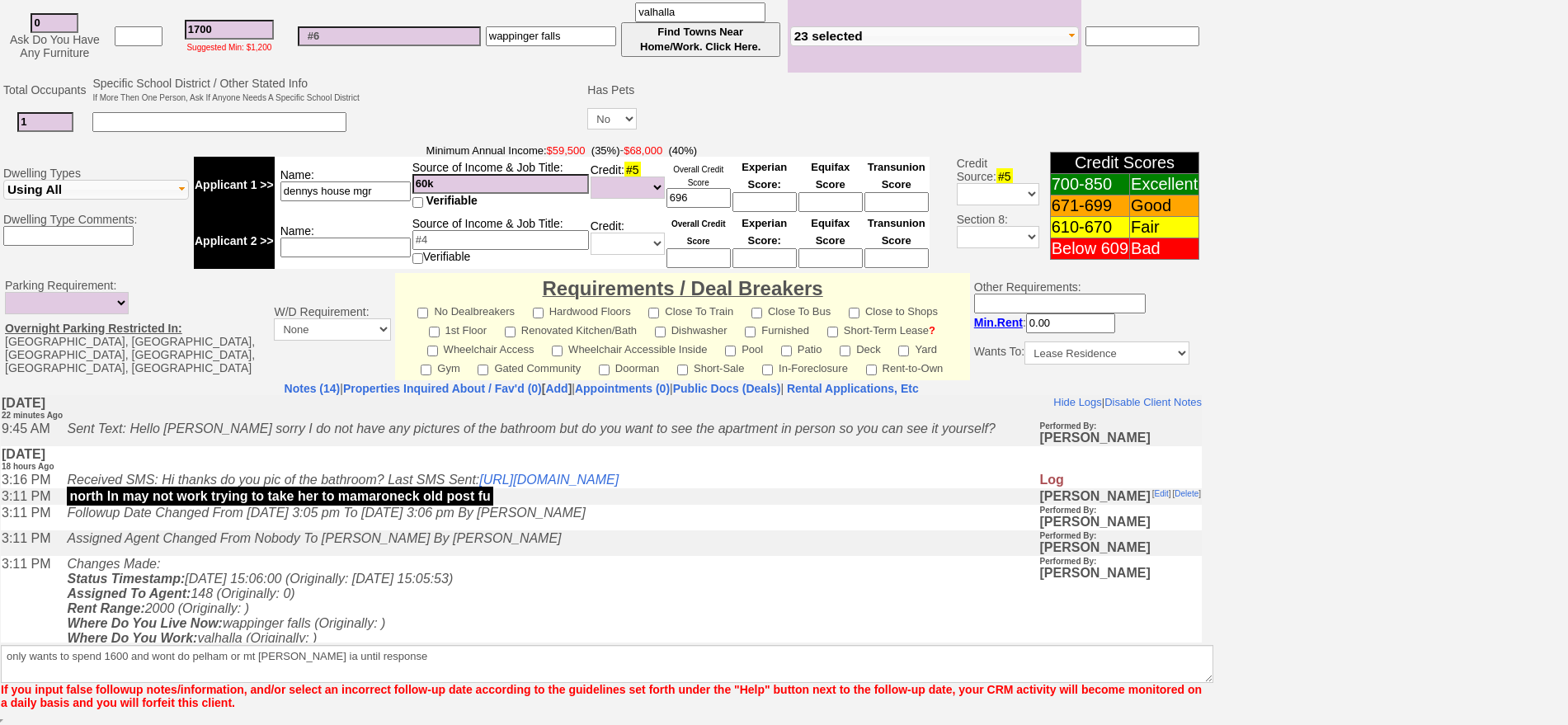
scroll to position [402, 0]
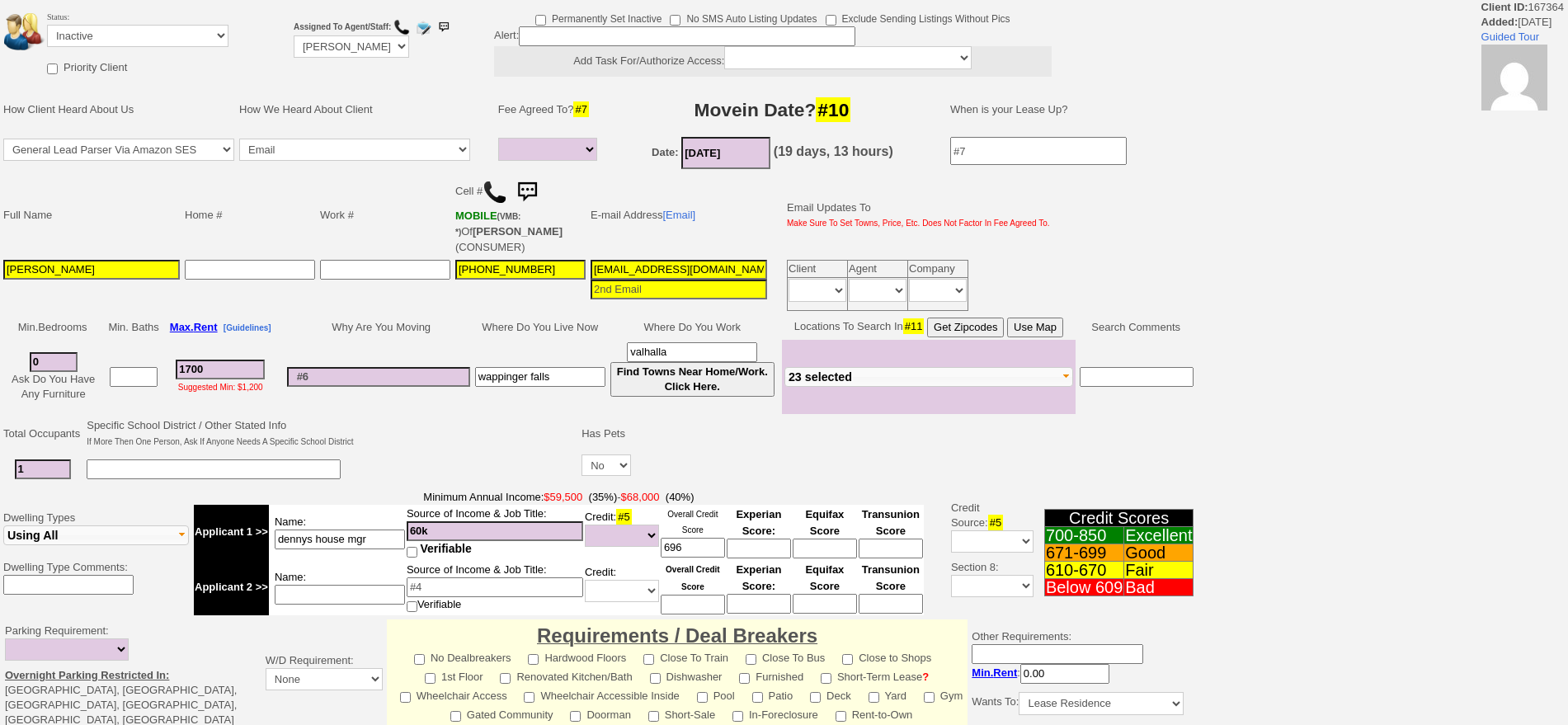
select select
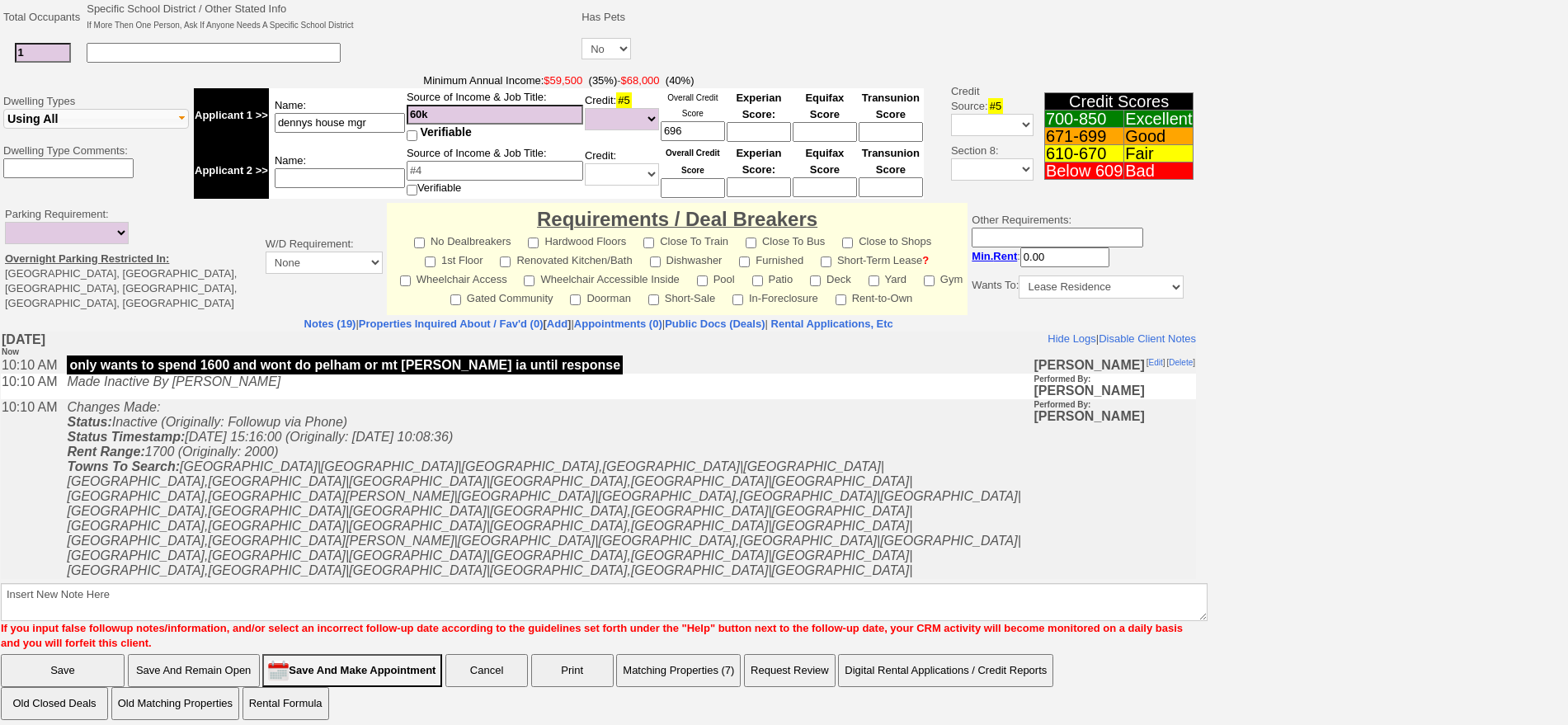
click at [734, 654] on button "Matching Properties (7)" at bounding box center [678, 671] width 125 height 33
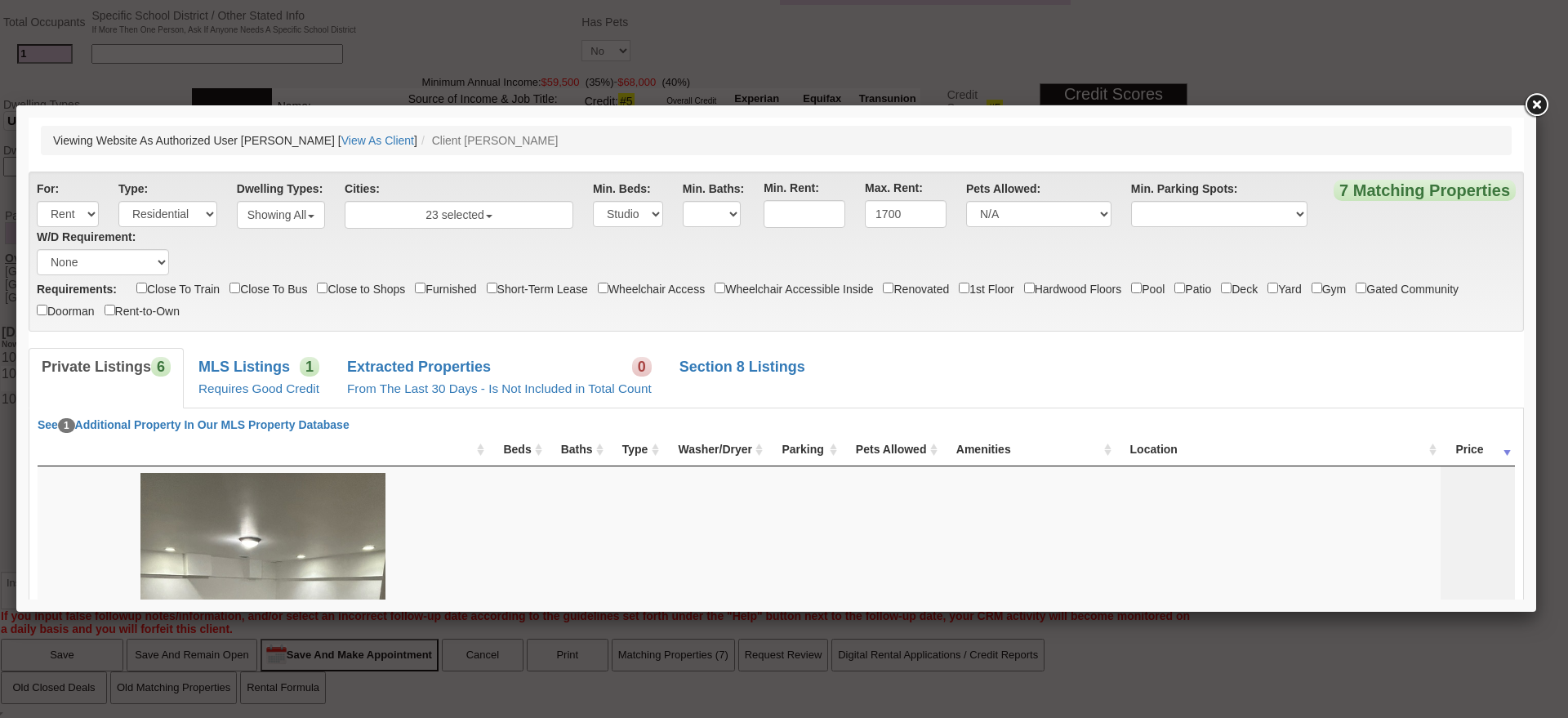
drag, startPoint x: 1516, startPoint y: 561, endPoint x: 1505, endPoint y: 187, distance: 374.2
click at [261, 361] on b "MLS Listings" at bounding box center [244, 367] width 91 height 16
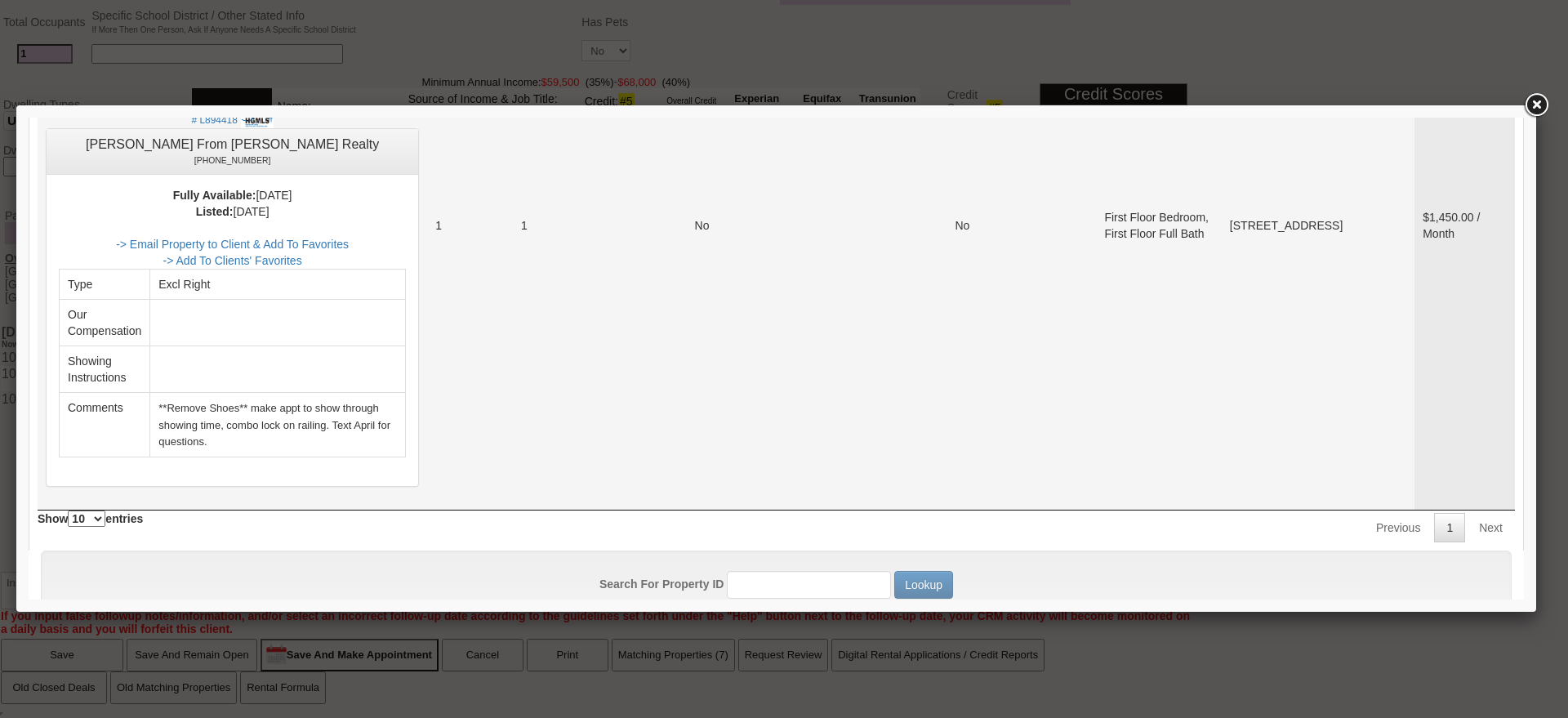
scroll to position [321, 0]
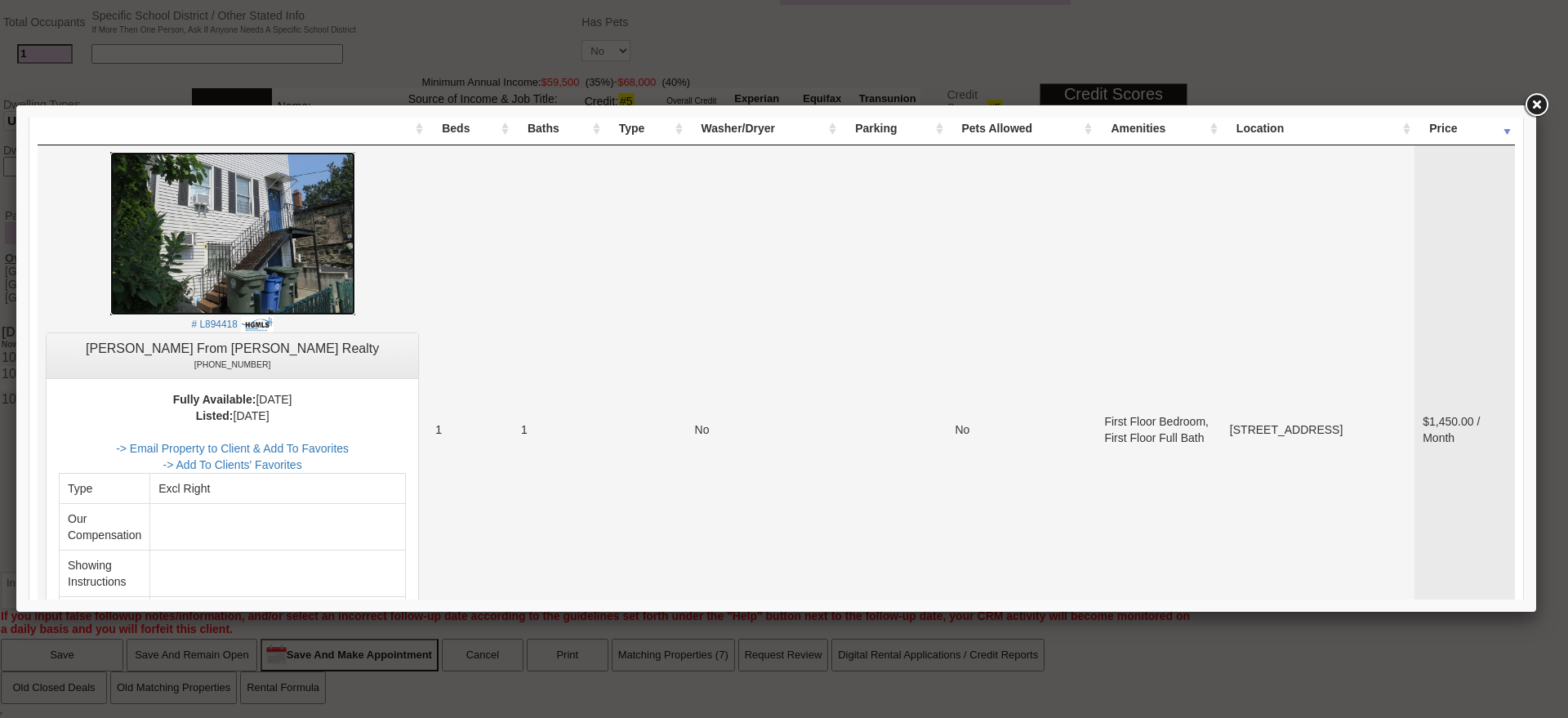
click at [309, 263] on img at bounding box center [233, 233] width 245 height 164
click at [1536, 108] on link at bounding box center [1536, 105] width 29 height 29
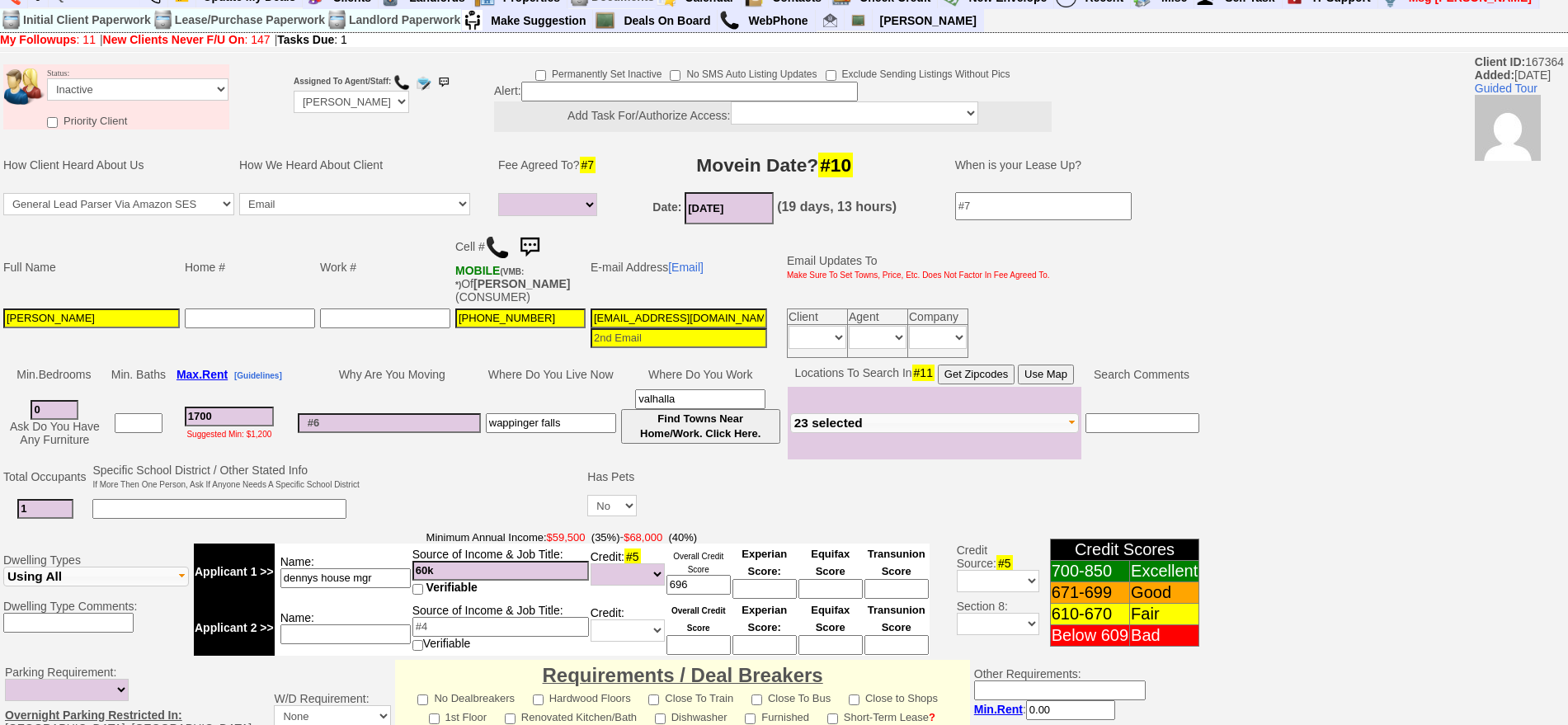
scroll to position [0, 0]
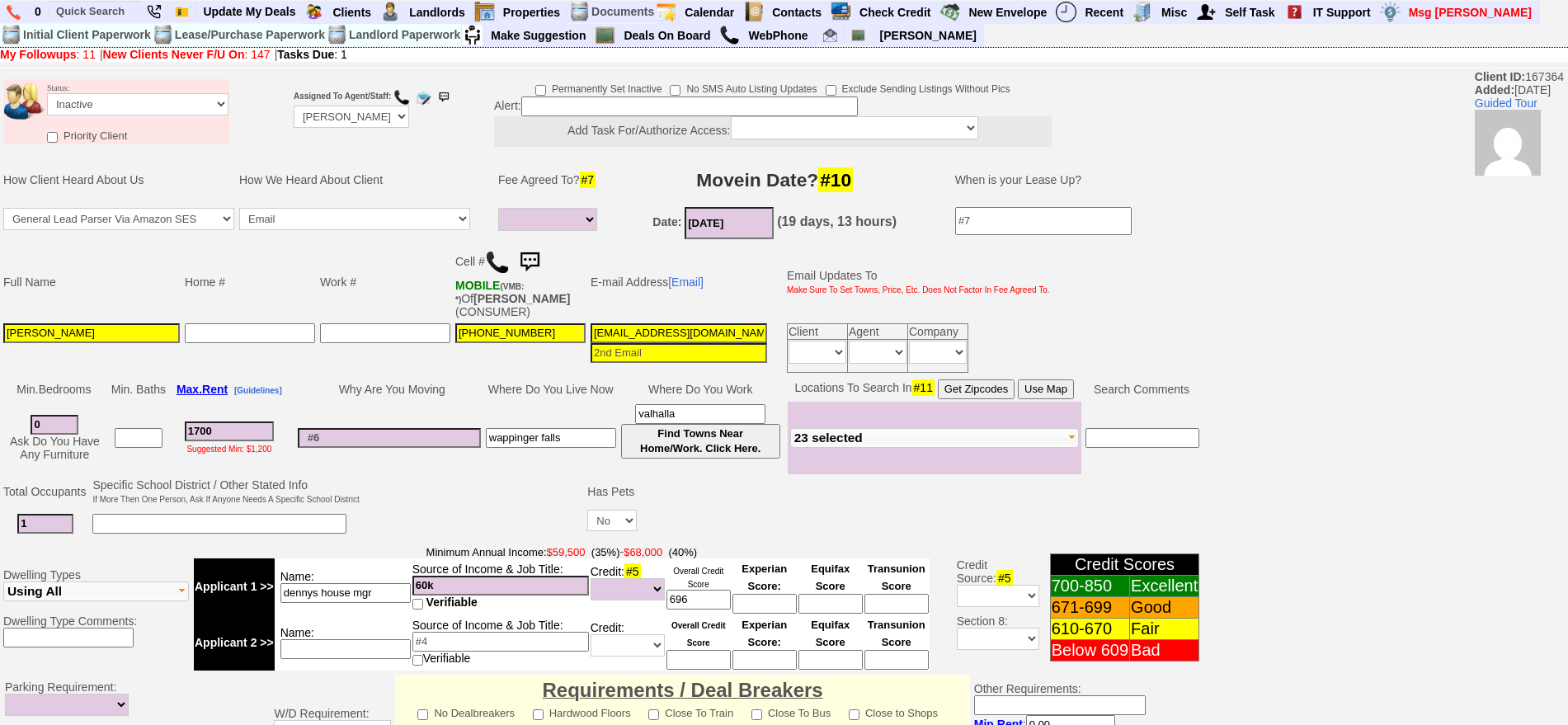
click at [541, 265] on img at bounding box center [529, 262] width 33 height 33
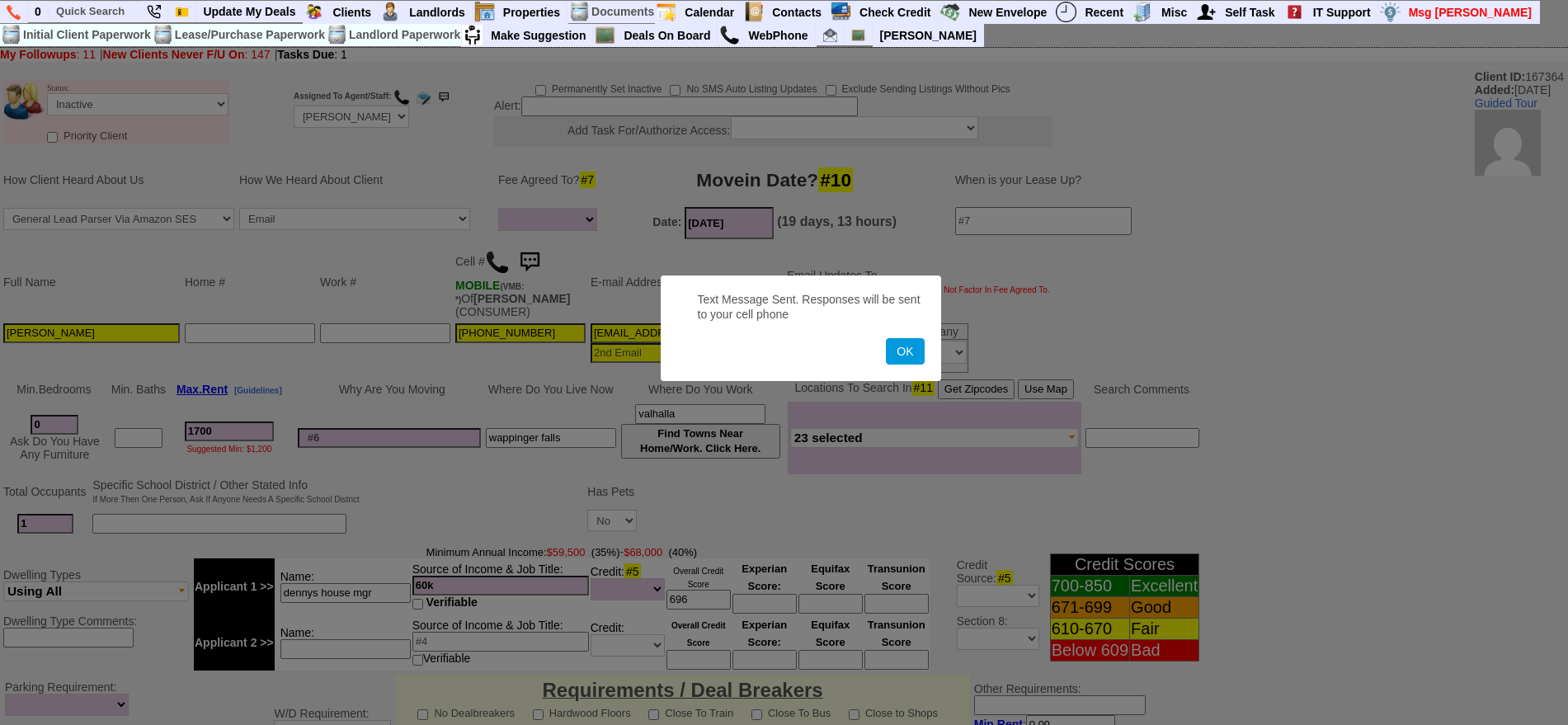
click at [886, 338] on button "OK" at bounding box center [905, 351] width 38 height 27
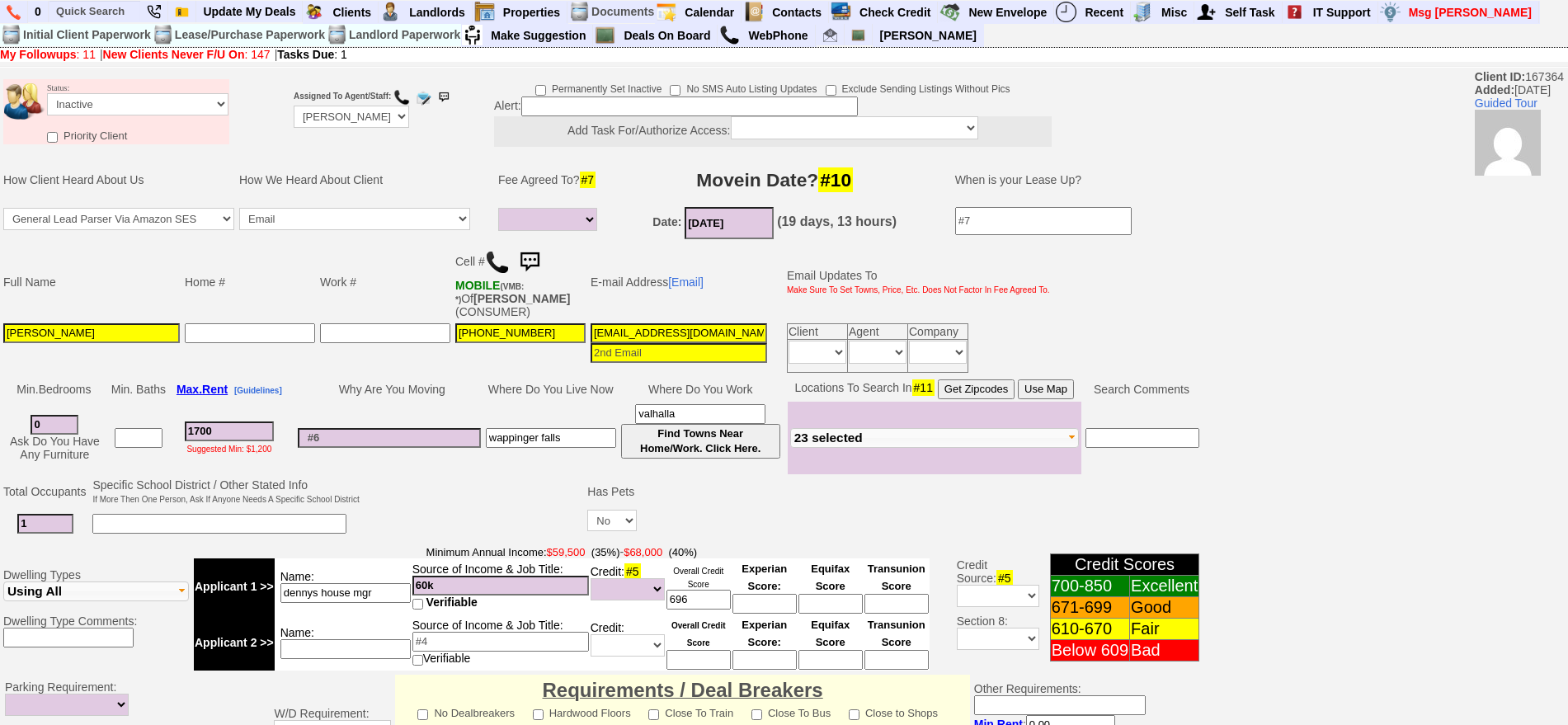
click at [546, 260] on img at bounding box center [529, 262] width 33 height 33
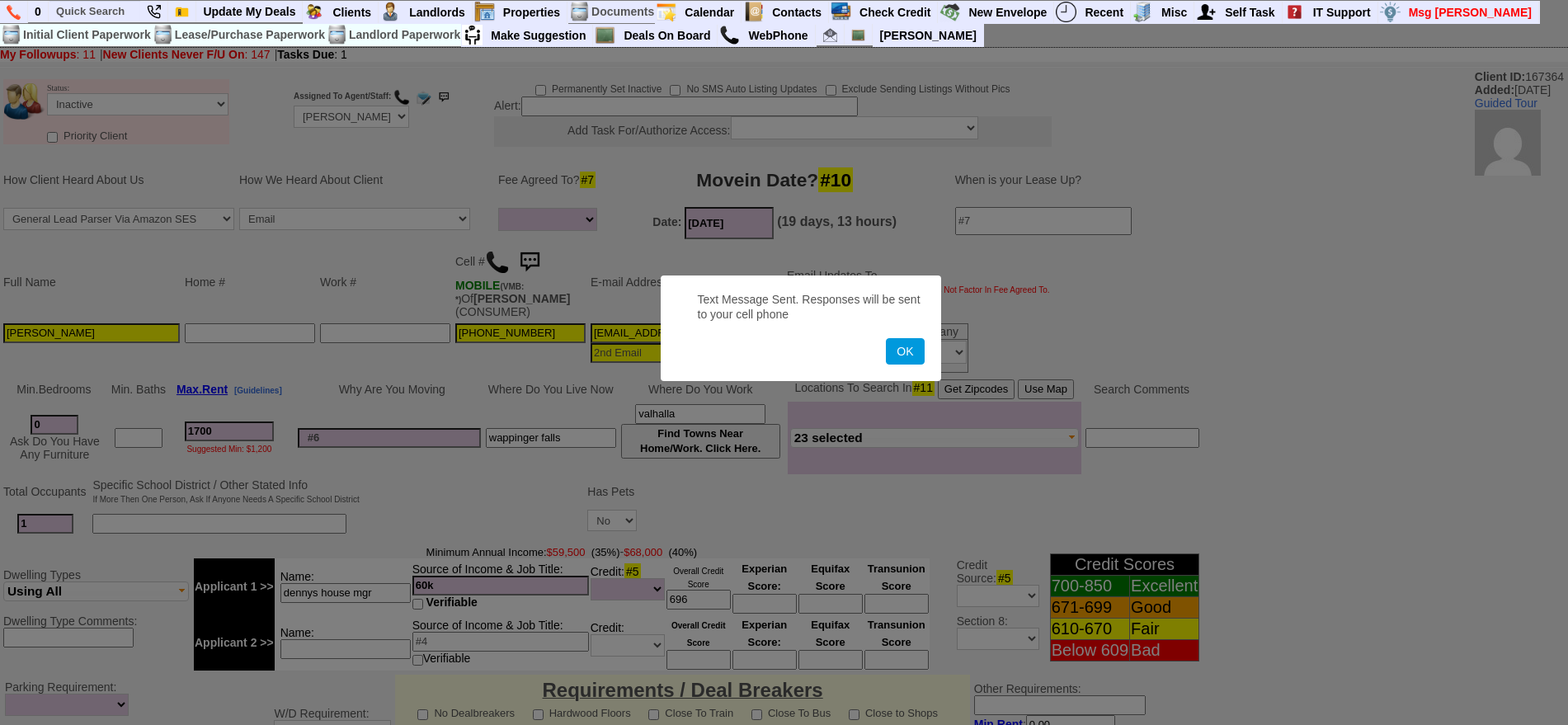
click at [886, 338] on button "OK" at bounding box center [905, 351] width 38 height 27
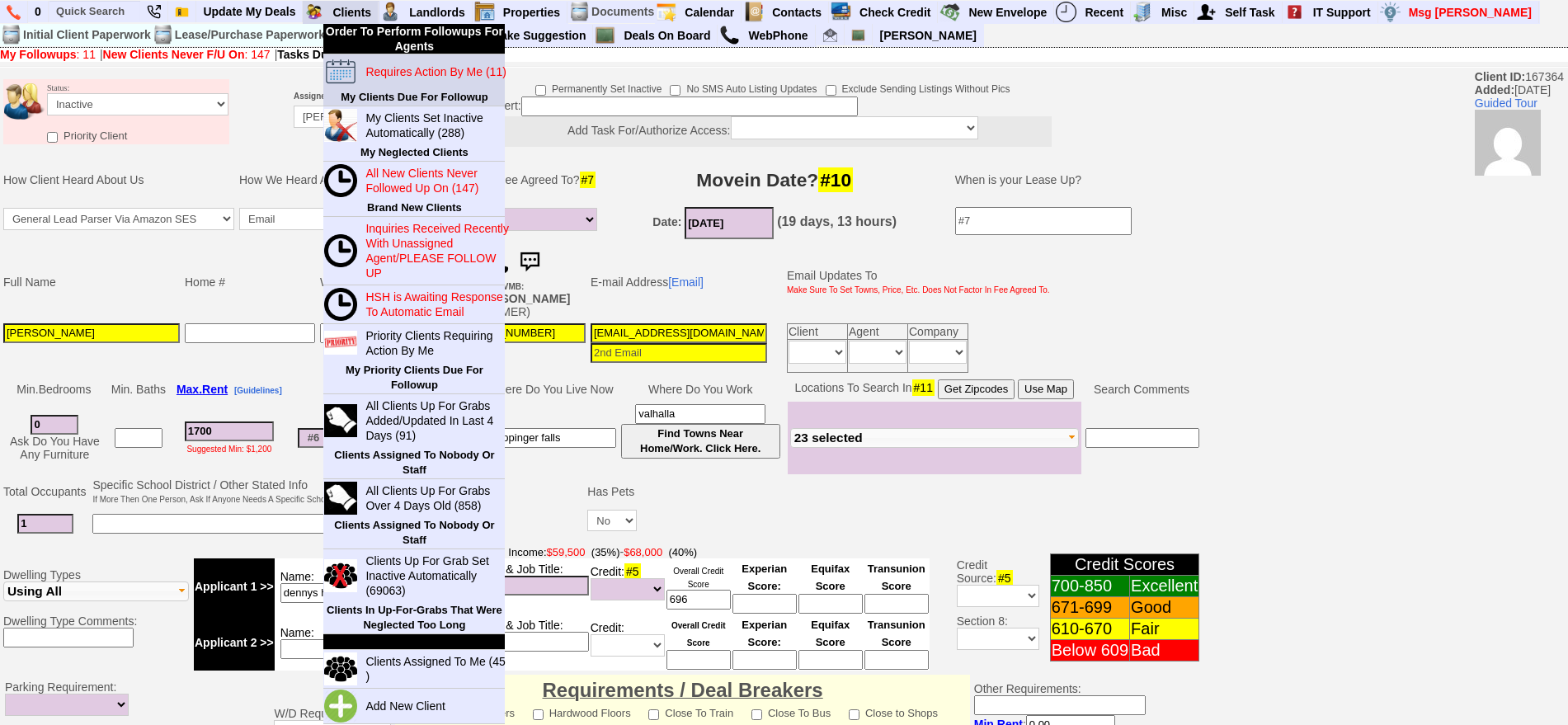
click at [388, 66] on blink "Requires Action By Me (11)" at bounding box center [436, 72] width 140 height 13
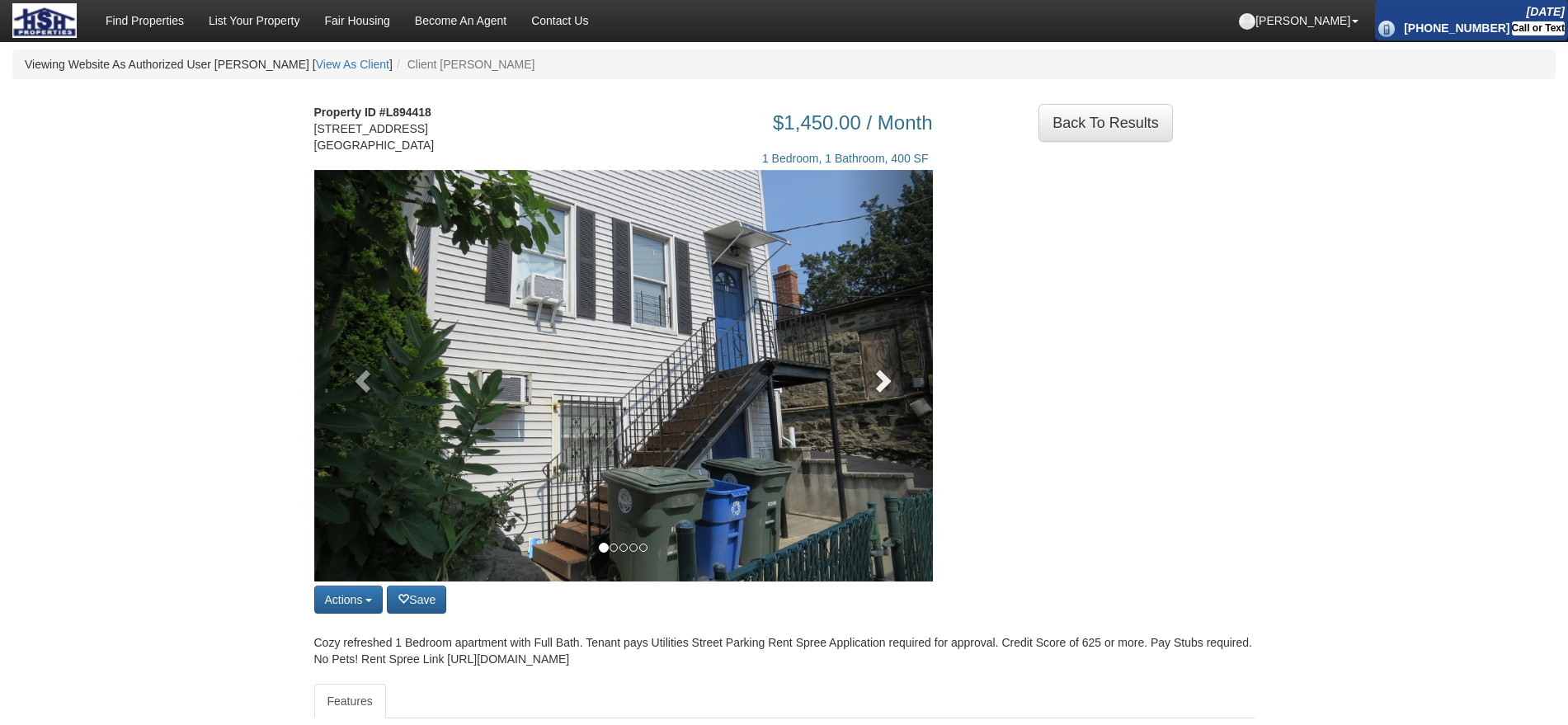
click at [896, 389] on link at bounding box center [886, 376] width 93 height 412
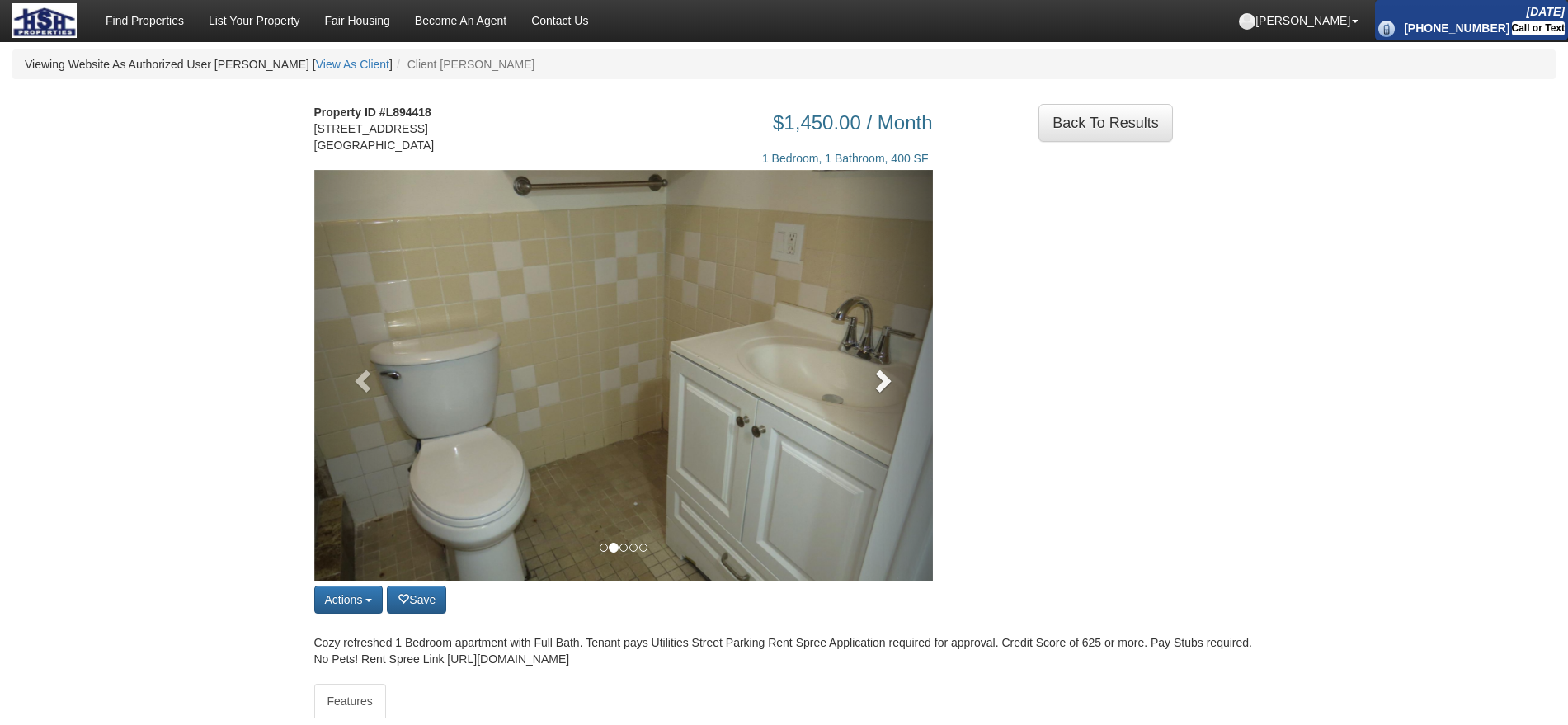
click at [896, 389] on link at bounding box center [886, 376] width 93 height 412
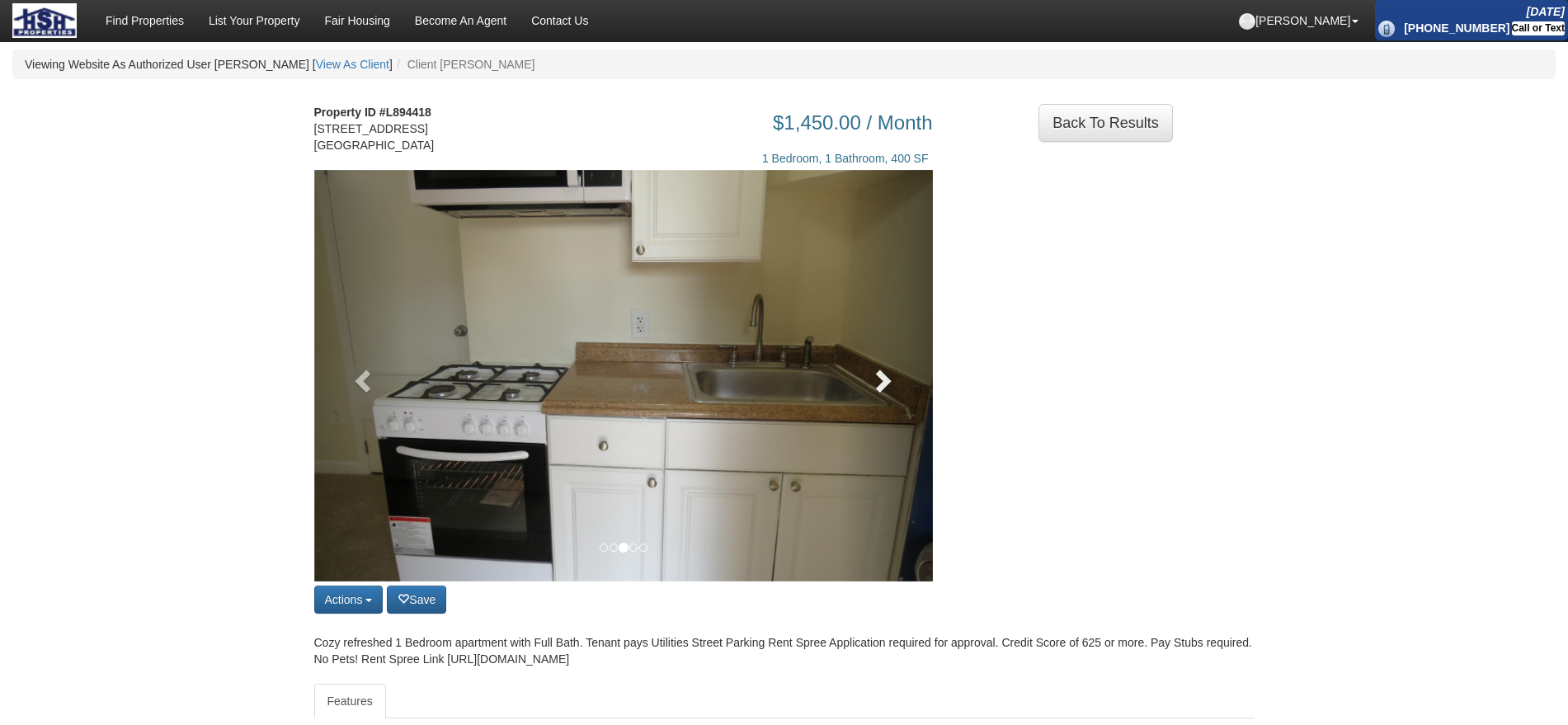
click at [896, 389] on link at bounding box center [886, 376] width 93 height 412
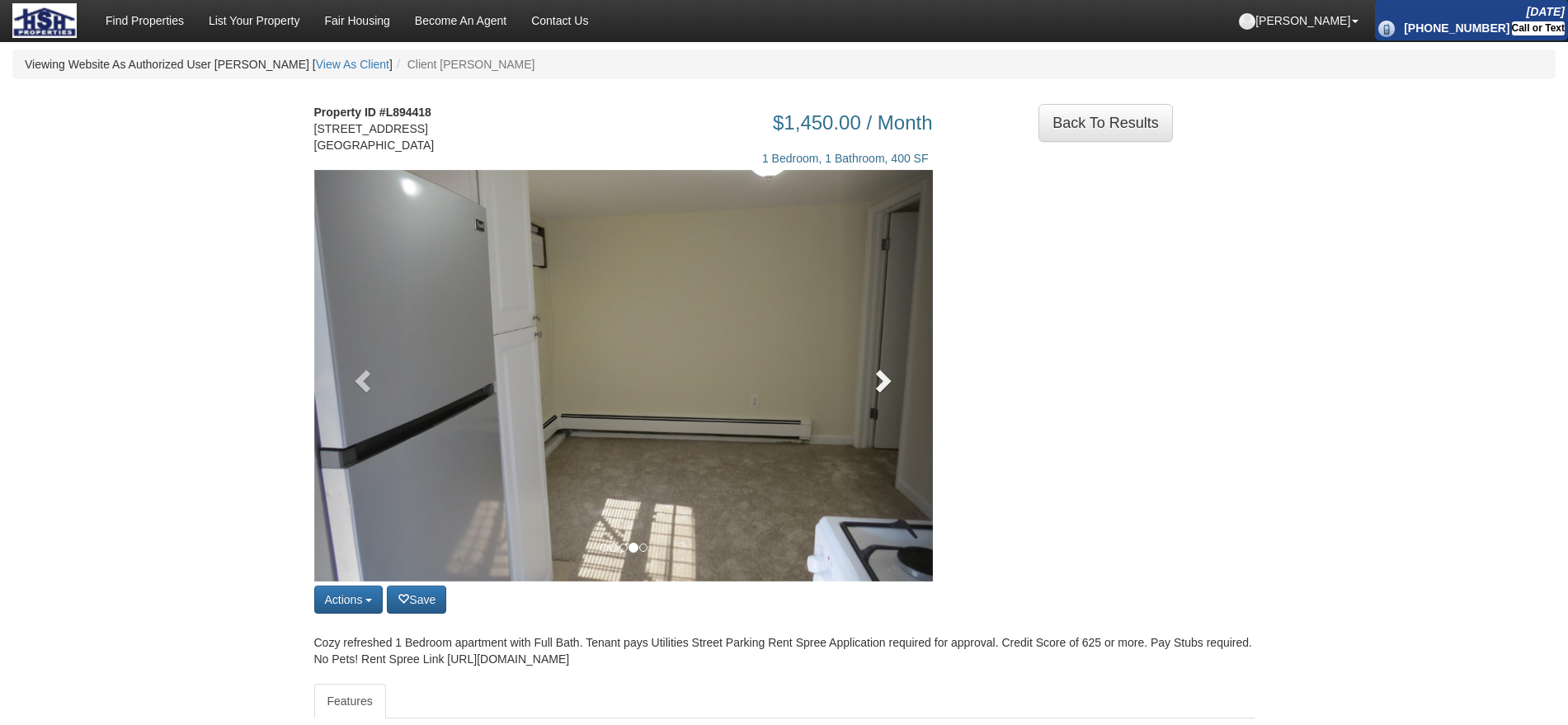
click at [896, 389] on link at bounding box center [886, 376] width 93 height 412
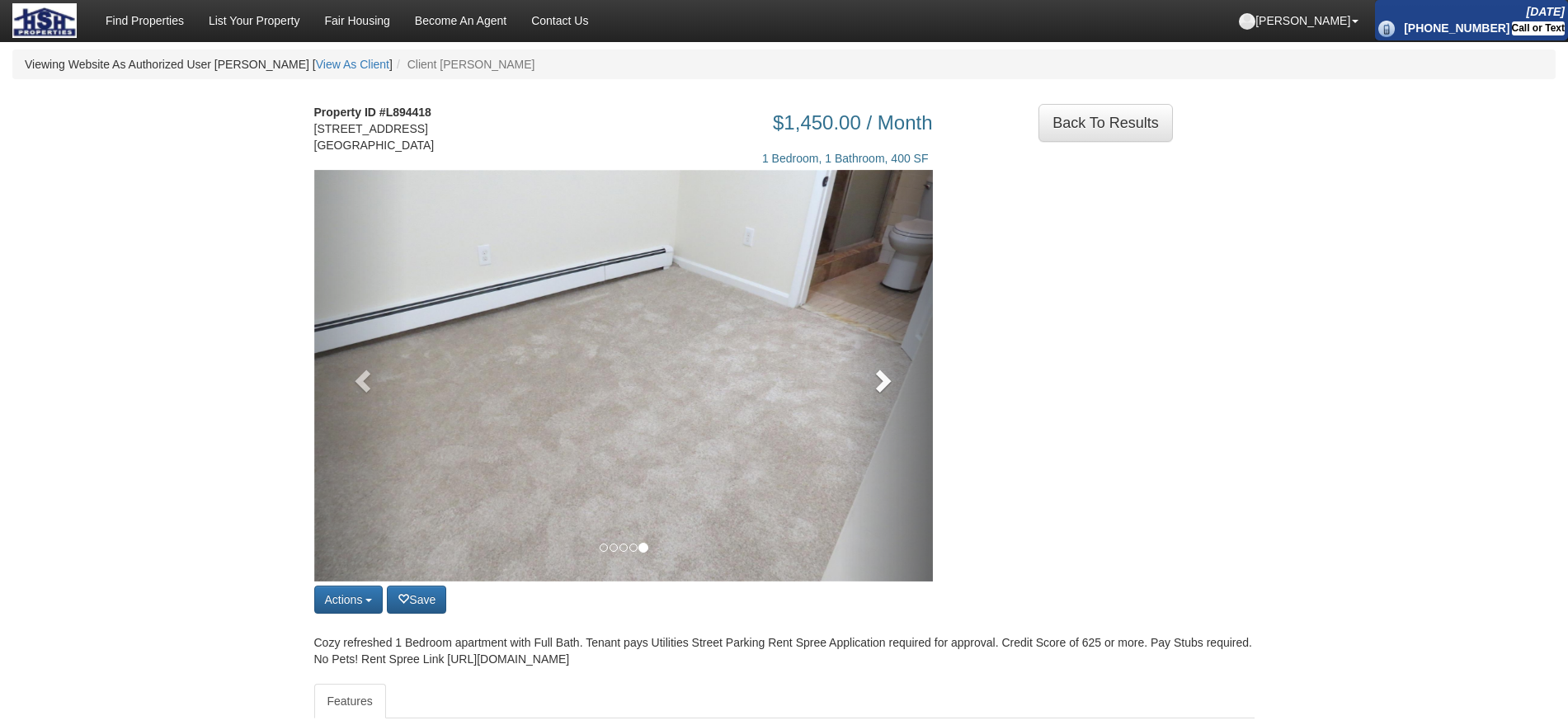
click at [896, 389] on link at bounding box center [886, 376] width 93 height 412
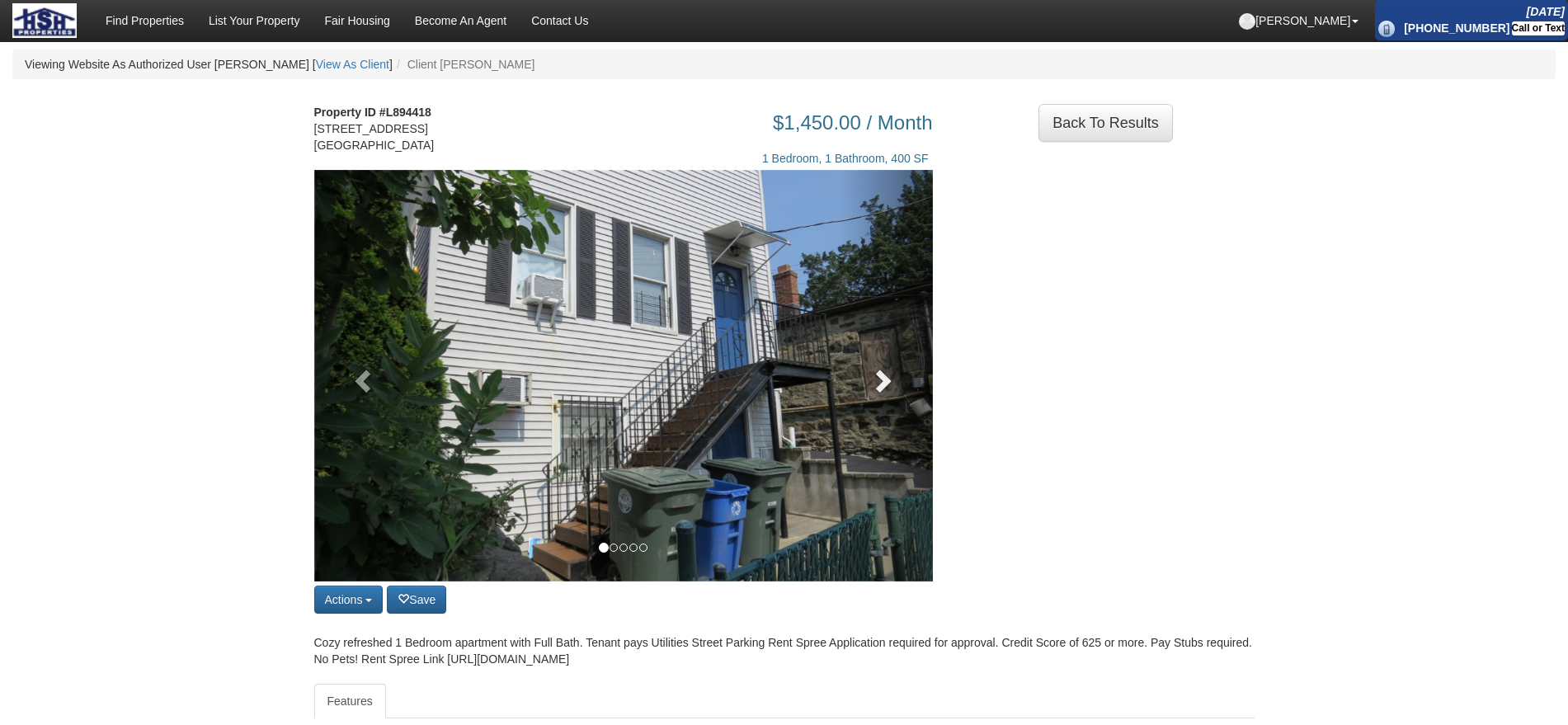
click at [896, 389] on link at bounding box center [886, 376] width 93 height 412
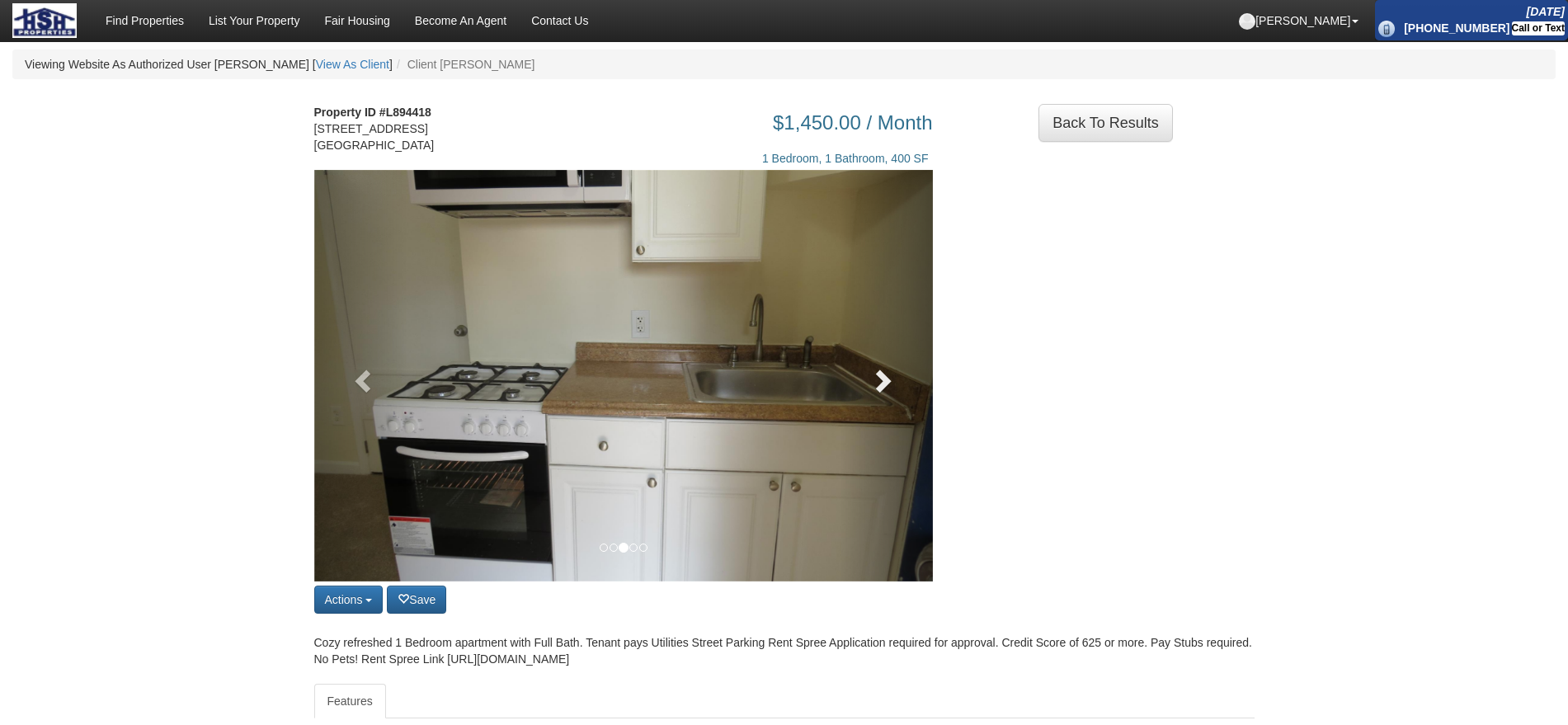
click at [843, 376] on link at bounding box center [886, 376] width 93 height 412
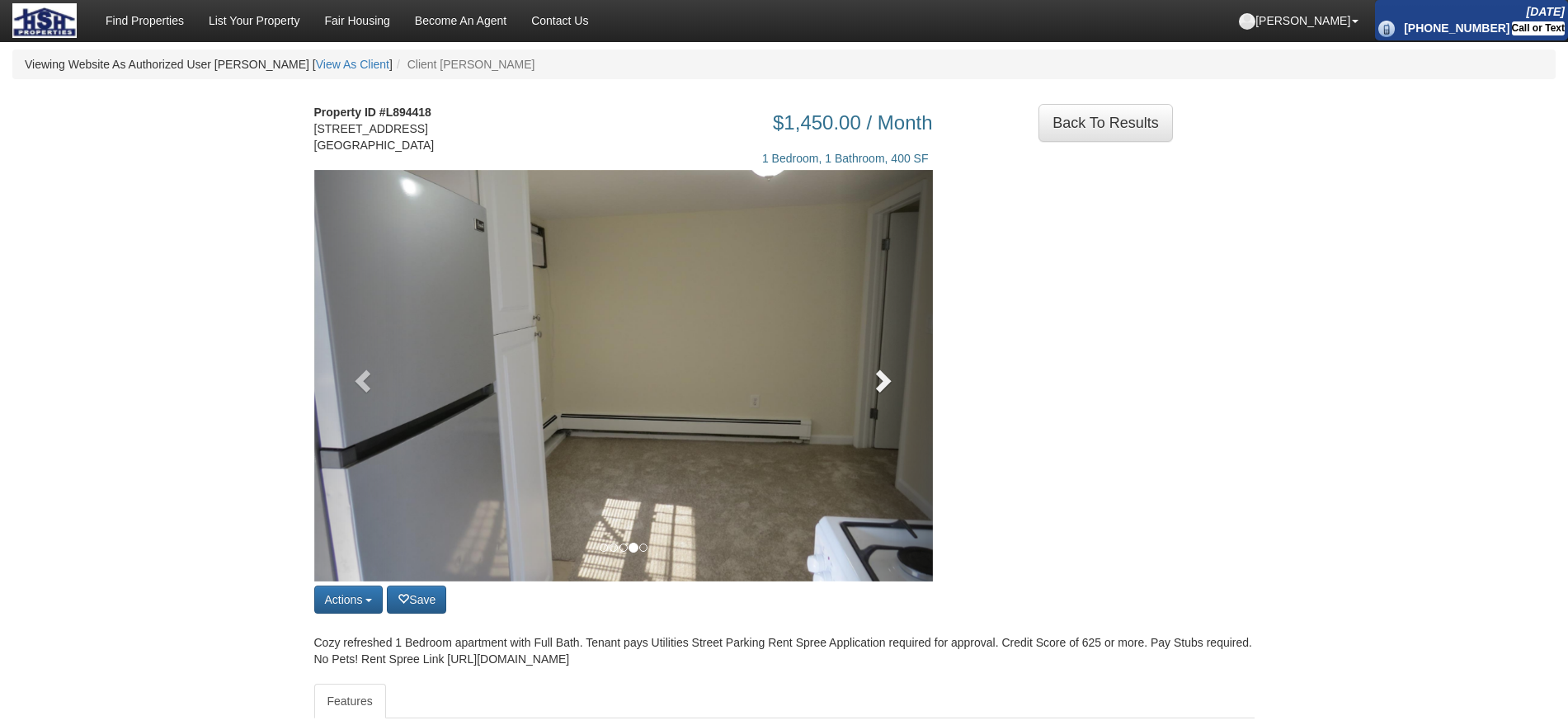
click at [858, 389] on link at bounding box center [886, 376] width 93 height 412
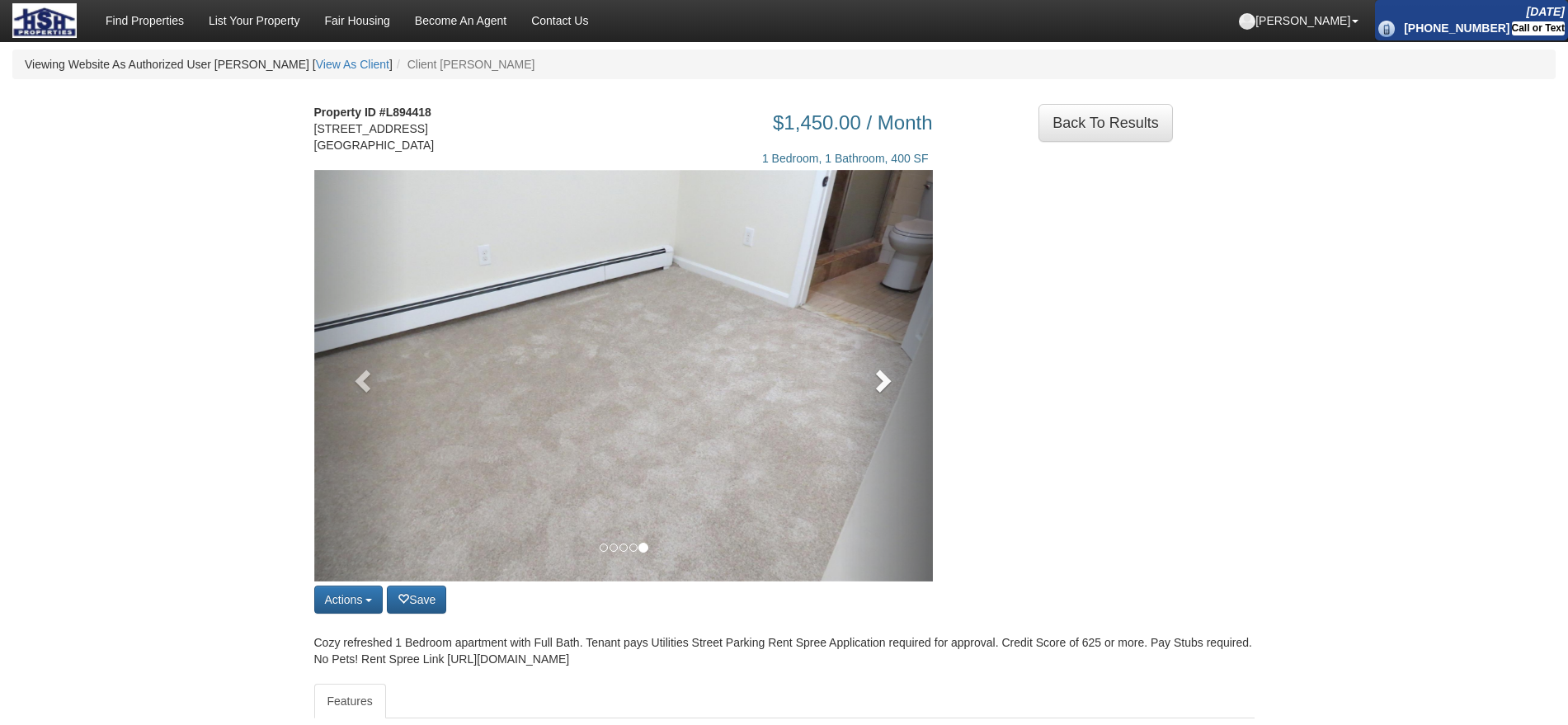
click at [858, 389] on link at bounding box center [886, 376] width 93 height 412
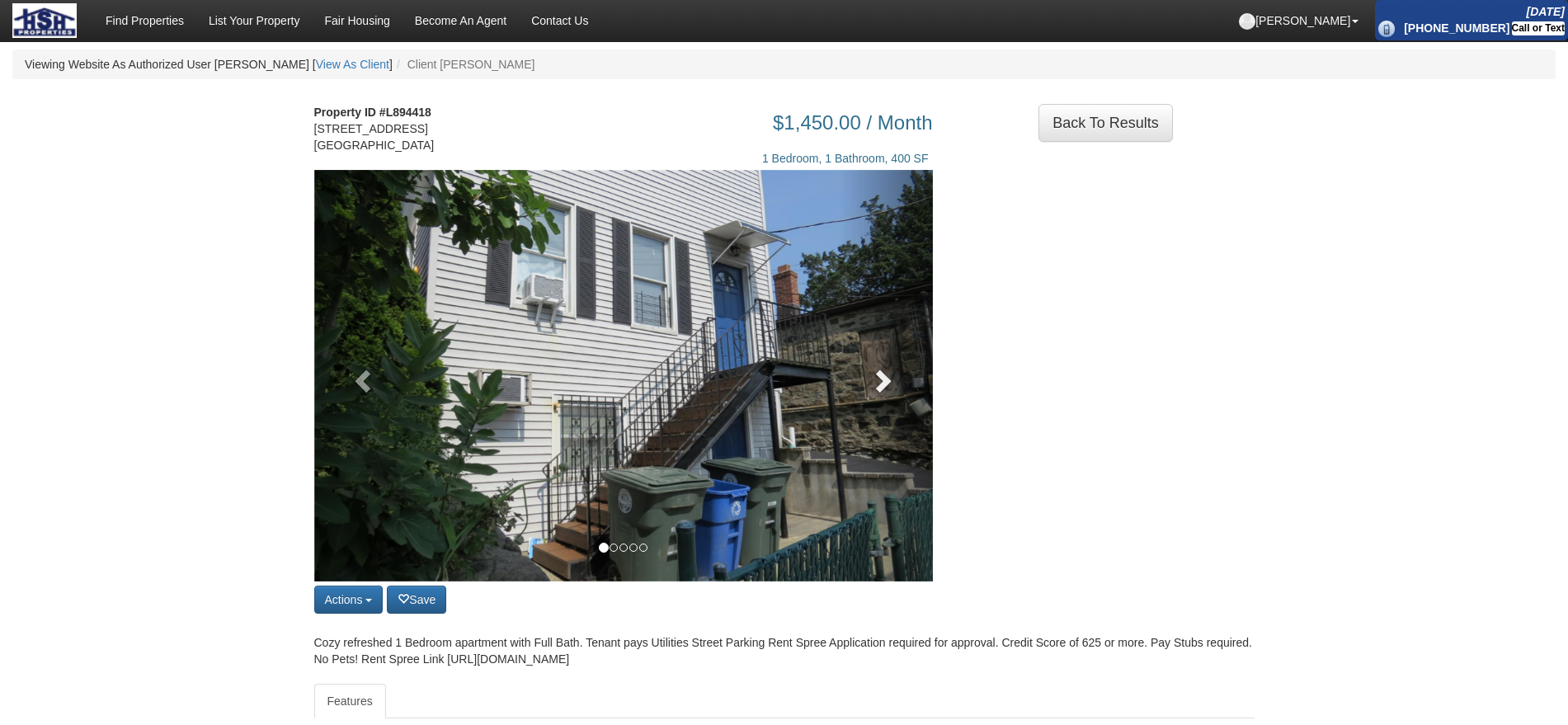
click at [858, 389] on link at bounding box center [886, 376] width 93 height 412
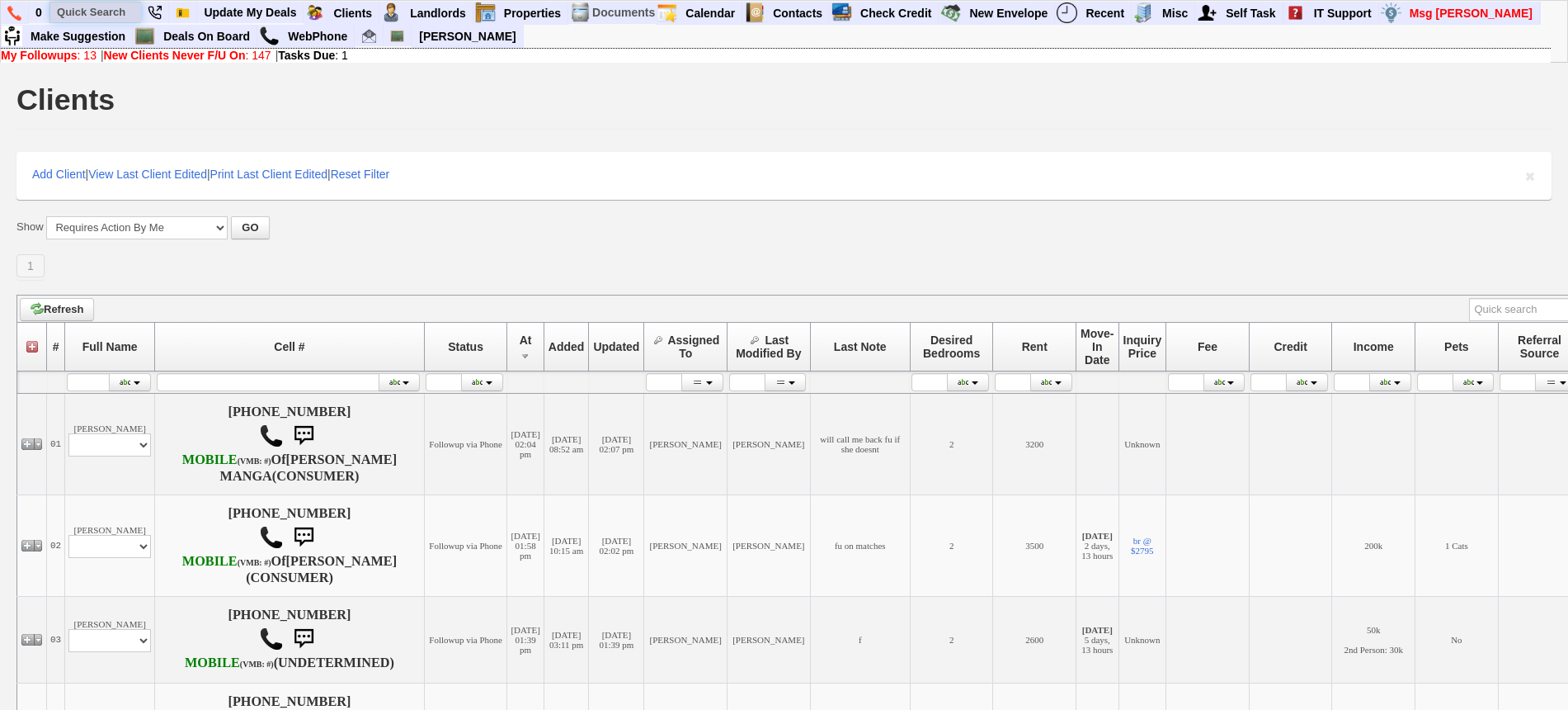
click at [78, 17] on input "text" at bounding box center [95, 12] width 91 height 20
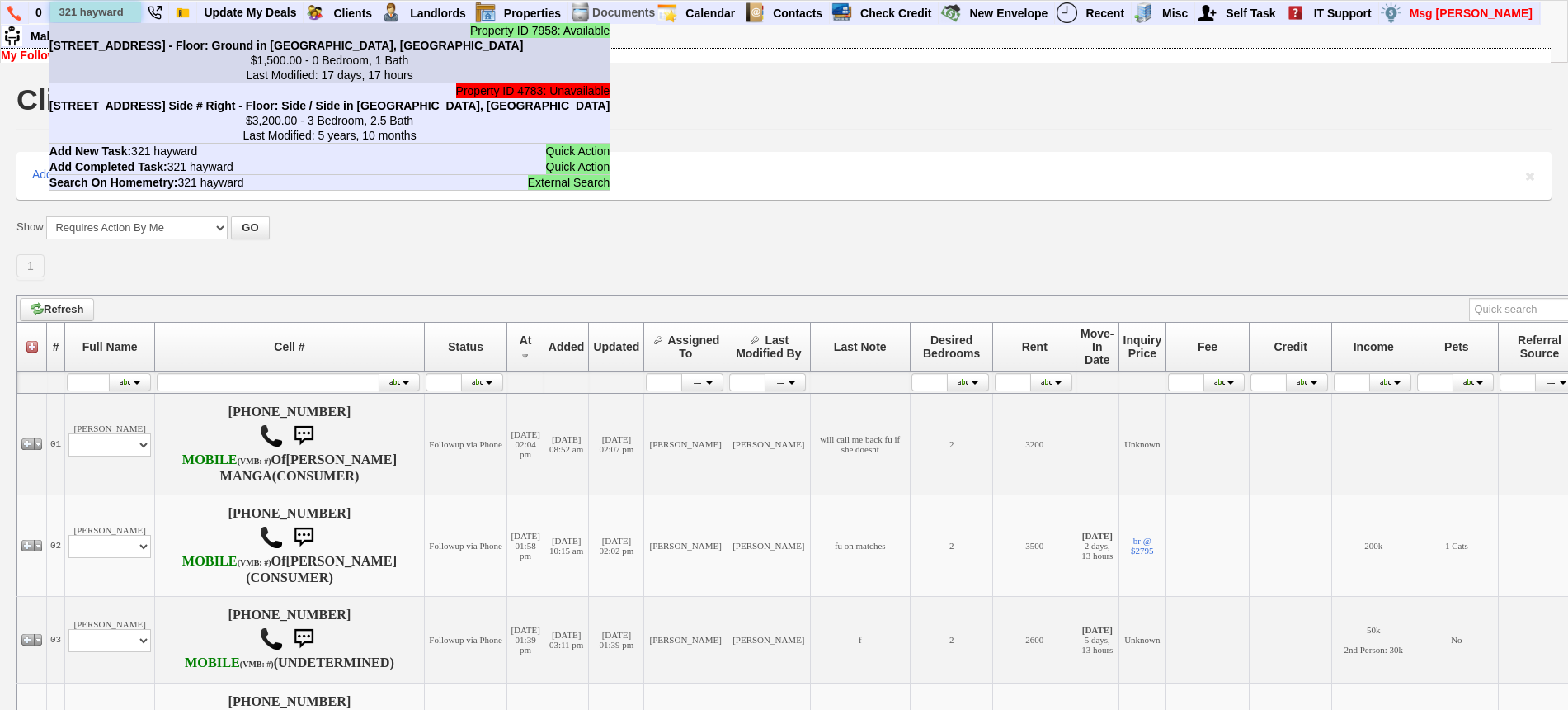
type input "321 hayward"
click at [118, 53] on center "$1,500.00 - 0 Bedroom, 1 Bath Last Modified: 17 days, 17 hours" at bounding box center [330, 67] width 561 height 30
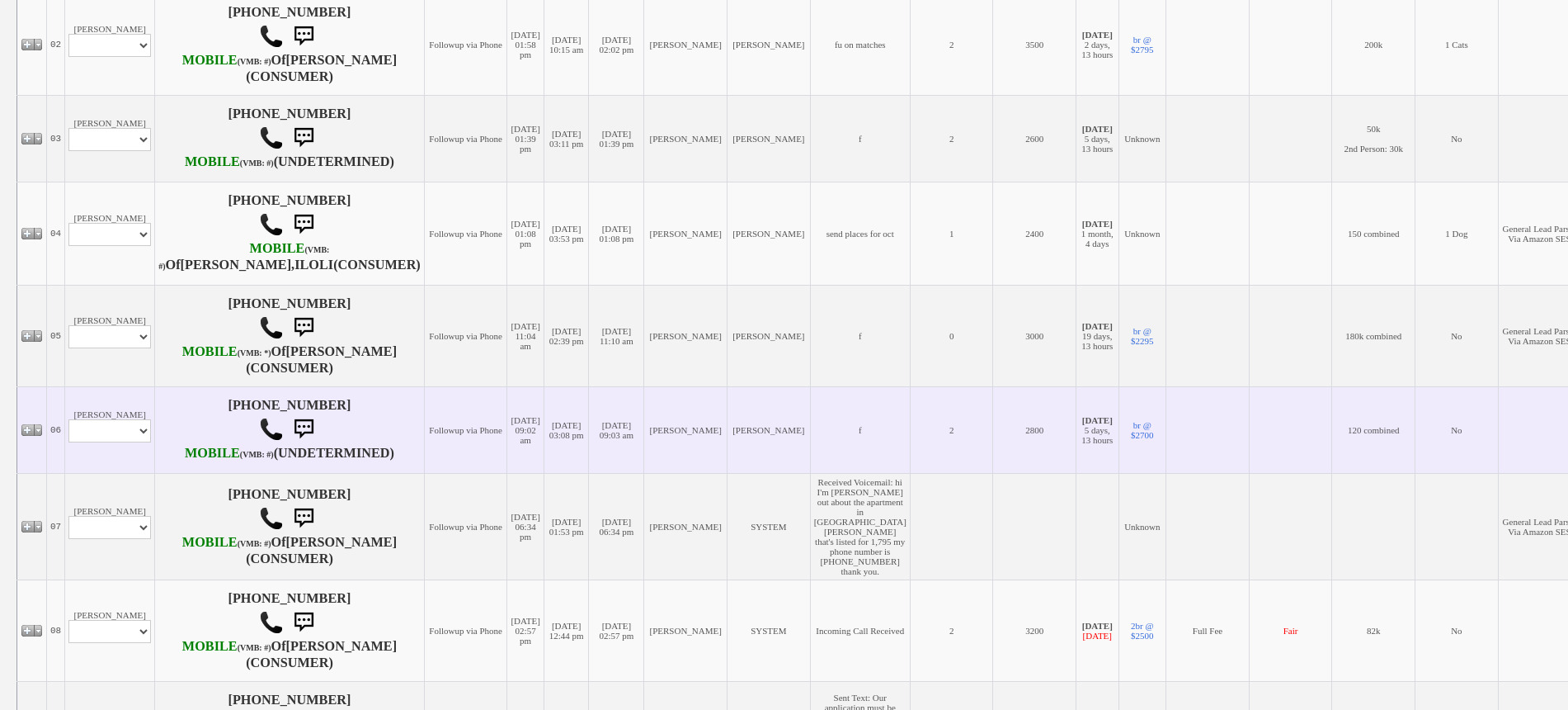
scroll to position [516, 0]
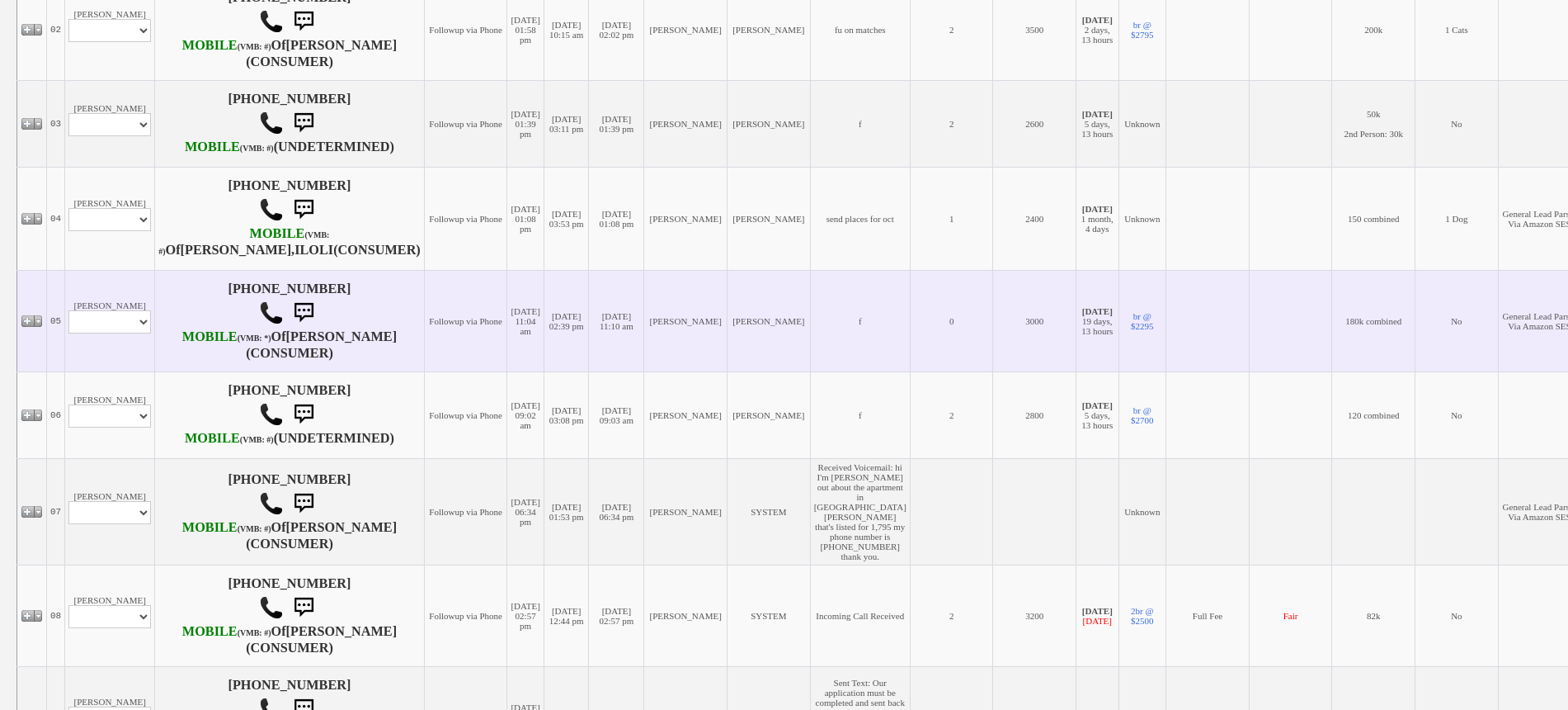
click at [142, 348] on td "Bridget Vasquez Profile Edit Print Email Externally (Will Not Be Tracked In CRM…" at bounding box center [110, 321] width 90 height 102
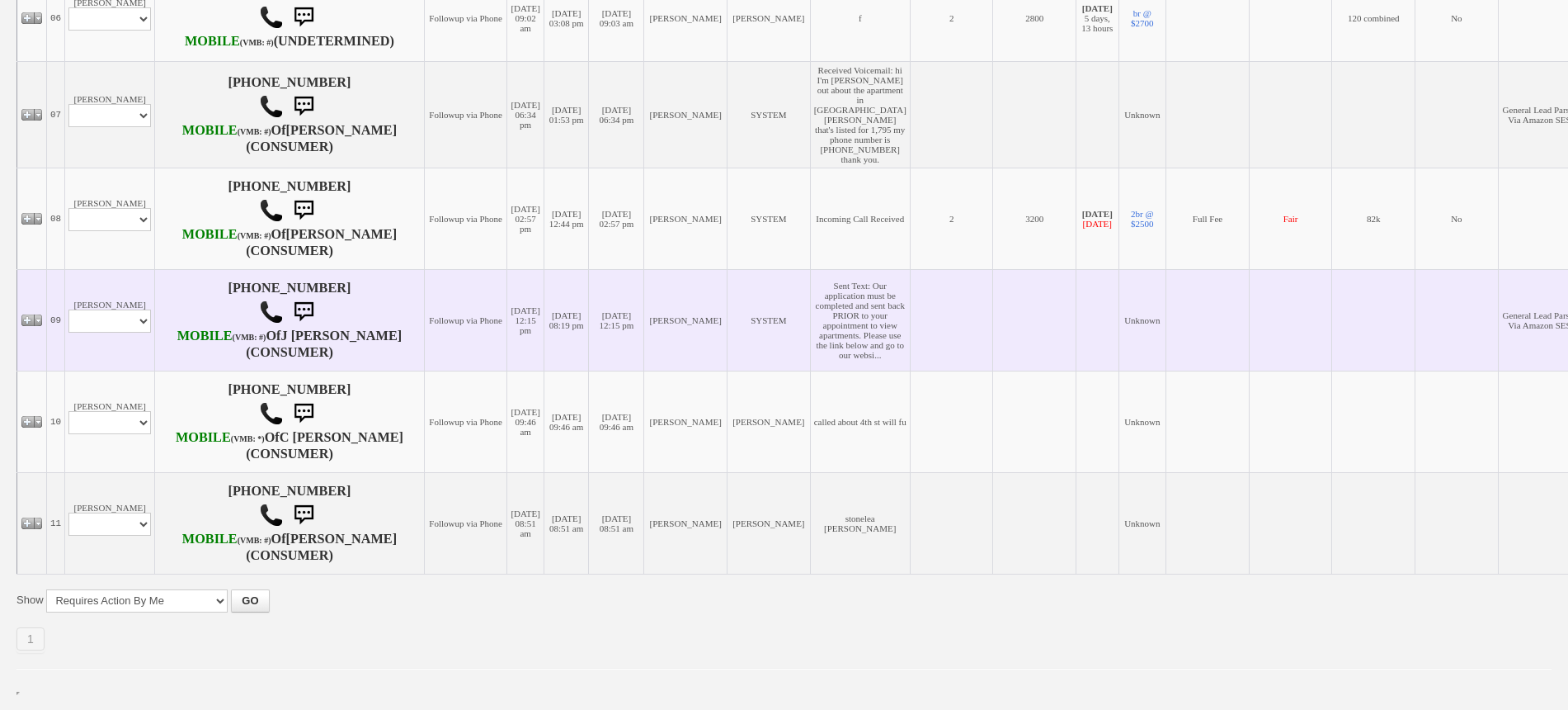
scroll to position [1214, 0]
click at [135, 290] on td "Jacinda Competiello-Cruz Profile Edit Print Email Externally (Will Not Be Track…" at bounding box center [110, 320] width 90 height 102
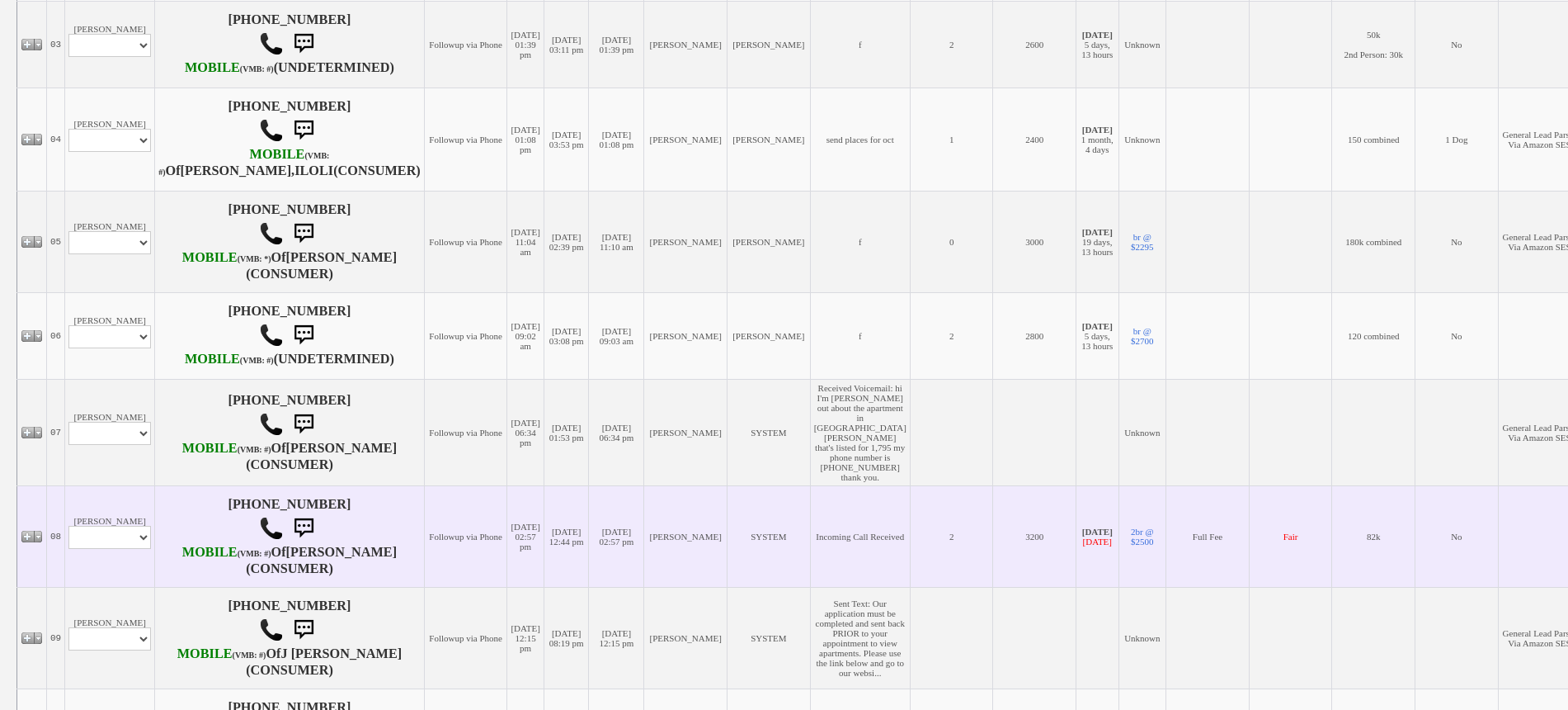
scroll to position [389, 0]
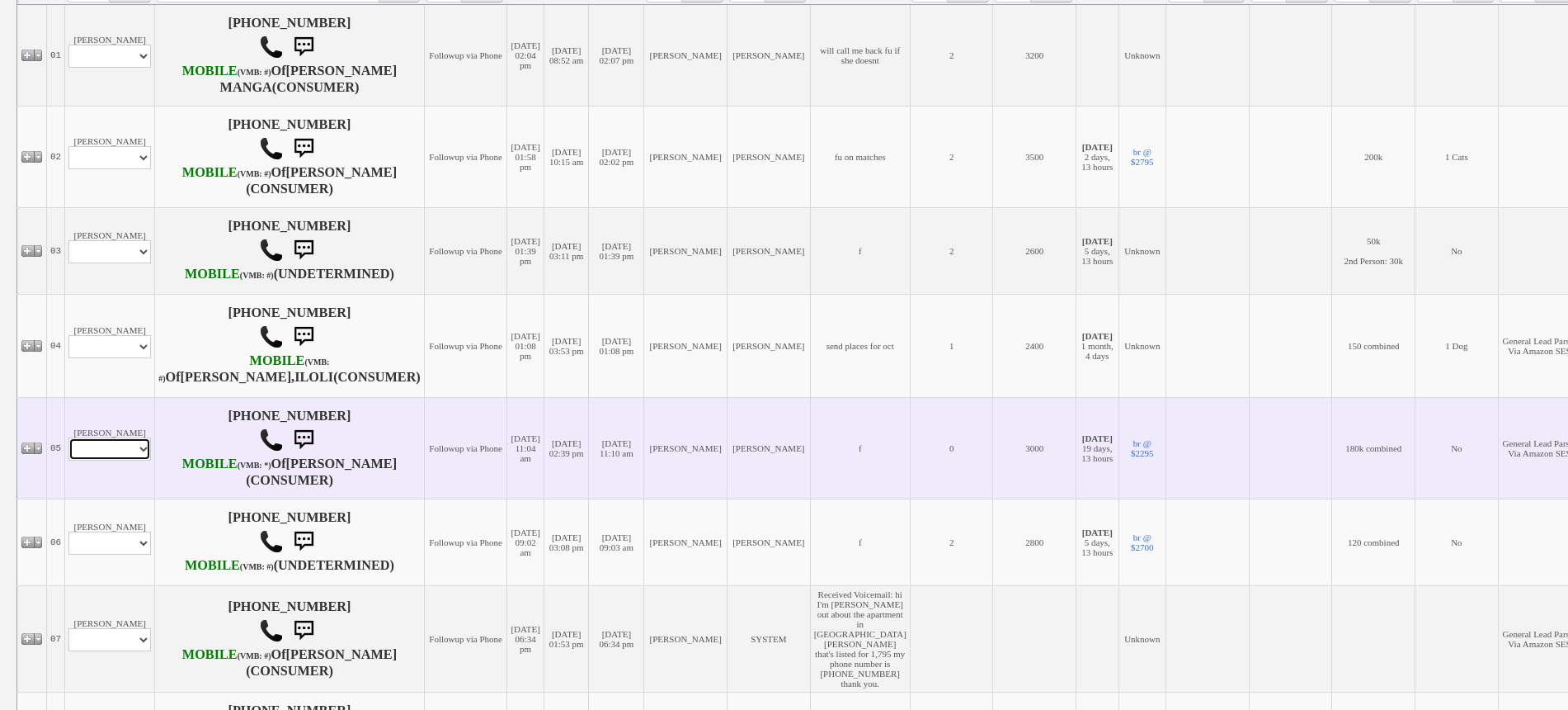
click at [119, 460] on select "Profile Edit Print Email Externally (Will Not Be Tracked In CRM) Closed Deals" at bounding box center [109, 448] width 82 height 23
select select "ChangeURL,/crm/custom/edit_client_form.php?redirect=%2Fcrm%2Fclients.php&id=167…"
click at [68, 460] on select "Profile Edit Print Email Externally (Will Not Be Tracked In CRM) Closed Deals" at bounding box center [109, 448] width 82 height 23
select select
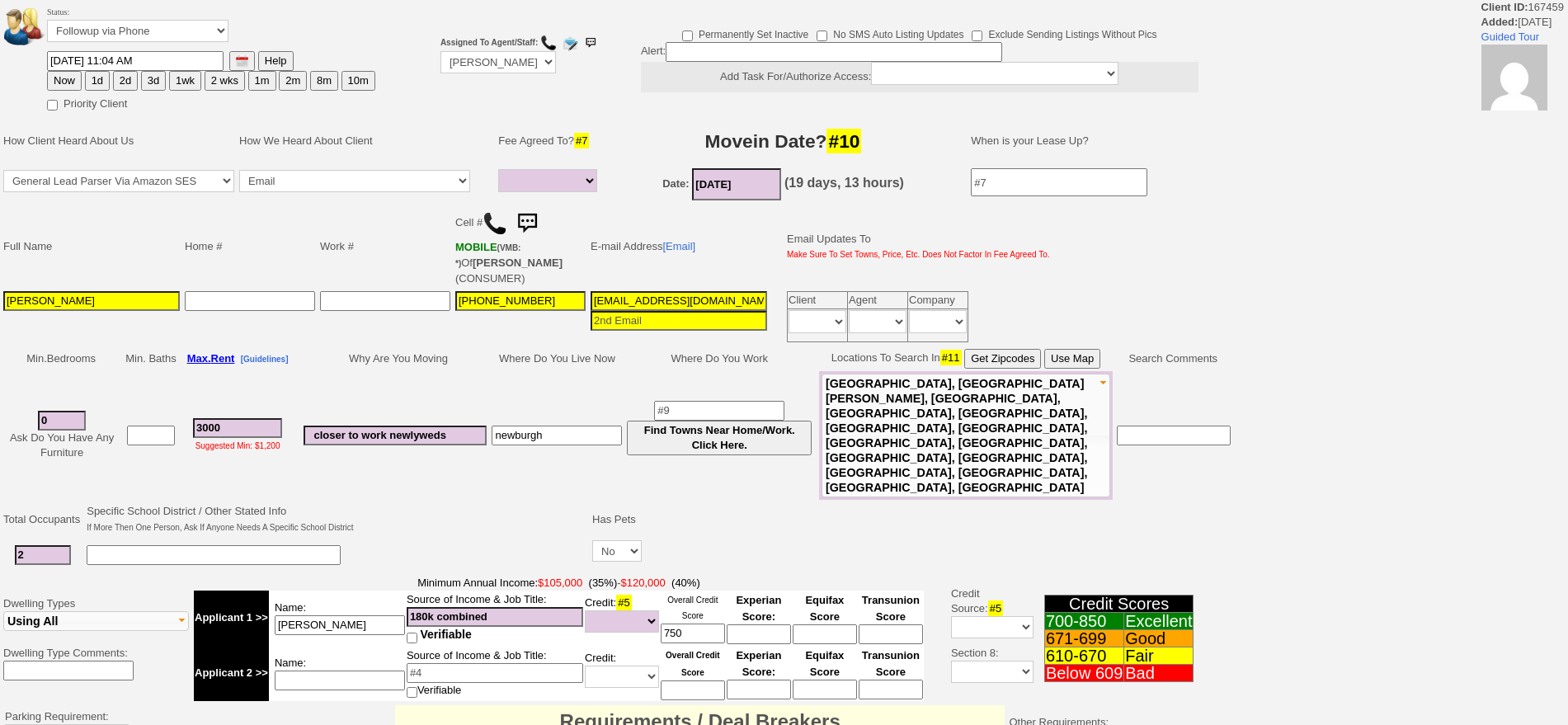
select select
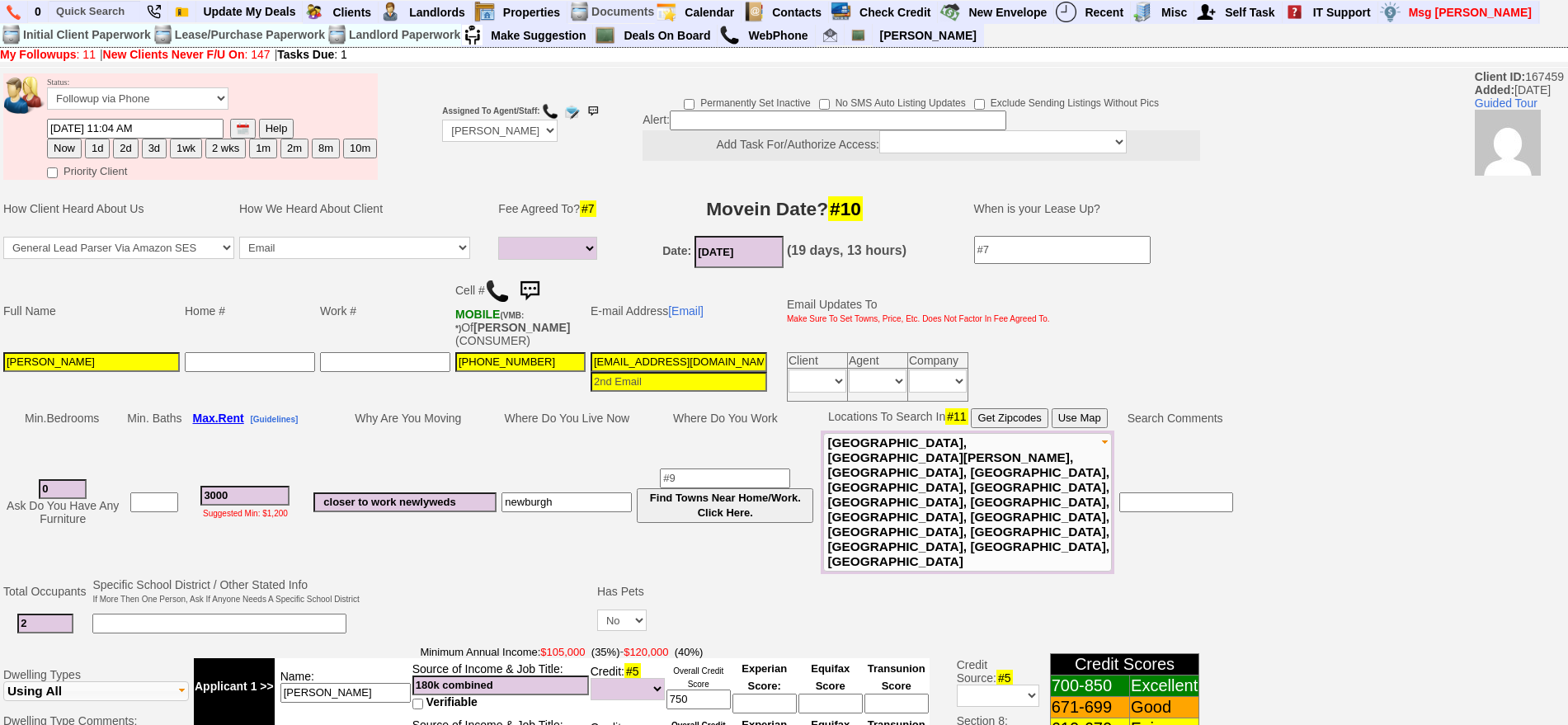
click at [522, 285] on img at bounding box center [529, 291] width 33 height 33
click at [89, 148] on button "1d" at bounding box center [97, 148] width 25 height 19
type input "08/27/2025 10:15 AM"
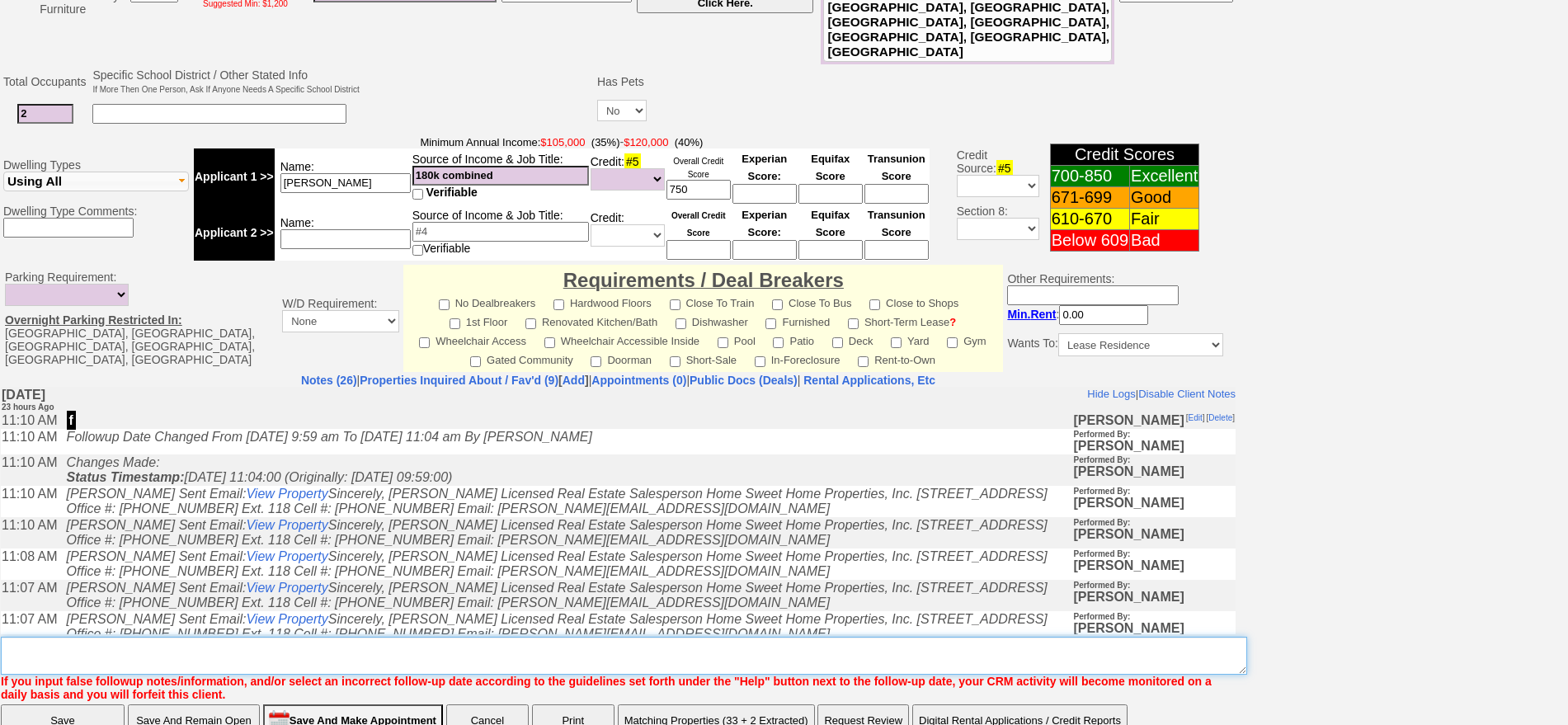
click at [917, 636] on textarea "Insert New Note Here" at bounding box center [624, 655] width 1246 height 38
type textarea "f"
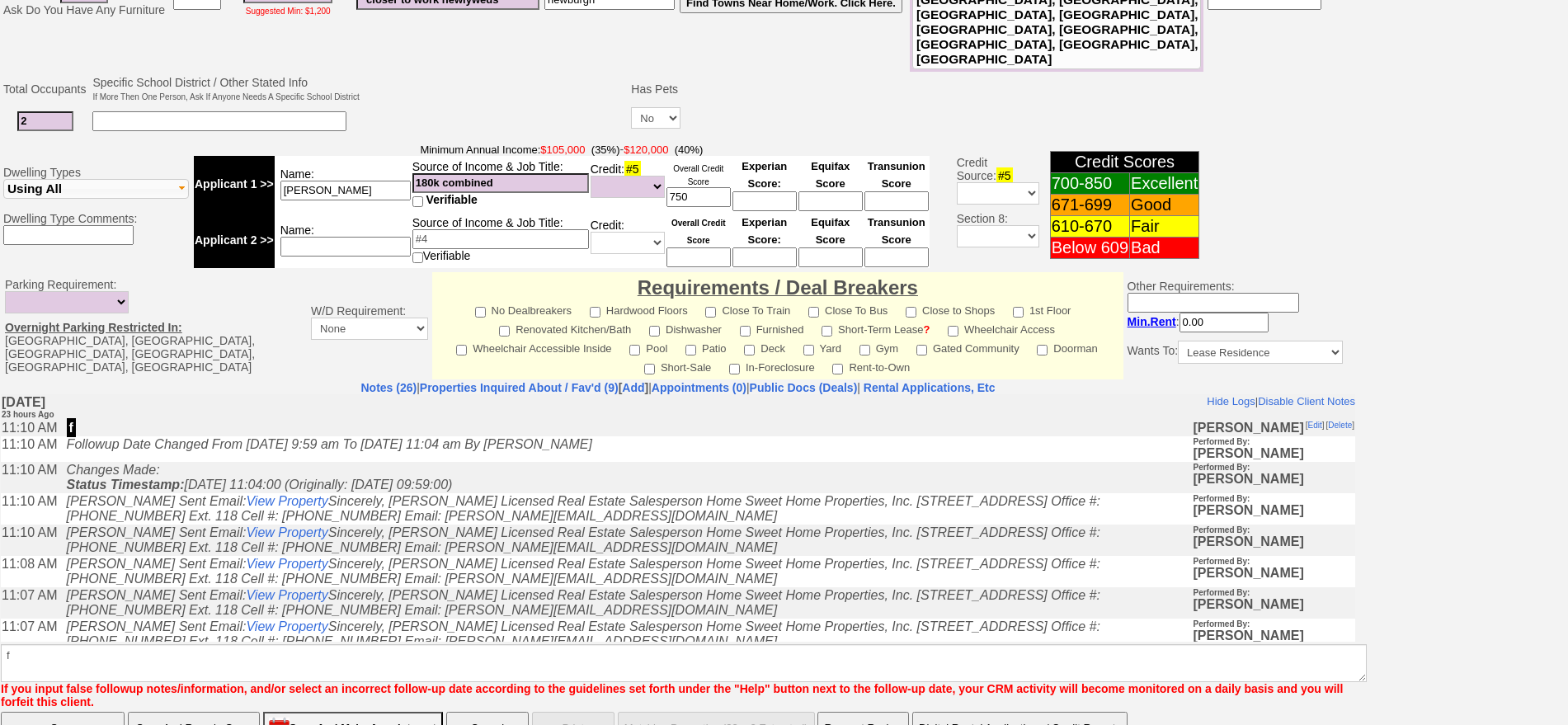
click input "Save" at bounding box center [63, 729] width 124 height 33
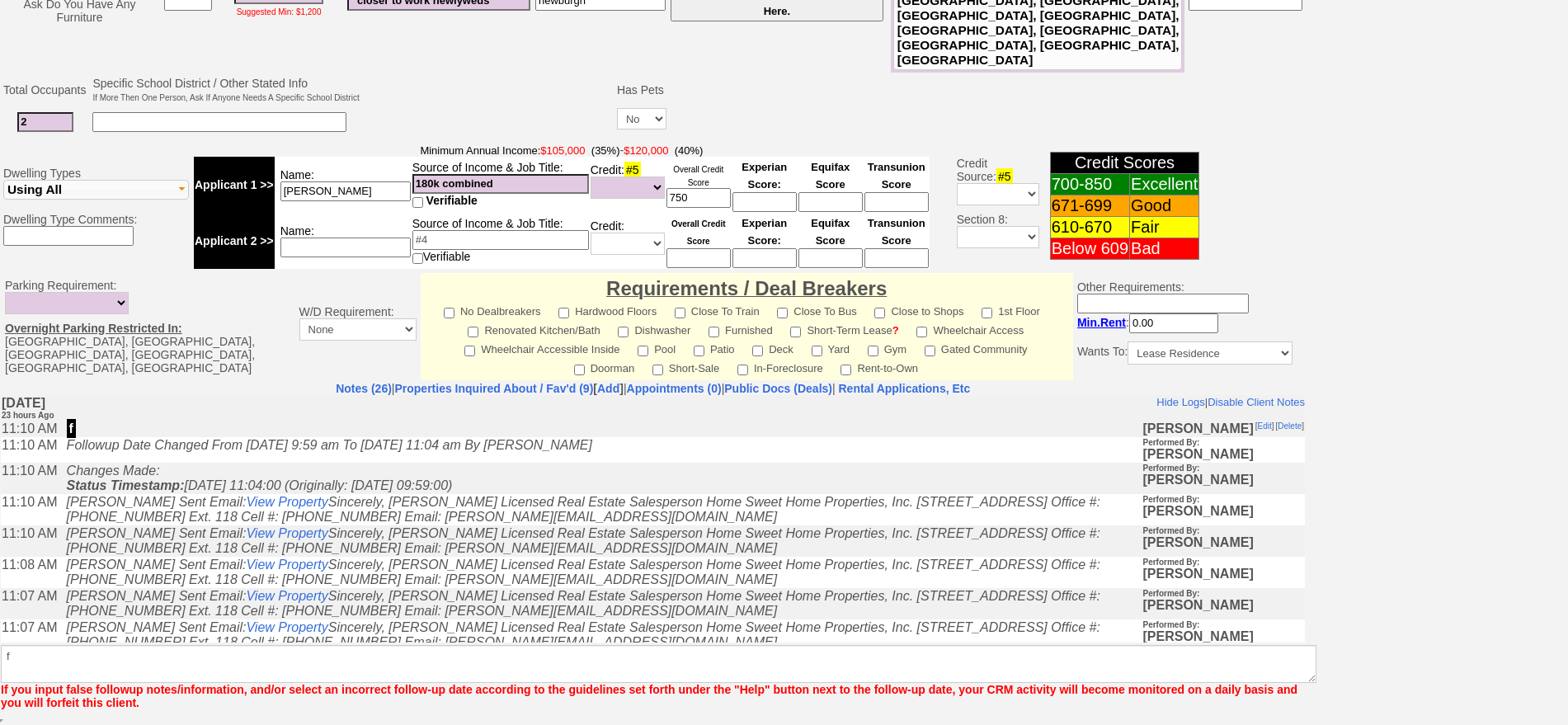
scroll to position [442, 0]
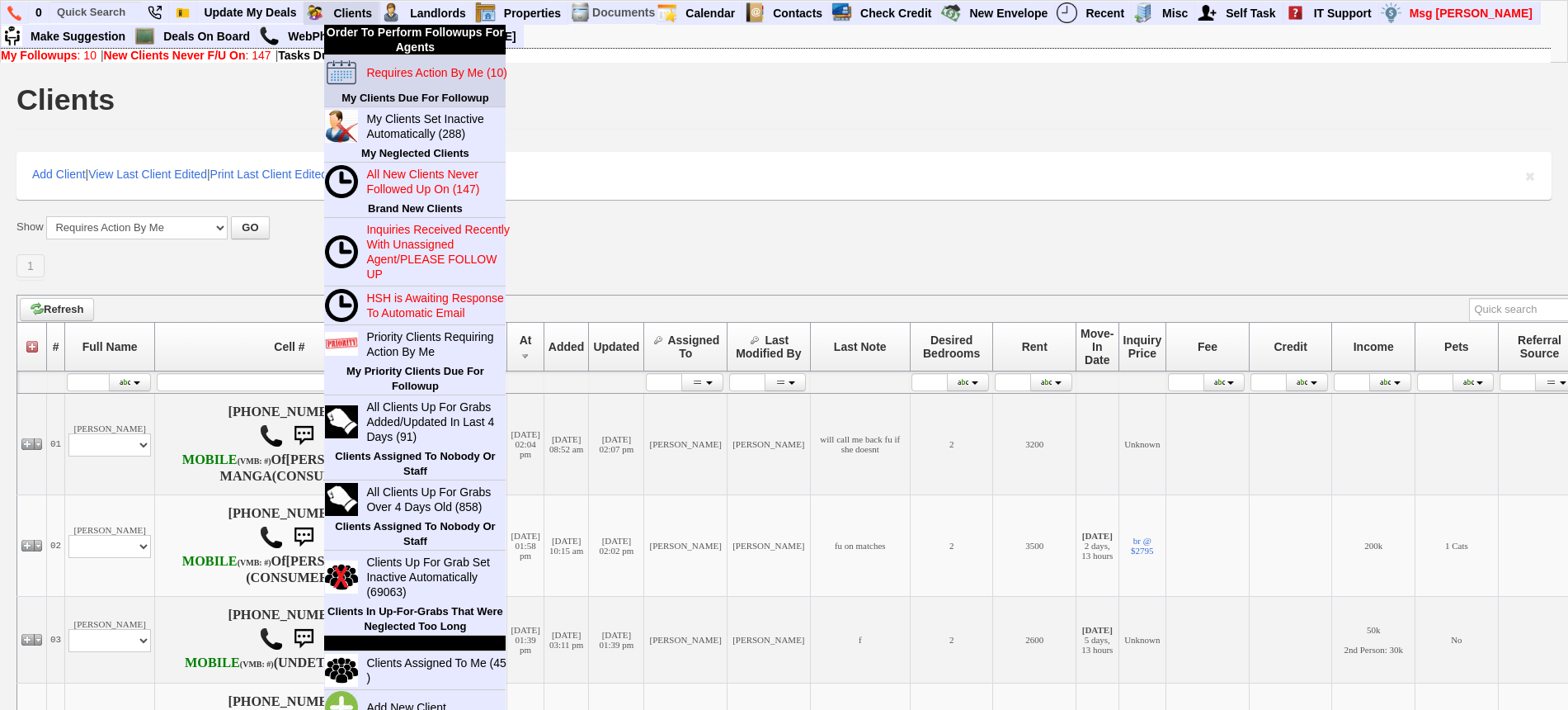
click at [396, 67] on blink "Requires Action By Me (10)" at bounding box center [436, 72] width 140 height 13
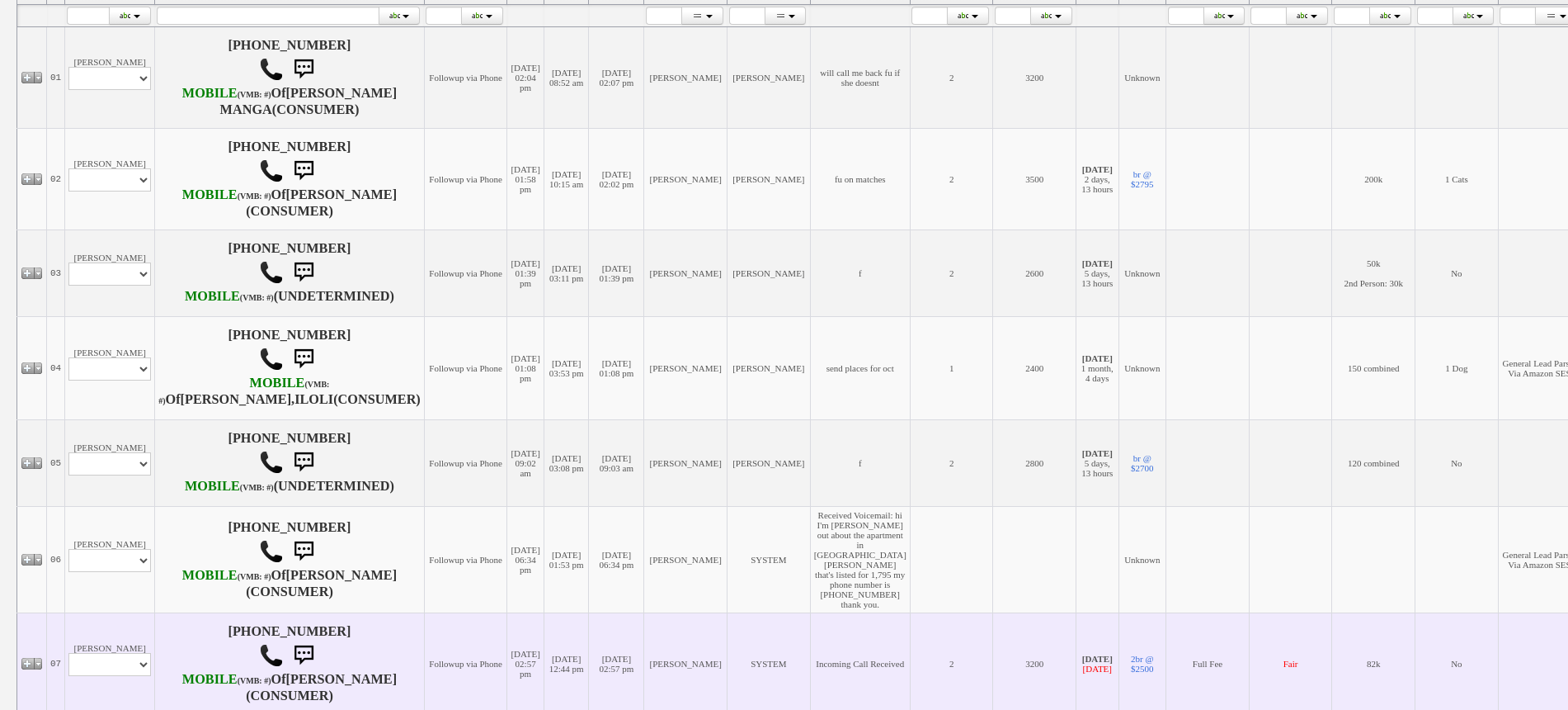
scroll to position [310, 0]
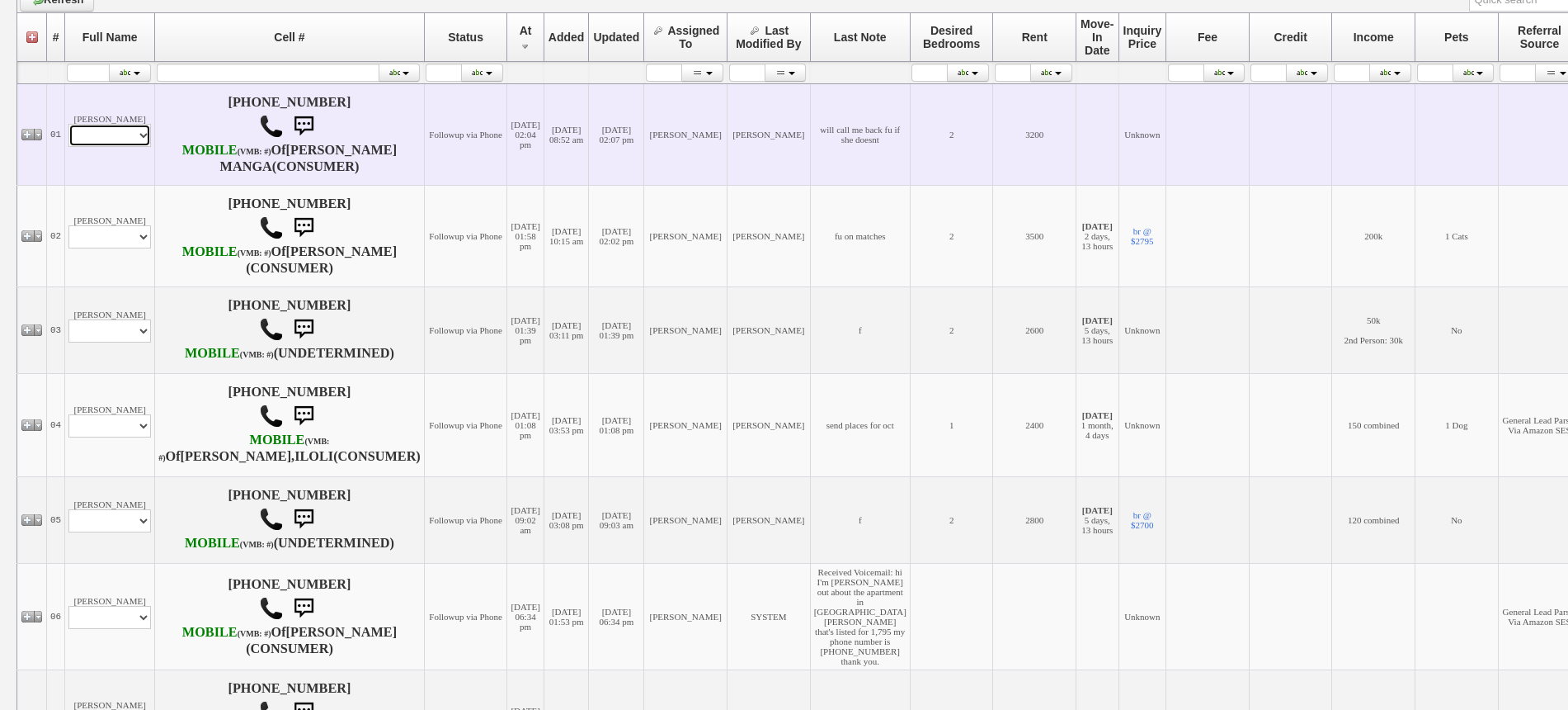
click at [109, 147] on select "Profile Edit Print Closed Deals" at bounding box center [109, 135] width 82 height 23
select select "ChangeURL,/crm/custom/edit_client_form.php?redirect=%2Fcrm%2Fclients.php&id=167…"
click at [68, 139] on select "Profile Edit Print Closed Deals" at bounding box center [109, 135] width 82 height 23
select select
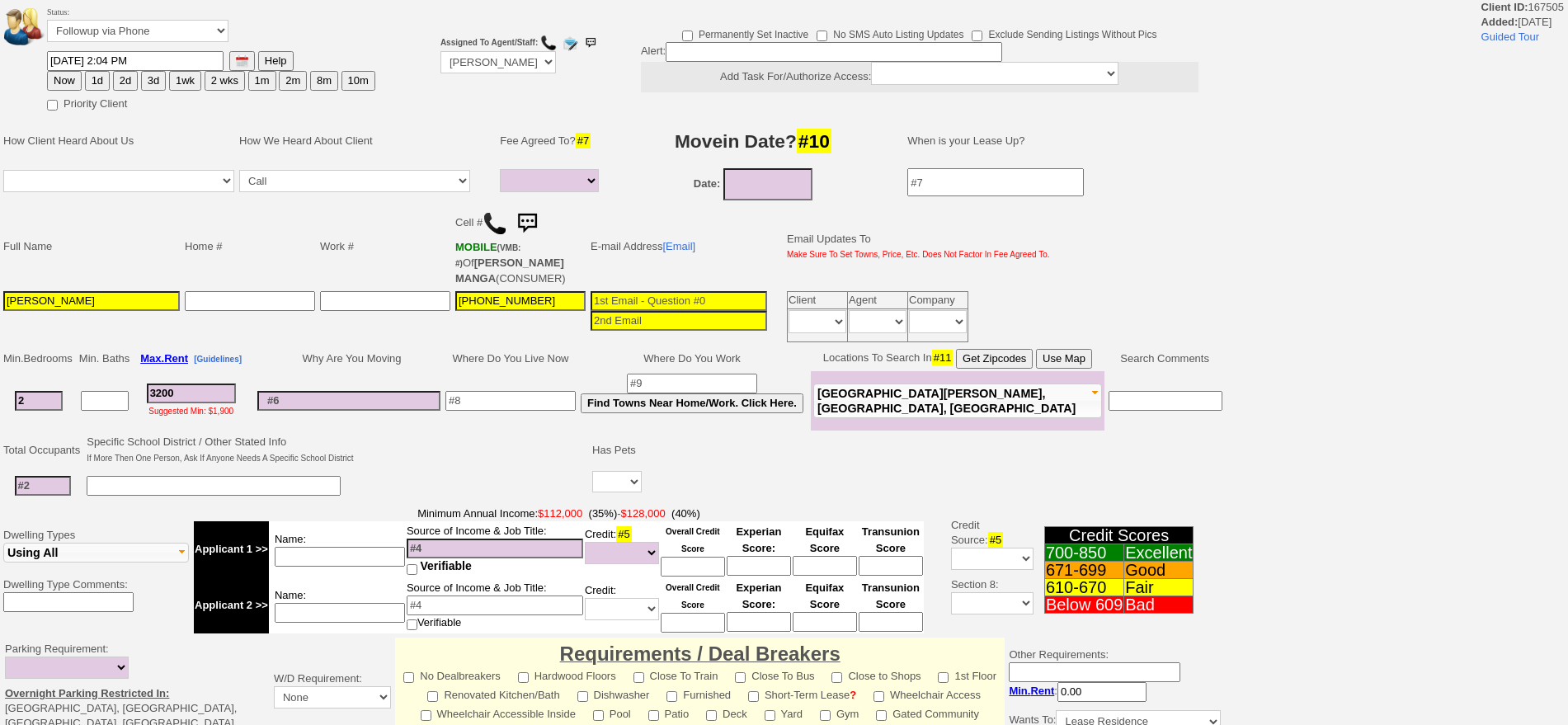
select select
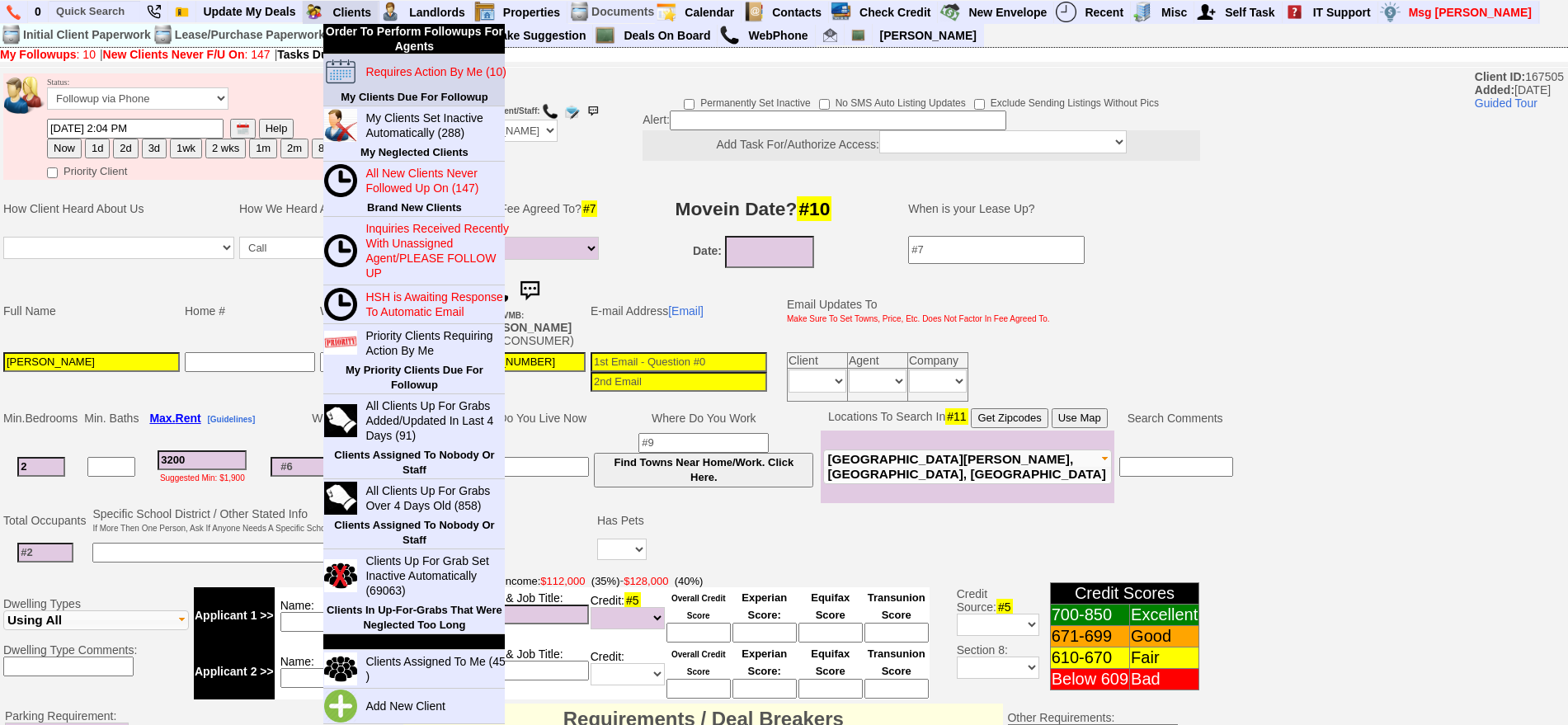
click at [376, 66] on blink "Requires Action By Me (10)" at bounding box center [436, 72] width 140 height 13
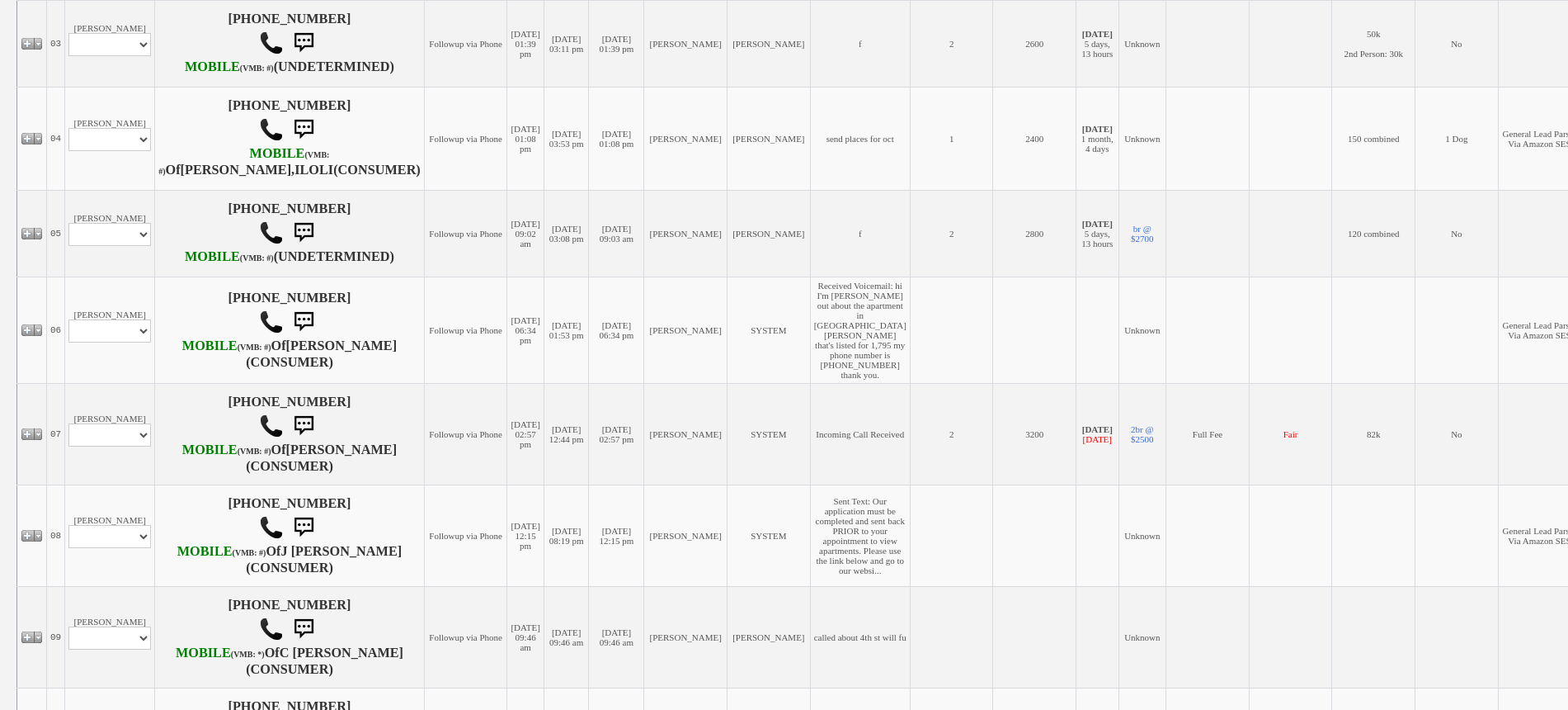
scroll to position [619, 0]
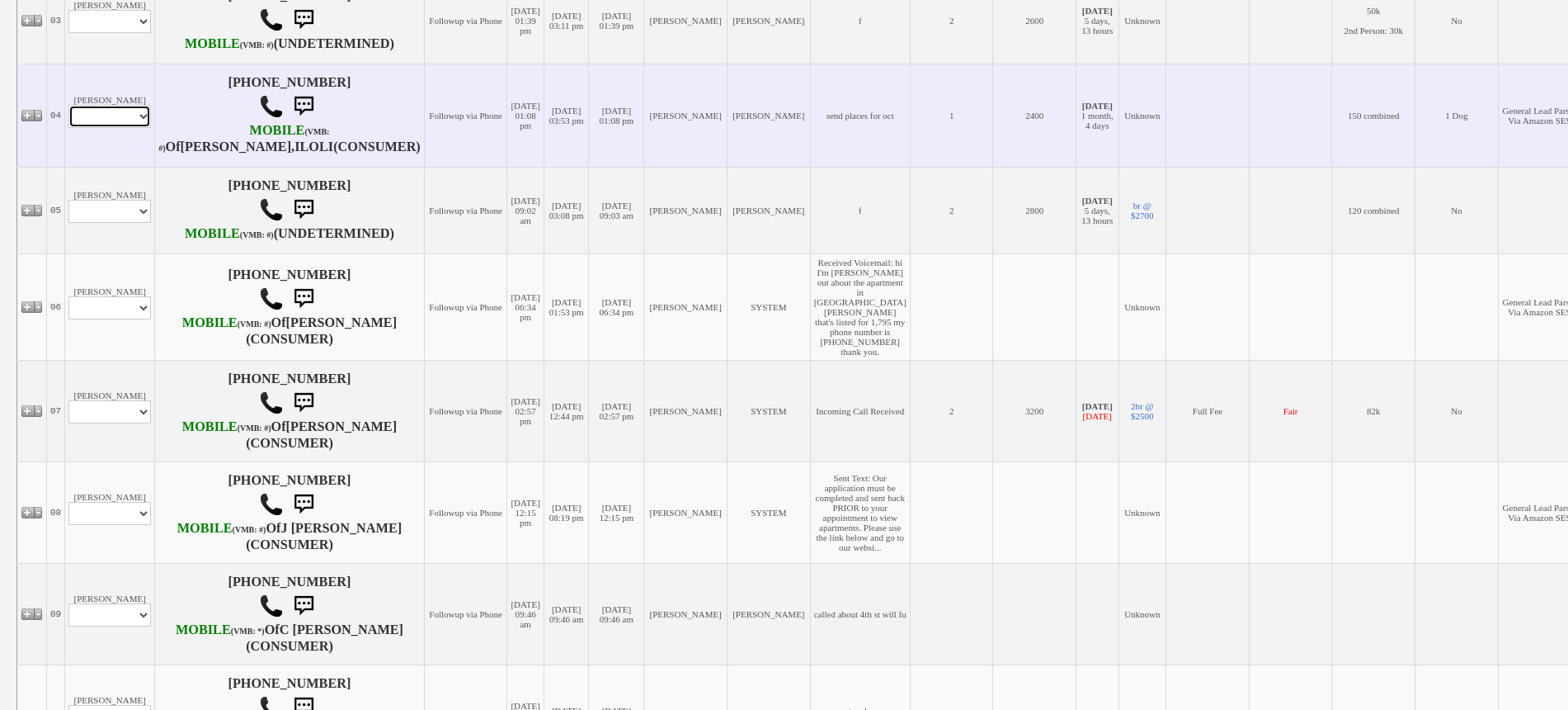
click at [127, 128] on select "Profile Edit Print Email Externally (Will Not Be Tracked In CRM) Closed Deals" at bounding box center [109, 116] width 82 height 23
select select "ChangeURL,/crm/custom/edit_client_form.php?redirect=%2Fcrm%2Fclients.php&id=144…"
click at [68, 128] on select "Profile Edit Print Email Externally (Will Not Be Tracked In CRM) Closed Deals" at bounding box center [109, 116] width 82 height 23
select select
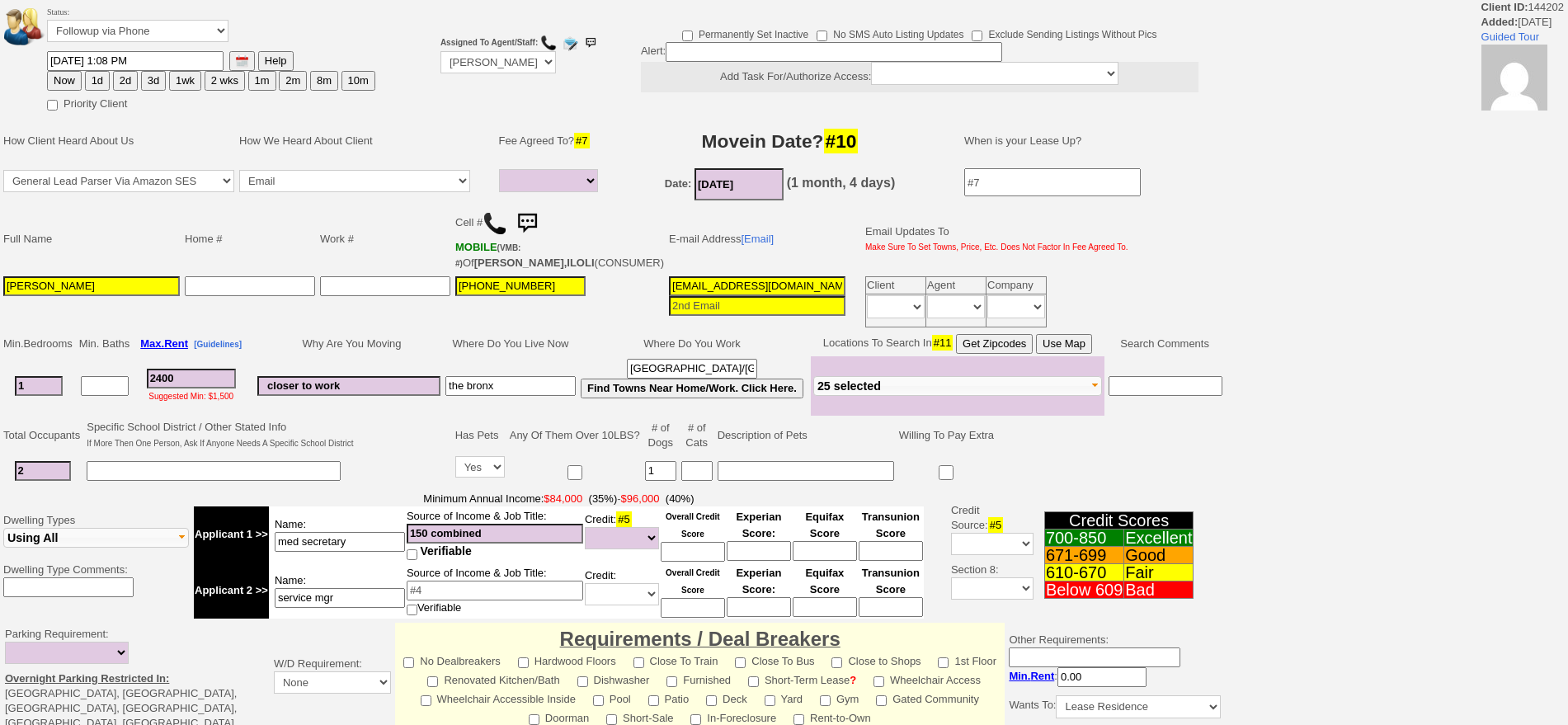
select select
click at [185, 81] on button "1wk" at bounding box center [185, 80] width 32 height 19
type input "[DATE] 10:19 AM"
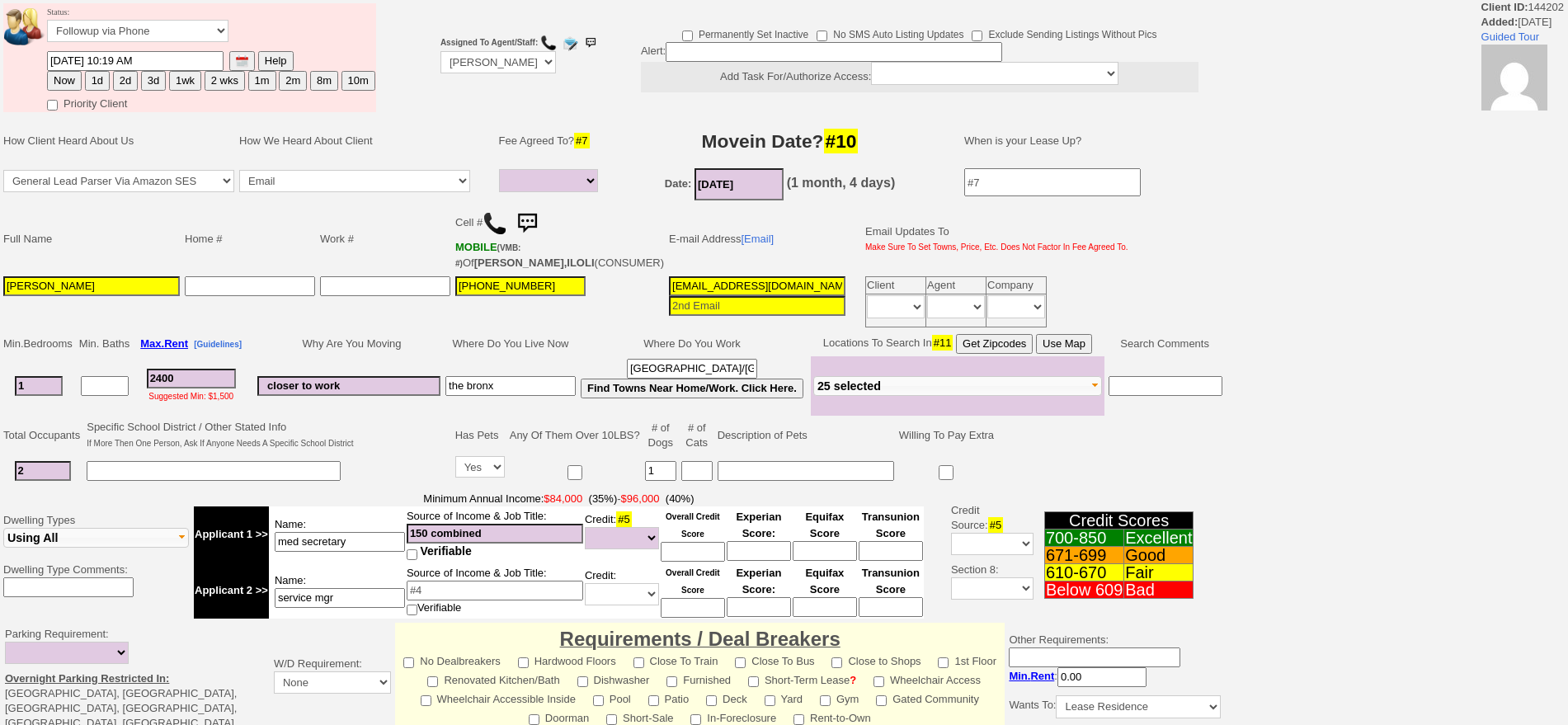
scroll to position [435, 0]
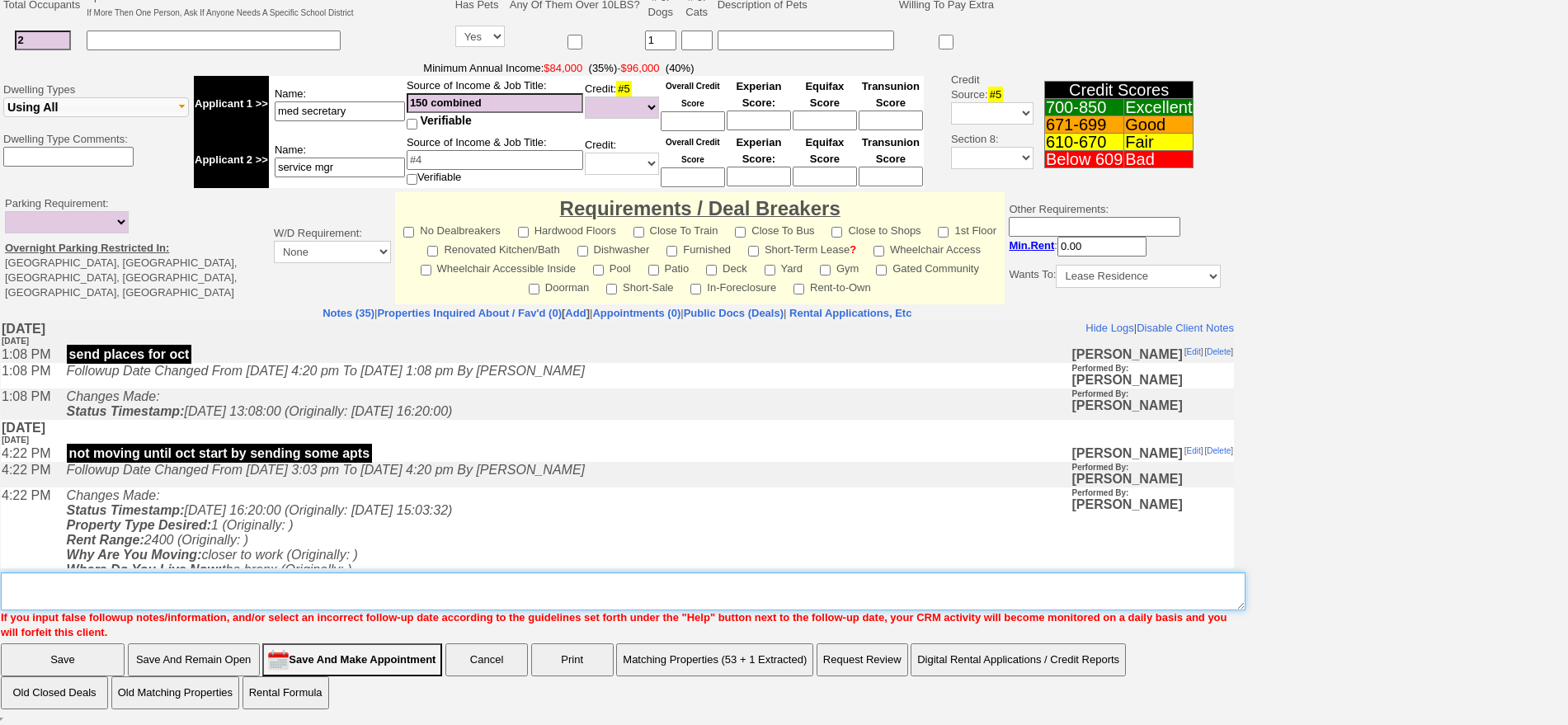
click at [705, 580] on textarea "Insert New Note Here" at bounding box center [623, 591] width 1245 height 38
type textarea "fu"
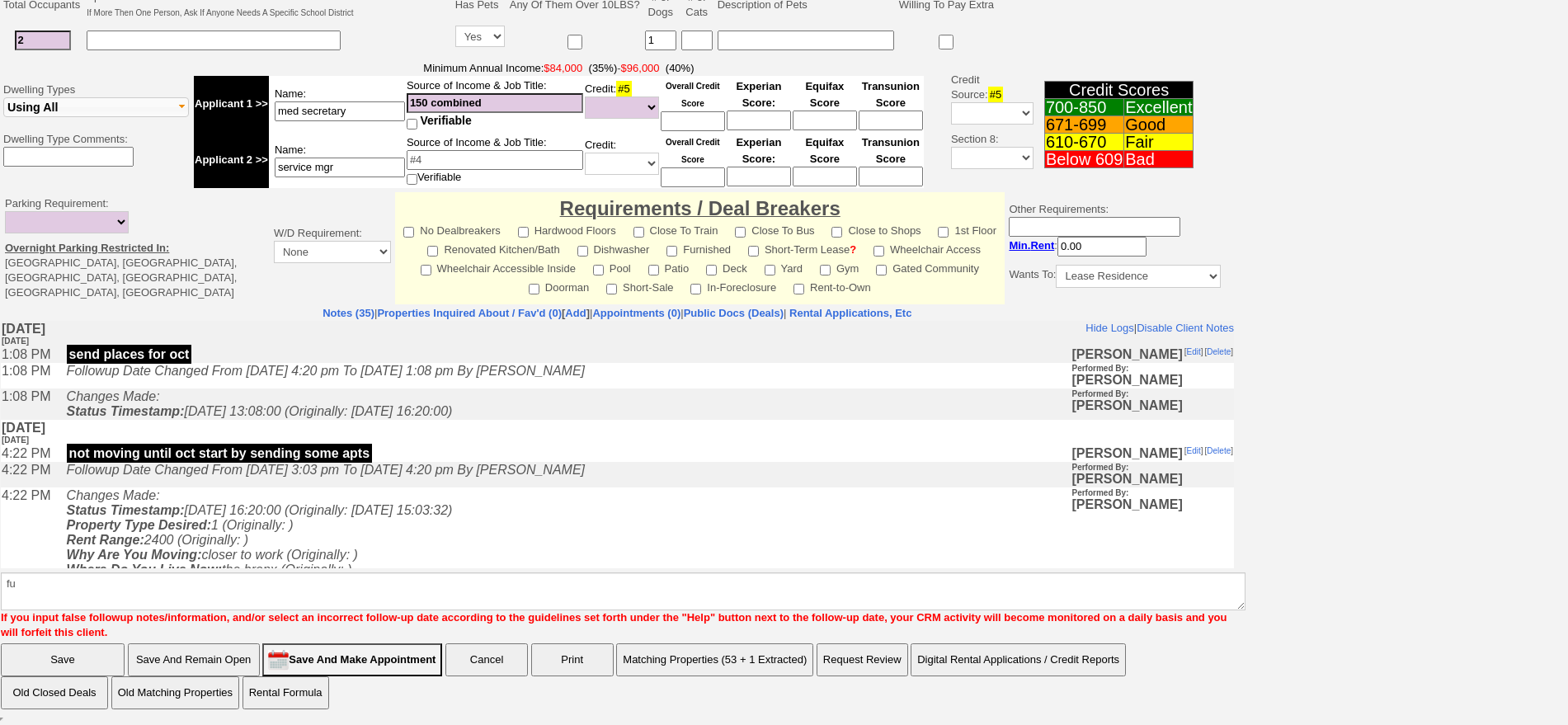
click input "Save" at bounding box center [63, 659] width 124 height 33
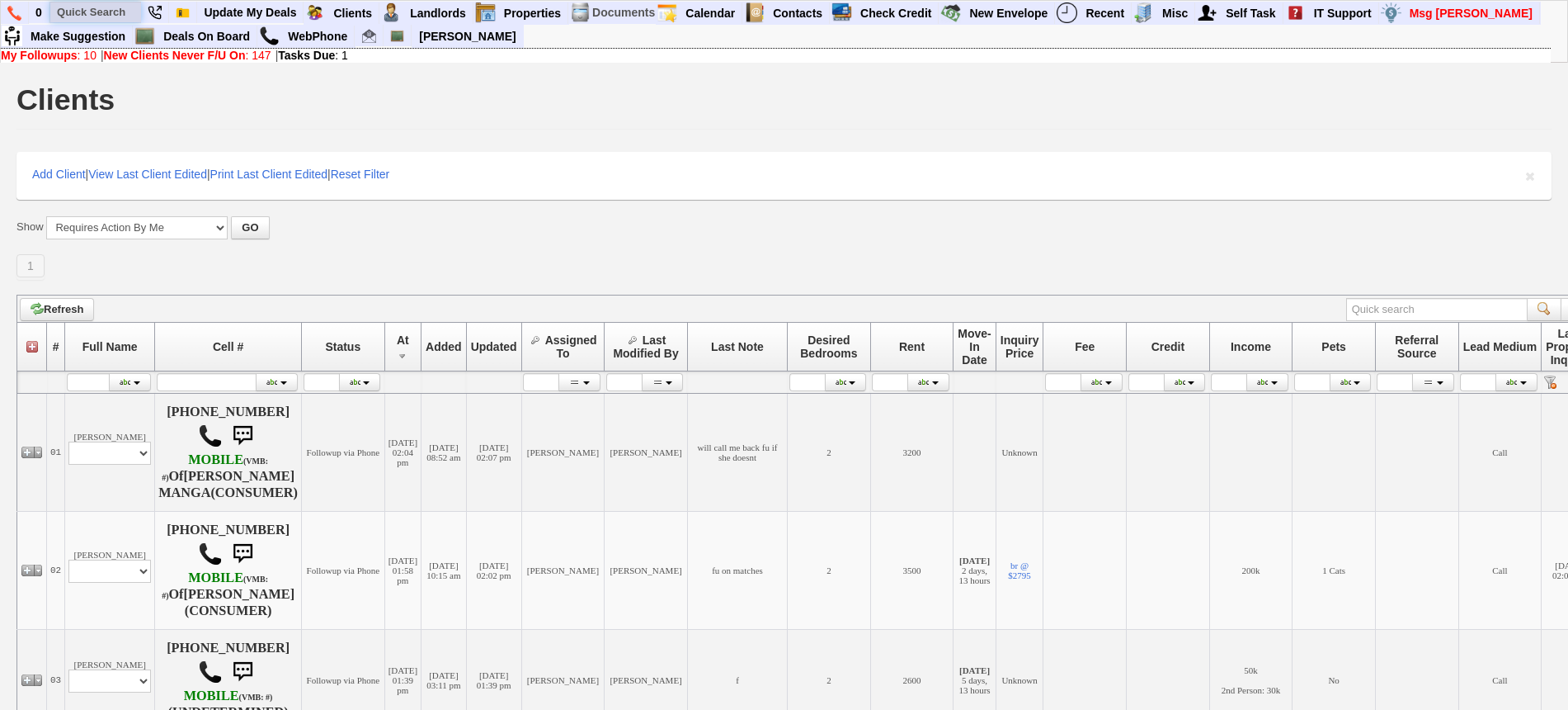
click at [115, 3] on input "text" at bounding box center [95, 12] width 91 height 20
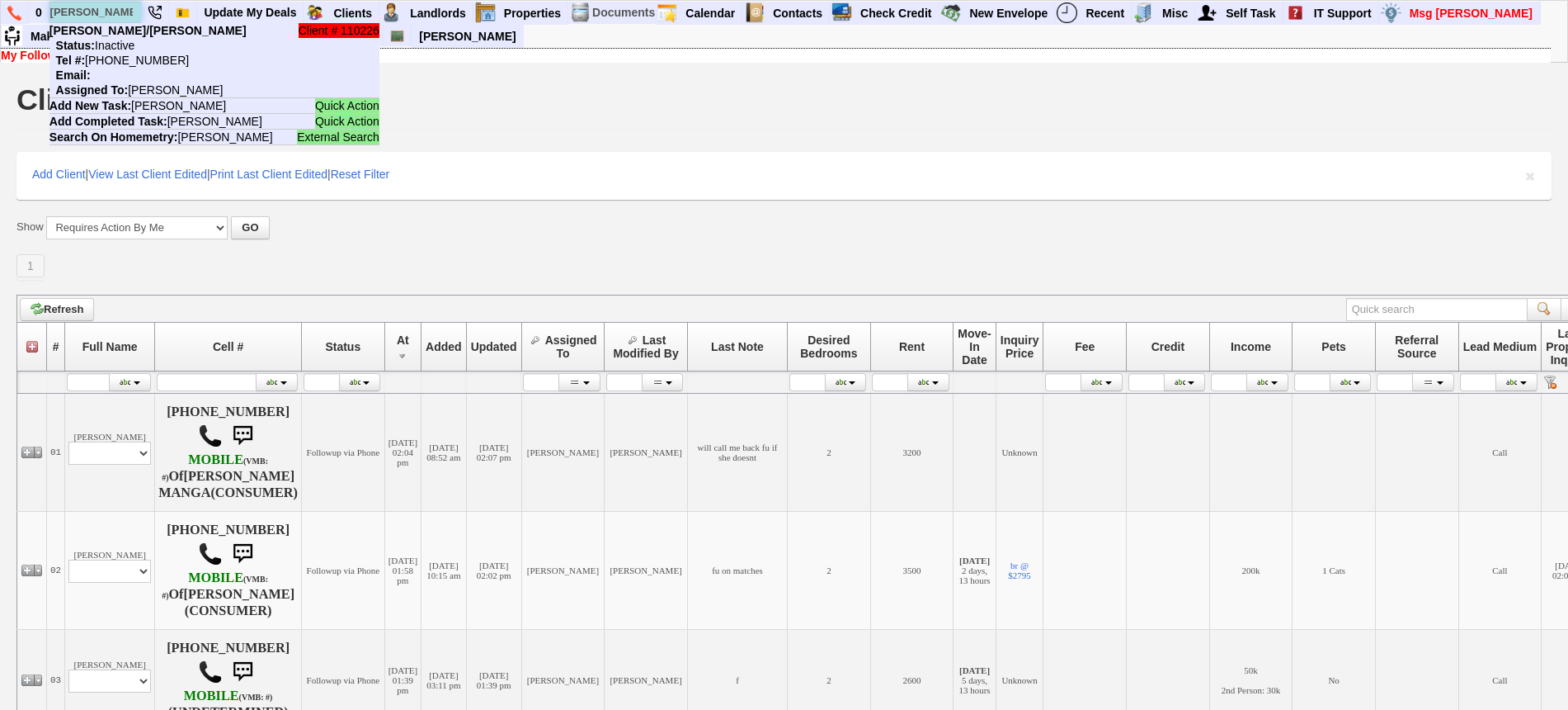
click at [127, 4] on input "alvin oh" at bounding box center [95, 12] width 91 height 20
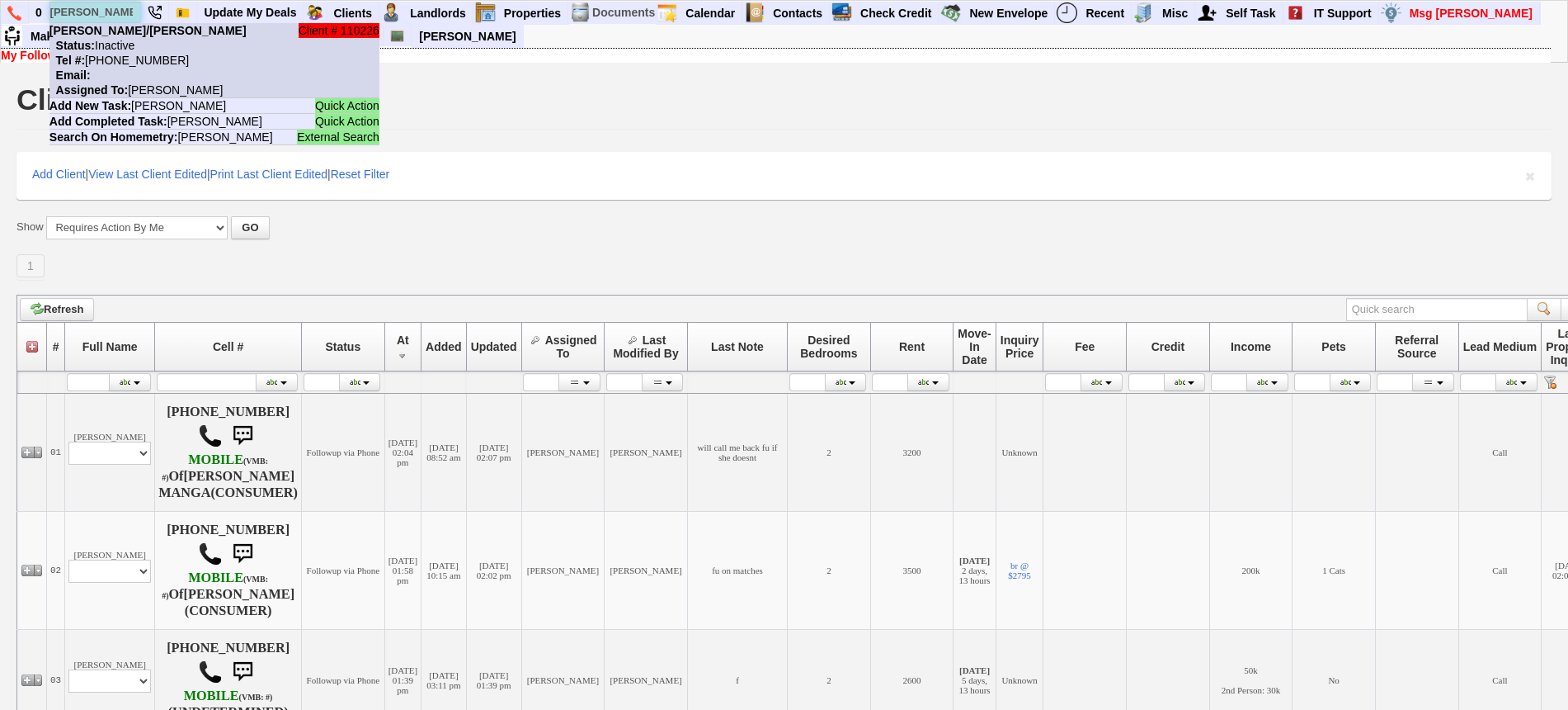
type input "alvin oh"
click at [141, 39] on li "Client # 110226 Siew Yun Tan/Alvin Oh Status: Inactive Tel #: 415-999-7302 Emai…" at bounding box center [214, 60] width 330 height 75
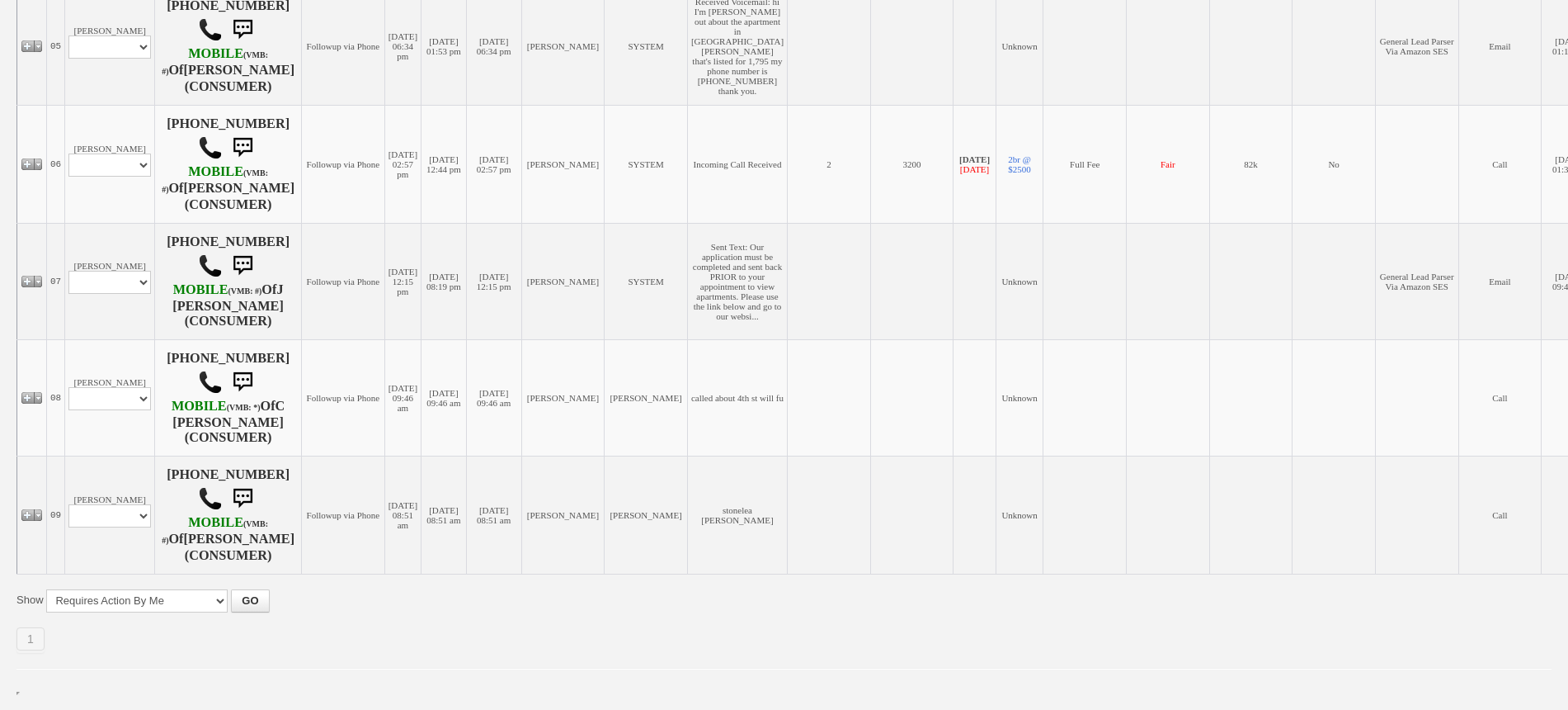
scroll to position [982, 0]
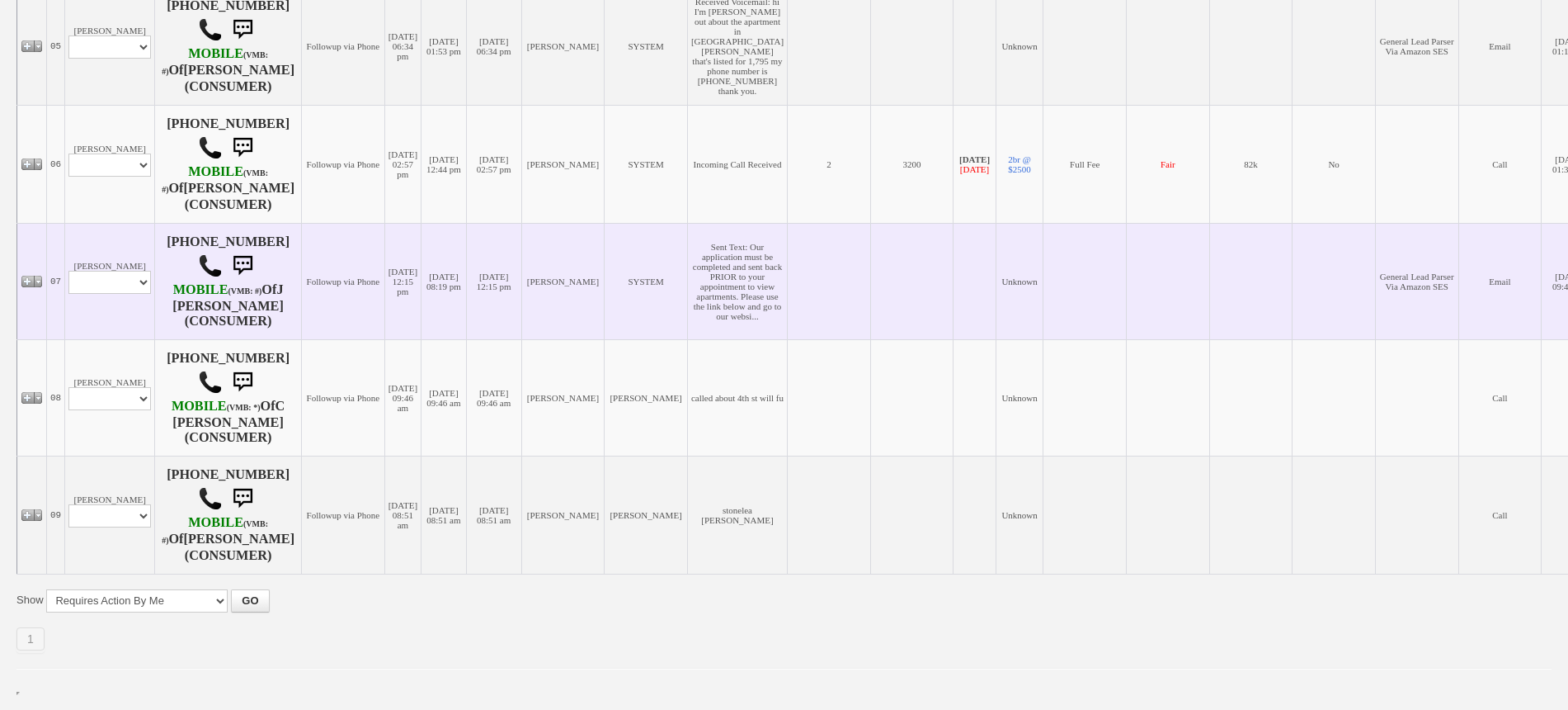
click at [129, 229] on td "Jacinda Competiello-Cruz Profile Edit Print Email Externally (Will Not Be Track…" at bounding box center [110, 281] width 90 height 116
click at [127, 271] on select "Profile Edit Print Email Externally (Will Not Be Tracked In CRM) Closed Deals" at bounding box center [109, 282] width 82 height 23
select select "ChangeURL,/crm/custom/edit_client_form.php?redirect=%2Fcrm%2Fclients.php&id=167…"
click at [68, 271] on select "Profile Edit Print Email Externally (Will Not Be Tracked In CRM) Closed Deals" at bounding box center [109, 282] width 82 height 23
select select
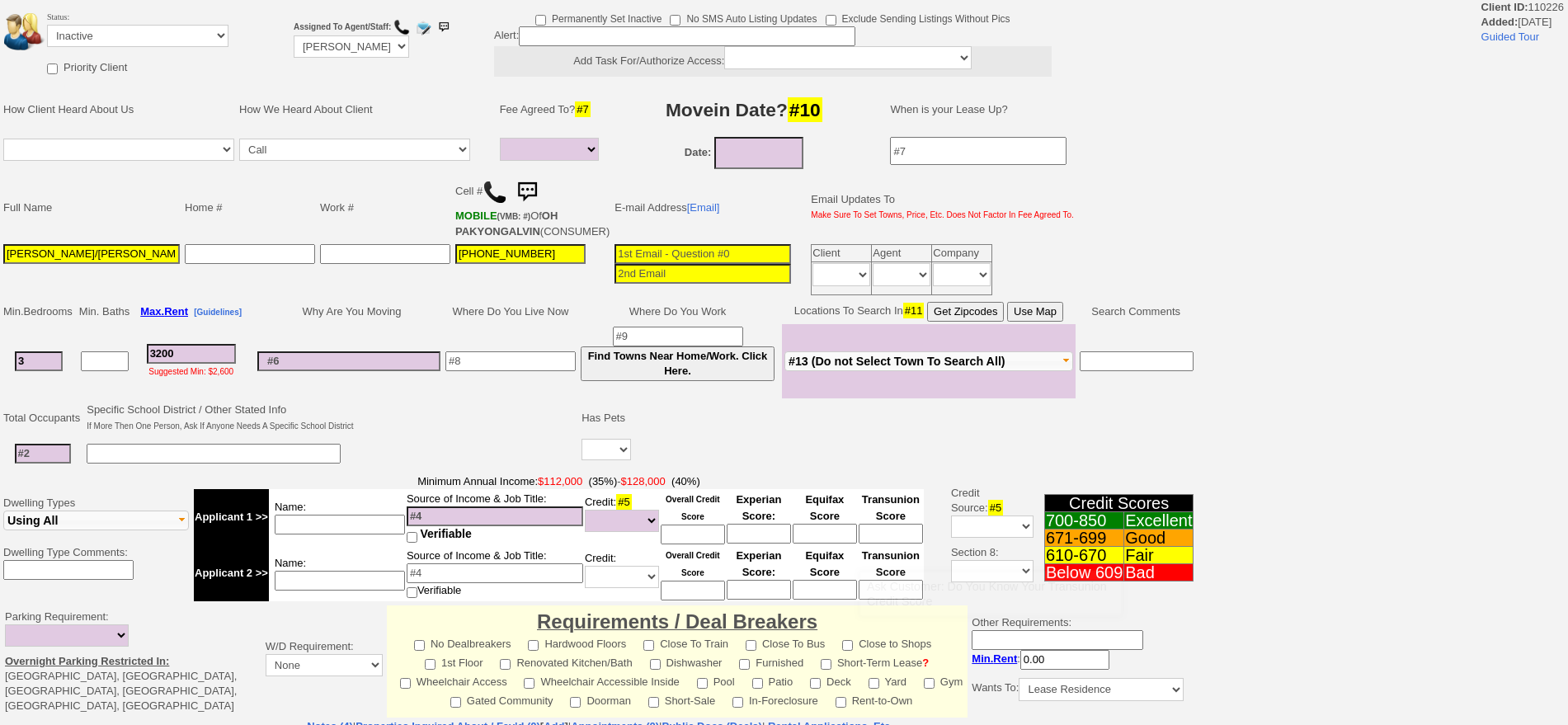
select select
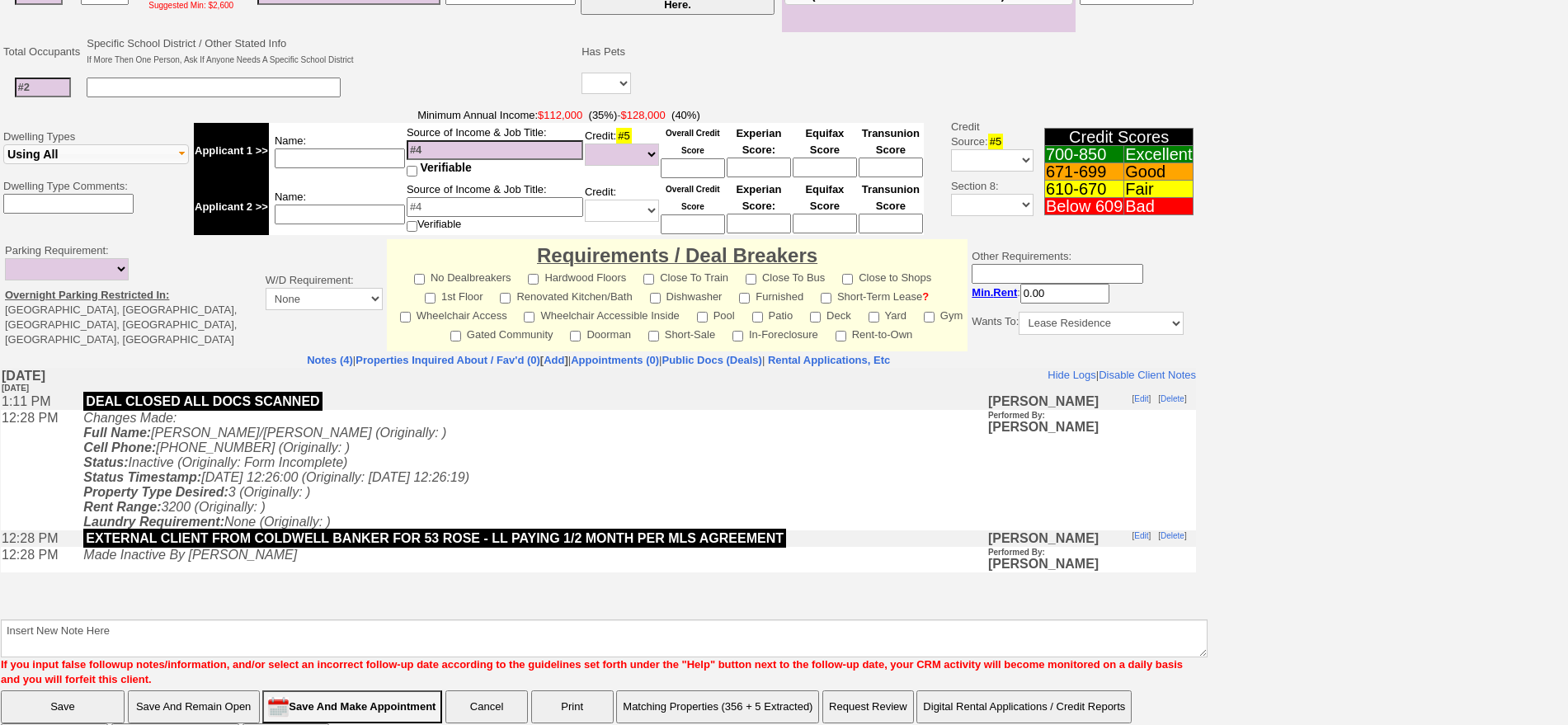
scroll to position [418, 0]
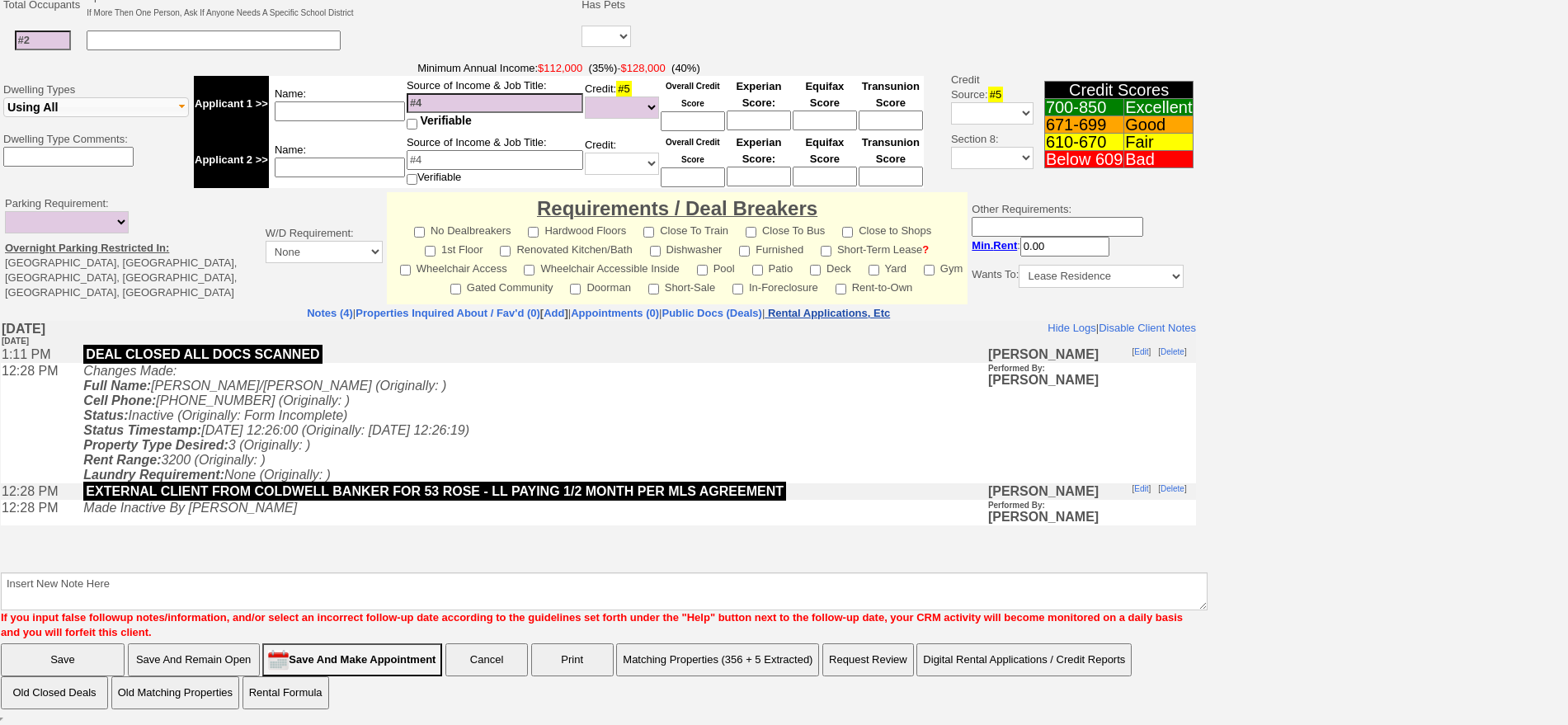
click at [890, 311] on nobr "Rental Applications, Etc" at bounding box center [829, 312] width 122 height 12
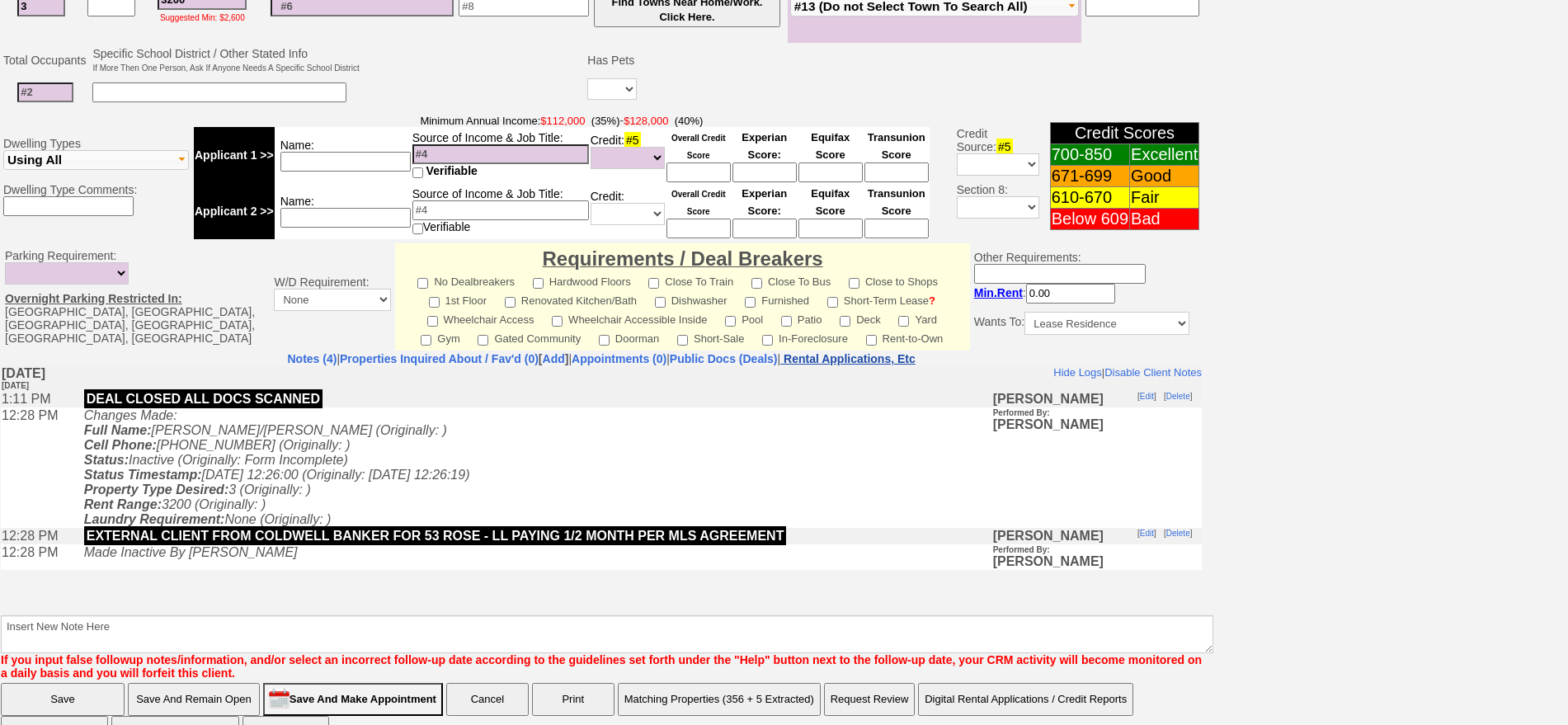
scroll to position [469, 0]
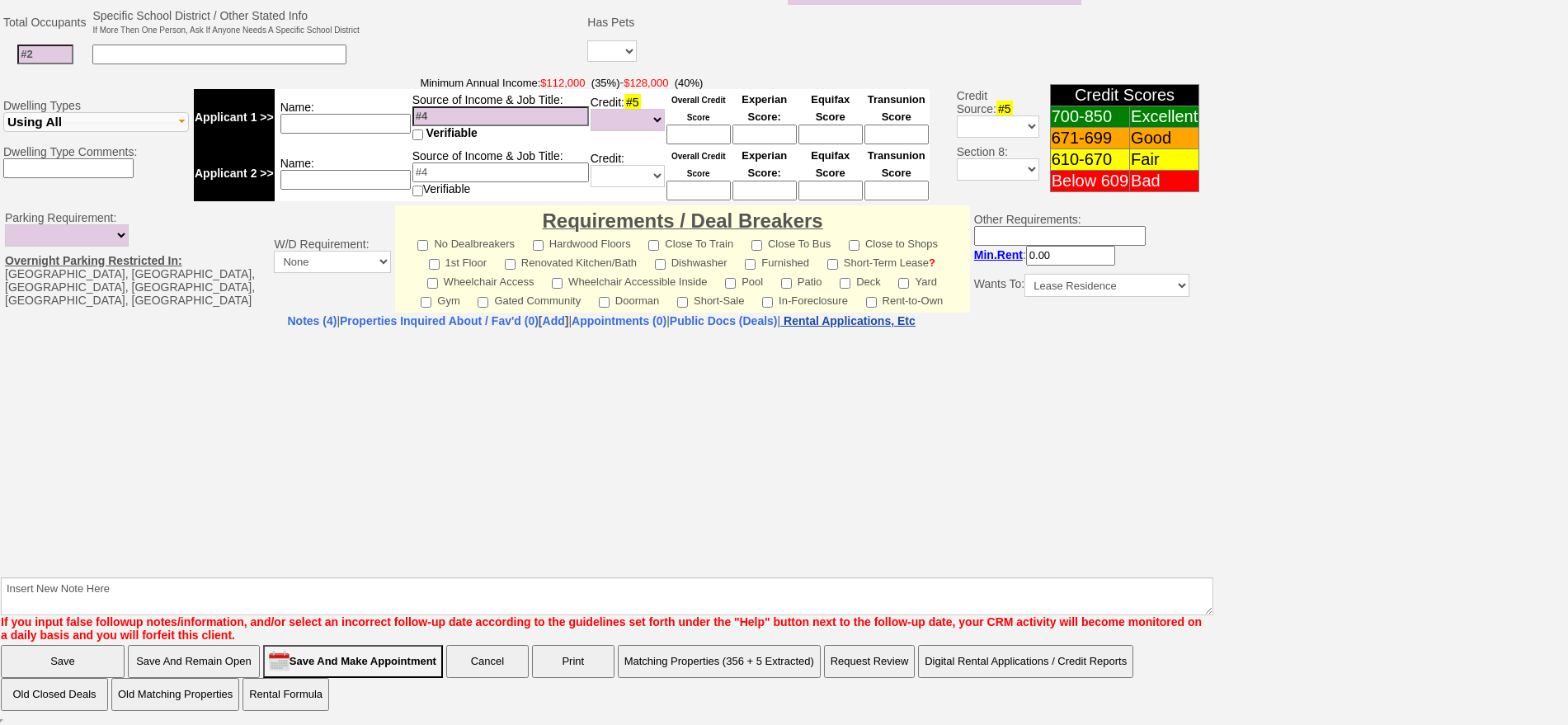
select select "100"
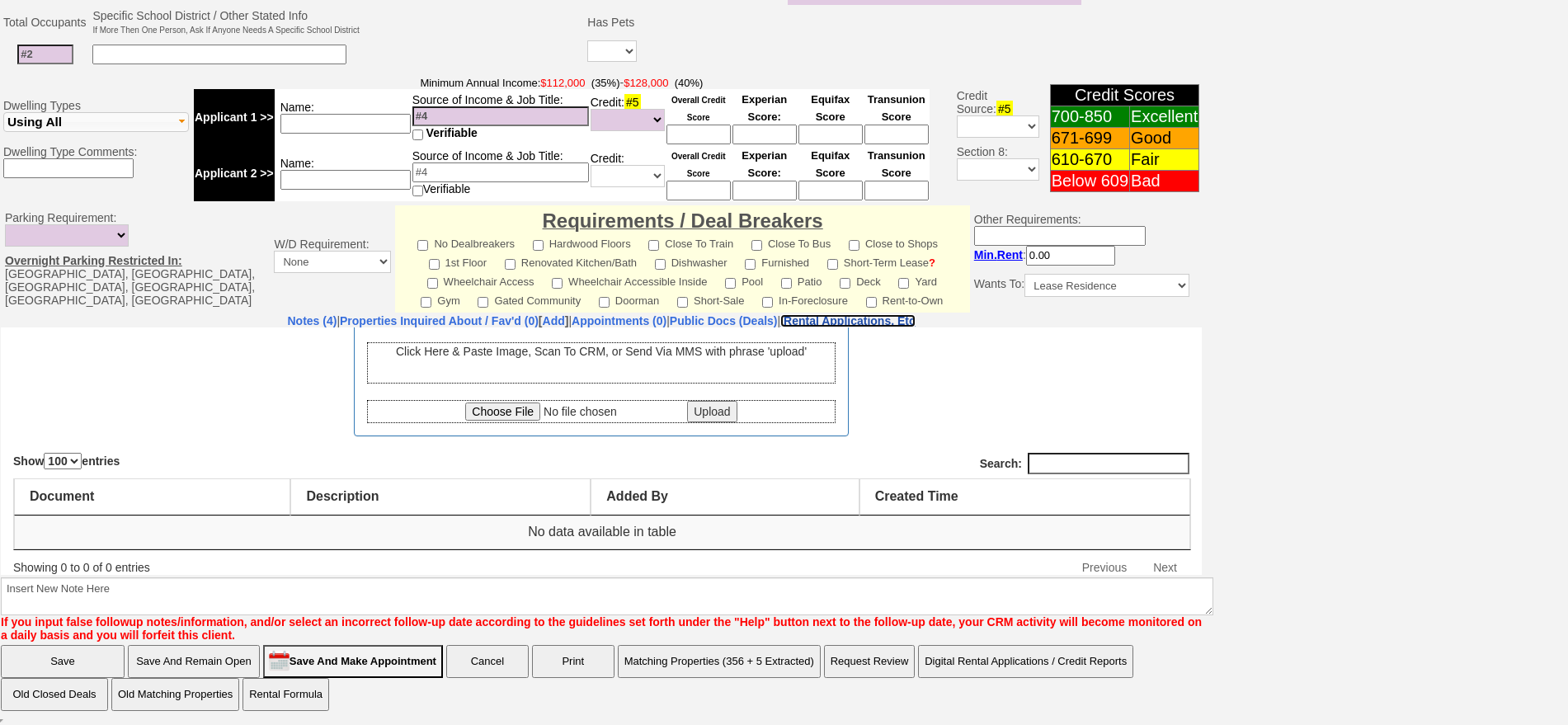
scroll to position [112, 0]
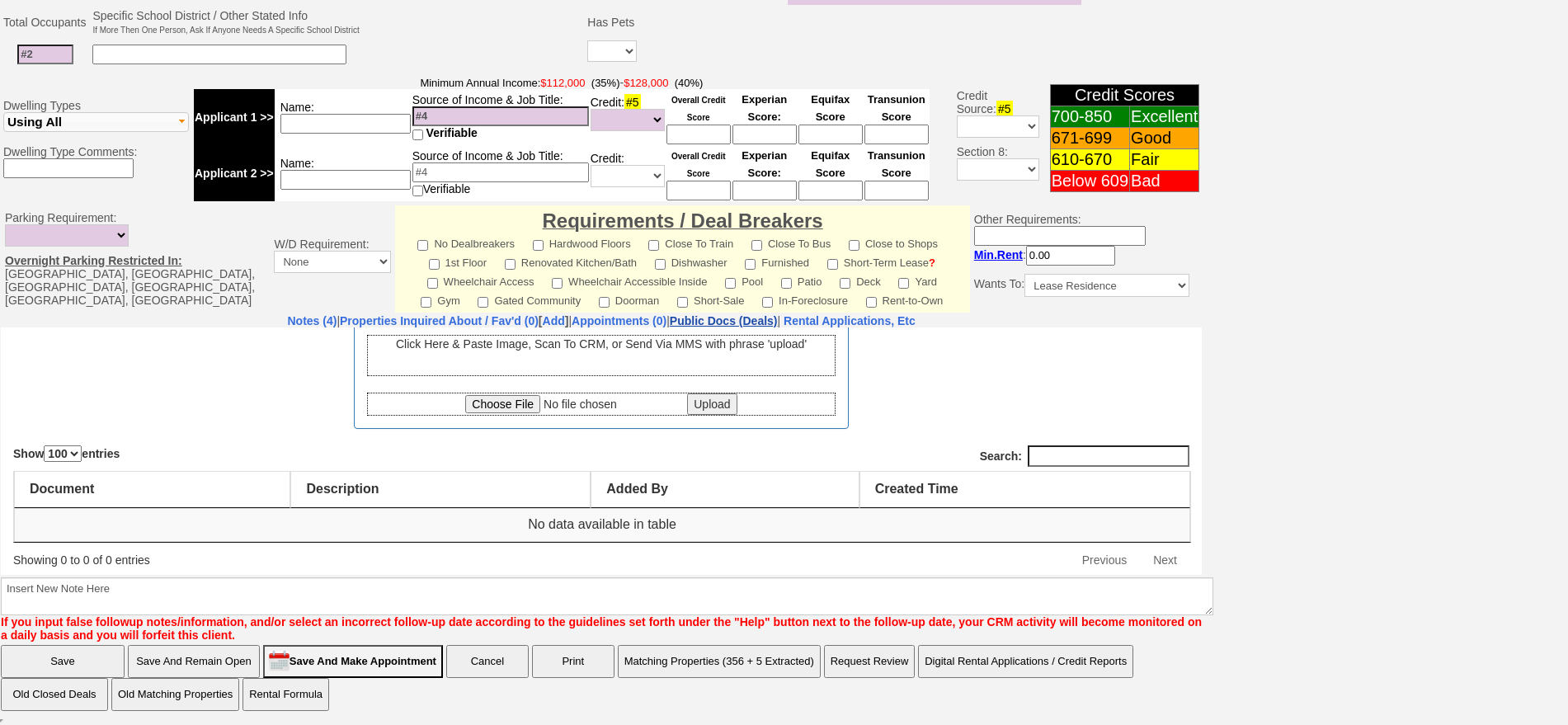
click at [778, 319] on link "Public Docs (Deals)" at bounding box center [723, 320] width 108 height 13
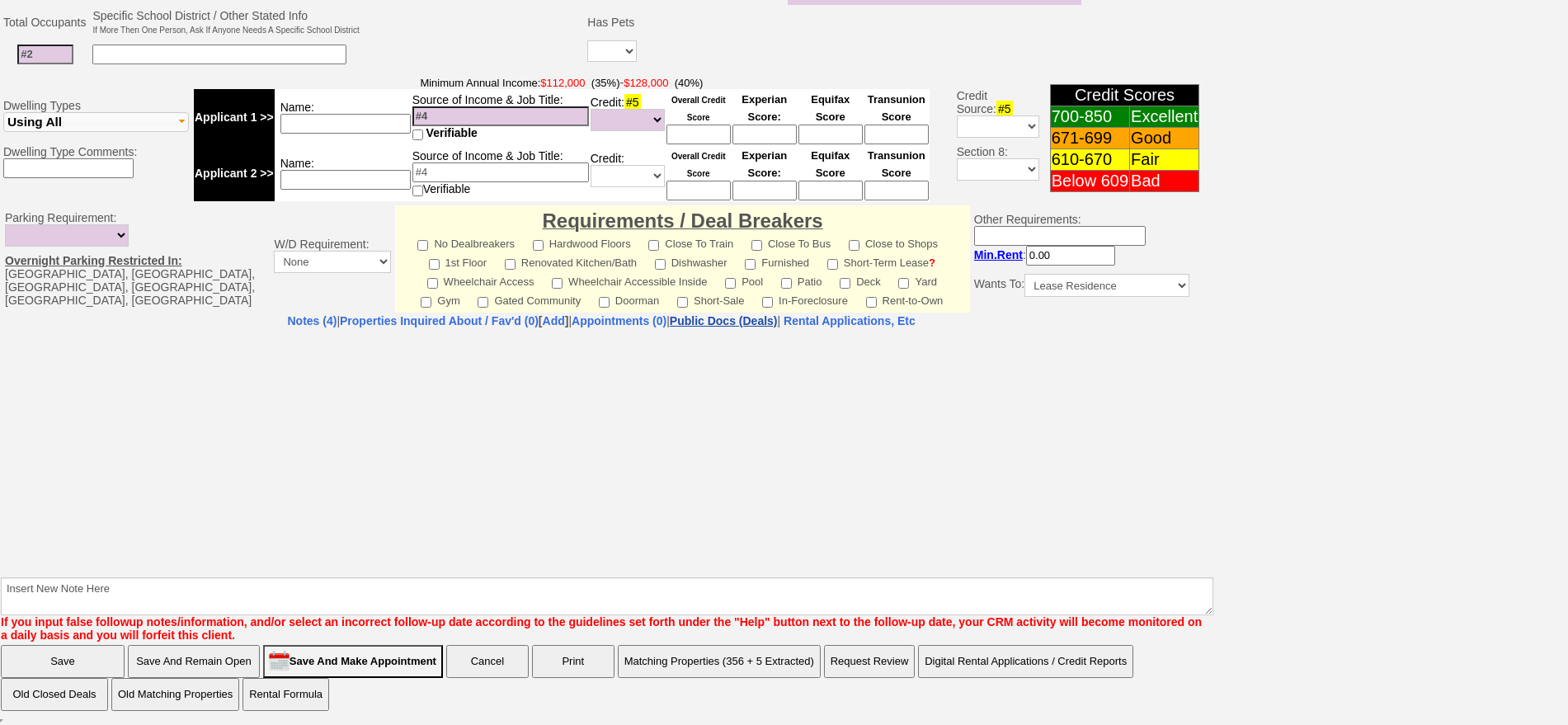
select select "50"
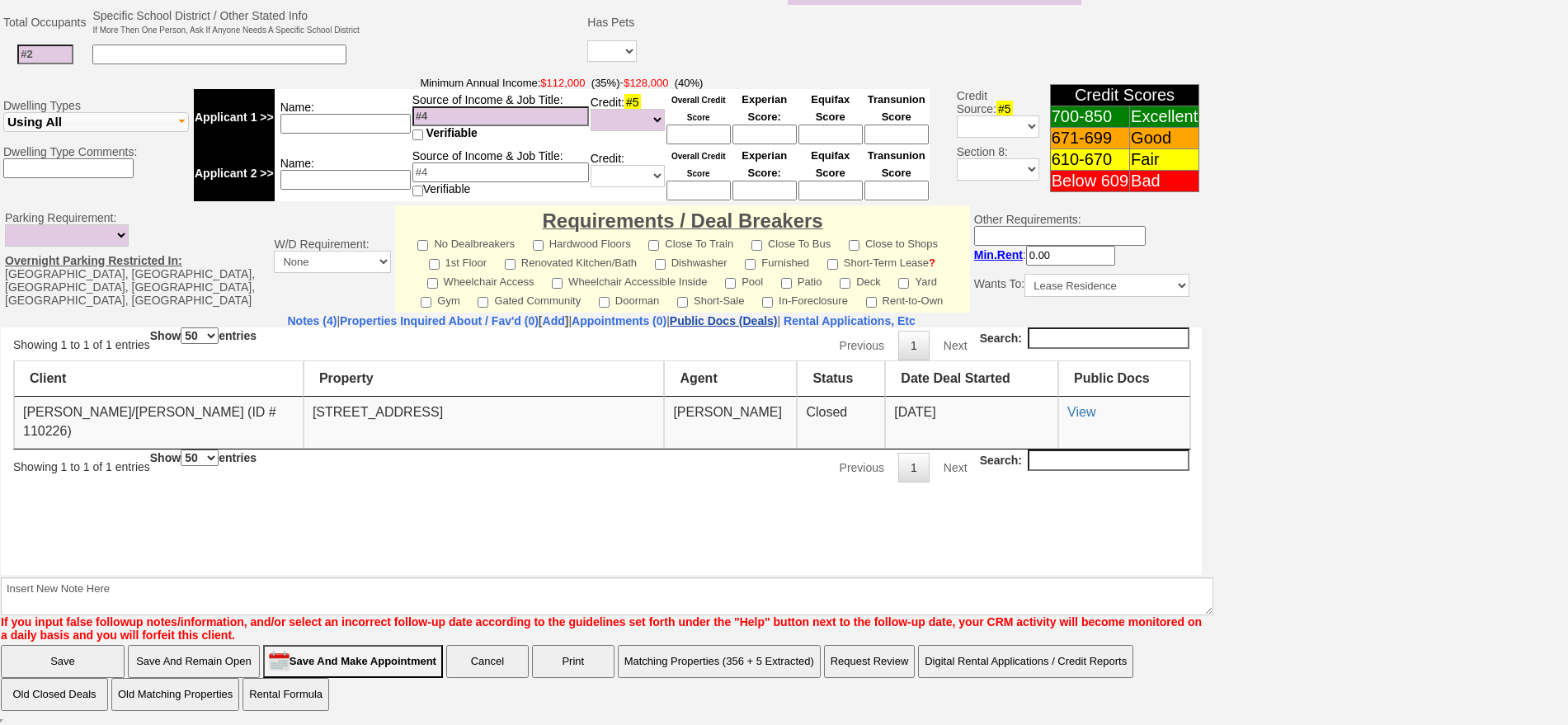
scroll to position [0, 0]
click at [1081, 412] on link "View" at bounding box center [1081, 411] width 28 height 14
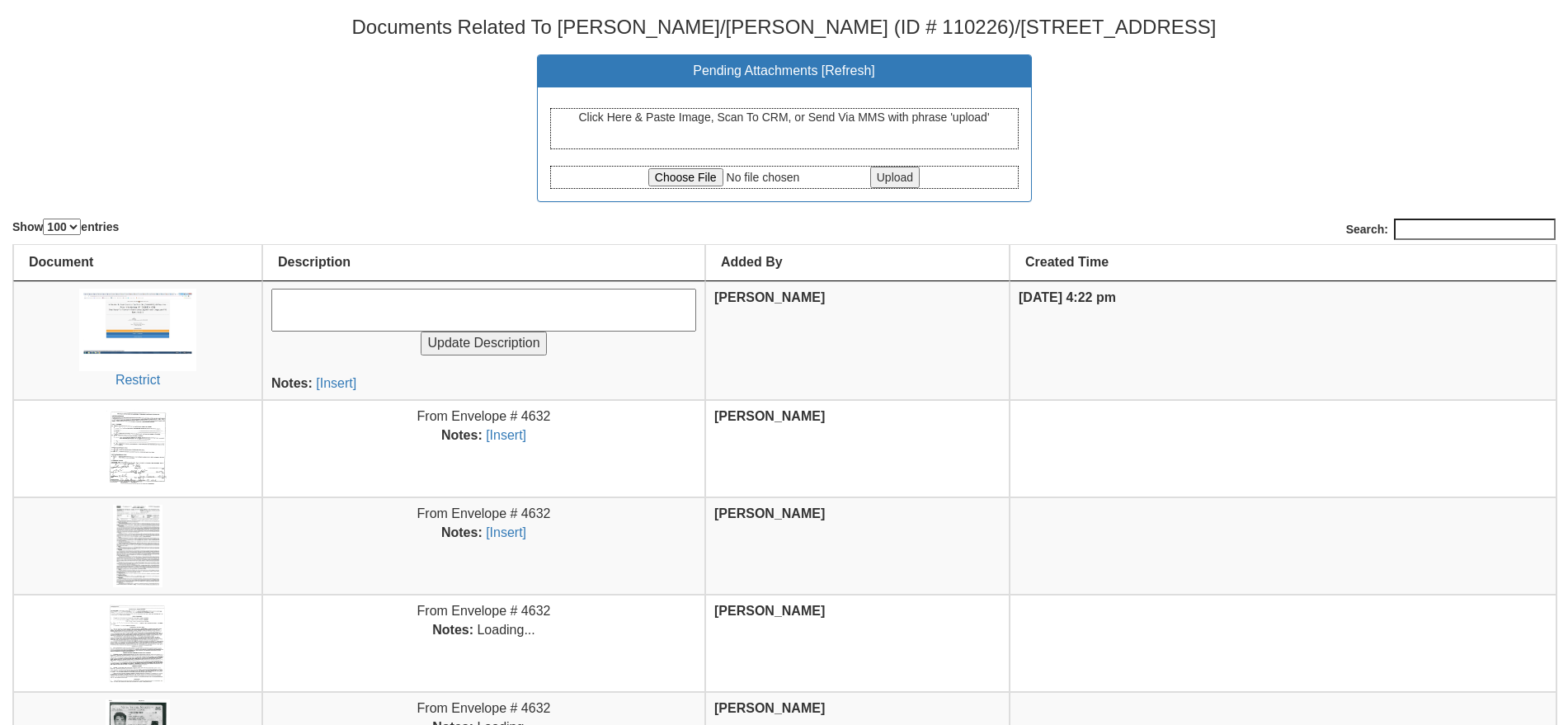
select select "100"
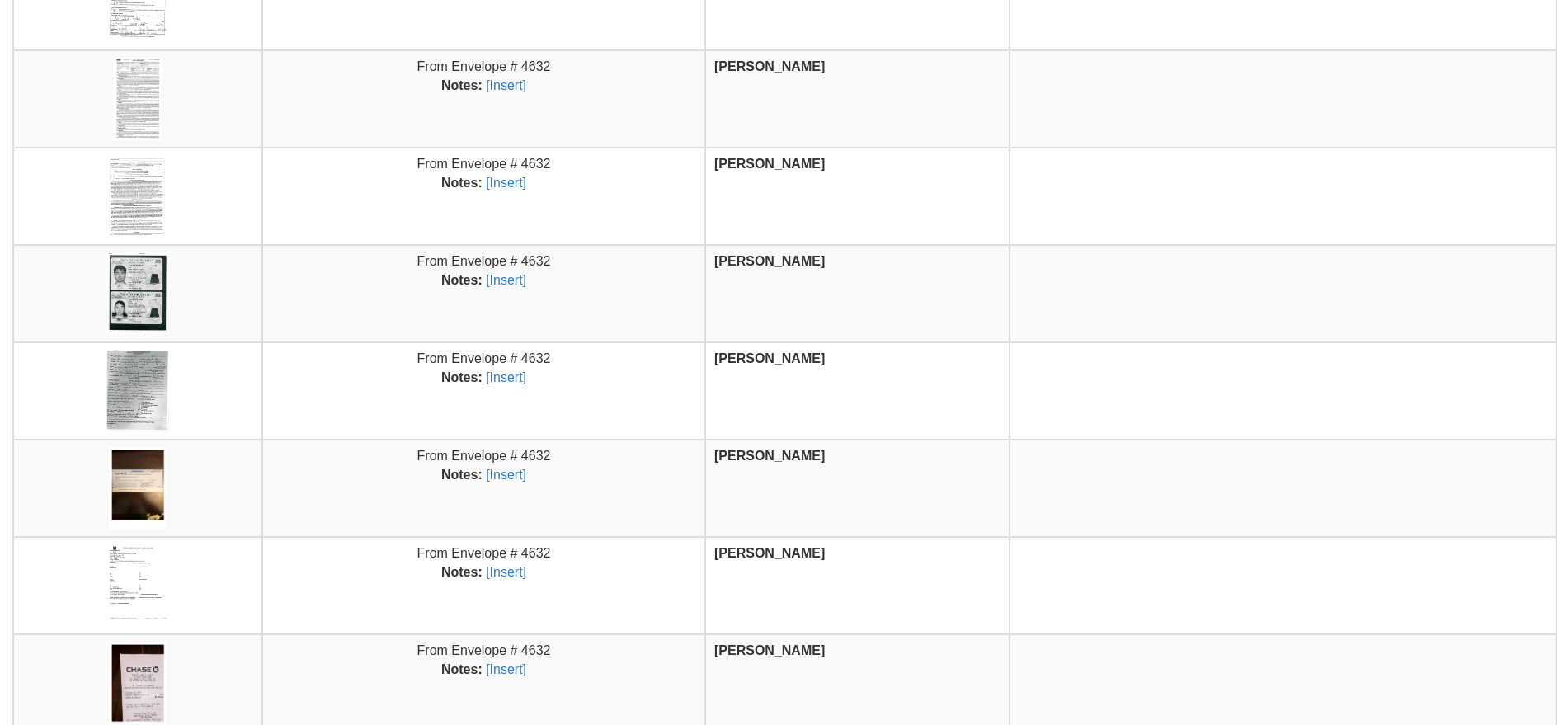
scroll to position [373, 0]
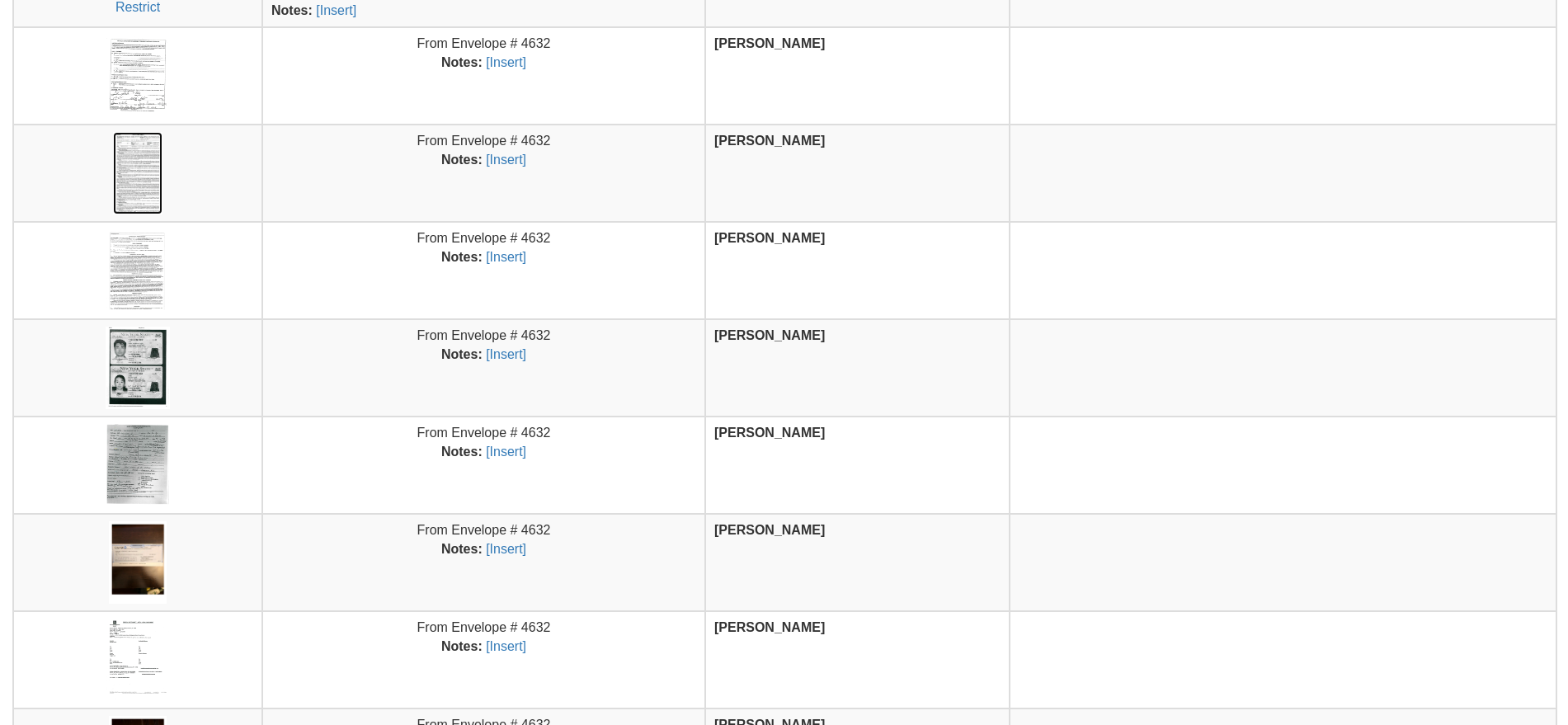
click at [145, 175] on img at bounding box center [138, 173] width 50 height 82
click at [130, 387] on img at bounding box center [137, 368] width 64 height 82
click at [165, 477] on img at bounding box center [137, 465] width 64 height 82
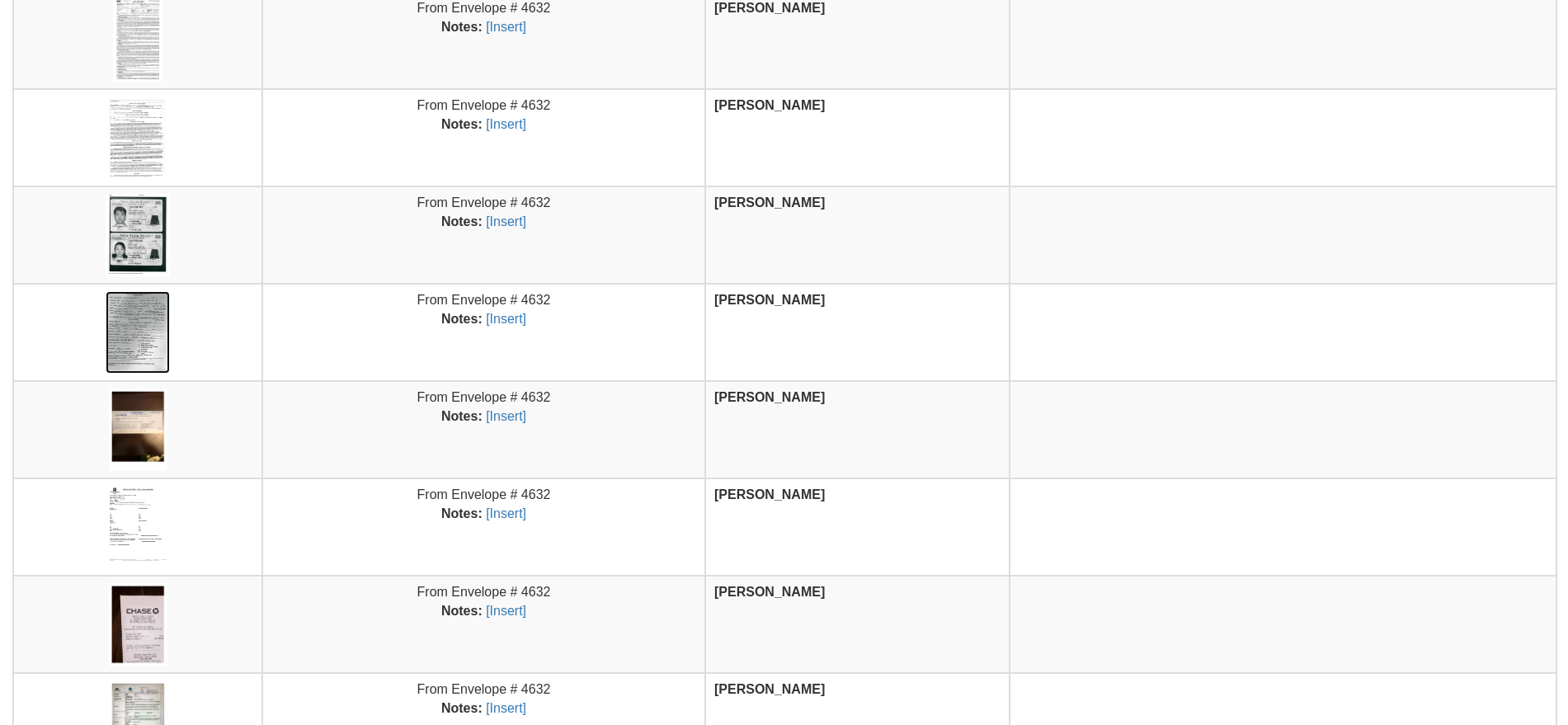
scroll to position [579, 0]
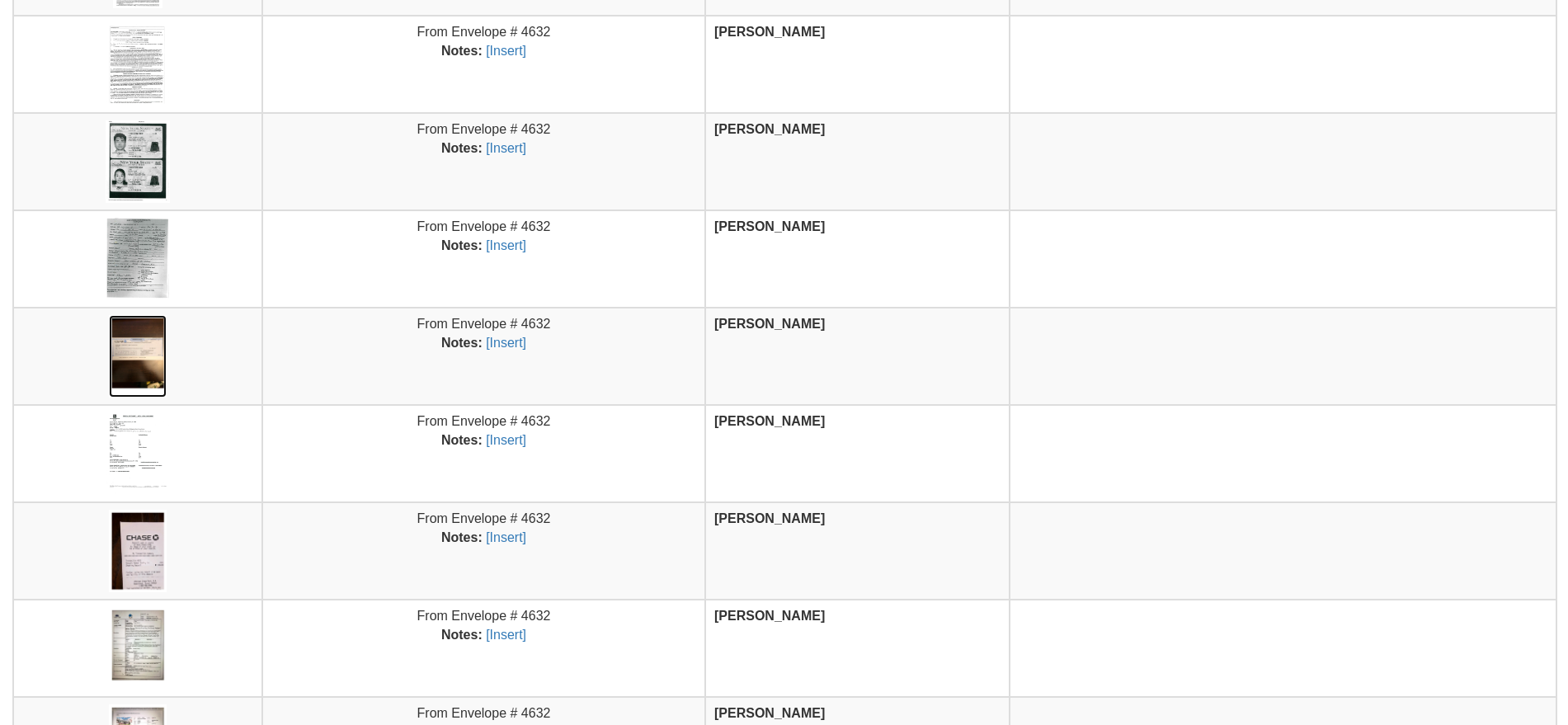
click at [141, 366] on img at bounding box center [138, 356] width 58 height 82
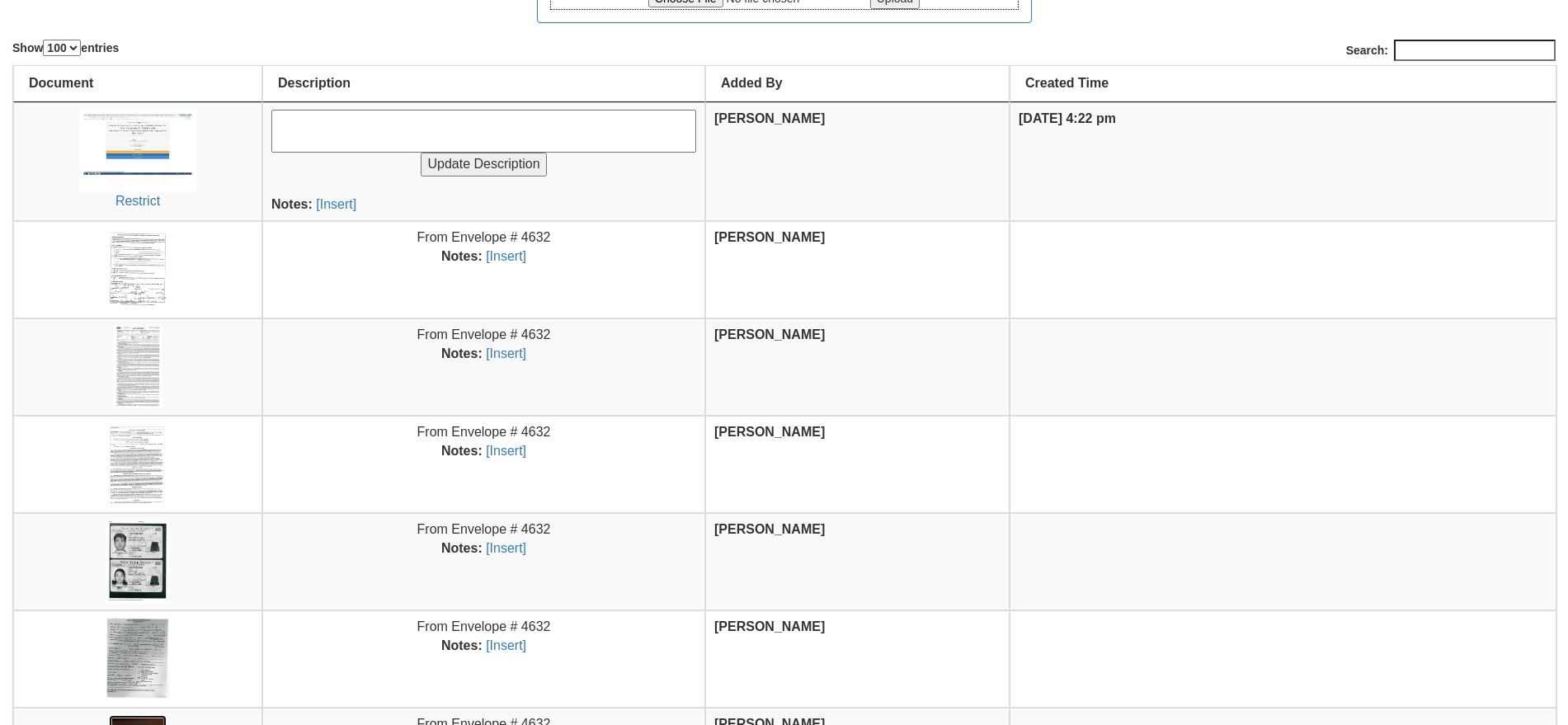
scroll to position [166, 0]
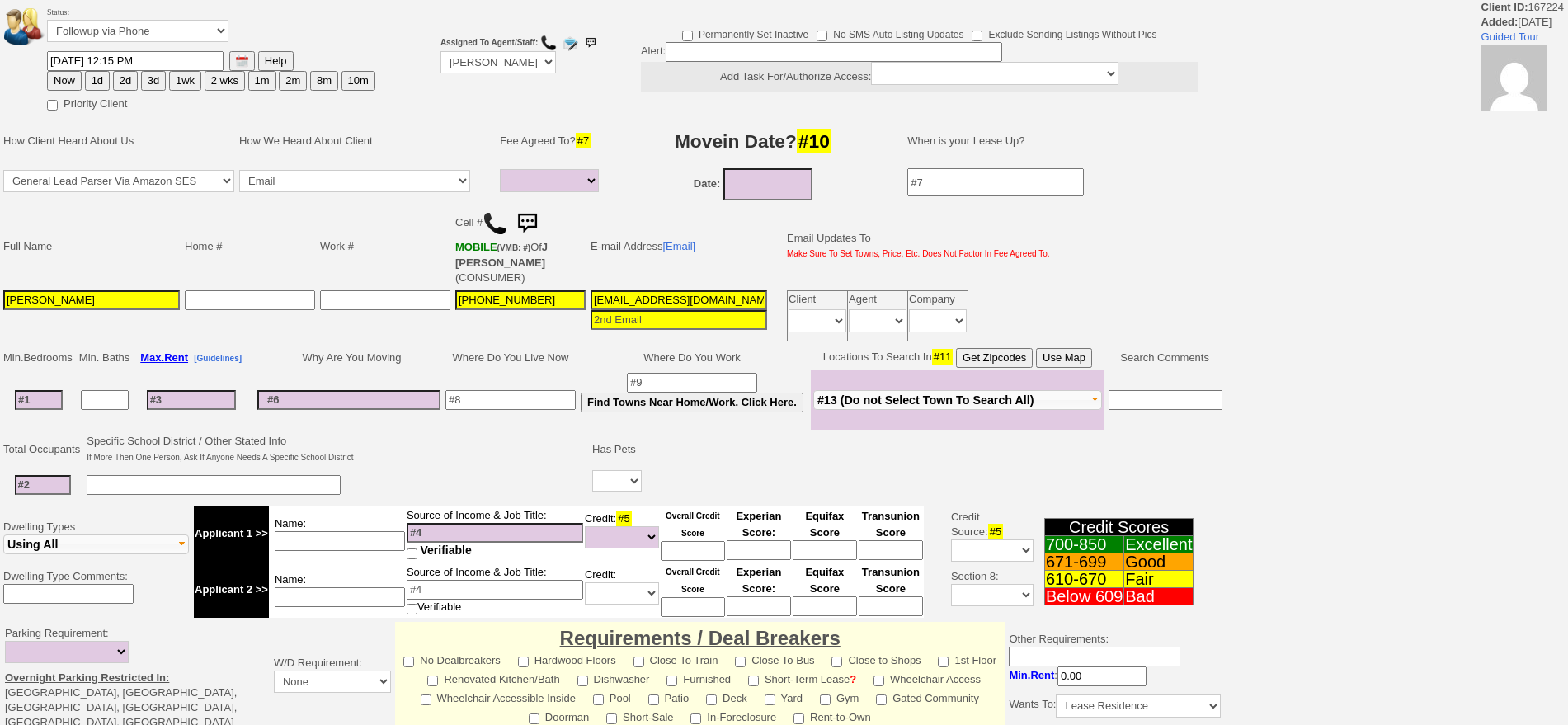
select select
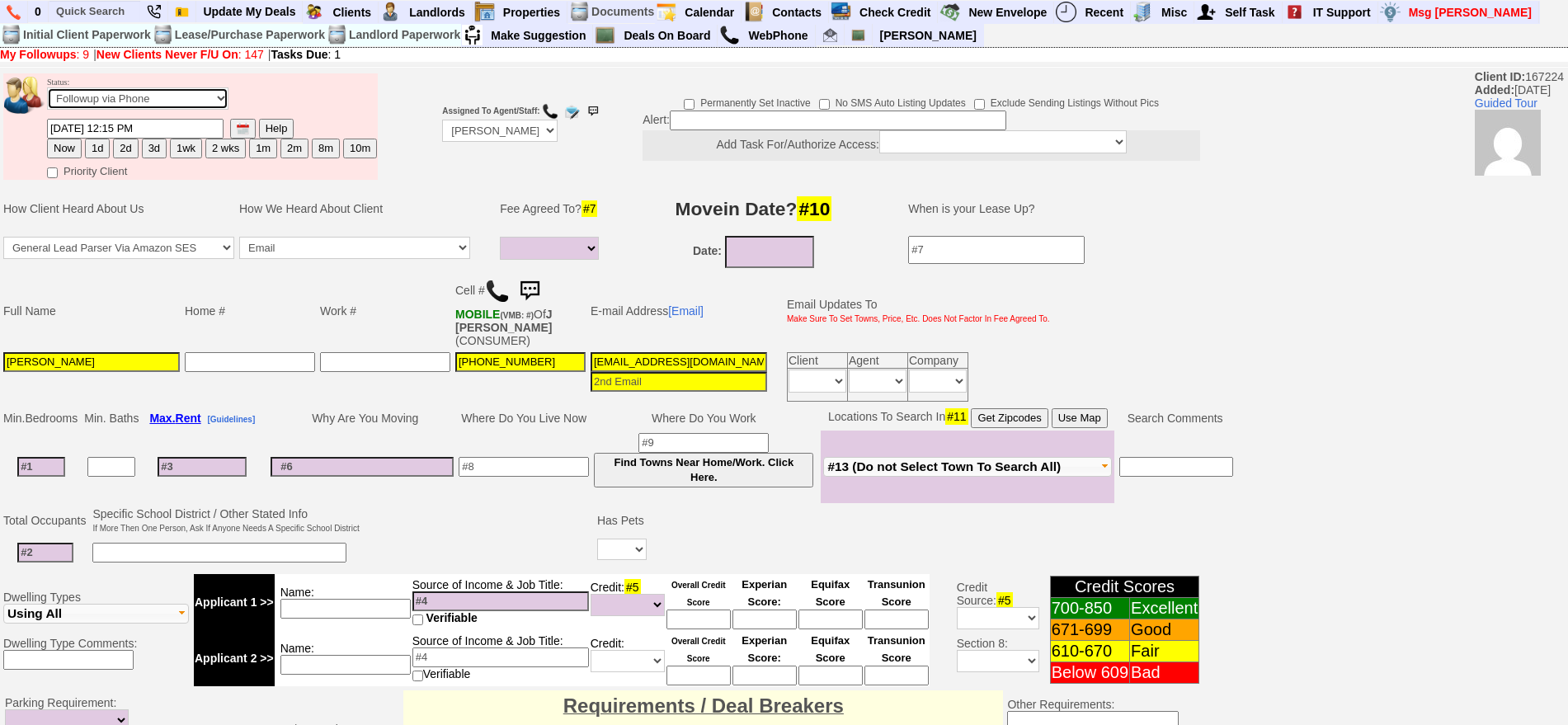
click at [139, 88] on select "Followup via Phone Followup via Email Followup When Section 8 Property Found De…" at bounding box center [138, 99] width 181 height 22
select select "Inactive"
click at [47, 93] on select "Followup via Phone Followup via Email Followup When Section 8 Property Found De…" at bounding box center [138, 99] width 181 height 22
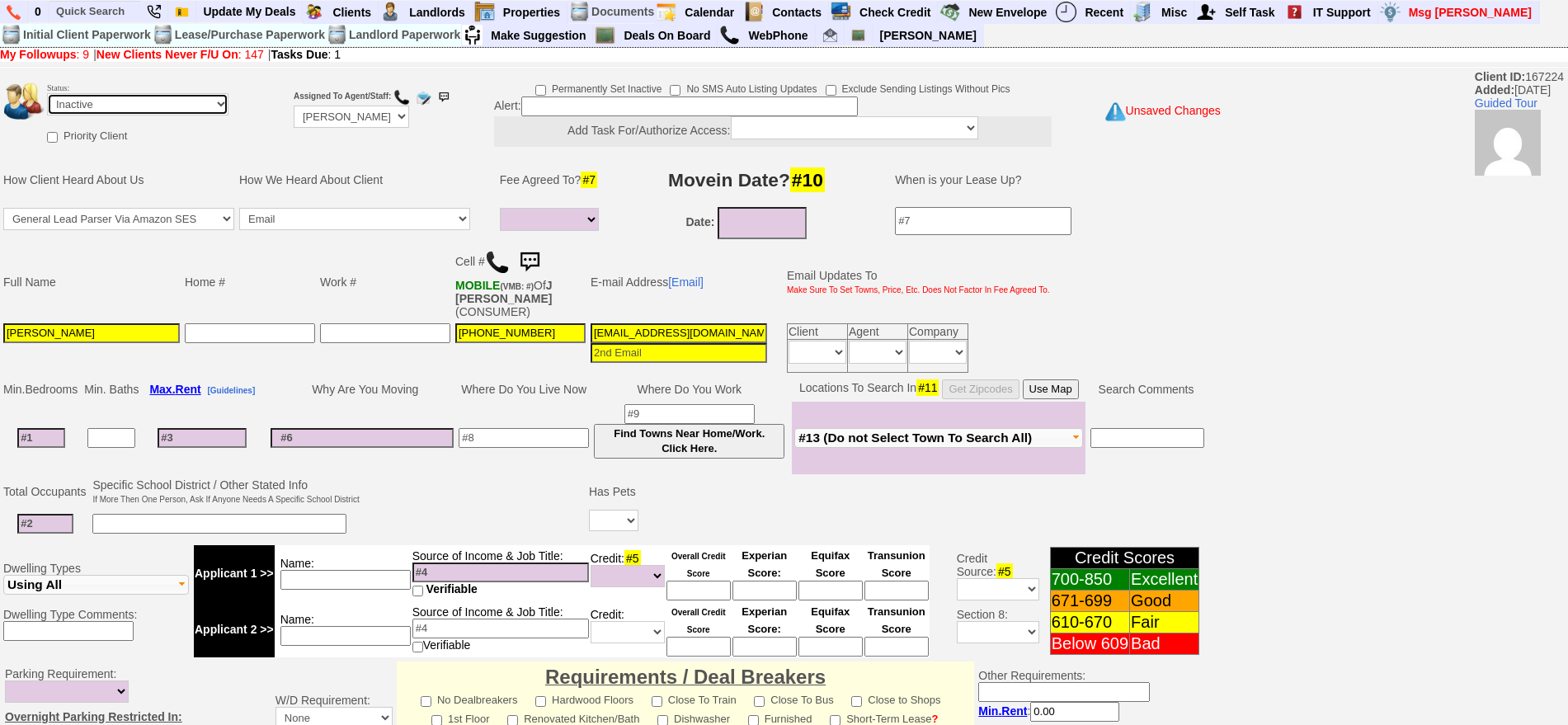
scroll to position [456, 0]
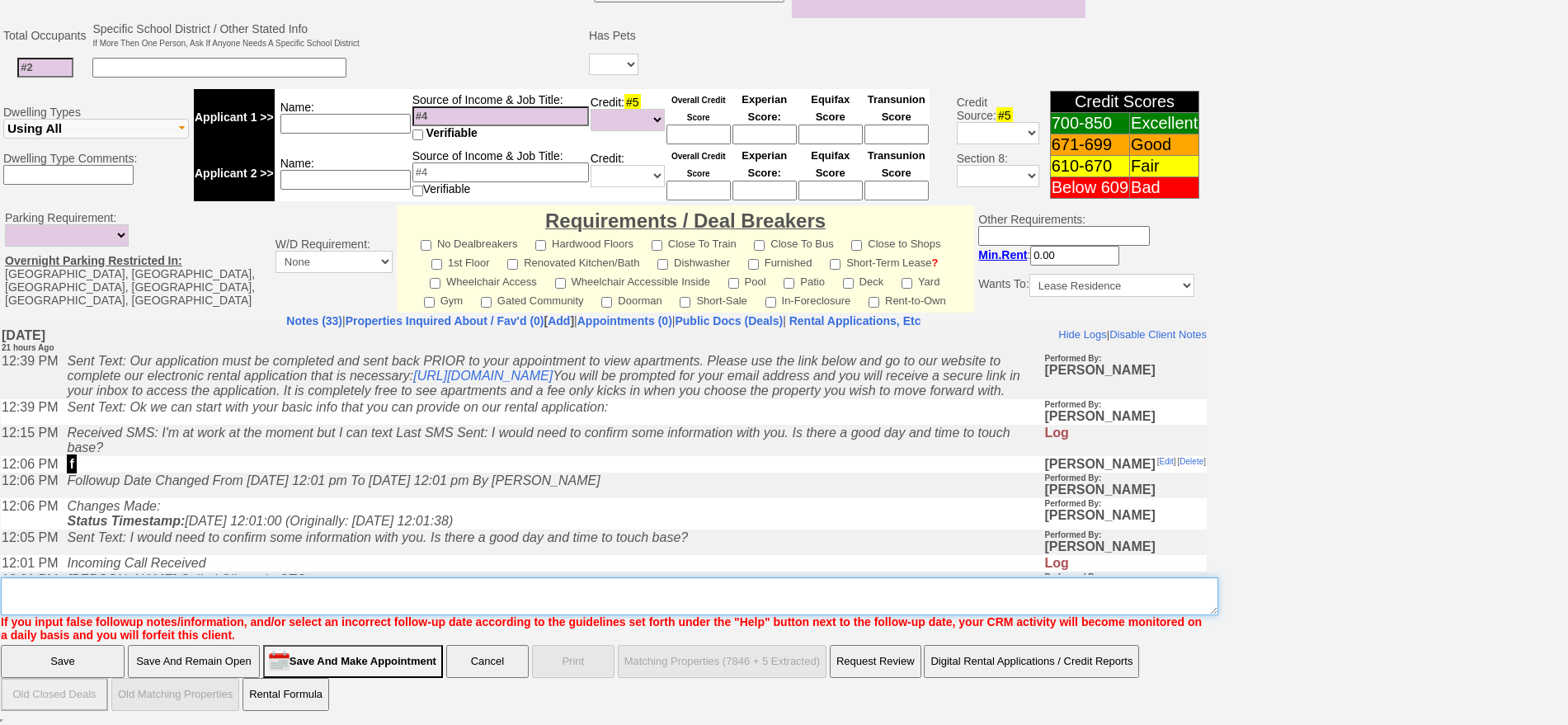
click at [805, 604] on textarea "Insert New Note Here" at bounding box center [610, 596] width 1218 height 38
type textarea "no app no call not serious ia"
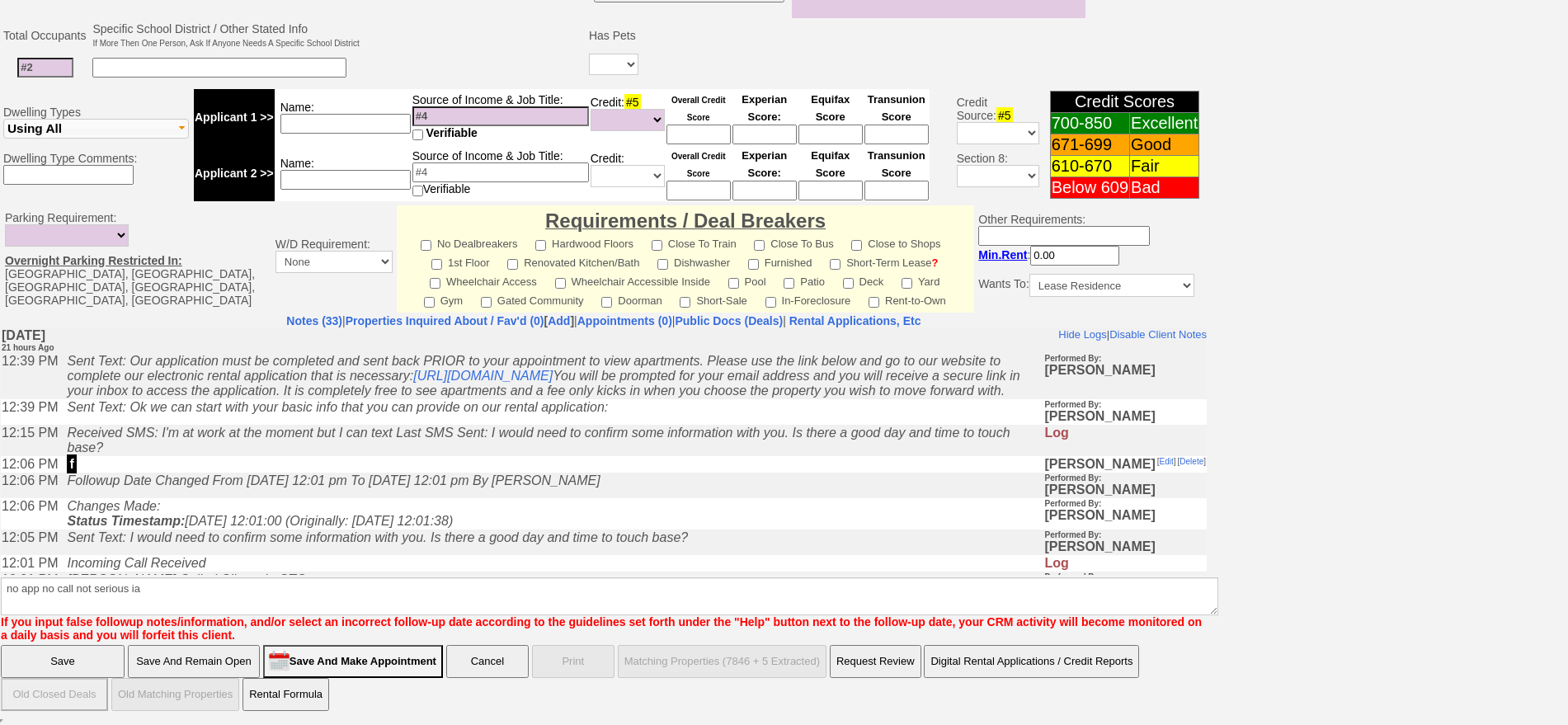
click input "Save" at bounding box center [63, 661] width 124 height 33
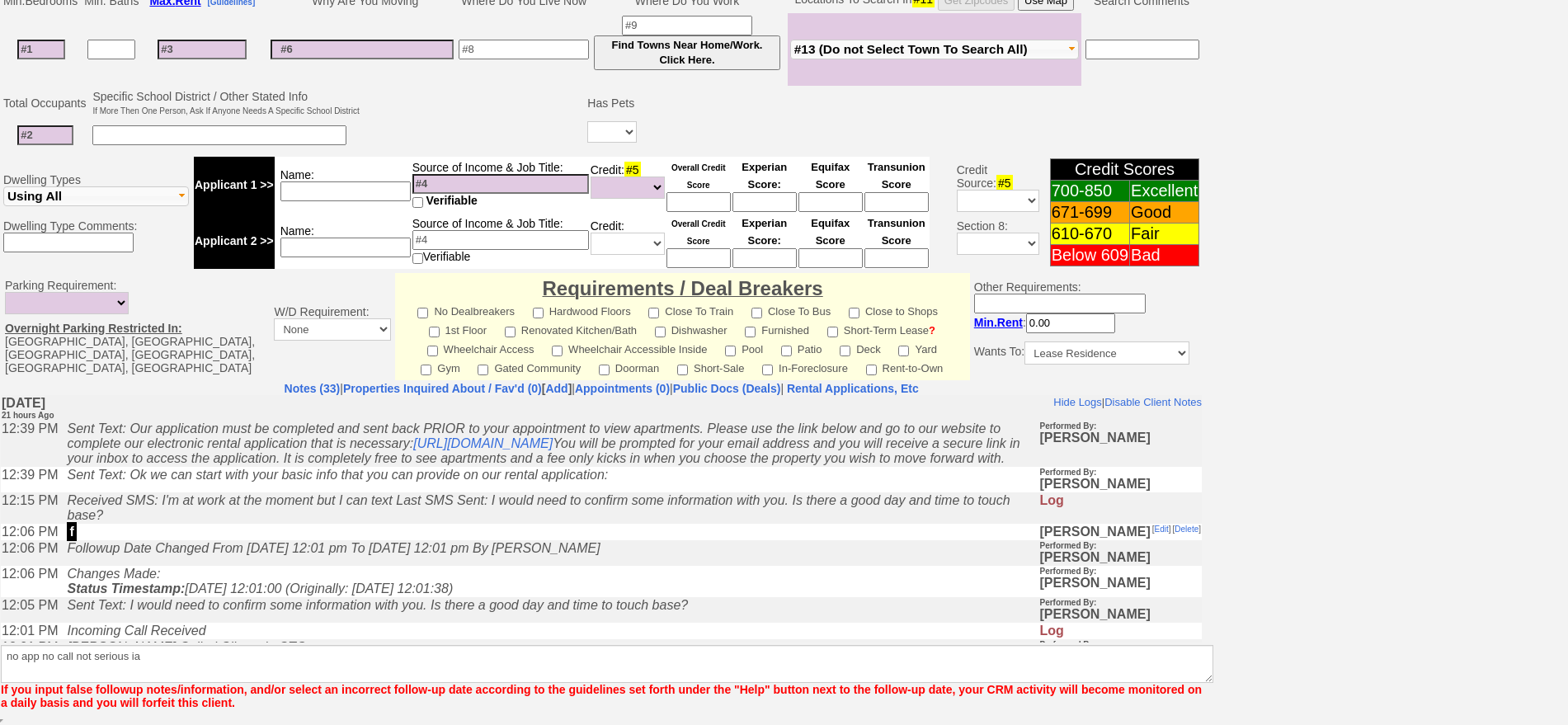
scroll to position [389, 0]
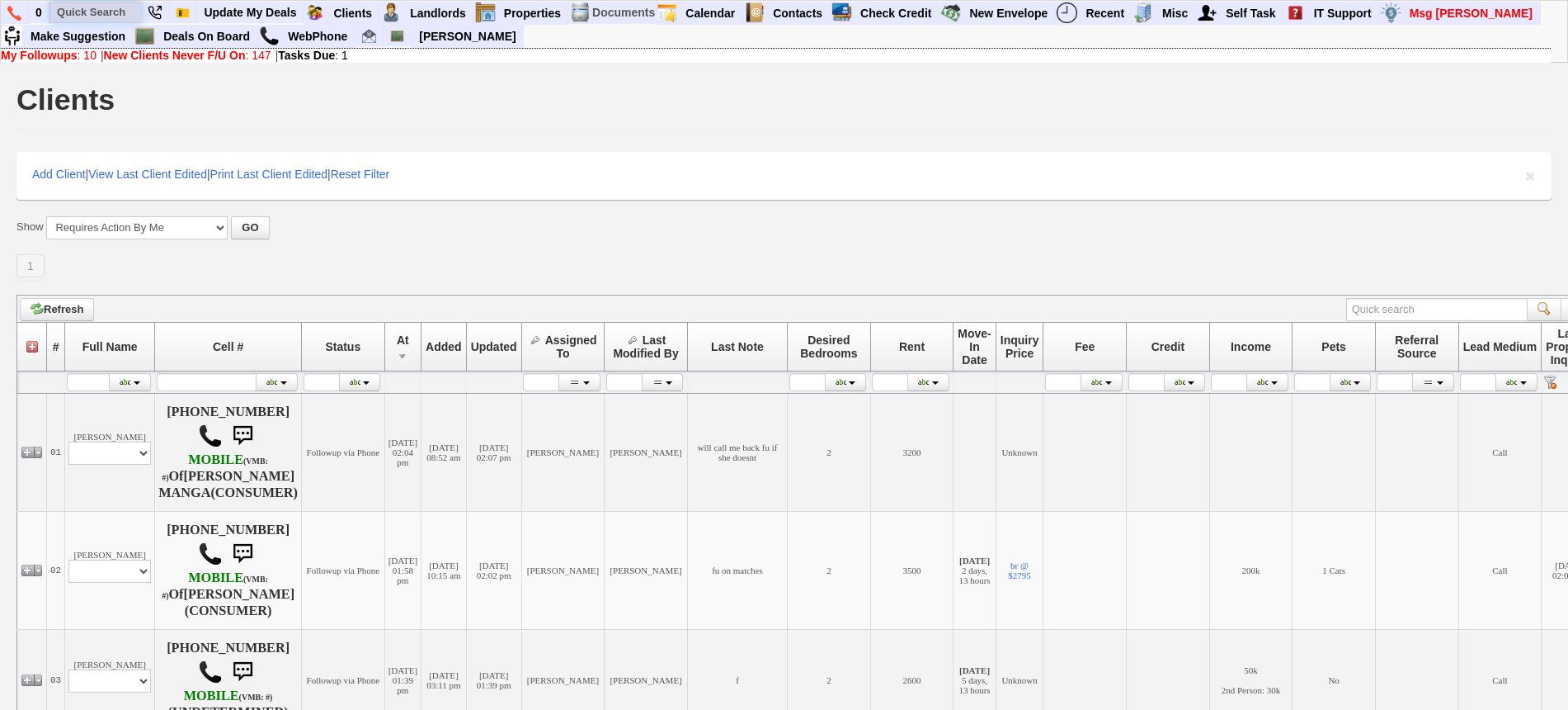
click at [124, 18] on input "text" at bounding box center [95, 12] width 91 height 20
paste input "914-433-1667"
type input "914-433-1667"
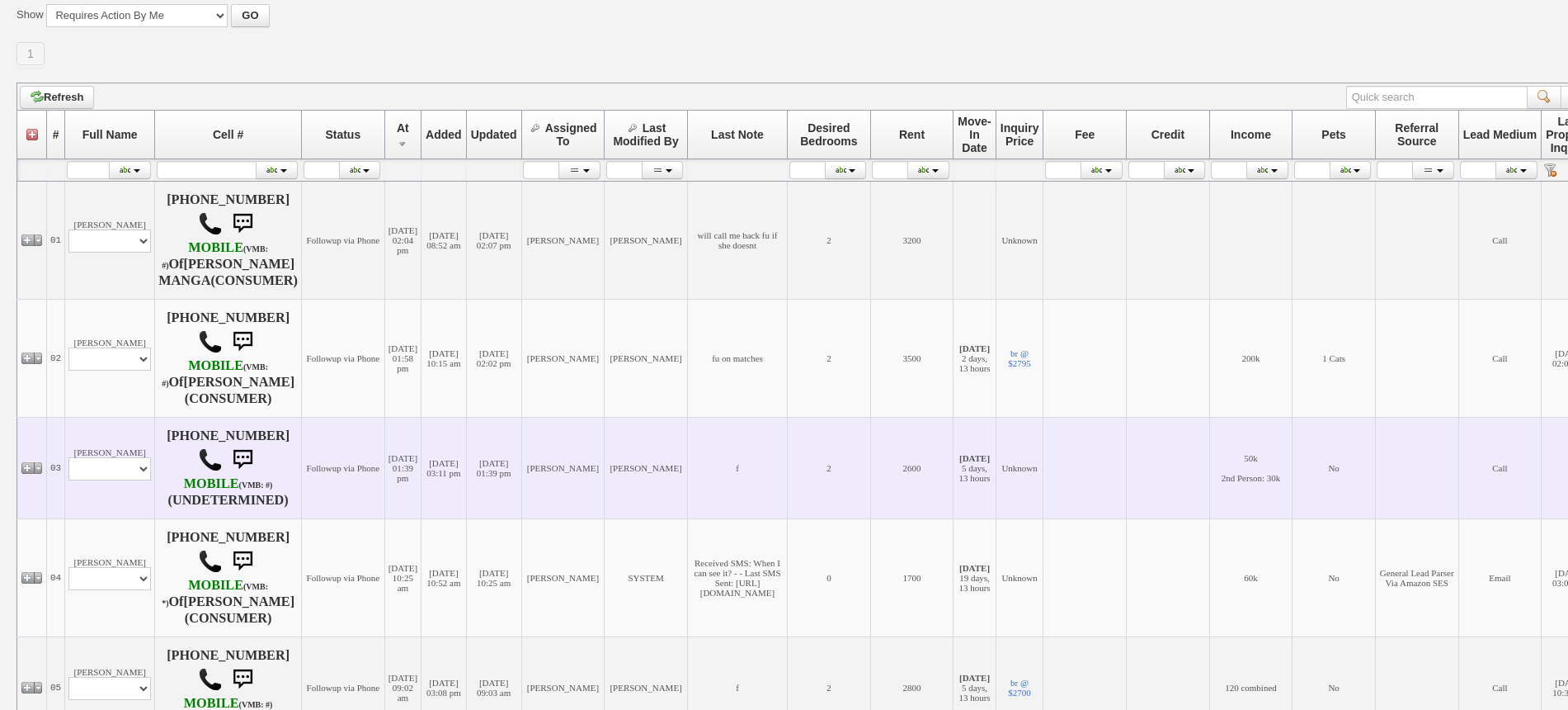
scroll to position [310, 0]
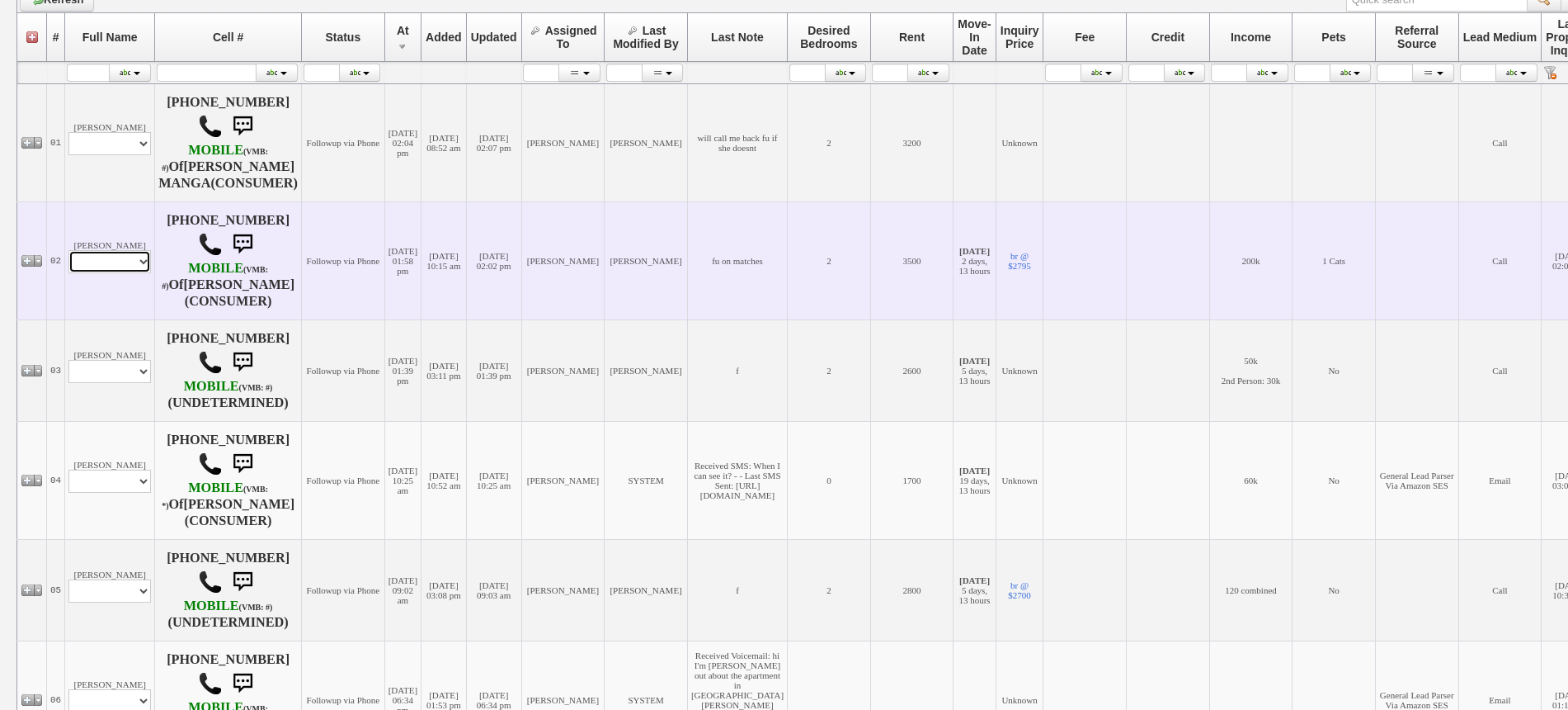
click at [103, 274] on select "Profile Edit Print Email Externally (Will Not Be Tracked In CRM) Closed Deals" at bounding box center [109, 262] width 82 height 23
select select "ChangeURL,/crm/custom/edit_client_form.php?redirect=%2Fcrm%2Fclients.php&id=167…"
click at [68, 263] on select "Profile Edit Print Email Externally (Will Not Be Tracked In CRM) Closed Deals" at bounding box center [109, 262] width 82 height 23
select select
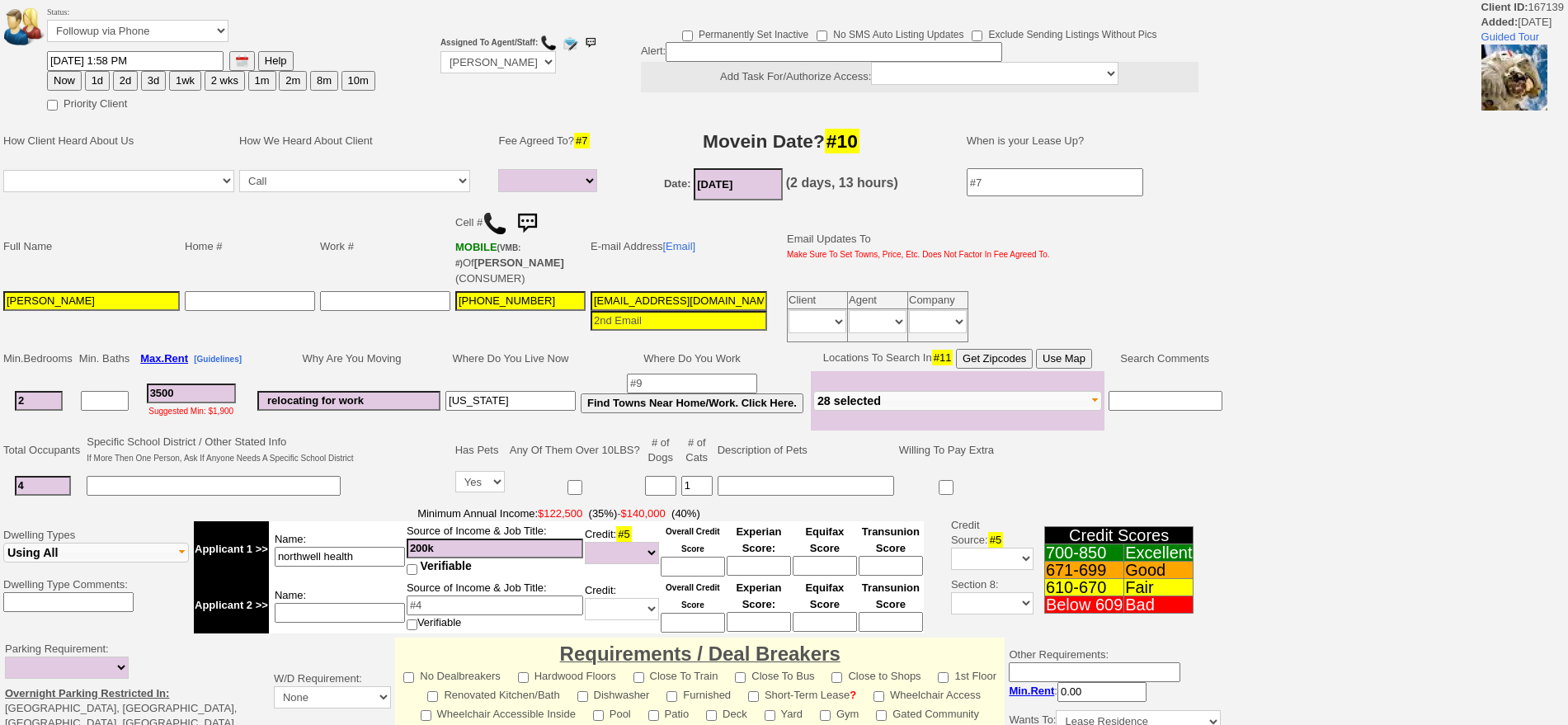
select select
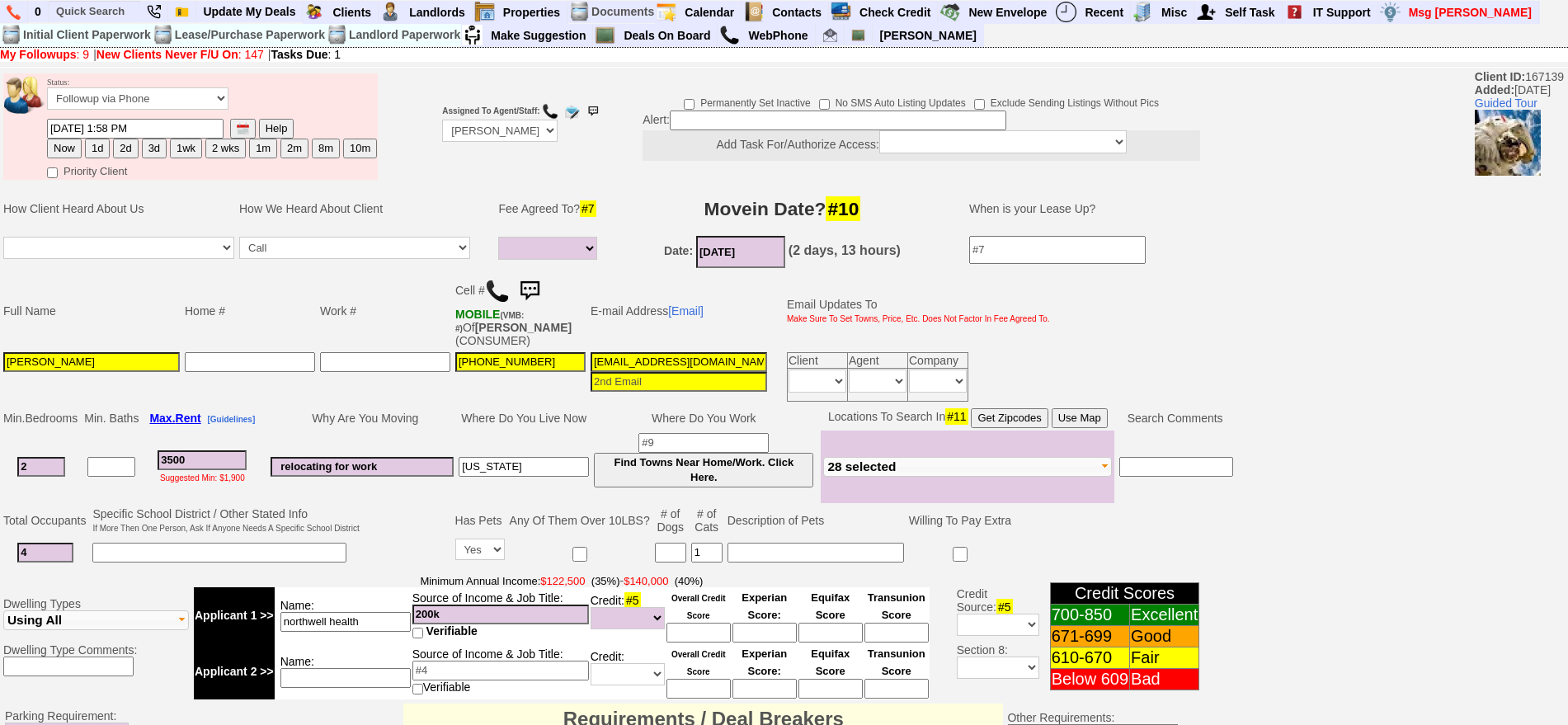
click at [528, 289] on img at bounding box center [529, 291] width 33 height 33
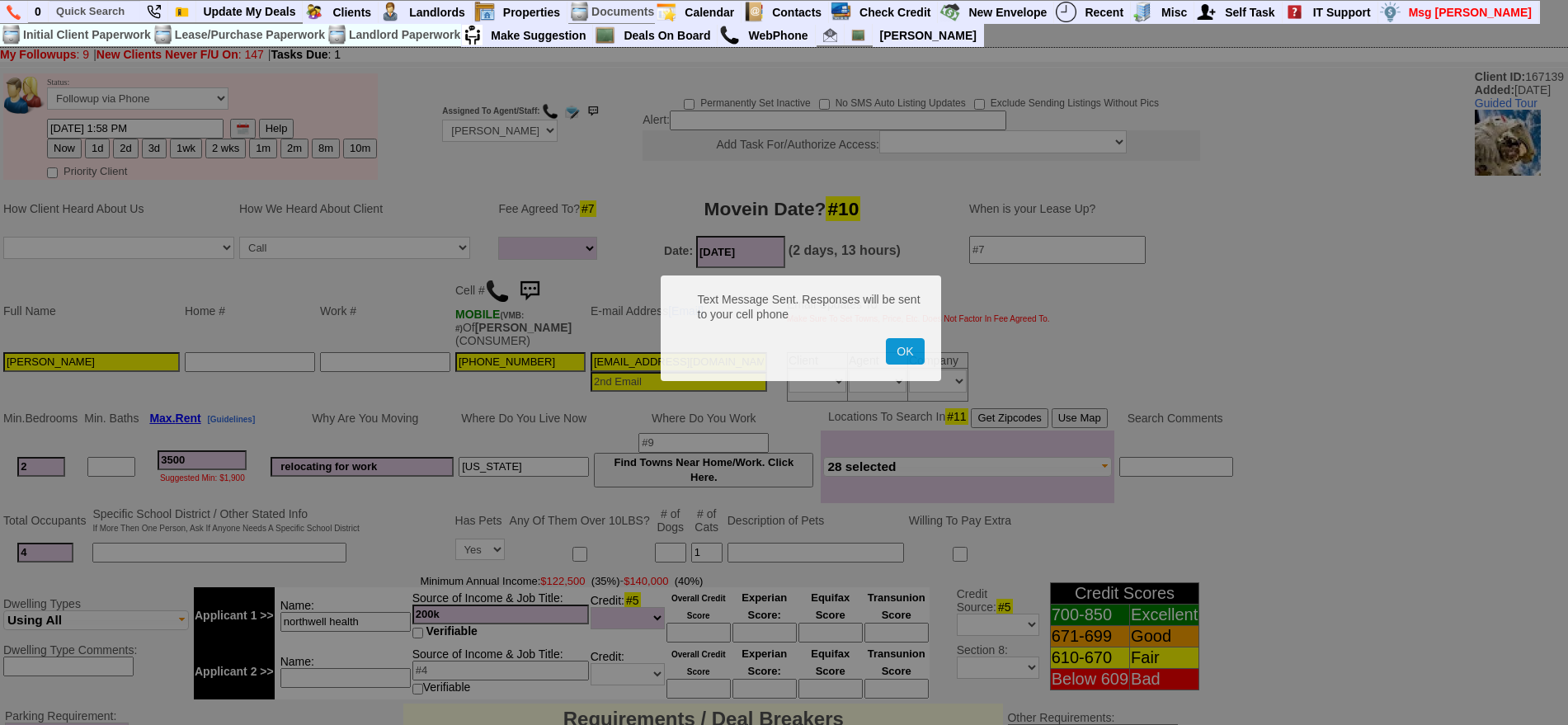
click at [886, 338] on button "OK" at bounding box center [905, 351] width 38 height 27
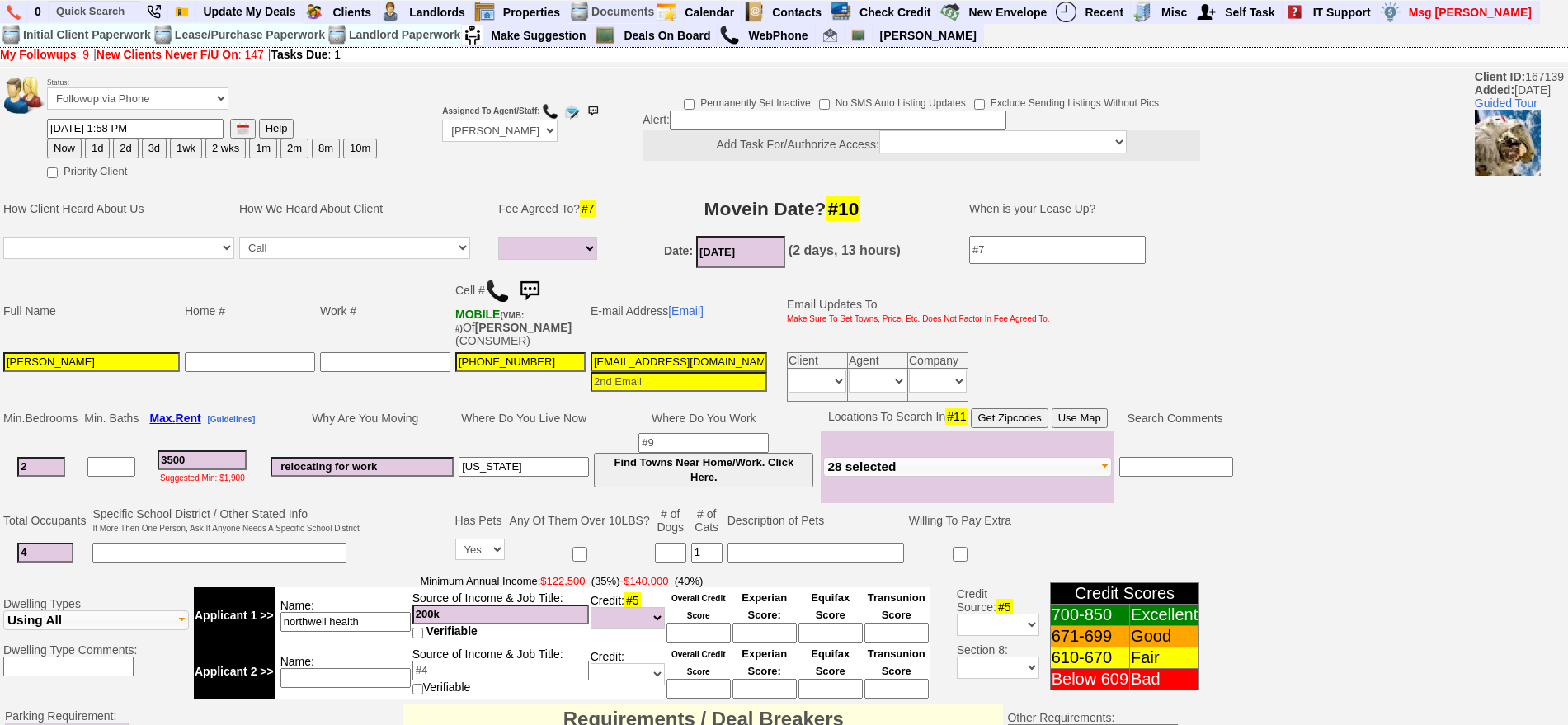
click at [490, 283] on img at bounding box center [497, 291] width 25 height 25
click at [82, 103] on select "Followup via Phone Followup via Email Followup When Section 8 Property Found De…" at bounding box center [138, 99] width 181 height 22
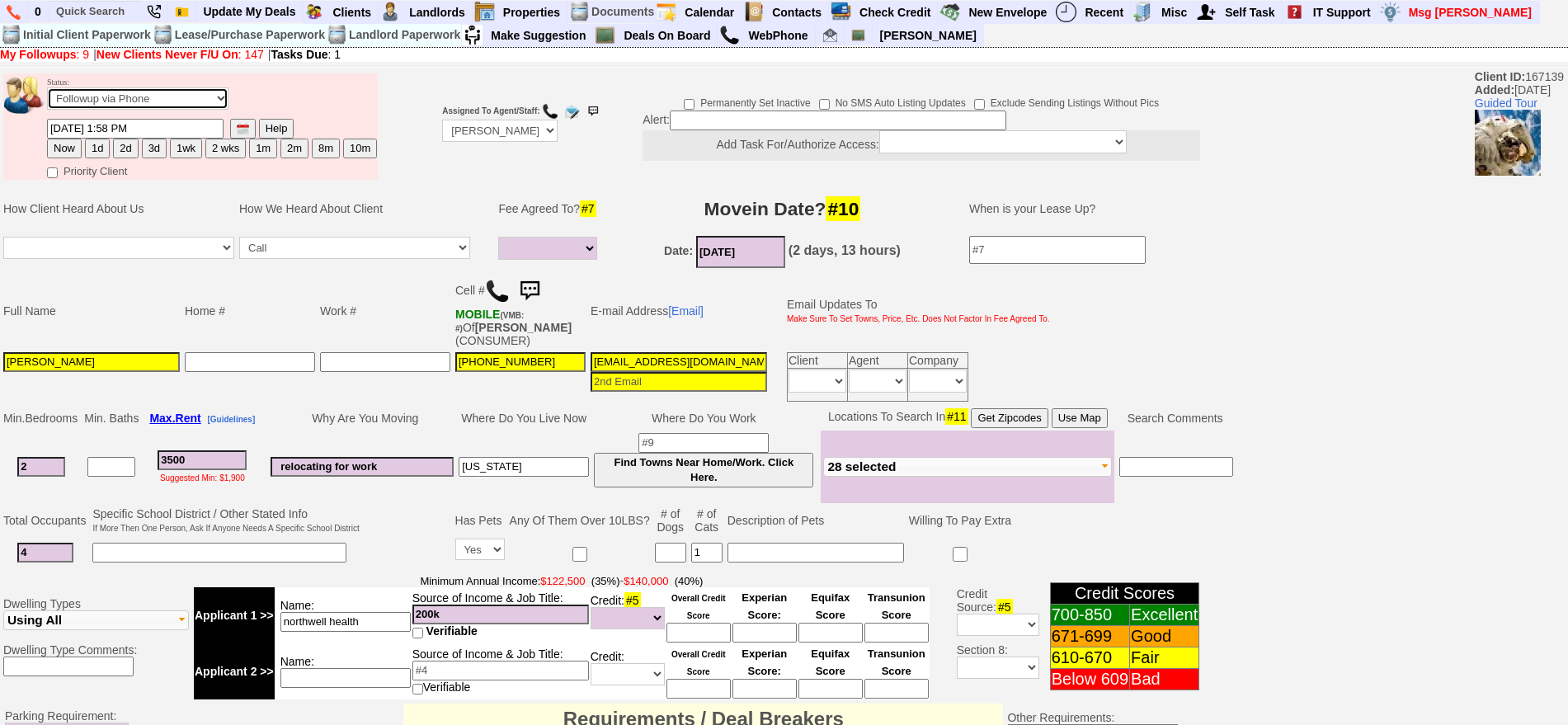
select select "Inactive"
click at [47, 93] on select "Followup via Phone Followup via Email Followup When Section 8 Property Found De…" at bounding box center [138, 99] width 181 height 22
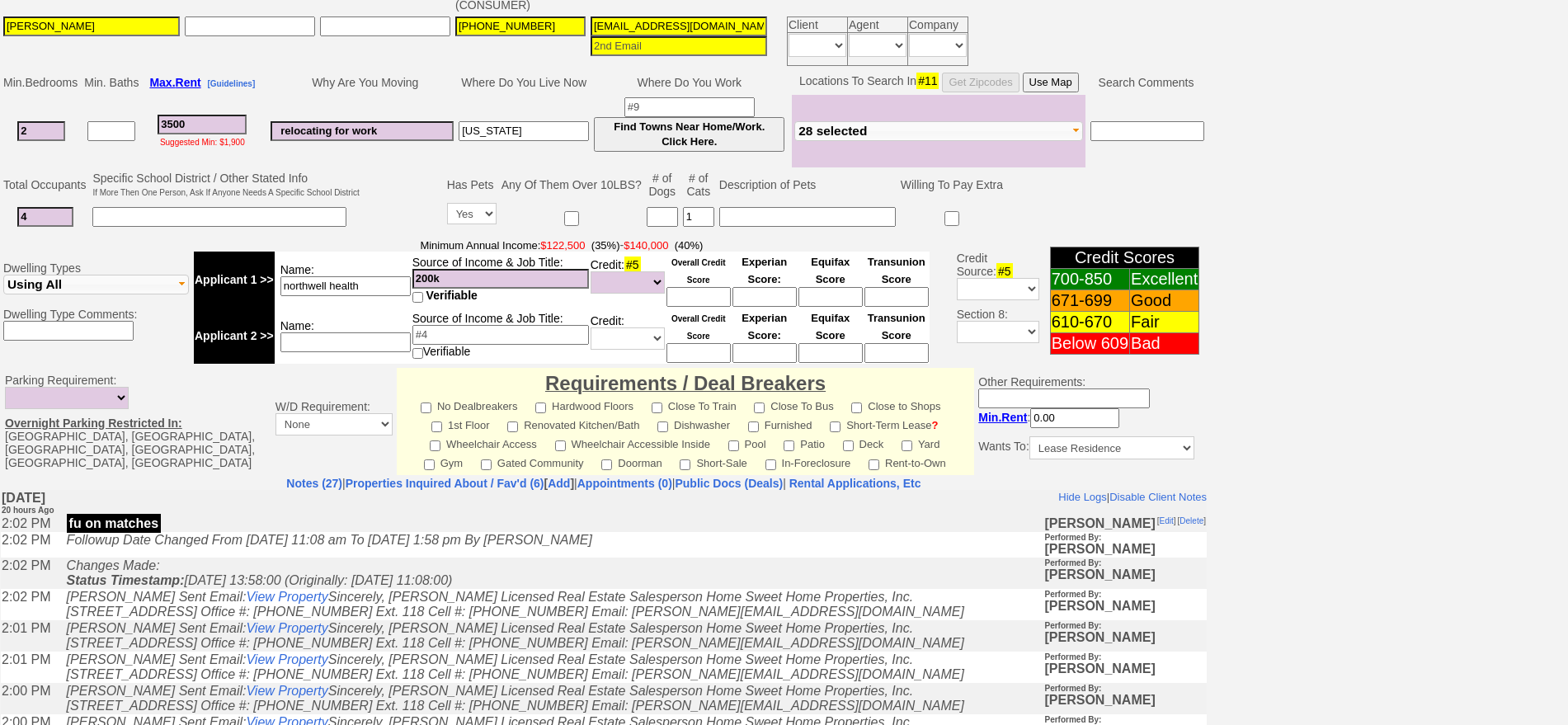
scroll to position [412, 0]
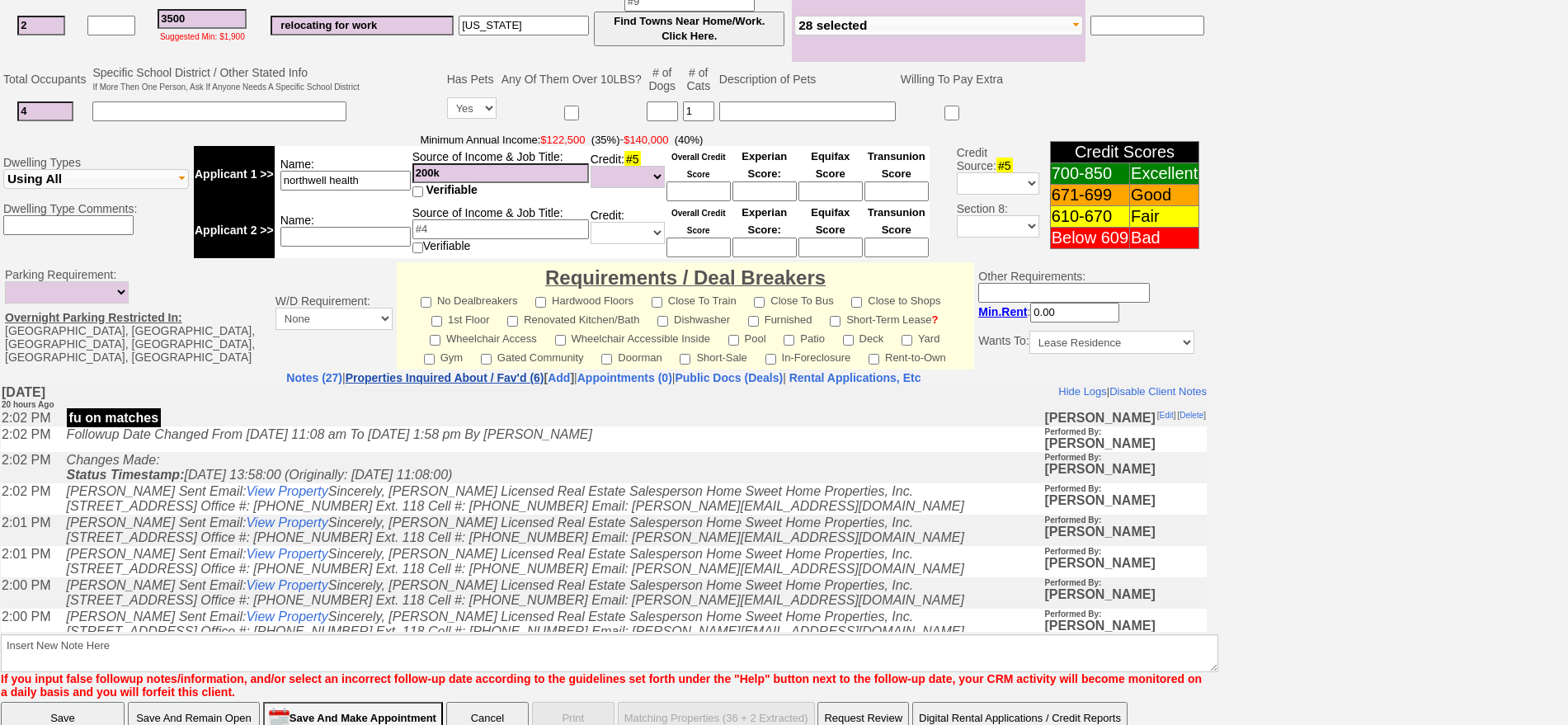
click at [456, 371] on link "Properties Inquired About / Fav'd (6)" at bounding box center [444, 378] width 199 height 13
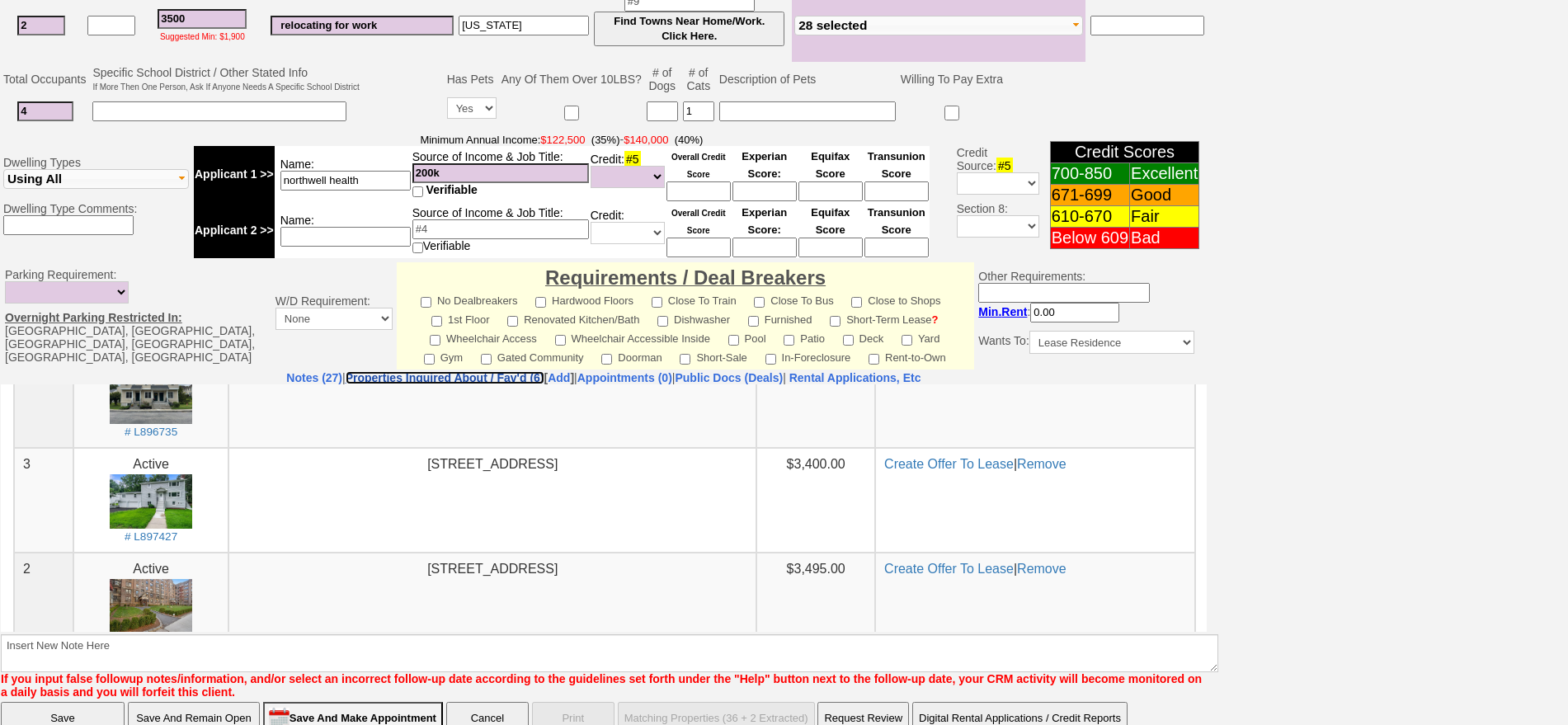
scroll to position [283, 0]
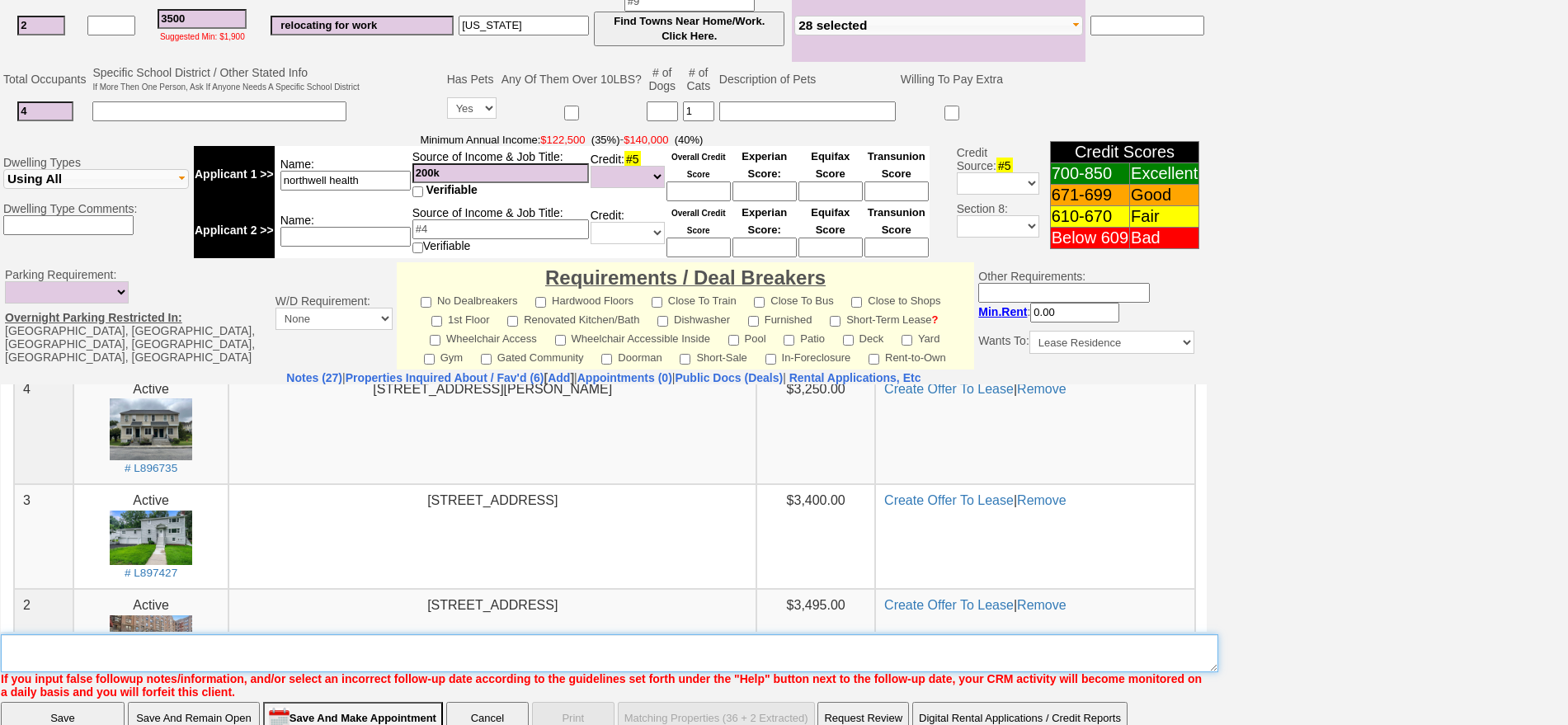
click at [513, 648] on textarea "Insert New Note Here" at bounding box center [610, 653] width 1218 height 38
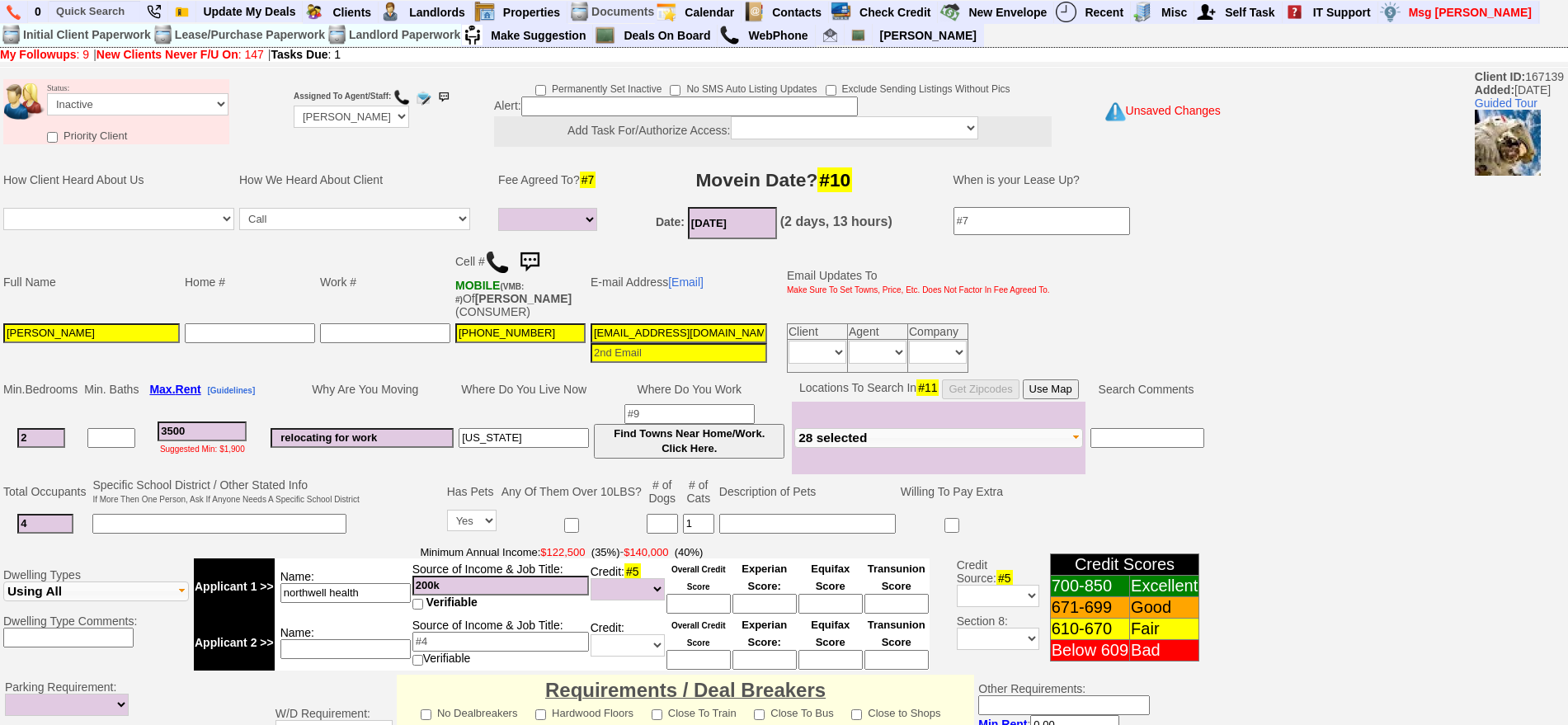
scroll to position [456, 0]
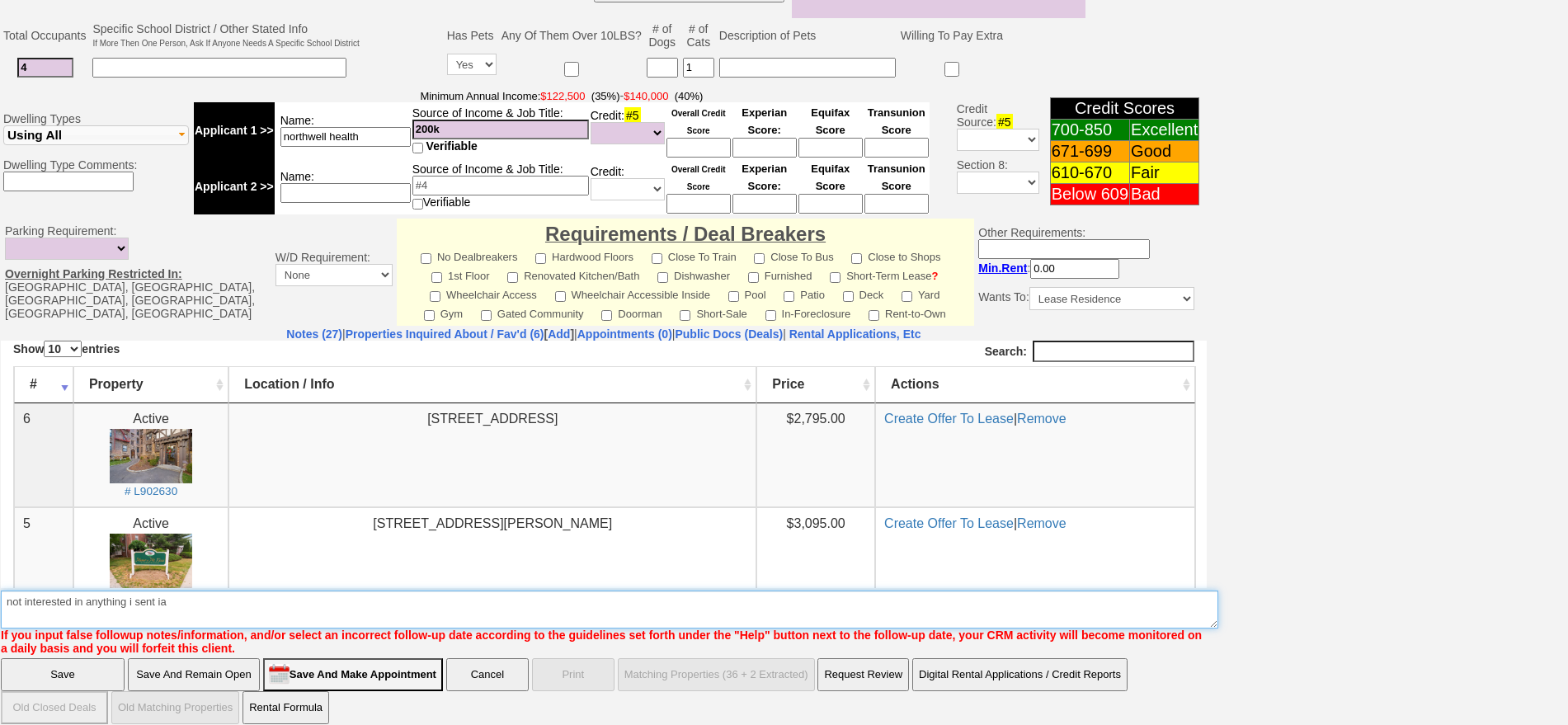
type textarea "not interested in anything i sent ia"
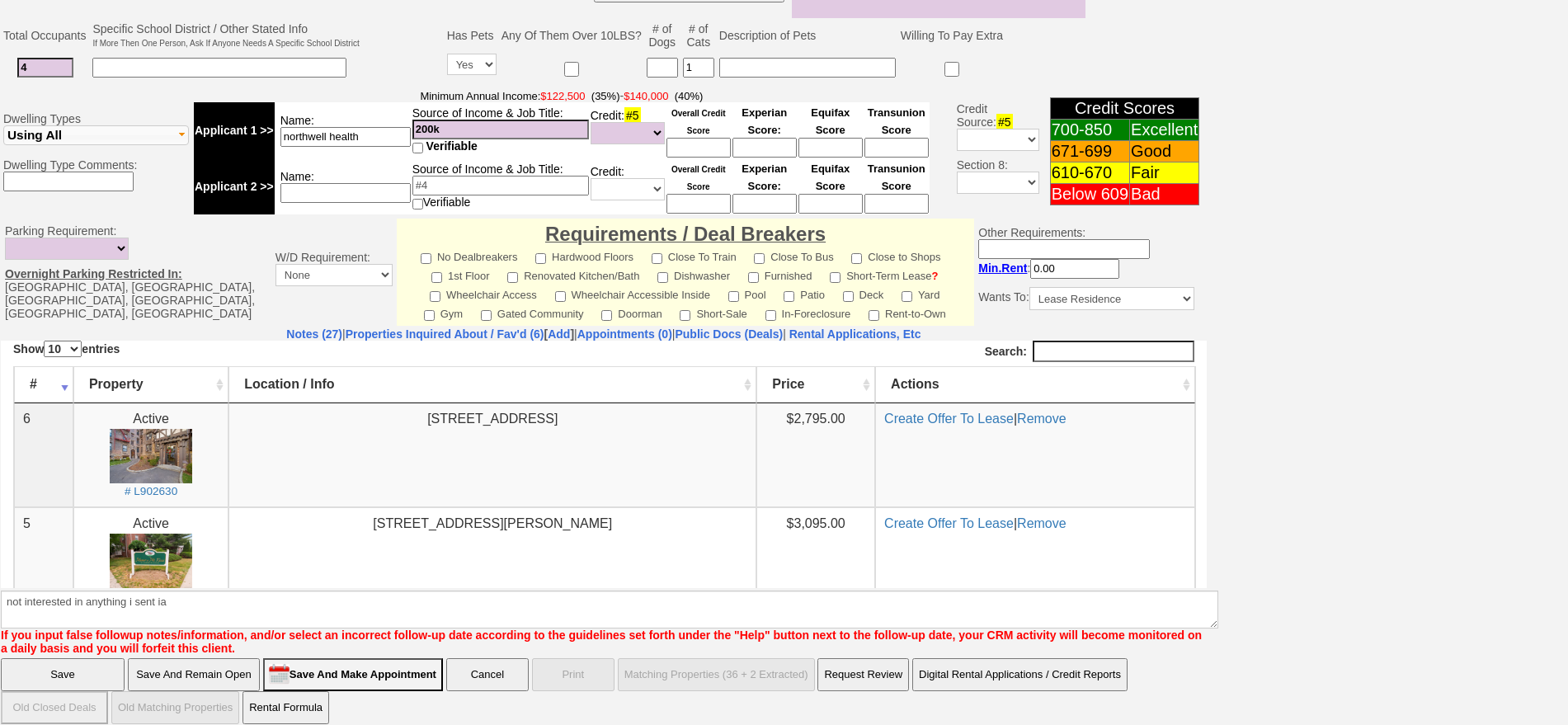
click at [96, 666] on input "Save" at bounding box center [63, 675] width 124 height 33
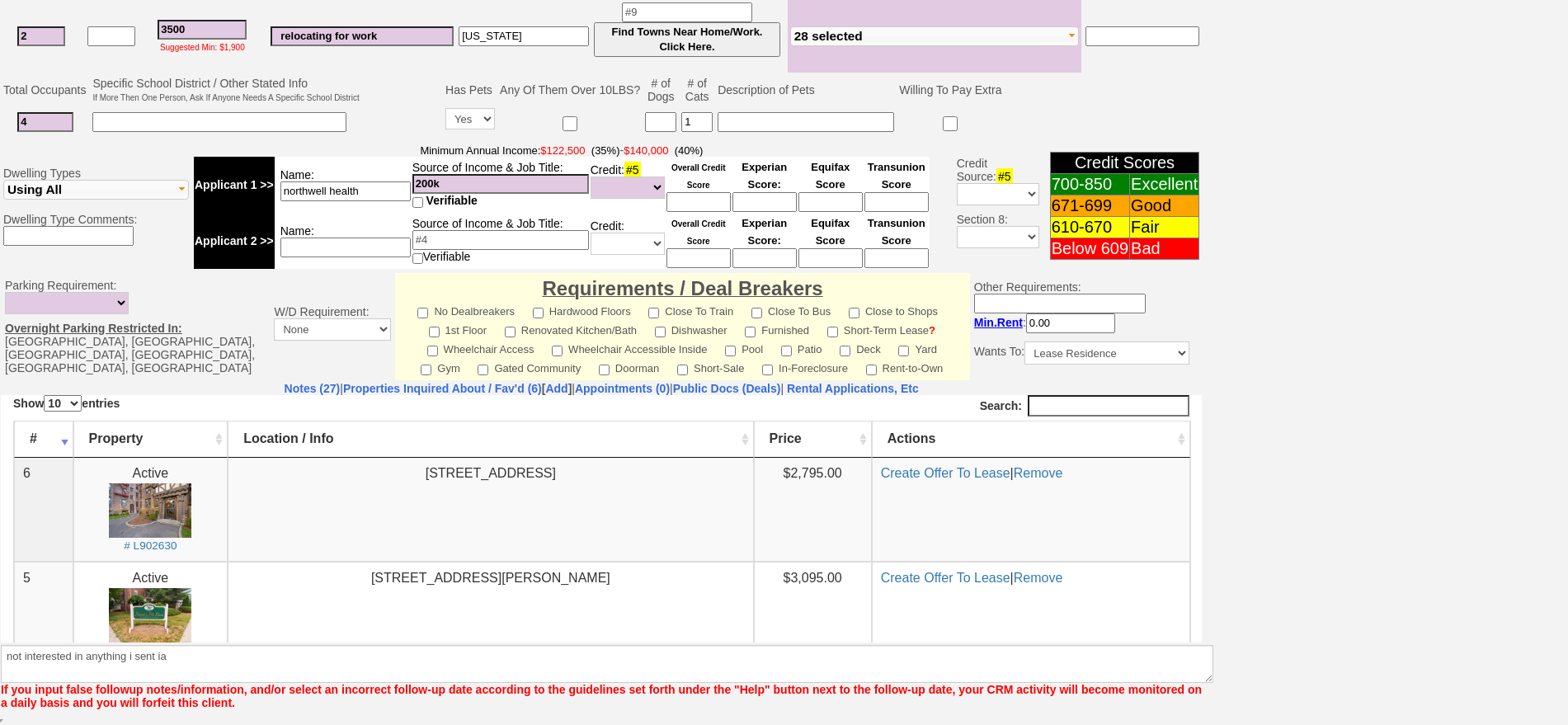
scroll to position [389, 0]
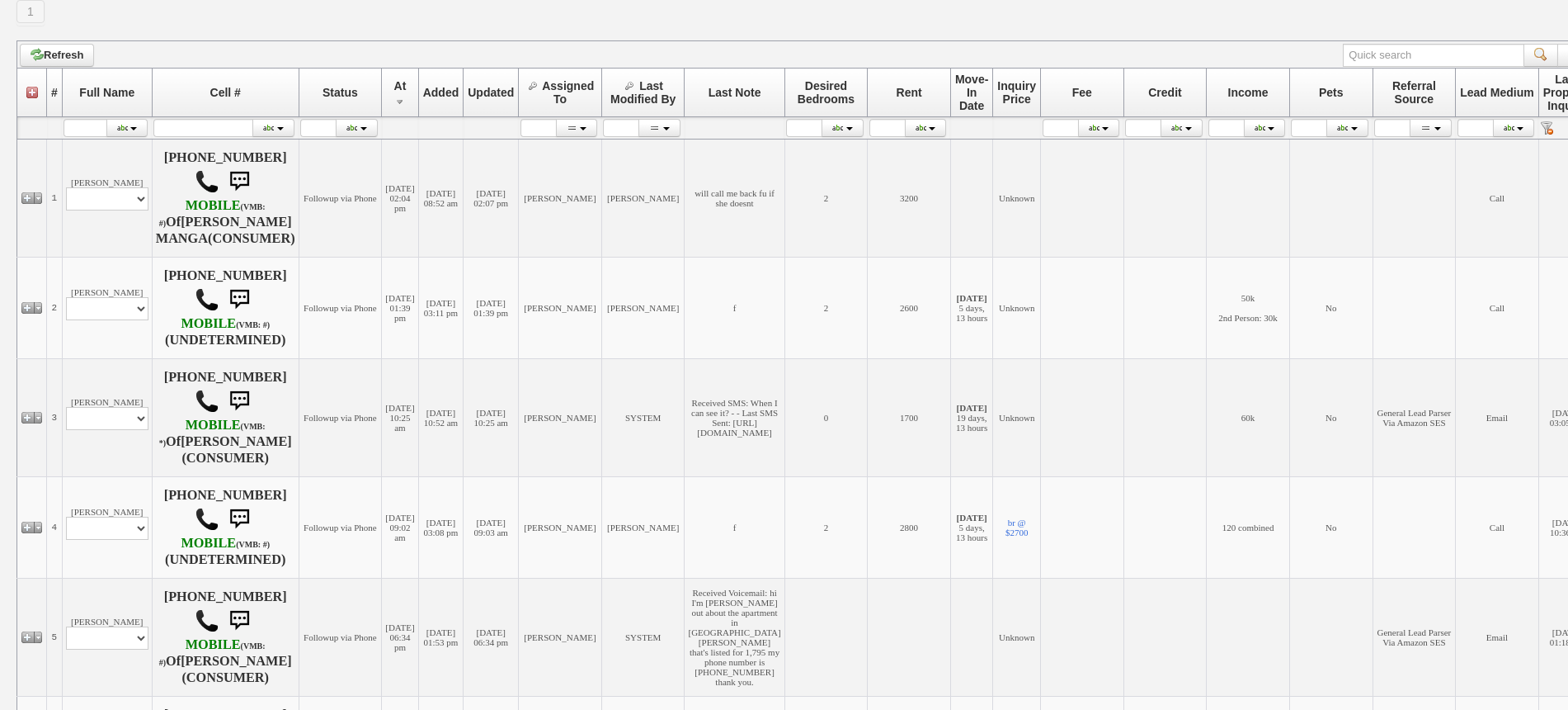
scroll to position [250, 0]
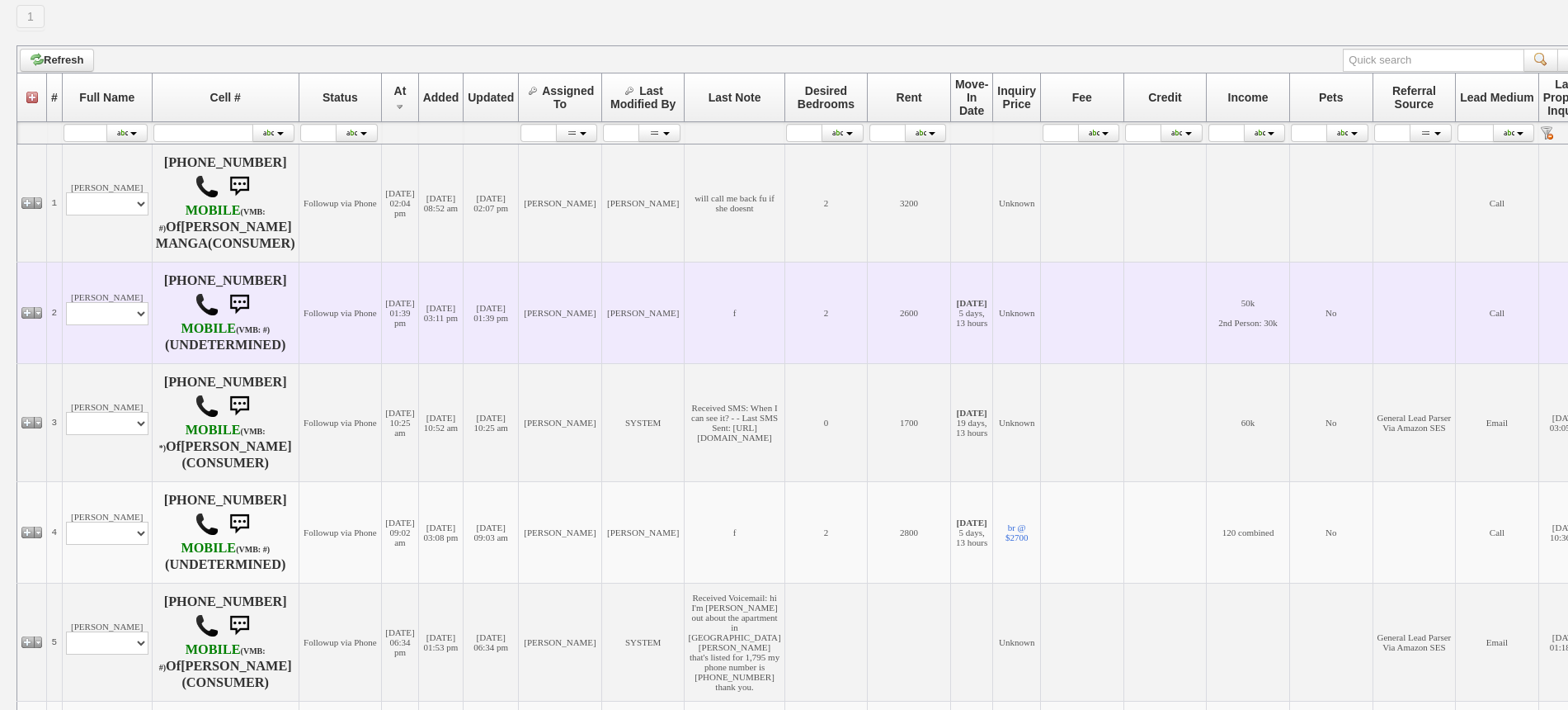
click at [116, 357] on td "Pablo Profile Edit Print Closed Deals" at bounding box center [106, 312] width 90 height 102
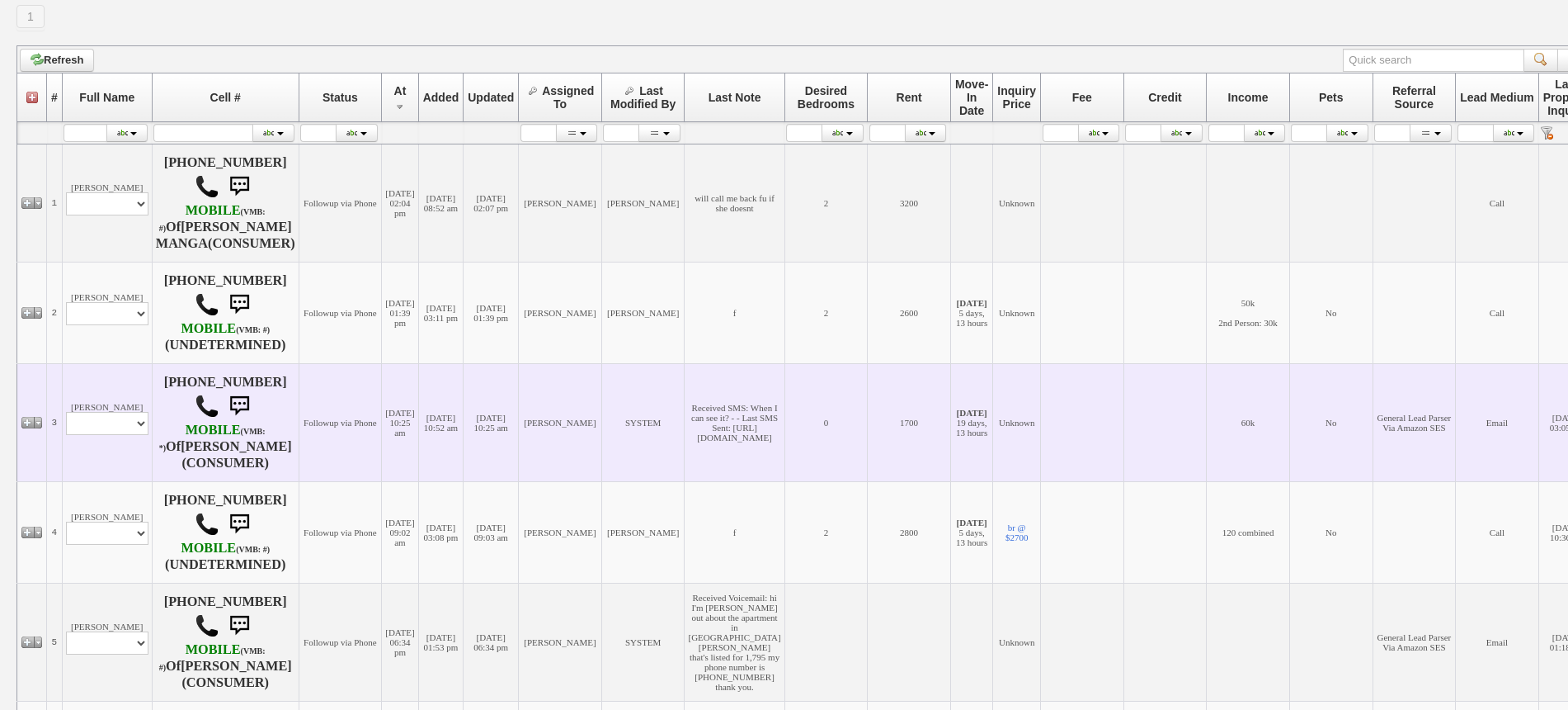
click at [119, 451] on td "Dennys Caldera Profile Edit Print Email Externally (Will Not Be Tracked In CRM)…" at bounding box center [106, 422] width 90 height 118
click at [124, 435] on select "Profile Edit Print Email Externally (Will Not Be Tracked In CRM) Closed Deals" at bounding box center [106, 423] width 82 height 23
select select "ChangeURL,/crm/custom/edit_client_form.php?redirect=%2Fcrm%2Fclients.php&id=167…"
click at [66, 424] on select "Profile Edit Print Email Externally (Will Not Be Tracked In CRM) Closed Deals" at bounding box center [106, 423] width 82 height 23
select select
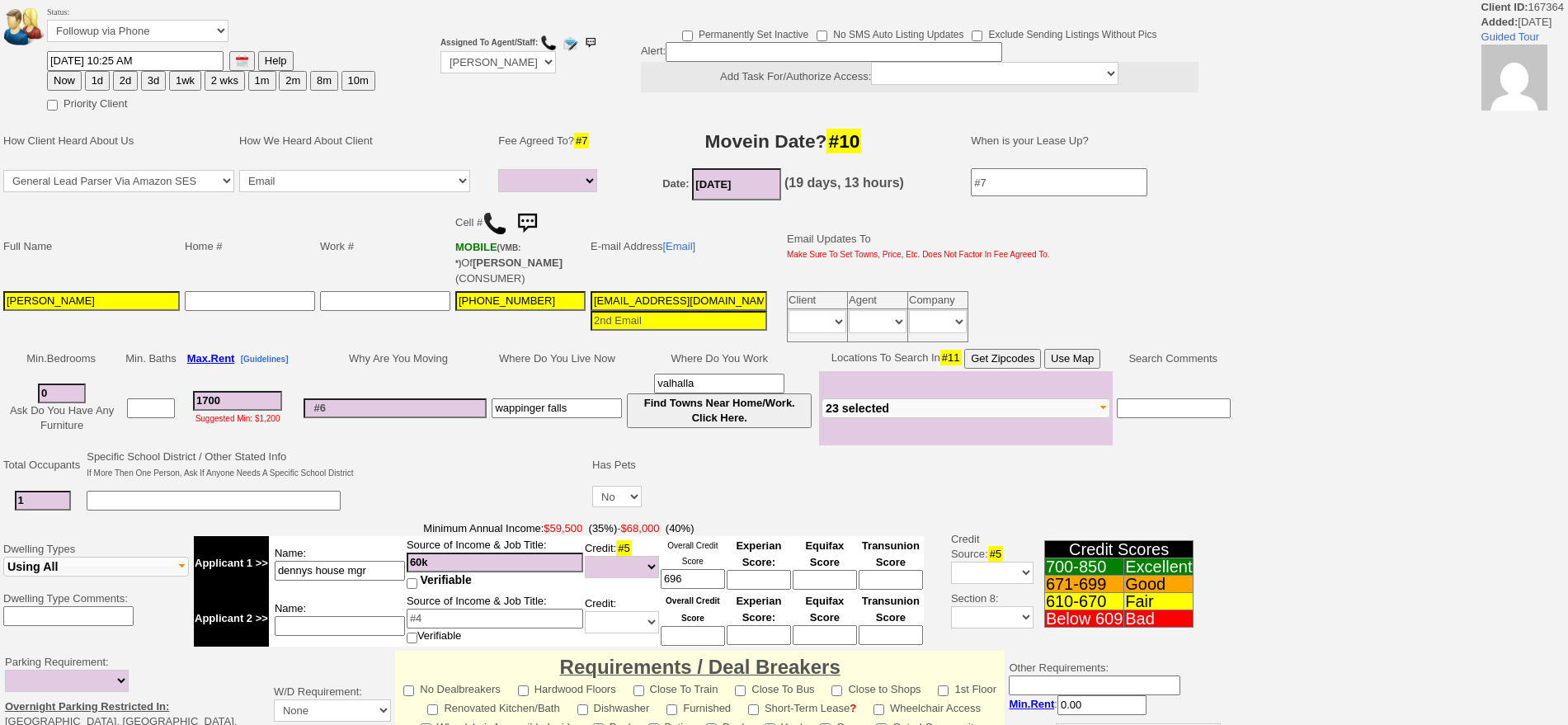
select select
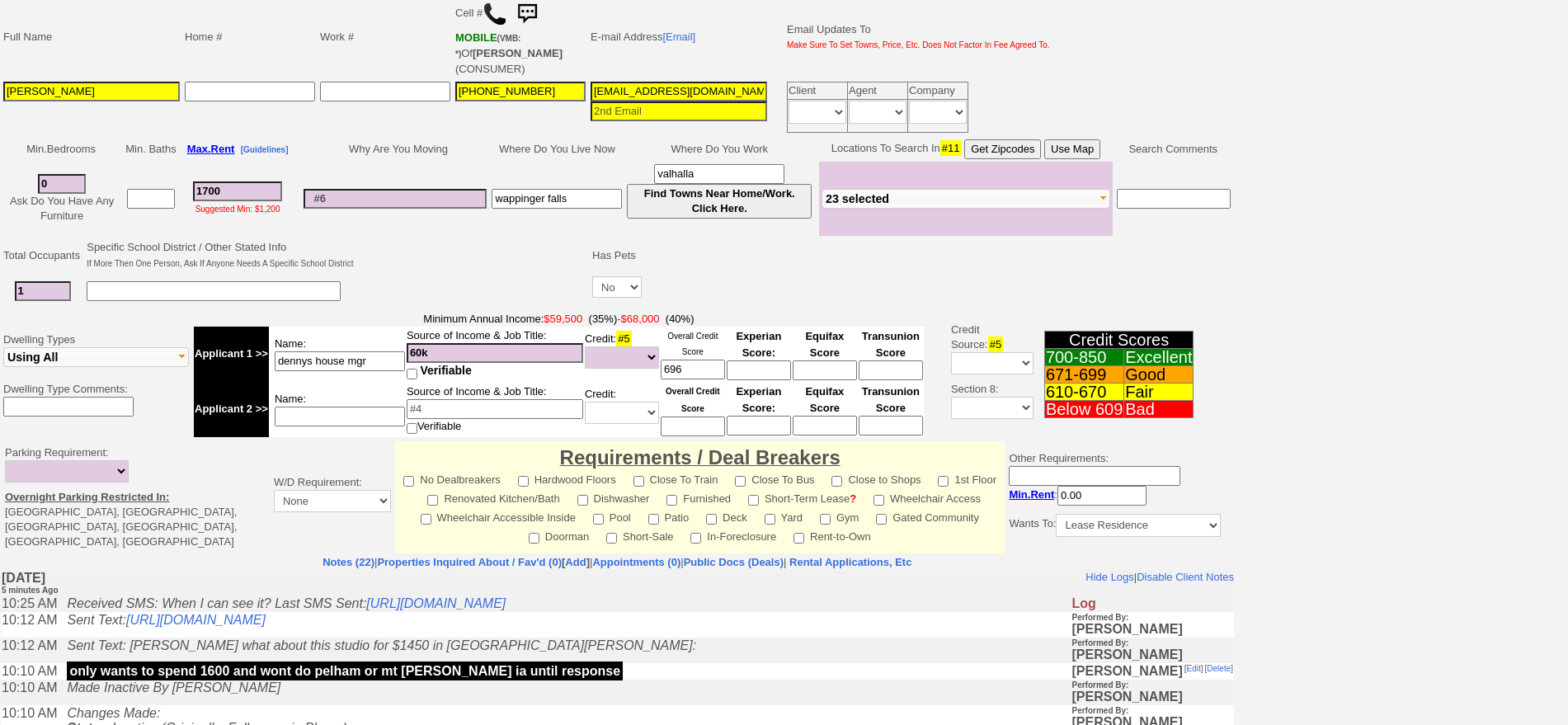
scroll to position [309, 0]
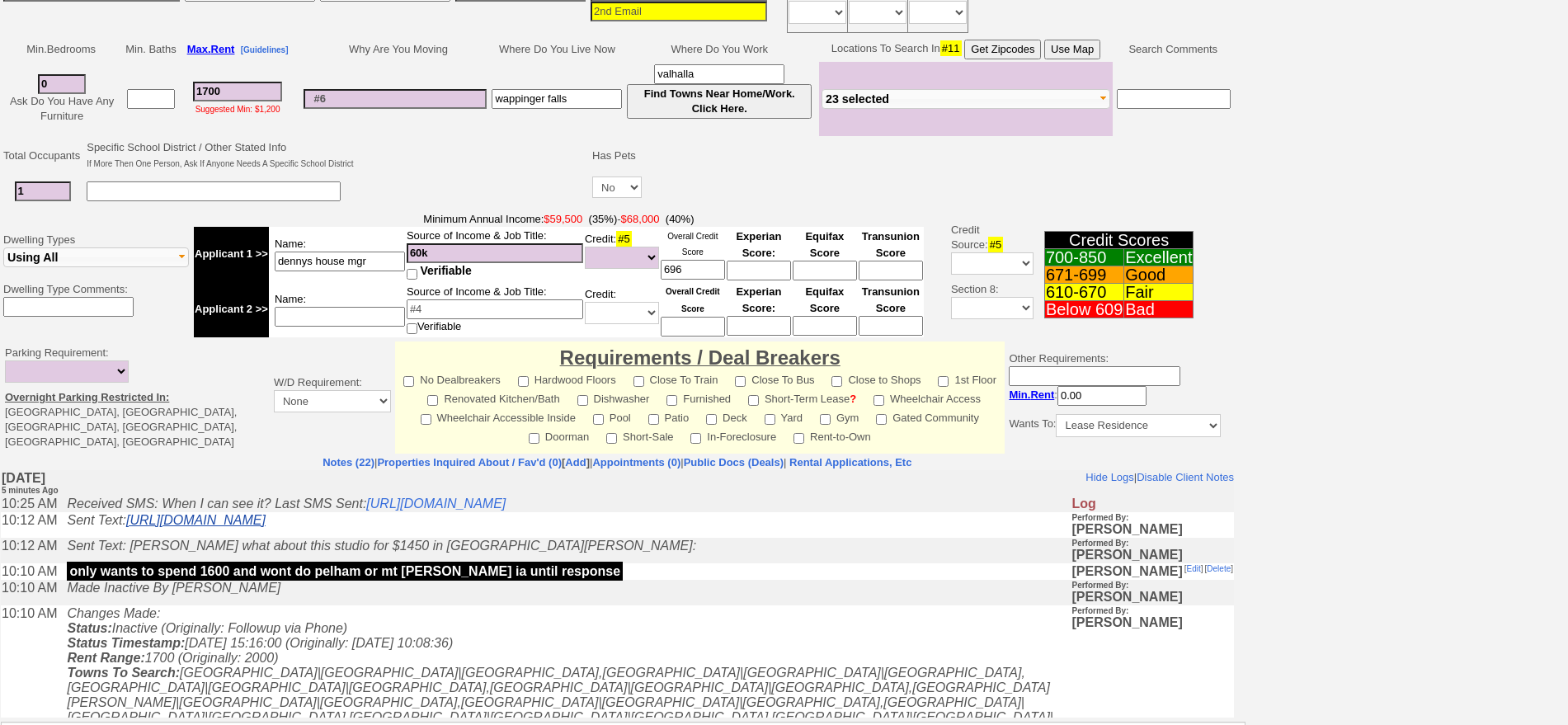
click at [266, 524] on link "[URL][DOMAIN_NAME]" at bounding box center [196, 519] width 140 height 14
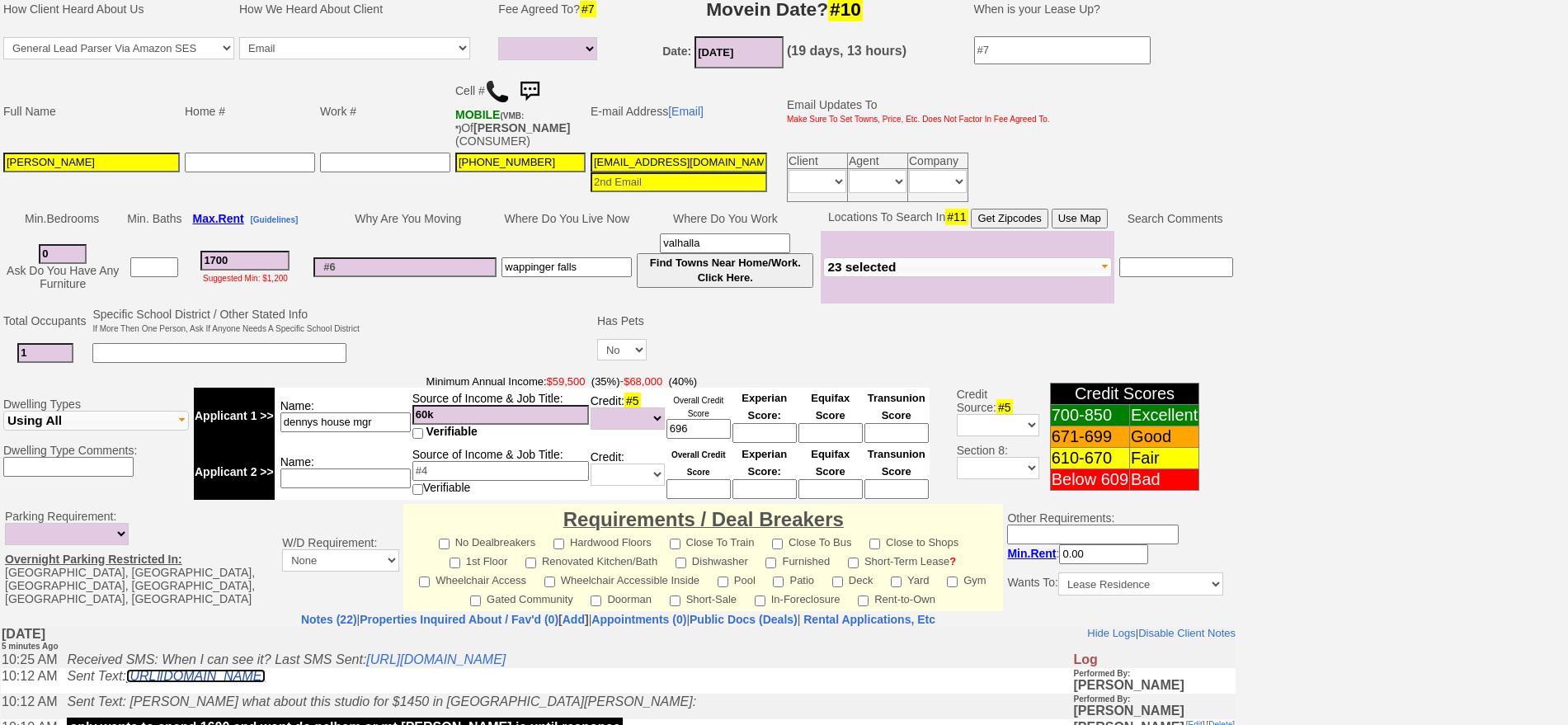
scroll to position [0, 0]
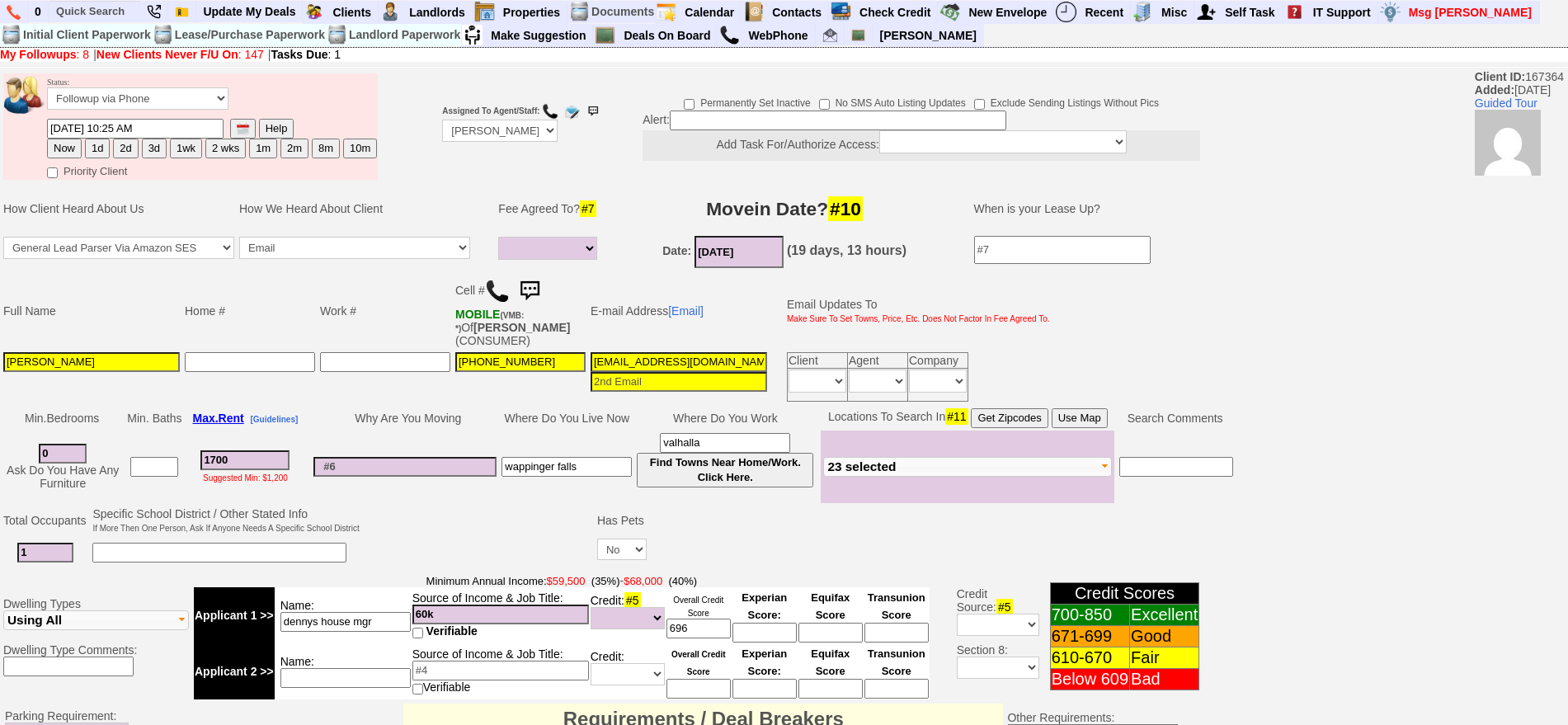
click at [531, 284] on img at bounding box center [529, 291] width 33 height 33
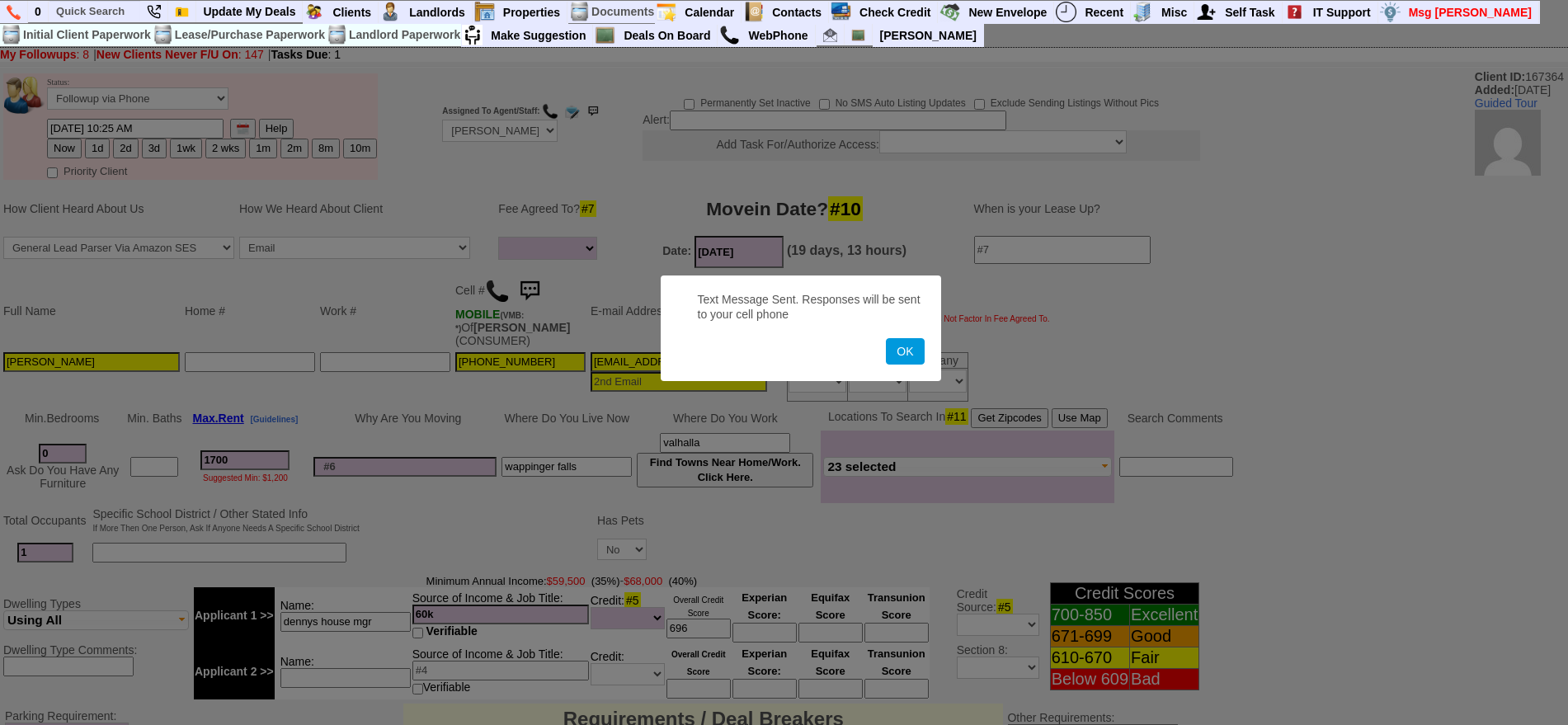
click at [886, 338] on button "OK" at bounding box center [905, 351] width 38 height 27
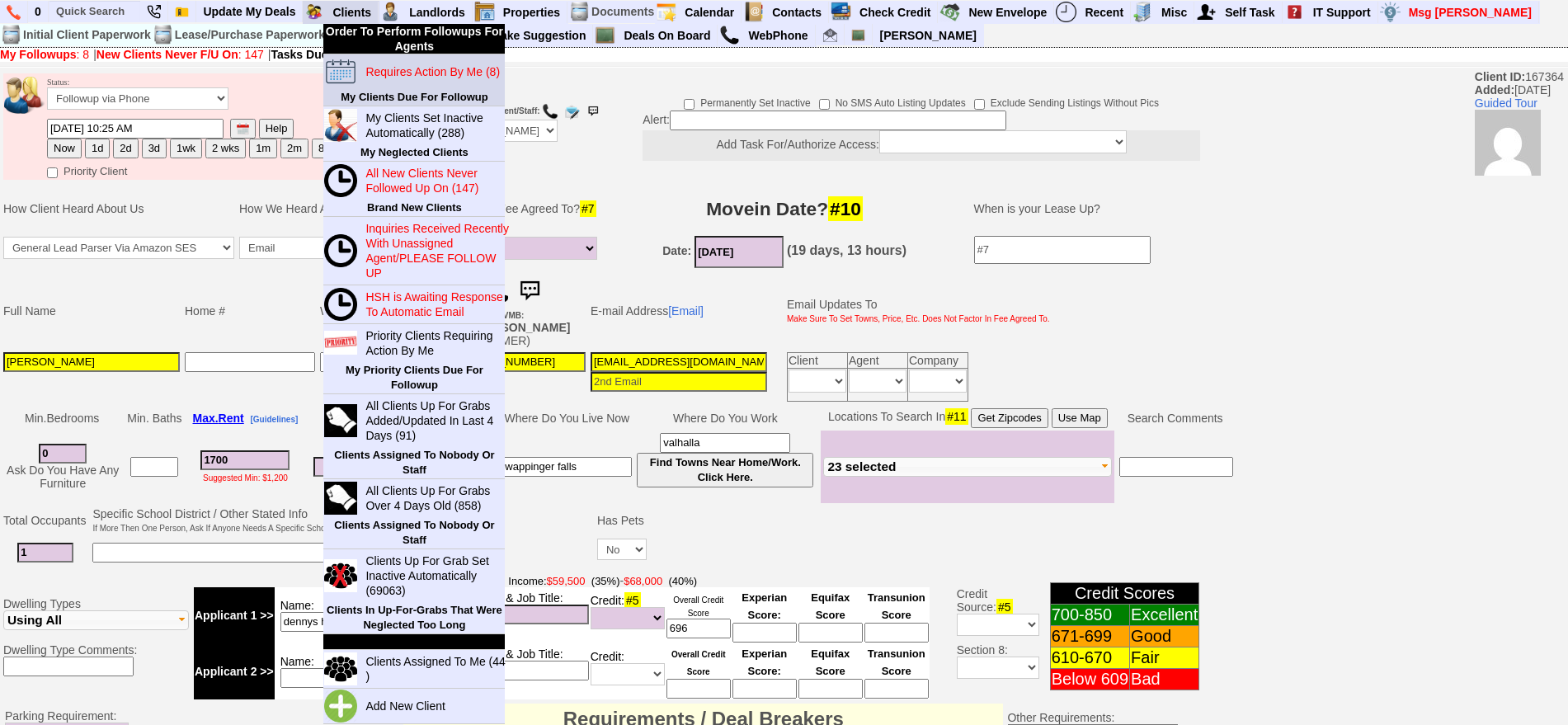
click at [389, 81] on link "Requires Action By Me (8)" at bounding box center [437, 71] width 158 height 21
click at [391, 71] on blink "Requires Action By Me (8)" at bounding box center [433, 72] width 135 height 13
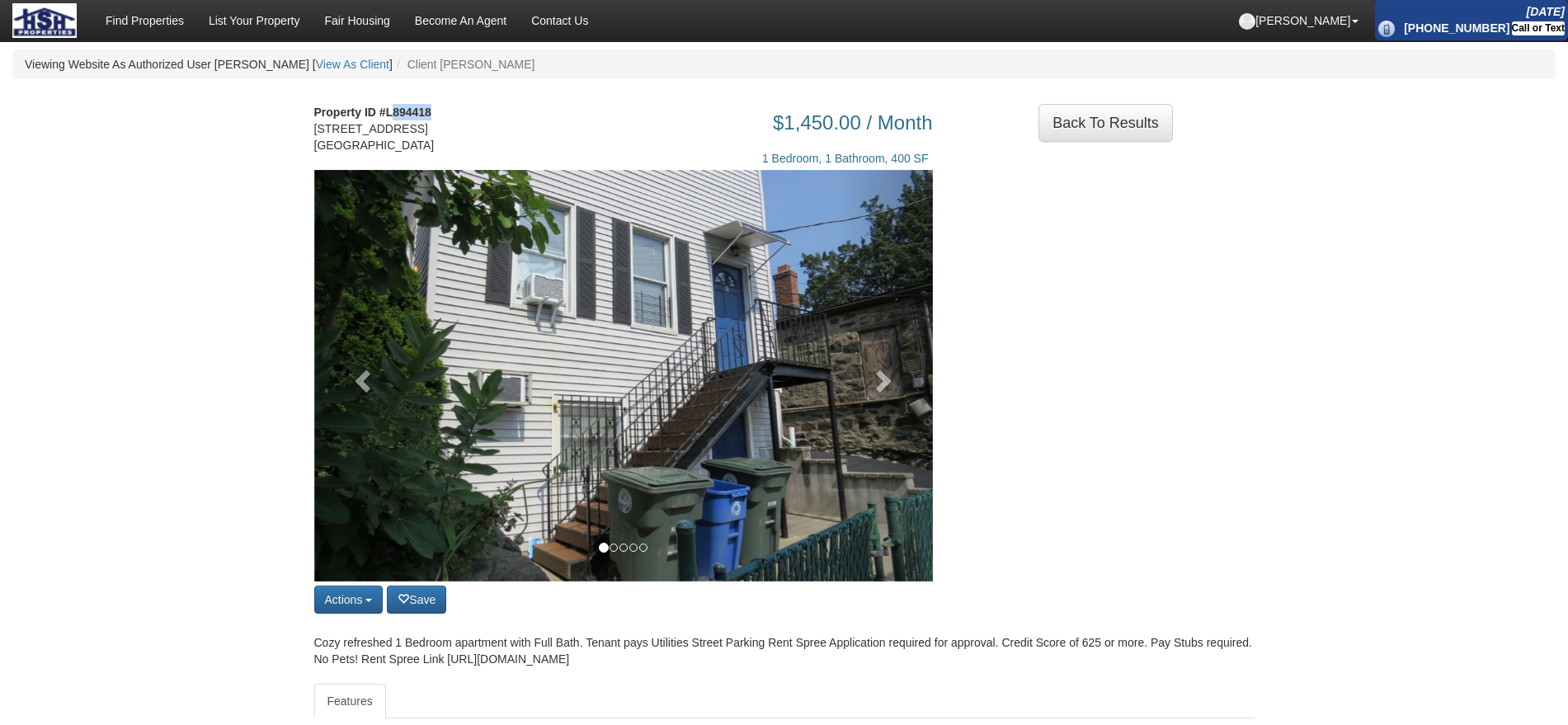
drag, startPoint x: 394, startPoint y: 107, endPoint x: 456, endPoint y: 115, distance: 62.5
click at [456, 115] on div "Property ID #L894418 [STREET_ADDRESS]" at bounding box center [383, 137] width 161 height 66
copy strong "894418"
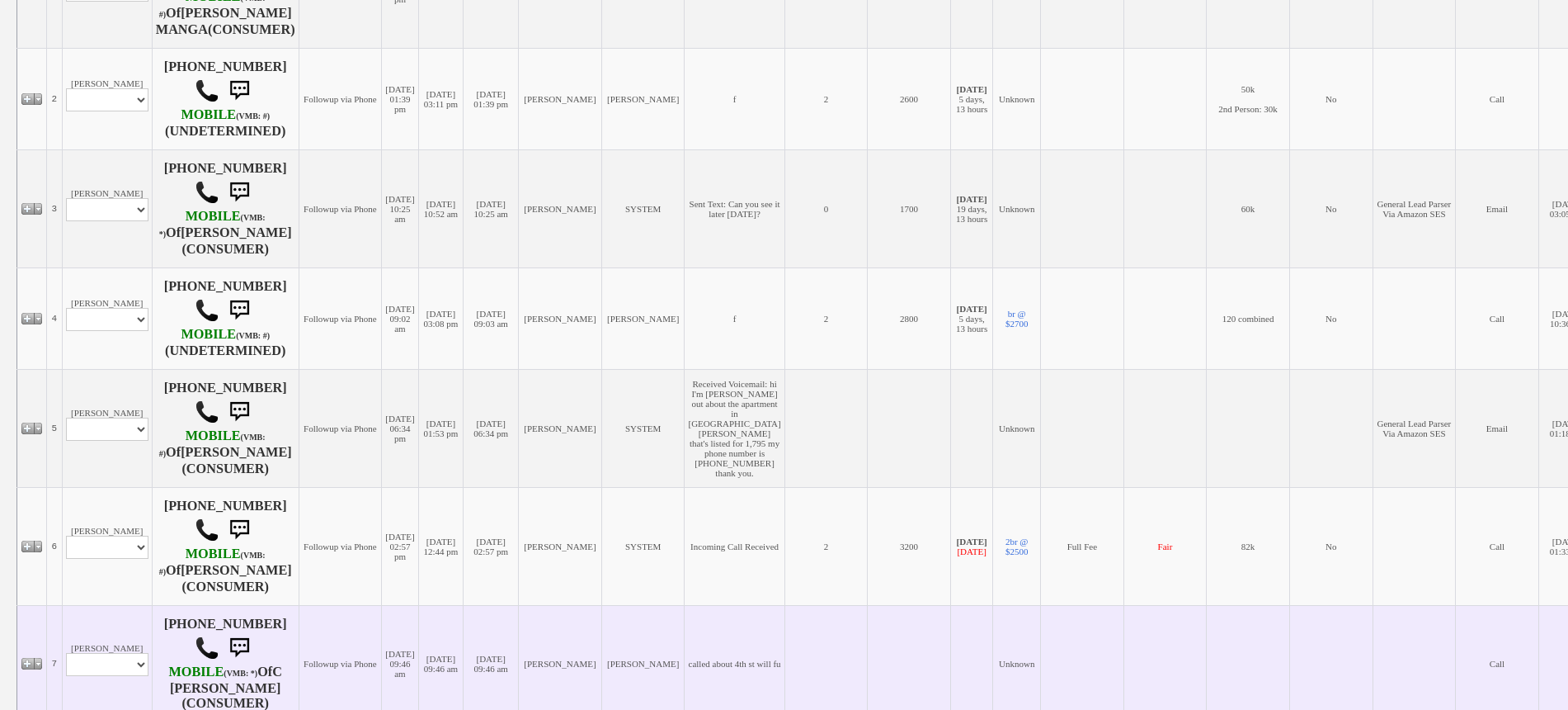
scroll to position [308, 0]
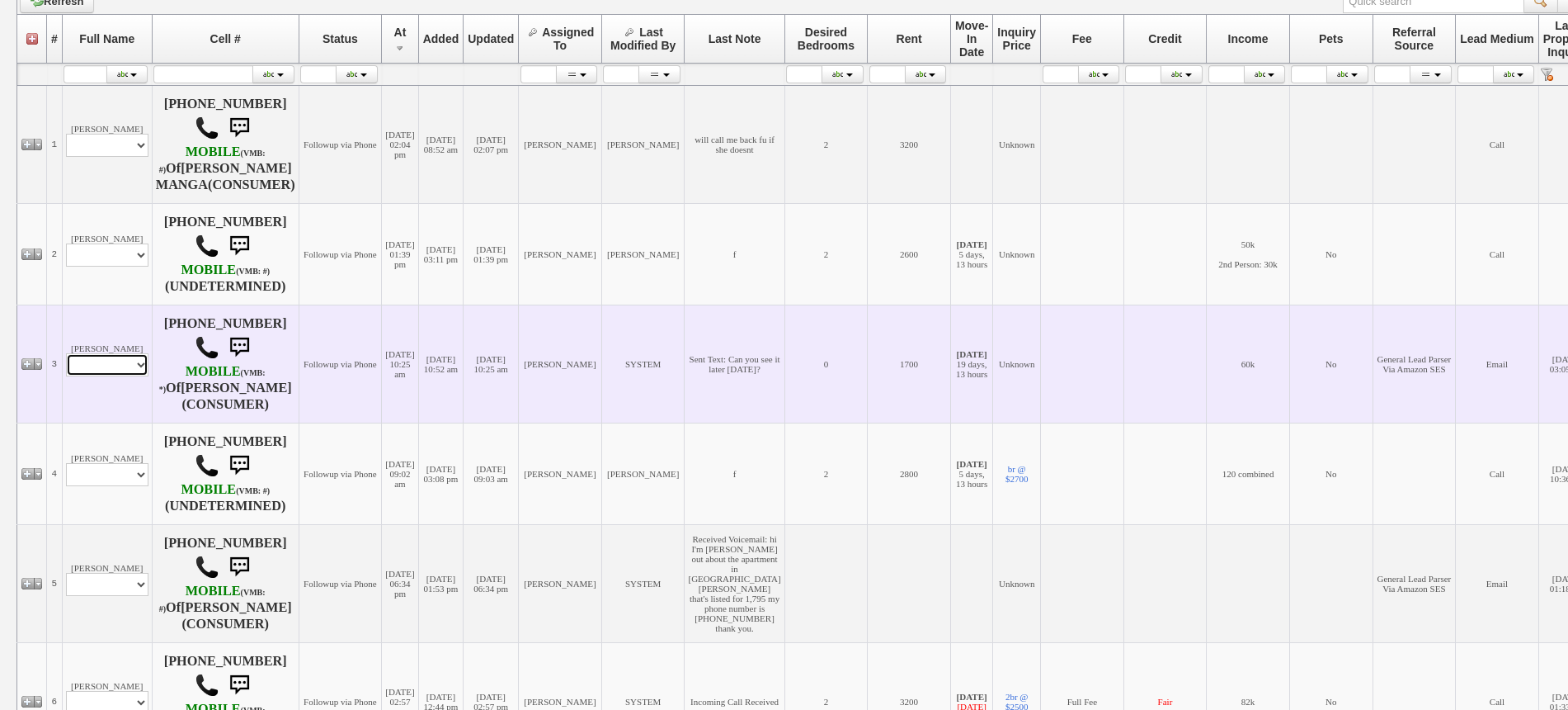
click at [125, 376] on select "Profile Edit Print Email Externally (Will Not Be Tracked In CRM) Closed Deals" at bounding box center [106, 364] width 82 height 23
select select "ChangeURL,/crm/custom/edit_client_form.php?redirect=%2Fcrm%2Fclients.php&id=167…"
click at [66, 366] on select "Profile Edit Print Email Externally (Will Not Be Tracked In CRM) Closed Deals" at bounding box center [106, 364] width 82 height 23
select select
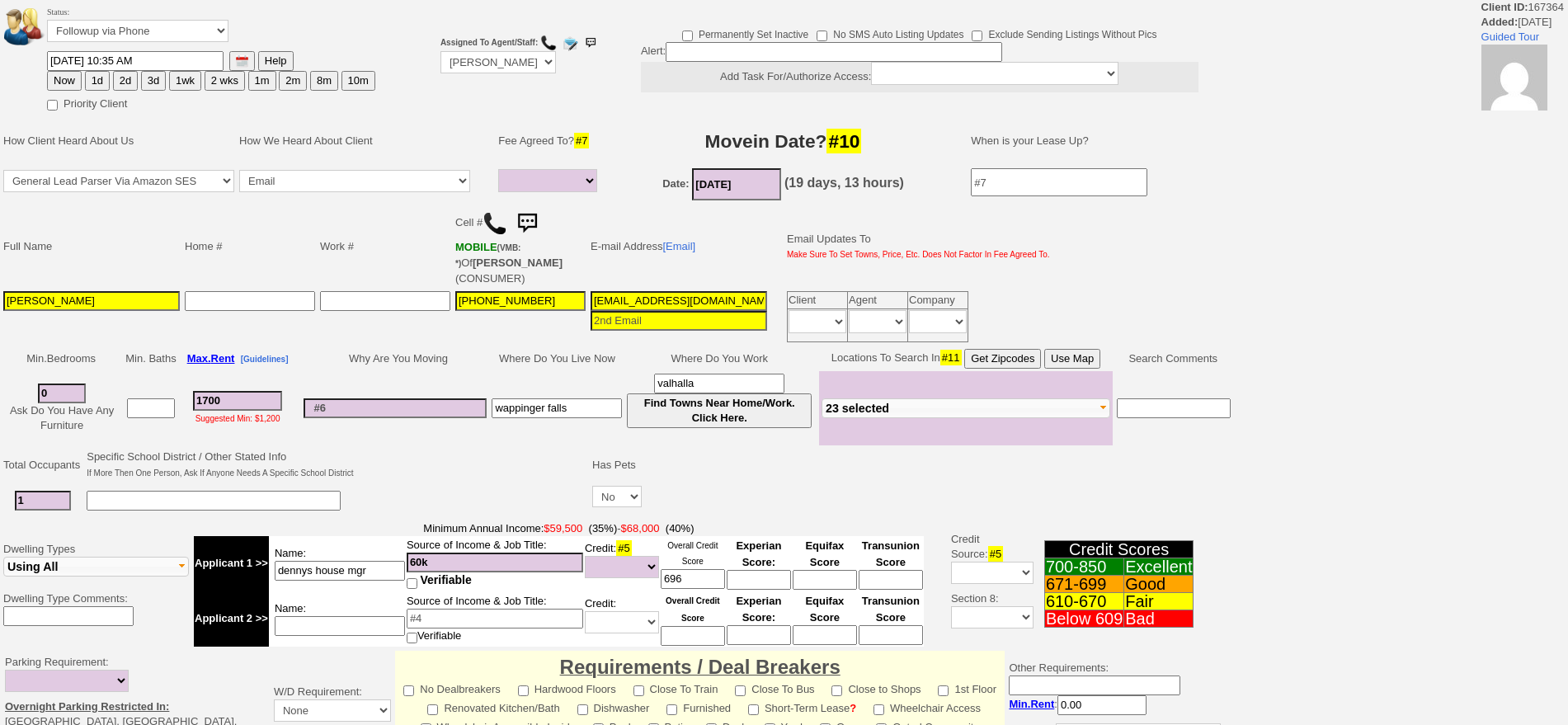
select select
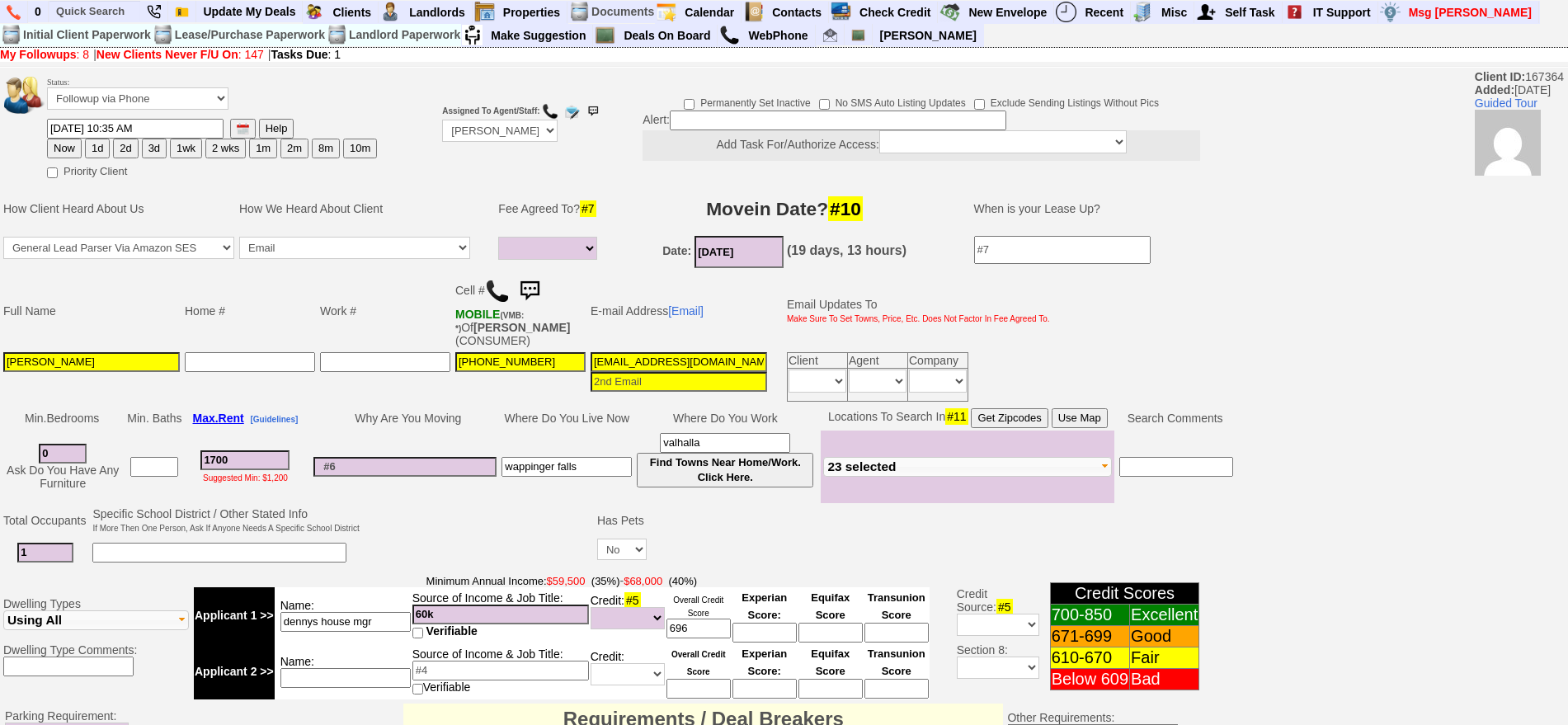
click at [533, 302] on img at bounding box center [529, 291] width 33 height 33
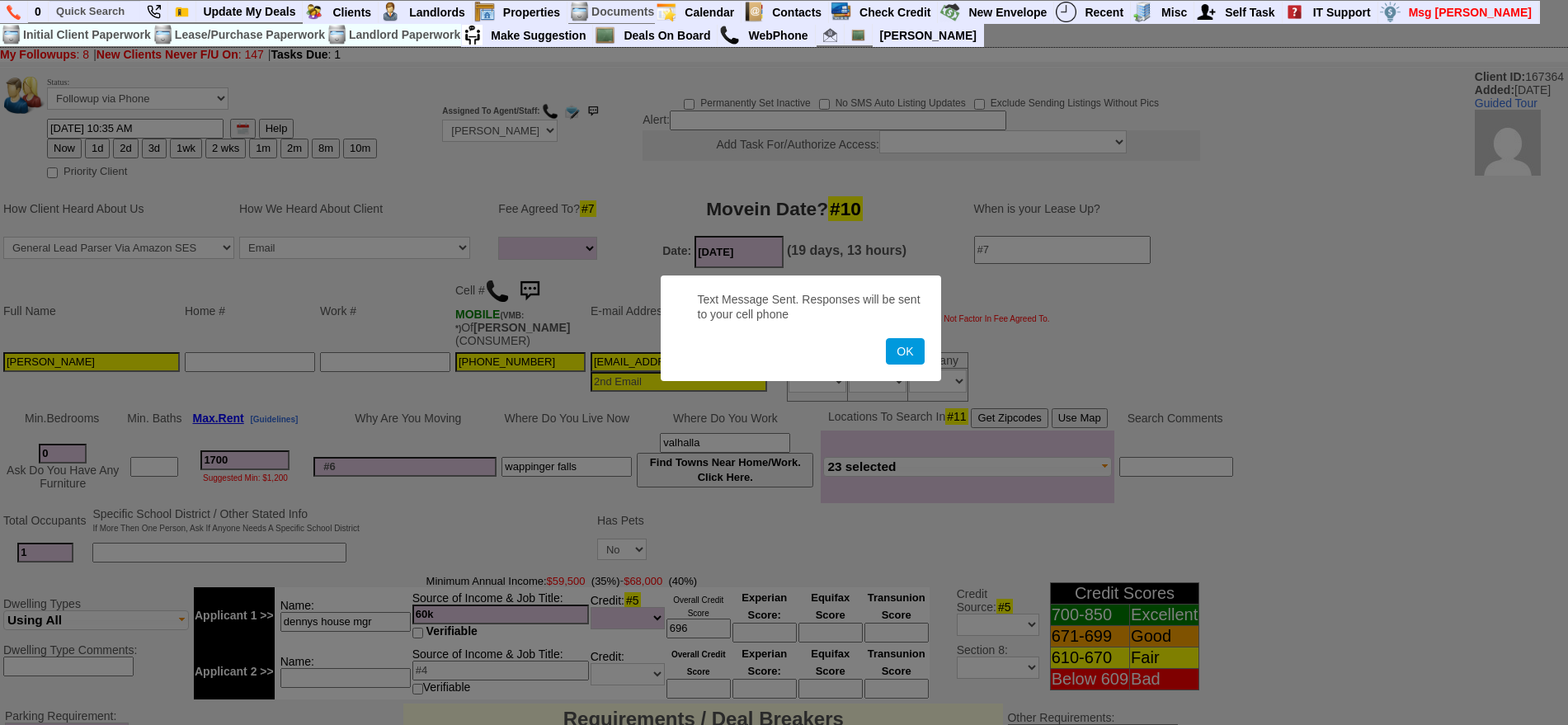
click at [886, 338] on button "OK" at bounding box center [905, 351] width 38 height 27
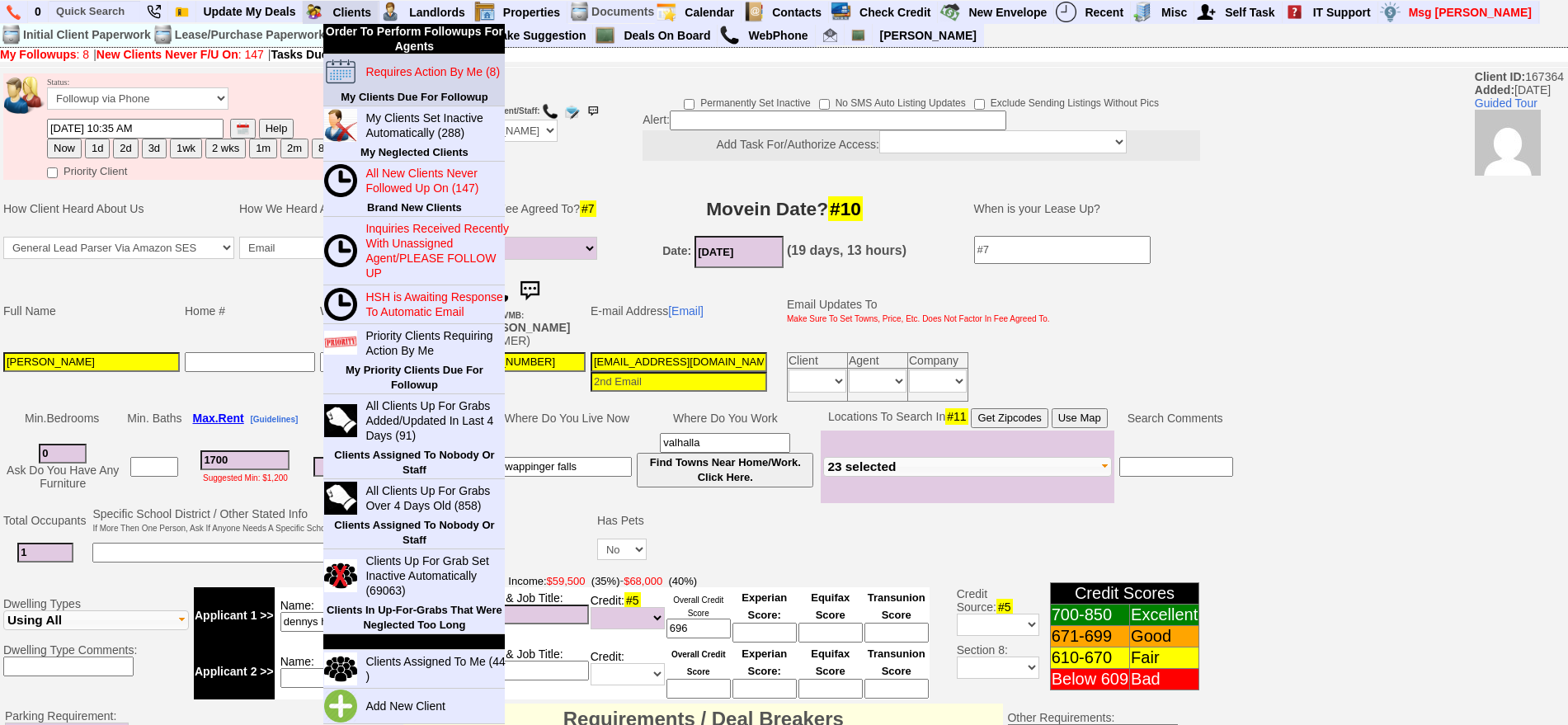
click at [405, 66] on blink "Requires Action By Me (8)" at bounding box center [433, 72] width 135 height 13
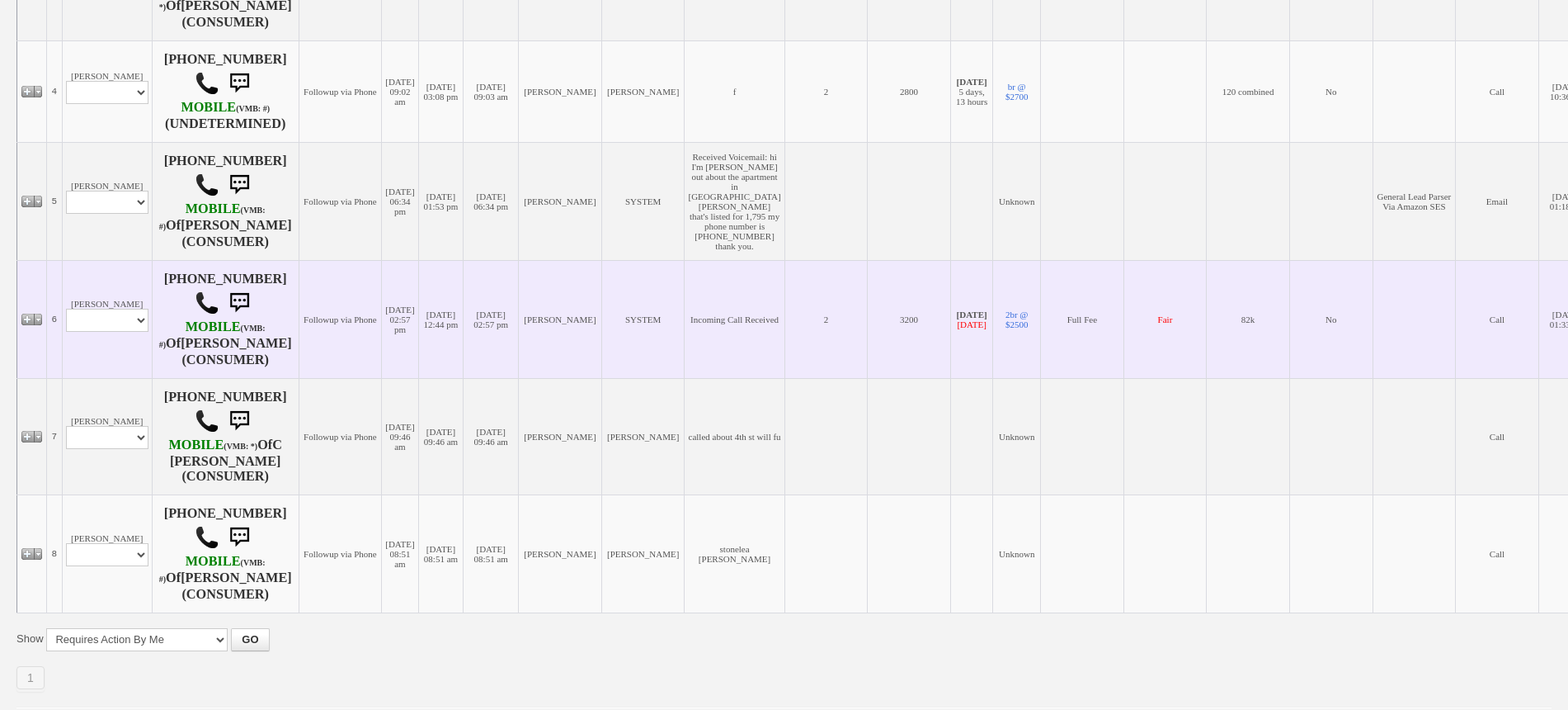
scroll to position [722, 0]
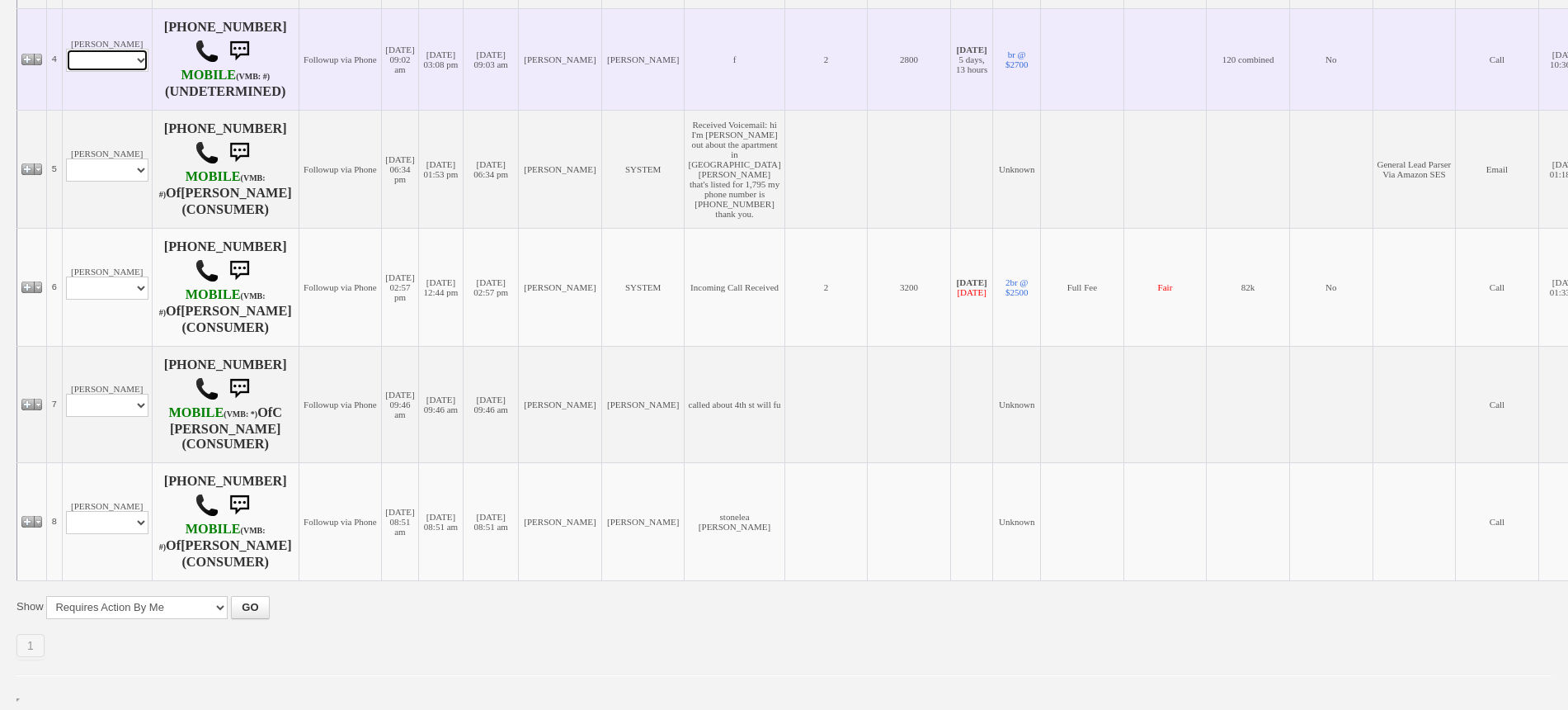
click at [115, 72] on select "Profile Edit Print Email Externally (Will Not Be Tracked In CRM) Closed Deals" at bounding box center [106, 60] width 82 height 23
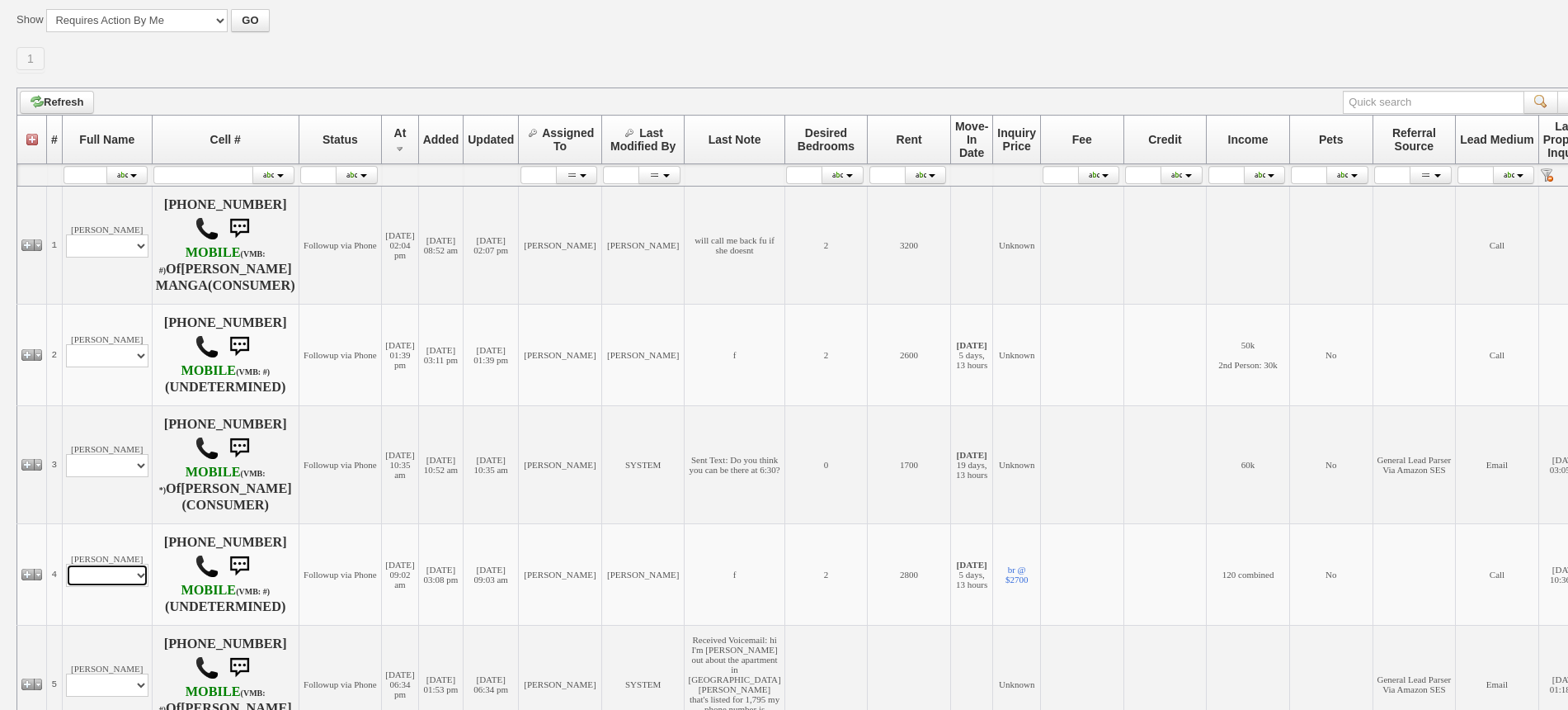
scroll to position [206, 0]
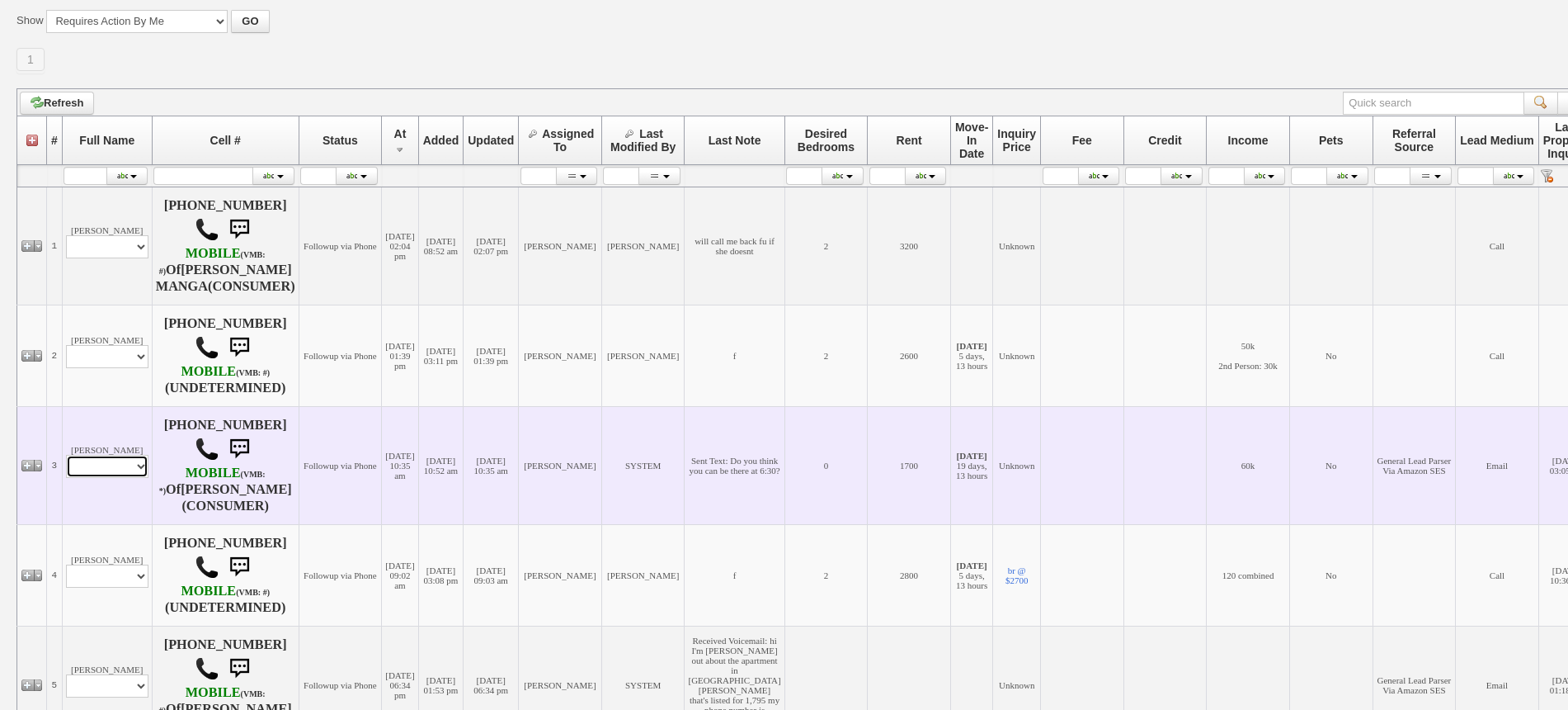
click at [110, 478] on select "Profile Edit Print Email Externally (Will Not Be Tracked In CRM) Closed Deals" at bounding box center [106, 466] width 82 height 23
select select "ChangeURL,/crm/custom/edit_client_form.php?redirect=%2Fcrm%2Fclients.php&id=167…"
click at [66, 467] on select "Profile Edit Print Email Externally (Will Not Be Tracked In CRM) Closed Deals" at bounding box center [106, 466] width 82 height 23
select select
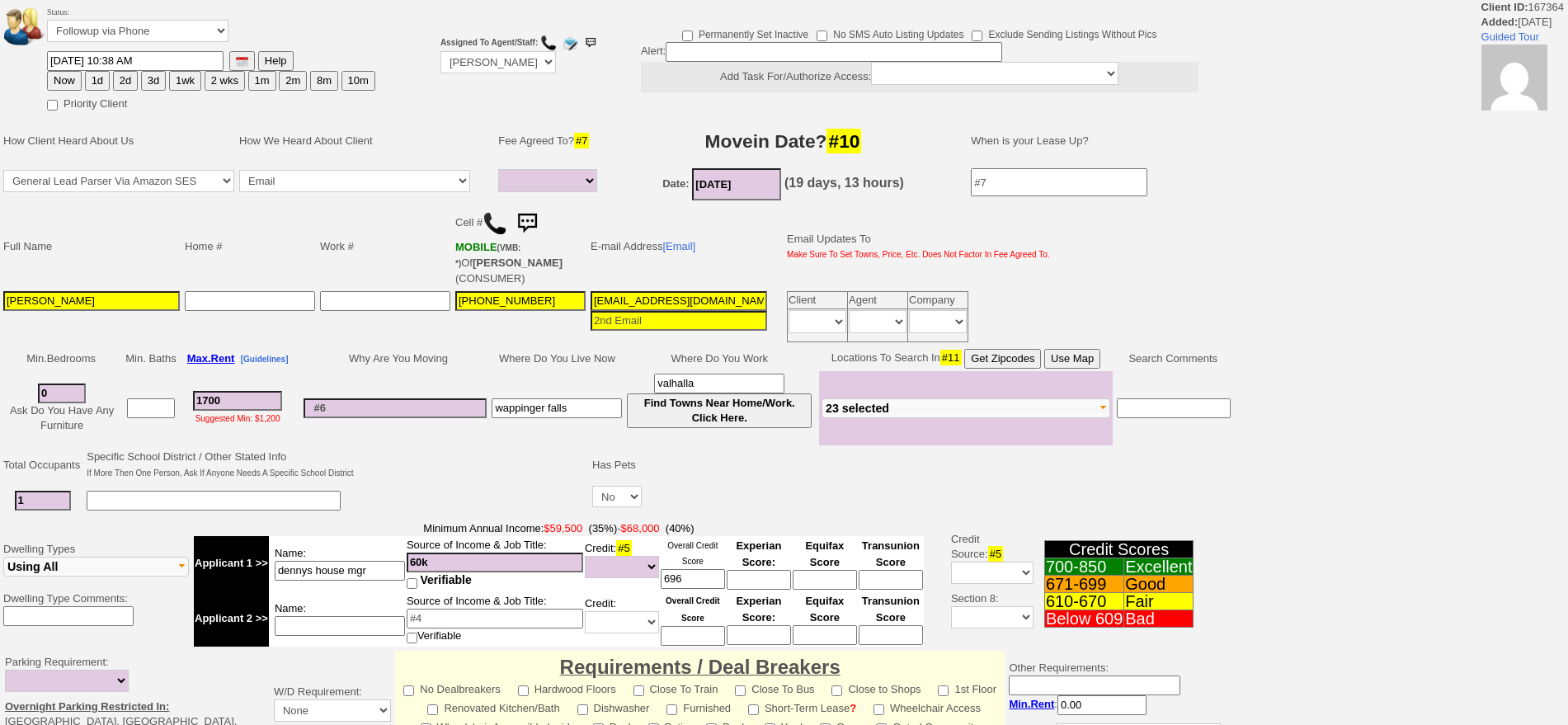
select select
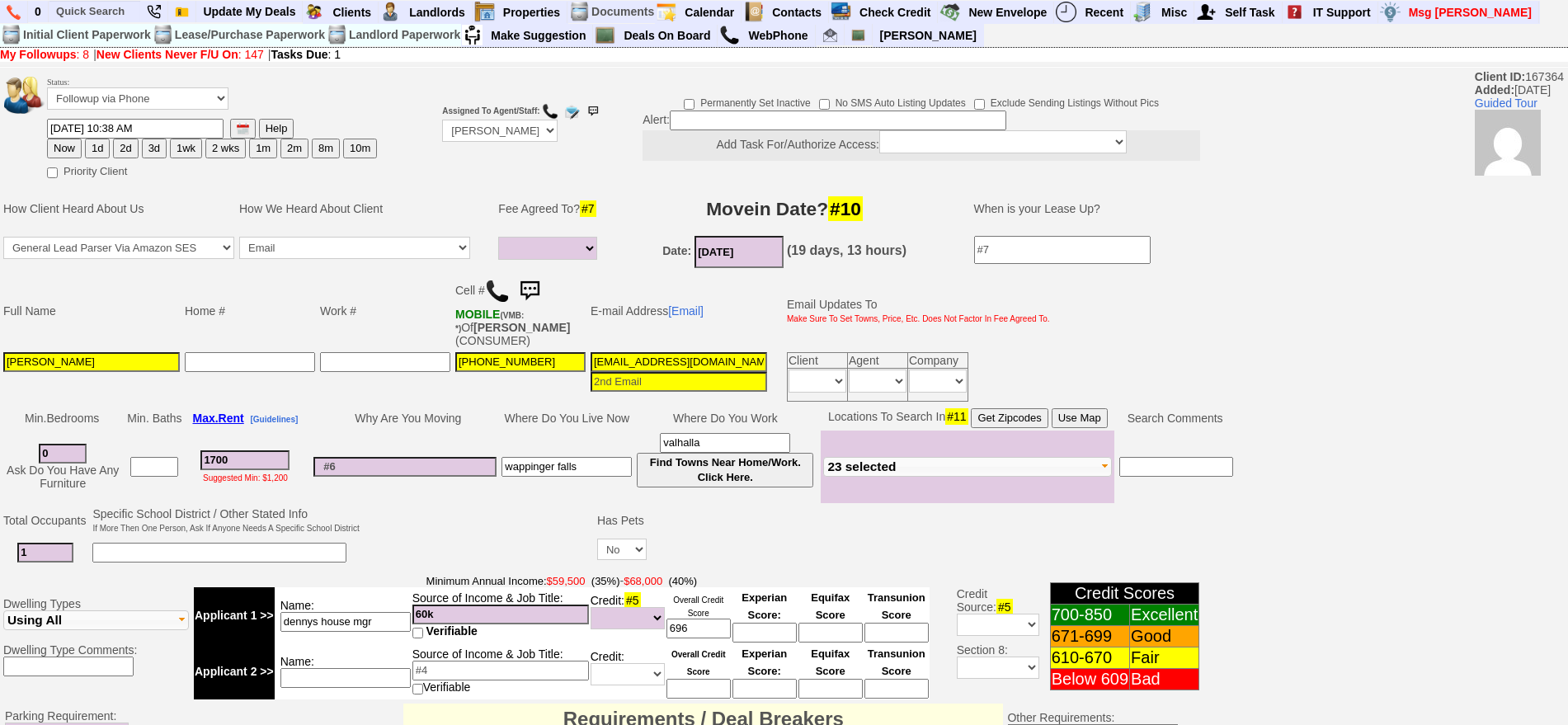
click at [533, 284] on img at bounding box center [529, 291] width 33 height 33
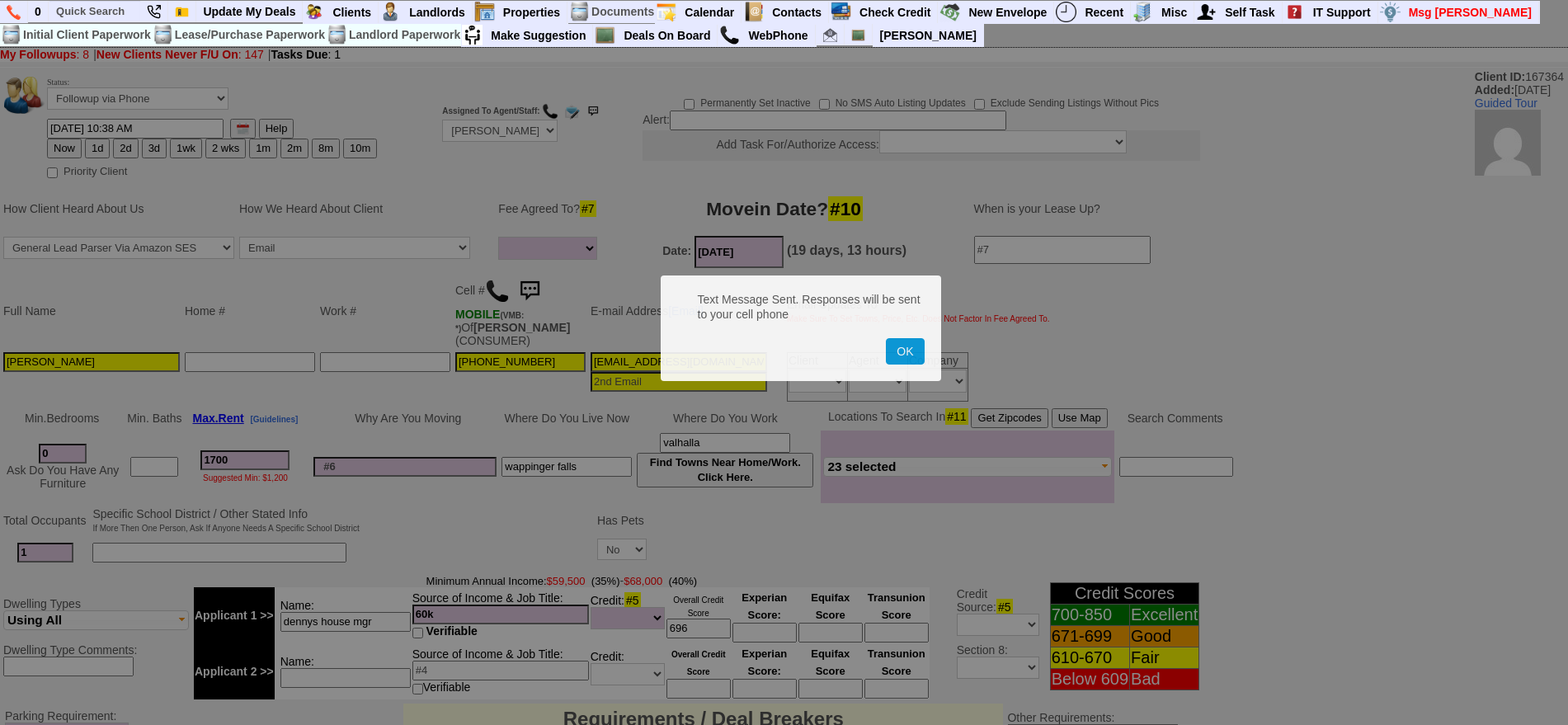
click at [886, 338] on button "OK" at bounding box center [905, 351] width 38 height 27
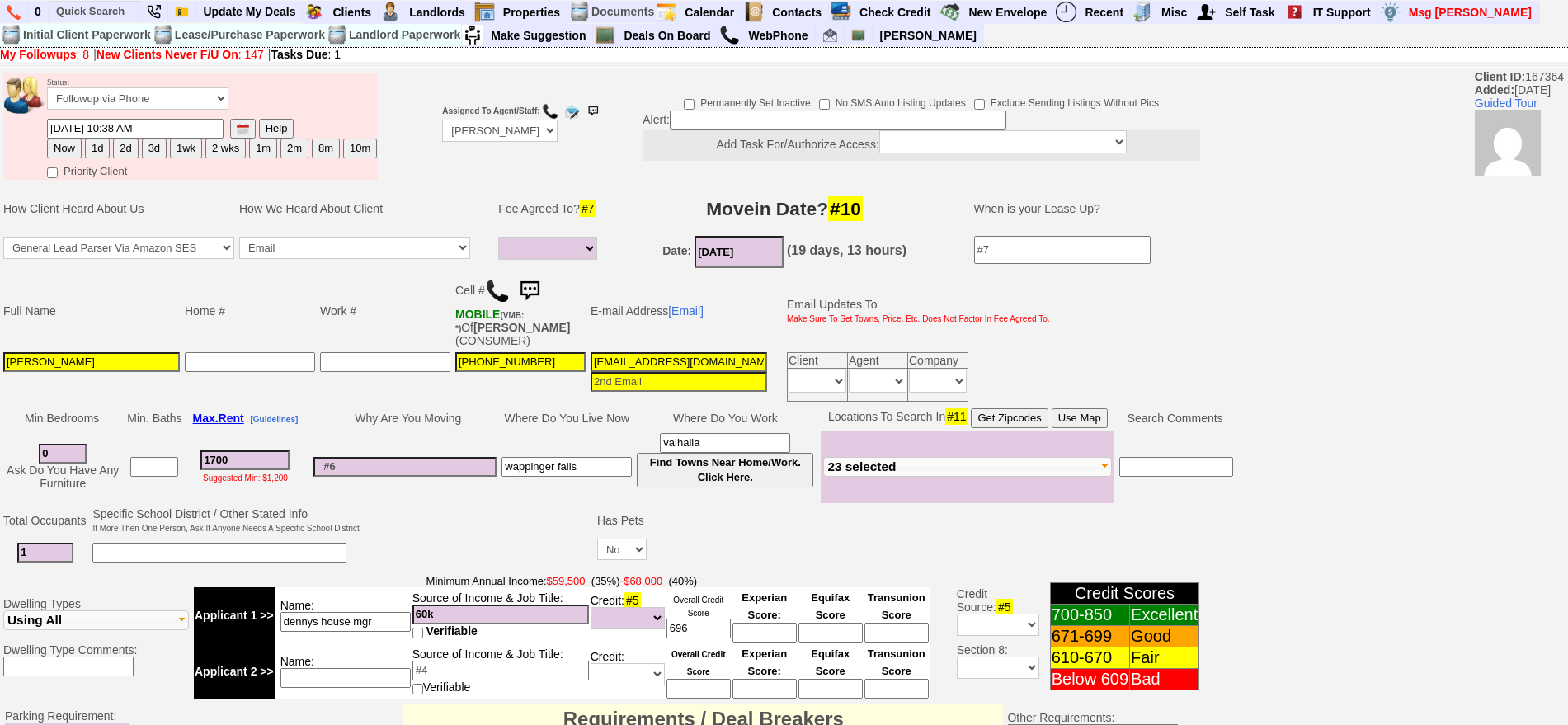
click at [425, 540] on td at bounding box center [479, 537] width 233 height 66
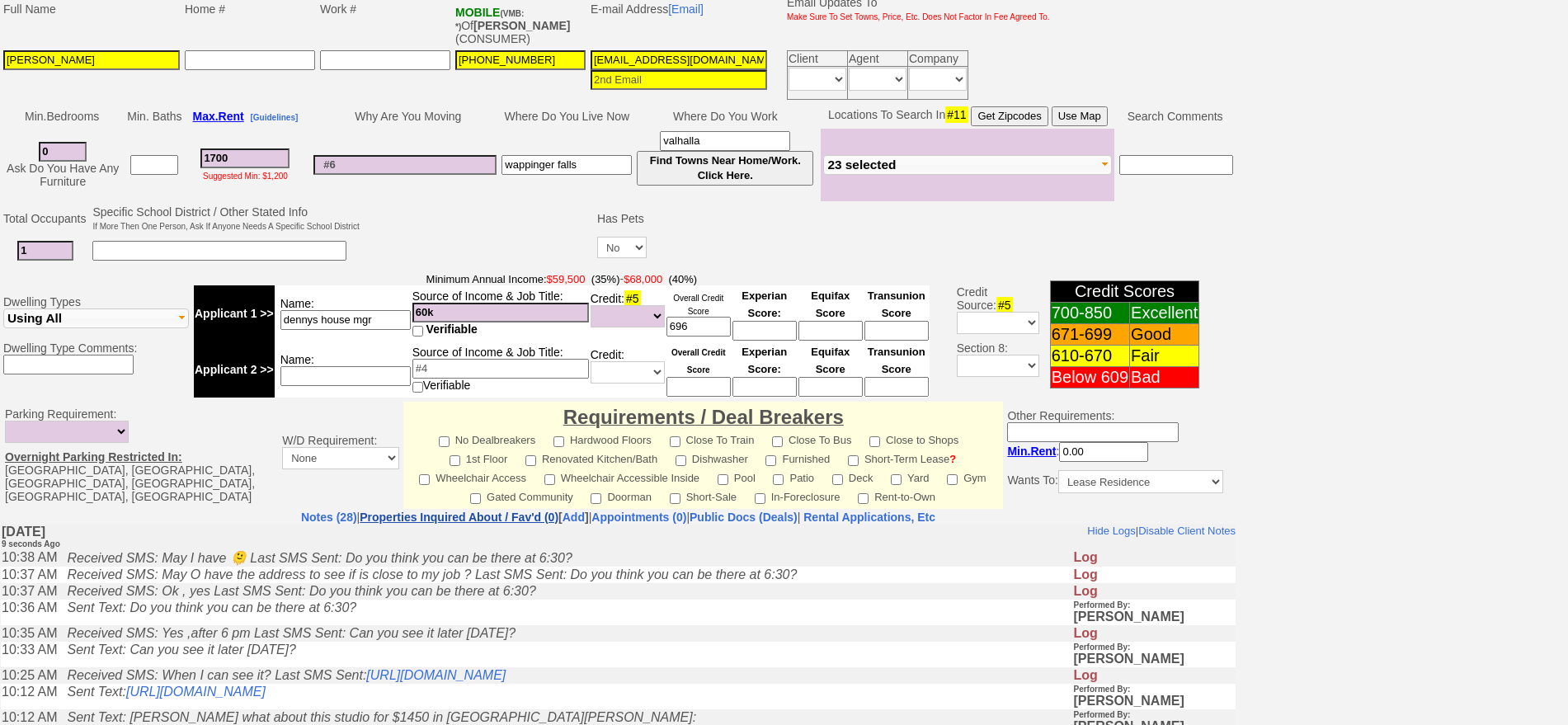
scroll to position [309, 0]
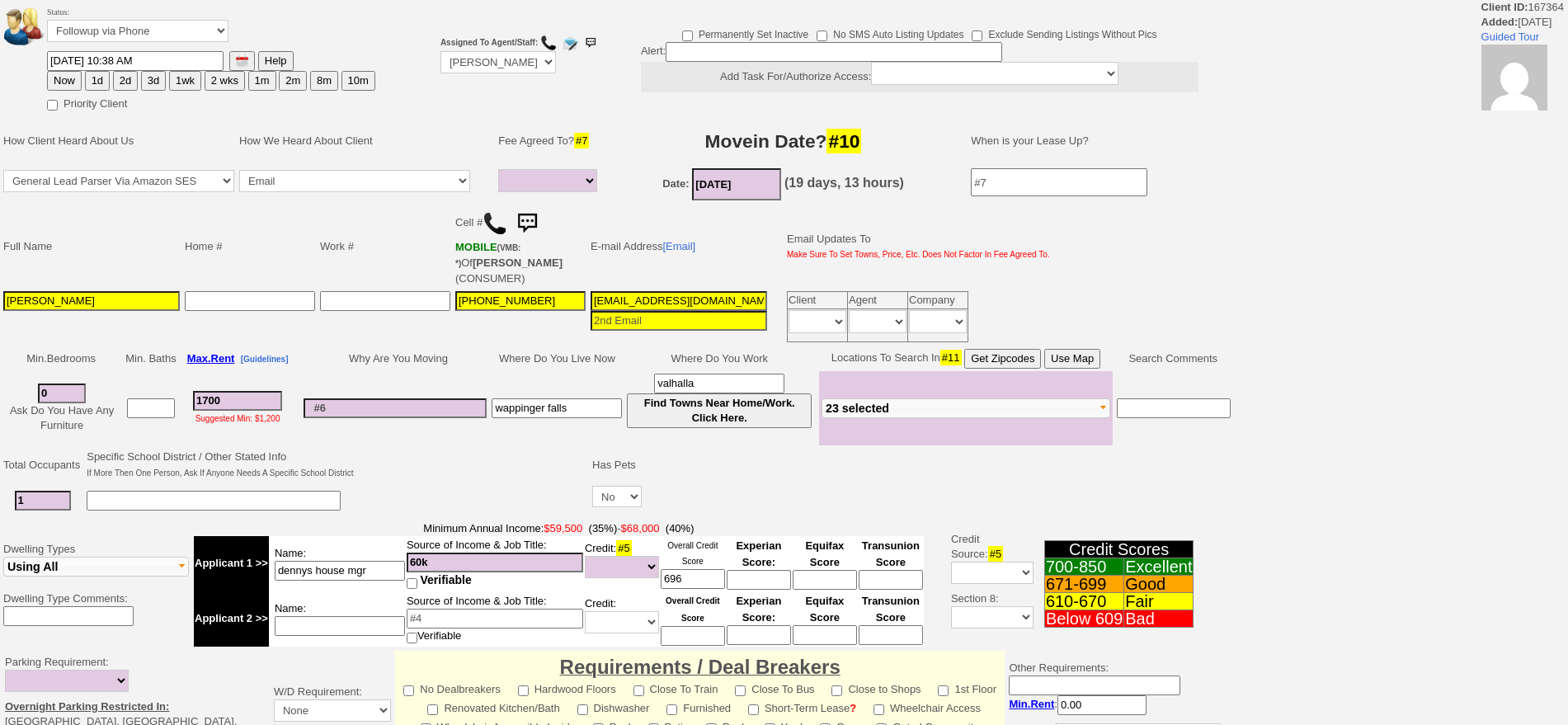
select select
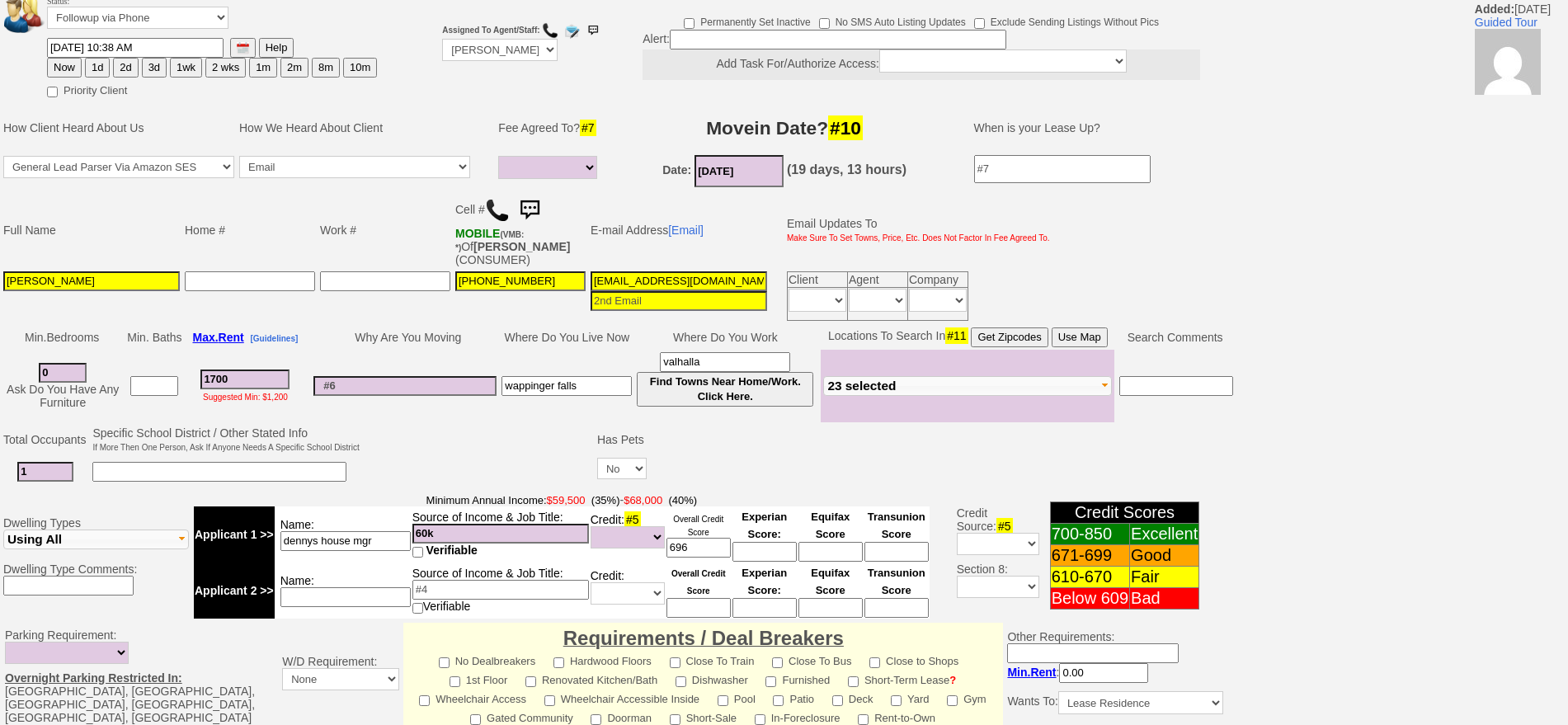
scroll to position [67, 0]
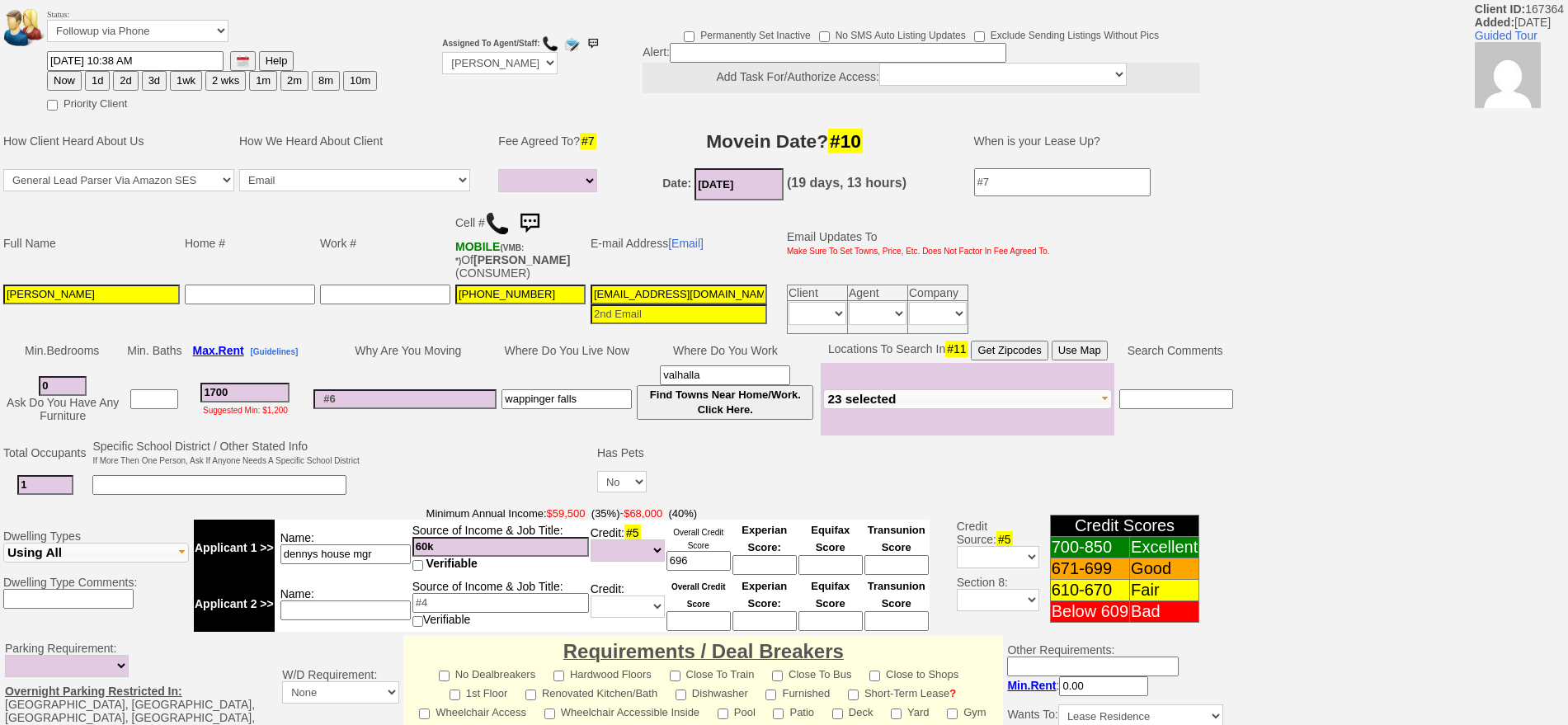
click at [541, 218] on img at bounding box center [529, 224] width 33 height 33
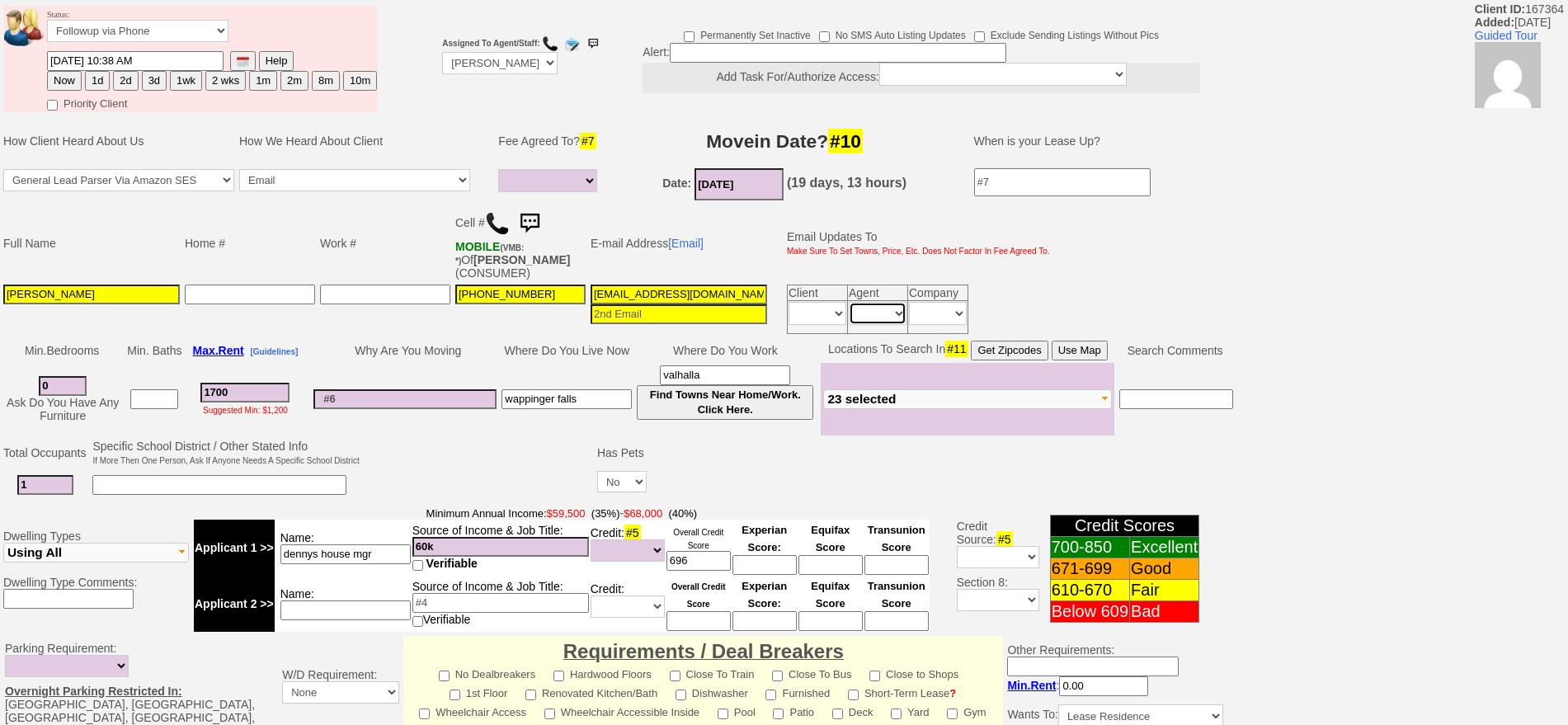
click at [888, 315] on select "Immediately Daily" at bounding box center [878, 313] width 58 height 23
select select "Immediately"
click at [849, 302] on select "Immediately Daily" at bounding box center [878, 313] width 58 height 23
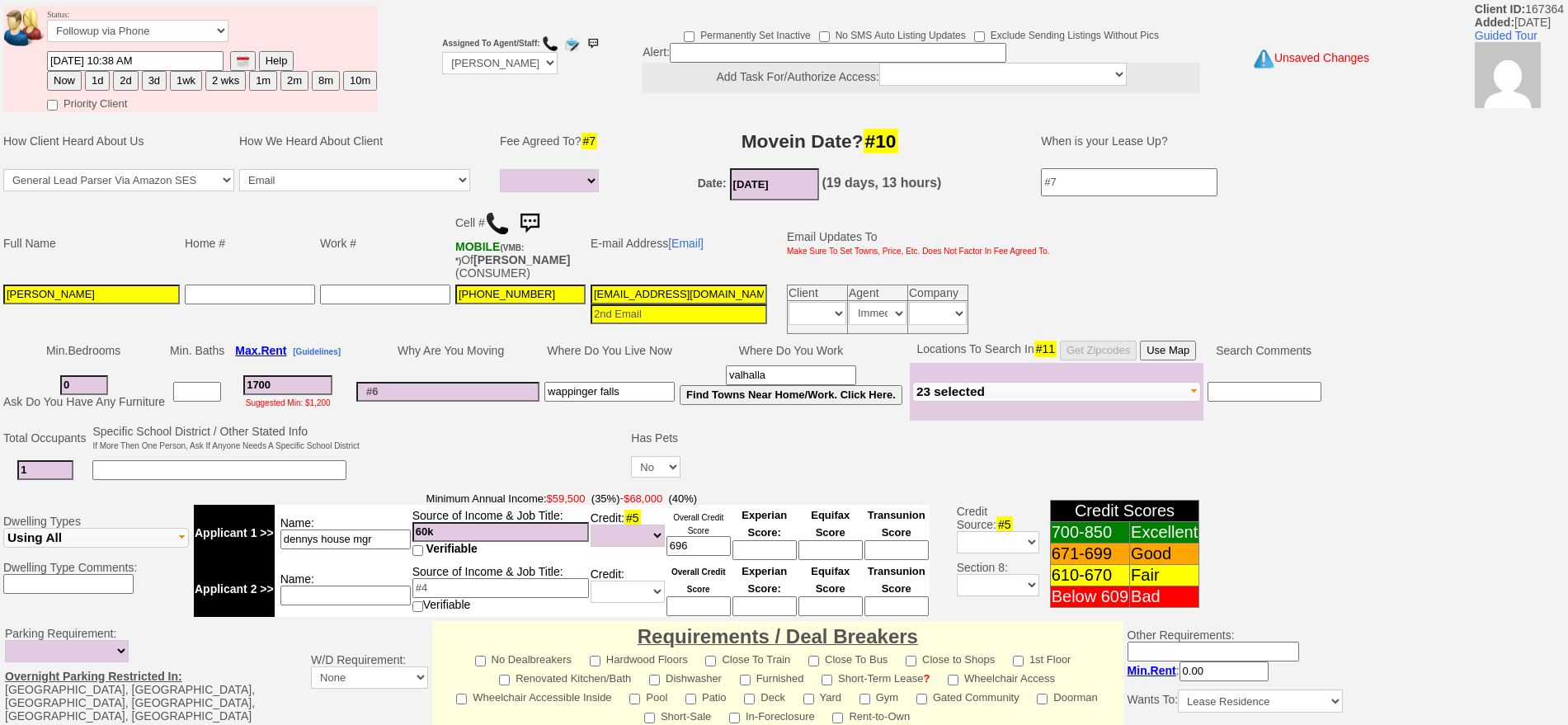
click at [171, 82] on button "1wk" at bounding box center [186, 80] width 32 height 19
type input "09/02/2025 10:39 AM"
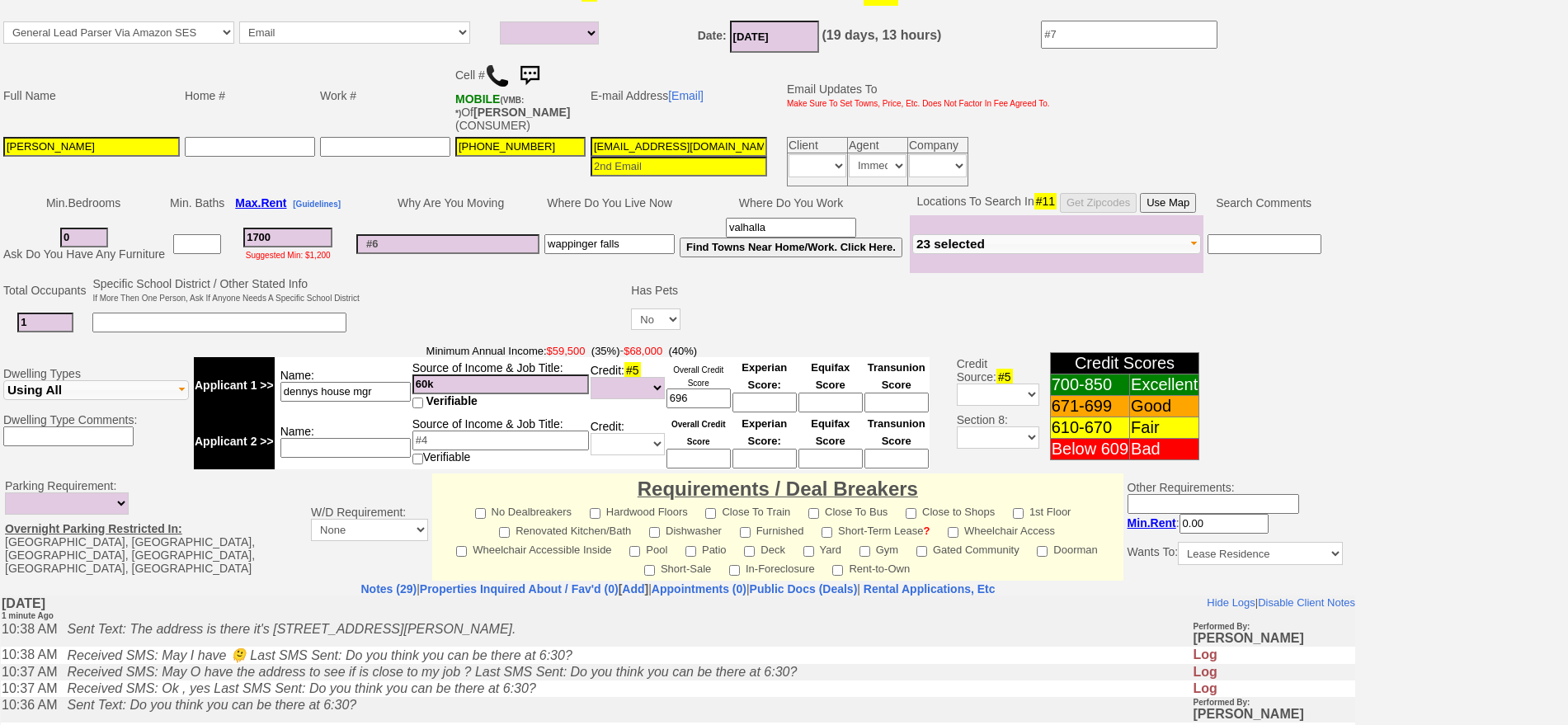
scroll to position [476, 0]
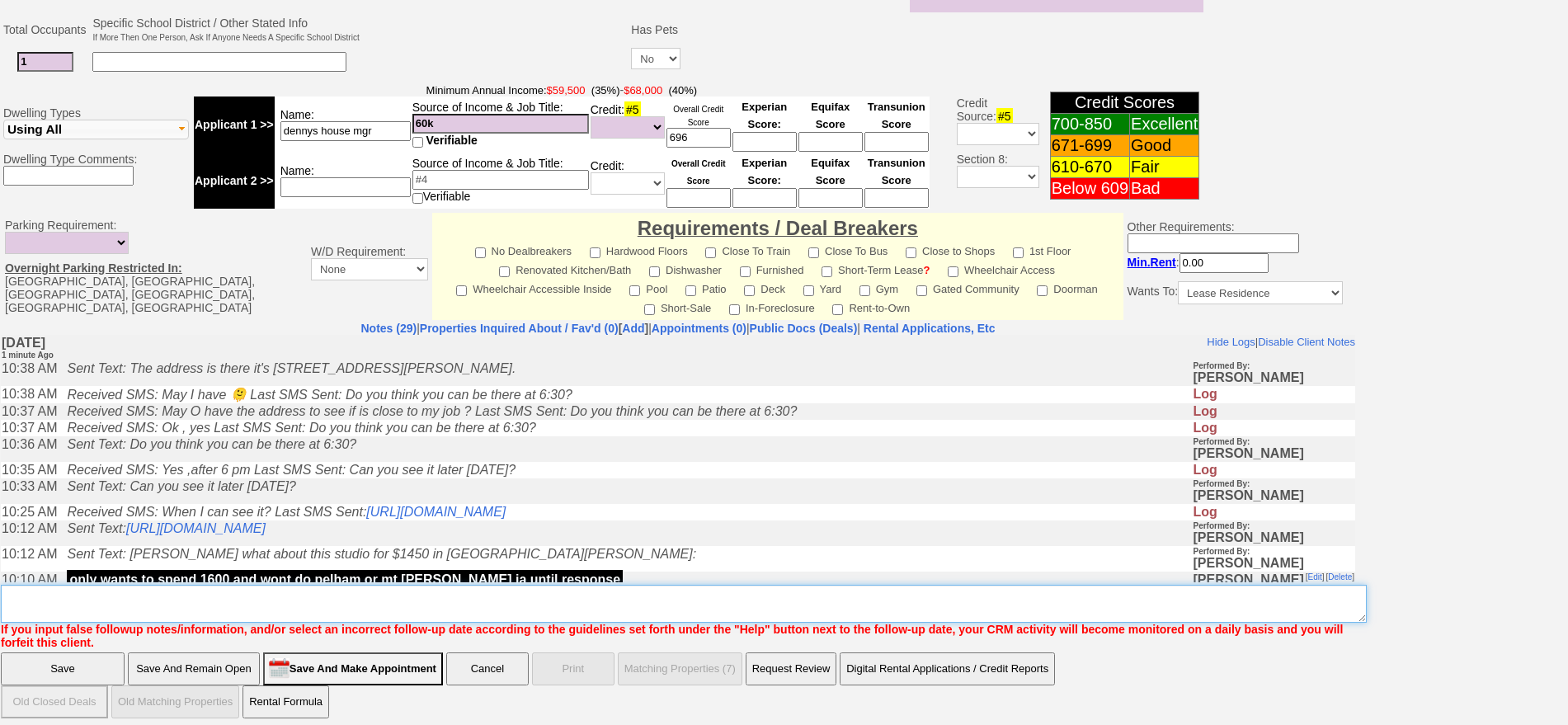
click at [1016, 585] on textarea "Insert New Note Here" at bounding box center [684, 603] width 1367 height 38
type textarea "f"
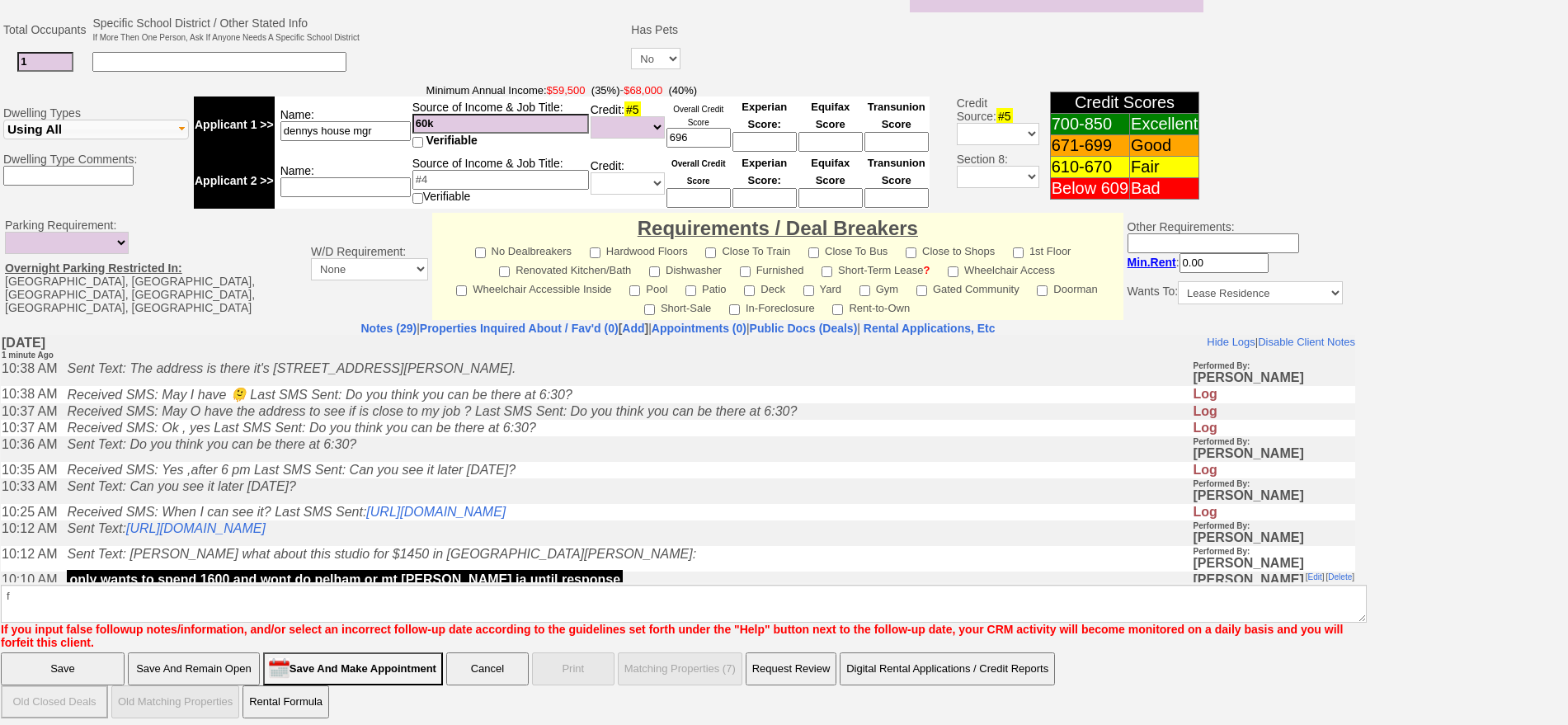
click input "Save And Remain Open" at bounding box center [193, 669] width 132 height 33
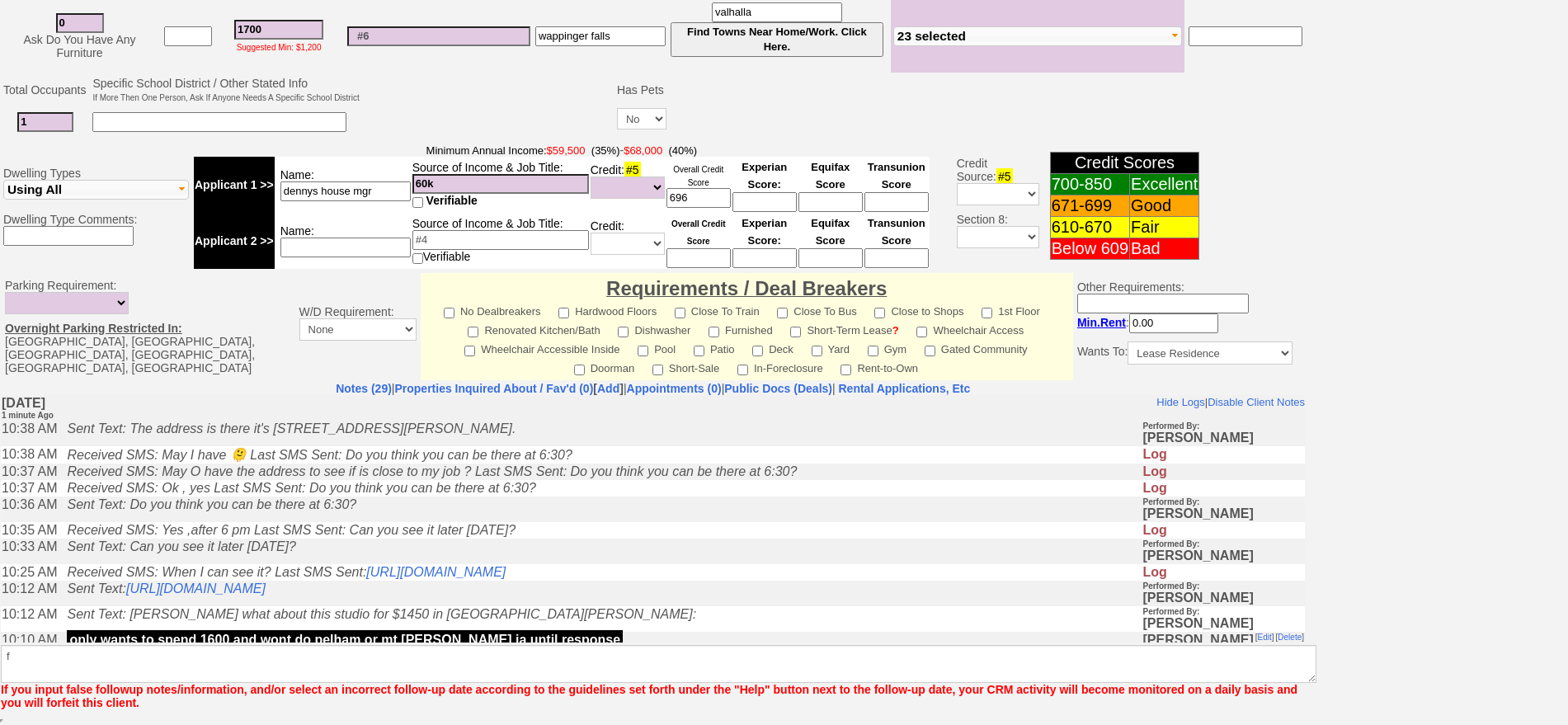
scroll to position [430, 0]
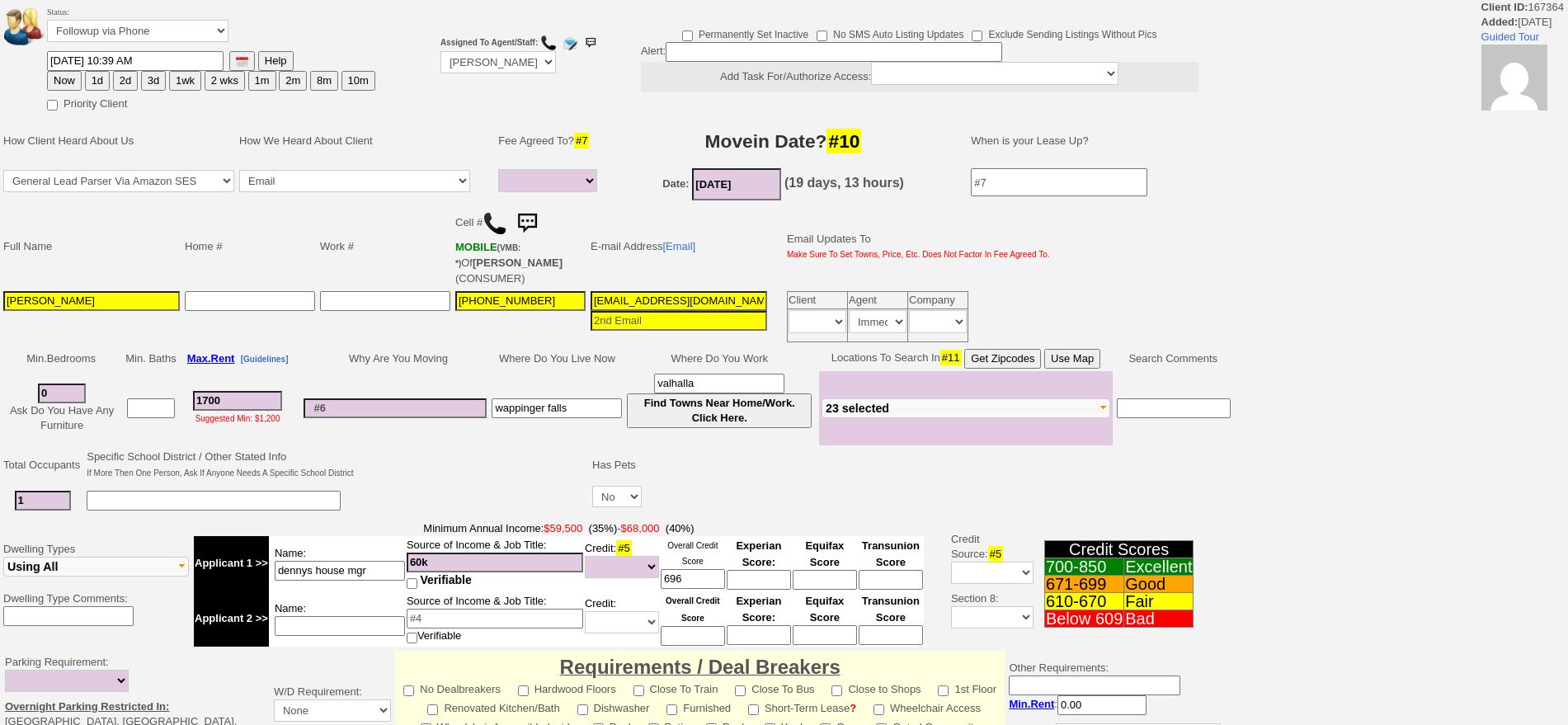
select select
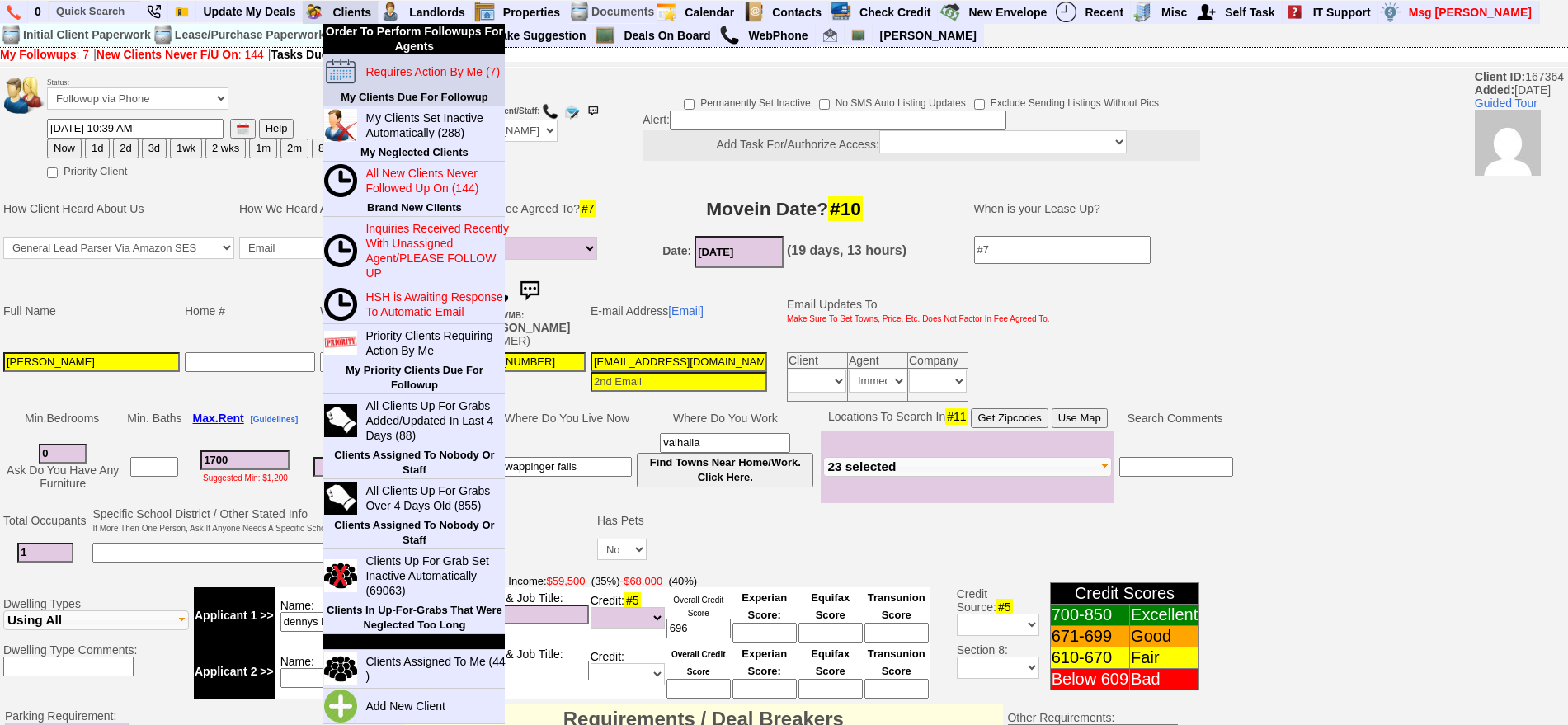
click at [398, 75] on blink "Requires Action By Me (7)" at bounding box center [433, 72] width 135 height 13
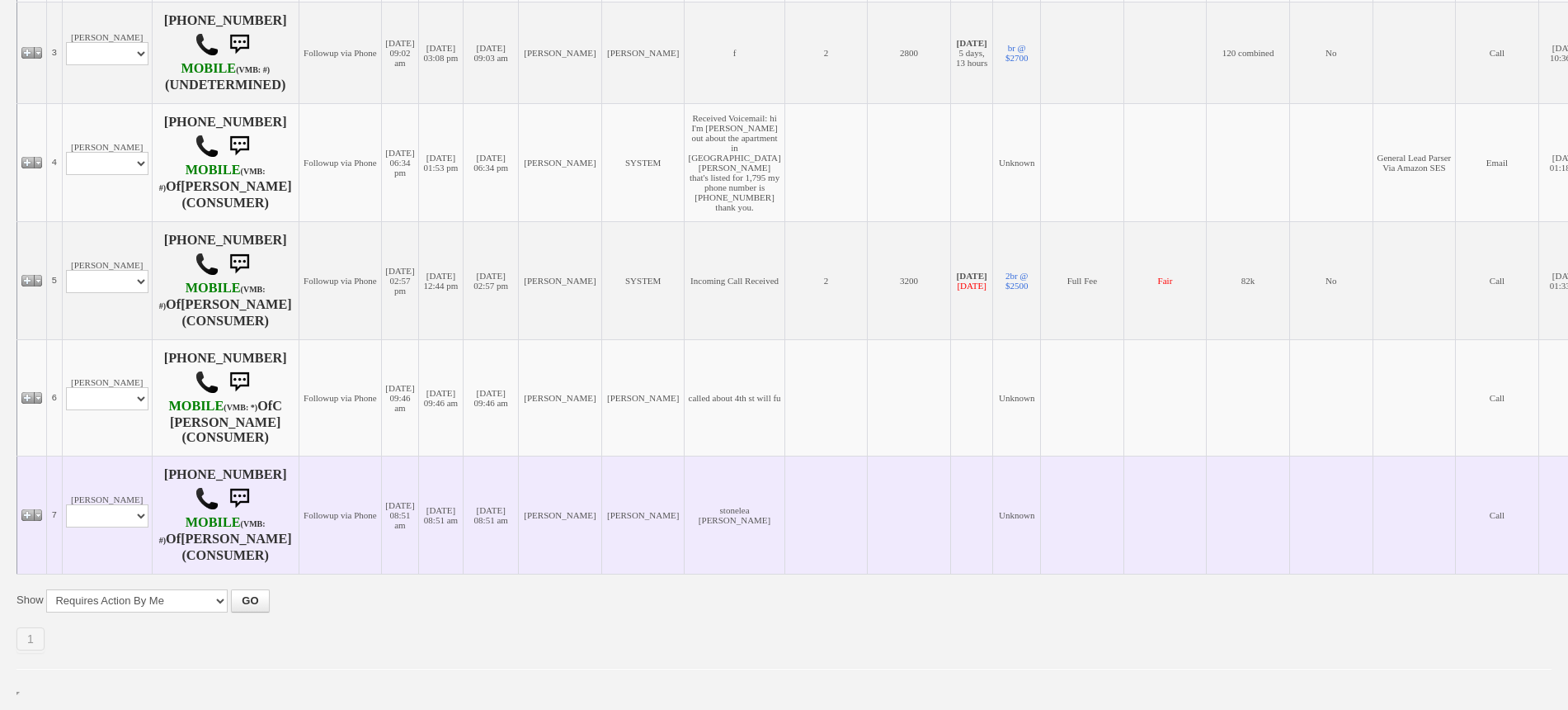
scroll to position [707, 0]
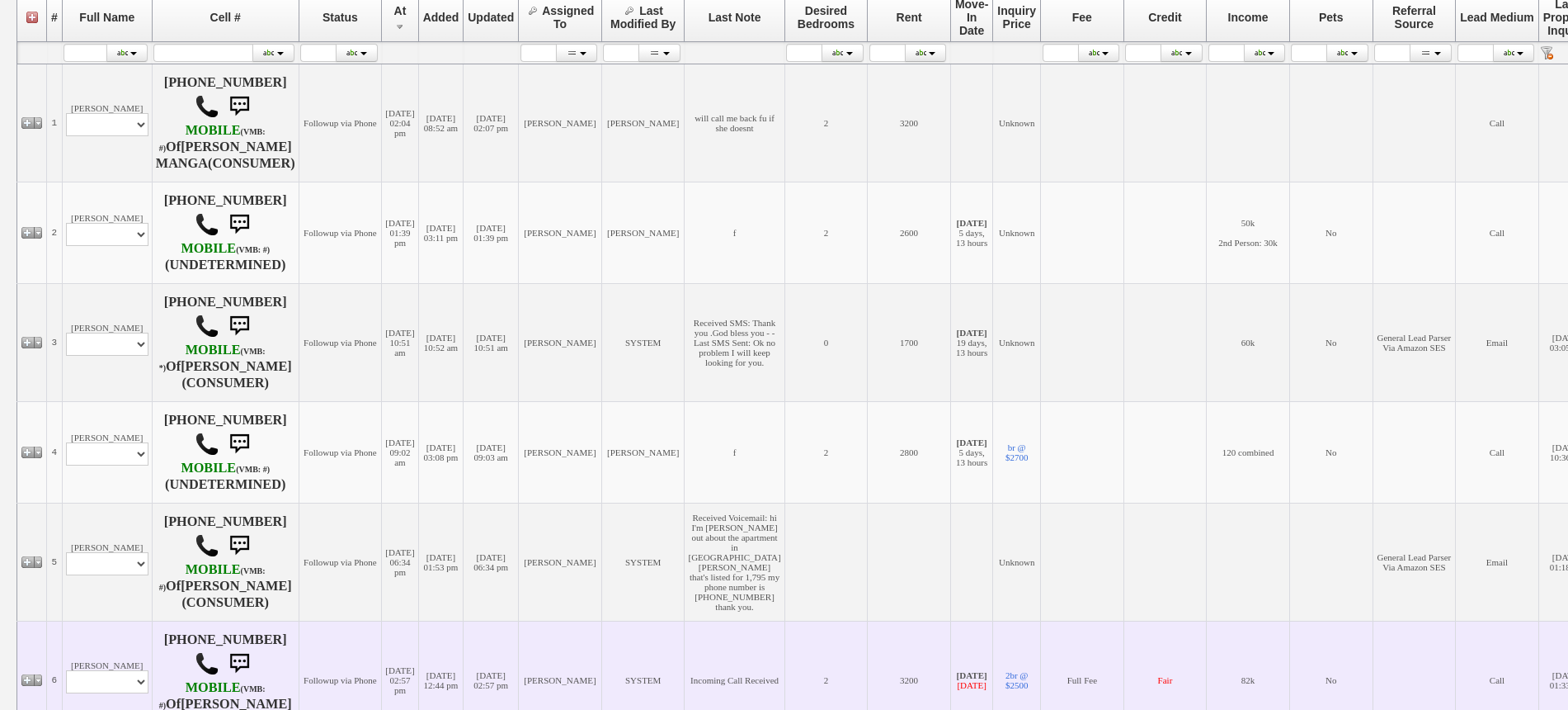
scroll to position [295, 0]
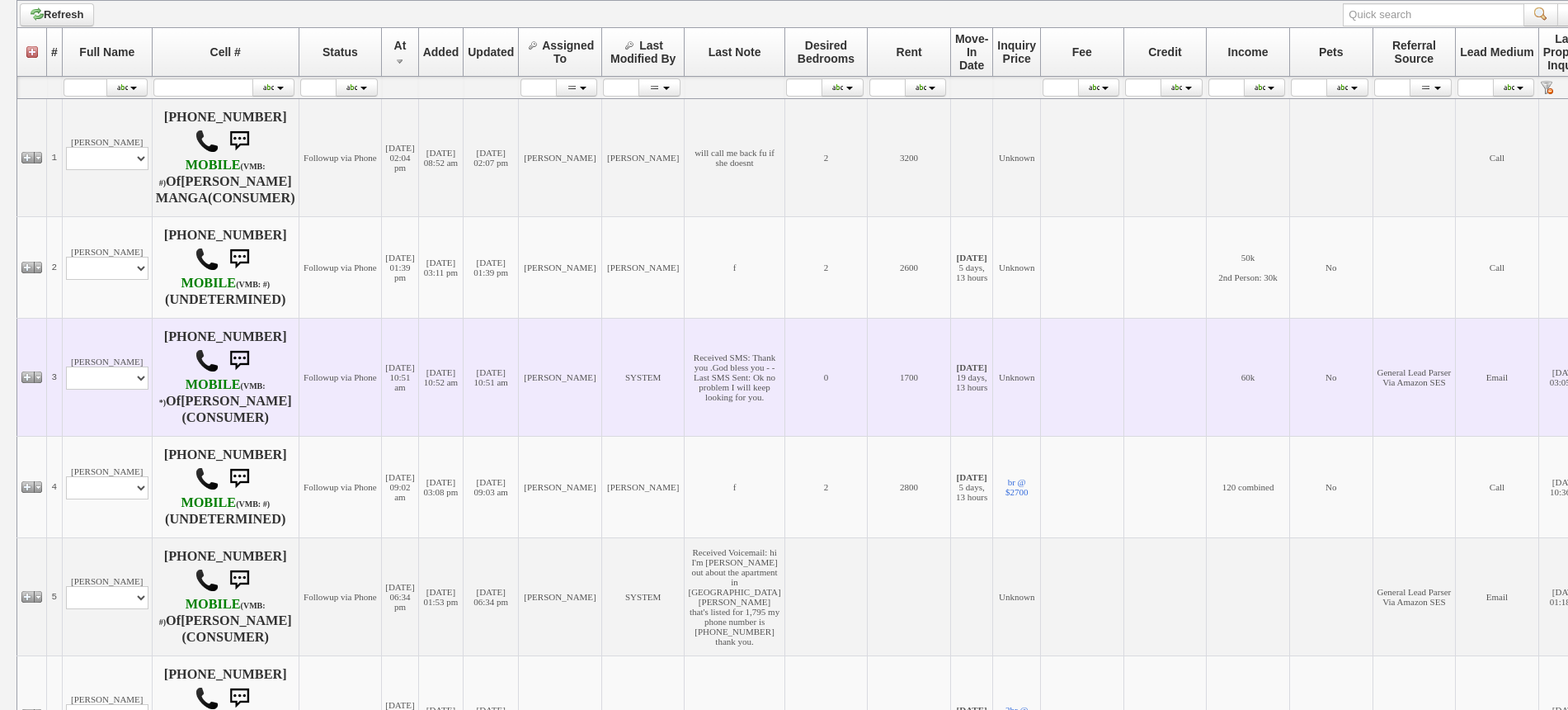
click at [99, 423] on td "Dennys Caldera Profile Edit Print Email Externally (Will Not Be Tracked In CRM)…" at bounding box center [106, 377] width 90 height 118
click at [108, 389] on select "Profile Edit Print Email Externally (Will Not Be Tracked In CRM) Closed Deals" at bounding box center [106, 377] width 82 height 23
select select "ChangeURL,/crm/custom/edit_client_form.php?redirect=%2Fcrm%2Fclients.php&id=167…"
click at [66, 389] on select "Profile Edit Print Email Externally (Will Not Be Tracked In CRM) Closed Deals" at bounding box center [106, 377] width 82 height 23
select select
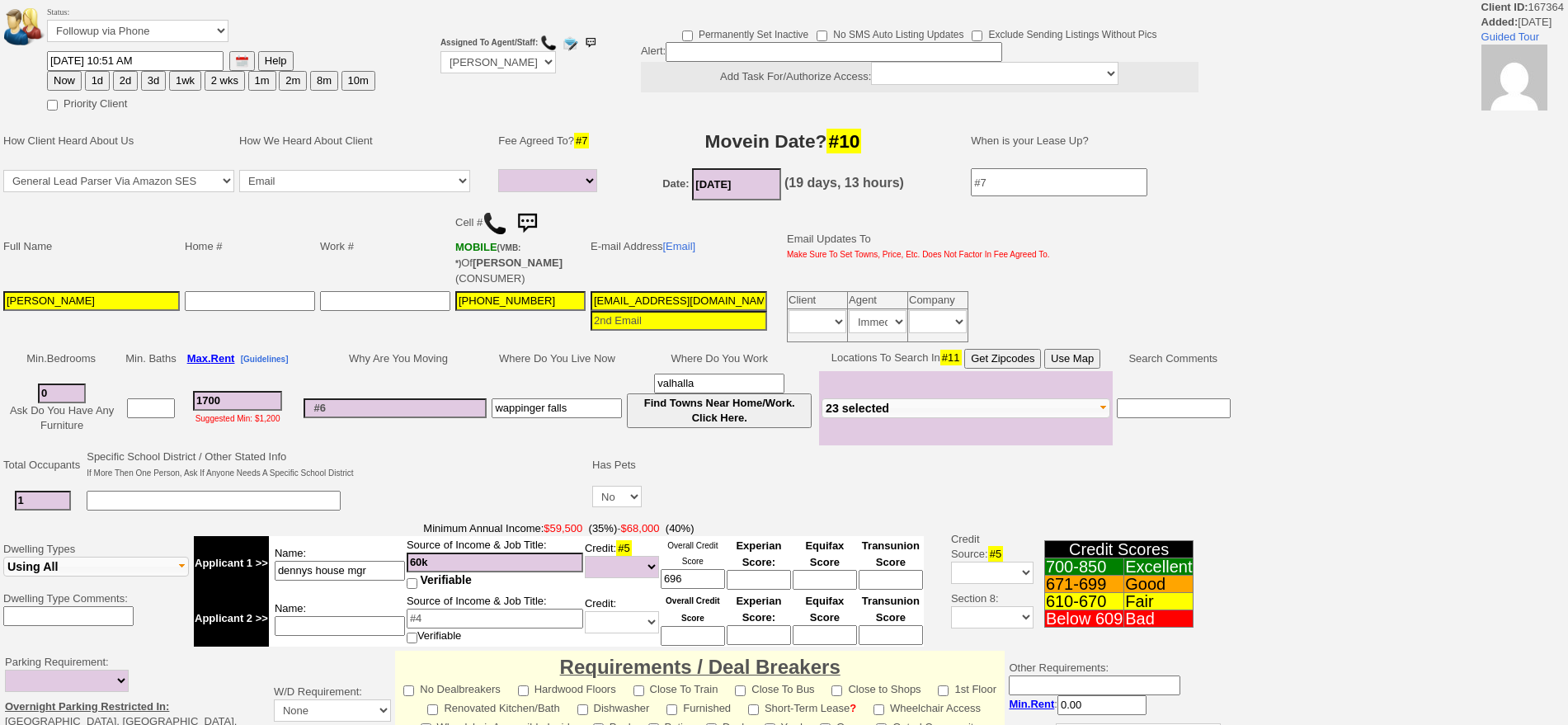
select select
click at [183, 80] on button "1wk" at bounding box center [185, 80] width 32 height 19
type input "09/02/2025 10:52 AM"
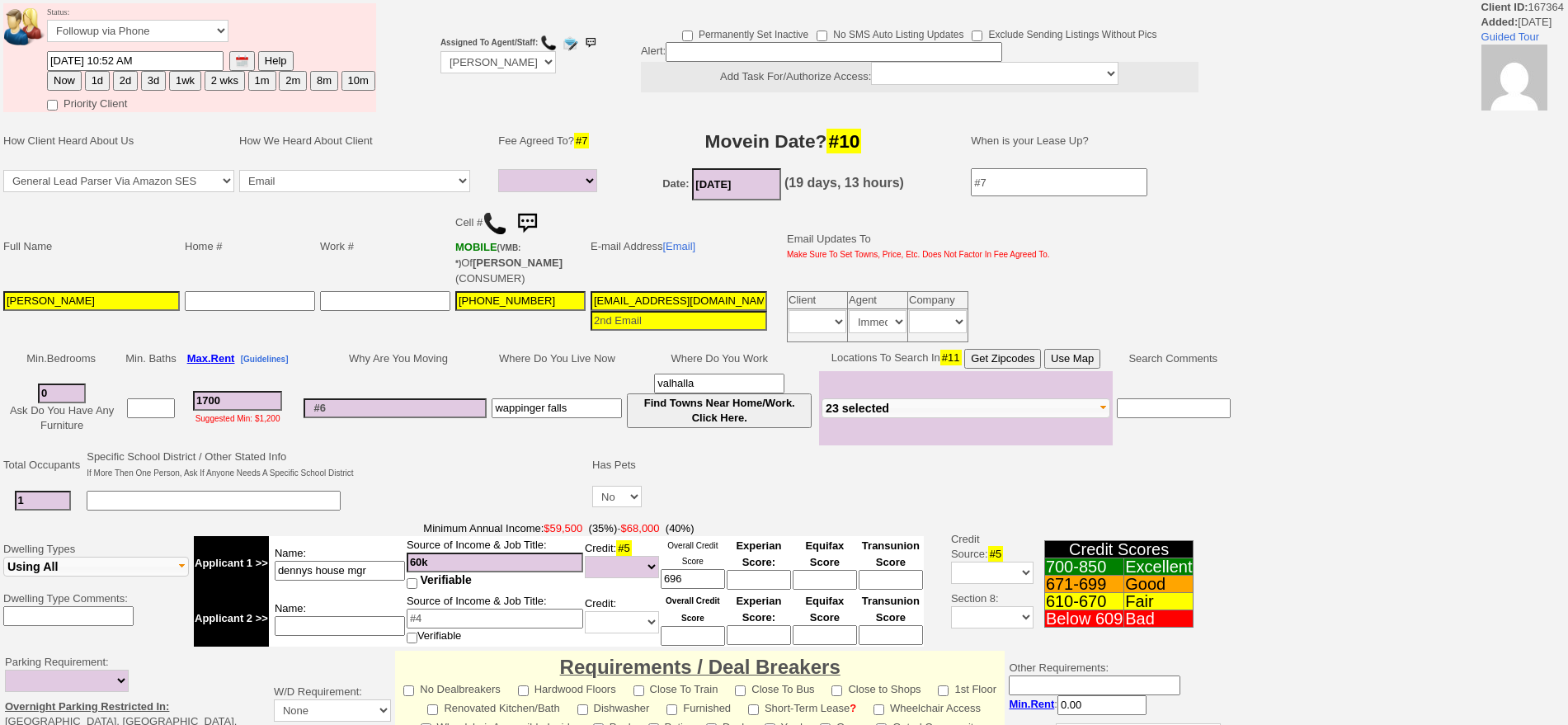
scroll to position [448, 0]
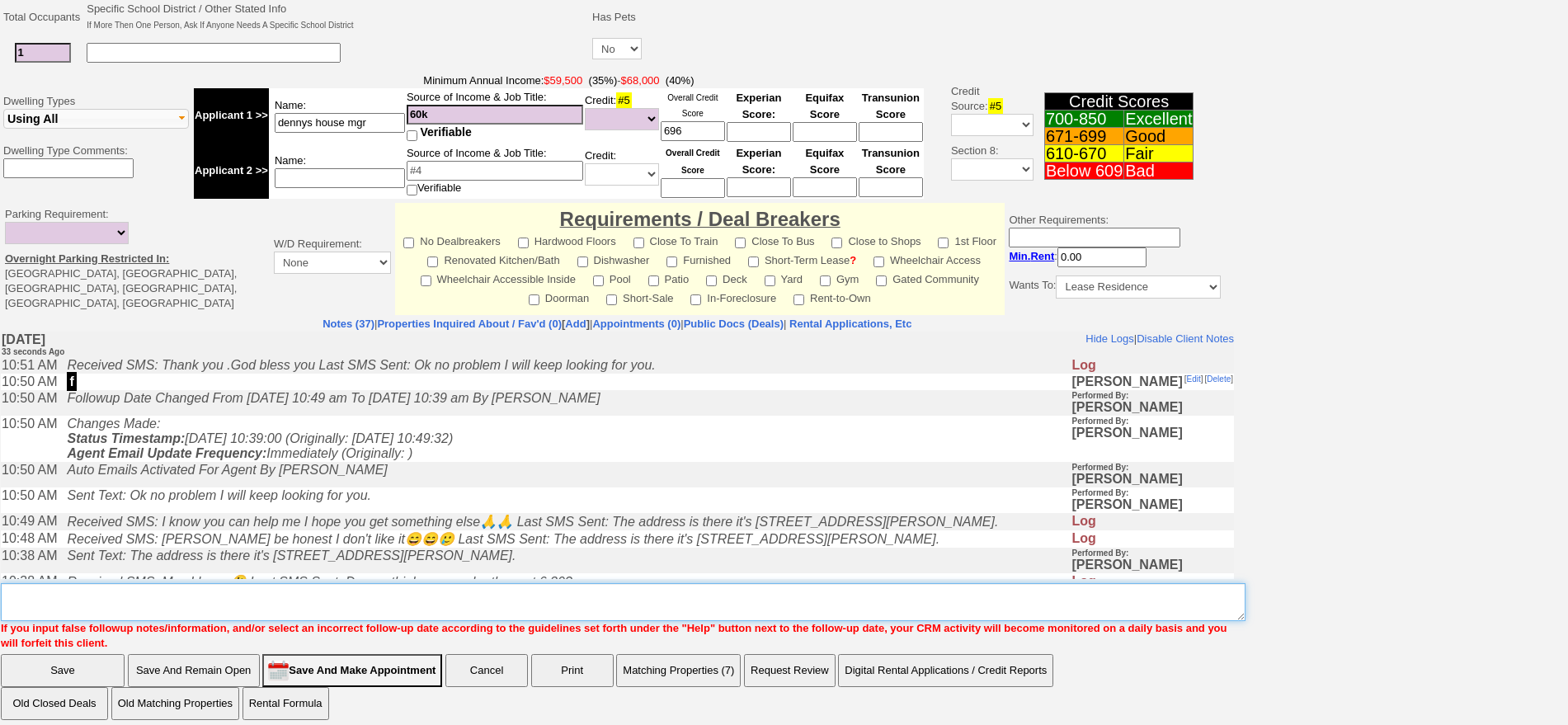
click at [965, 587] on textarea "Insert New Note Here" at bounding box center [623, 601] width 1245 height 38
type textarea "f"
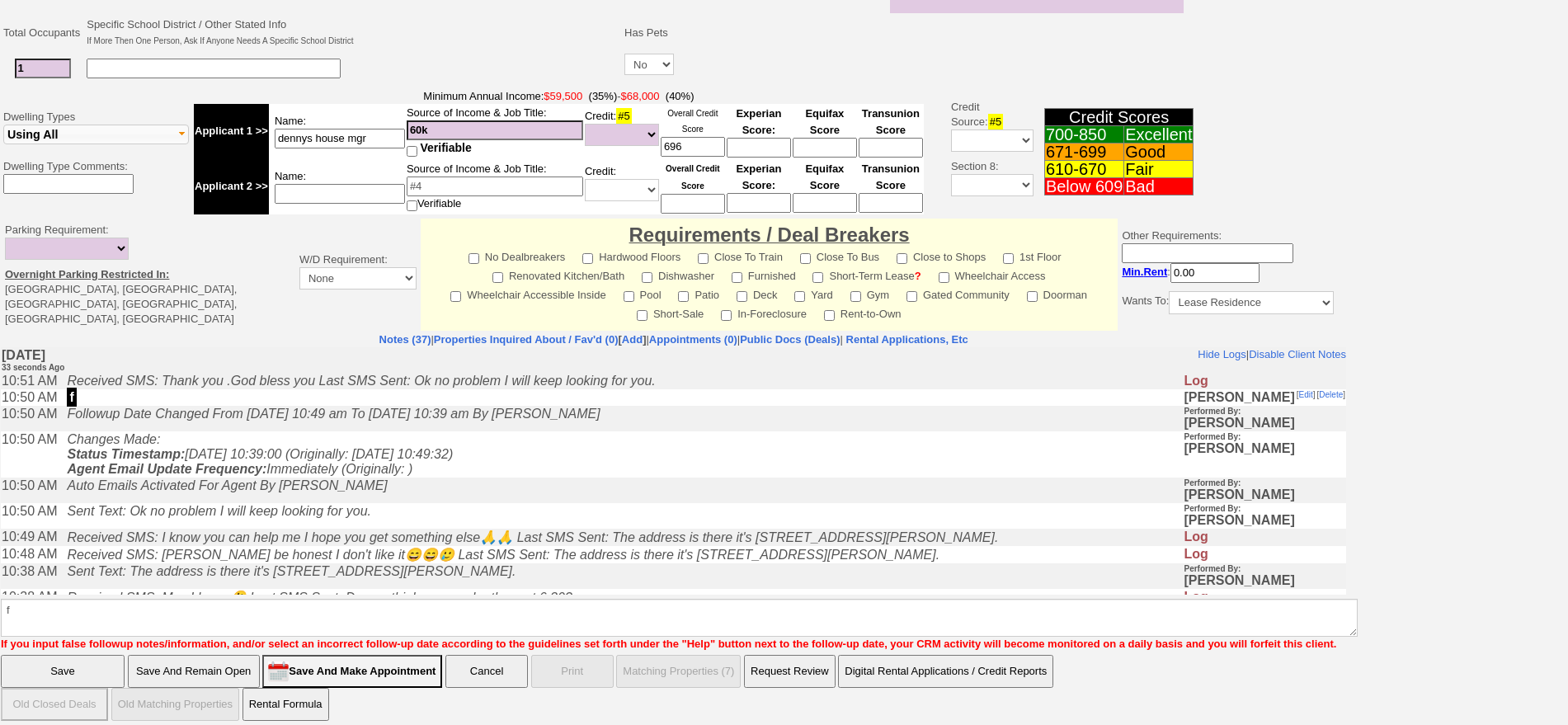
click input "Save" at bounding box center [63, 671] width 124 height 33
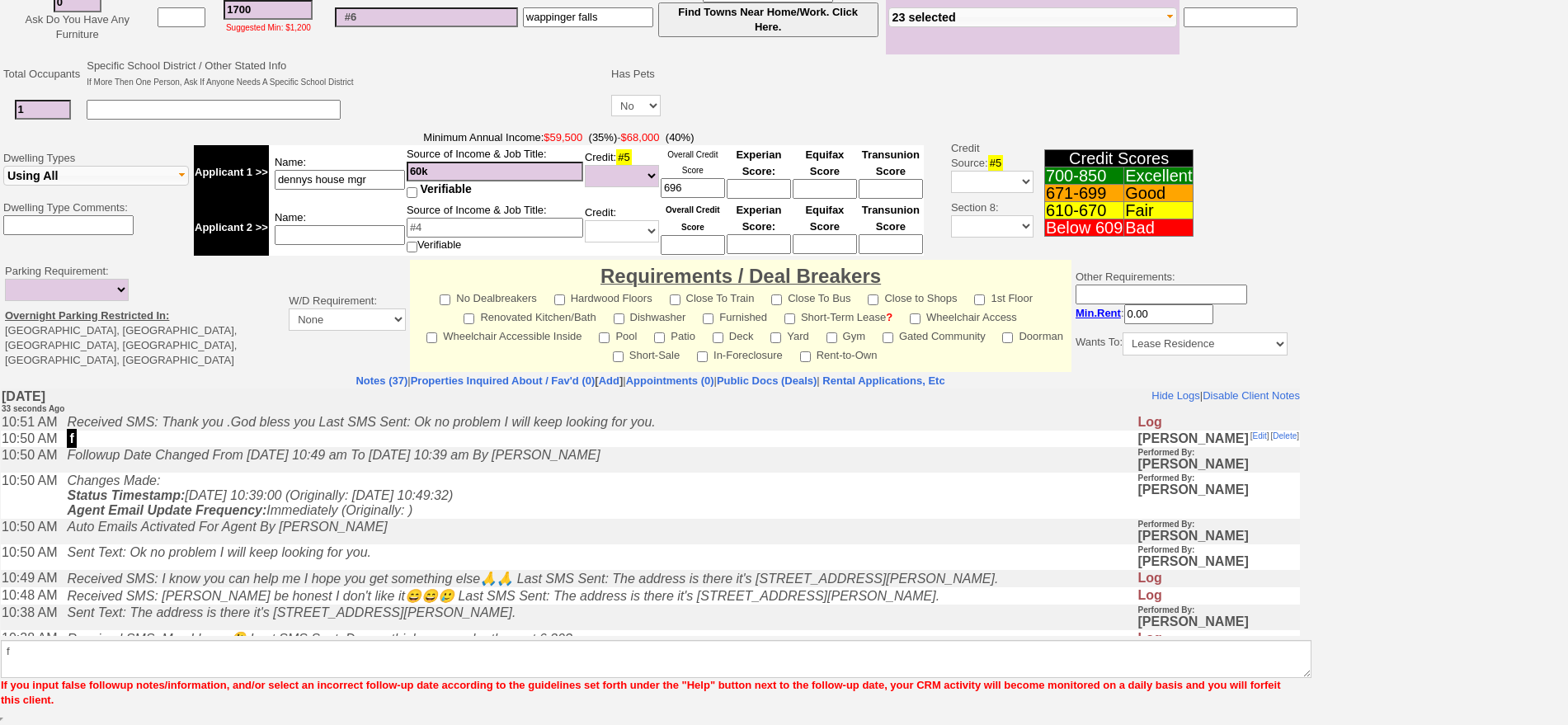
scroll to position [380, 0]
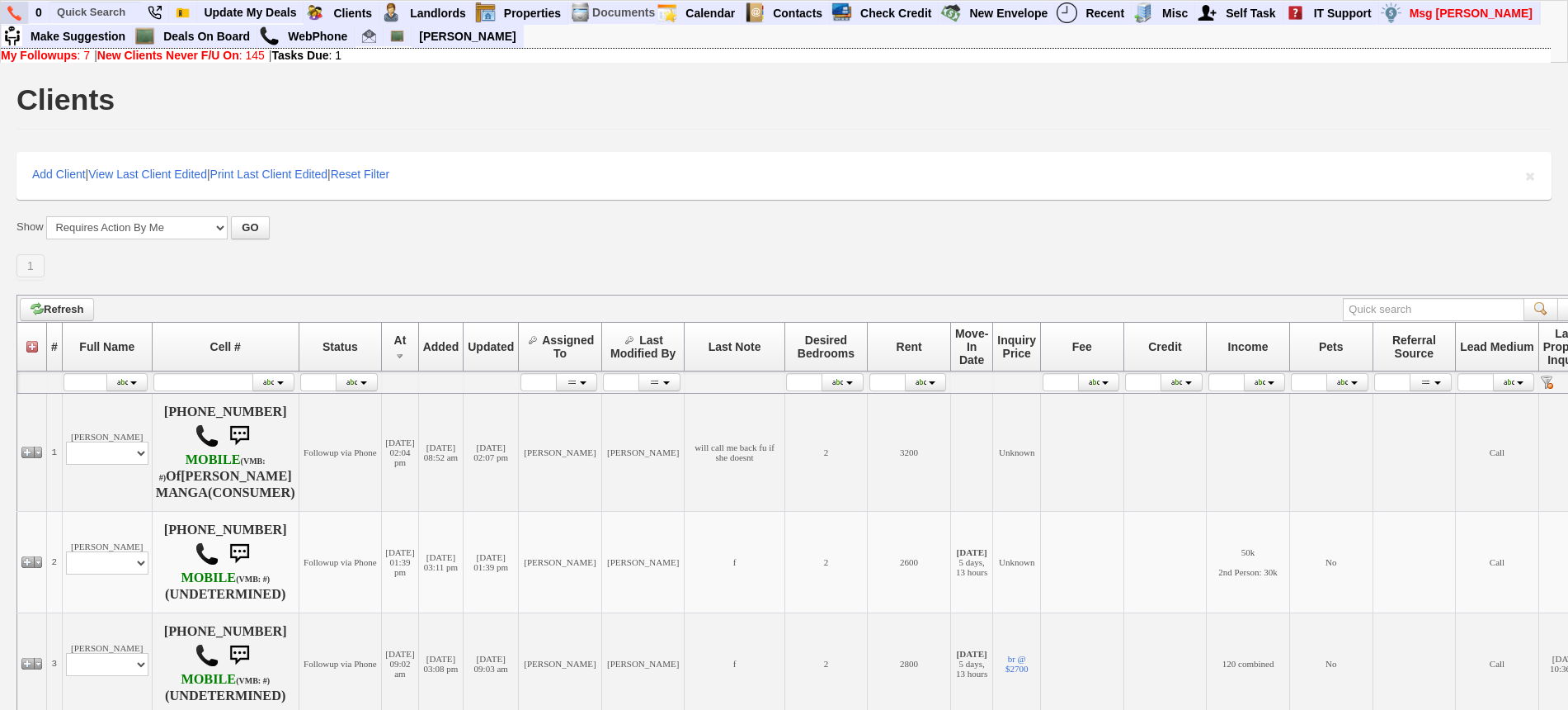
click at [10, 15] on img at bounding box center [14, 13] width 14 height 15
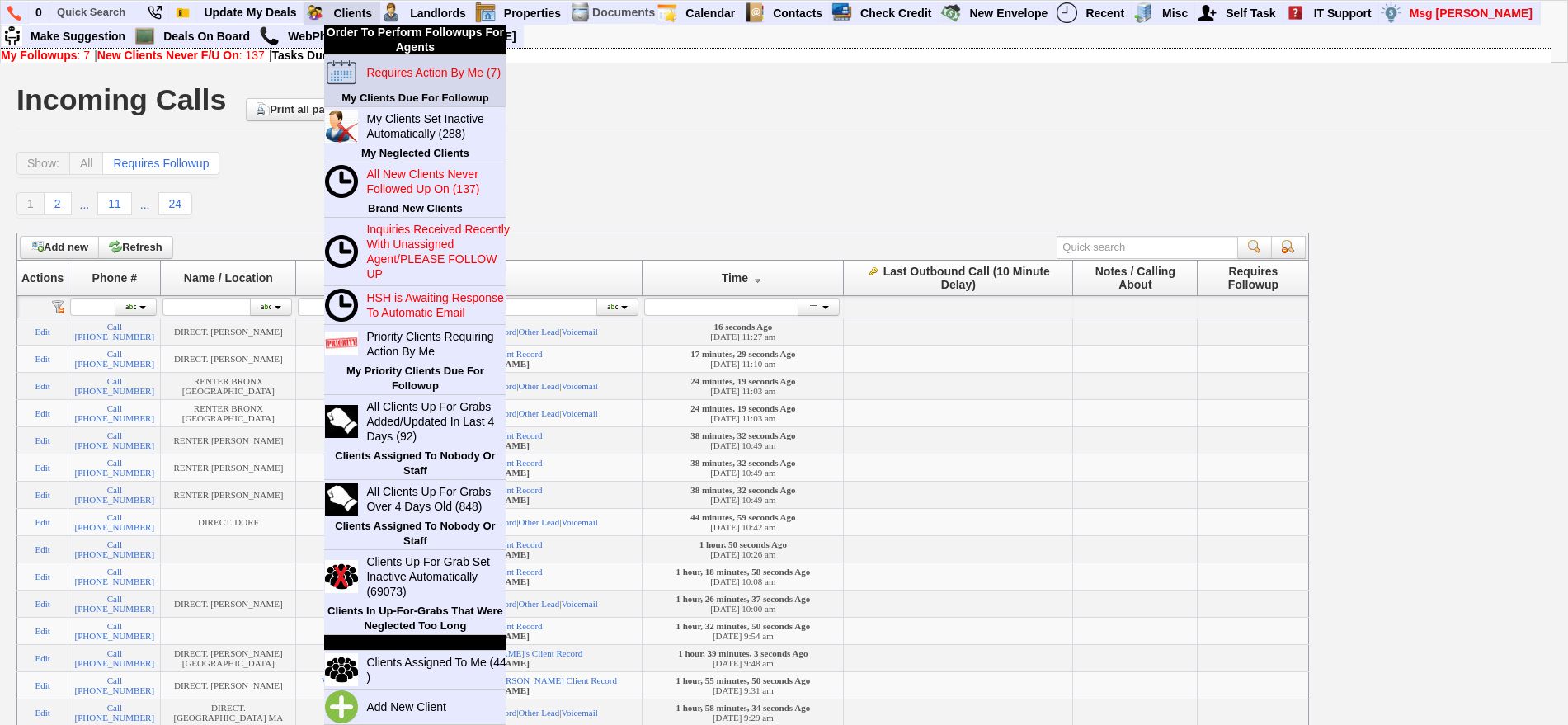
click at [412, 62] on link "Requires Action By Me (7)" at bounding box center [438, 72] width 158 height 21
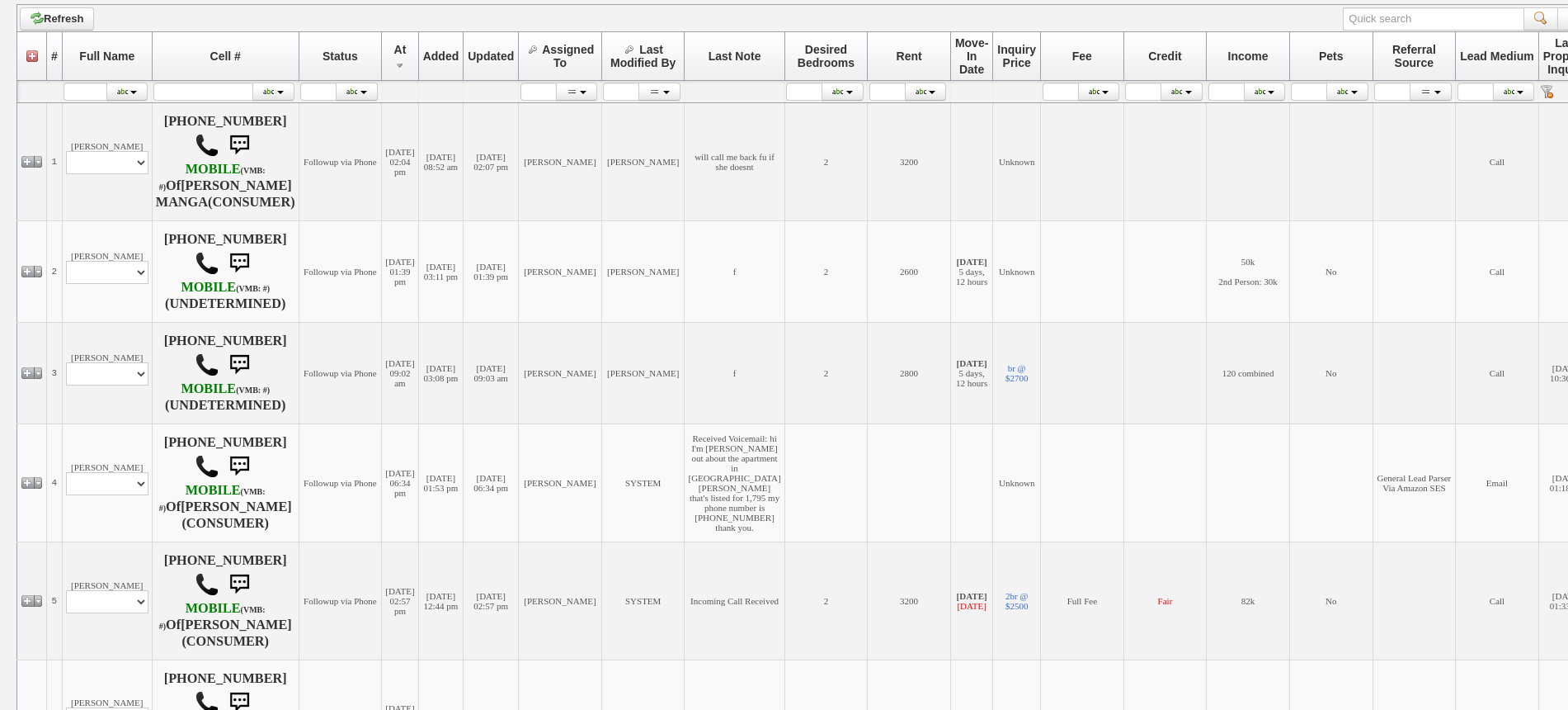
scroll to position [320, 0]
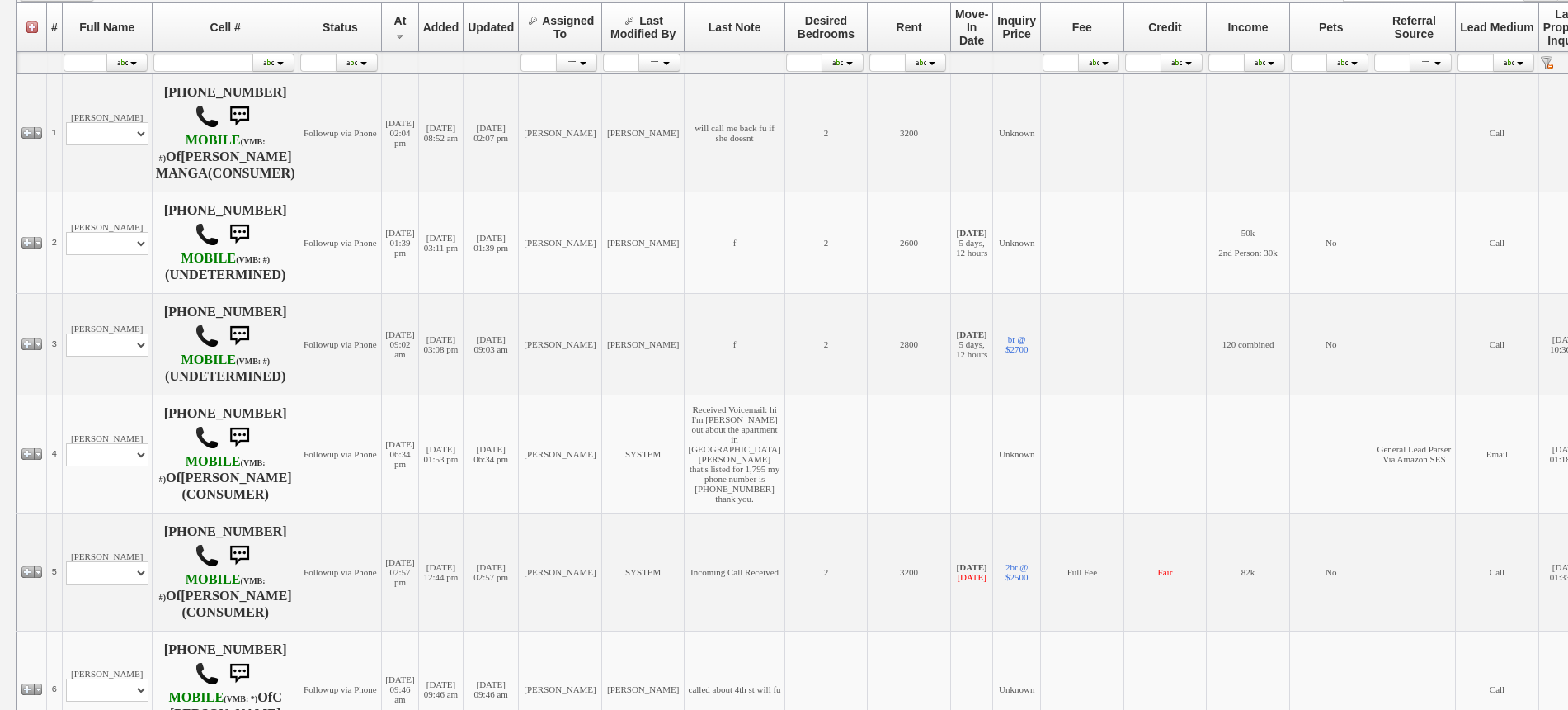
drag, startPoint x: 1583, startPoint y: 312, endPoint x: 1569, endPoint y: 363, distance: 52.9
click at [1567, 363] on html "0 Bookmark This Page Organize Update My Deals Clients Landlords" at bounding box center [784, 340] width 1568 height 1321
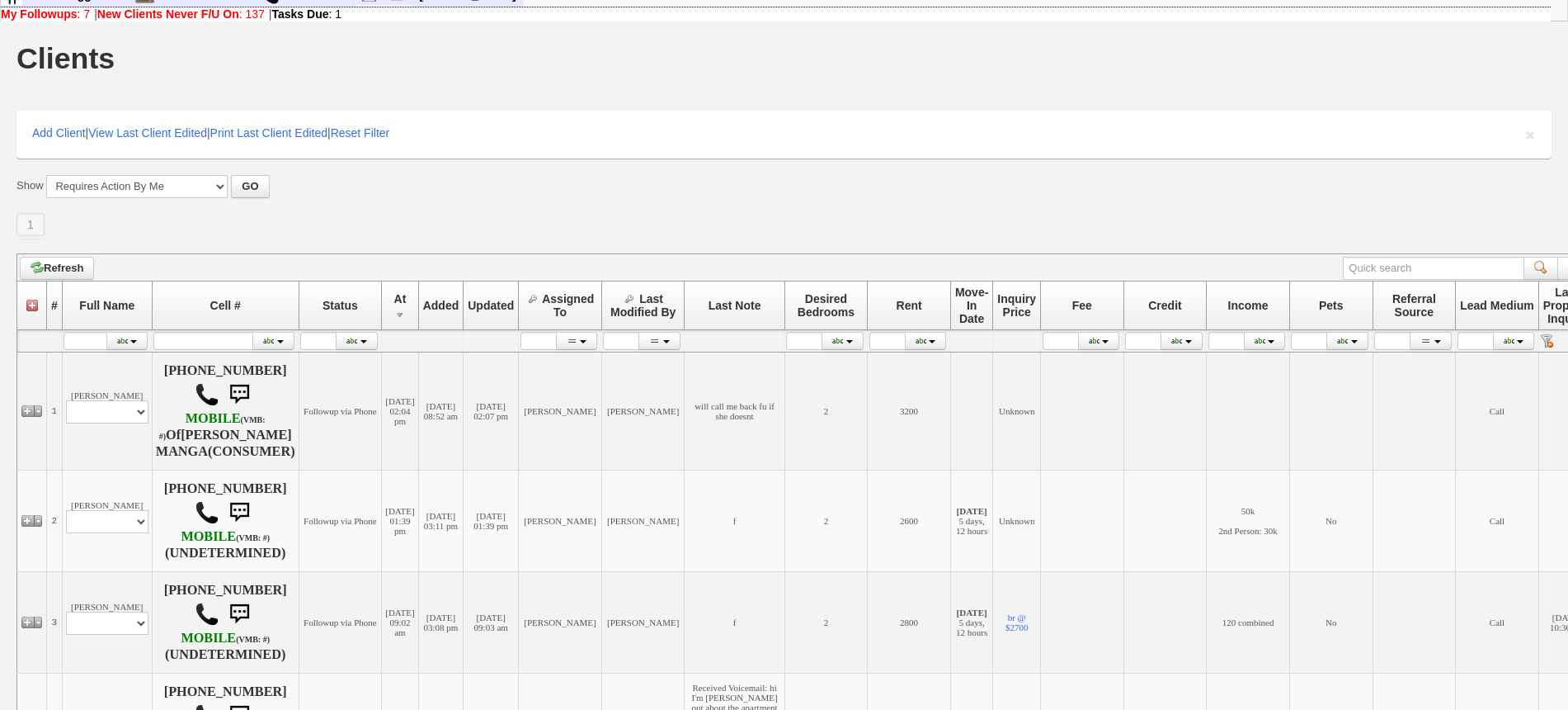
scroll to position [0, 0]
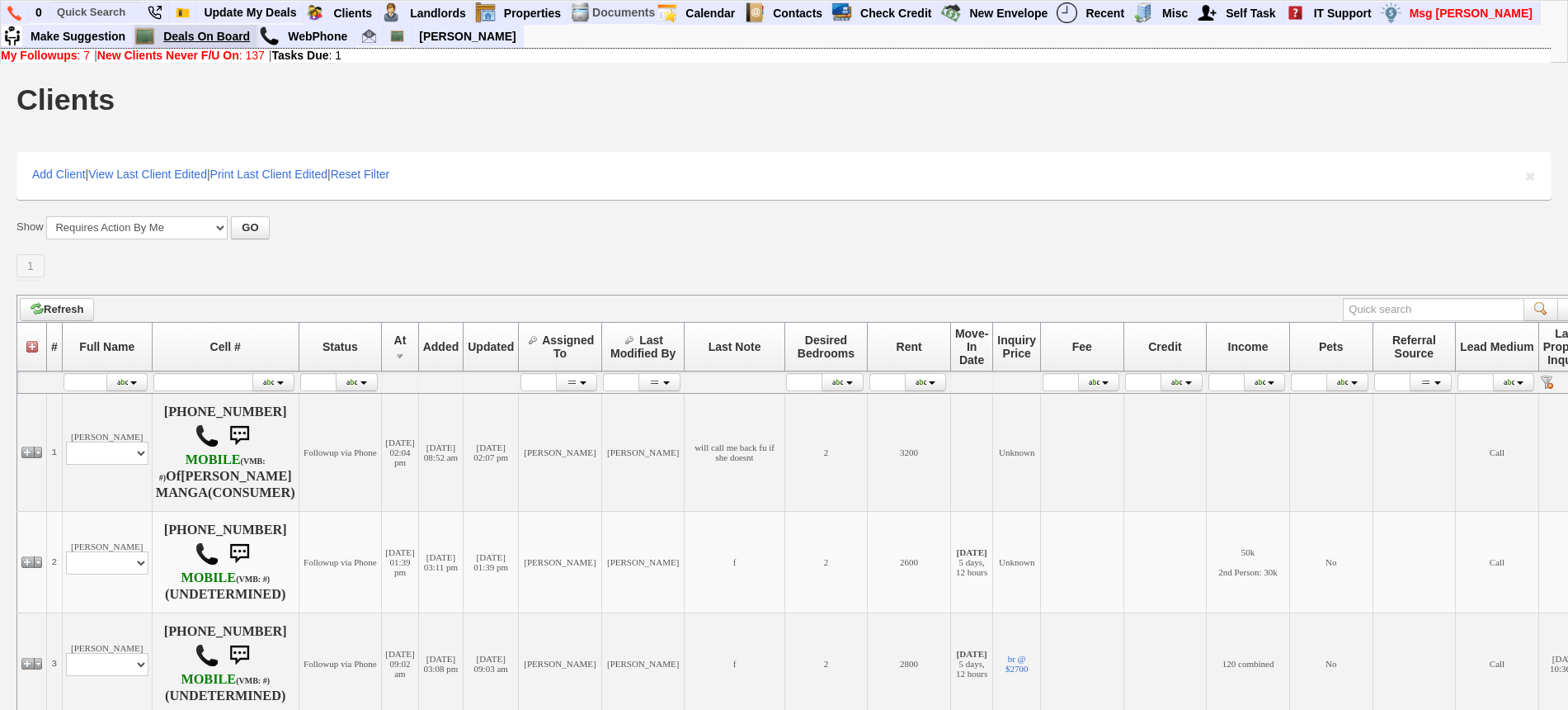
click at [231, 27] on link "Deals On Board" at bounding box center [207, 36] width 101 height 21
